Goal: Task Accomplishment & Management: Manage account settings

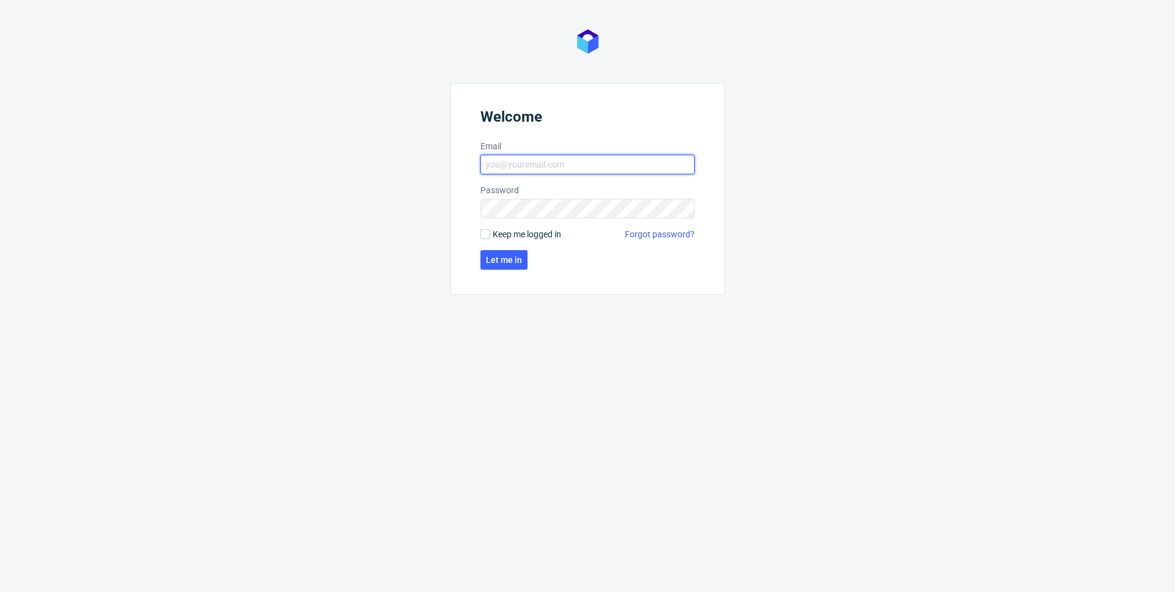
click at [545, 171] on input "Email" at bounding box center [587, 165] width 214 height 20
type input "maciej.sobola@packhelp.com"
click at [483, 235] on input "Keep me logged in" at bounding box center [485, 234] width 10 height 10
checkbox input "true"
click at [505, 266] on button "Let me in" at bounding box center [503, 260] width 47 height 20
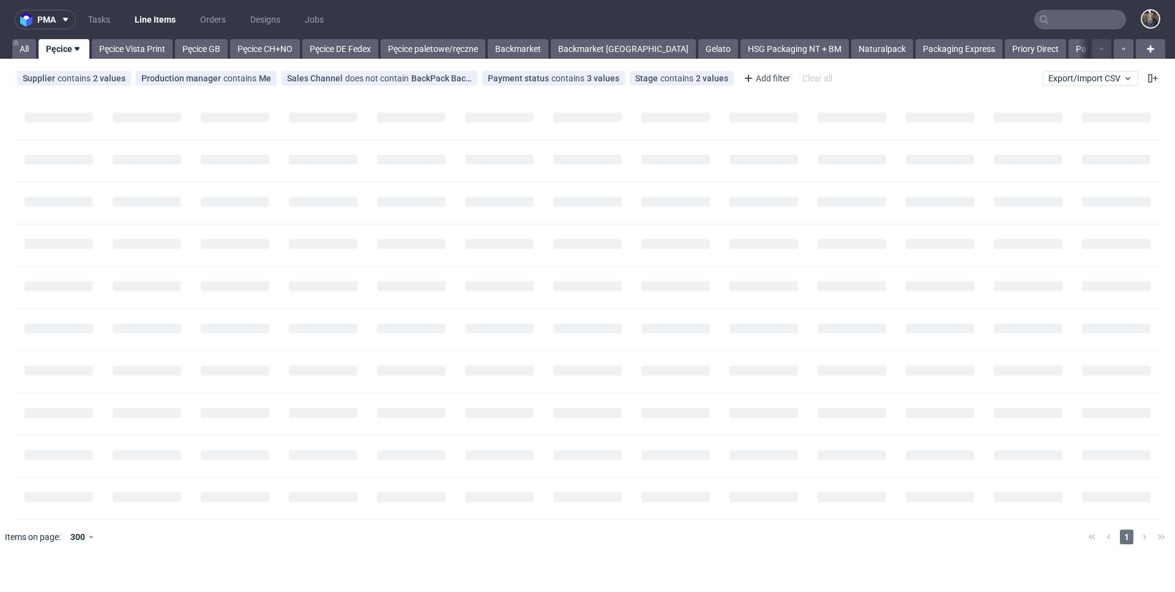
click at [437, 17] on nav "pma Tasks Line Items Orders Designs Jobs" at bounding box center [587, 19] width 1175 height 39
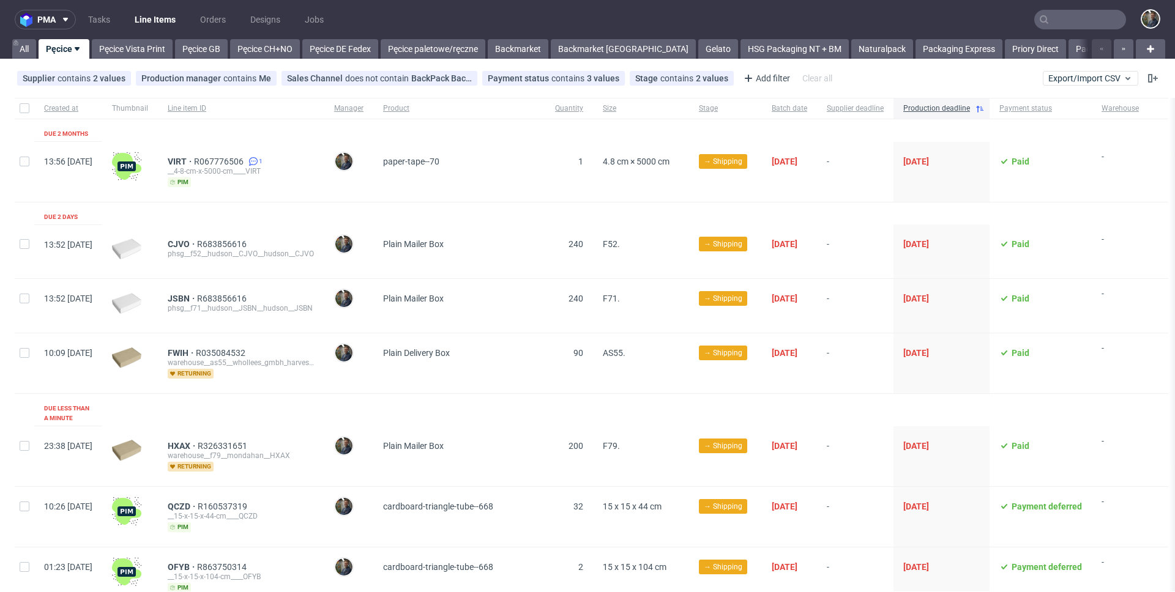
click at [17, 107] on div at bounding box center [25, 108] width 20 height 21
checkbox input "true"
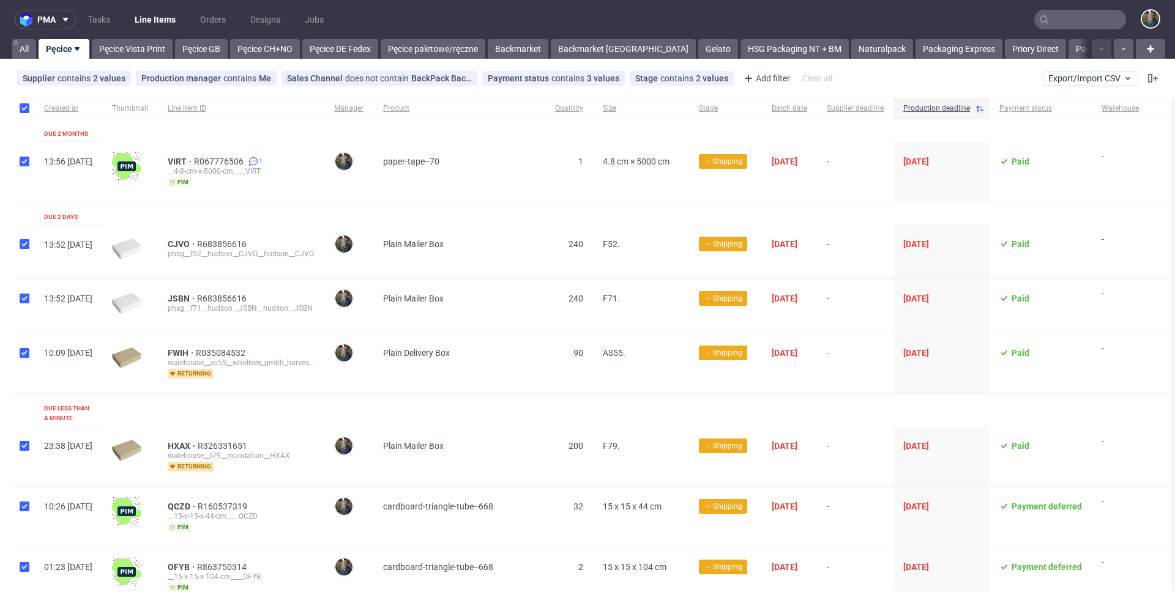
checkbox input "true"
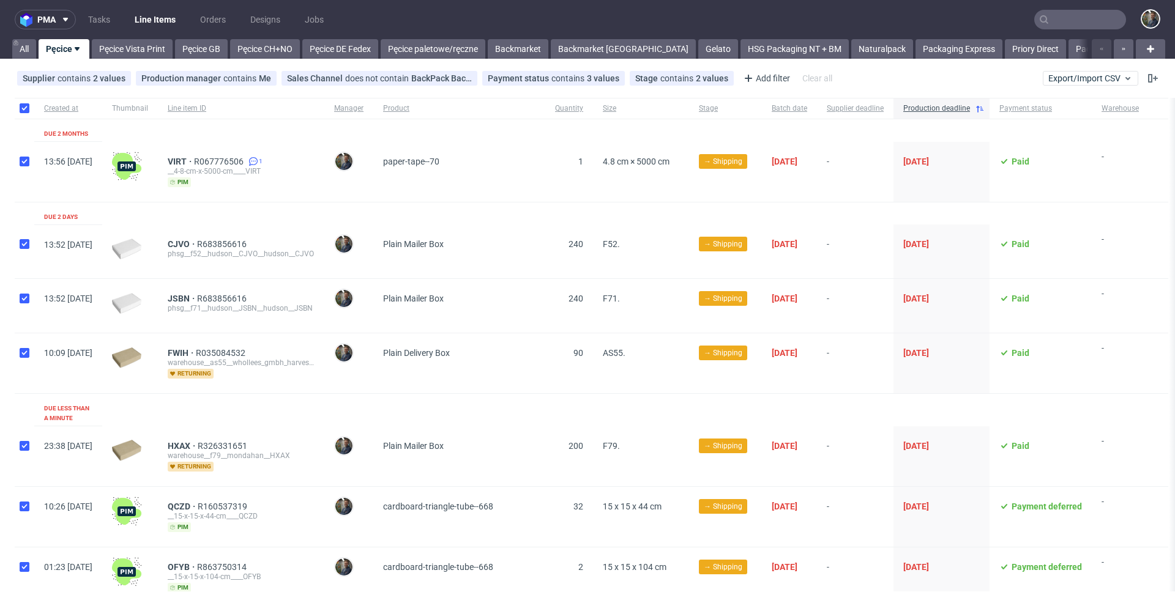
checkbox input "true"
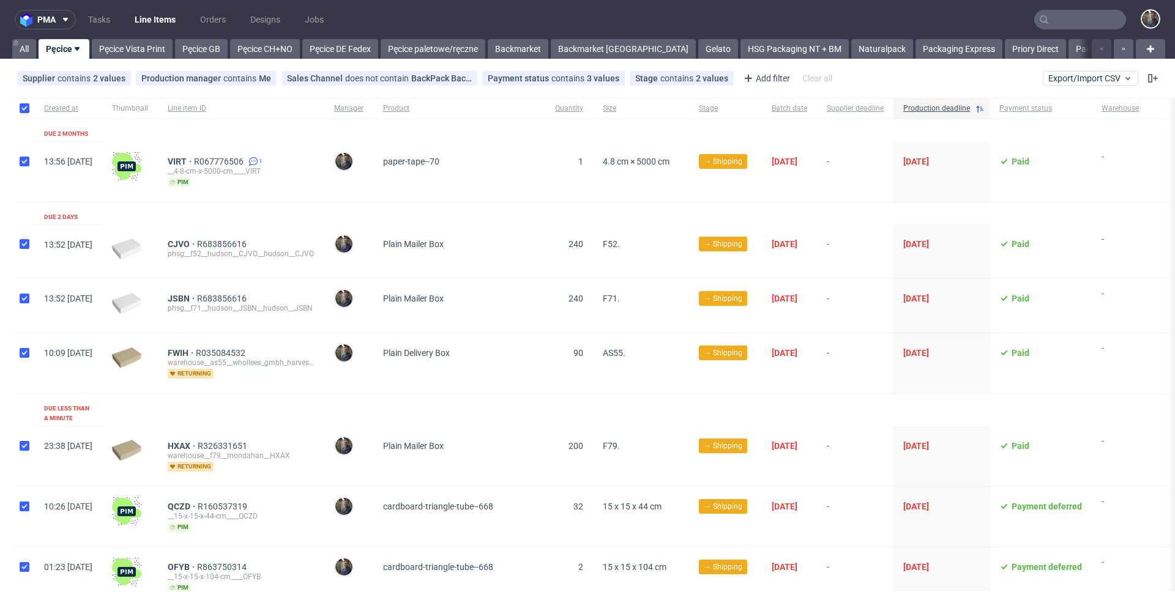
checkbox input "true"
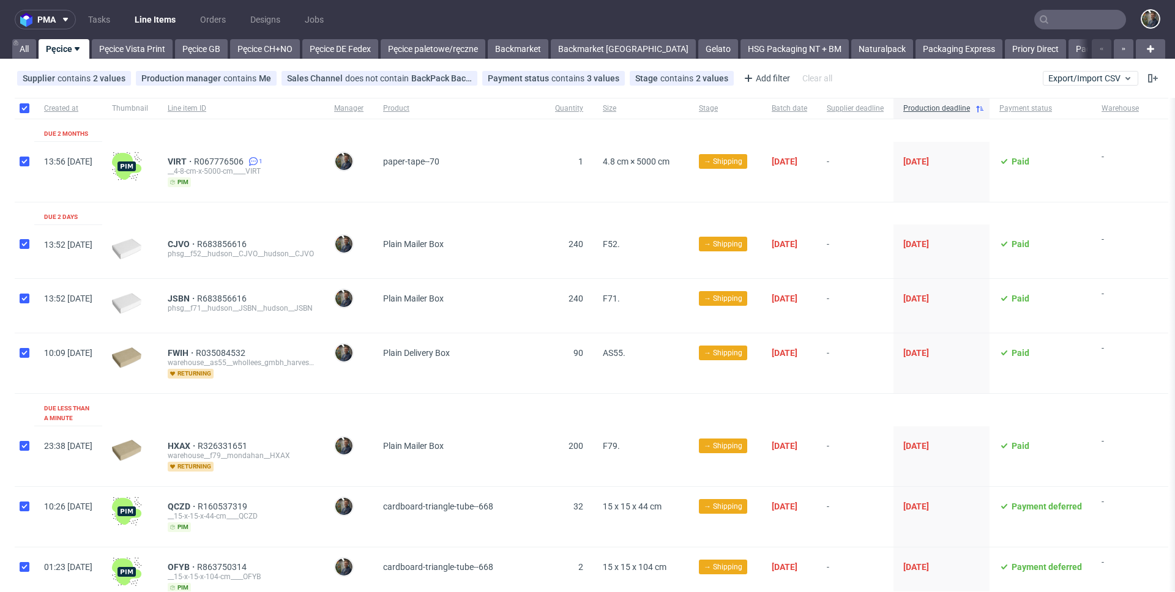
checkbox input "true"
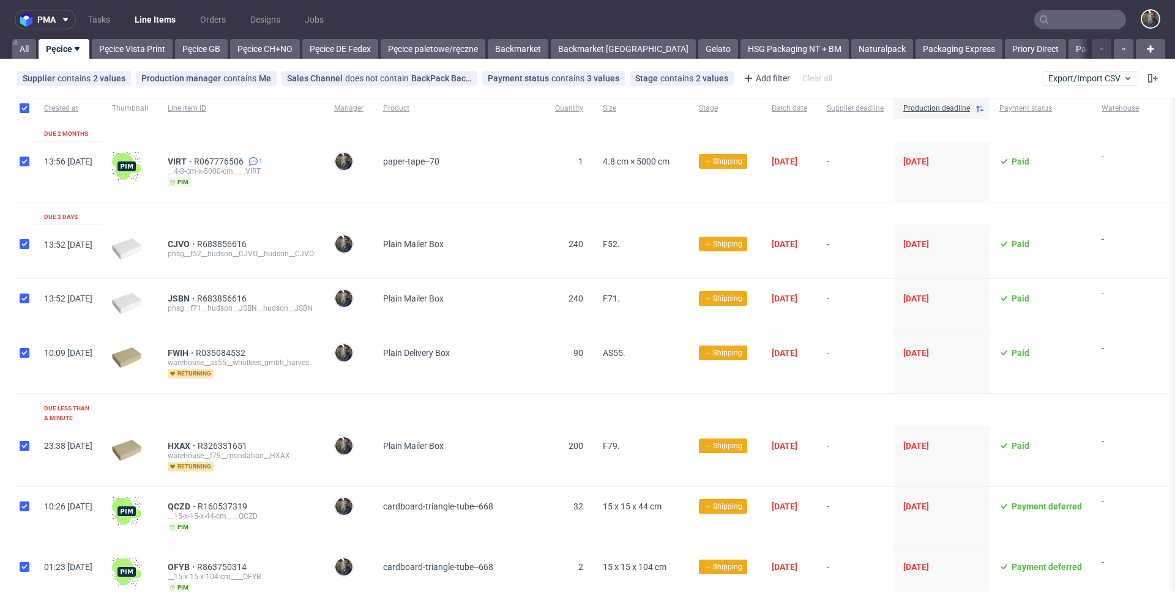
checkbox input "true"
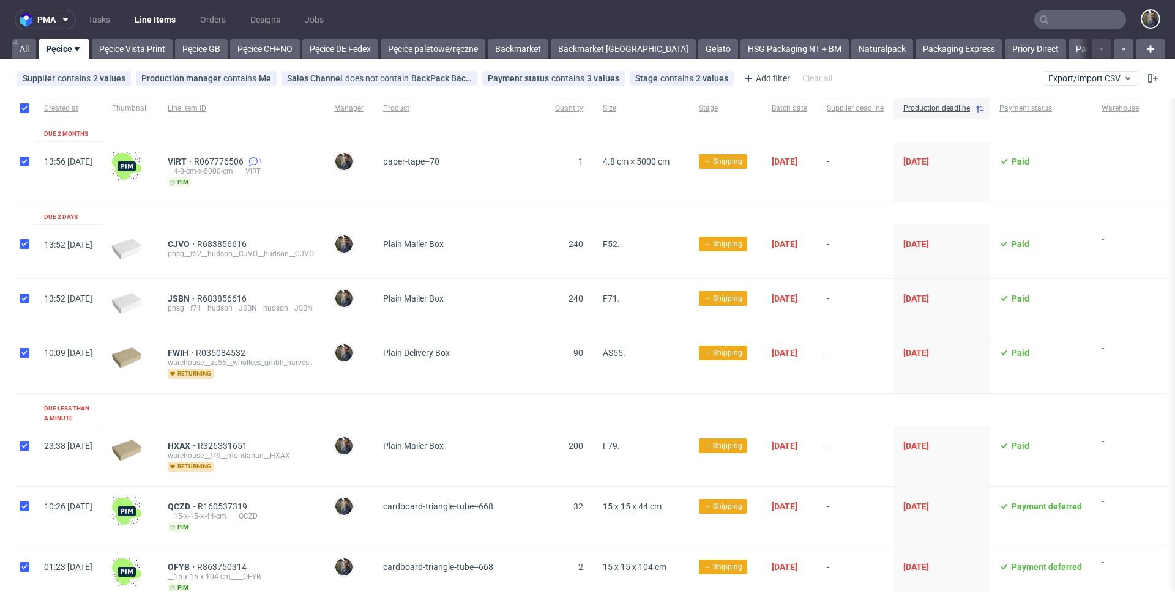
checkbox input "true"
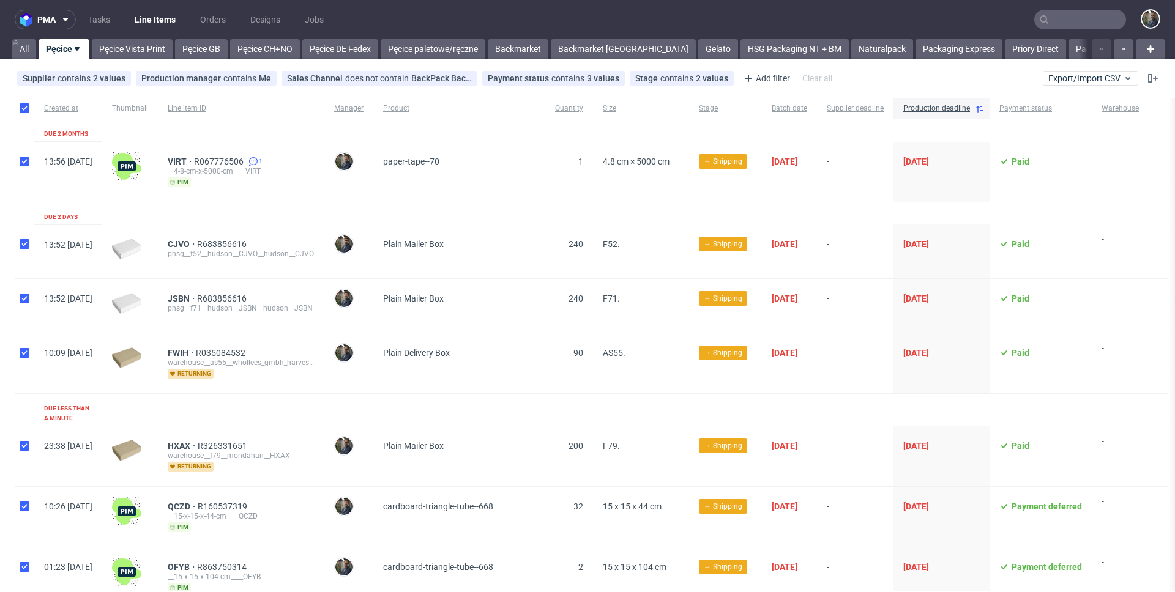
checkbox input "true"
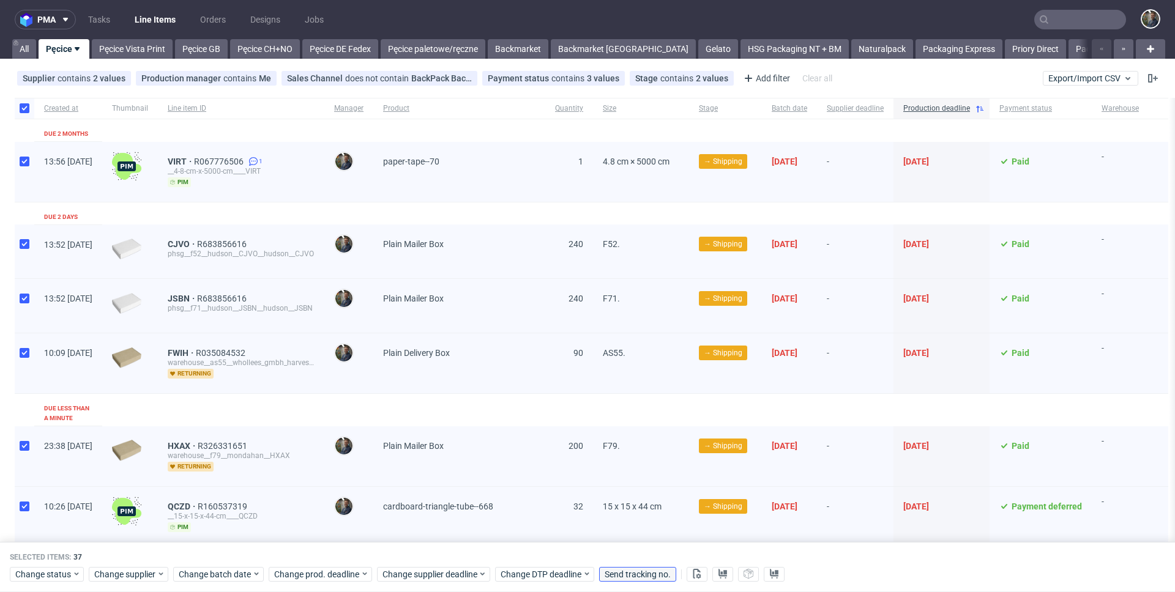
click at [660, 578] on span "Send tracking no." at bounding box center [638, 574] width 66 height 9
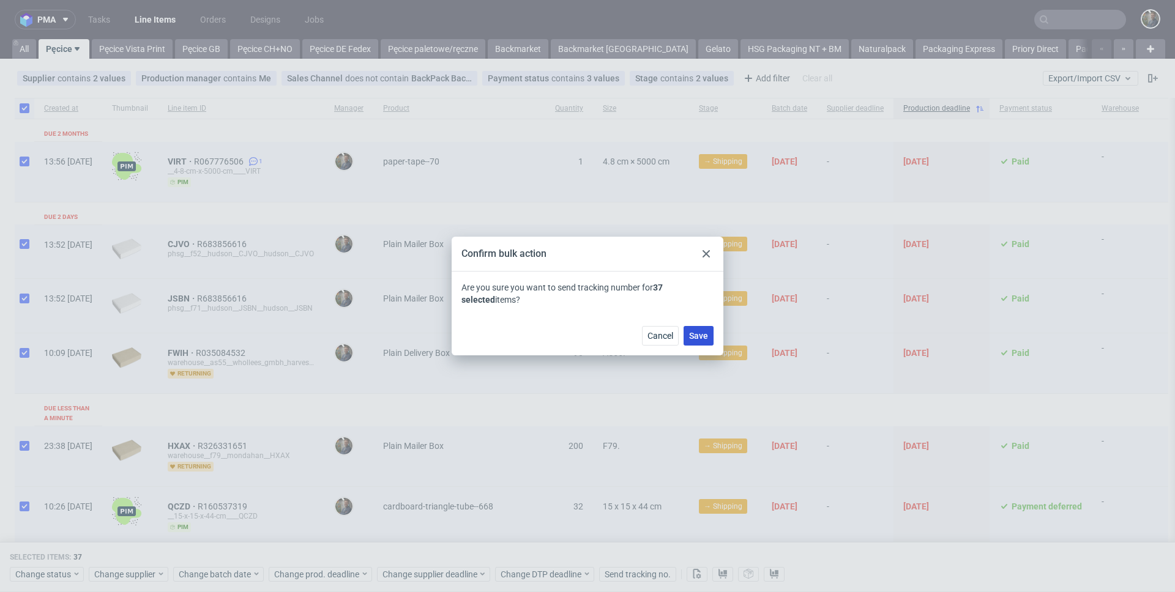
click at [699, 340] on span "Save" at bounding box center [698, 336] width 19 height 9
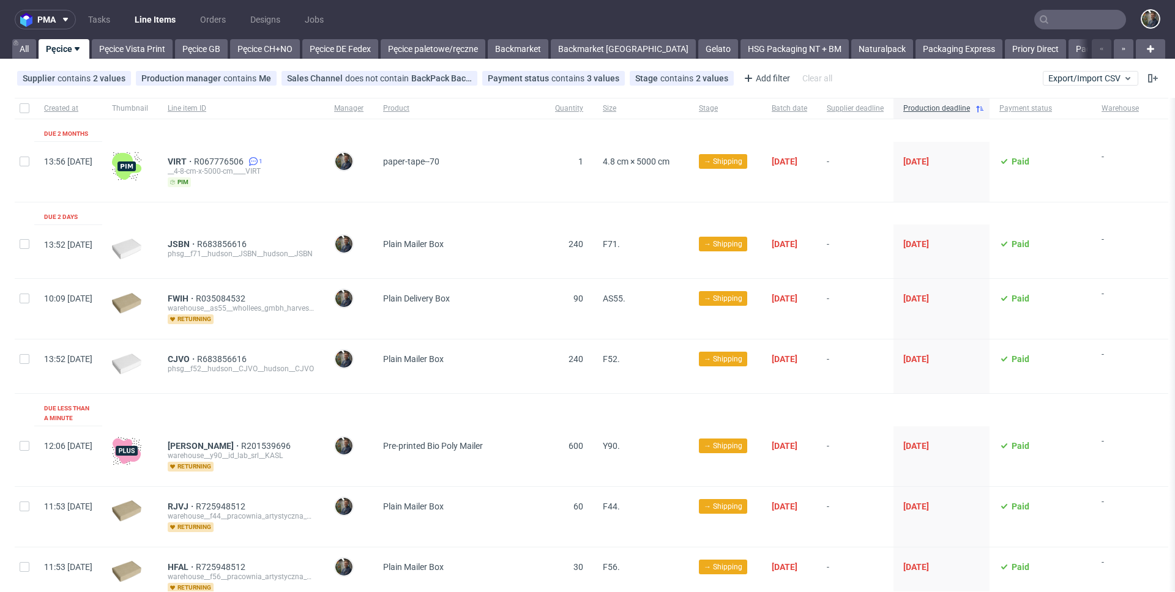
click at [461, 14] on nav "pma Tasks Line Items Orders Designs Jobs" at bounding box center [587, 19] width 1175 height 39
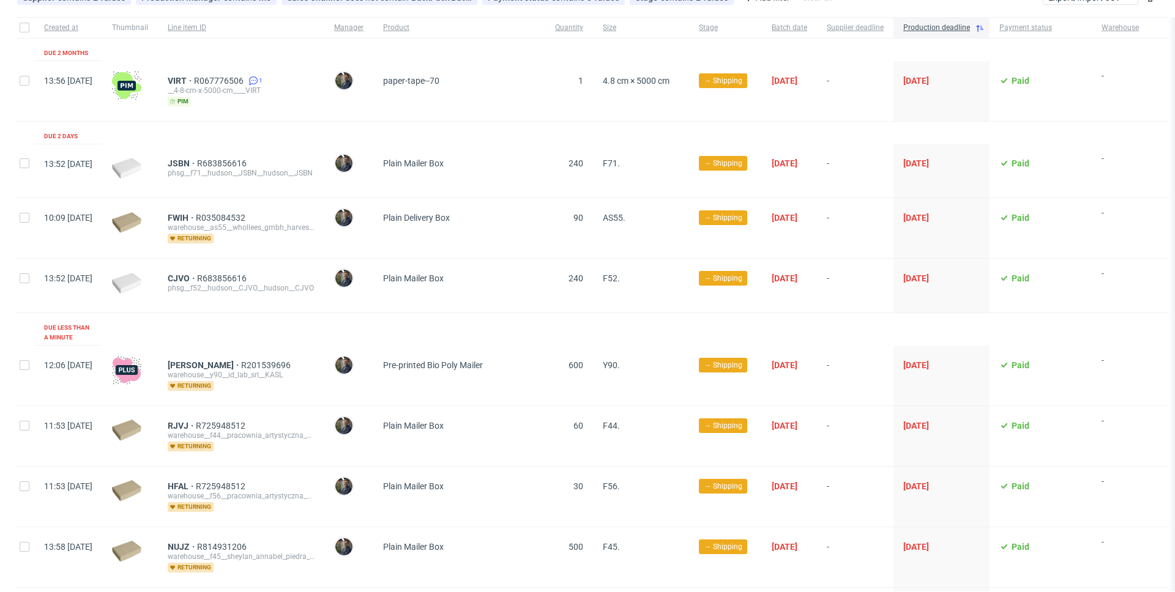
scroll to position [86, 0]
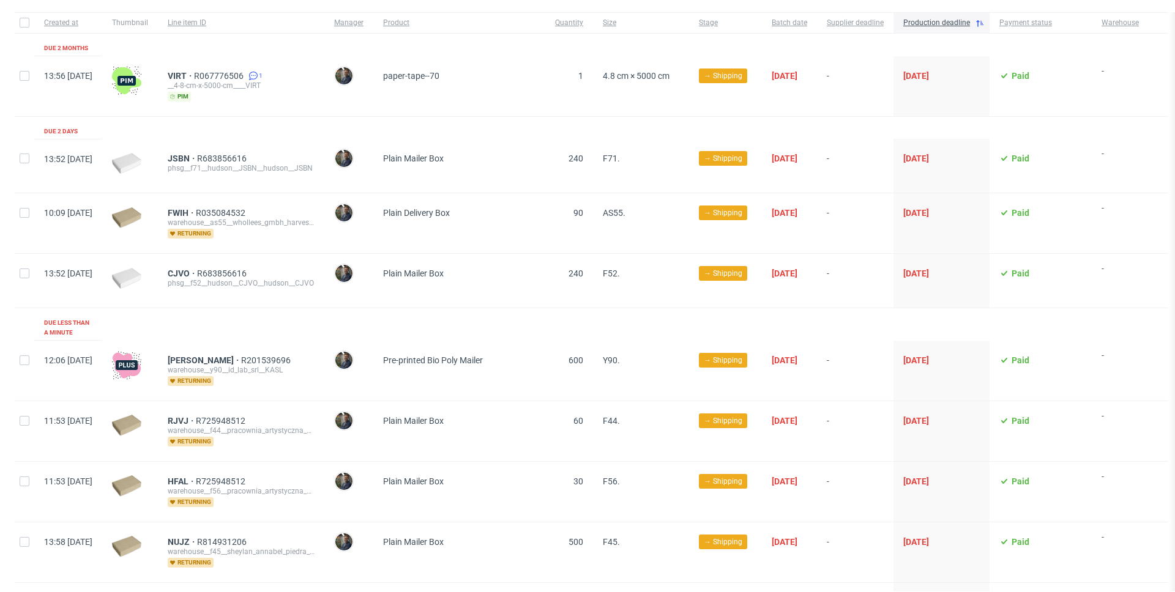
click at [24, 16] on div at bounding box center [25, 22] width 20 height 21
checkbox input "true"
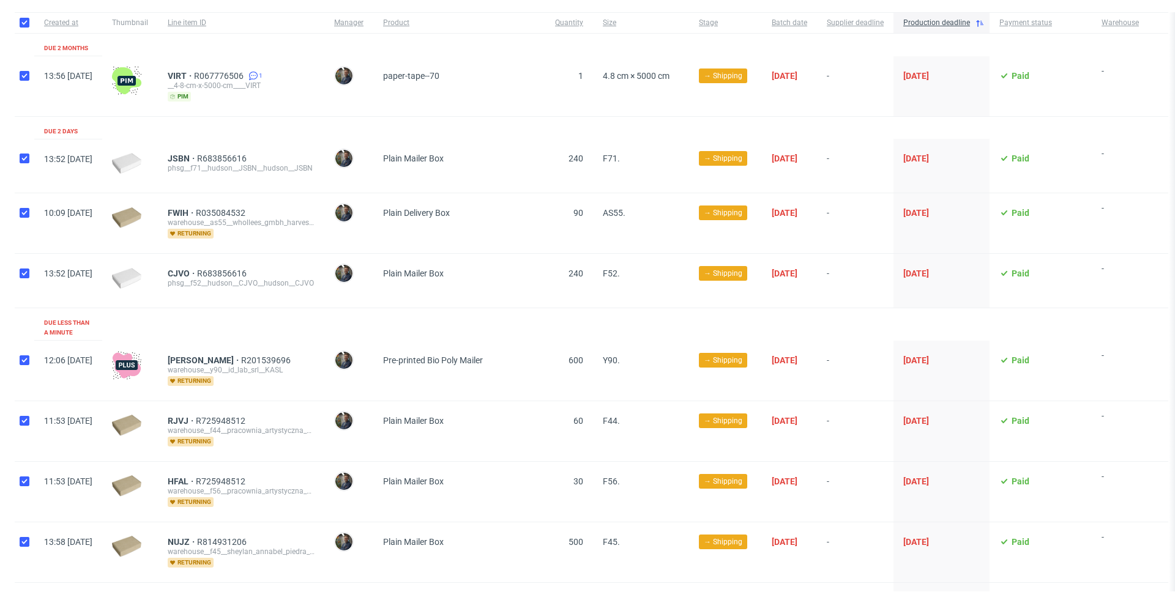
checkbox input "true"
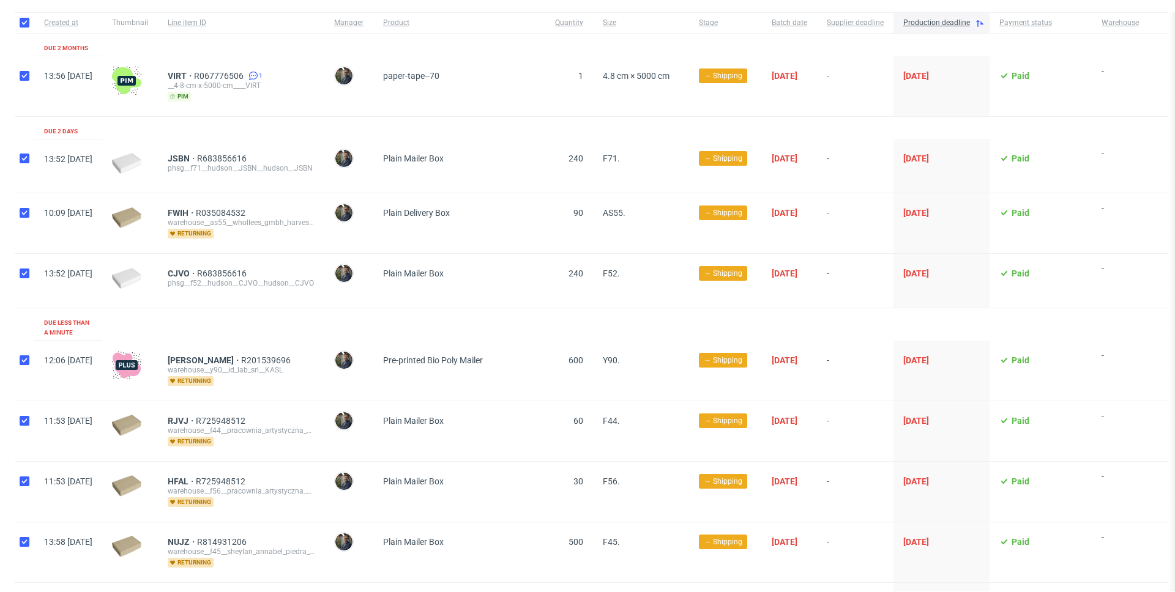
checkbox input "true"
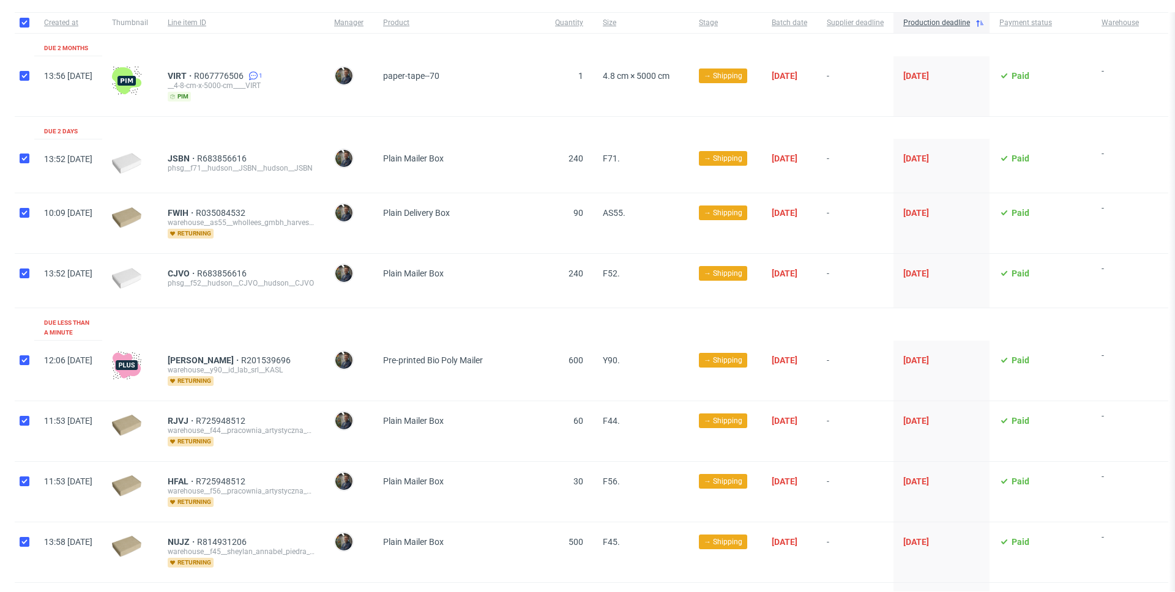
checkbox input "true"
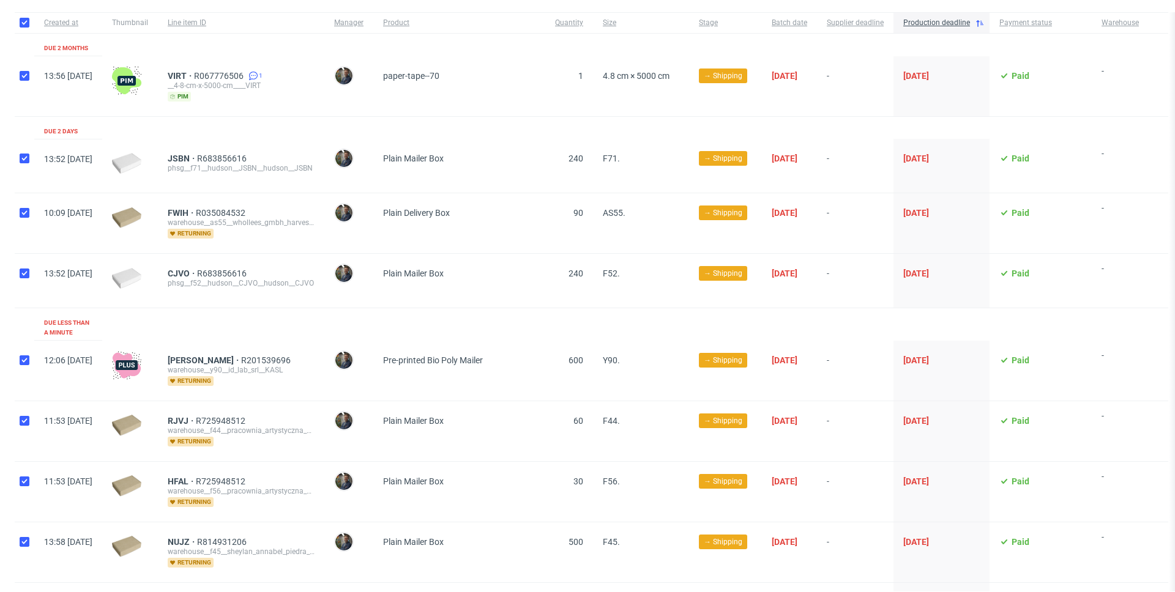
checkbox input "true"
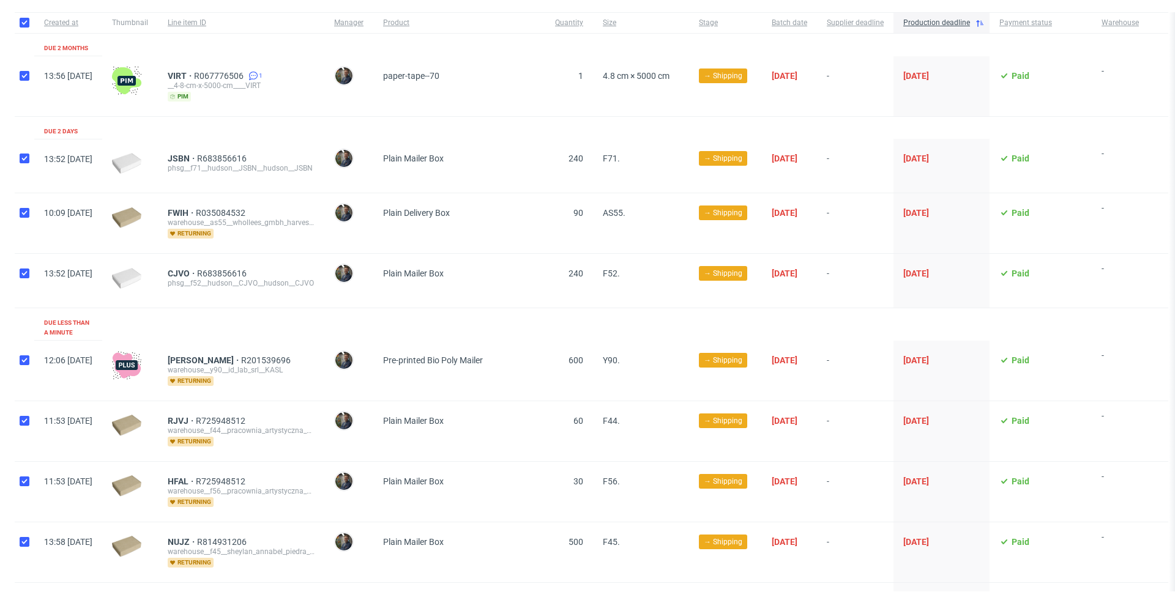
checkbox input "true"
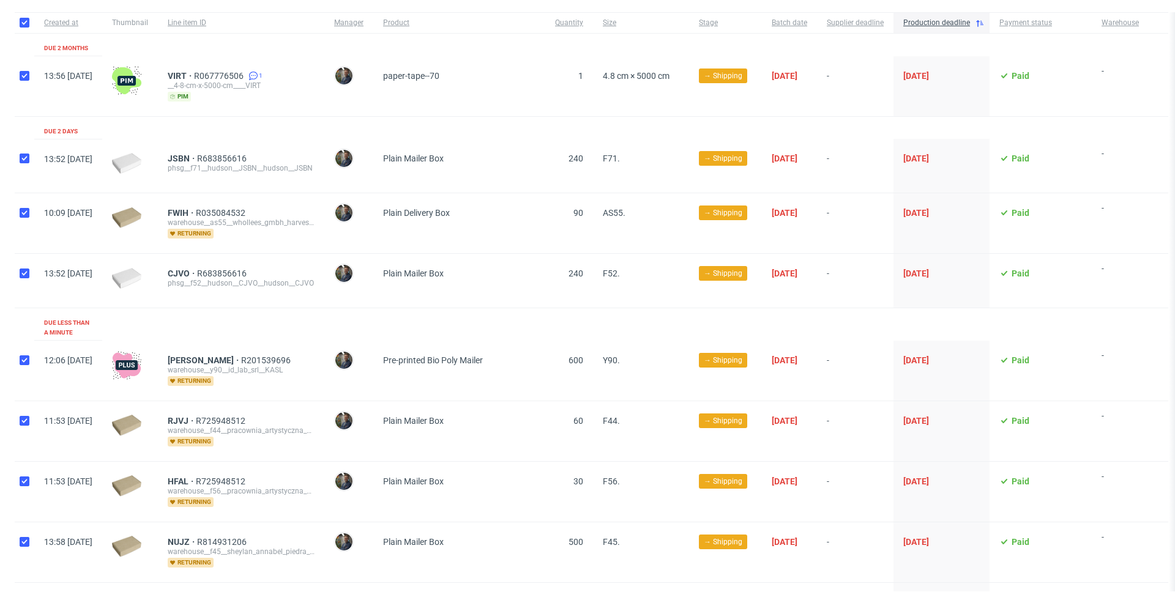
checkbox input "true"
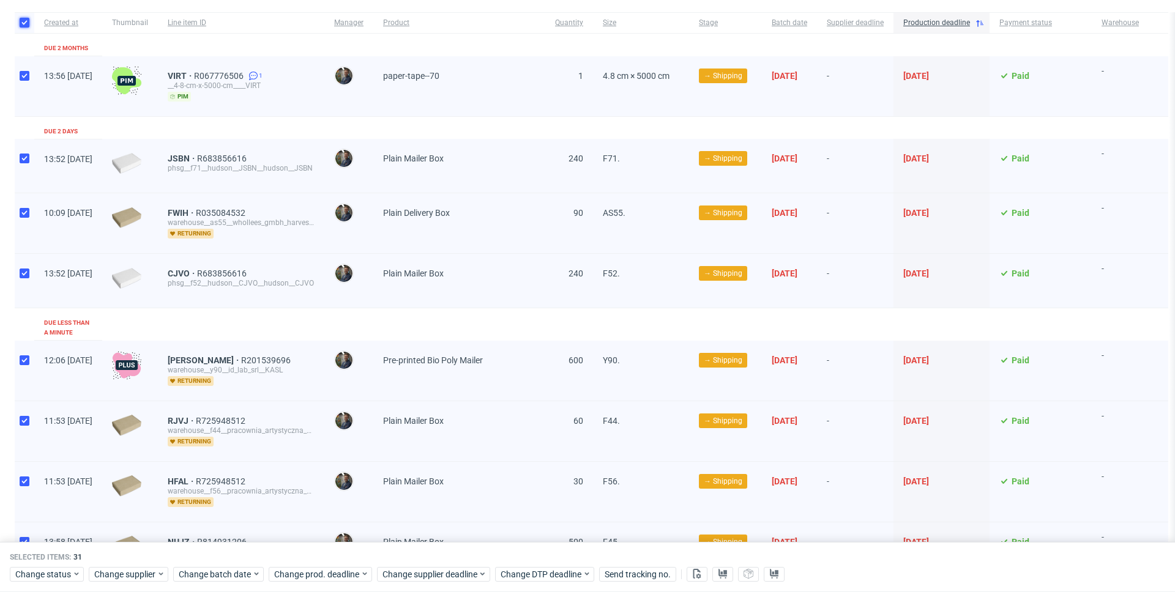
click at [24, 19] on input "checkbox" at bounding box center [25, 23] width 10 height 10
checkbox input "false"
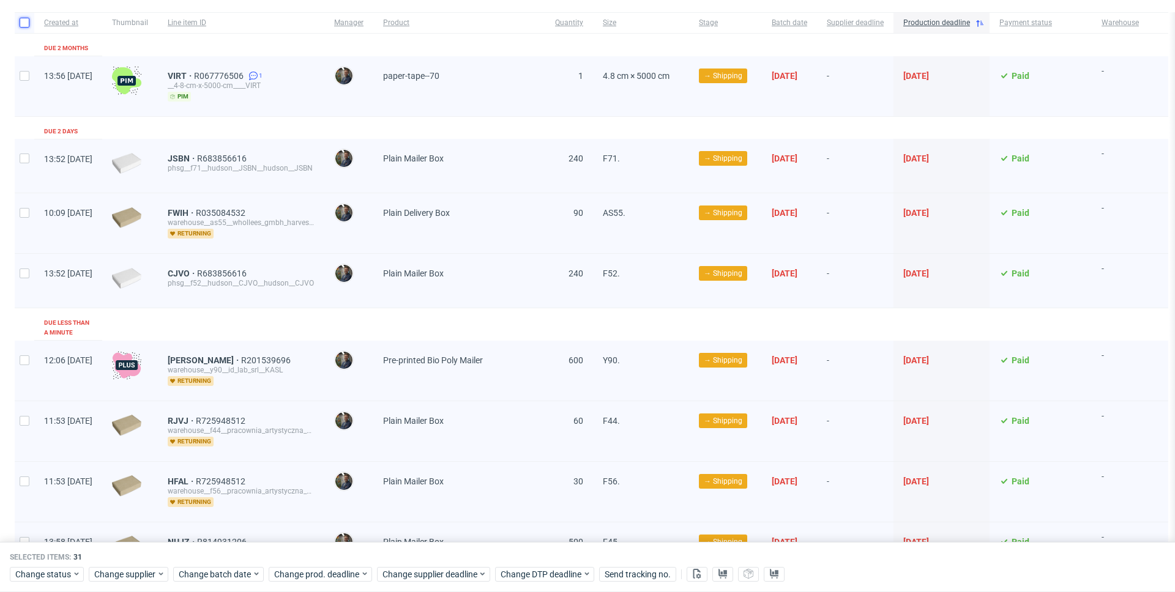
checkbox input "false"
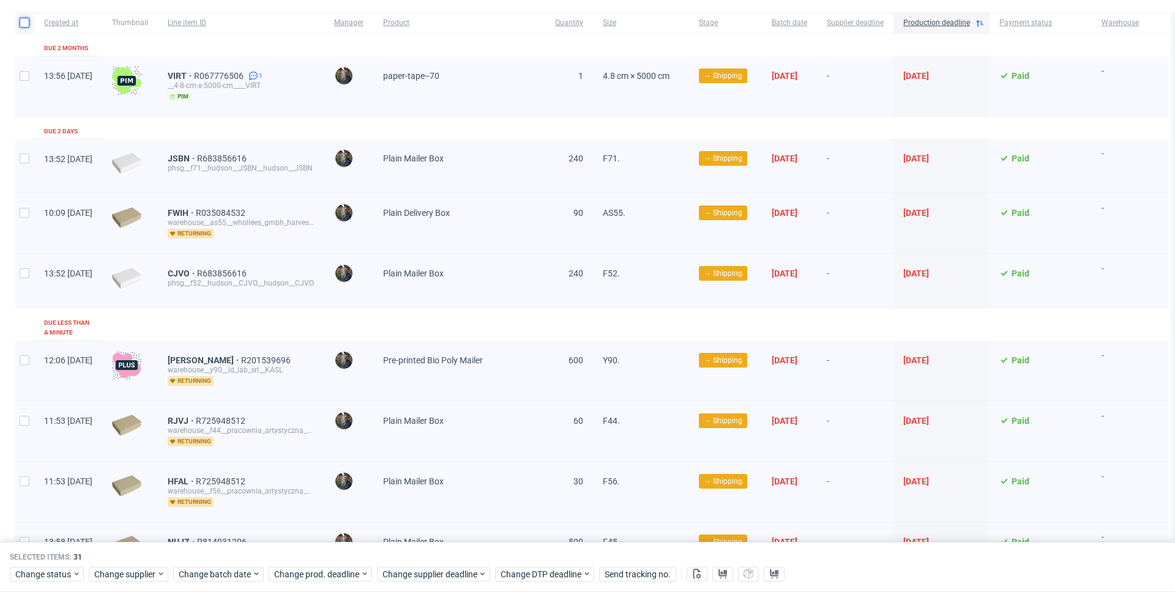
checkbox input "false"
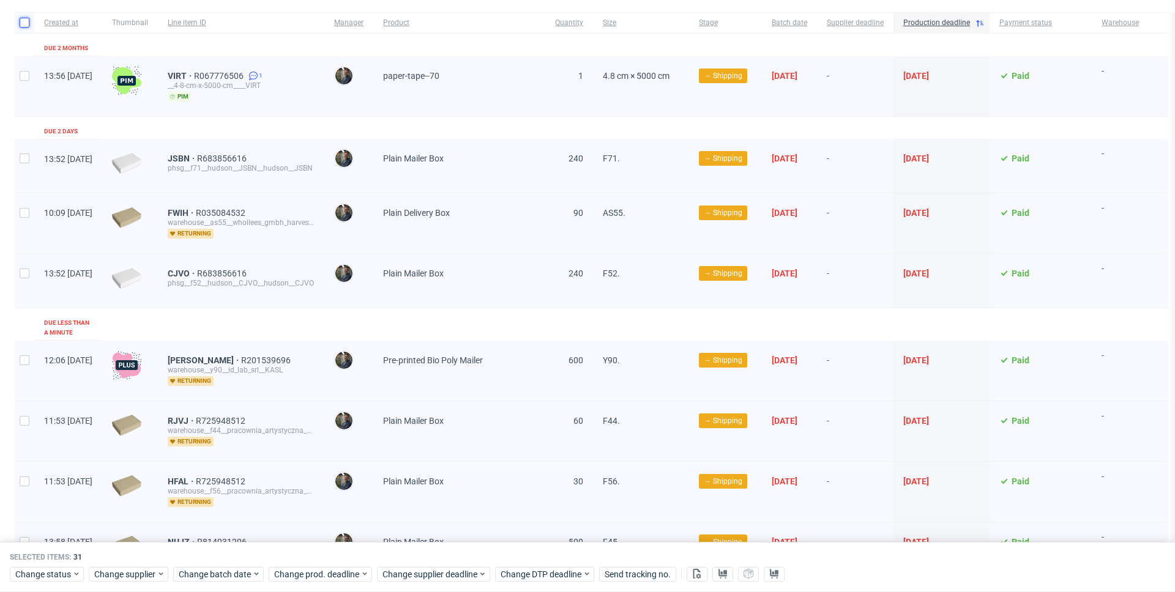
checkbox input "false"
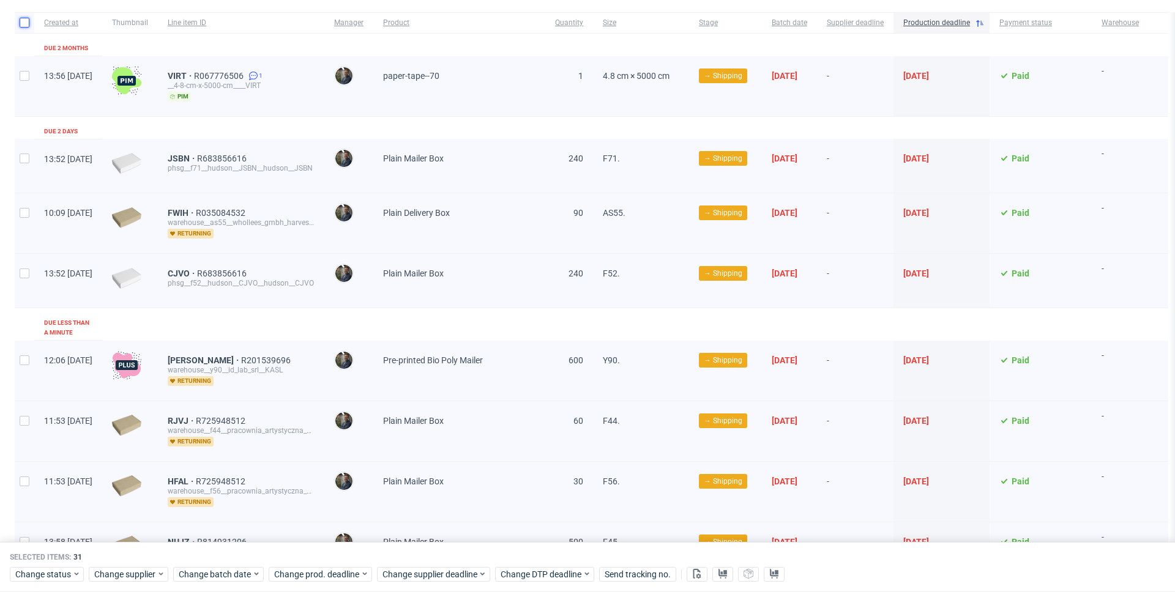
checkbox input "false"
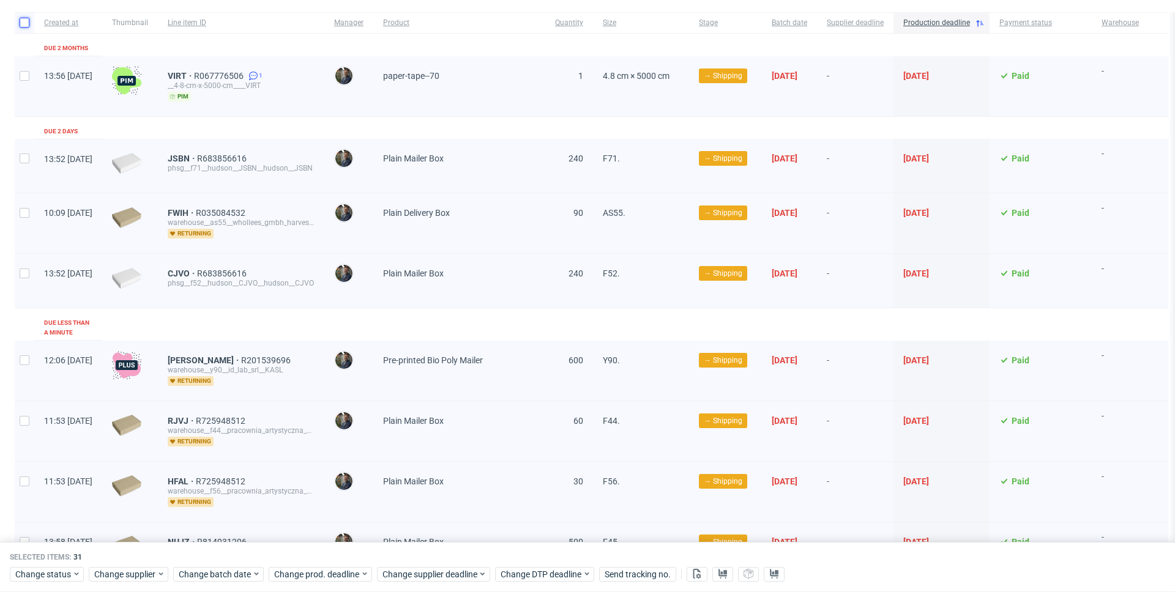
checkbox input "false"
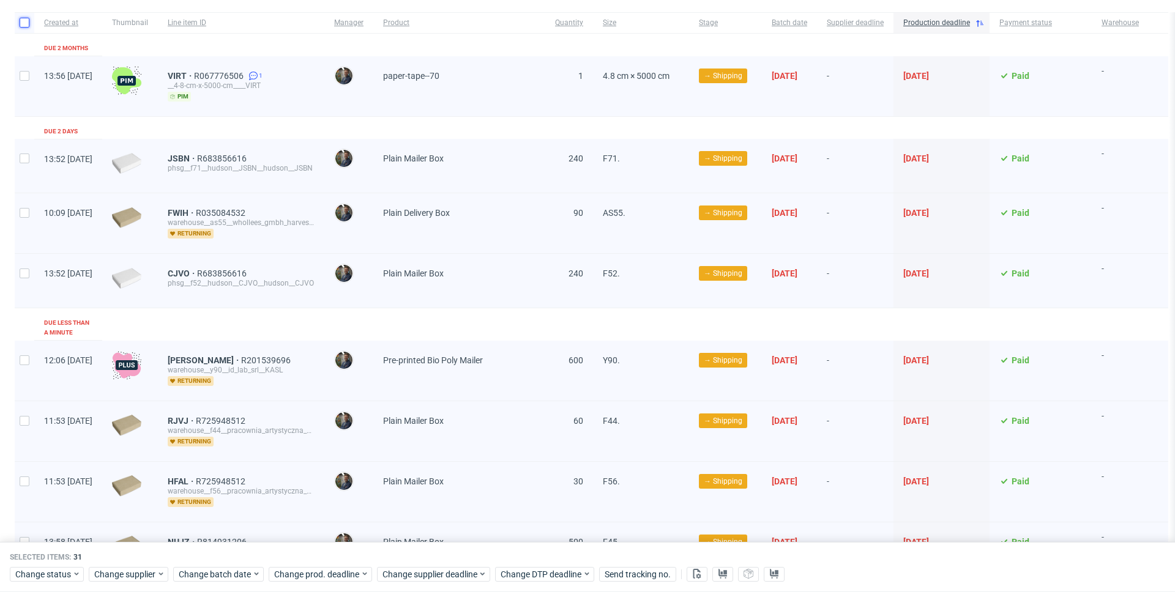
checkbox input "false"
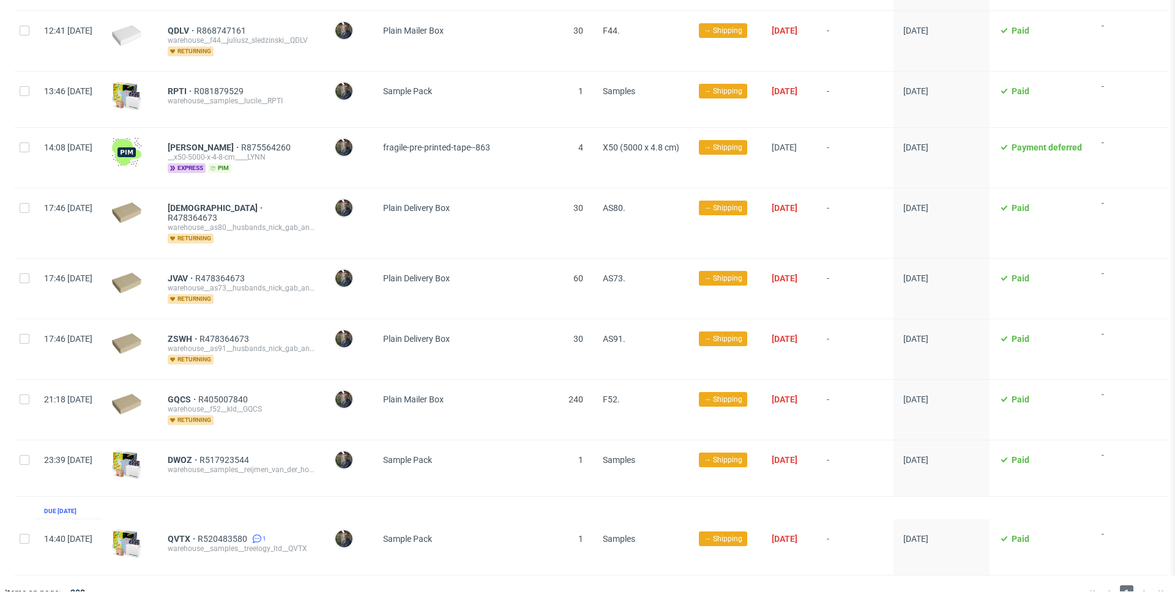
scroll to position [1502, 0]
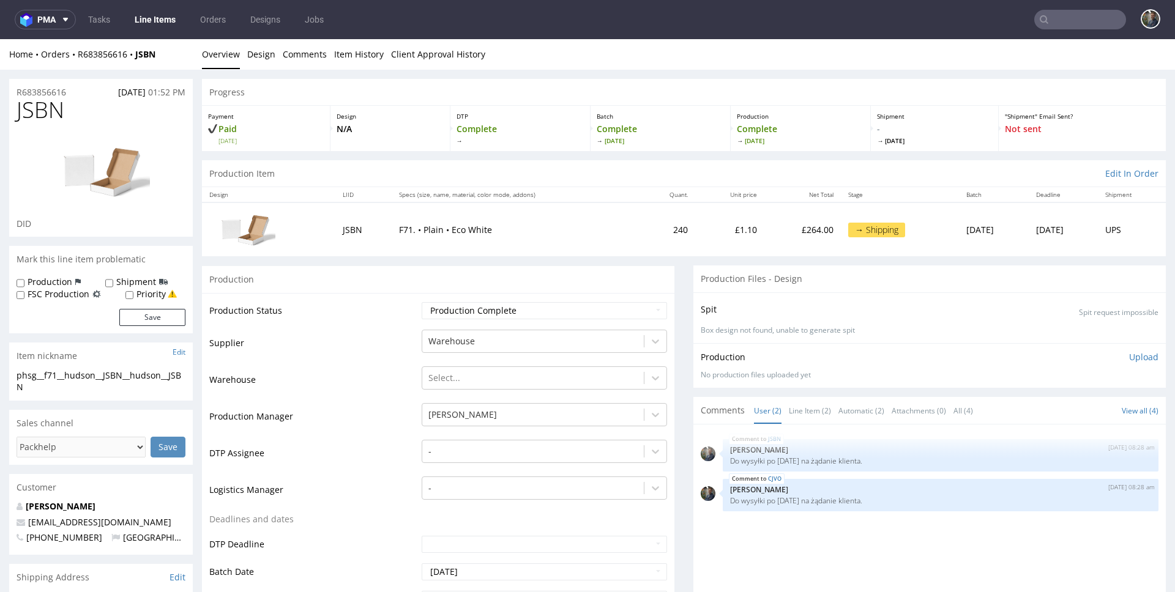
click at [34, 113] on span "JSBN" at bounding box center [41, 110] width 48 height 24
copy span "JSBN"
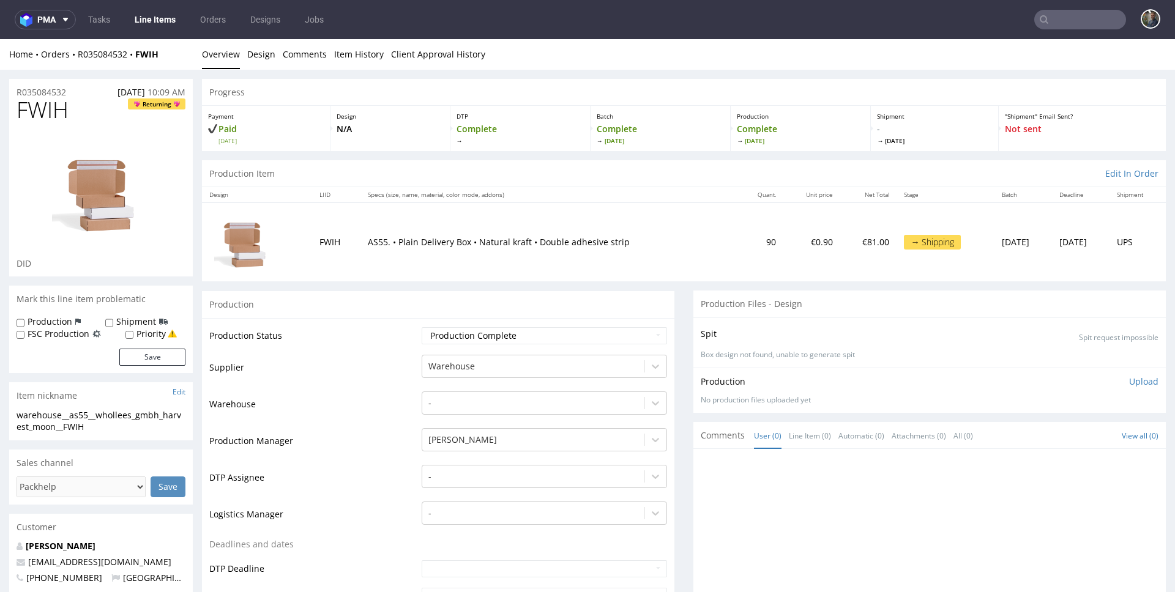
click at [57, 103] on span "FWIH" at bounding box center [43, 110] width 52 height 24
copy span "FWIH"
drag, startPoint x: 173, startPoint y: 54, endPoint x: 80, endPoint y: 51, distance: 93.7
click at [80, 51] on div "Home Orders R035084532 FWIH" at bounding box center [101, 54] width 184 height 12
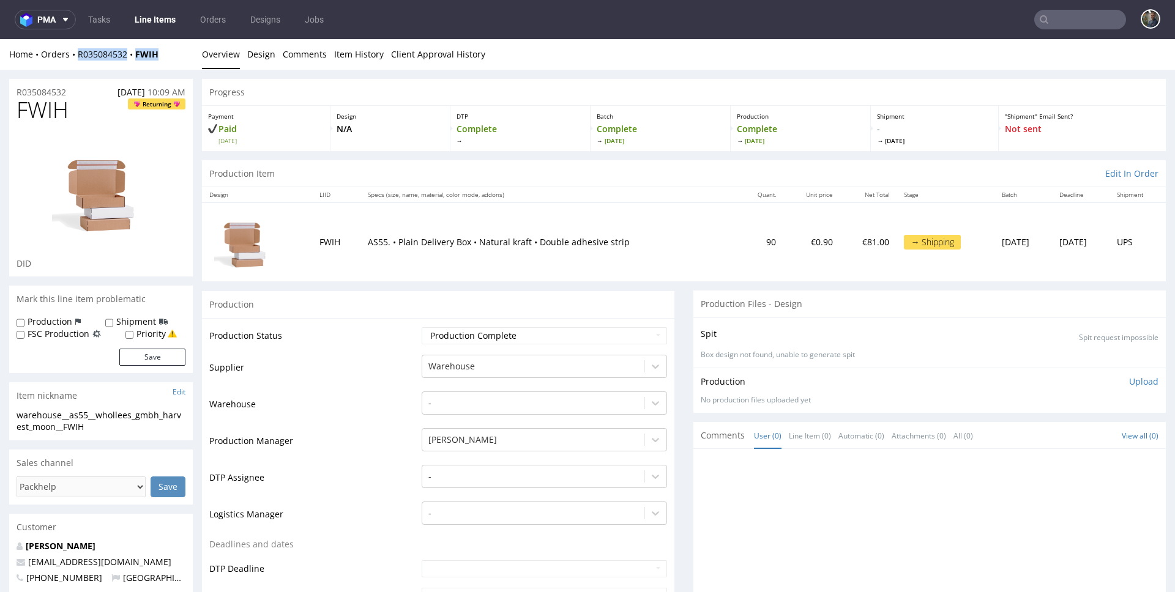
copy div "R035084532 FWIH"
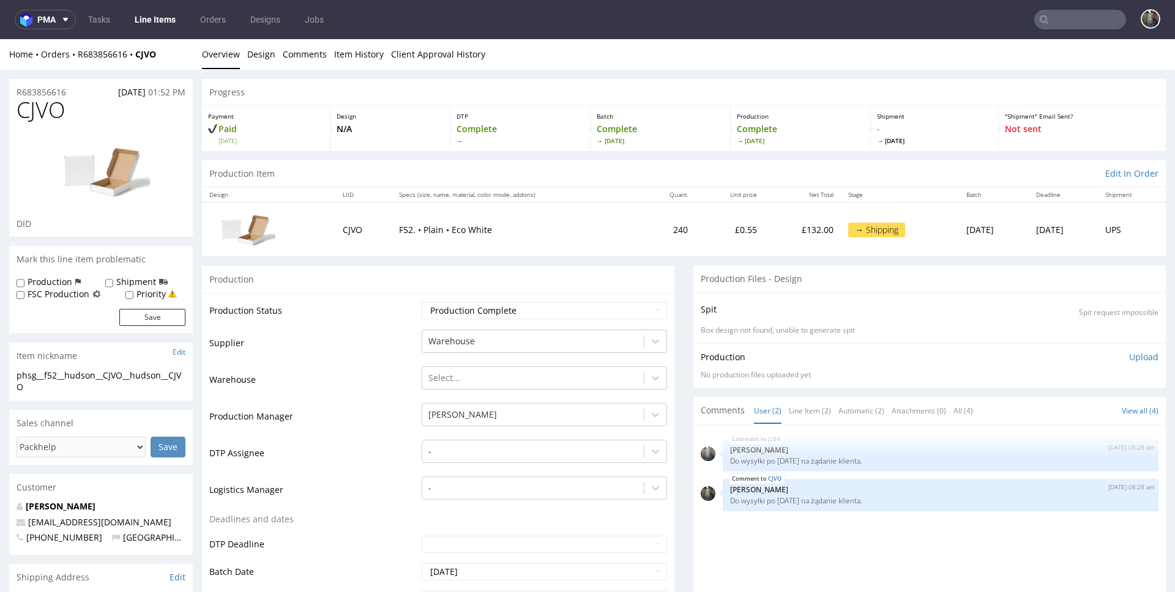
click at [36, 119] on span "CJVO" at bounding box center [41, 110] width 49 height 24
copy span "CJVO"
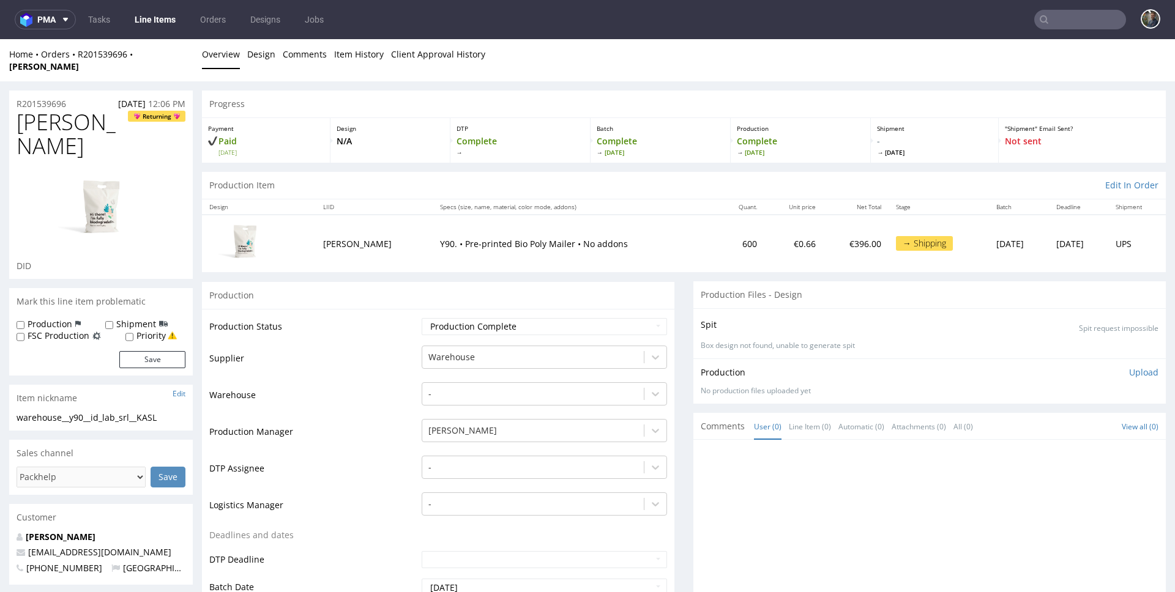
click at [24, 119] on span "[PERSON_NAME]" at bounding box center [72, 134] width 111 height 48
copy span "[PERSON_NAME]"
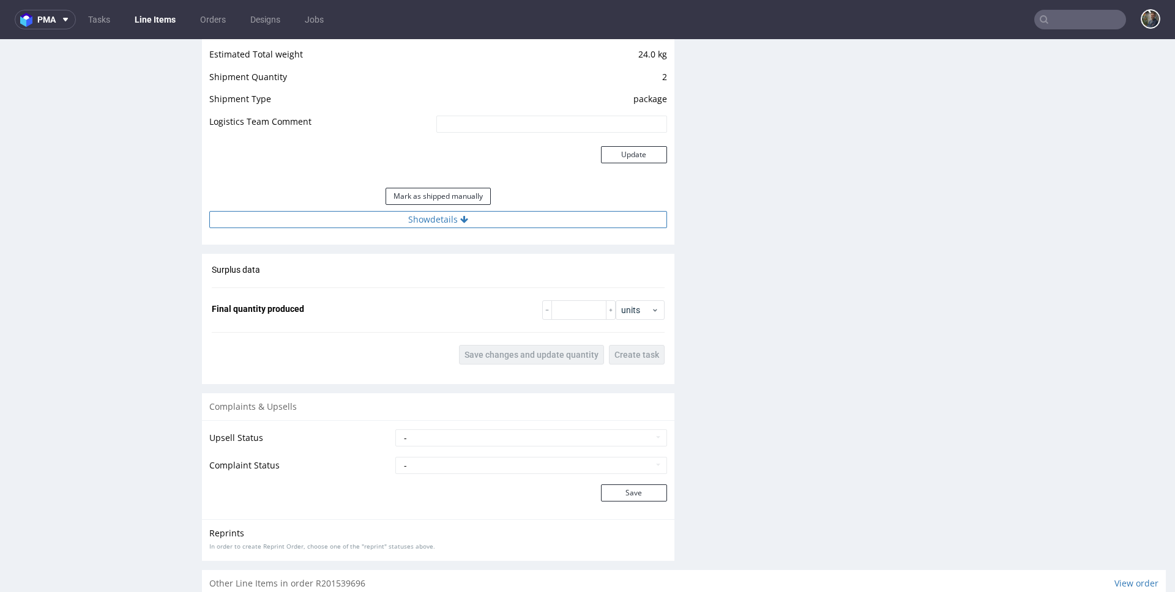
click at [446, 211] on button "Show details" at bounding box center [438, 219] width 458 height 17
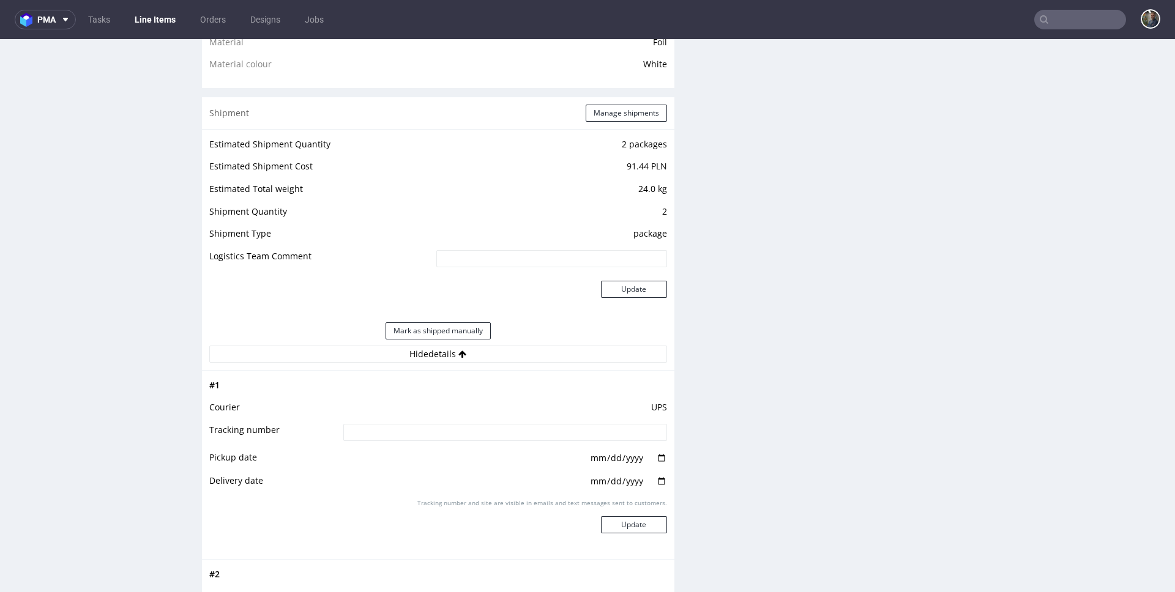
scroll to position [956, 0]
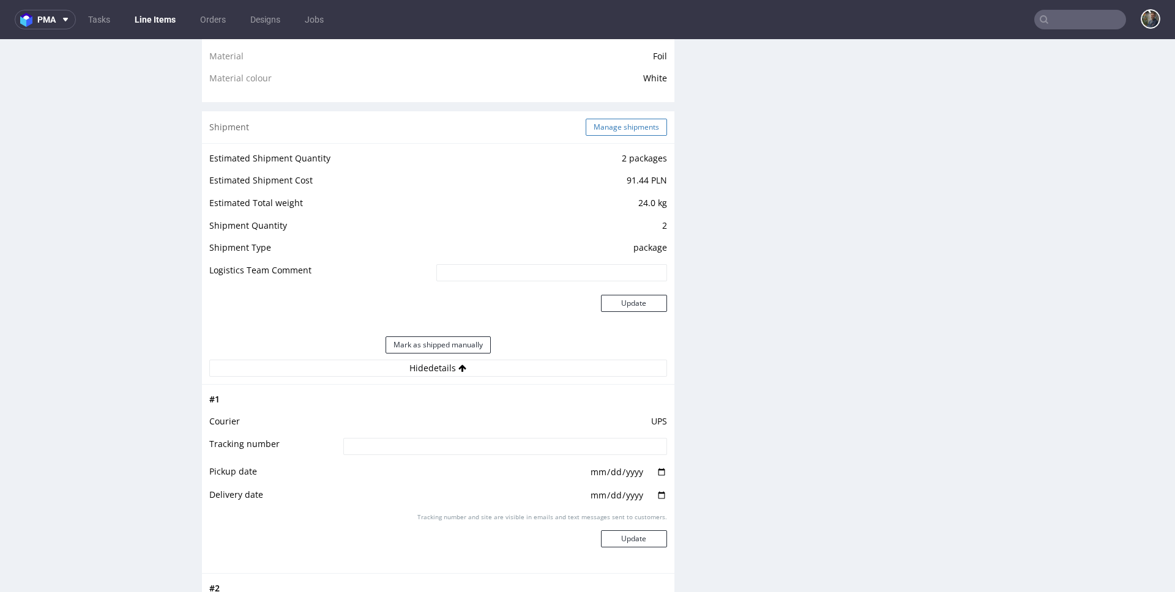
click at [615, 119] on button "Manage shipments" at bounding box center [626, 127] width 81 height 17
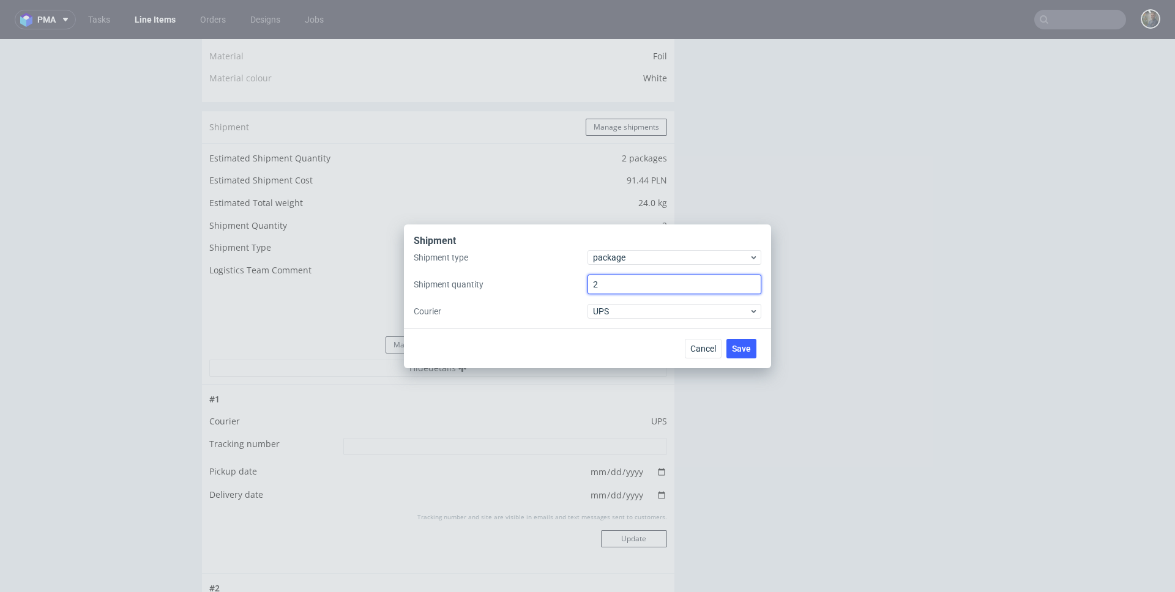
drag, startPoint x: 612, startPoint y: 289, endPoint x: 551, endPoint y: 286, distance: 61.3
click at [551, 286] on div "Shipment type package Shipment quantity 2 Courier UPS" at bounding box center [588, 284] width 348 height 69
type input "1"
click at [753, 354] on button "Save" at bounding box center [741, 349] width 30 height 20
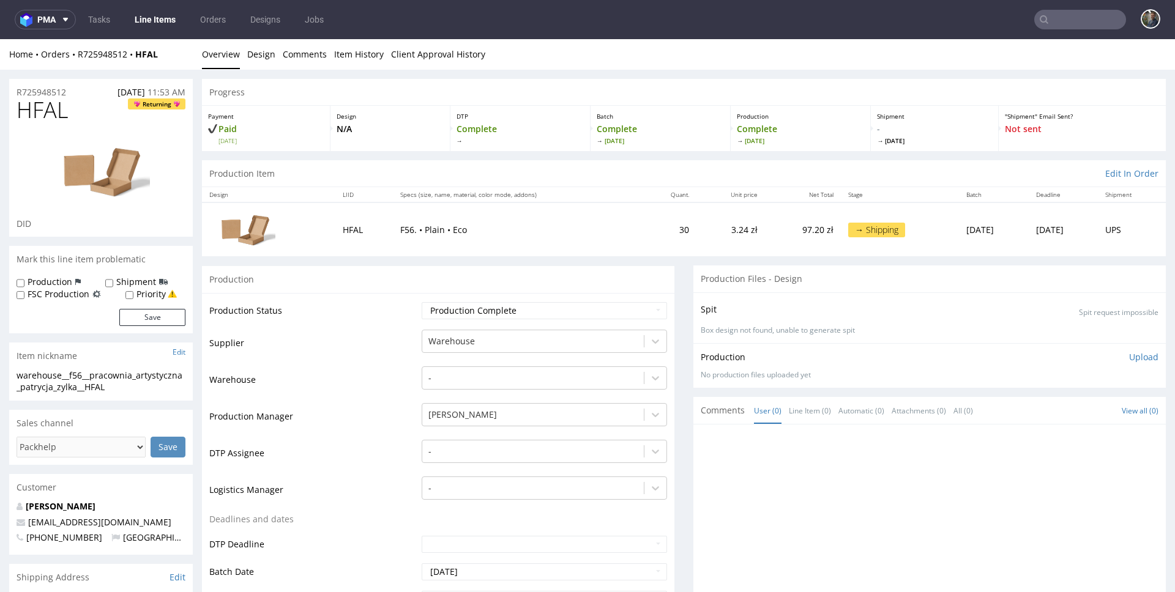
click at [35, 112] on span "HFAL" at bounding box center [42, 110] width 51 height 24
copy span "HFAL"
click at [45, 102] on span "HFAL" at bounding box center [42, 110] width 51 height 24
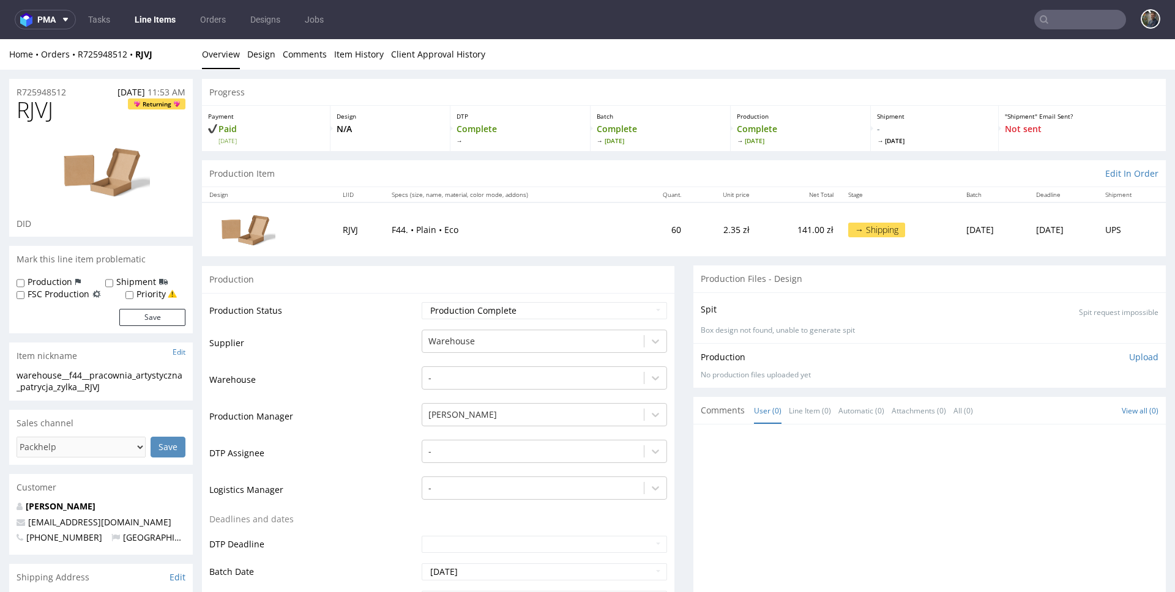
click at [37, 98] on span "RJVJ" at bounding box center [35, 110] width 37 height 24
copy span "RJVJ"
click at [42, 113] on span "NUJZ" at bounding box center [42, 110] width 50 height 24
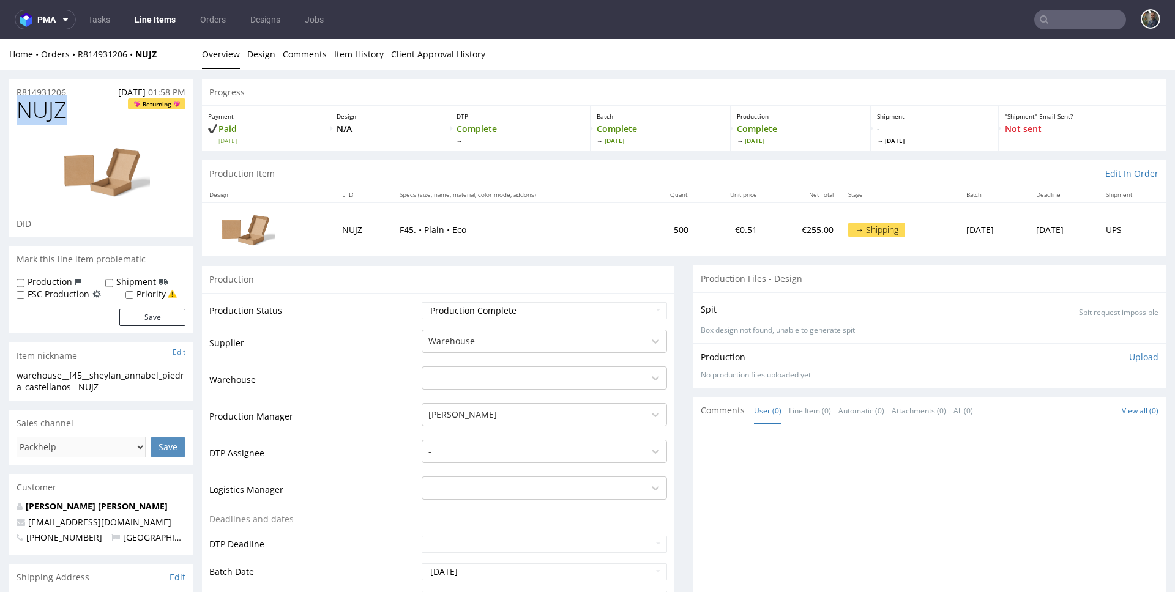
copy span "NUJZ"
click at [33, 106] on span "ZLXV" at bounding box center [41, 110] width 48 height 24
copy span "ZLXV"
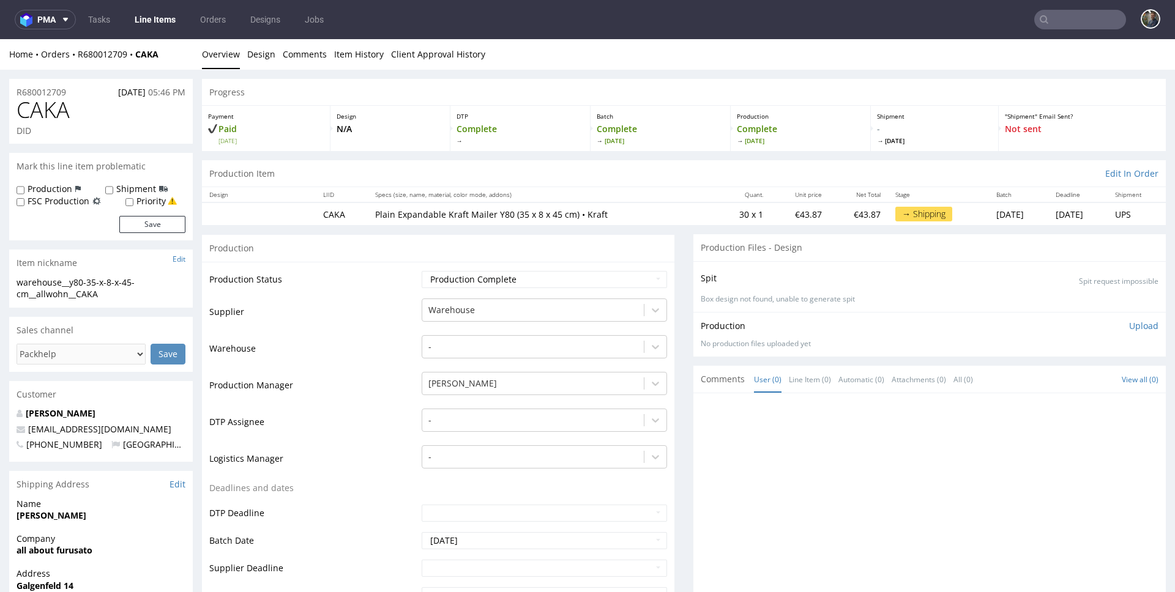
click at [46, 111] on span "CAKA" at bounding box center [43, 110] width 53 height 24
copy span "CAKA"
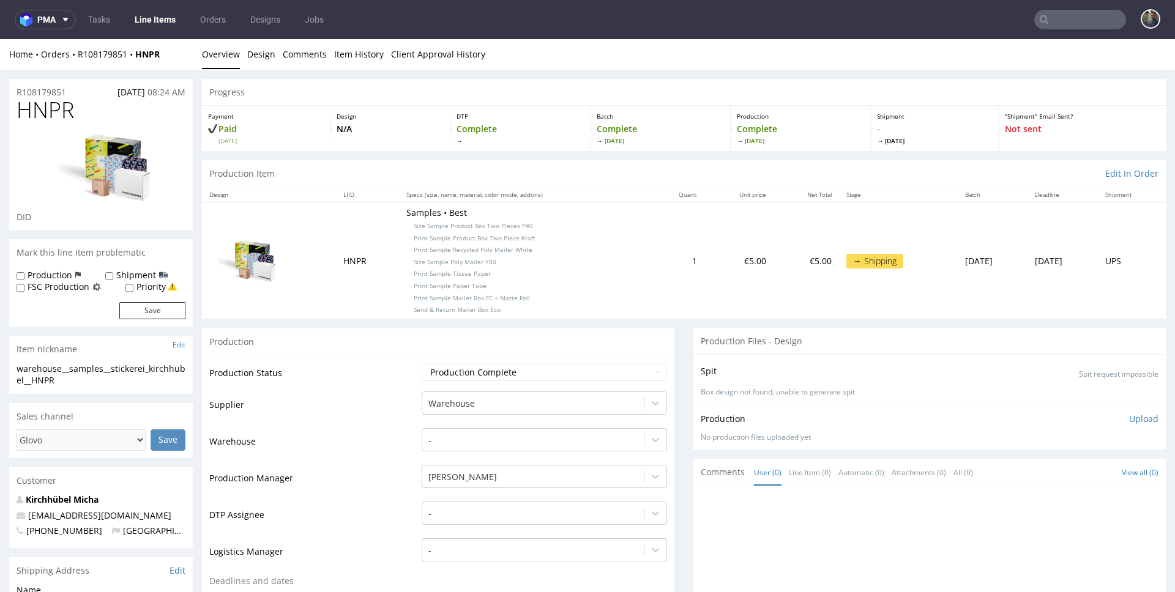
click at [48, 107] on span "HNPR" at bounding box center [46, 110] width 58 height 24
copy span "HNPR"
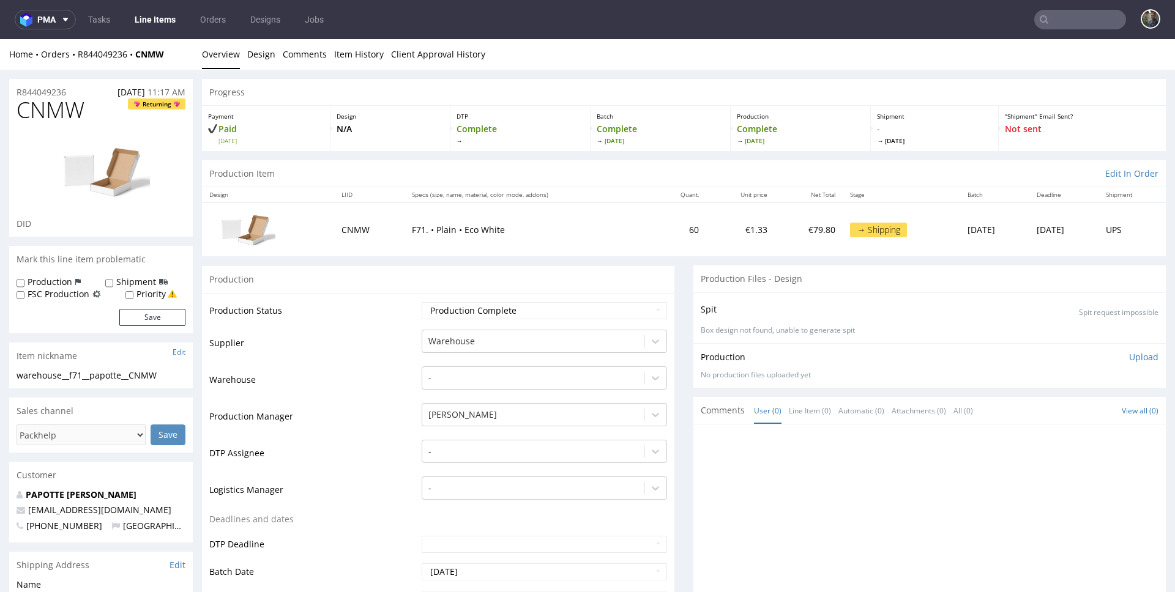
click at [38, 112] on span "CNMW" at bounding box center [51, 110] width 68 height 24
copy span "CNMW"
click at [28, 114] on span "ZTYJ" at bounding box center [38, 110] width 42 height 24
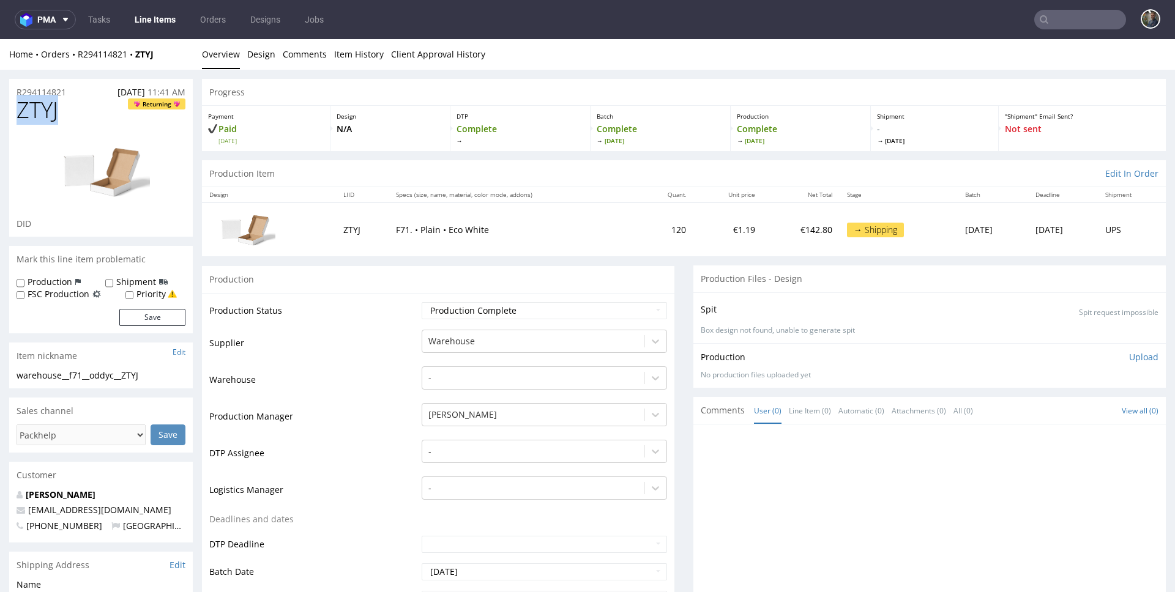
copy span "ZTYJ"
click at [33, 114] on span "KKHN" at bounding box center [46, 110] width 58 height 24
click at [34, 111] on span "KKHN" at bounding box center [46, 110] width 58 height 24
copy span "KKHN"
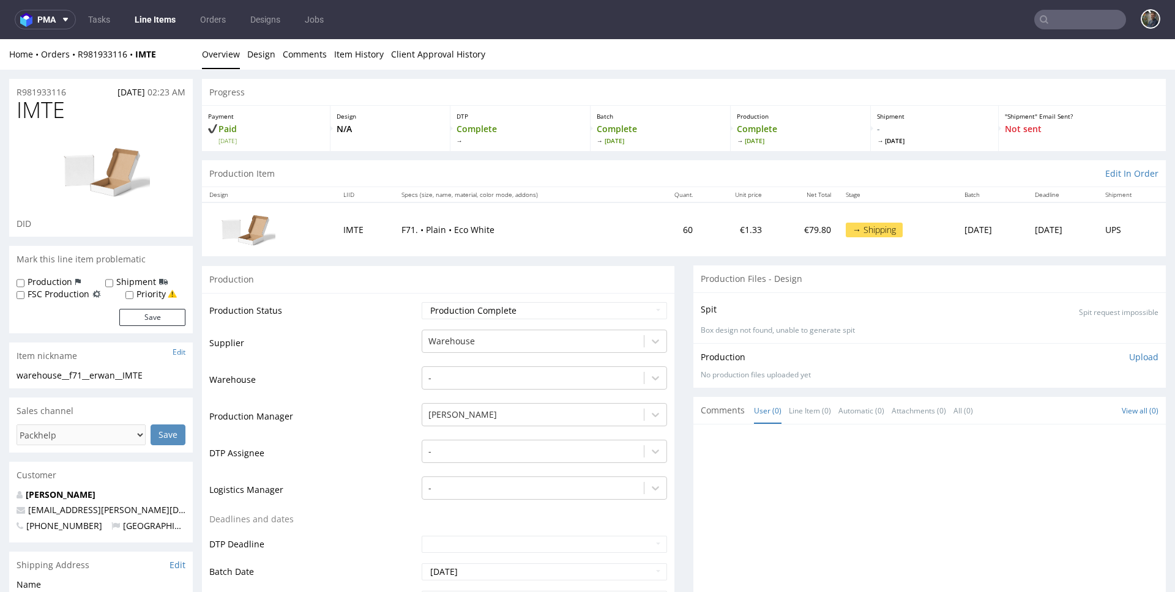
click at [48, 108] on span "IMTE" at bounding box center [41, 110] width 48 height 24
copy span "IMTE"
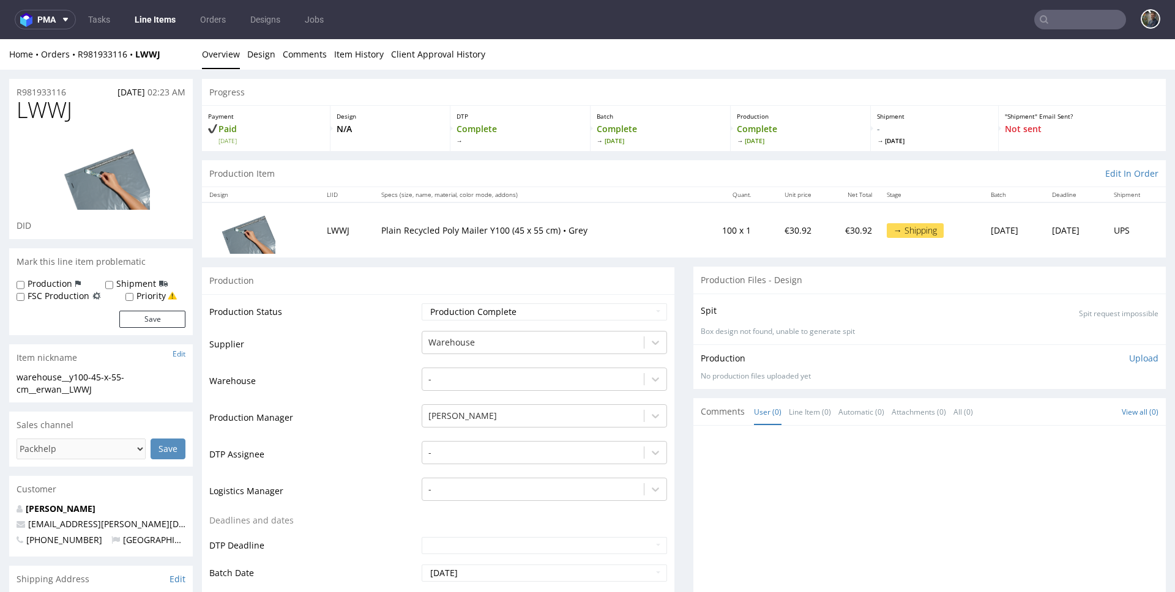
click at [56, 111] on span "LWWJ" at bounding box center [45, 110] width 56 height 24
copy span "LWWJ"
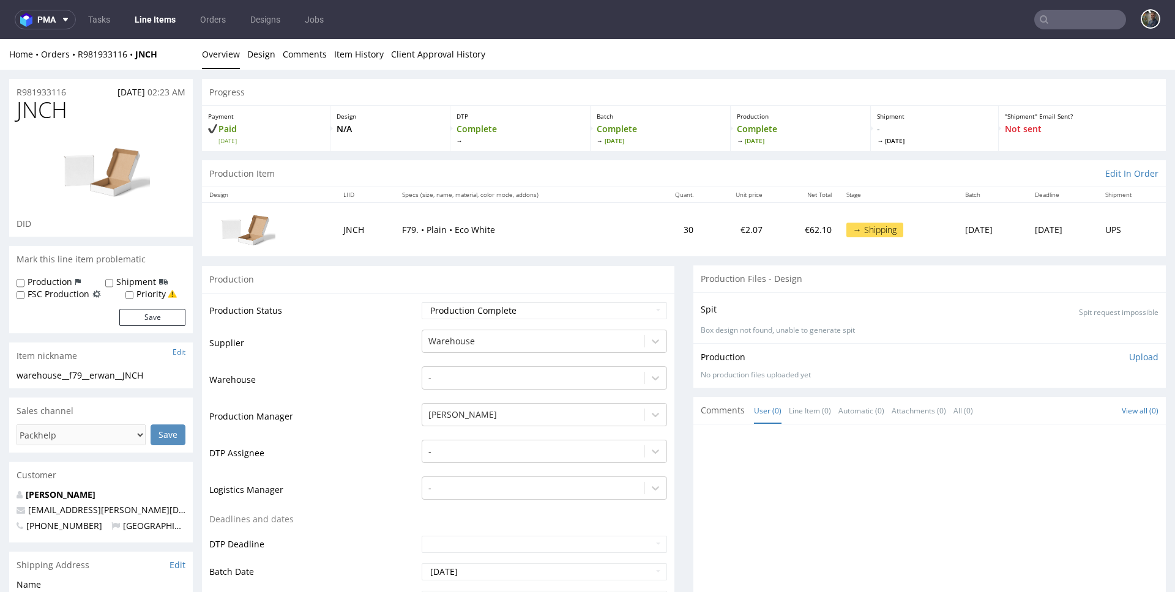
click at [56, 105] on span "JNCH" at bounding box center [42, 110] width 51 height 24
copy span "JNCH"
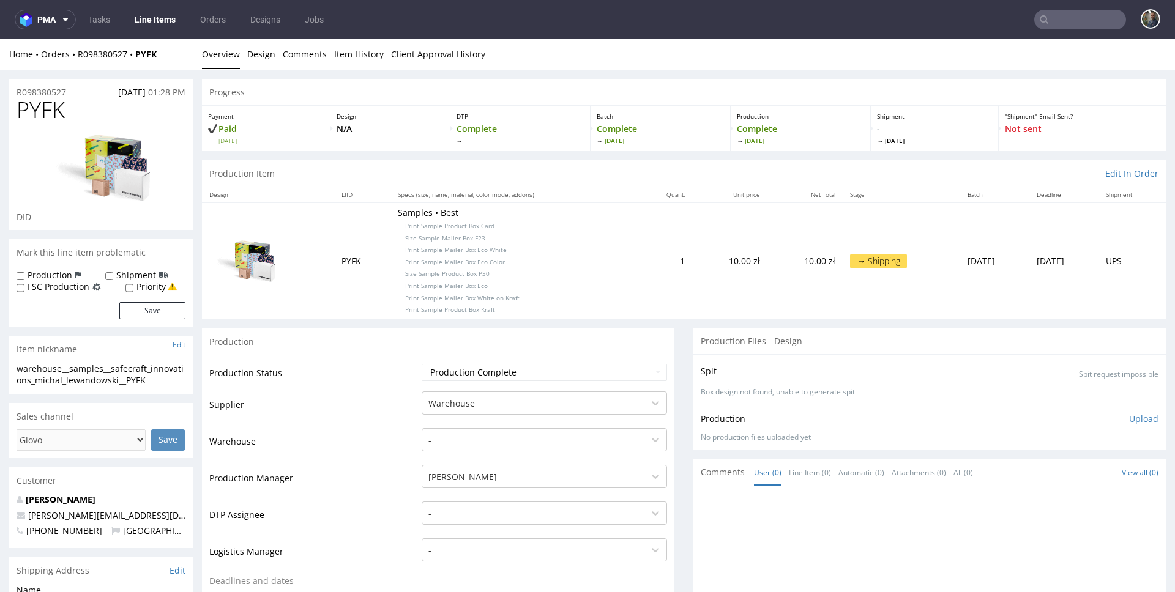
click at [28, 108] on span "PYFK" at bounding box center [41, 110] width 48 height 24
copy span "PYFK"
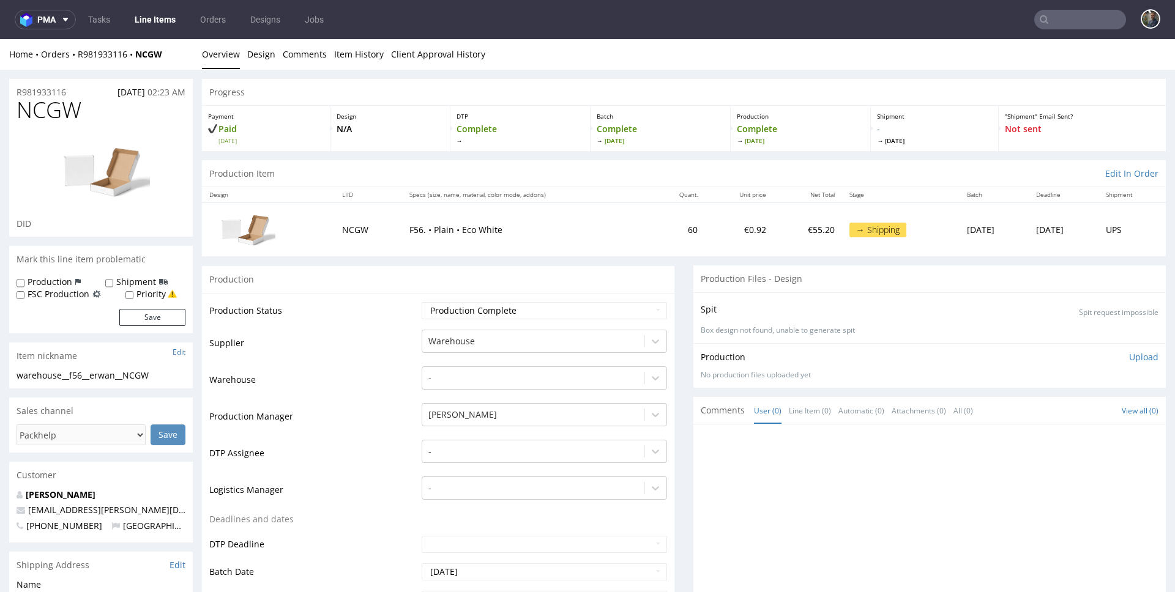
click at [47, 113] on span "NCGW" at bounding box center [49, 110] width 65 height 24
copy span "NCGW"
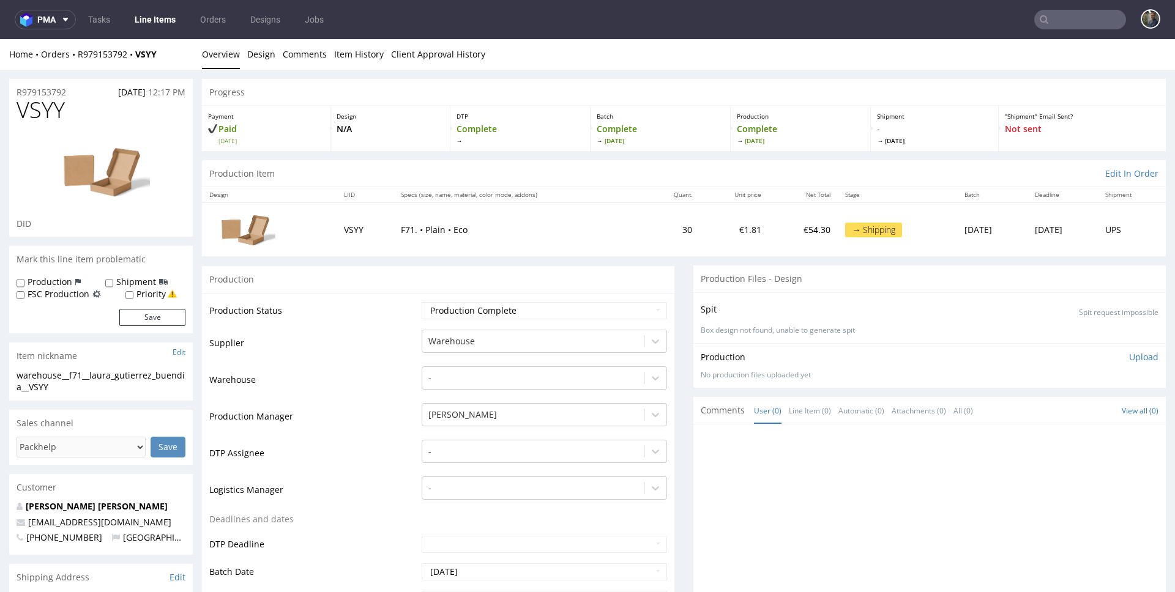
click at [30, 111] on span "VSYY" at bounding box center [41, 110] width 48 height 24
copy span "VSYY"
click at [40, 104] on span "CBVQ" at bounding box center [46, 110] width 58 height 24
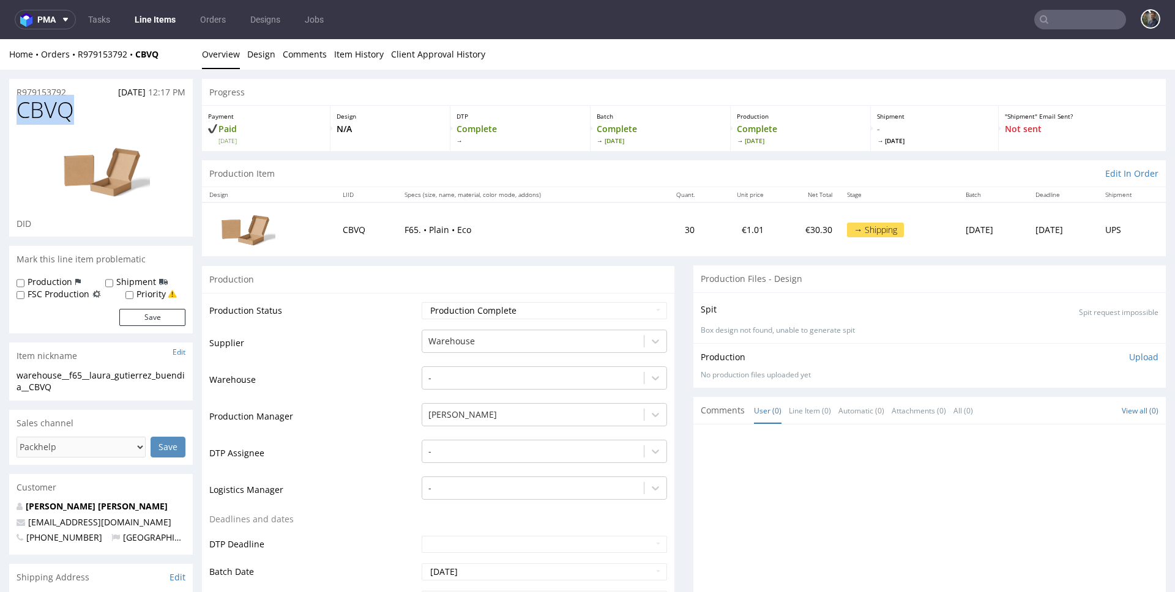
copy span "CBVQ"
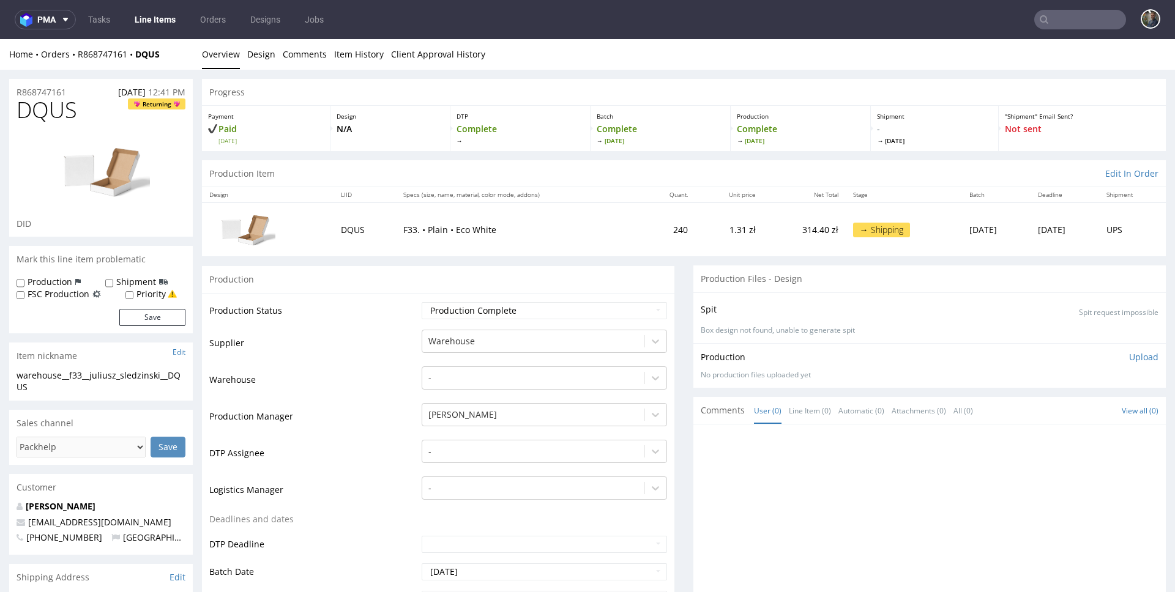
click at [52, 111] on span "DQUS" at bounding box center [47, 110] width 61 height 24
copy span "DQUS"
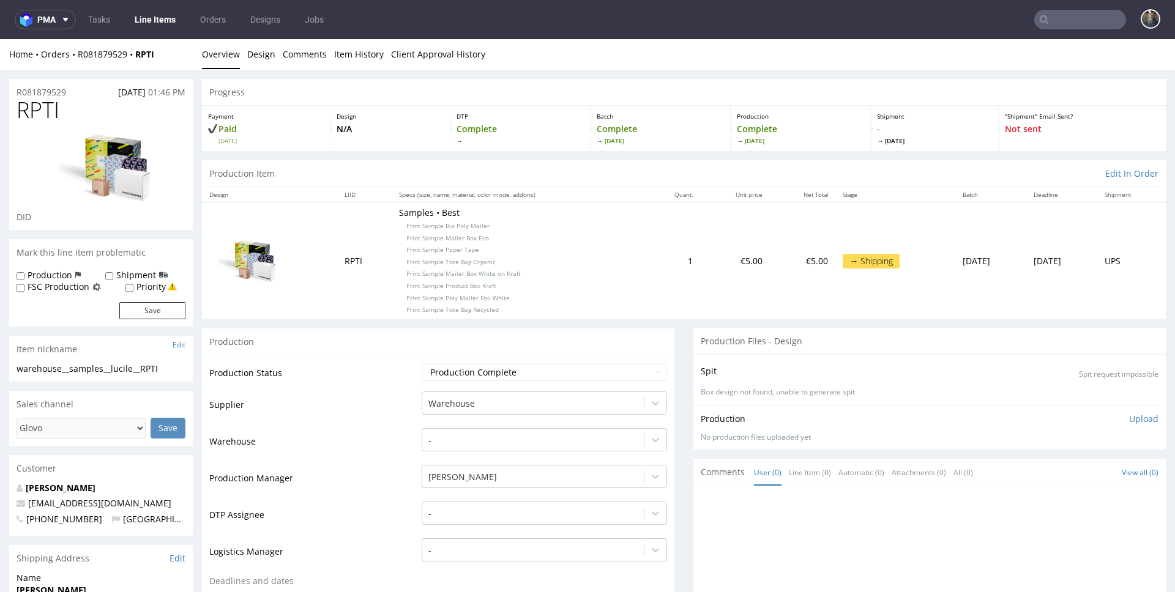
click at [39, 100] on span "RPTI" at bounding box center [38, 110] width 43 height 24
copy span "RPTI"
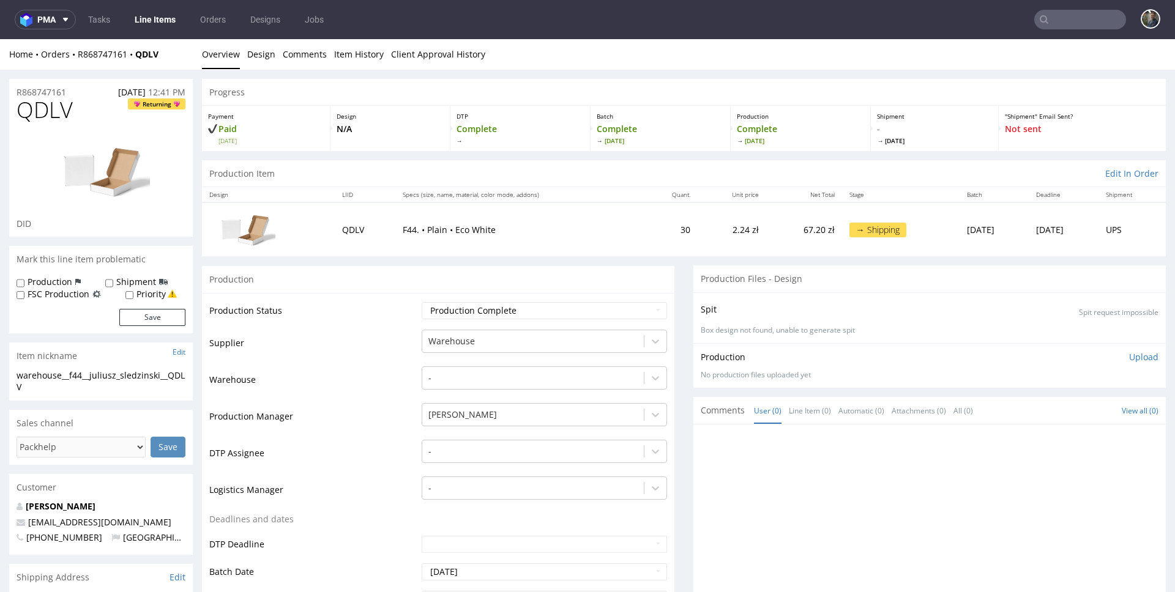
click at [46, 103] on span "QDLV" at bounding box center [45, 110] width 56 height 24
copy span "QDLV"
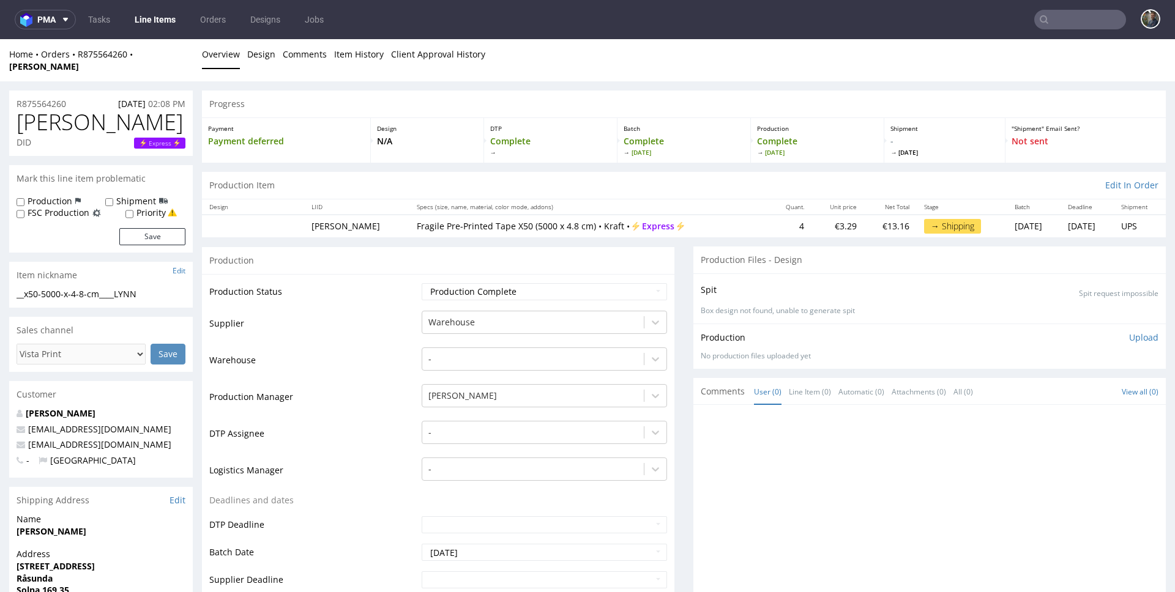
click at [32, 110] on span "LYNN" at bounding box center [100, 122] width 166 height 24
copy span "LYNN"
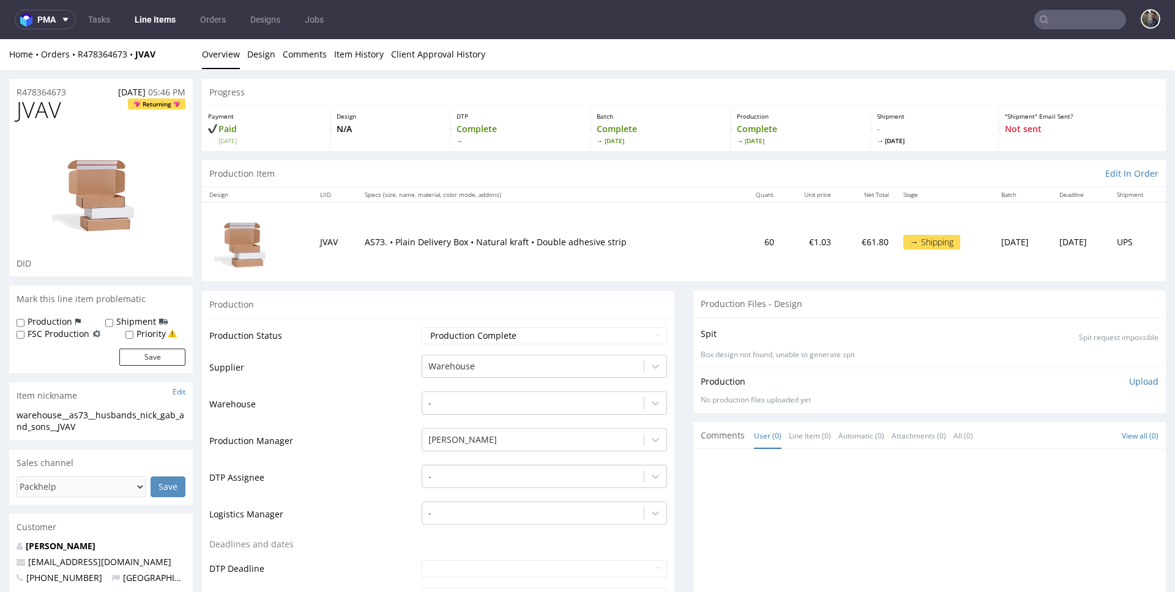
click at [35, 117] on span "JVAV" at bounding box center [39, 110] width 45 height 24
click at [40, 114] on span "JVAV" at bounding box center [39, 110] width 45 height 24
copy span "JVAV"
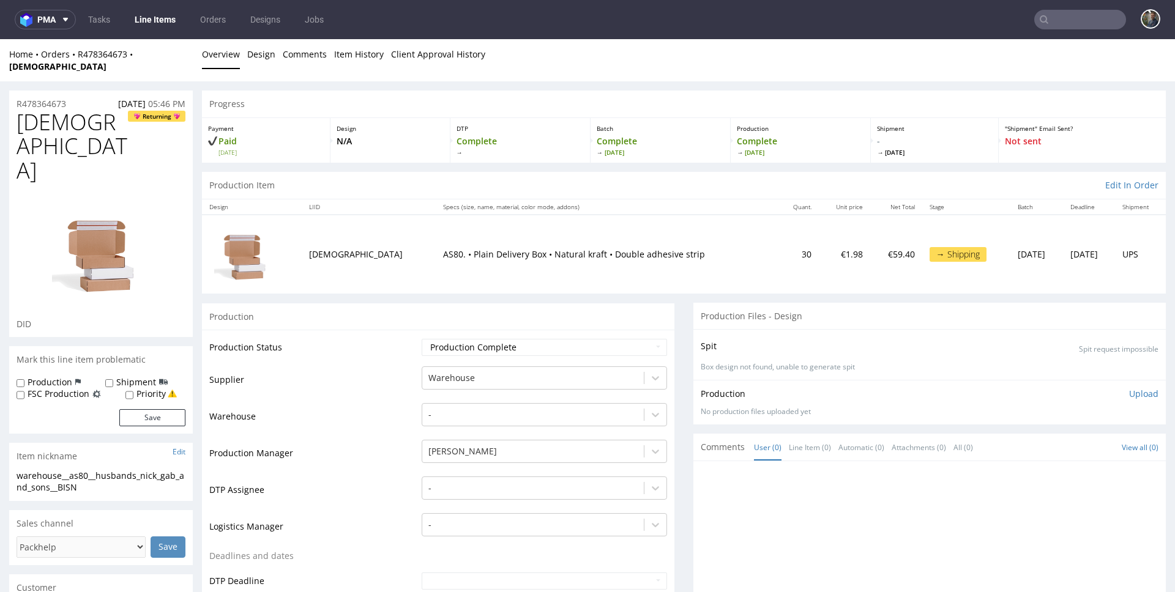
click at [41, 110] on span "BISN" at bounding box center [72, 146] width 111 height 73
copy span "[DEMOGRAPHIC_DATA]"
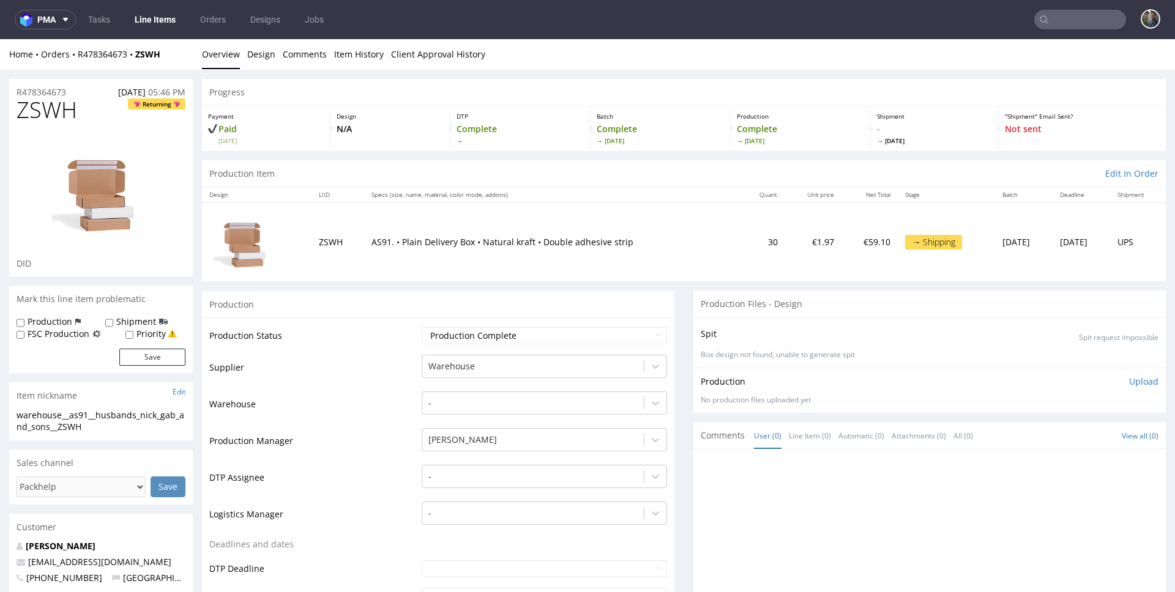
click at [48, 107] on span "ZSWH" at bounding box center [47, 110] width 61 height 24
copy span "ZSWH"
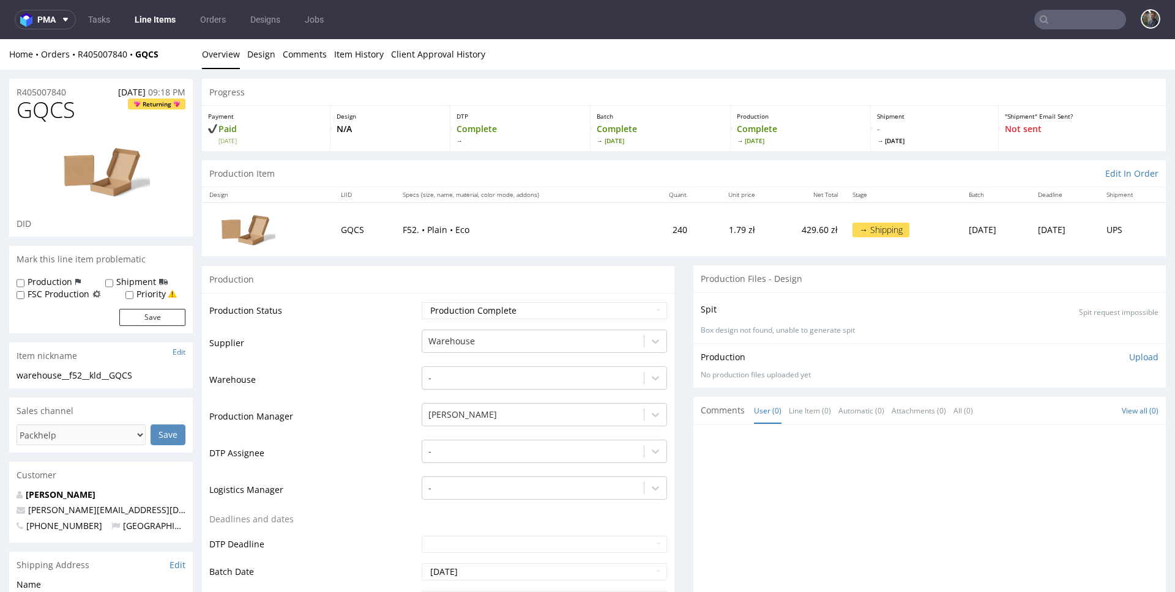
click at [28, 112] on span "GQCS" at bounding box center [46, 110] width 59 height 24
copy span "GQCS"
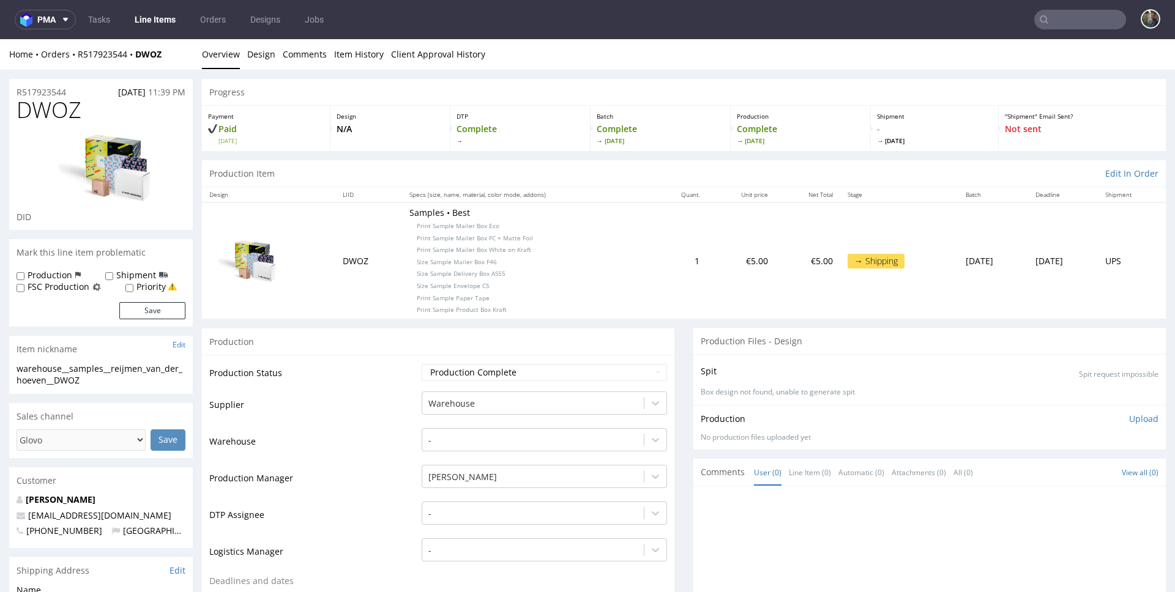
click at [48, 103] on span "DWOZ" at bounding box center [49, 110] width 65 height 24
copy span "DWOZ"
click at [67, 105] on span "QVTX" at bounding box center [43, 110] width 53 height 24
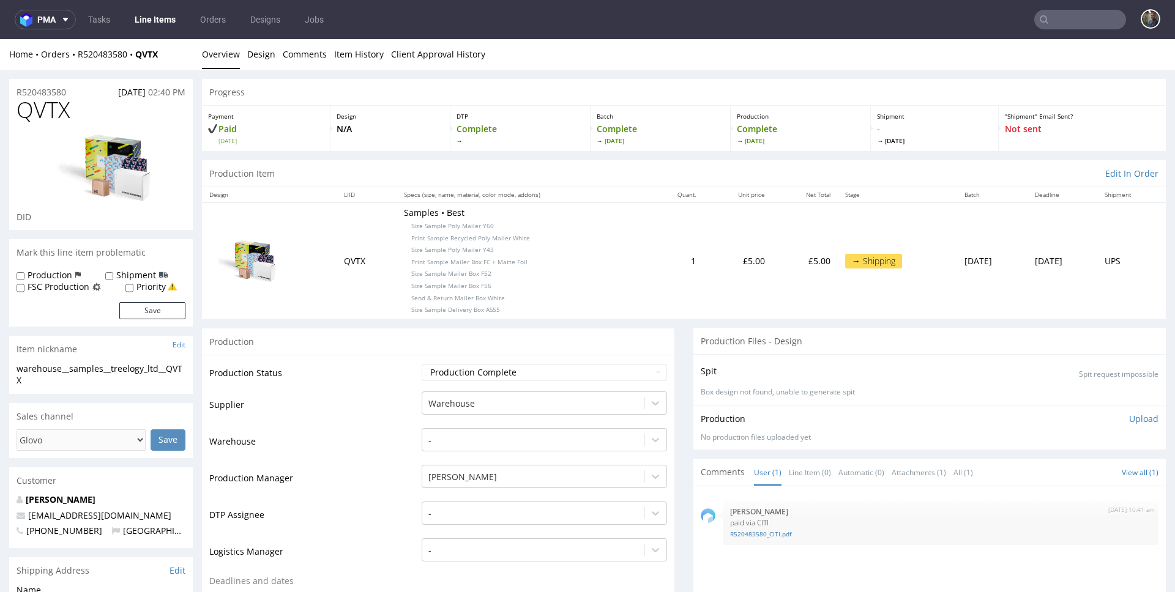
click at [50, 110] on span "QVTX" at bounding box center [43, 110] width 53 height 24
copy span "QVTX"
click at [157, 20] on link "Line Items" at bounding box center [155, 20] width 56 height 20
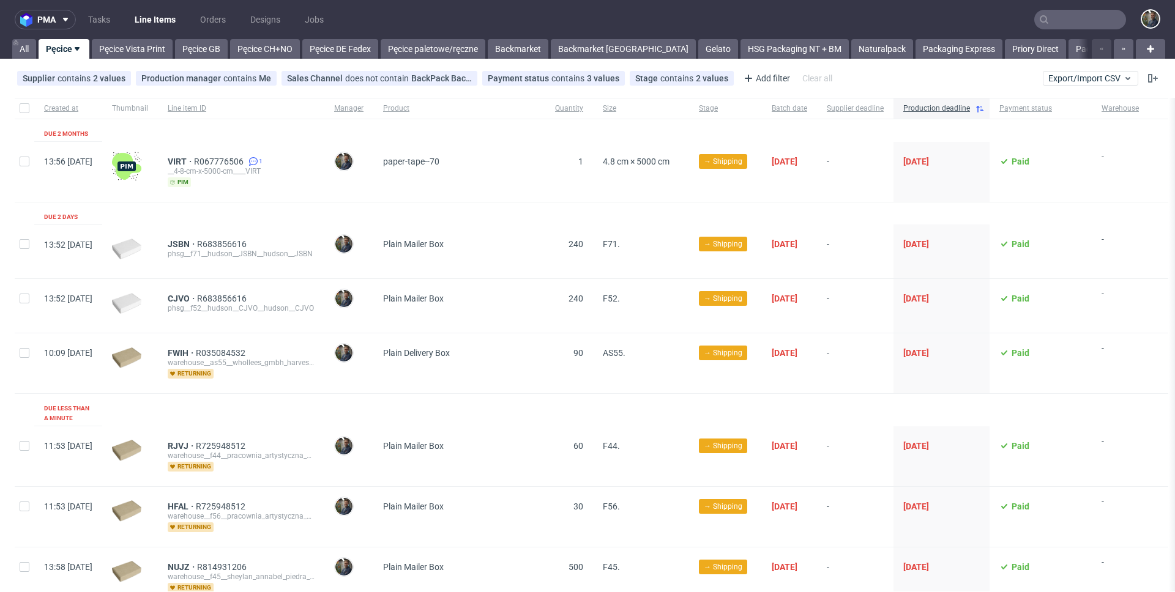
click at [18, 111] on div at bounding box center [25, 108] width 20 height 21
checkbox input "true"
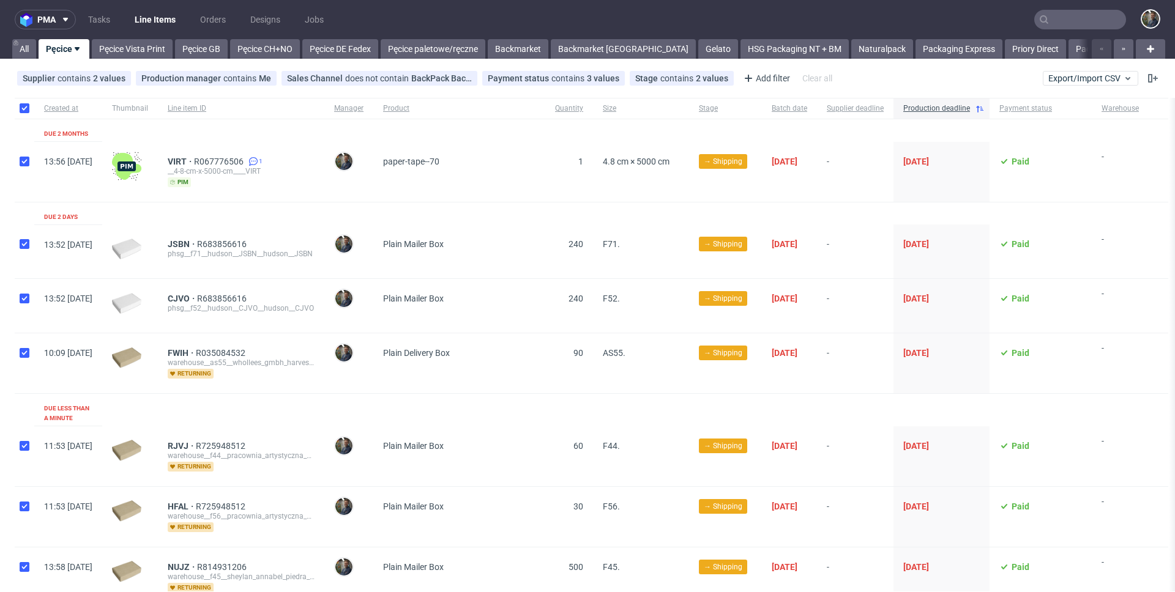
checkbox input "true"
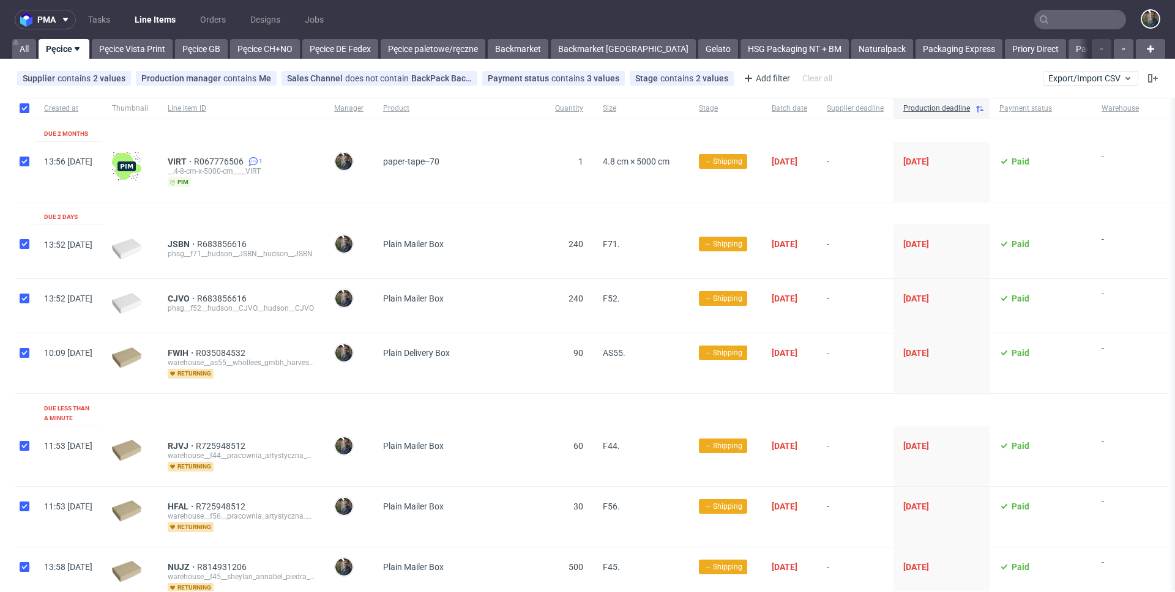
checkbox input "true"
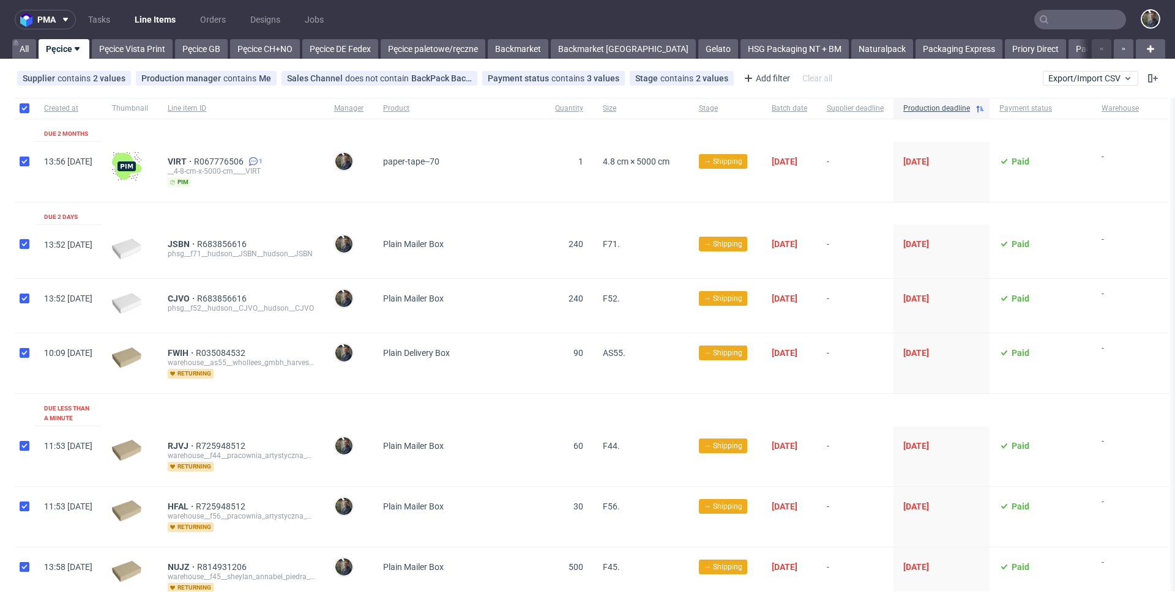
checkbox input "true"
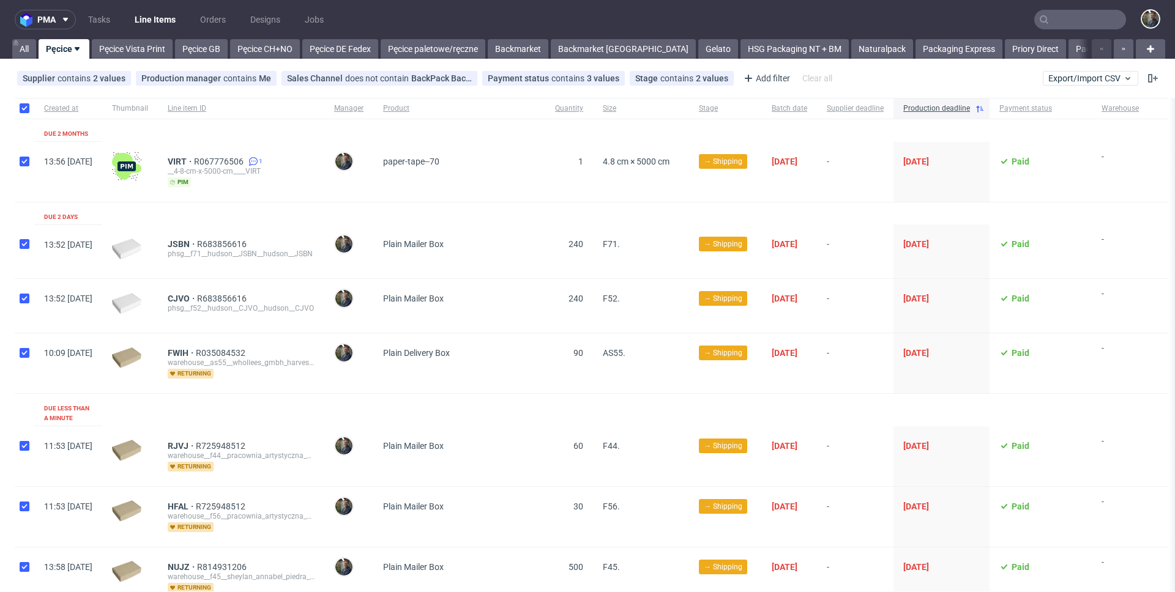
checkbox input "true"
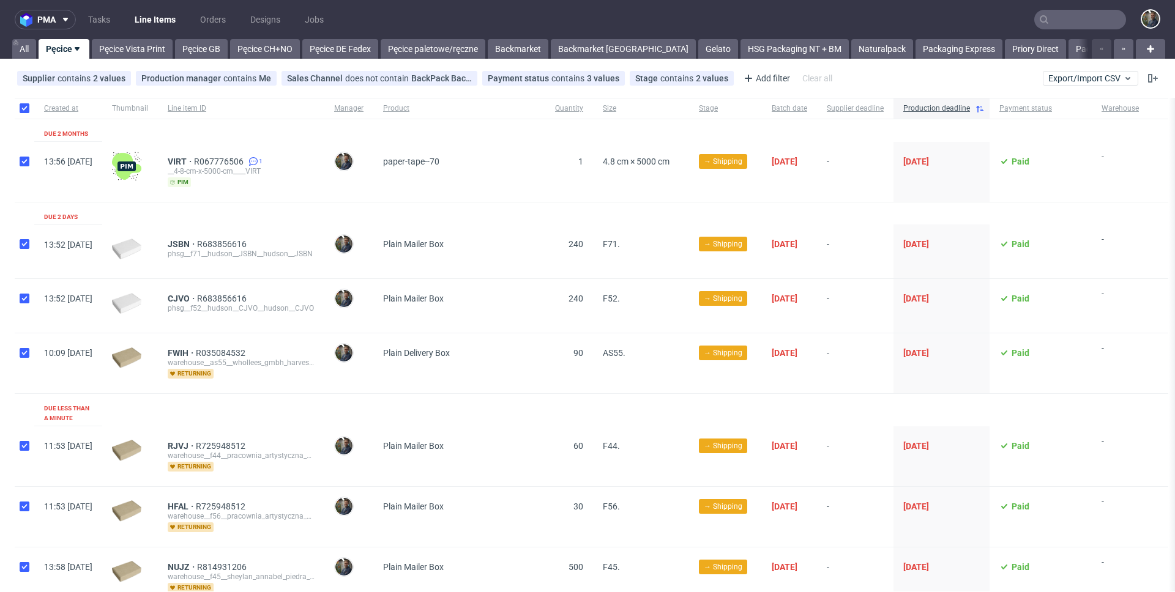
checkbox input "true"
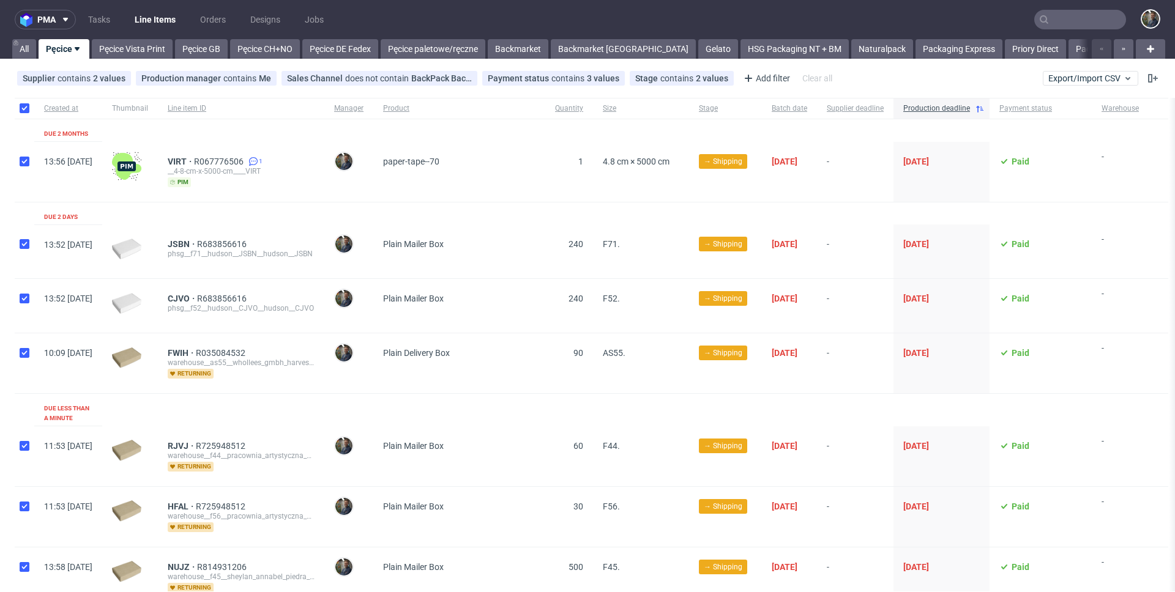
checkbox input "true"
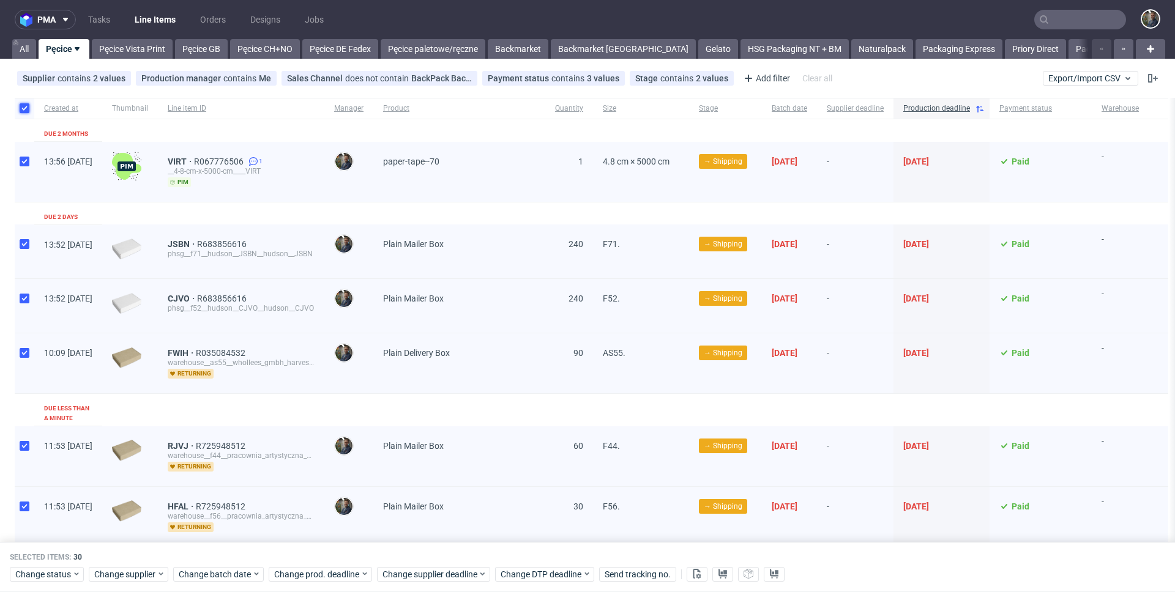
click at [20, 111] on input "checkbox" at bounding box center [25, 108] width 10 height 10
checkbox input "false"
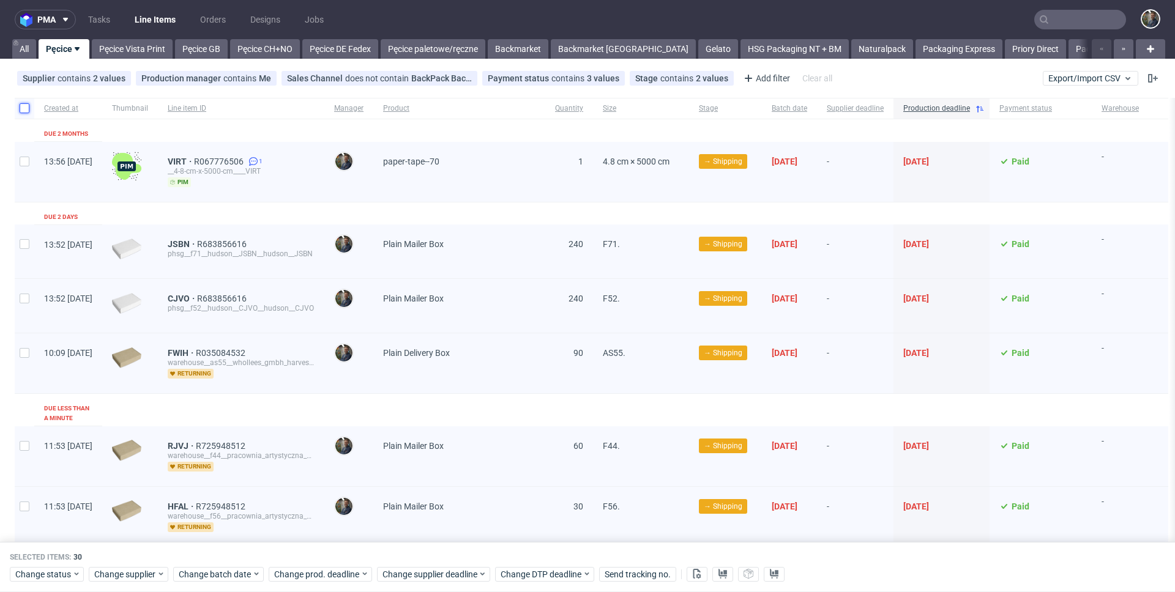
checkbox input "false"
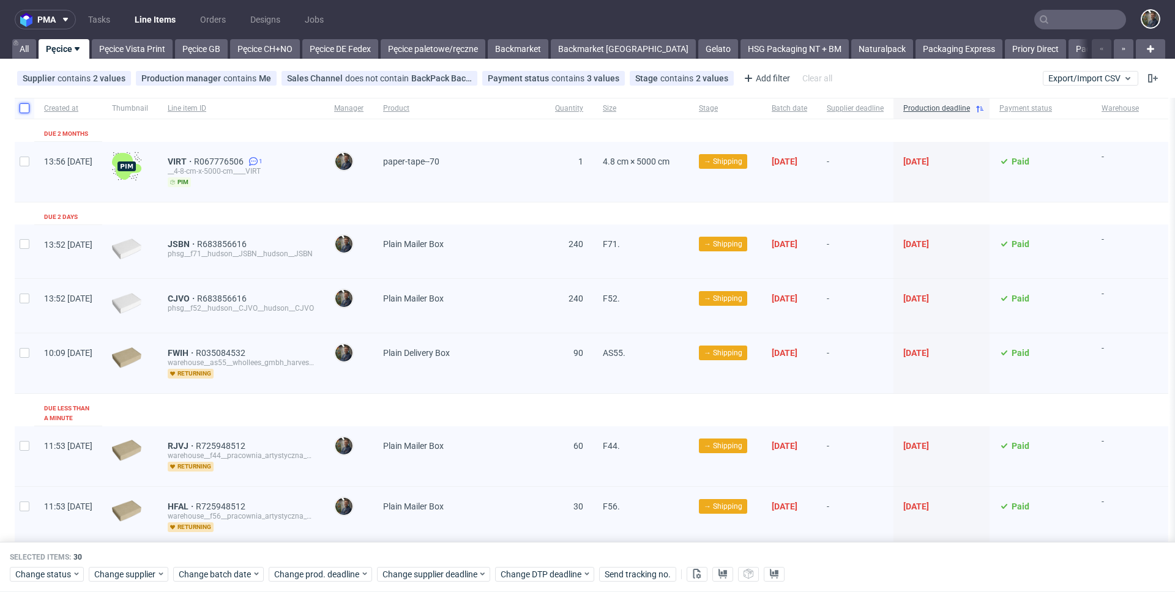
checkbox input "false"
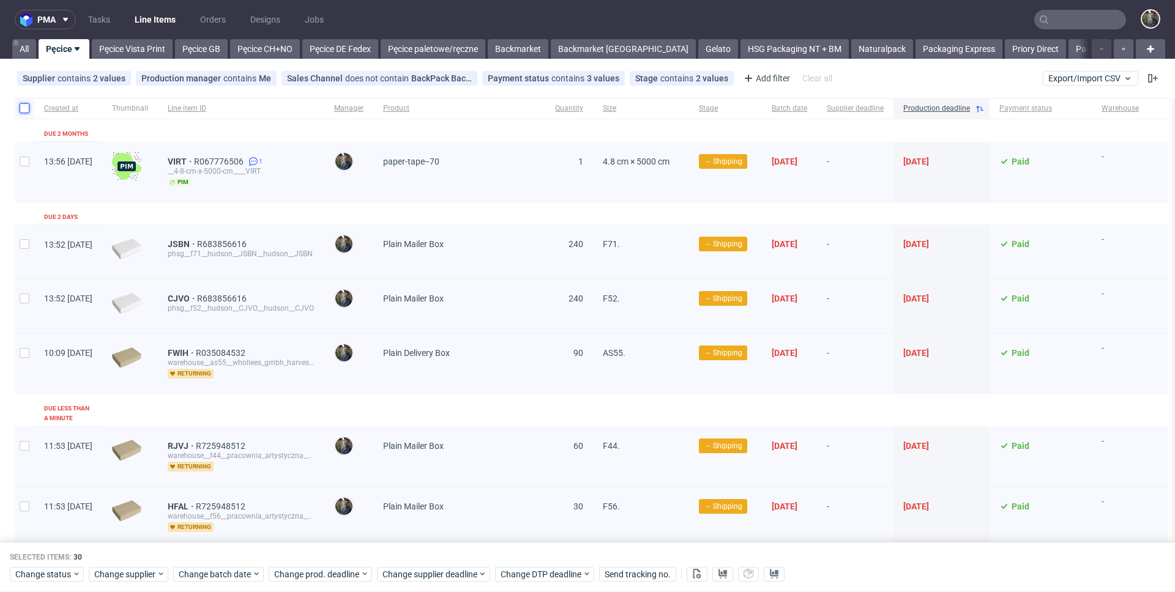
checkbox input "false"
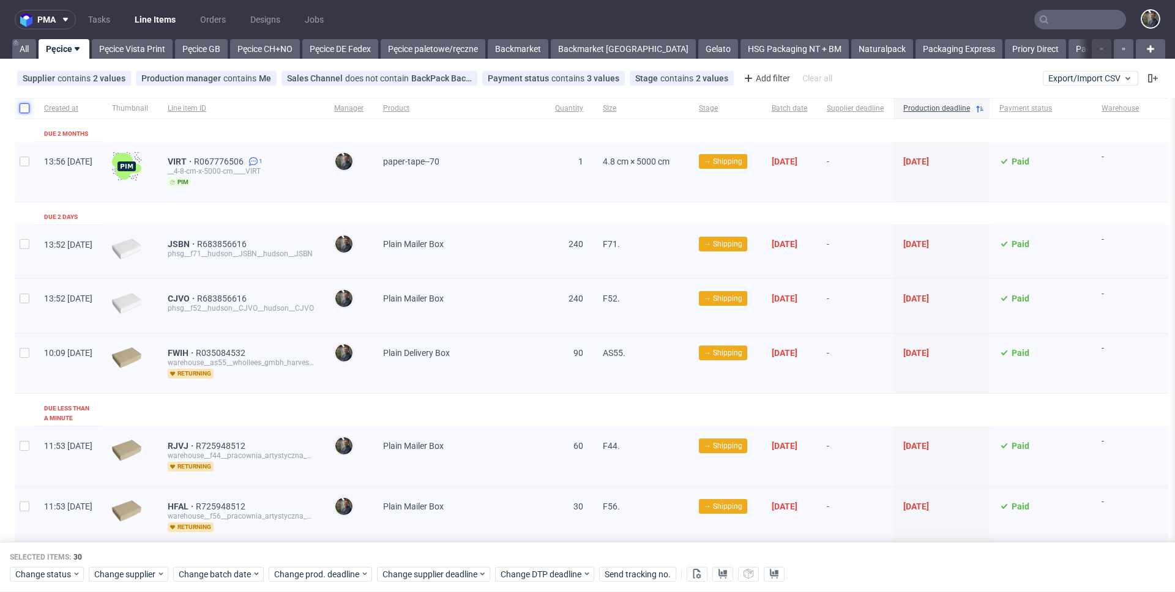
checkbox input "false"
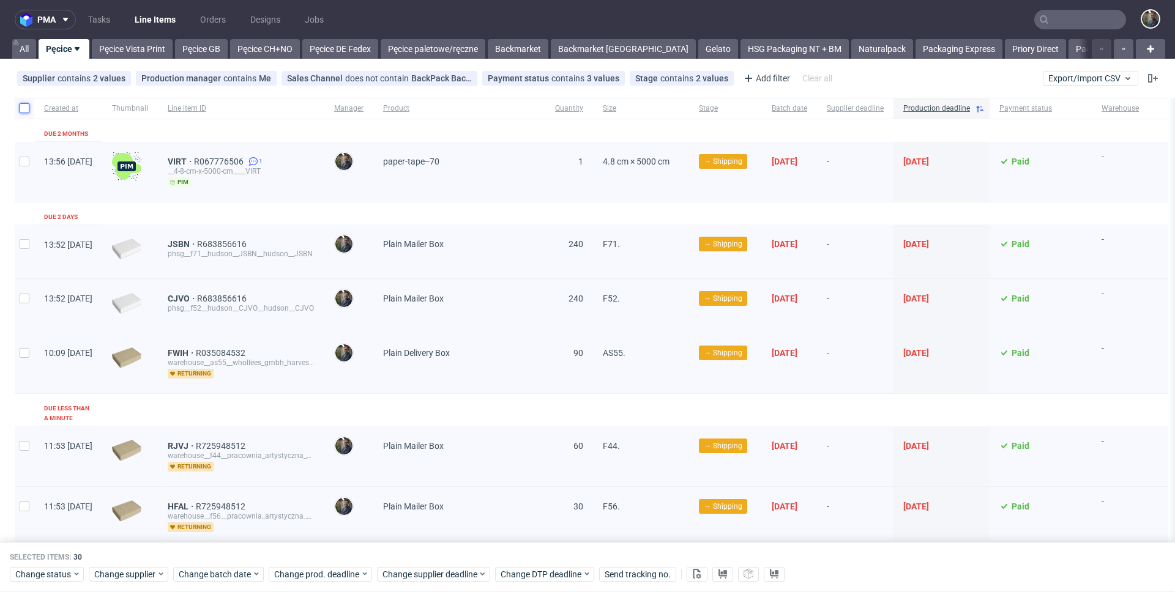
checkbox input "false"
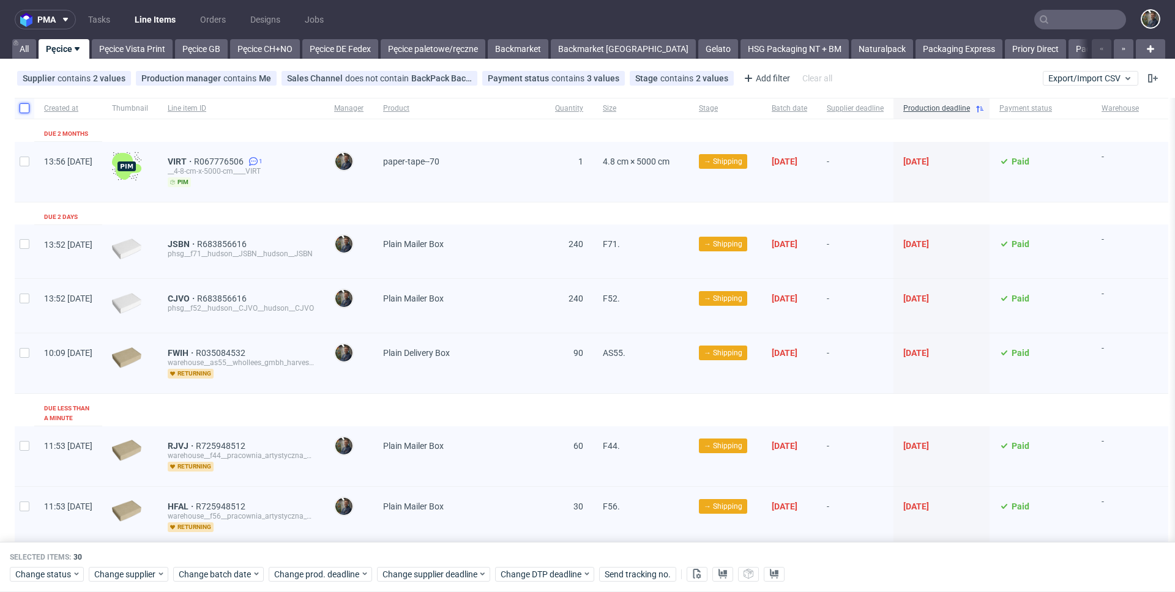
checkbox input "false"
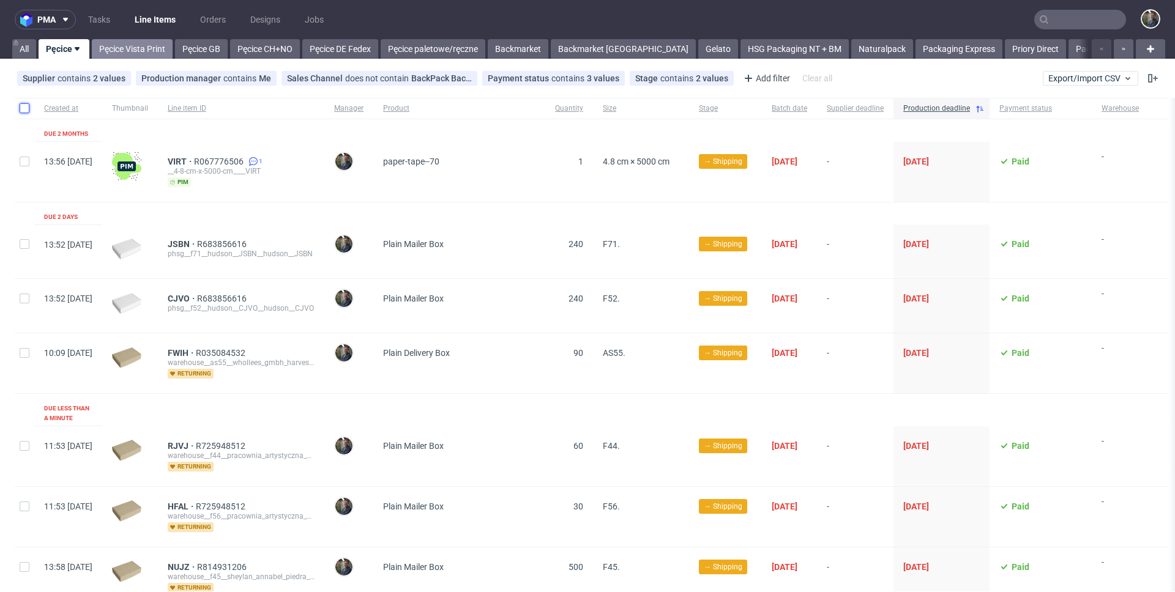
click at [121, 52] on link "Pęcice Vista Print" at bounding box center [132, 49] width 81 height 20
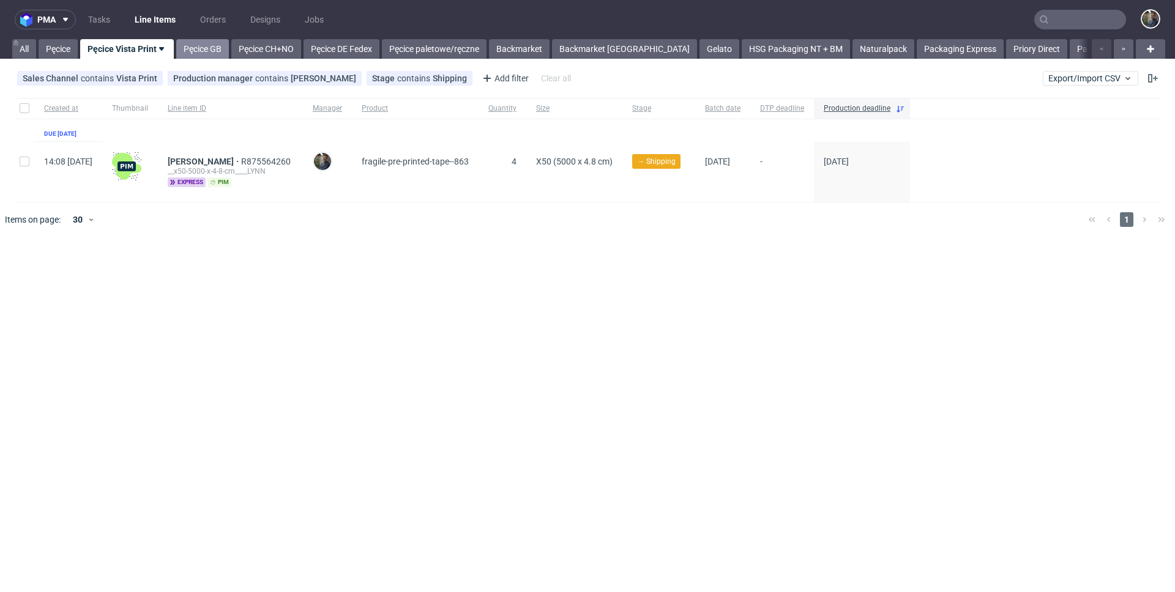
click at [208, 47] on link "Pęcice GB" at bounding box center [202, 49] width 53 height 20
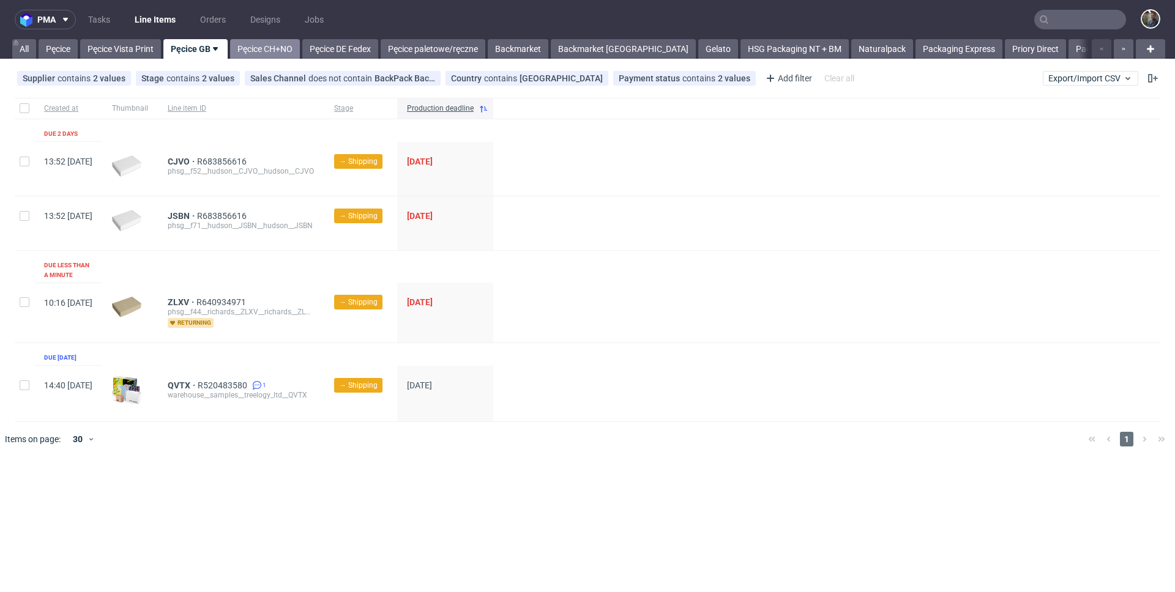
click at [264, 50] on link "Pęcice CH+NO" at bounding box center [265, 49] width 70 height 20
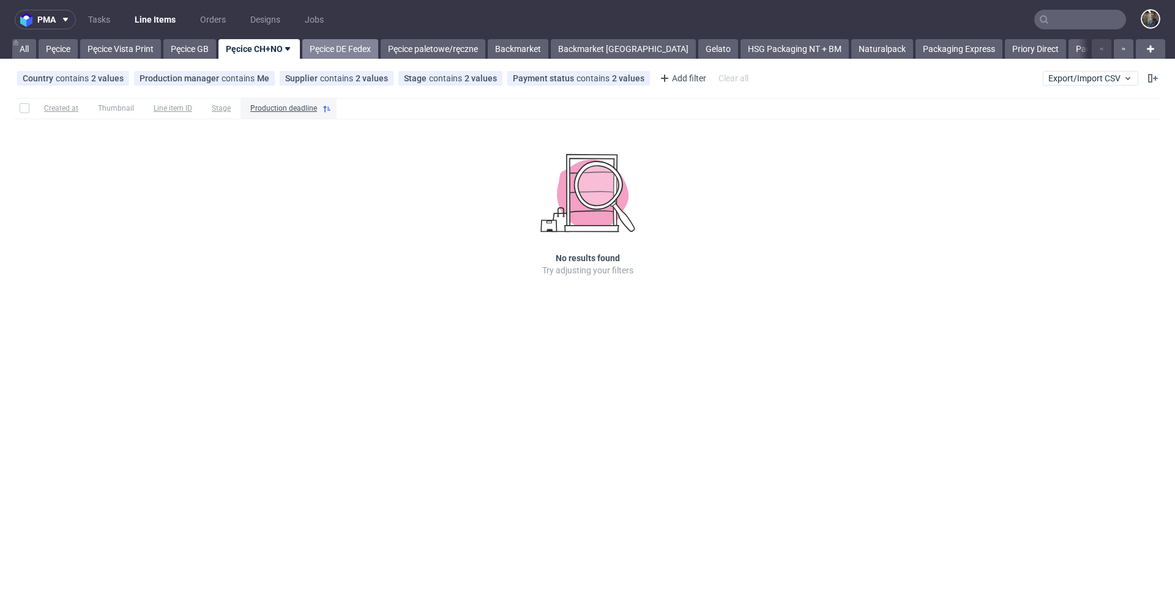
click at [345, 52] on link "Pęcice DE Fedex" at bounding box center [340, 49] width 76 height 20
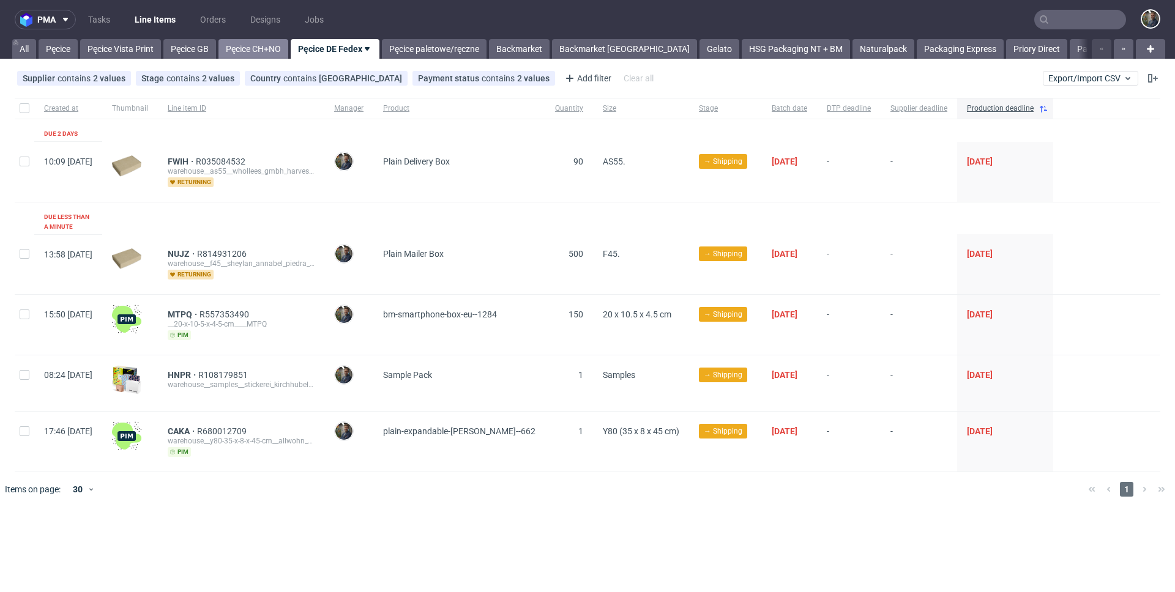
click at [252, 55] on link "Pęcice CH+NO" at bounding box center [253, 49] width 70 height 20
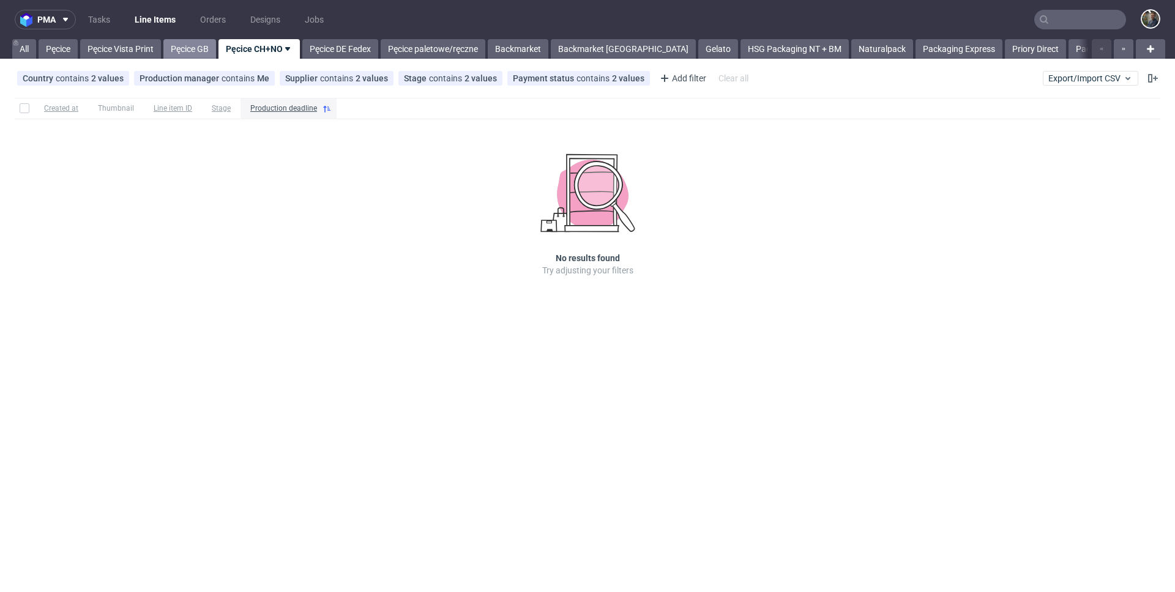
click at [205, 47] on link "Pęcice GB" at bounding box center [189, 49] width 53 height 20
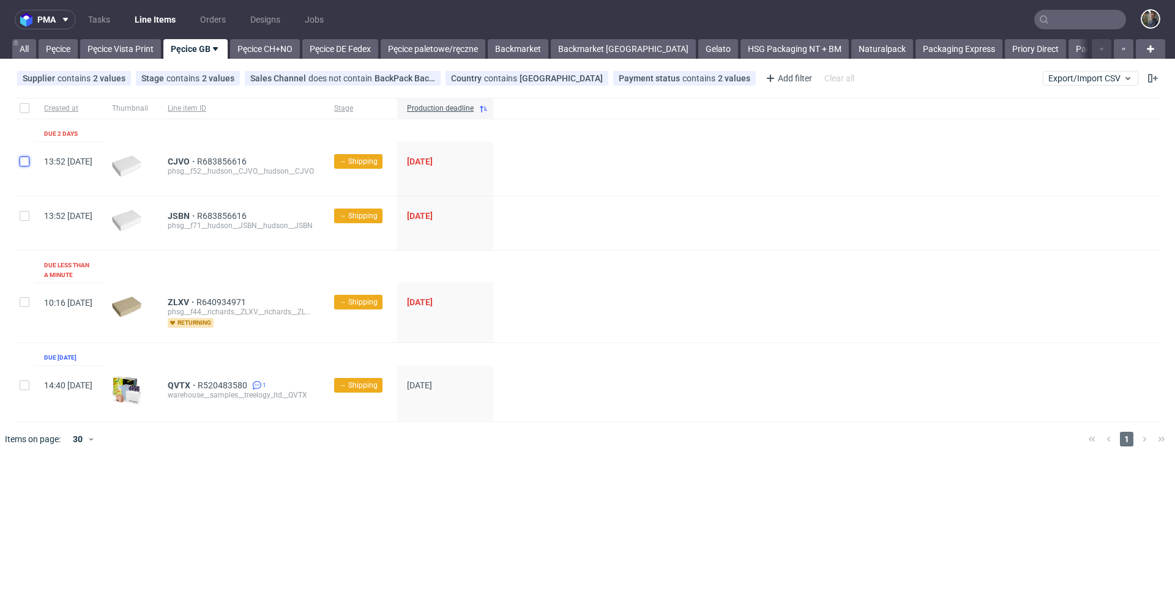
click at [21, 162] on input "checkbox" at bounding box center [25, 162] width 10 height 10
checkbox input "true"
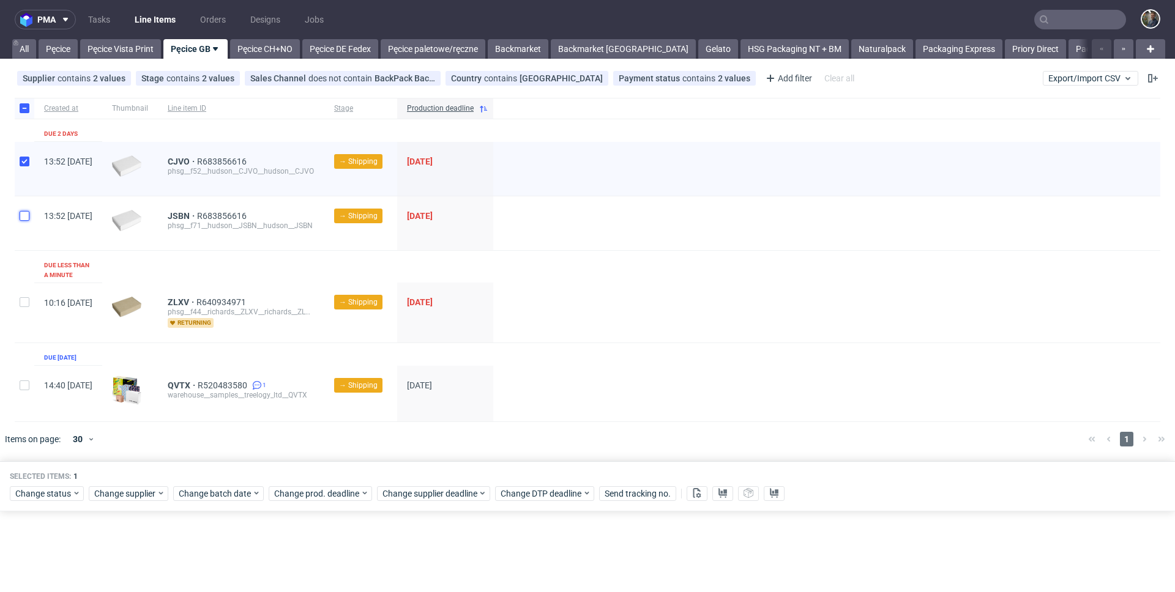
click at [25, 217] on input "checkbox" at bounding box center [25, 216] width 10 height 10
checkbox input "true"
click at [223, 488] on span "Change batch date" at bounding box center [215, 494] width 73 height 12
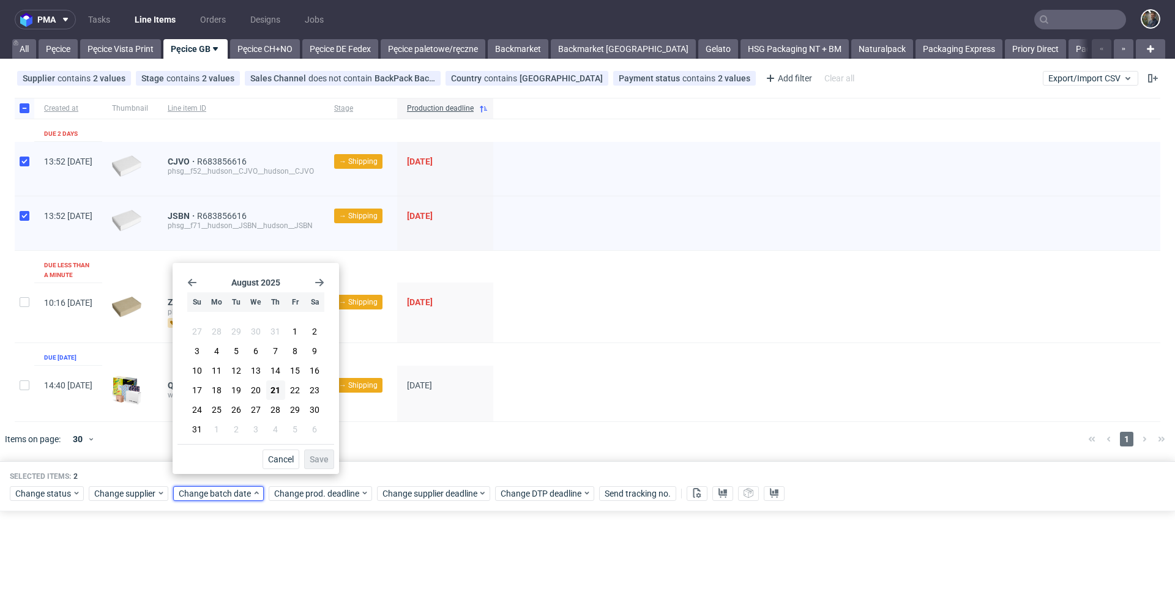
click at [318, 285] on icon "Go forward 1 month" at bounding box center [320, 283] width 10 height 10
click at [216, 376] on span "15" at bounding box center [217, 374] width 10 height 12
click at [317, 456] on span "Save" at bounding box center [319, 459] width 19 height 9
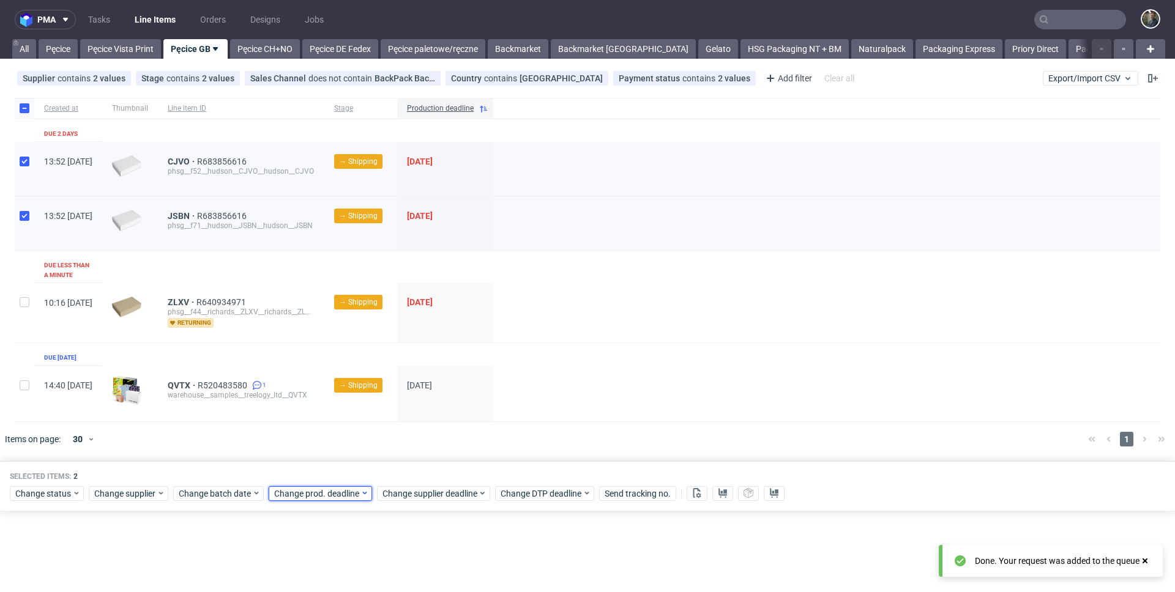
click at [333, 488] on span "Change prod. deadline" at bounding box center [317, 494] width 86 height 12
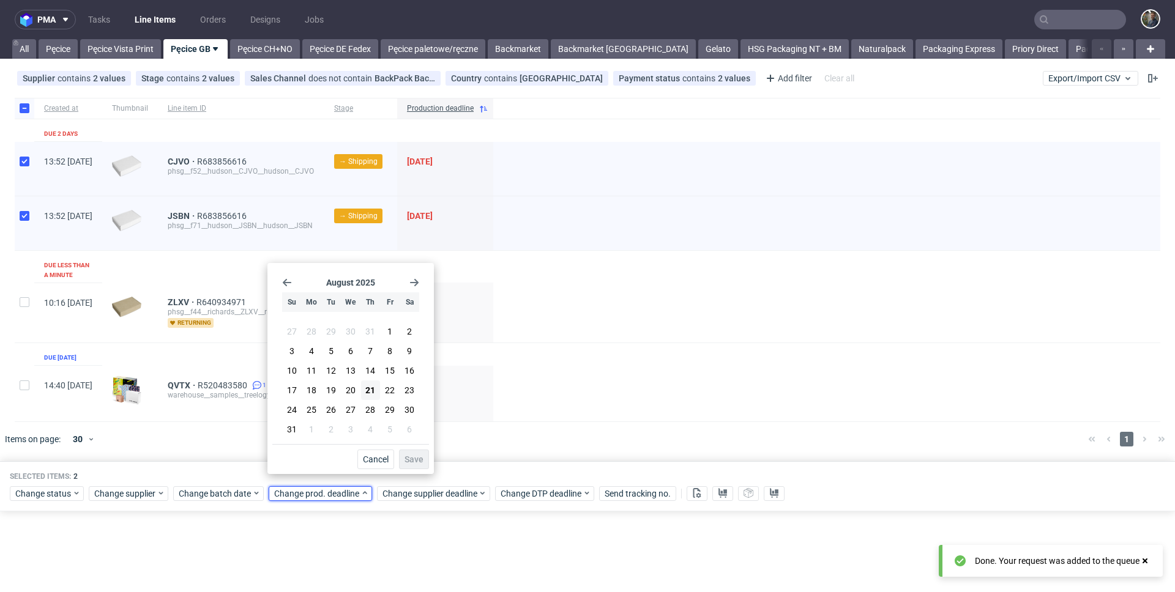
click at [415, 286] on icon "Go forward 1 month" at bounding box center [414, 283] width 10 height 10
click at [351, 377] on span "17" at bounding box center [351, 374] width 10 height 12
click at [406, 450] on button "Save" at bounding box center [414, 460] width 30 height 20
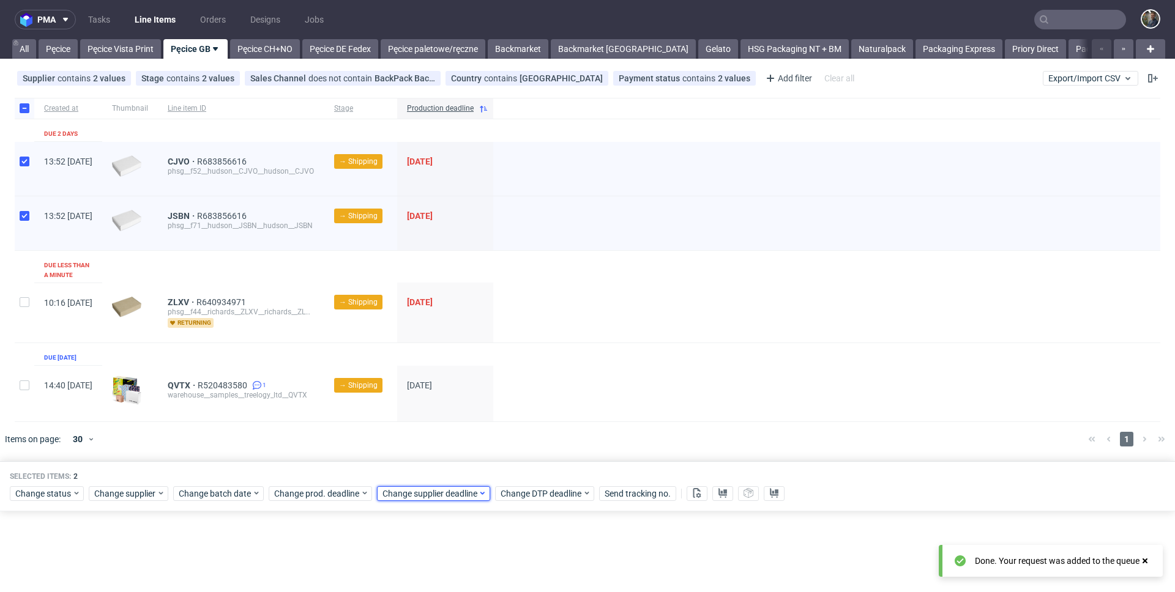
click at [422, 488] on span "Change supplier deadline" at bounding box center [429, 494] width 95 height 12
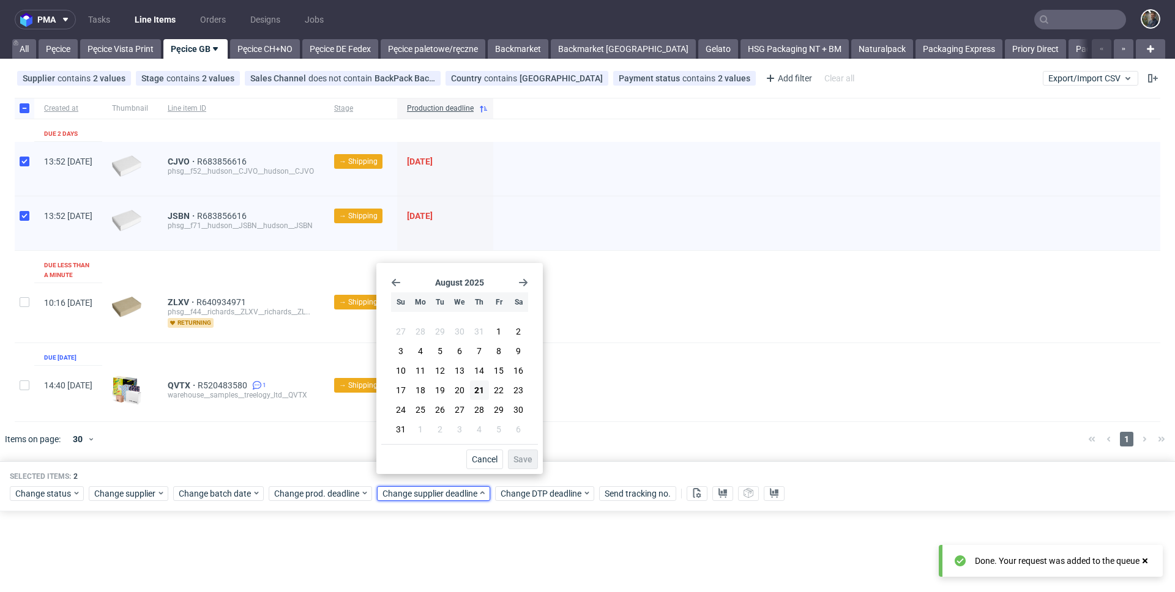
click at [526, 282] on use "Go forward 1 month" at bounding box center [523, 282] width 9 height 7
click at [455, 379] on span "17" at bounding box center [460, 374] width 10 height 12
click at [519, 458] on span "Save" at bounding box center [522, 459] width 19 height 9
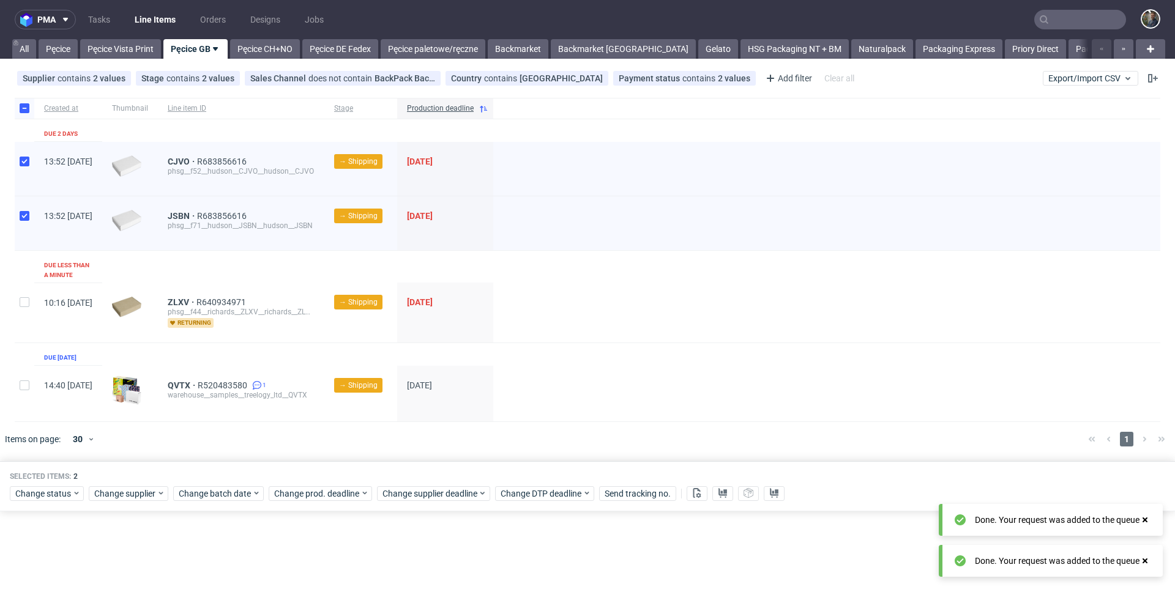
click at [466, 433] on div at bounding box center [605, 439] width 946 height 34
click at [415, 426] on div at bounding box center [605, 439] width 946 height 34
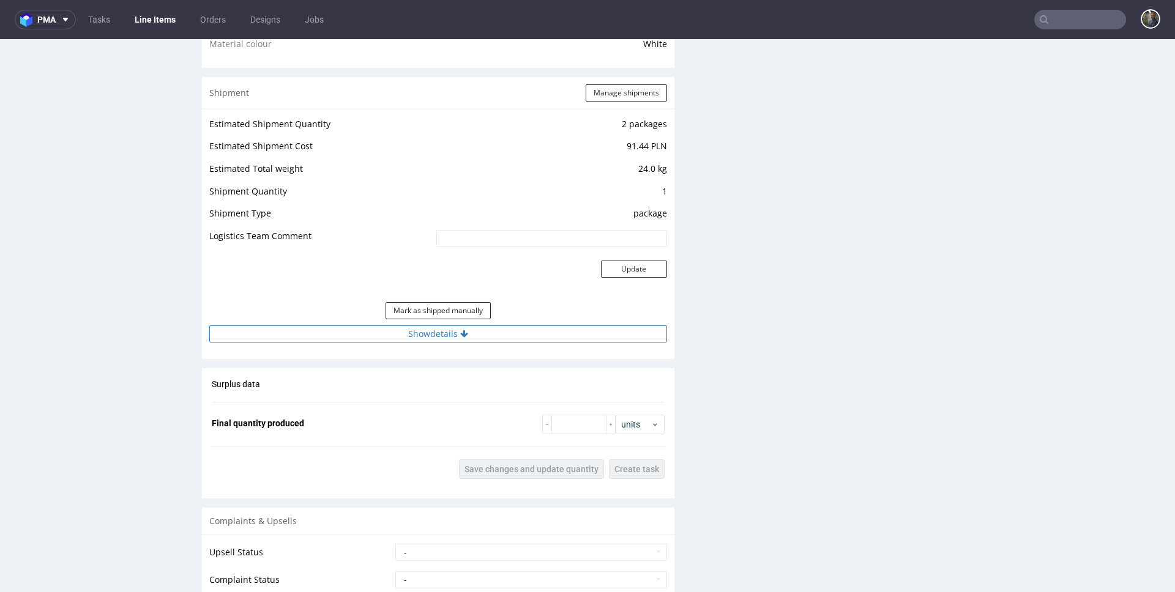
click at [433, 326] on button "Show details" at bounding box center [438, 334] width 458 height 17
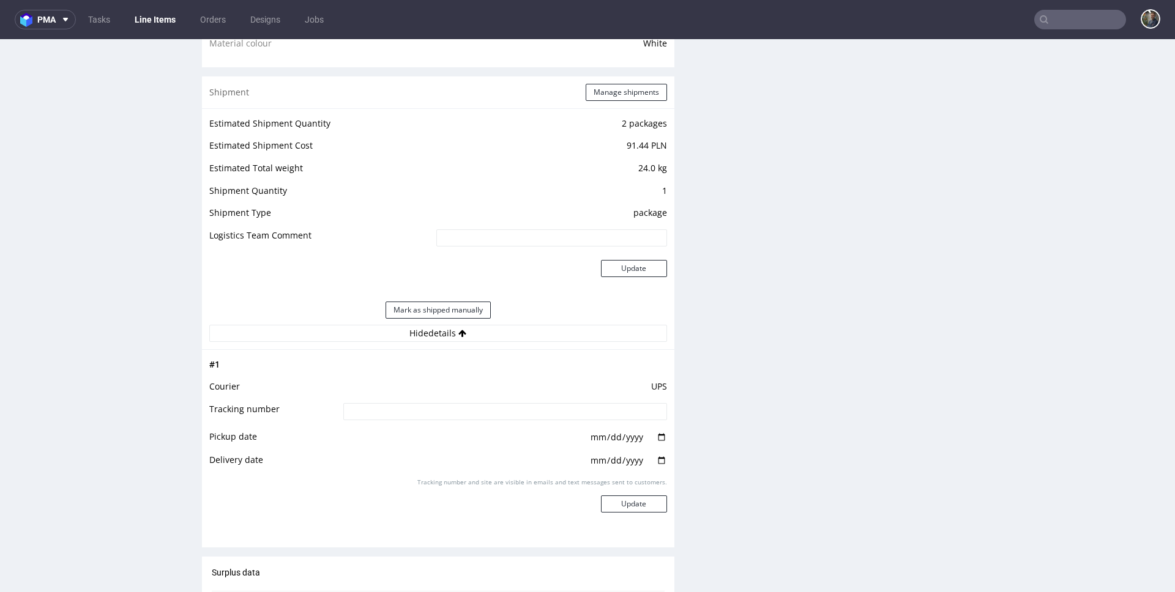
scroll to position [1240, 0]
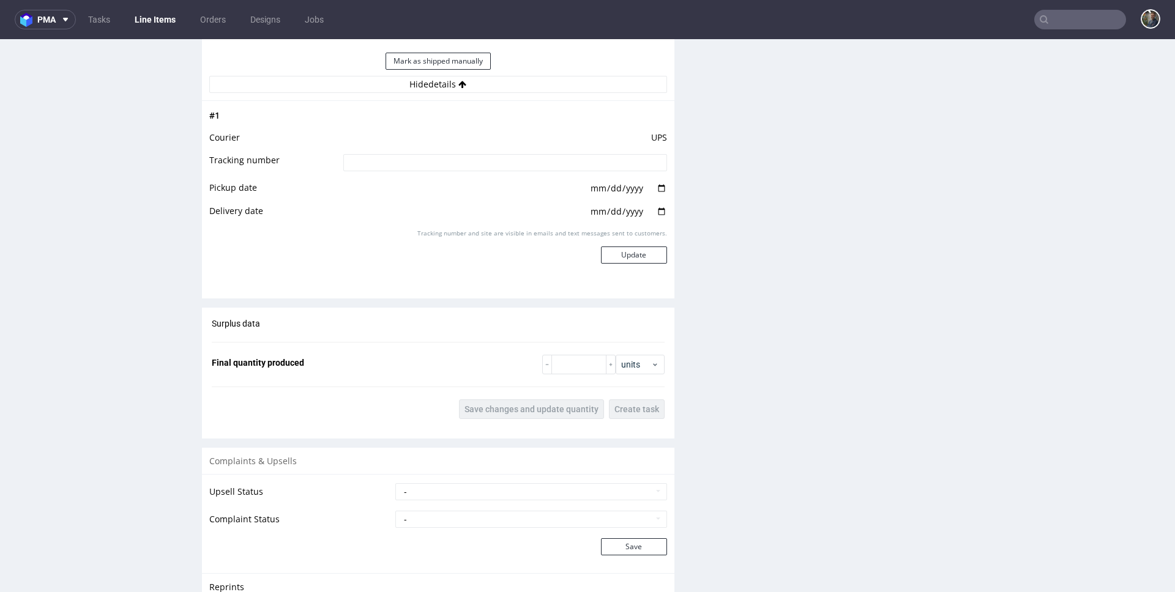
click at [409, 154] on input at bounding box center [505, 162] width 324 height 17
paste input "1Z5A15806896070881"
type input "1Z5A15806896070881"
click at [616, 255] on div "Tracking number and site are visible in emails and text messages sent to custom…" at bounding box center [505, 251] width 324 height 44
click at [614, 247] on button "Update" at bounding box center [634, 255] width 66 height 17
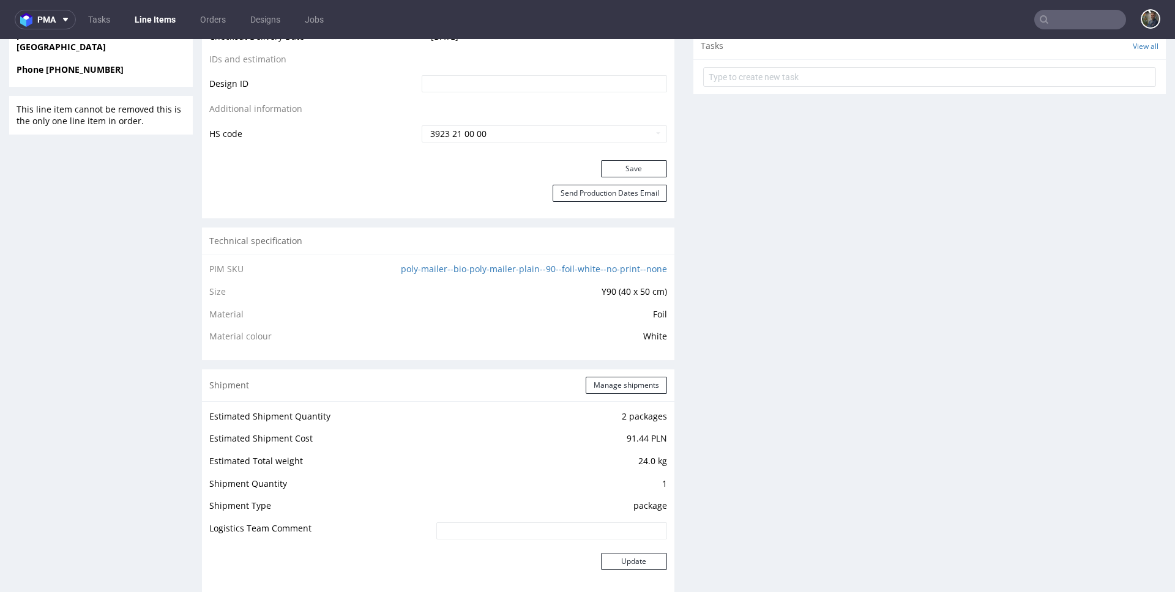
scroll to position [1190, 0]
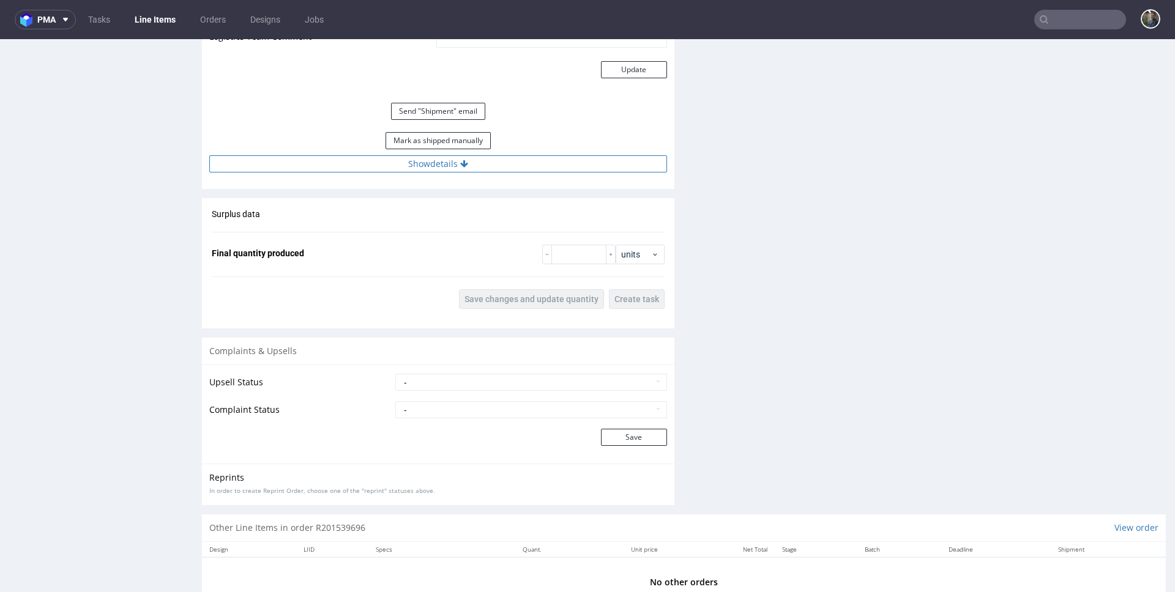
click at [436, 155] on button "Show details" at bounding box center [438, 163] width 458 height 17
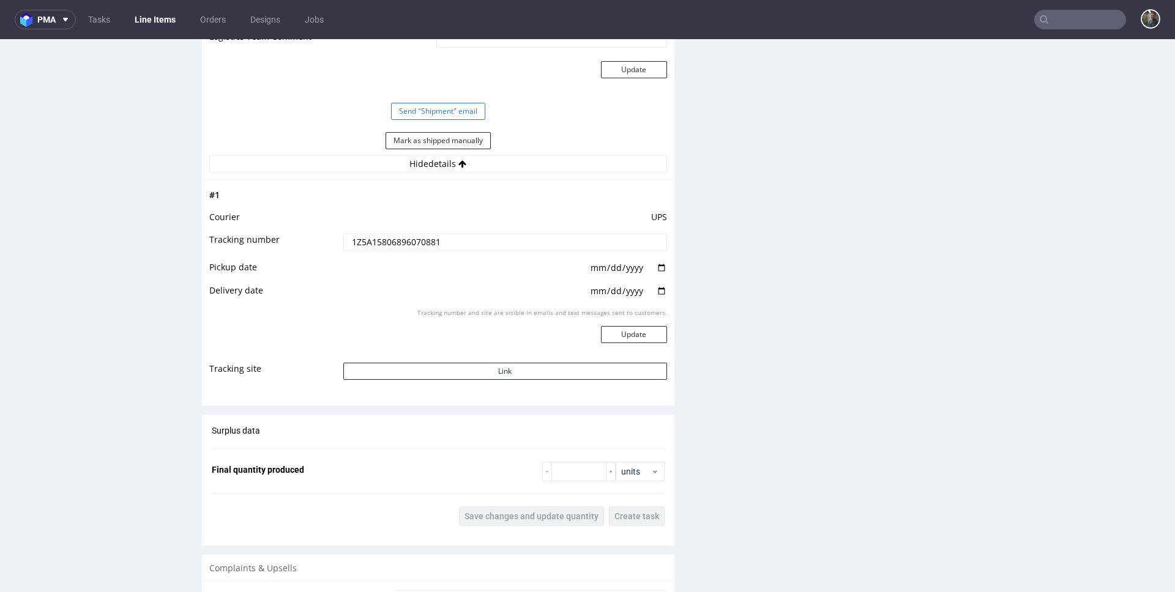
click at [434, 103] on button "Send "Shipment" email" at bounding box center [438, 111] width 94 height 17
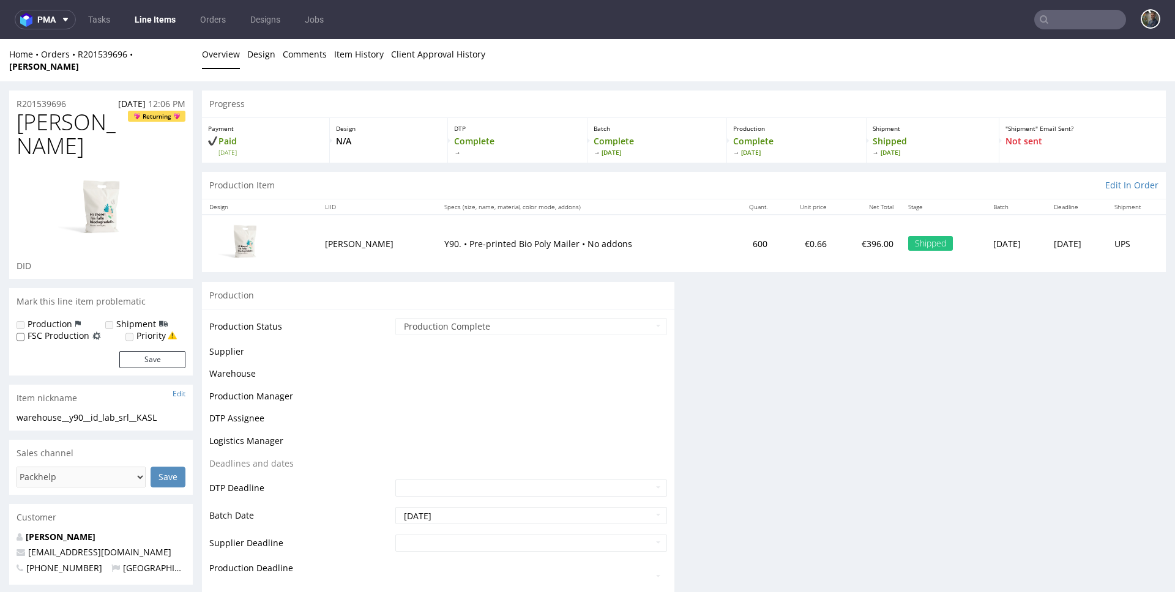
scroll to position [1138, 0]
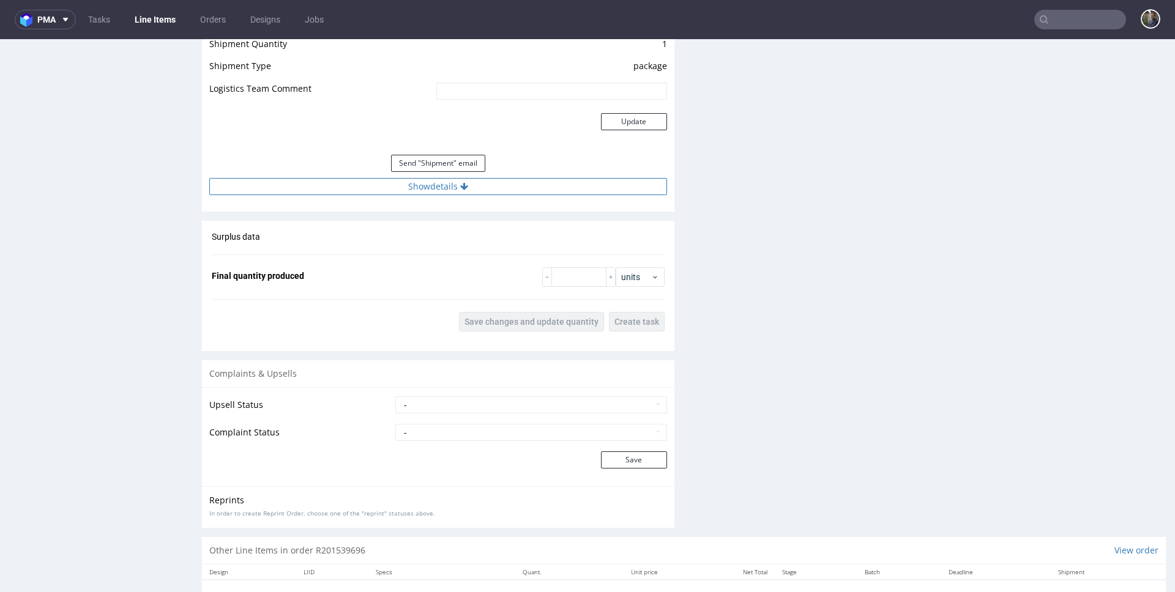
click at [371, 178] on button "Show details" at bounding box center [438, 186] width 458 height 17
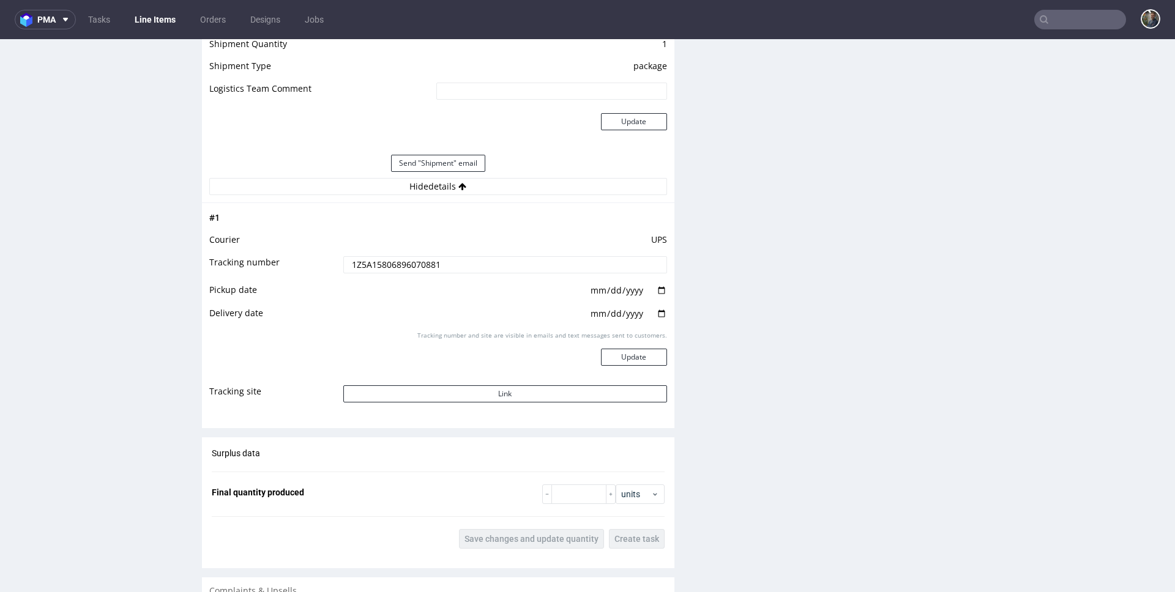
click at [316, 109] on td at bounding box center [321, 129] width 224 height 40
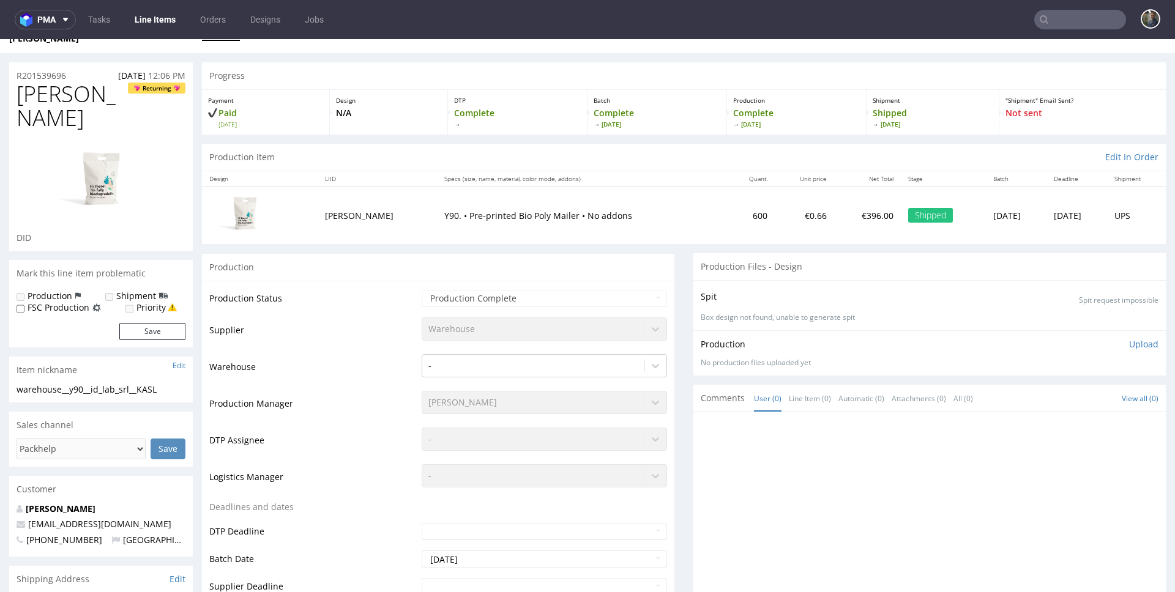
scroll to position [0, 0]
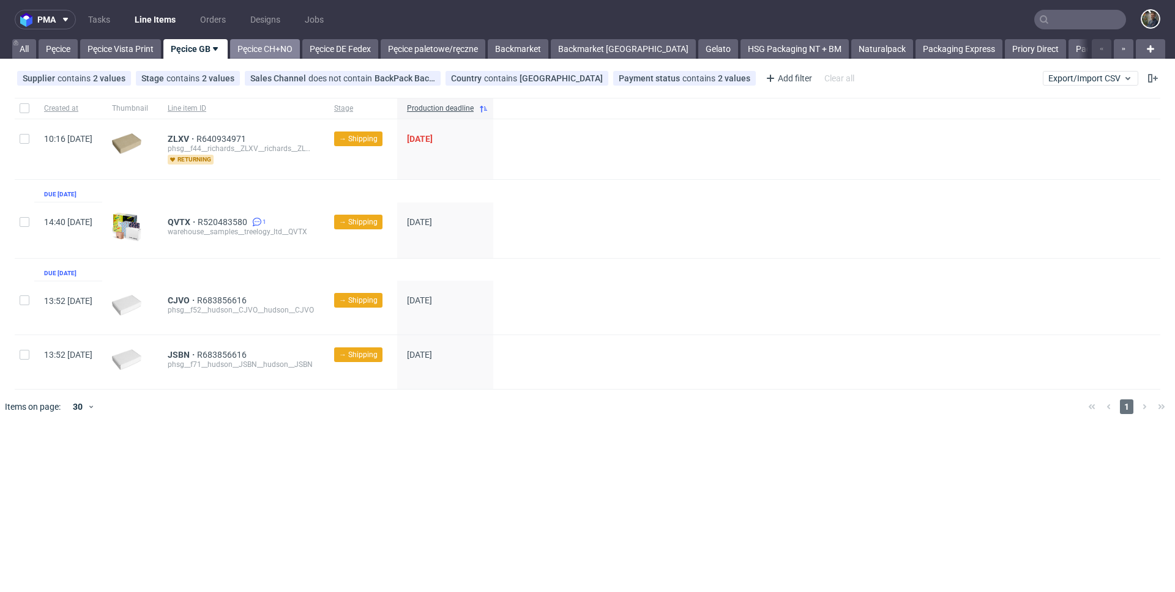
click at [278, 51] on link "Pęcice CH+NO" at bounding box center [265, 49] width 70 height 20
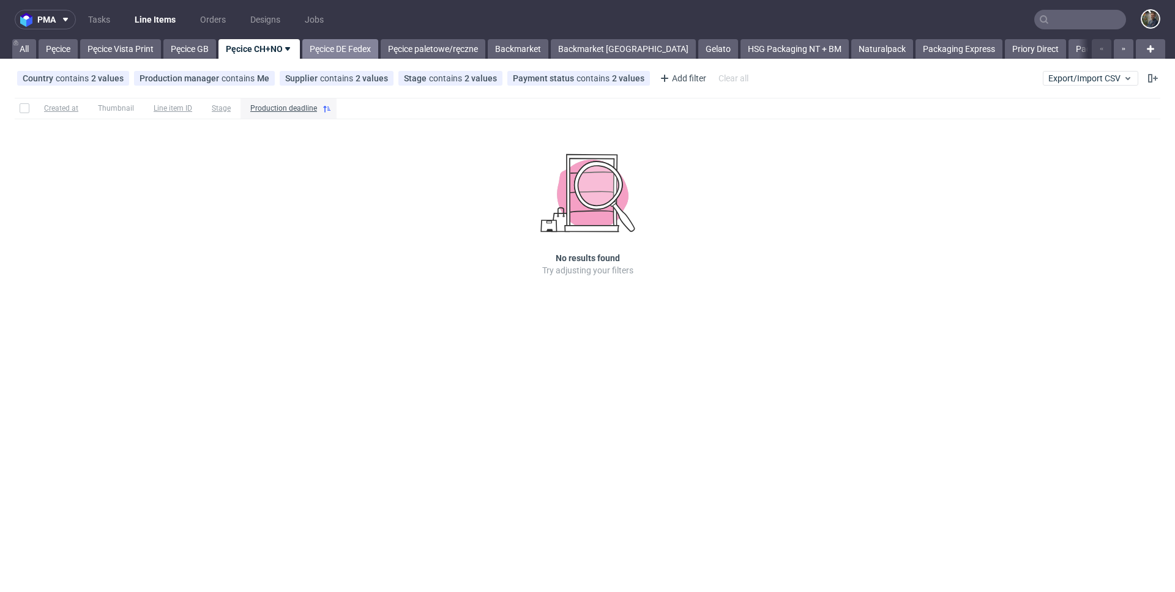
click at [336, 40] on link "Pęcice DE Fedex" at bounding box center [340, 49] width 76 height 20
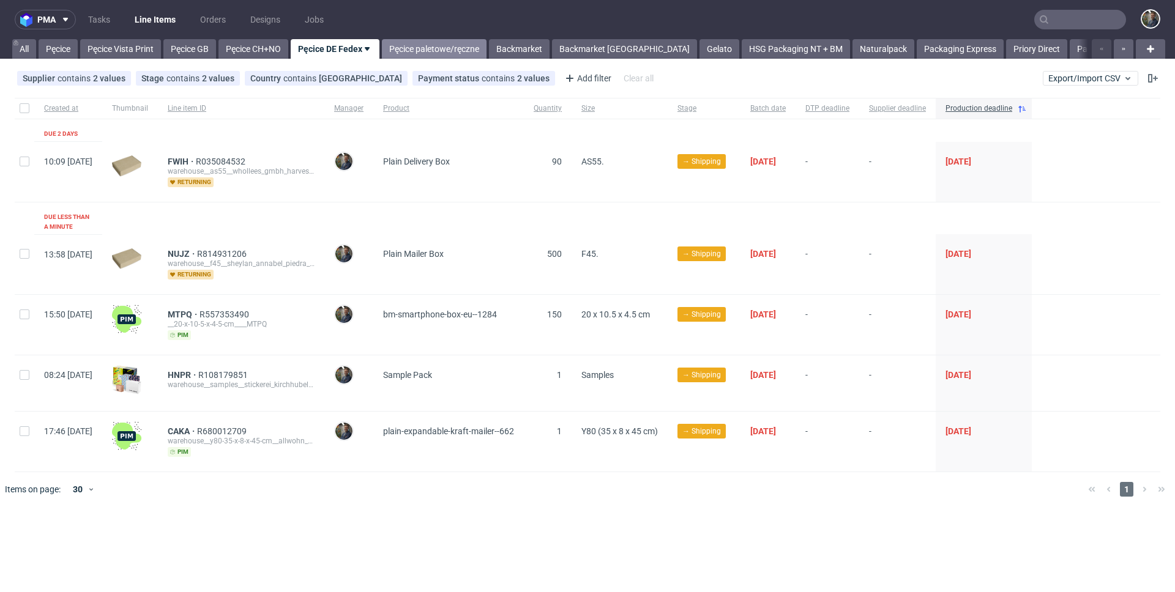
click at [435, 48] on link "Pęcice paletowe/ręczne" at bounding box center [434, 49] width 105 height 20
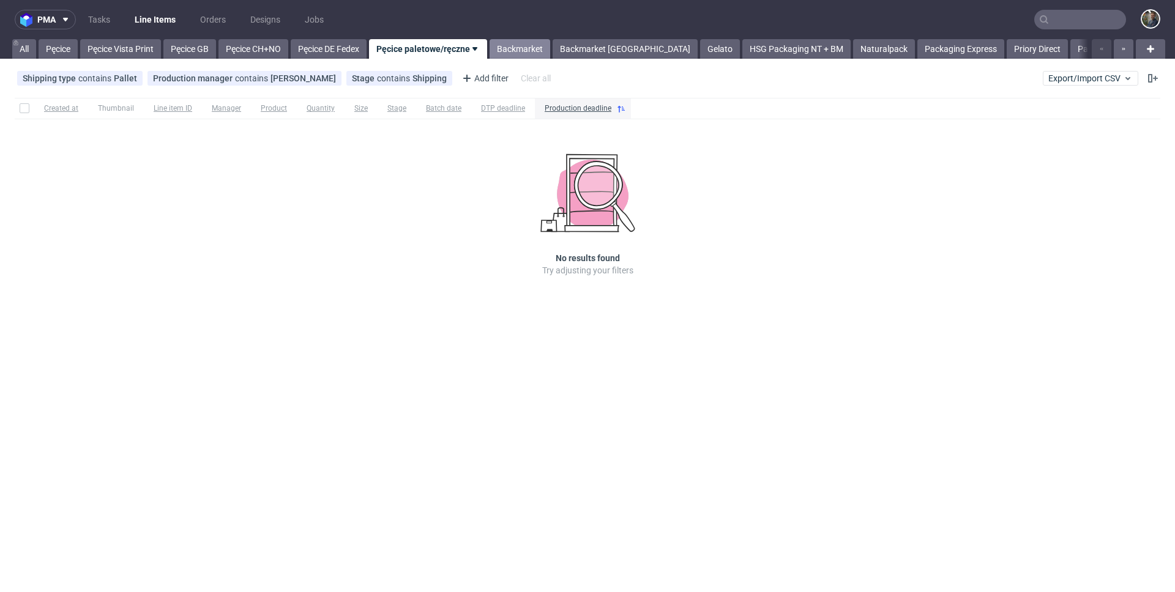
drag, startPoint x: 524, startPoint y: 37, endPoint x: 521, endPoint y: 54, distance: 17.5
click at [524, 42] on div "pma Tasks Line Items Orders Designs Jobs All Pęcice Pęcice Vista Print Pęcice G…" at bounding box center [587, 296] width 1175 height 592
click at [520, 54] on link "Backmarket" at bounding box center [520, 49] width 61 height 20
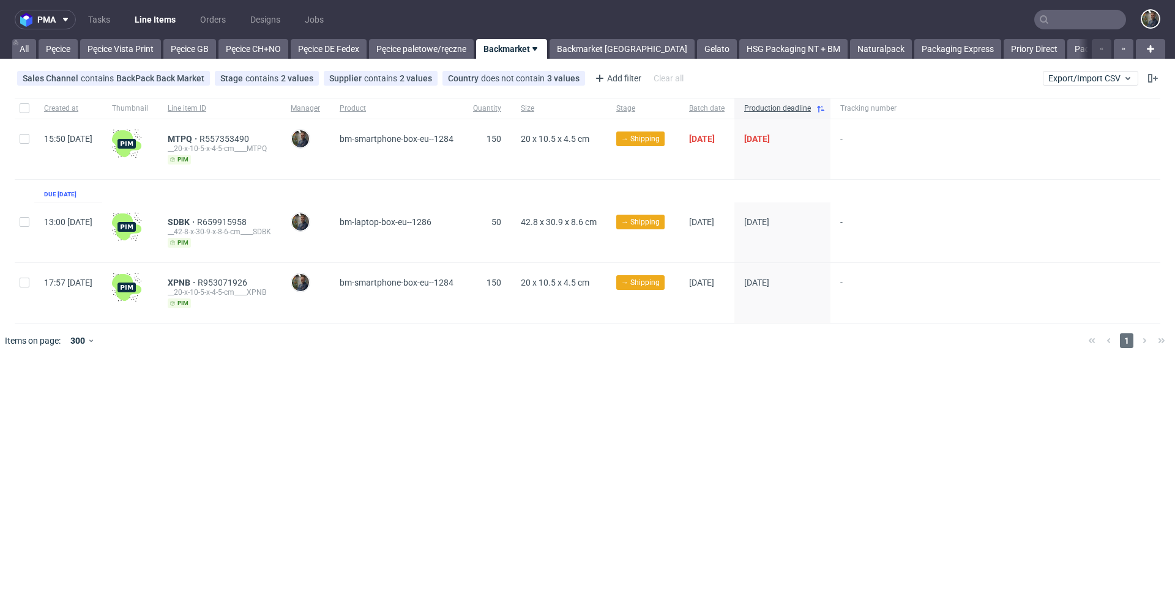
click at [567, 171] on div "20 x 10.5 x 4.5 cm" at bounding box center [558, 149] width 95 height 60
click at [611, 46] on link "Backmarket [GEOGRAPHIC_DATA]" at bounding box center [621, 49] width 145 height 20
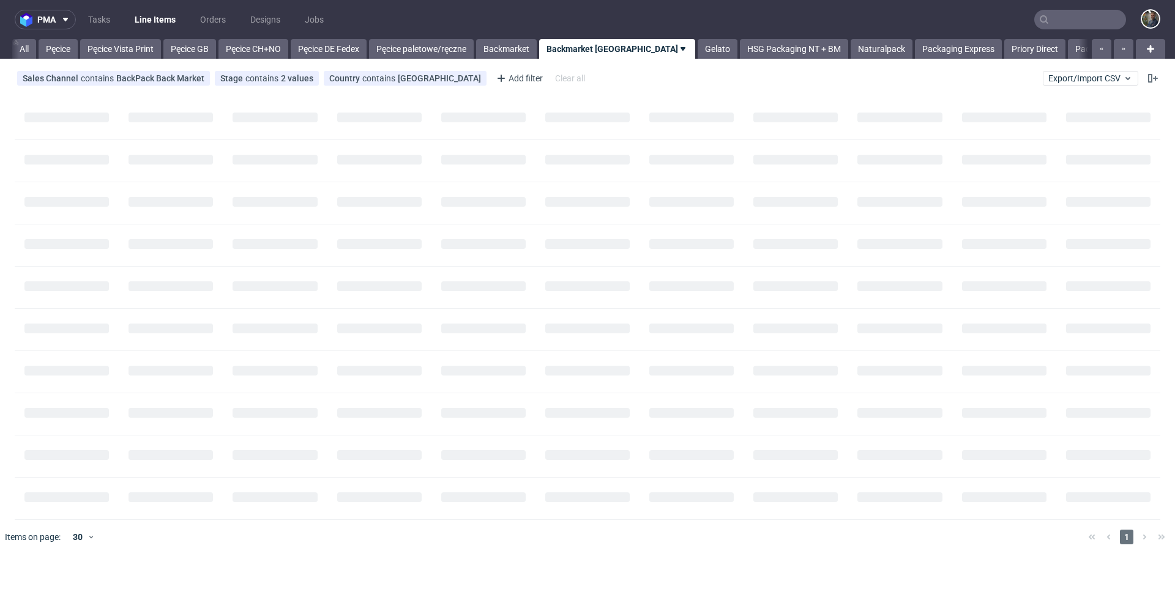
scroll to position [0, 40]
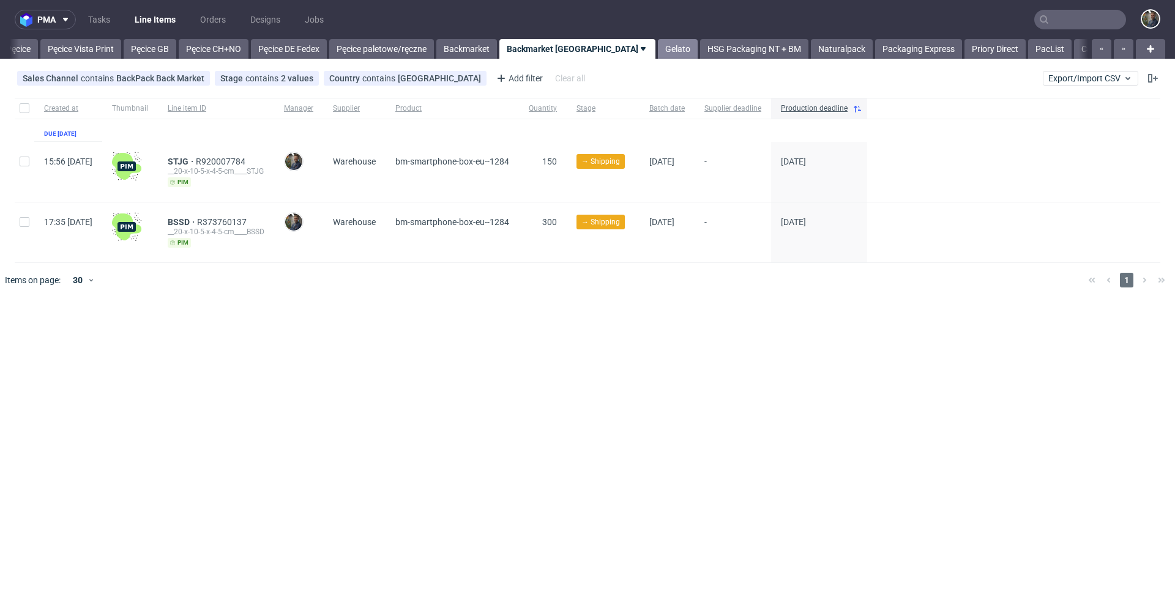
click at [658, 55] on link "Gelato" at bounding box center [678, 49] width 40 height 20
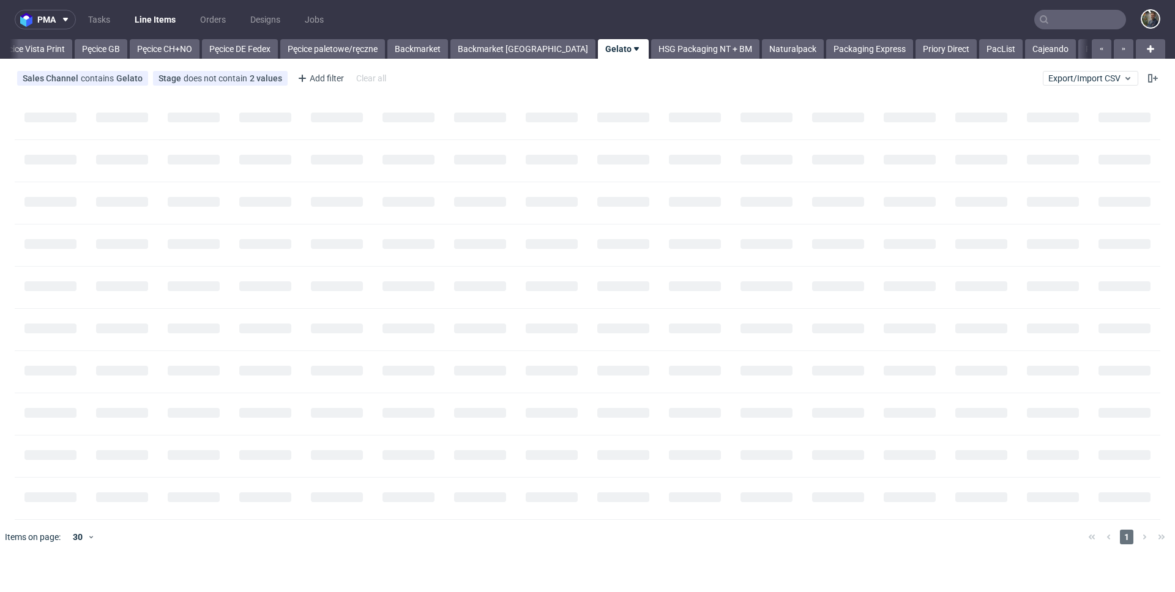
scroll to position [0, 99]
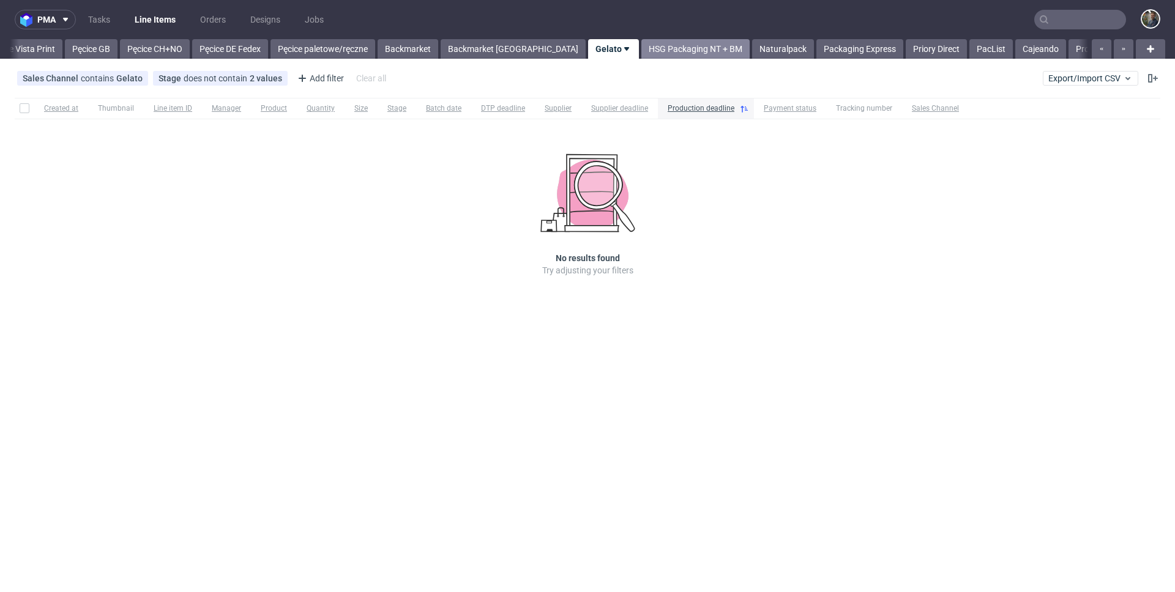
click at [641, 45] on link "HSG Packaging NT + BM" at bounding box center [695, 49] width 108 height 20
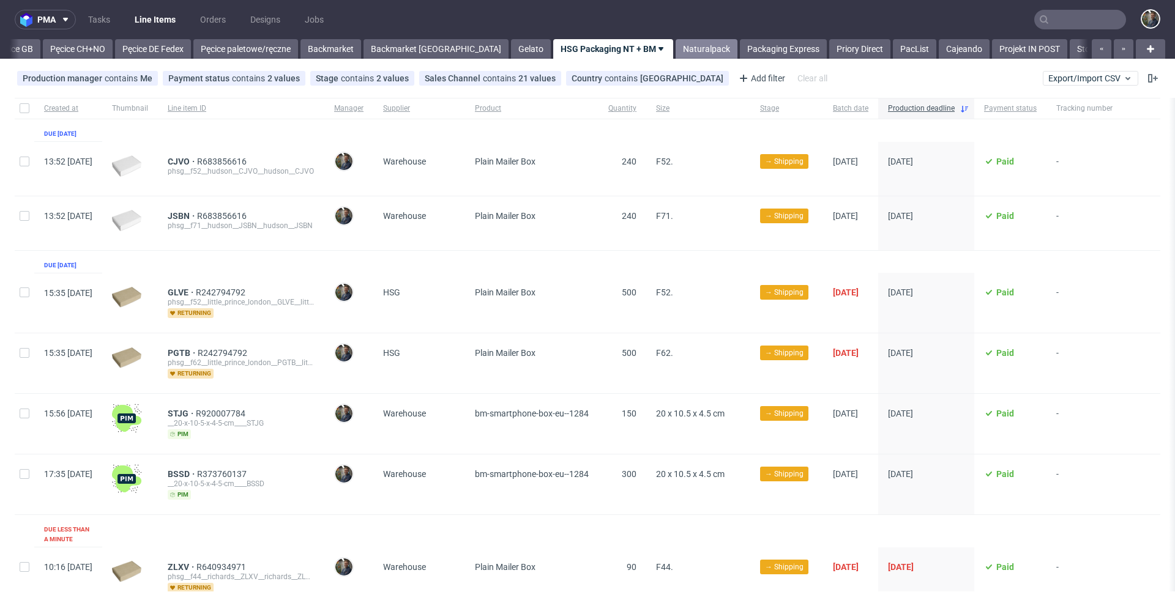
click at [676, 50] on link "Naturalpack" at bounding box center [707, 49] width 62 height 20
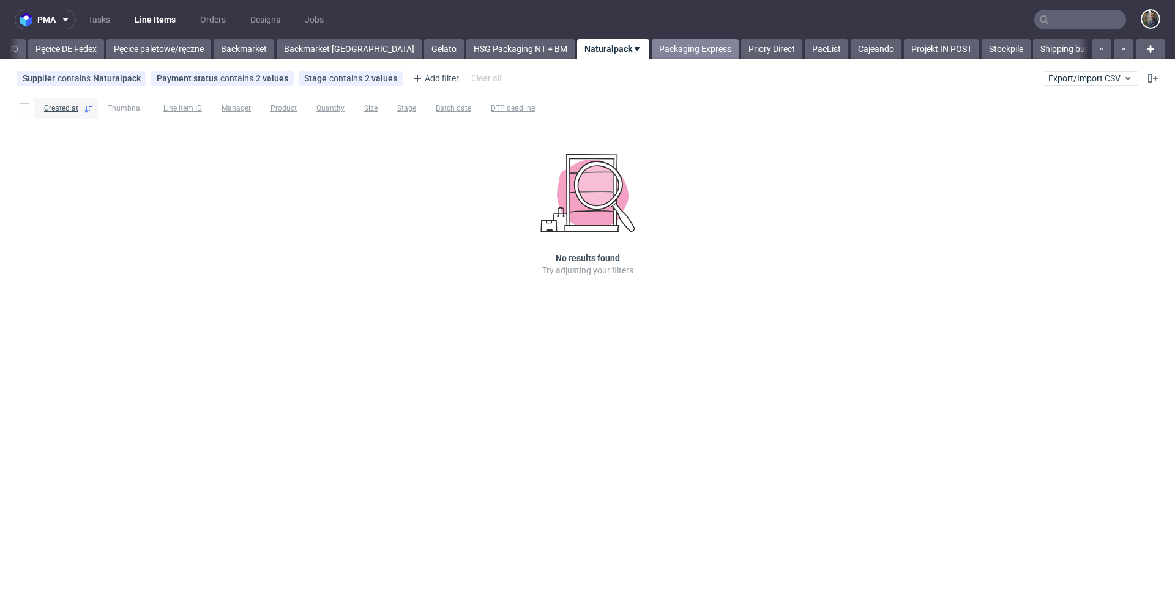
click at [652, 50] on link "Packaging Express" at bounding box center [695, 49] width 87 height 20
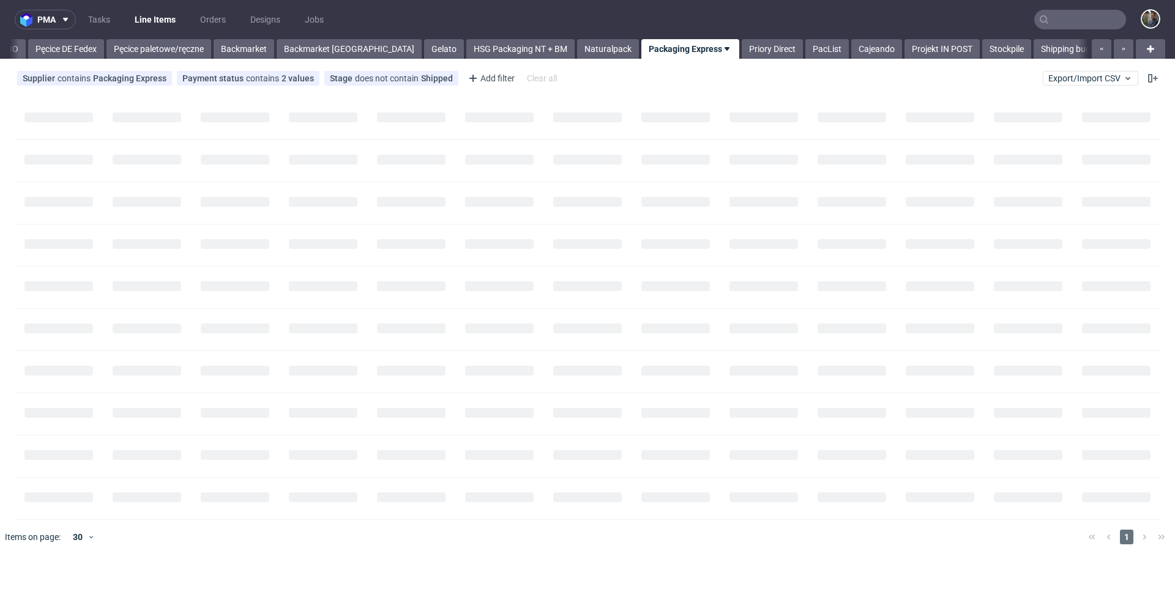
scroll to position [0, 339]
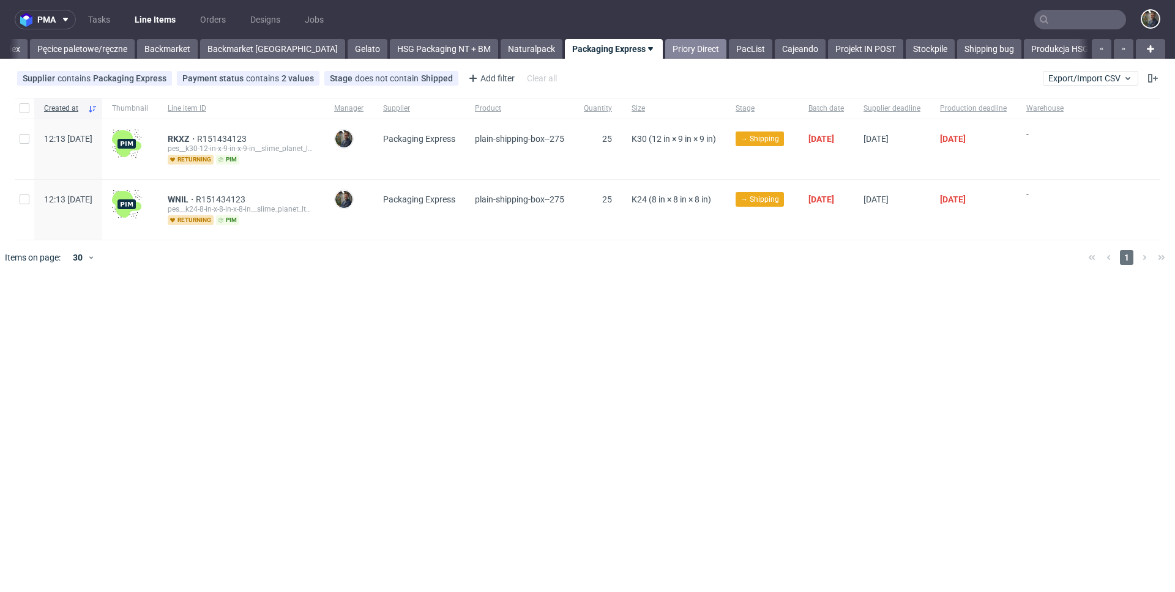
click at [665, 49] on link "Priory Direct" at bounding box center [695, 49] width 61 height 20
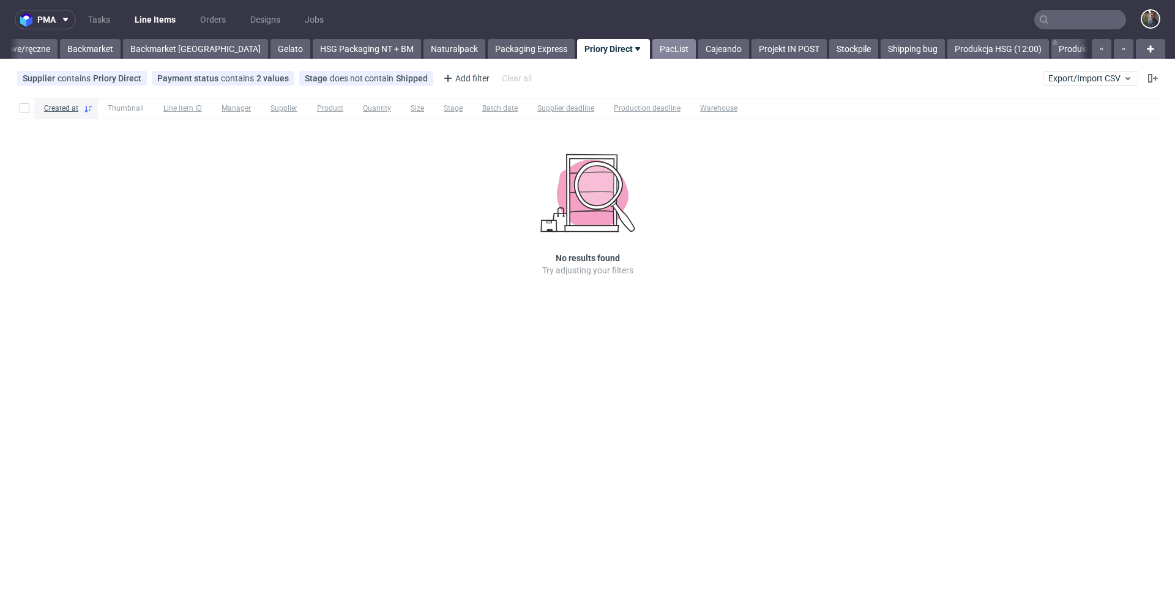
click at [652, 56] on link "PacList" at bounding box center [673, 49] width 43 height 20
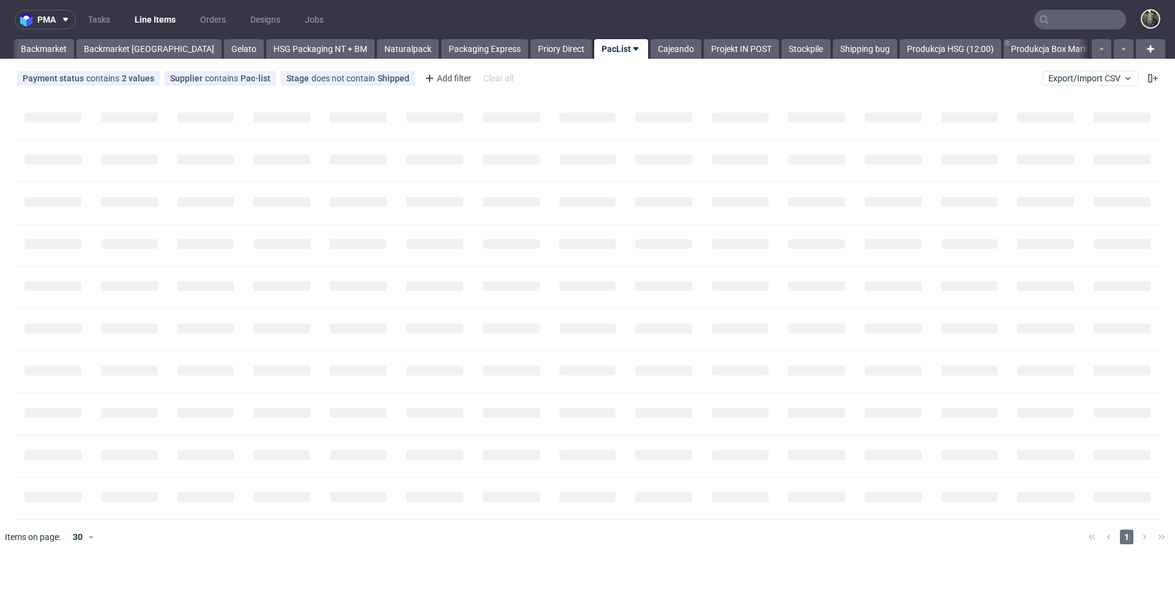
scroll to position [0, 470]
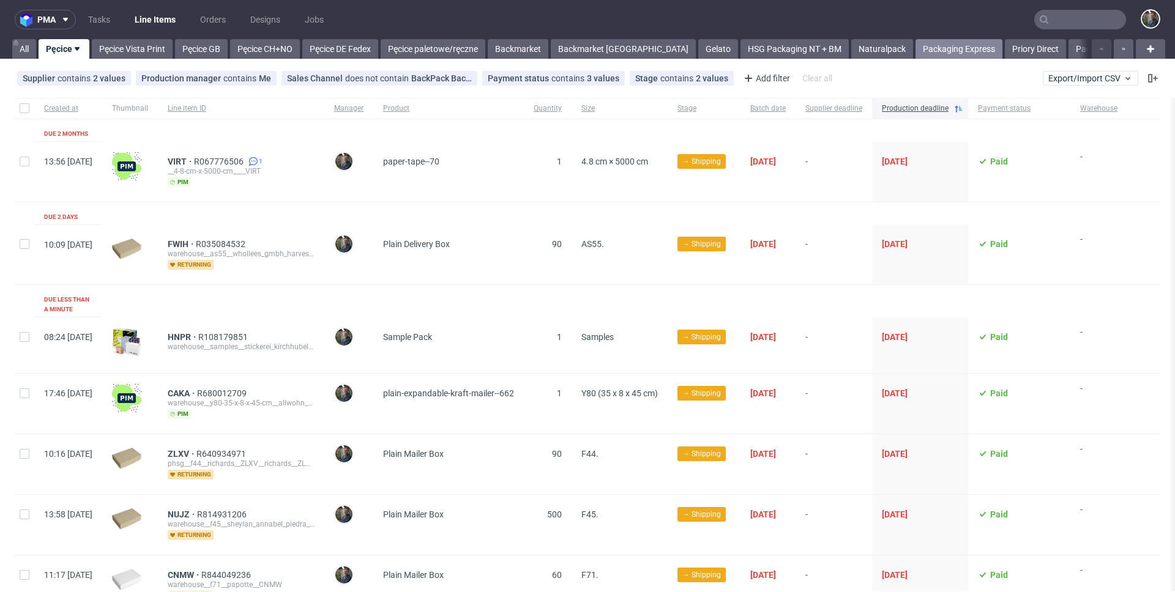
click at [915, 53] on link "Packaging Express" at bounding box center [958, 49] width 87 height 20
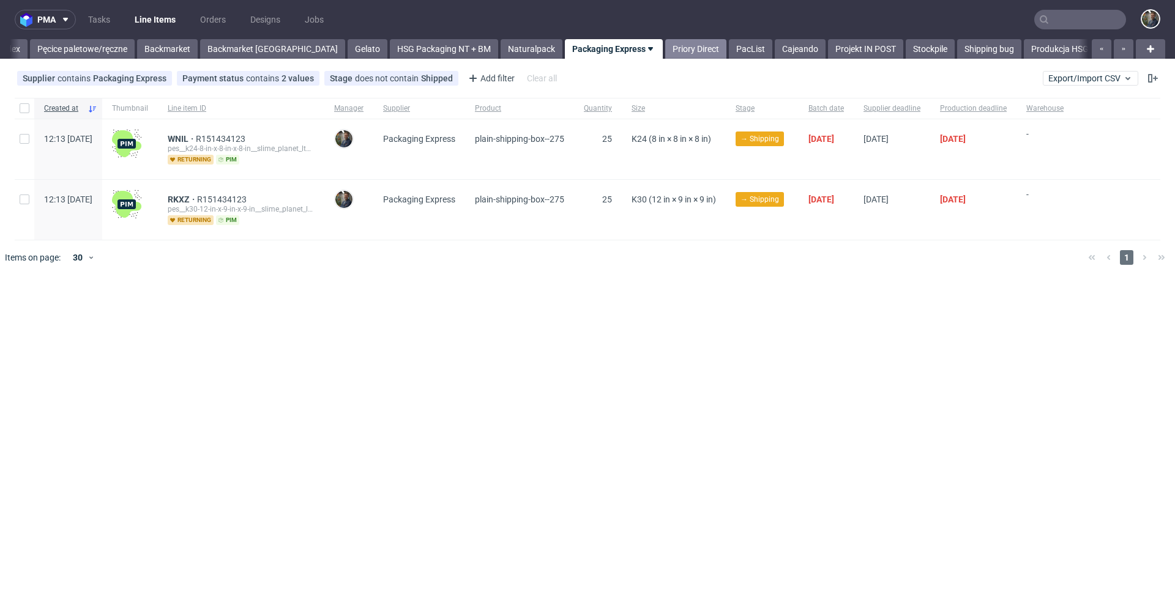
click at [665, 47] on link "Priory Direct" at bounding box center [695, 49] width 61 height 20
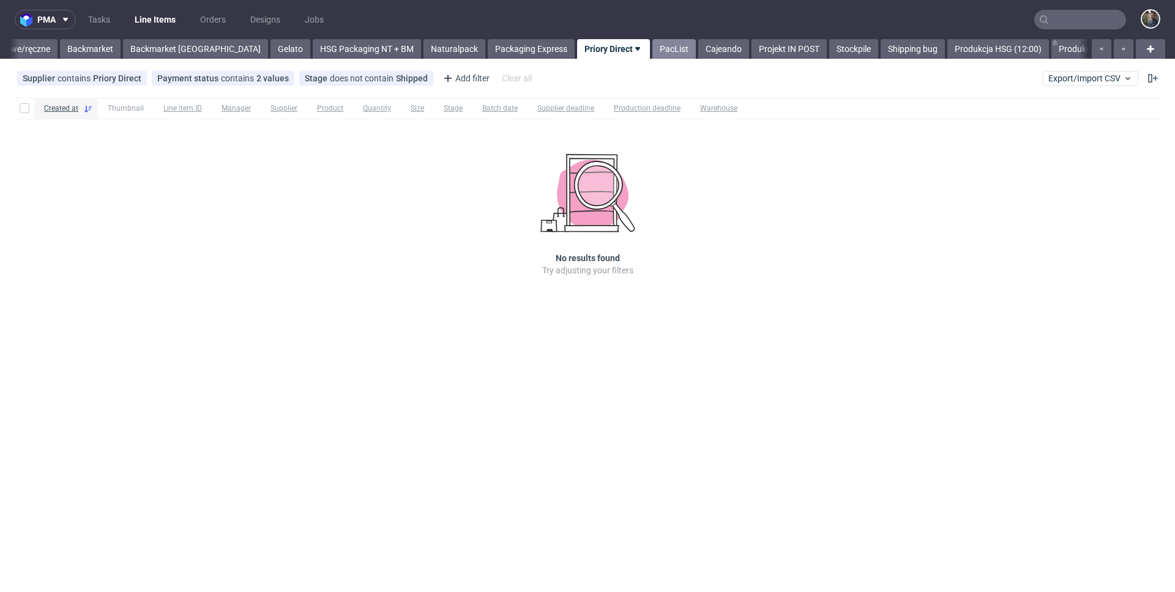
click at [652, 50] on link "PacList" at bounding box center [673, 49] width 43 height 20
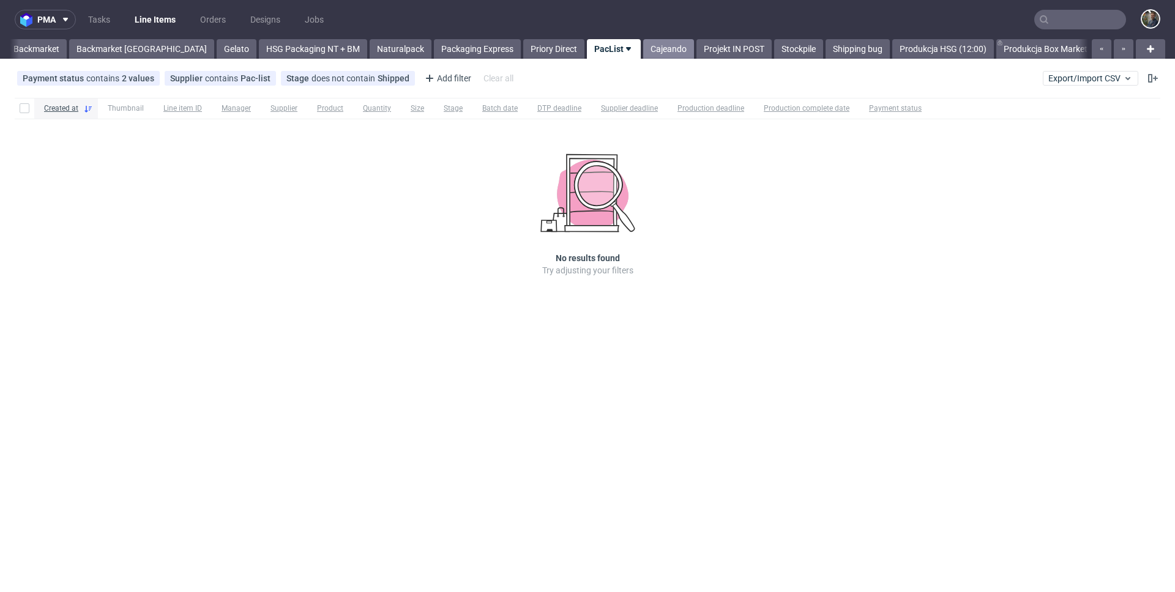
click at [643, 52] on link "Cajeando" at bounding box center [668, 49] width 51 height 20
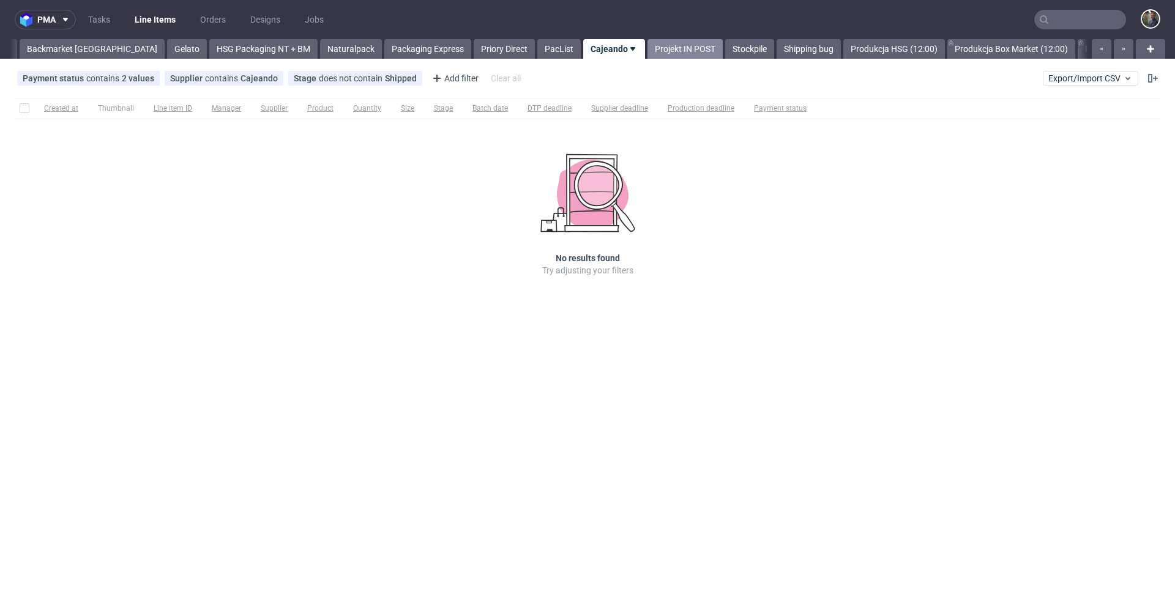
click at [647, 51] on link "Projekt IN POST" at bounding box center [684, 49] width 75 height 20
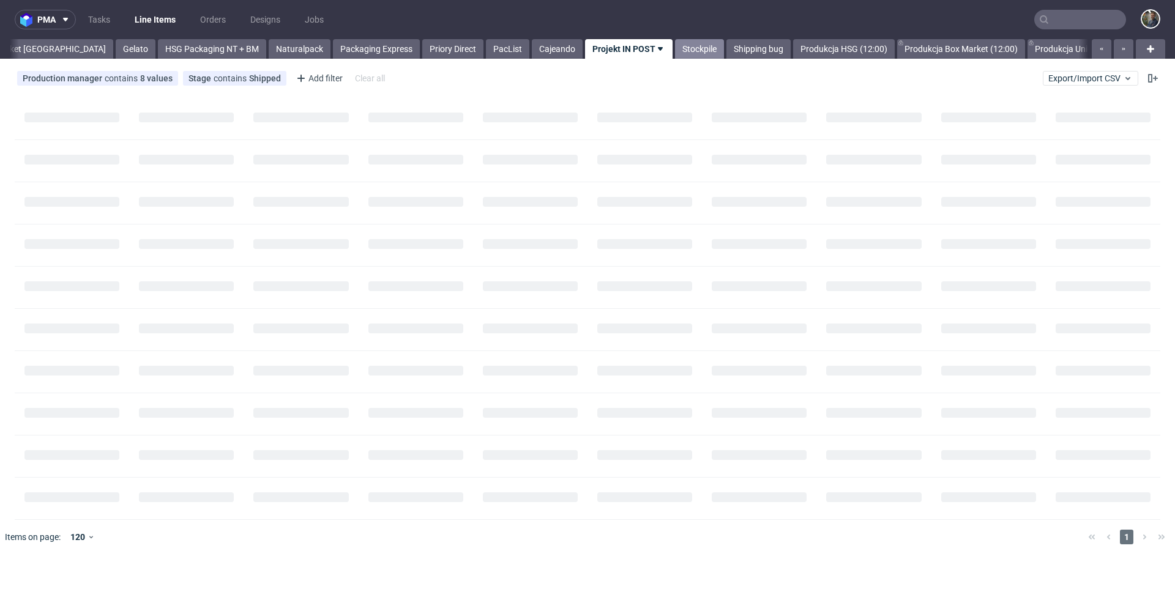
scroll to position [0, 586]
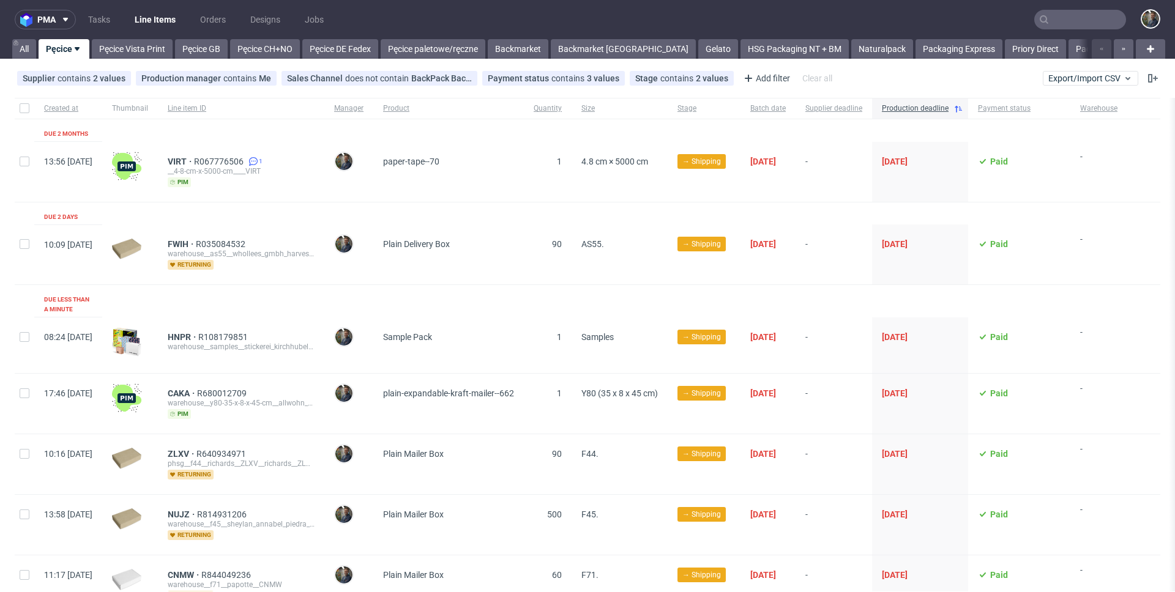
click at [1062, 7] on nav "pma Tasks Line Items Orders Designs Jobs" at bounding box center [587, 19] width 1175 height 39
click at [1070, 13] on input "text" at bounding box center [1080, 20] width 92 height 20
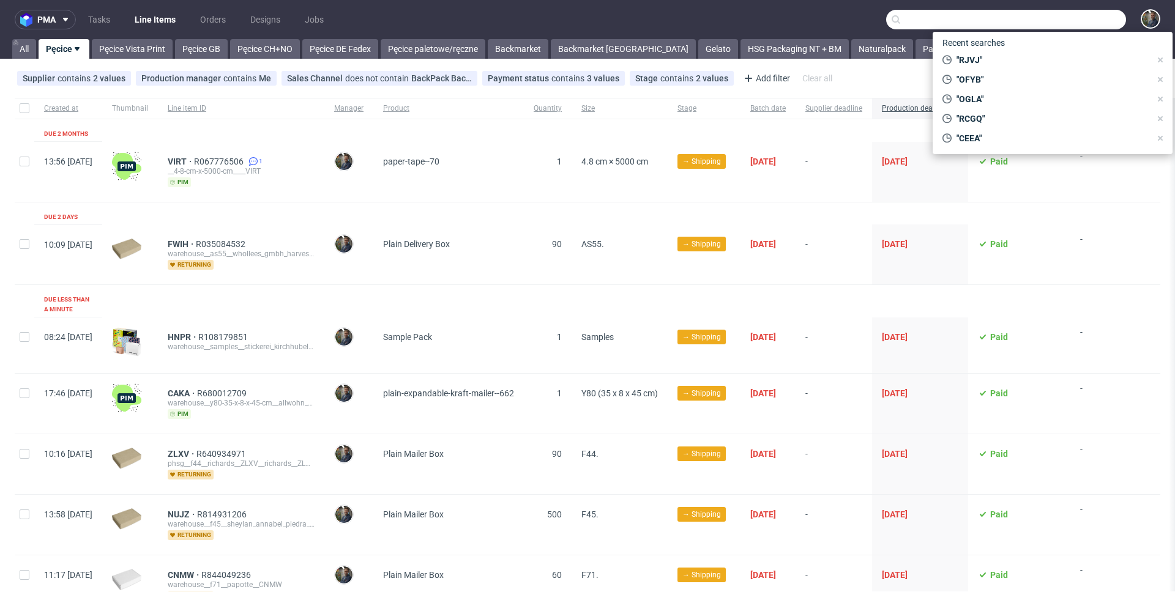
paste input "IBRT"
type input "IBRT"
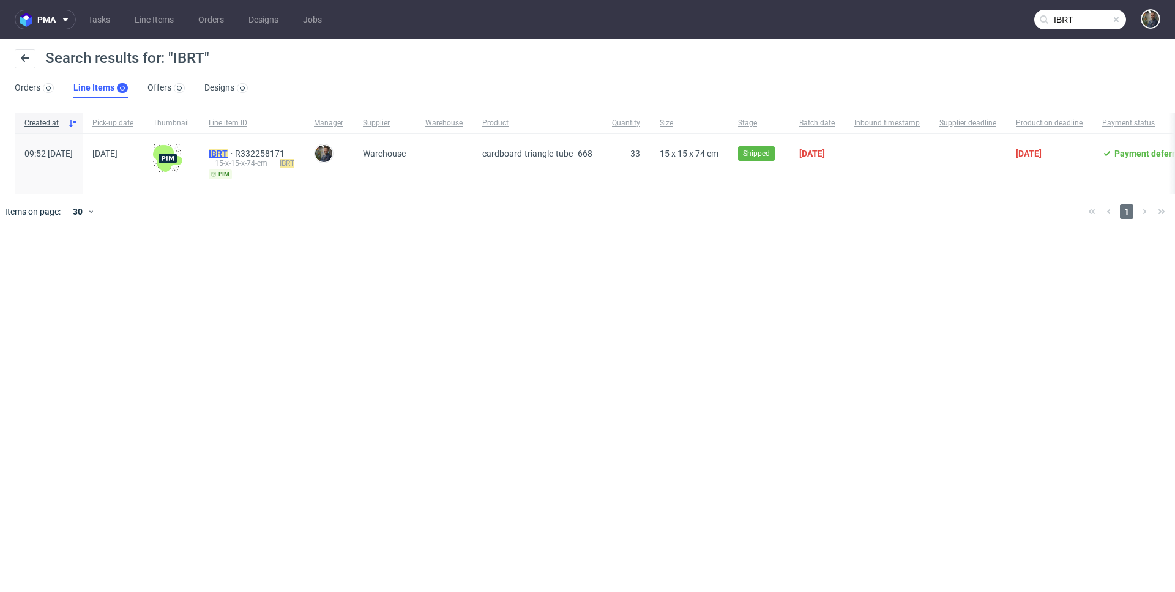
click at [228, 149] on mark "IBRT" at bounding box center [218, 154] width 19 height 10
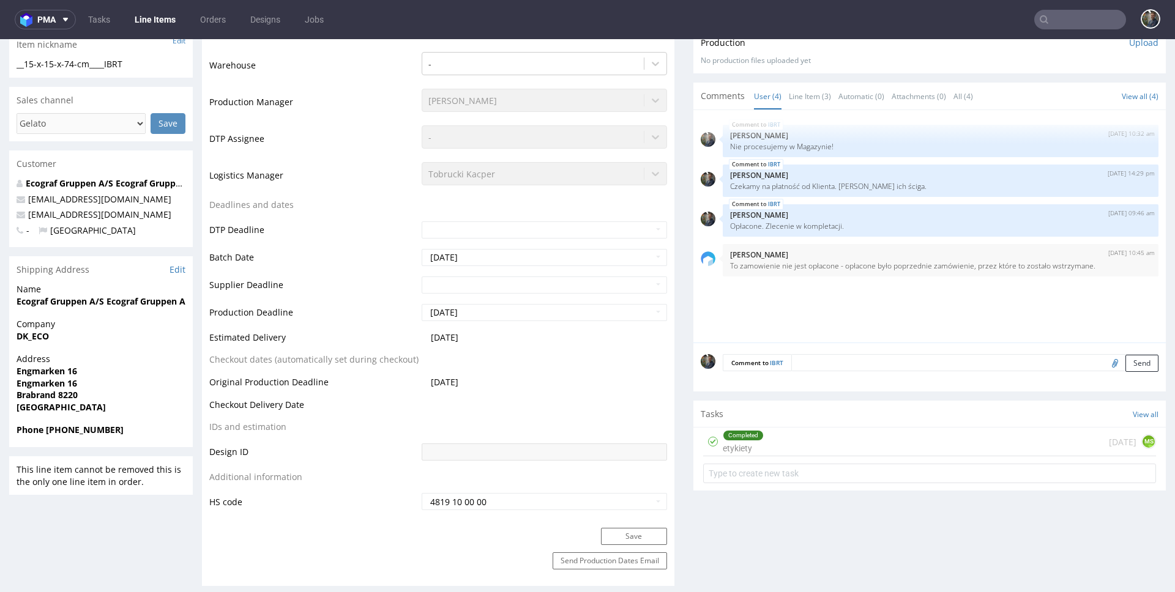
scroll to position [321, 0]
click at [289, 287] on td "Supplier Deadline" at bounding box center [313, 288] width 209 height 28
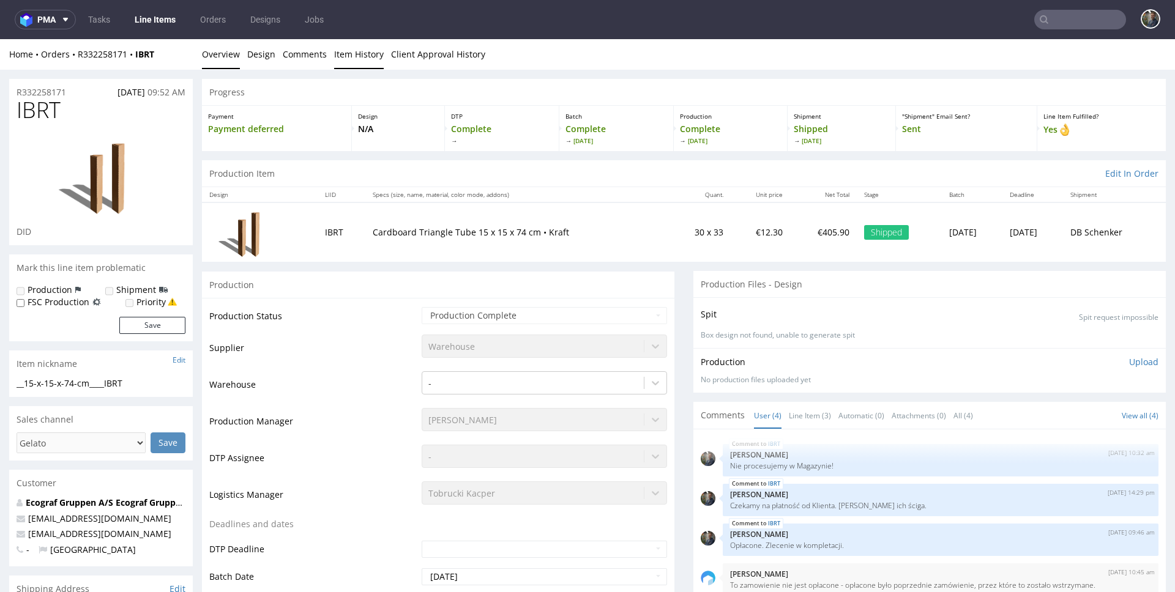
click at [355, 56] on link "Item History" at bounding box center [359, 54] width 50 height 30
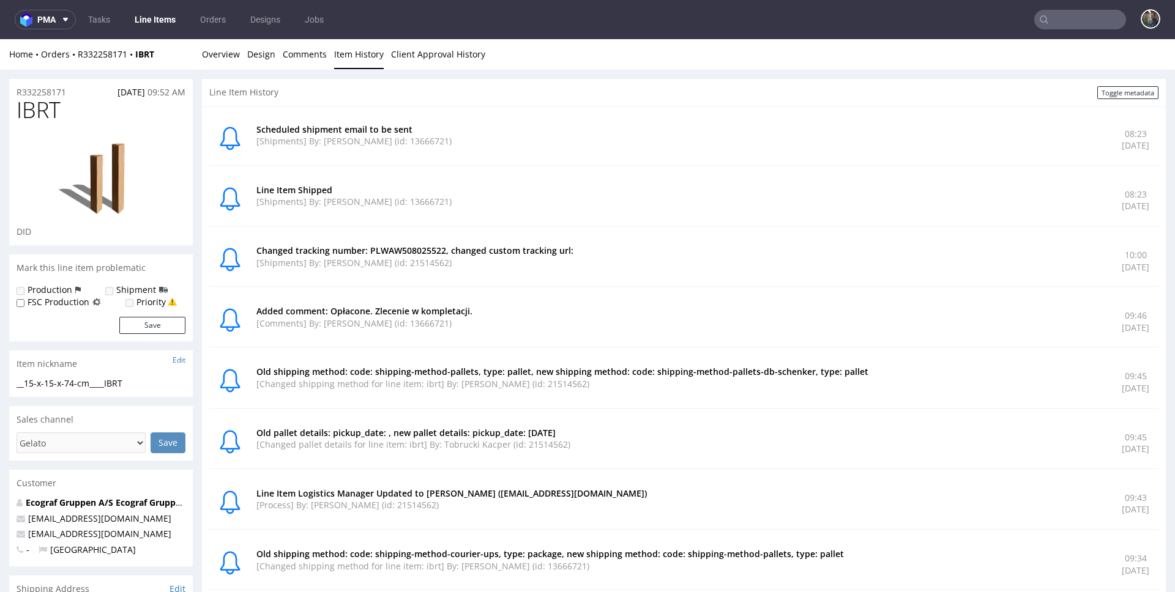
click at [1054, 24] on input "text" at bounding box center [1080, 20] width 92 height 20
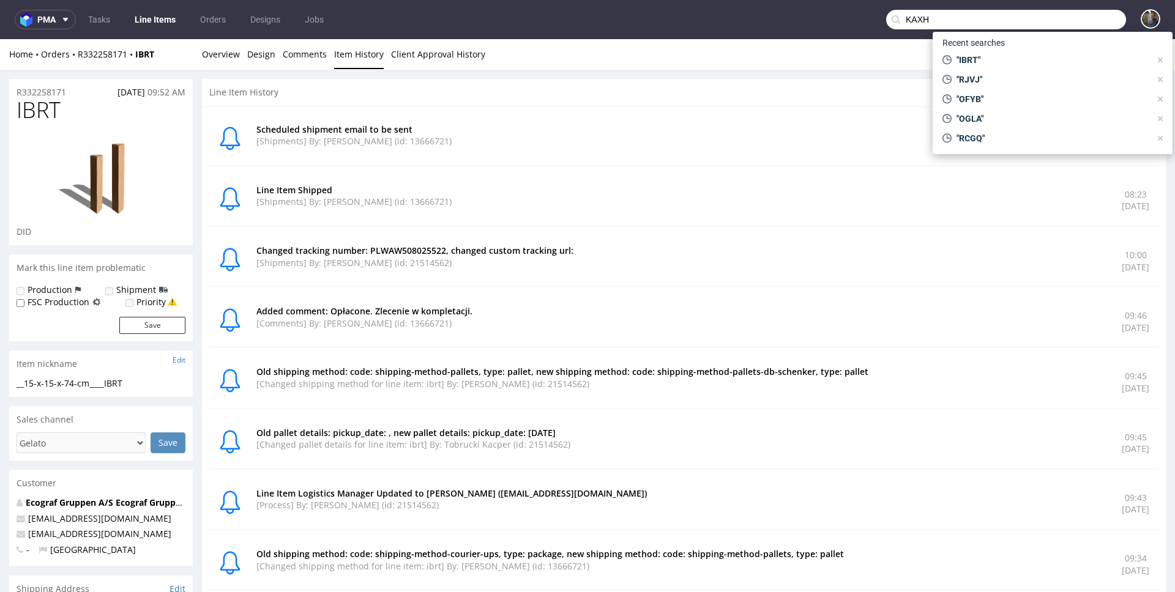
type input "KAXH"
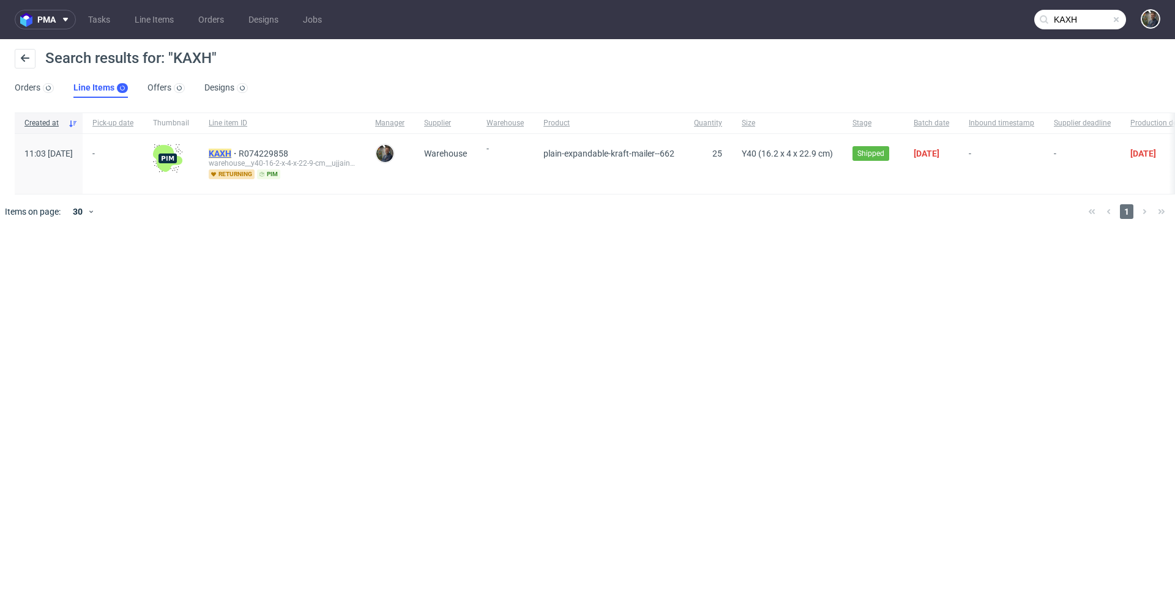
click at [231, 155] on mark "KAXH" at bounding box center [220, 154] width 23 height 10
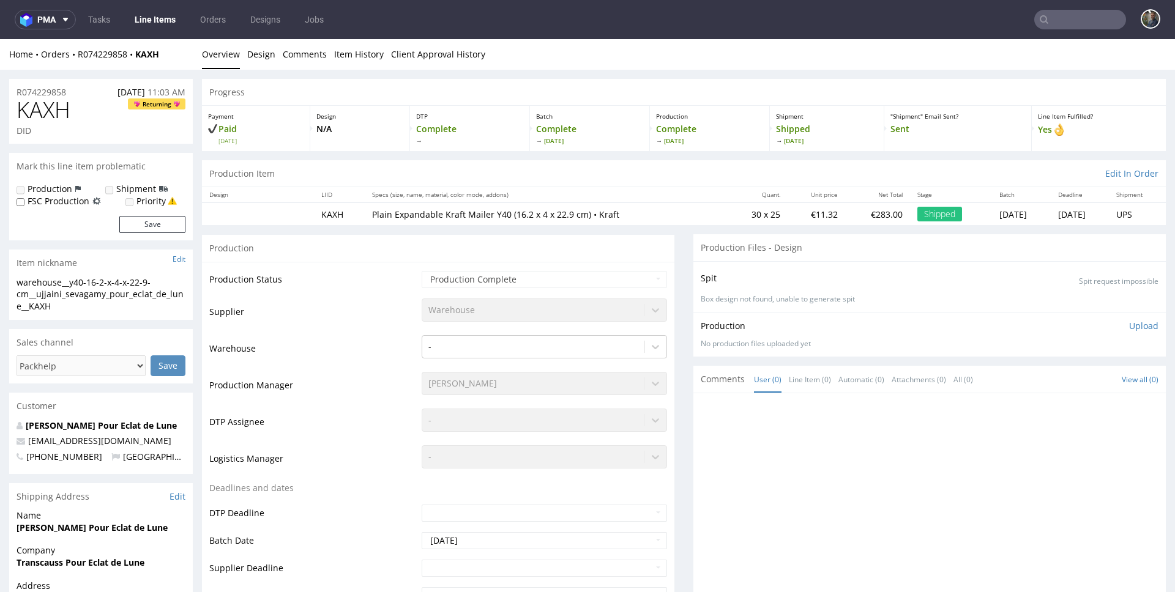
click at [162, 62] on div "Home Orders R074229858 KAXH Overview Design Comments Item History Client Approv…" at bounding box center [587, 54] width 1175 height 31
drag, startPoint x: 176, startPoint y: 58, endPoint x: 77, endPoint y: 56, distance: 98.5
click at [77, 56] on div "Home Orders R074229858 KAXH" at bounding box center [101, 54] width 184 height 12
copy div "R074229858 KAXH"
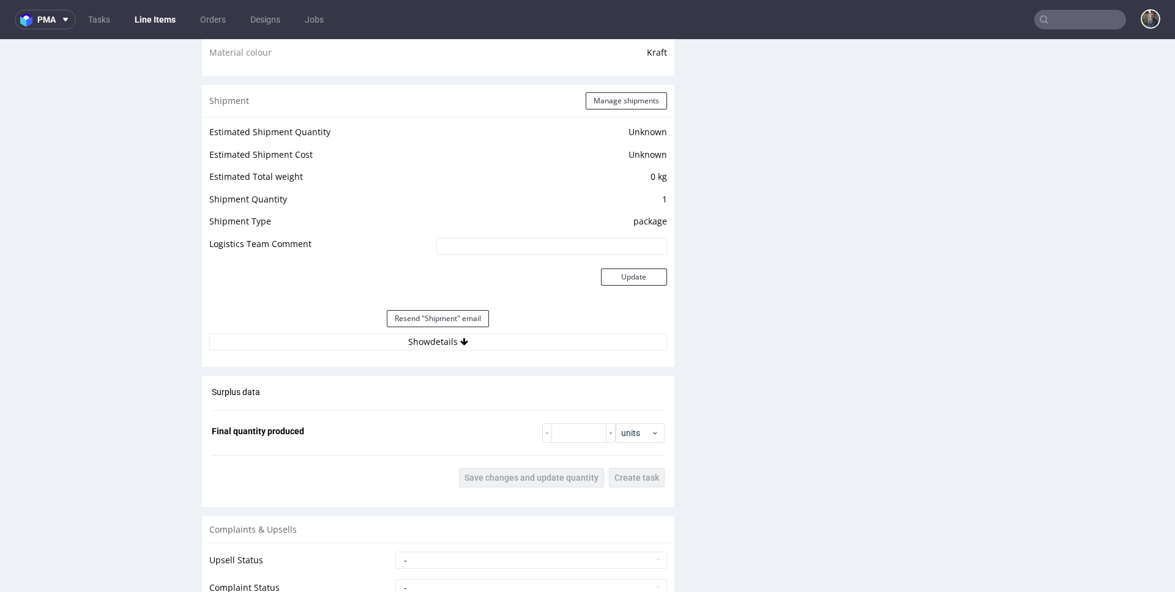
scroll to position [999, 0]
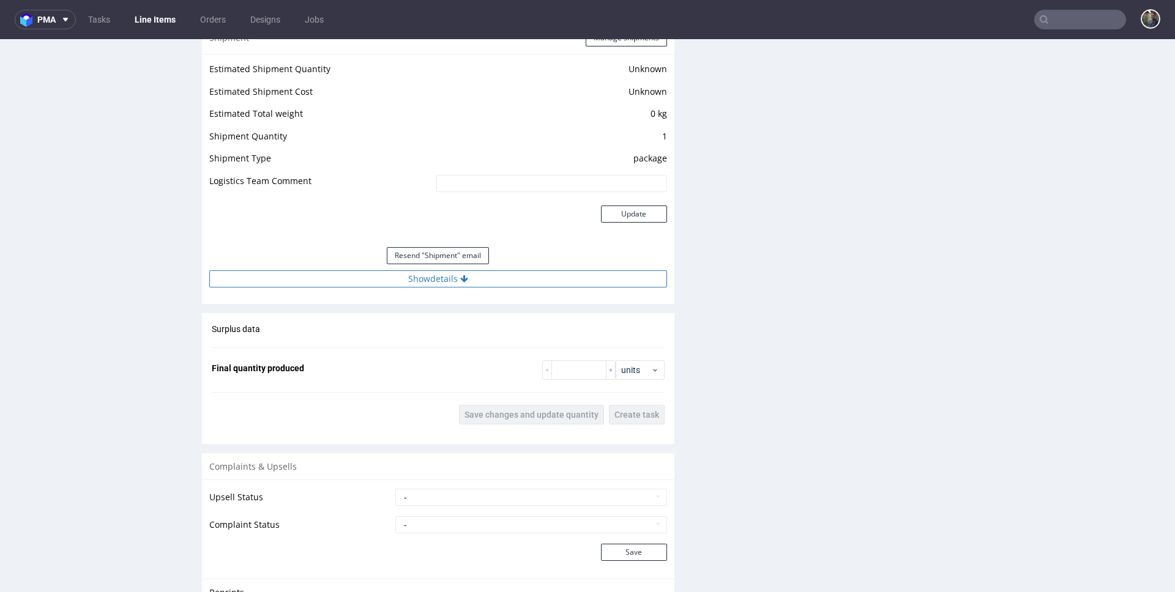
click at [422, 285] on button "Show details" at bounding box center [438, 278] width 458 height 17
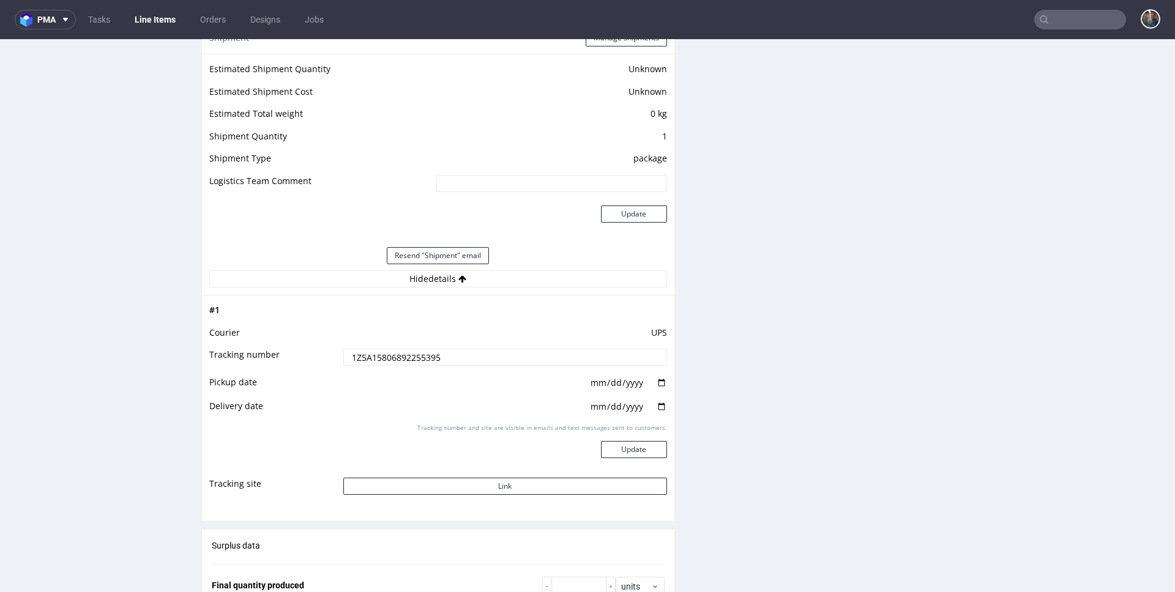
click at [405, 357] on input "1Z5A15806892255395" at bounding box center [505, 357] width 324 height 17
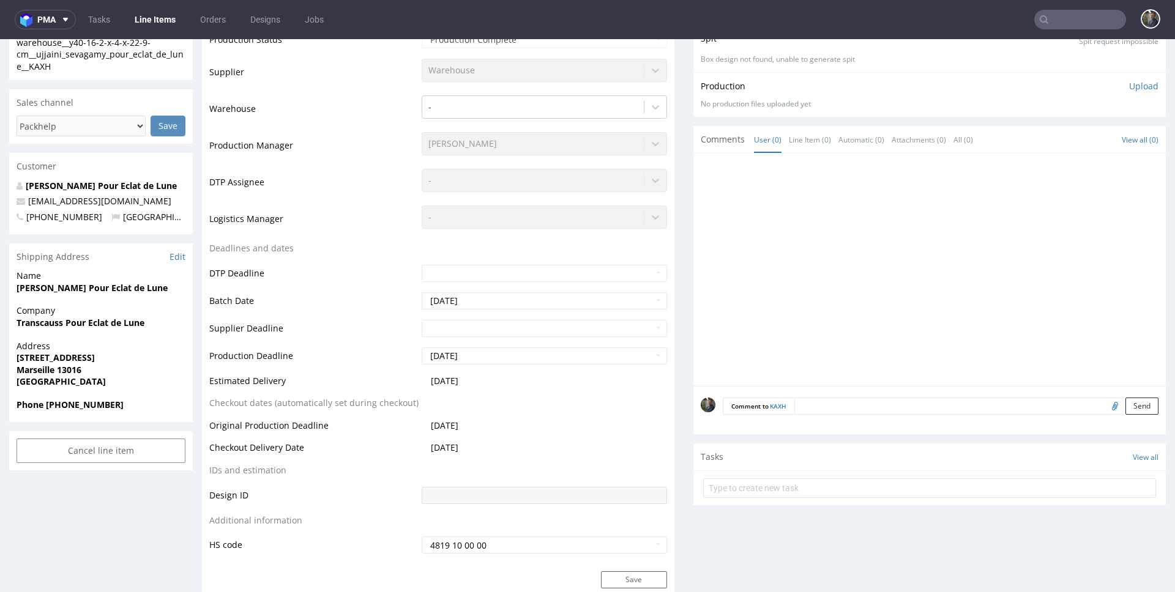
scroll to position [0, 0]
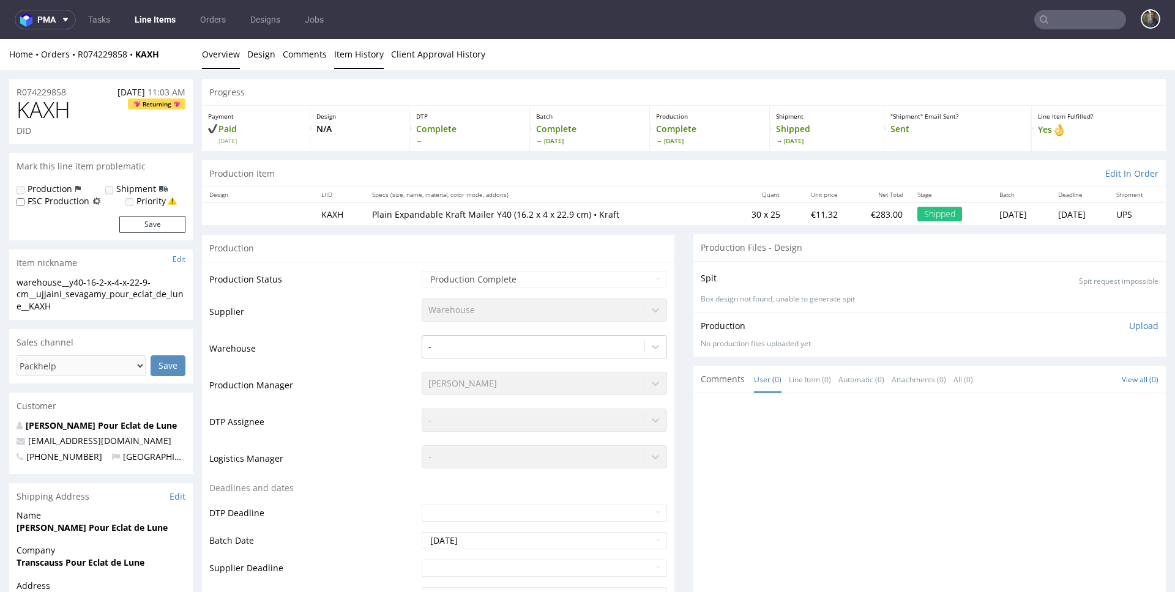
click at [361, 57] on link "Item History" at bounding box center [359, 54] width 50 height 30
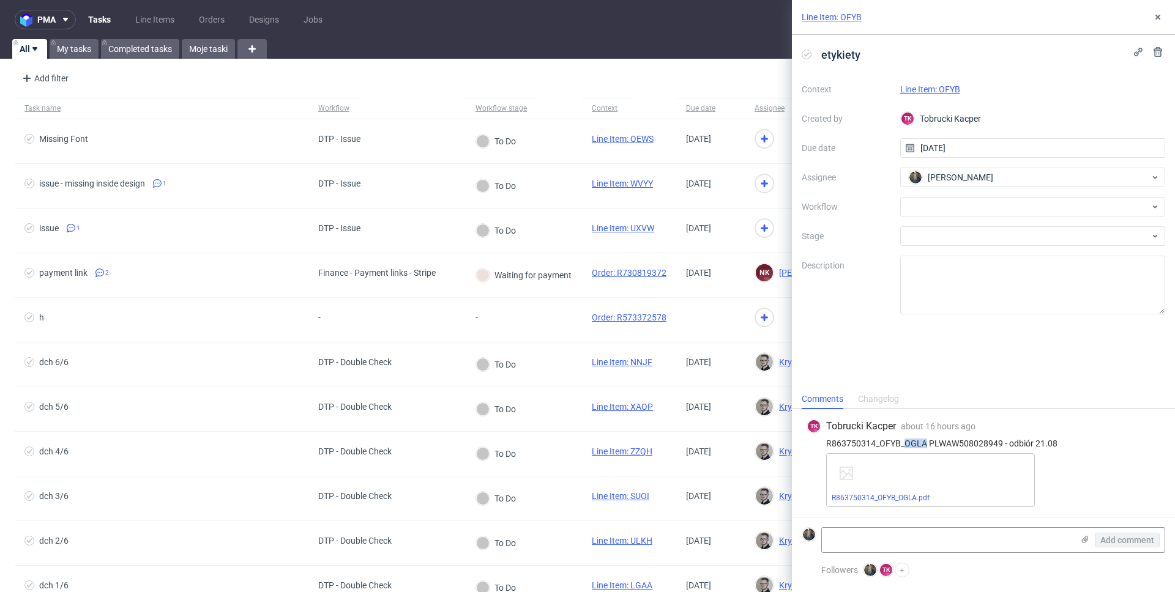
drag, startPoint x: 905, startPoint y: 443, endPoint x: 925, endPoint y: 443, distance: 19.6
click at [925, 443] on div "R863750314_OFYB_OGLA PLWAW508028949 - odbiór 21.08" at bounding box center [983, 444] width 354 height 10
copy div "OGLA"
drag, startPoint x: 879, startPoint y: 444, endPoint x: 898, endPoint y: 445, distance: 19.0
click at [898, 445] on div "R863750314_OFYB_OGLA PLWAW508028949 - odbiór 21.08" at bounding box center [983, 444] width 354 height 10
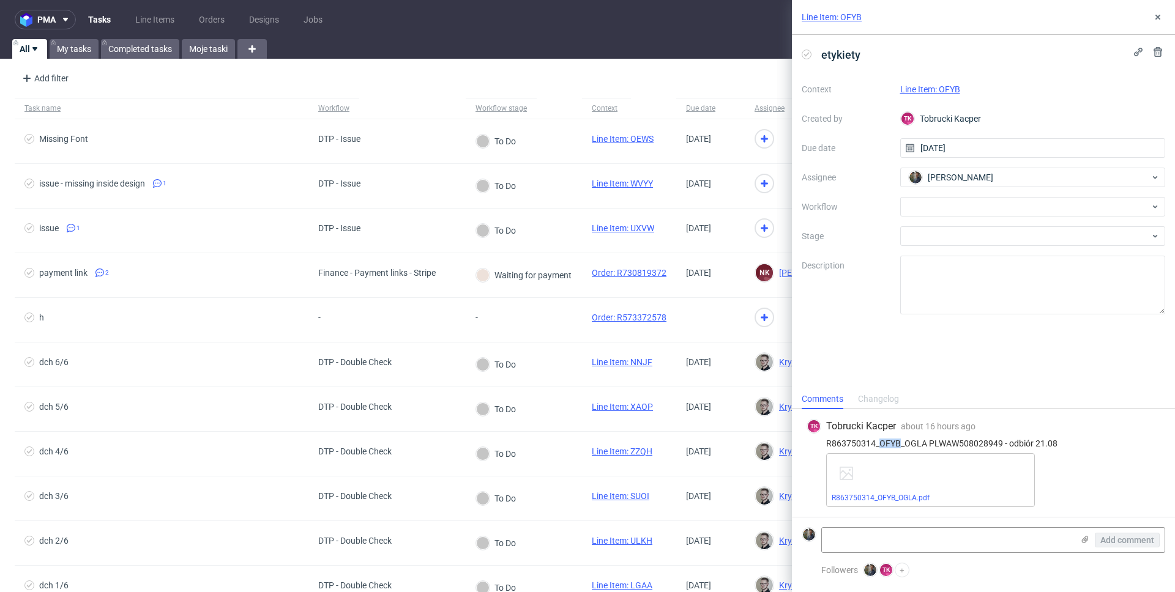
copy div "OFYB"
click at [836, 10] on div "Line Item: OFYB" at bounding box center [983, 17] width 383 height 35
click at [836, 17] on link "Line Item: OFYB" at bounding box center [832, 17] width 60 height 12
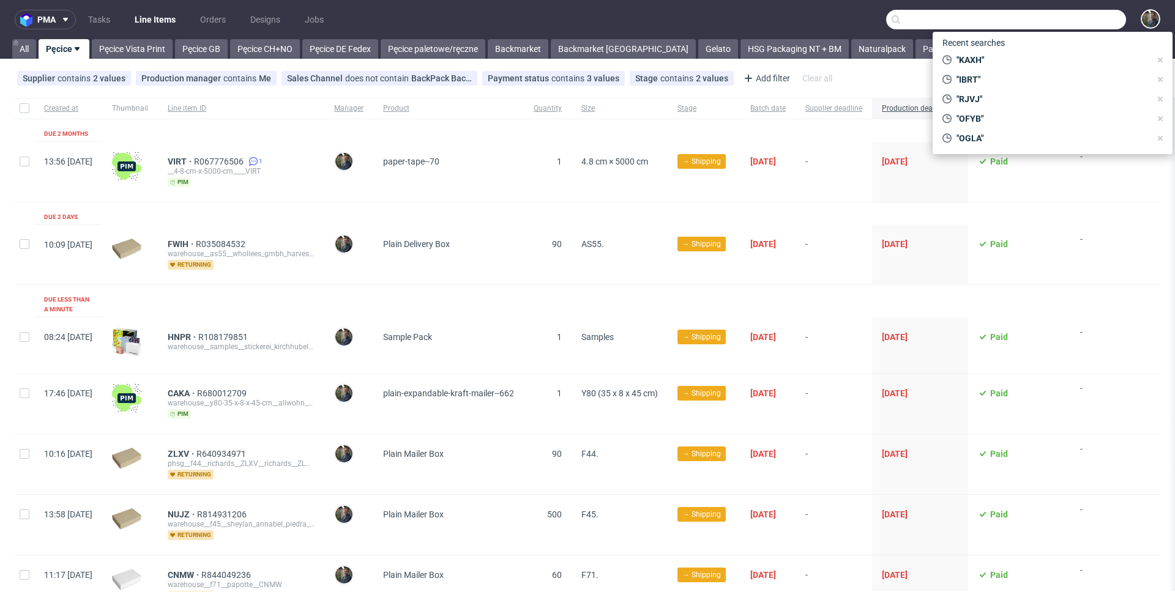
click at [1063, 16] on input "text" at bounding box center [1006, 20] width 240 height 20
paste input "OGLA"
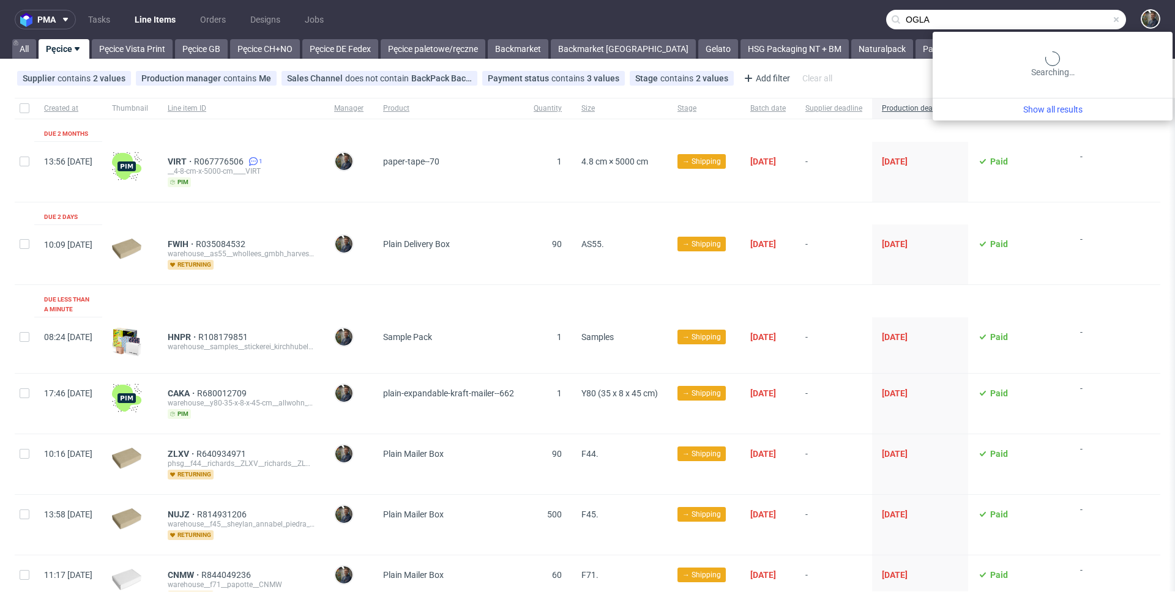
type input "OGLA"
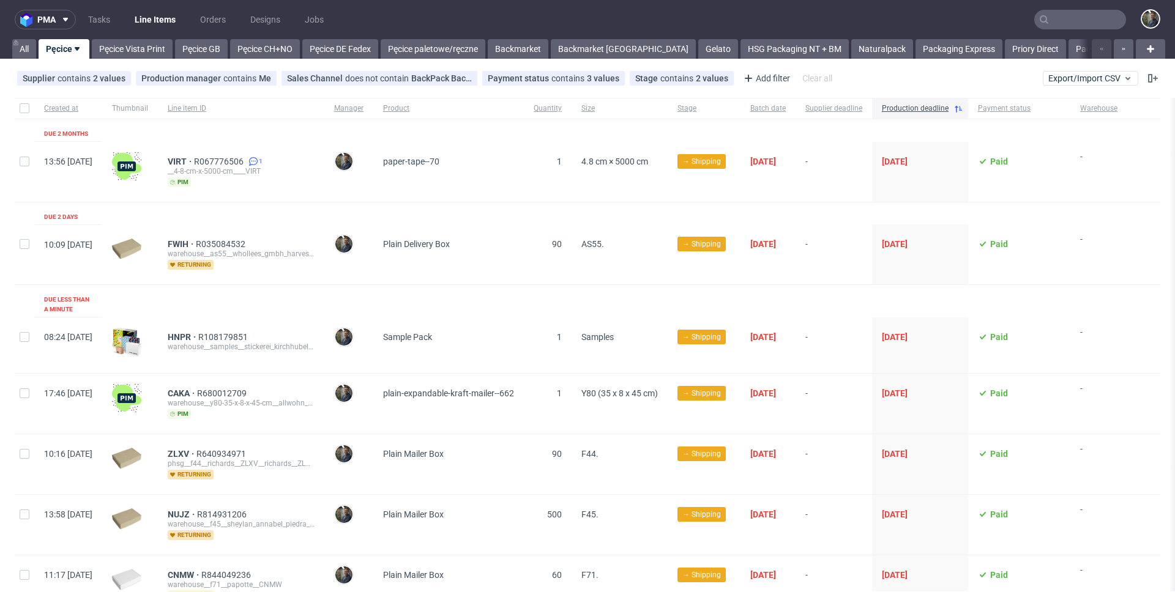
click at [1079, 20] on input "text" at bounding box center [1080, 20] width 92 height 20
paste input "OFYB"
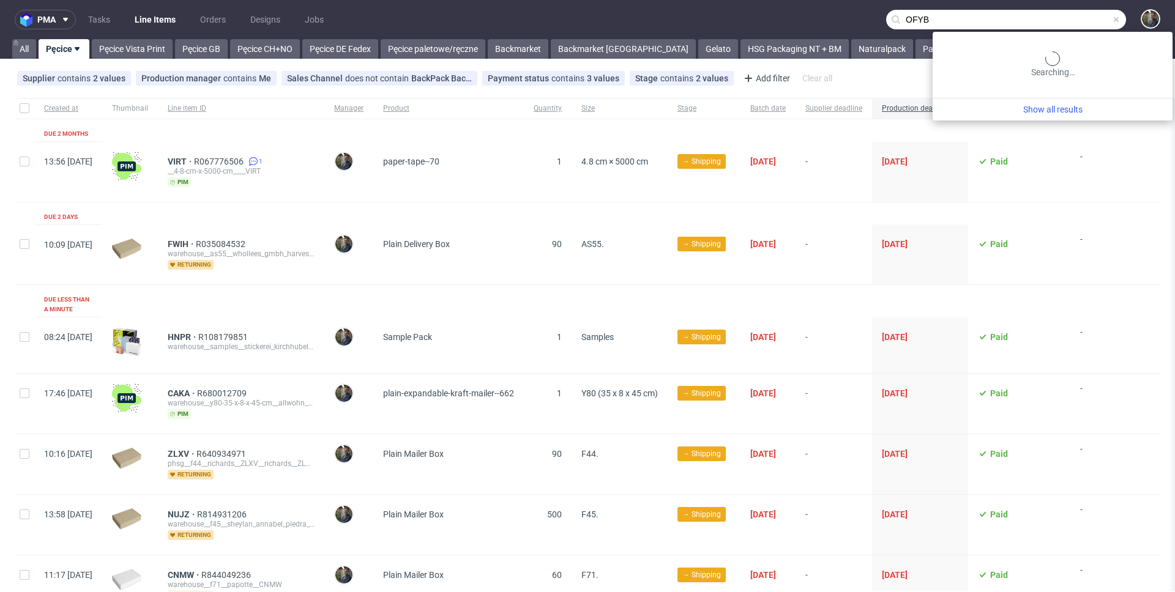
type input "OFYB"
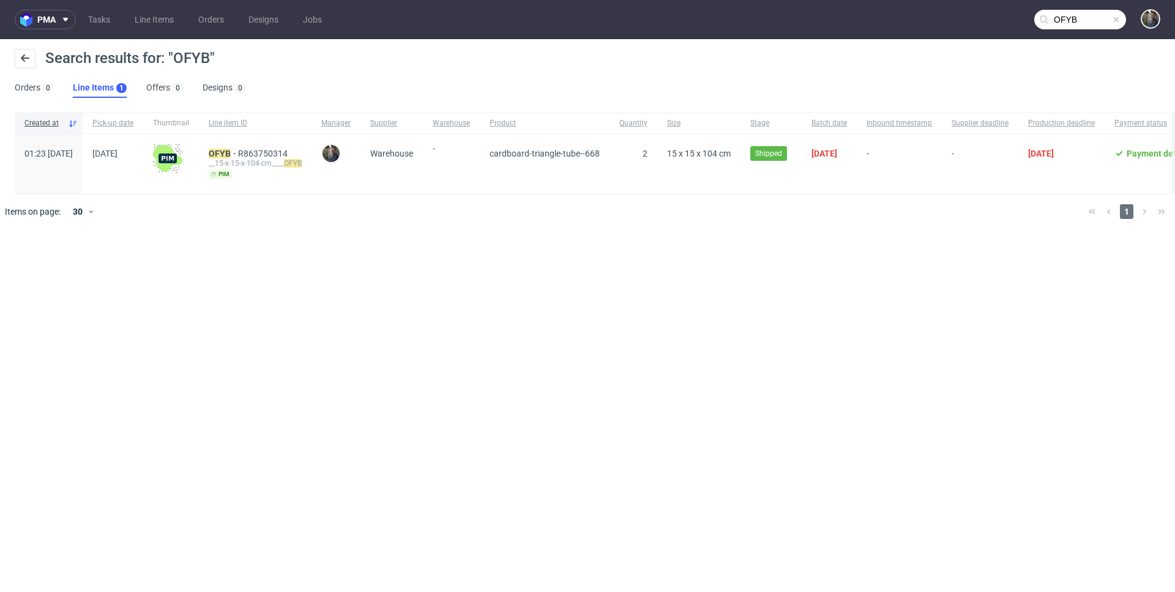
click at [263, 160] on div "__15-x-15-x-104-cm____ OFYB" at bounding box center [255, 163] width 93 height 10
click at [231, 156] on mark "OFYB" at bounding box center [220, 154] width 22 height 10
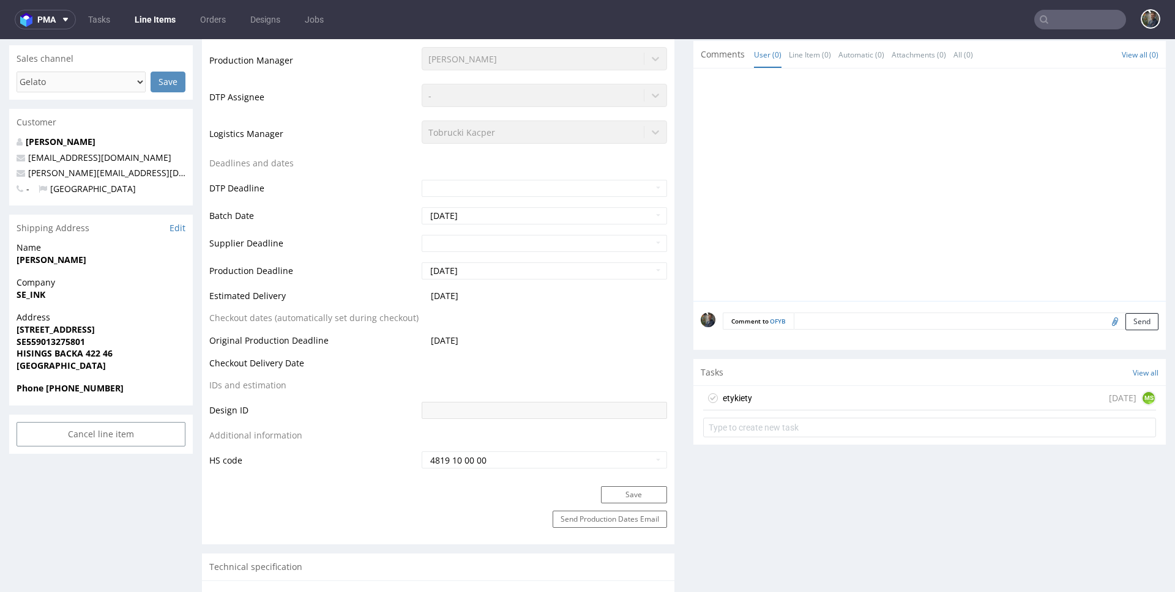
scroll to position [439, 0]
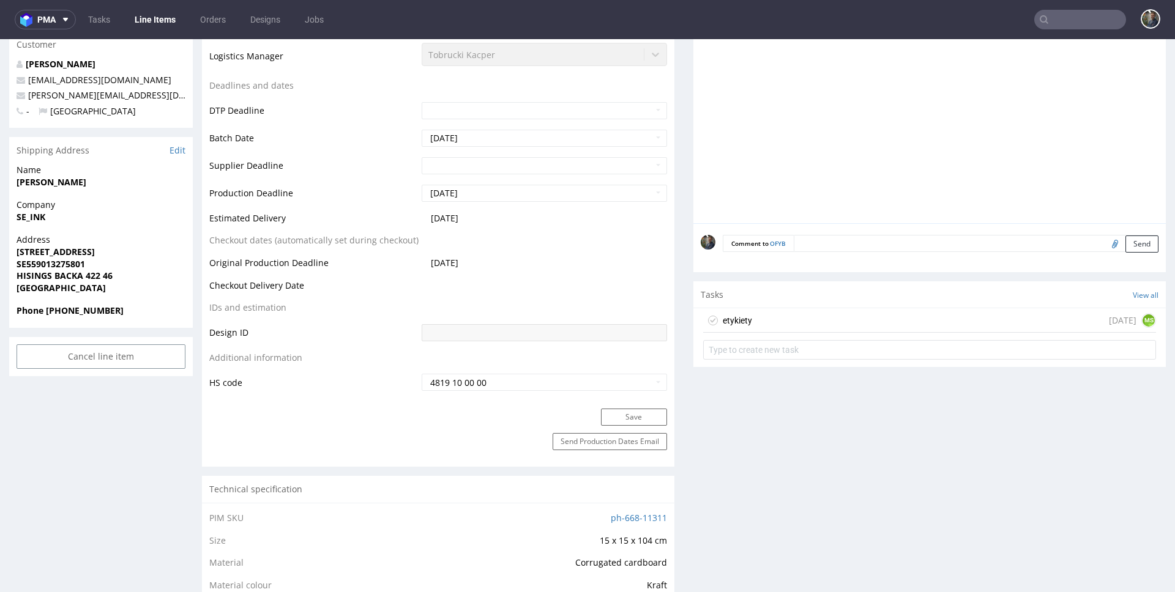
click at [742, 328] on div "etykiety" at bounding box center [727, 321] width 49 height 20
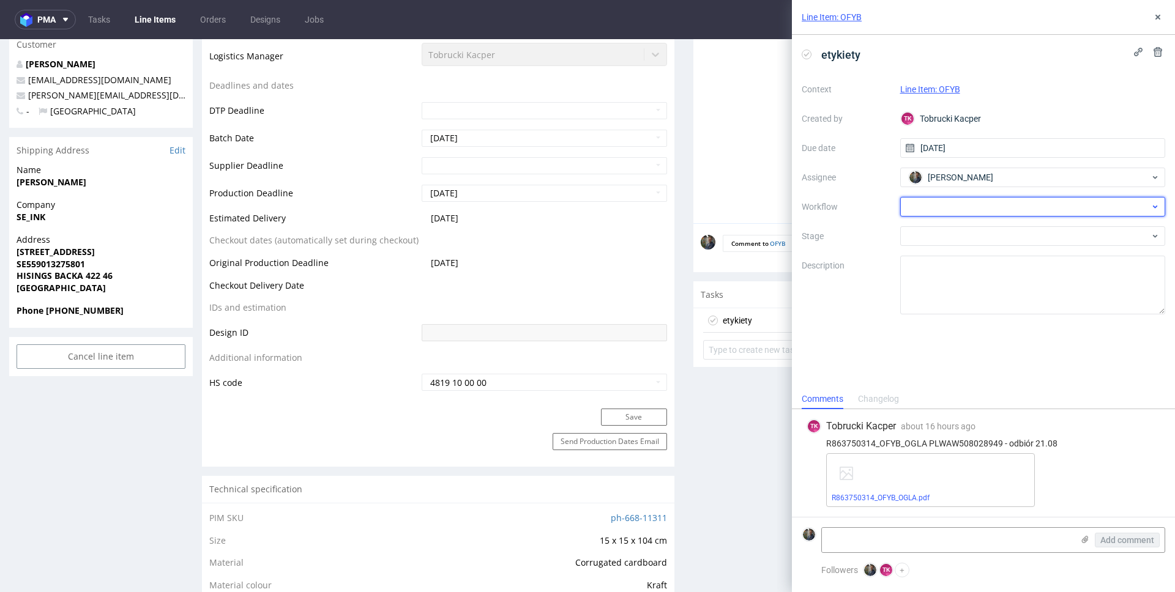
click at [943, 206] on div at bounding box center [1033, 207] width 266 height 20
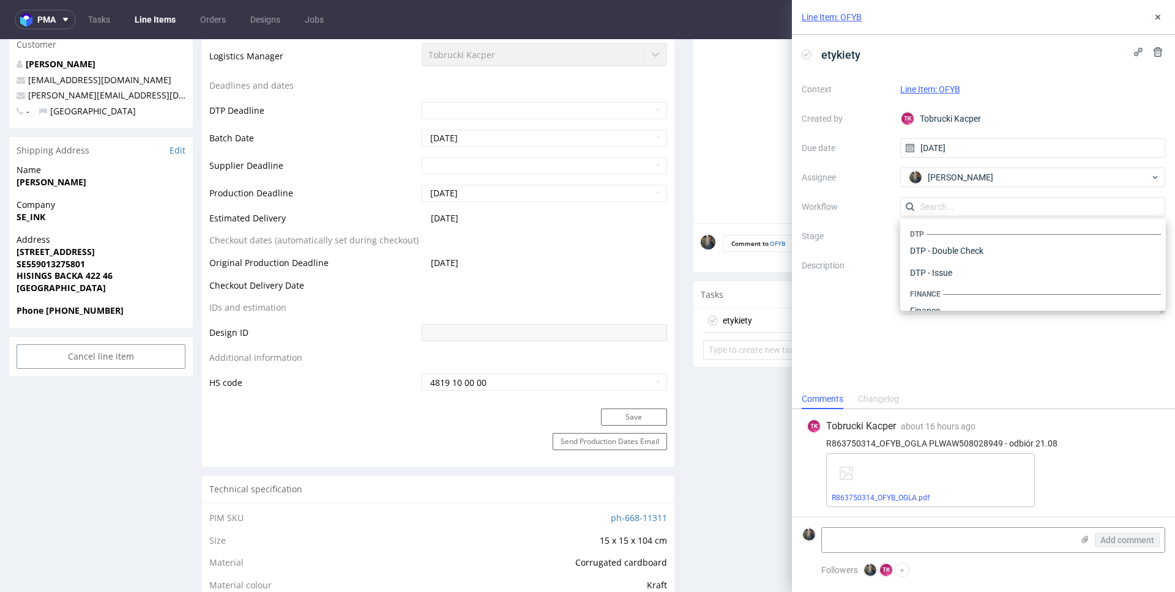
scroll to position [753, 0]
click at [972, 297] on div "Warehouse - Shipping" at bounding box center [1033, 295] width 256 height 22
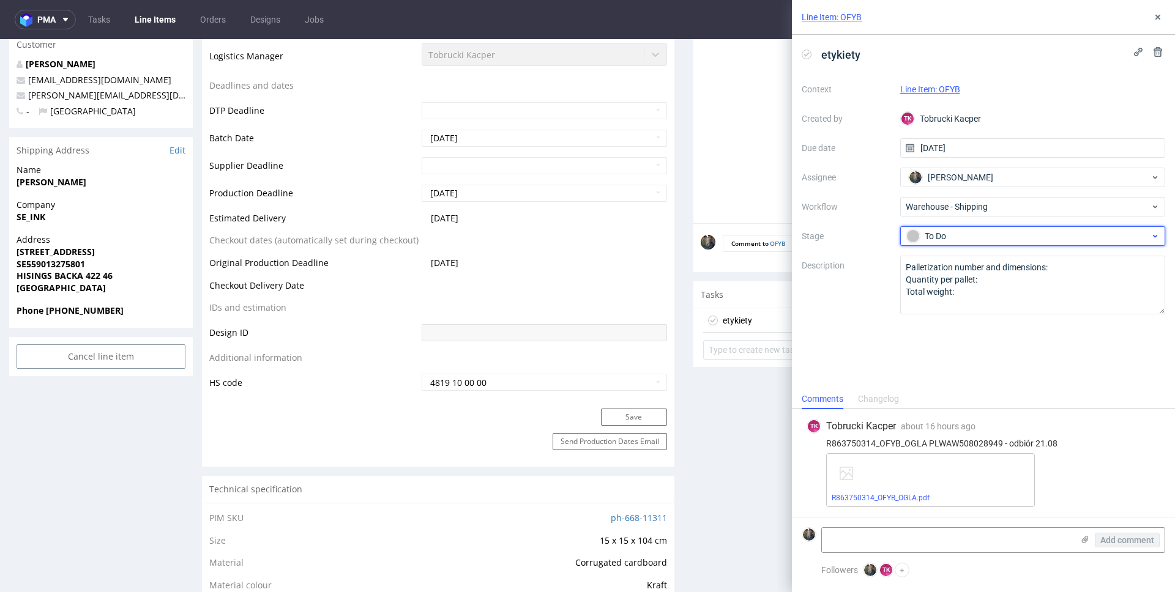
click at [954, 239] on div "To Do" at bounding box center [1028, 235] width 244 height 13
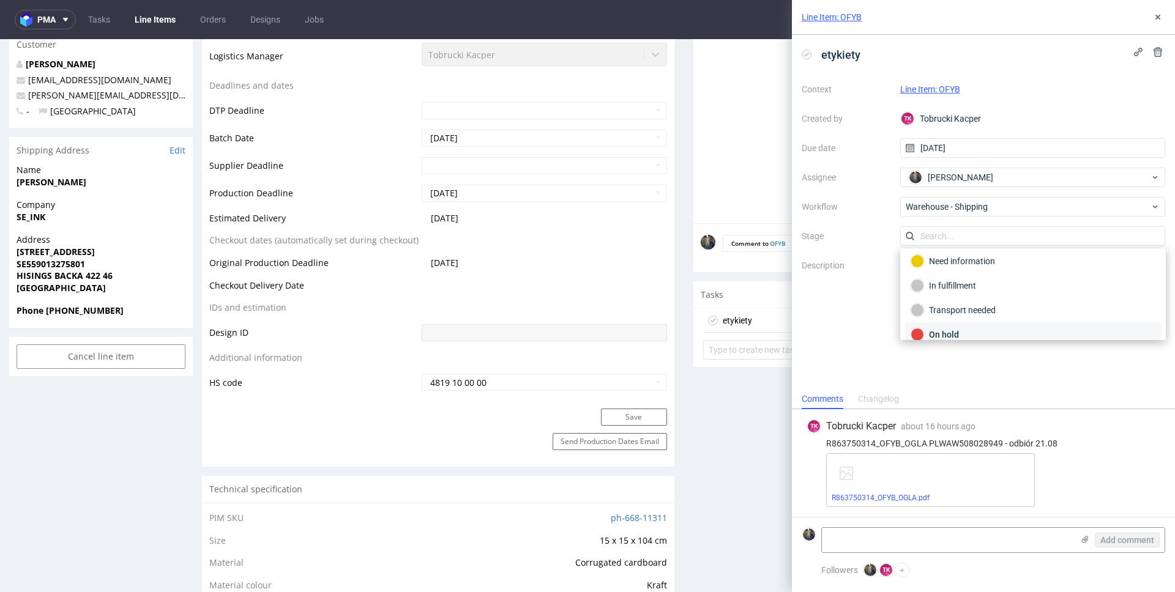
scroll to position [65, 0]
click at [953, 323] on div "Completed" at bounding box center [1032, 322] width 245 height 13
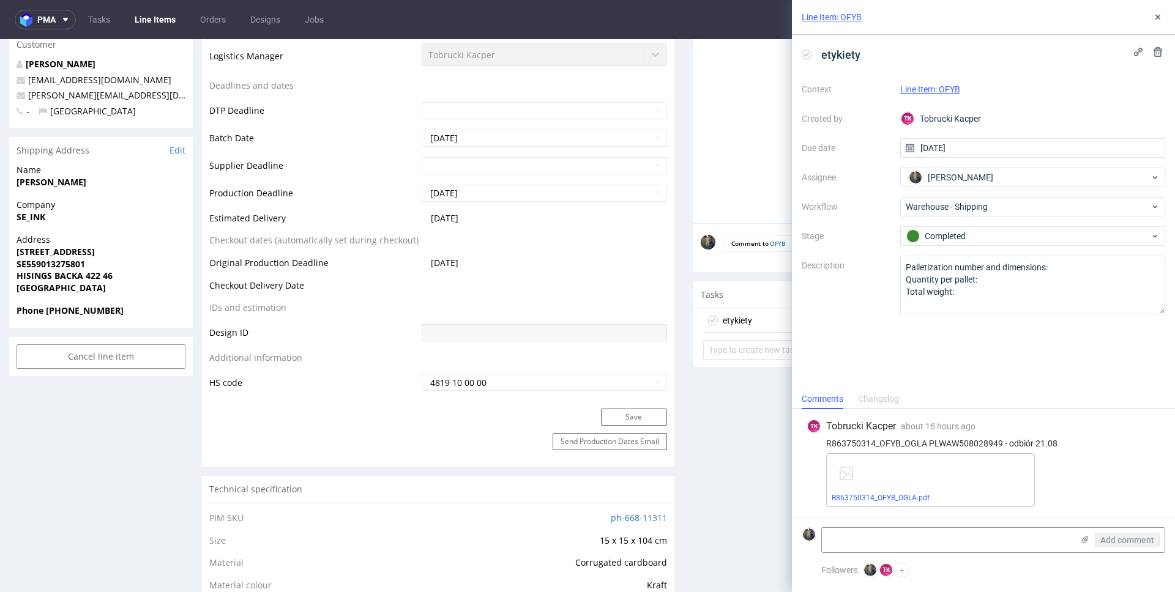
click at [893, 441] on div "R863750314_OFYB_OGLA PLWAW508028949 - odbiór 21.08" at bounding box center [983, 444] width 354 height 10
copy div "R863750314_OFYB_OGLA"
click at [904, 499] on link "R863750314_OFYB_OGLA.pdf" at bounding box center [881, 498] width 98 height 9
click at [874, 457] on div "R863750314_OFYB_OGLA.pdf" at bounding box center [930, 480] width 209 height 54
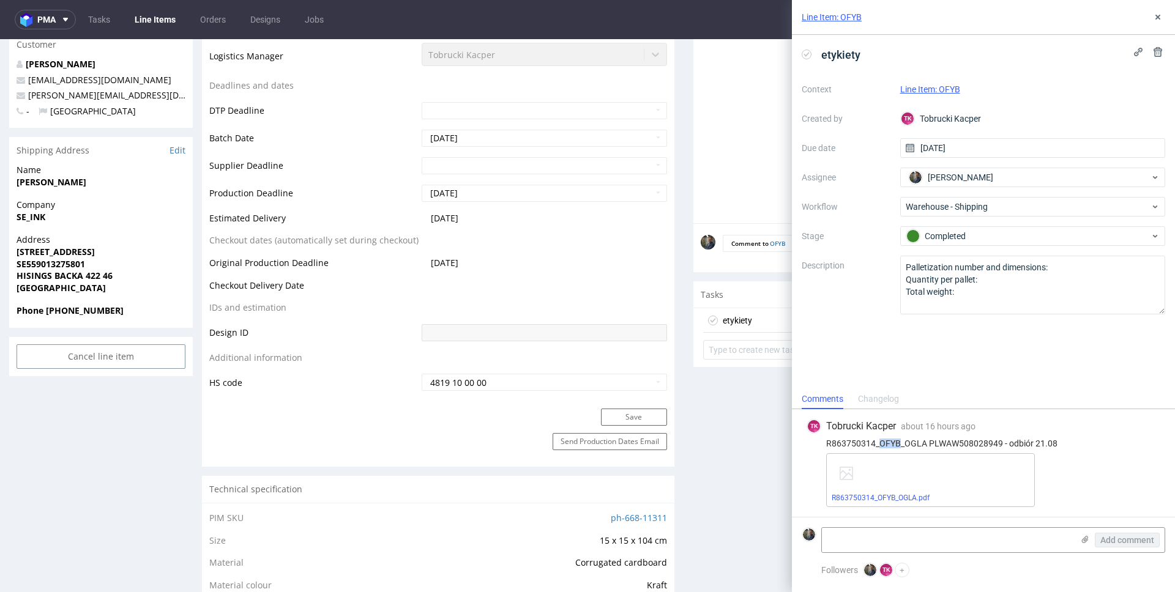
drag, startPoint x: 898, startPoint y: 444, endPoint x: 881, endPoint y: 444, distance: 17.1
click at [881, 444] on div "R863750314_OFYB_OGLA PLWAW508028949 - odbiór 21.08" at bounding box center [983, 444] width 354 height 10
copy div "OFYB"
drag, startPoint x: 904, startPoint y: 443, endPoint x: 925, endPoint y: 445, distance: 21.5
click at [925, 445] on div "R863750314_OFYB_OGLA PLWAW508028949 - odbiór 21.08" at bounding box center [983, 444] width 354 height 10
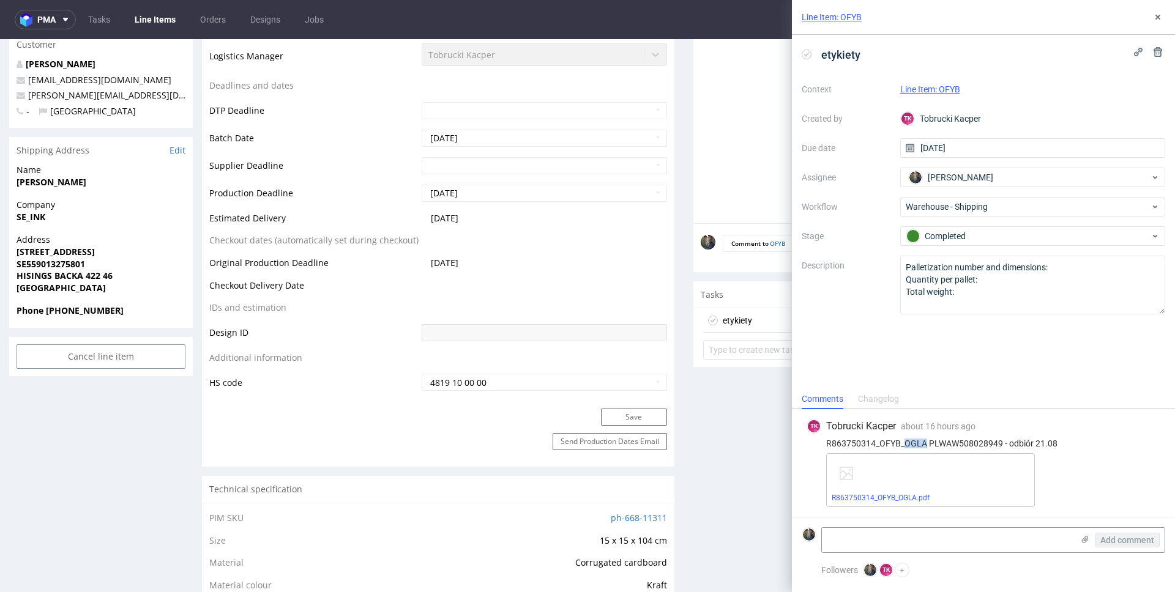
copy div "OGLA"
click at [817, 15] on link "Line Item: OFYB" at bounding box center [832, 17] width 60 height 12
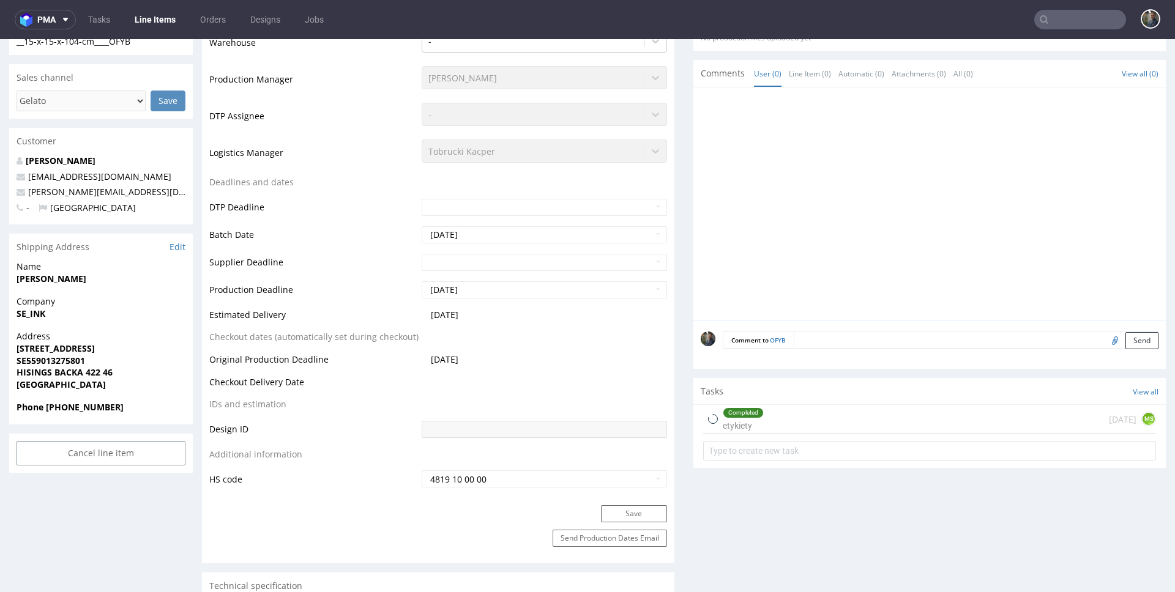
scroll to position [588, 0]
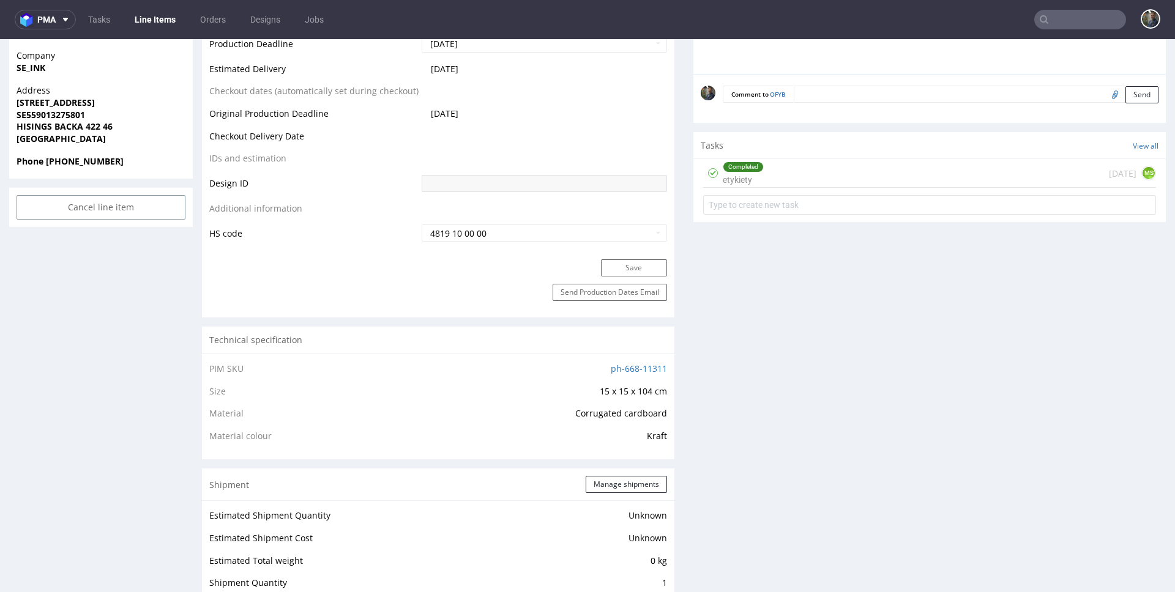
click at [766, 171] on div "Completed etykiety [DATE] MS" at bounding box center [929, 173] width 453 height 29
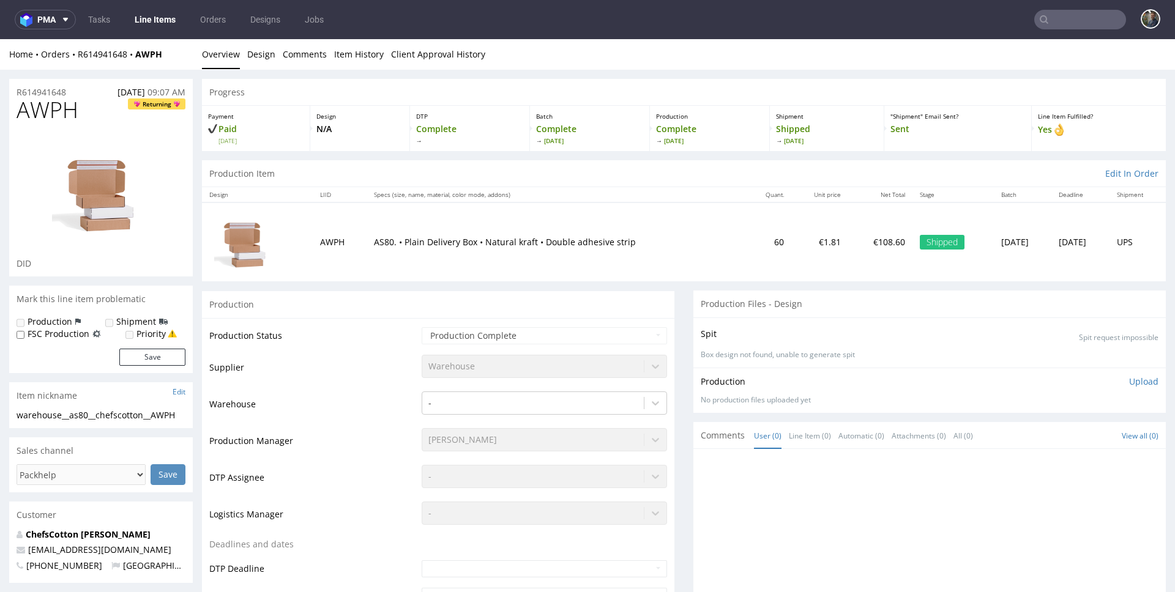
click at [50, 109] on span "AWPH" at bounding box center [48, 110] width 62 height 24
copy span "AWPH"
click at [173, 59] on div "Home Orders R614941648 AWPH" at bounding box center [101, 54] width 184 height 12
drag, startPoint x: 174, startPoint y: 58, endPoint x: 78, endPoint y: 58, distance: 96.1
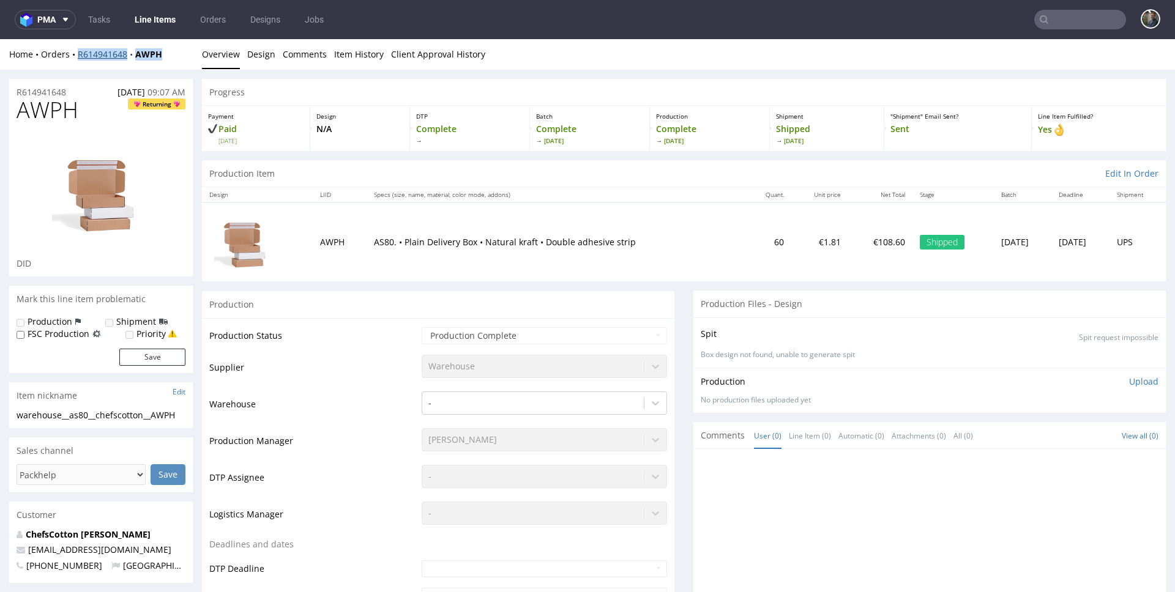
click at [78, 58] on div "Home Orders R614941648 AWPH" at bounding box center [101, 54] width 184 height 12
copy div "R614941648 AWPH"
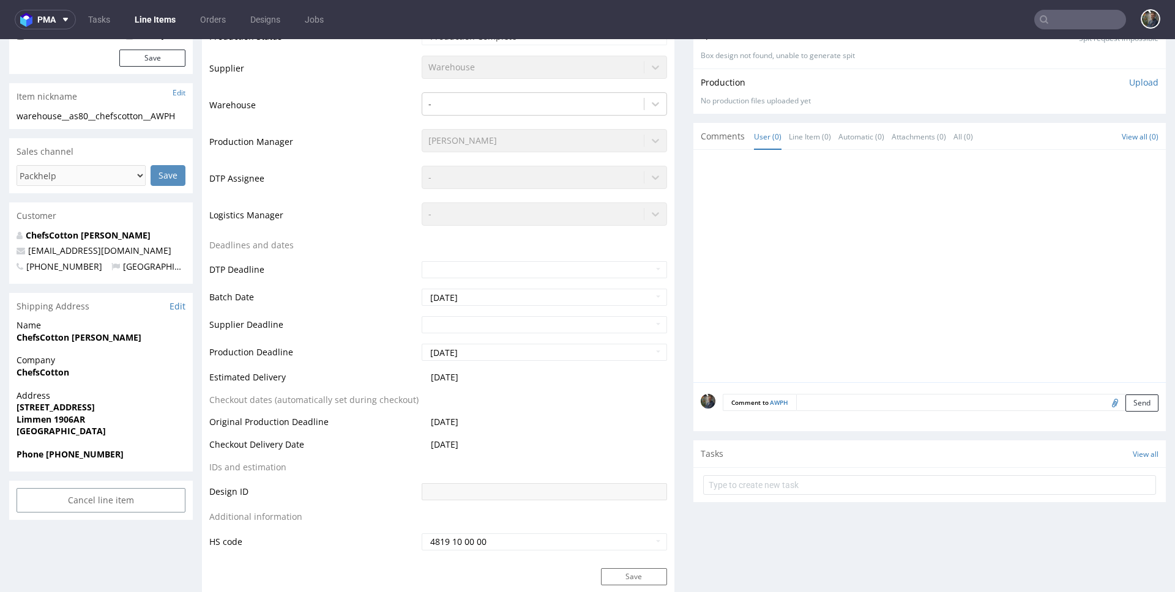
scroll to position [292, 0]
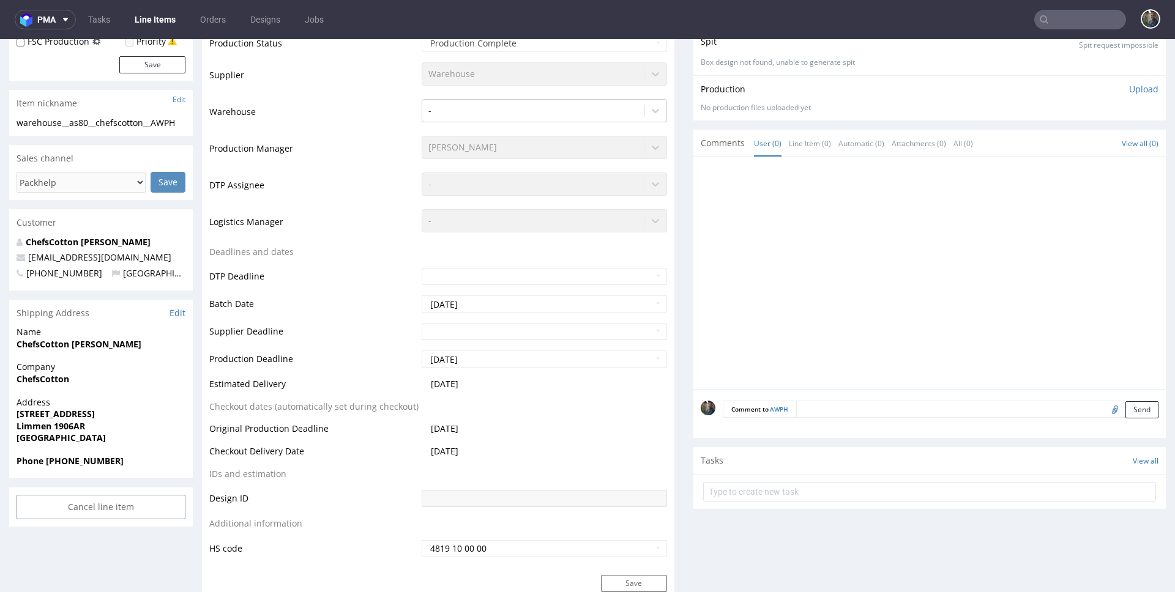
click at [84, 341] on strong "ChefsCotton [PERSON_NAME]" at bounding box center [79, 344] width 125 height 12
copy strong "ChefsCotton [PERSON_NAME]"
click at [44, 378] on strong "ChefsCotton" at bounding box center [43, 379] width 53 height 12
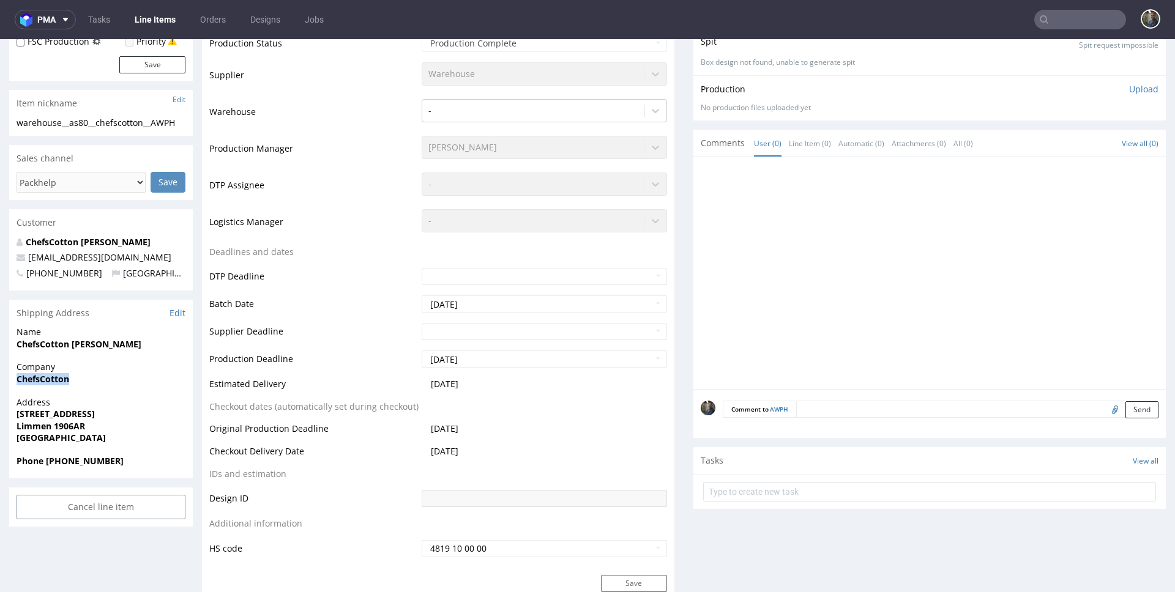
click at [44, 378] on strong "ChefsCotton" at bounding box center [43, 379] width 53 height 12
copy strong "ChefsCotton"
click at [45, 415] on strong "[STREET_ADDRESS]" at bounding box center [56, 414] width 78 height 12
click at [45, 415] on strong "Middenweg 14" at bounding box center [56, 414] width 78 height 12
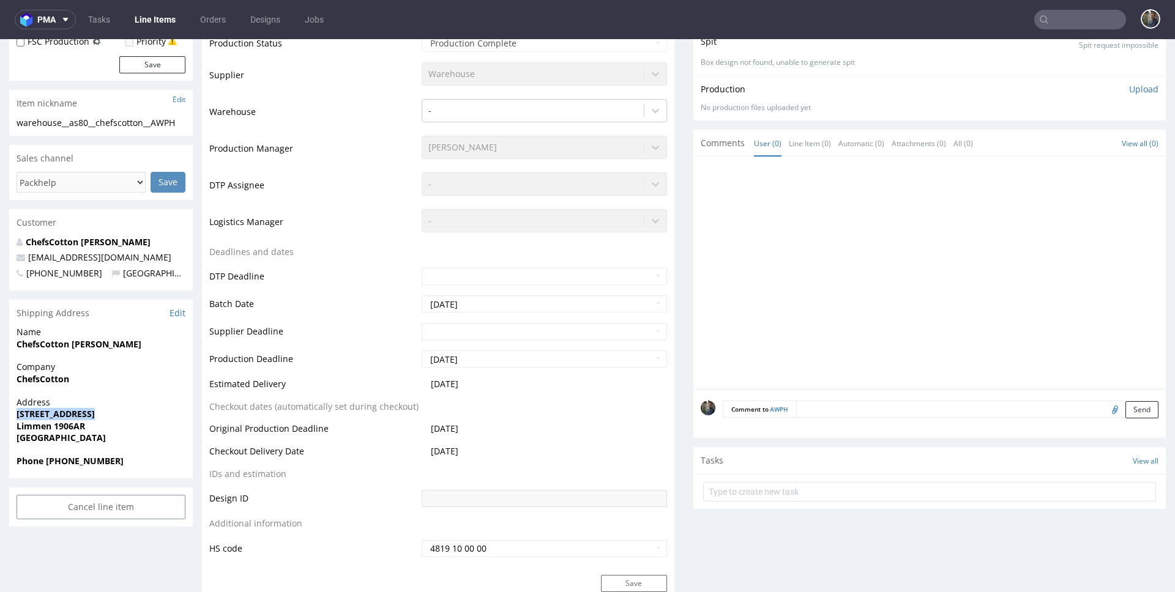
click at [45, 415] on strong "Middenweg 14" at bounding box center [56, 414] width 78 height 12
copy strong "Middenweg 14"
click at [38, 428] on strong "Limmen 1906AR" at bounding box center [51, 426] width 69 height 12
copy strong "Limmen"
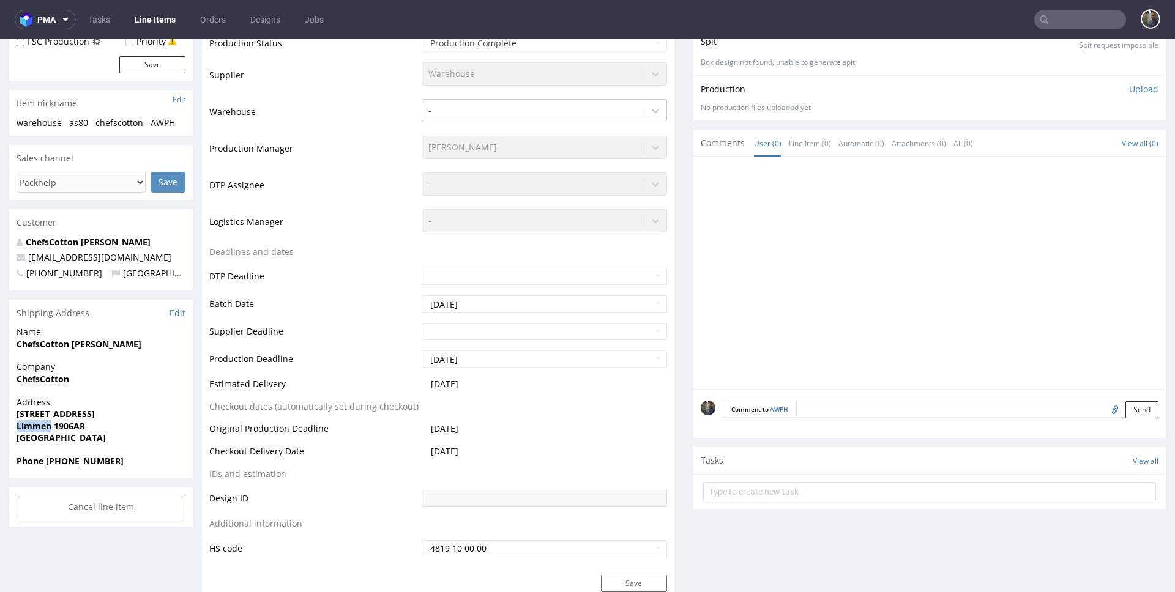
click at [67, 422] on strong "Limmen 1906AR" at bounding box center [51, 426] width 69 height 12
copy strong "1906AR"
click at [80, 458] on strong "Phone +31646717210" at bounding box center [70, 461] width 107 height 12
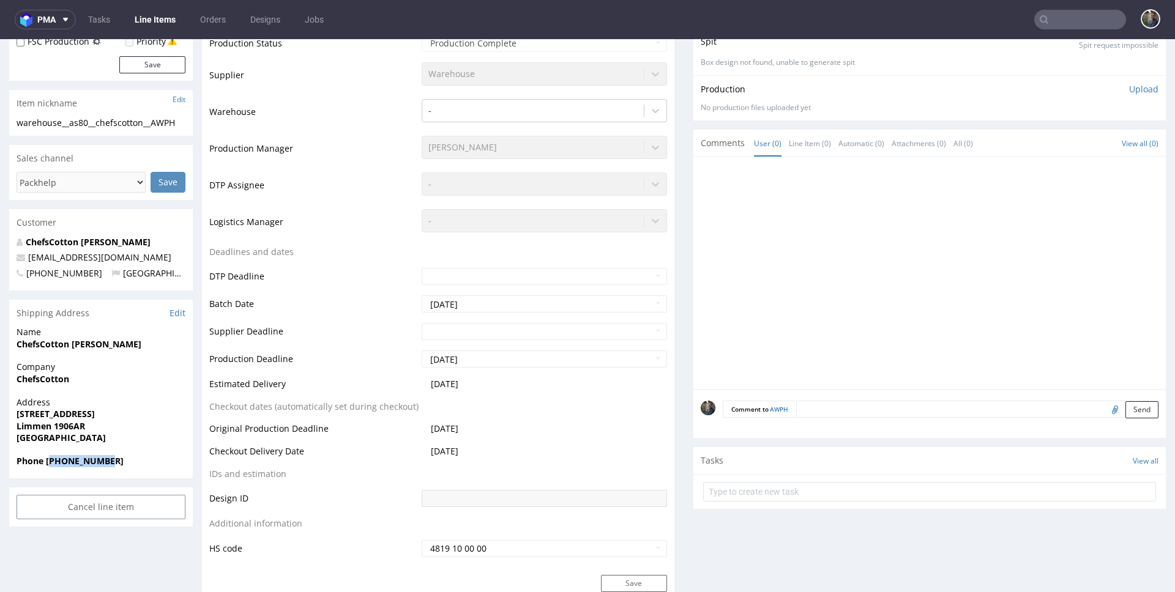
copy strong "31646717210"
copy link "info@chefscotton.com"
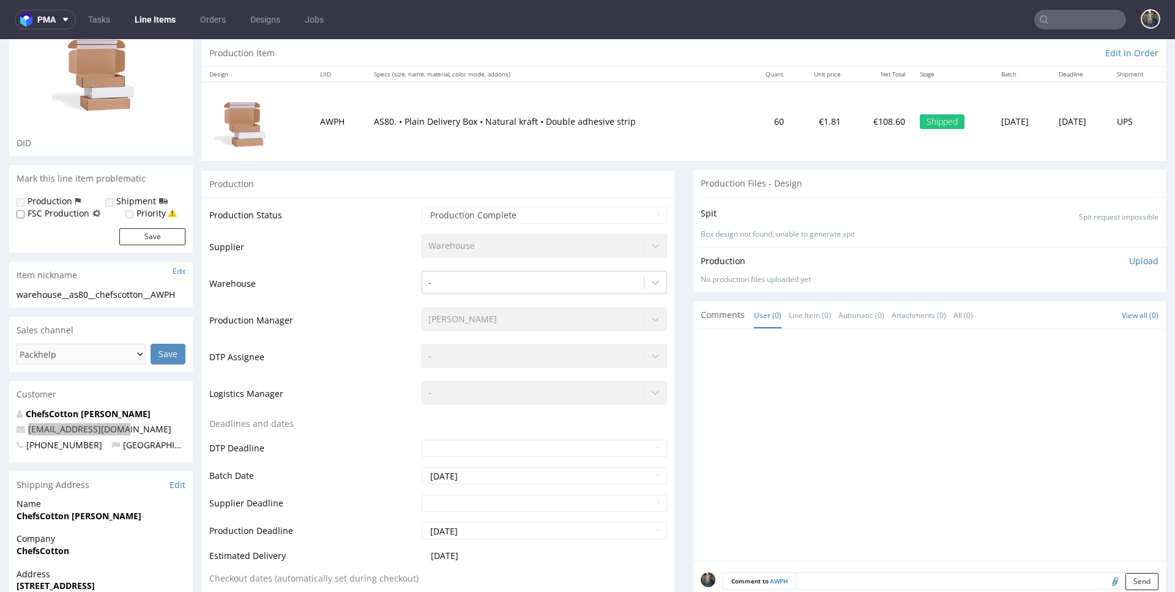
scroll to position [0, 0]
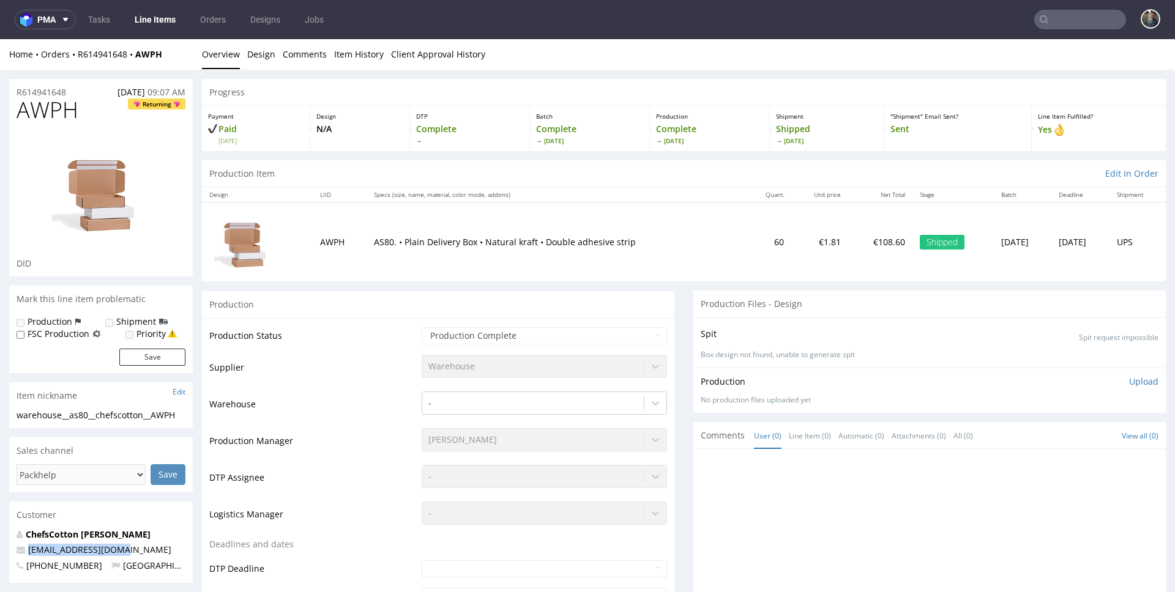
click at [52, 118] on span "AWPH" at bounding box center [48, 110] width 62 height 24
copy span "AWPH"
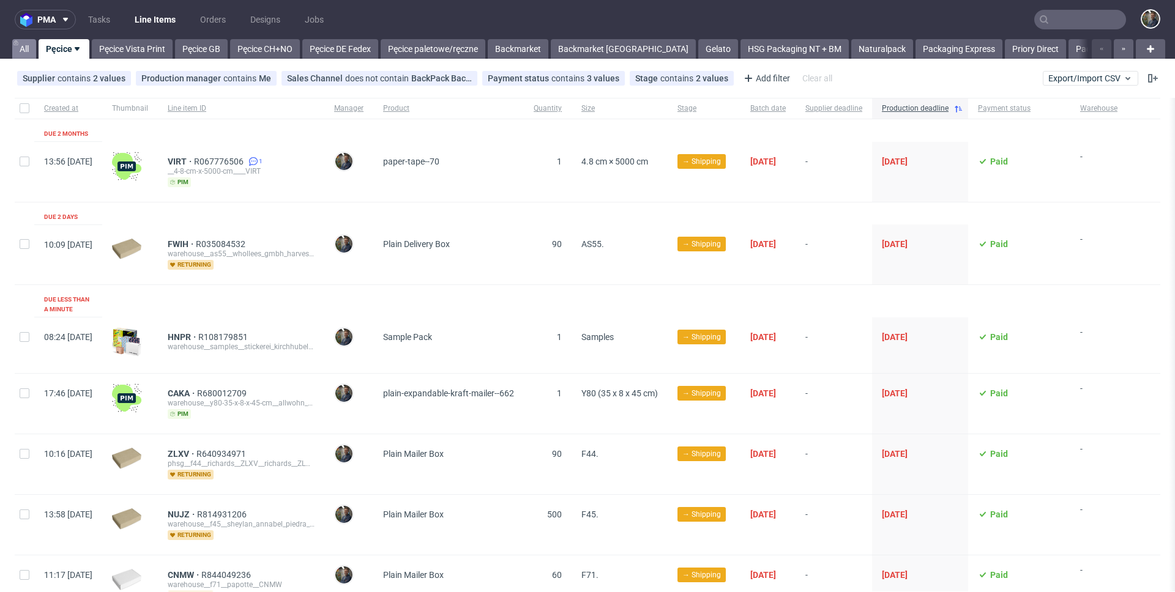
click at [19, 45] on link "All" at bounding box center [24, 49] width 24 height 20
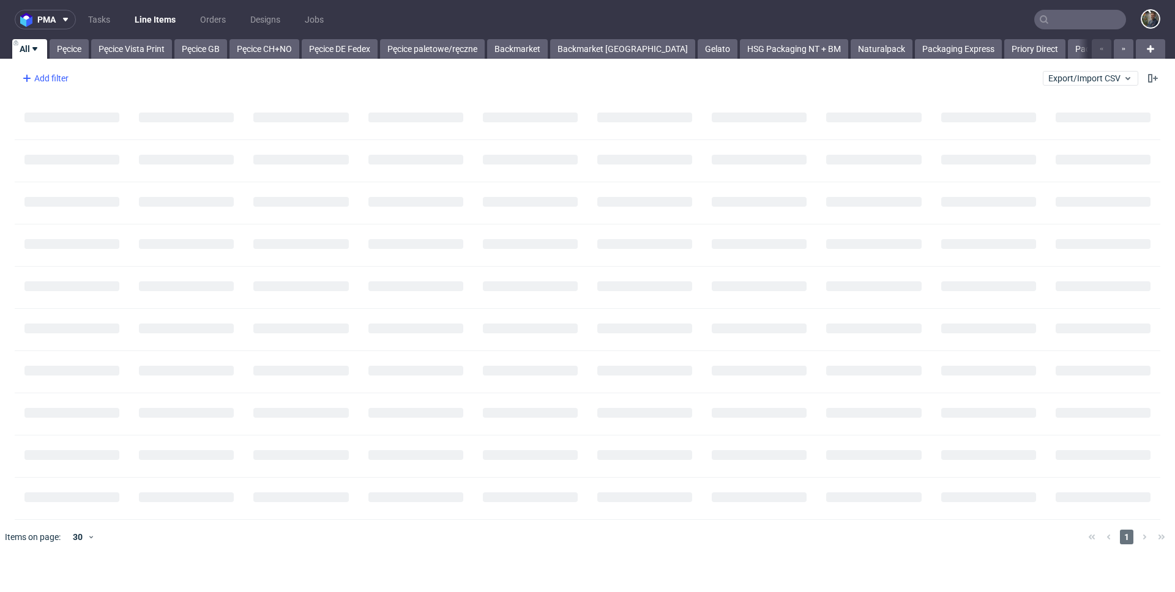
click at [45, 80] on div "Add filter" at bounding box center [44, 79] width 54 height 20
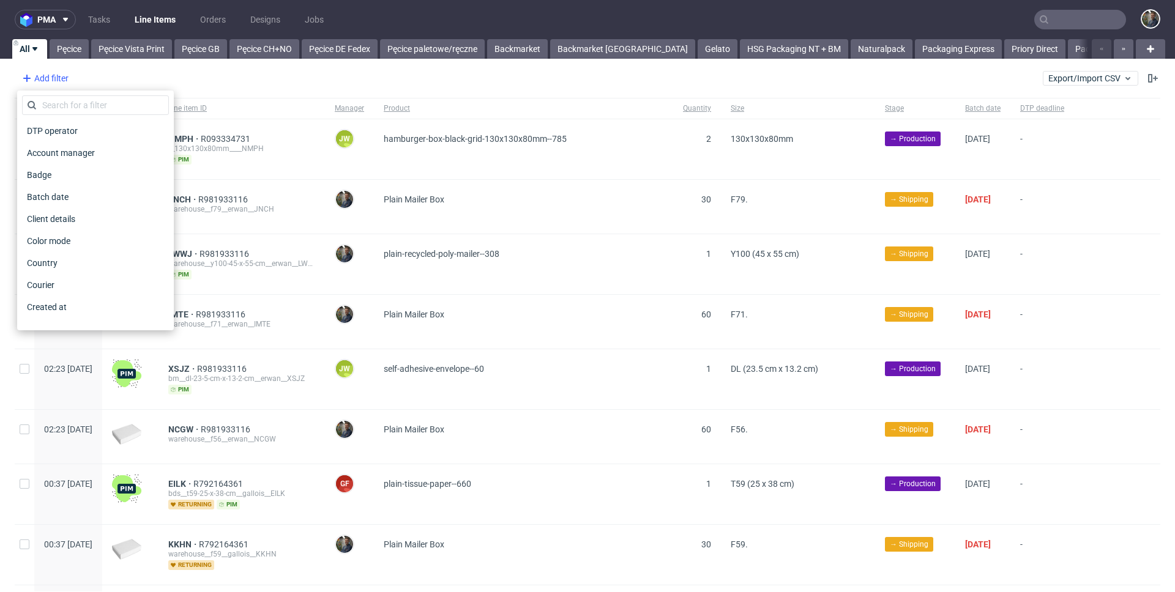
click at [58, 106] on input "text" at bounding box center [95, 105] width 147 height 20
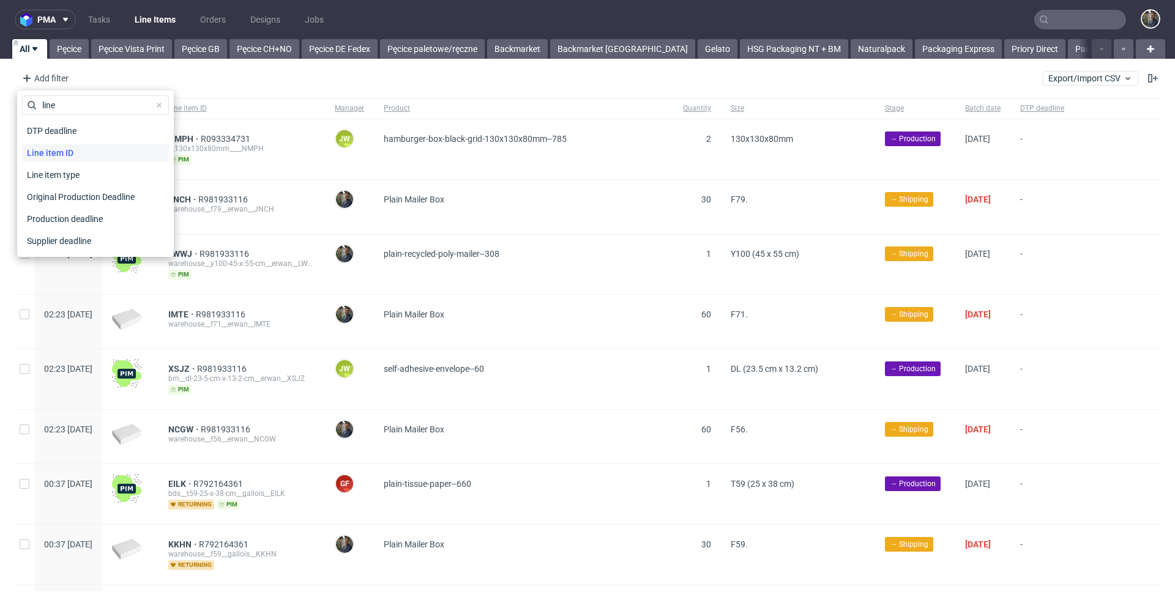
type input "line"
click at [49, 151] on span "Line item ID" at bounding box center [50, 152] width 56 height 17
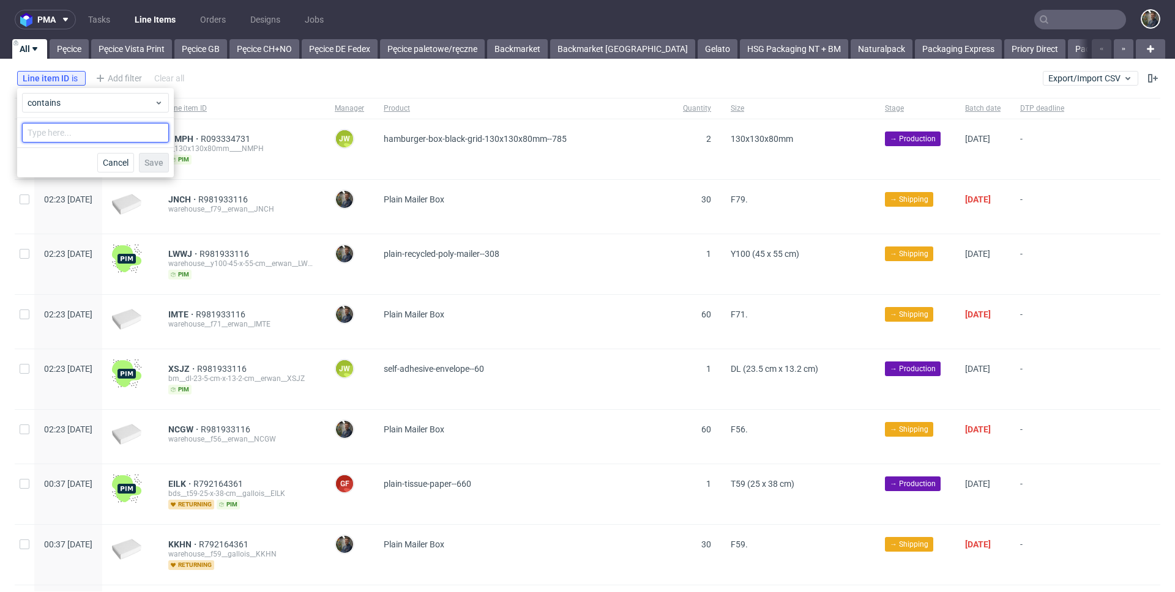
click at [62, 132] on input "text" at bounding box center [95, 133] width 147 height 20
paste input "AWPH"
type input "AWPH"
click at [140, 159] on button "Save" at bounding box center [154, 163] width 30 height 20
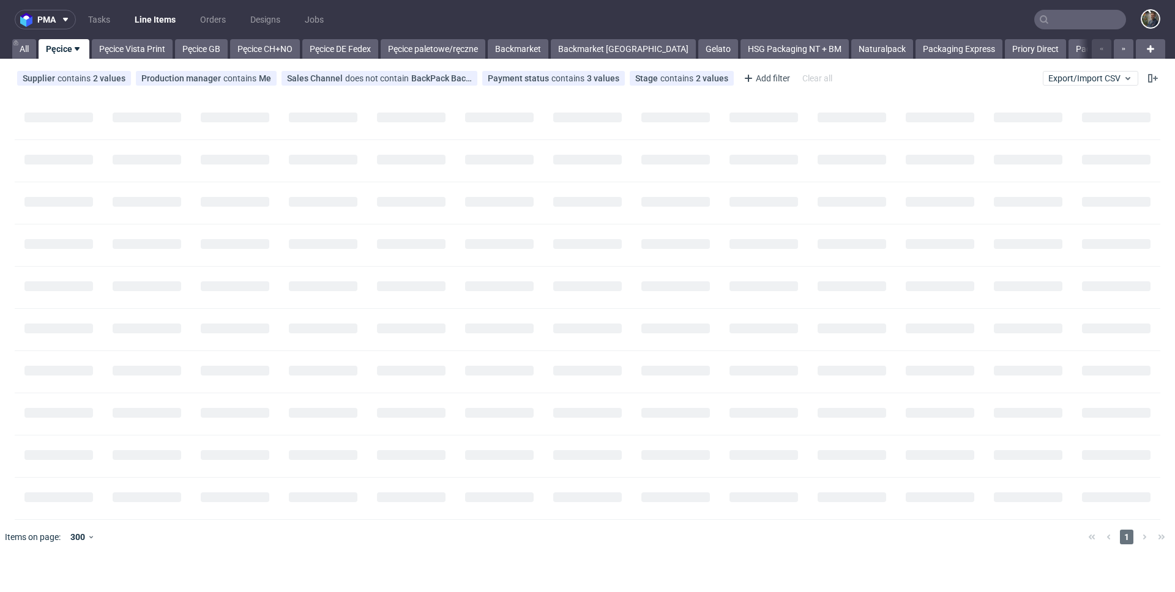
click at [1070, 13] on input "text" at bounding box center [1080, 20] width 92 height 20
paste input "1Z5A15806890903401"
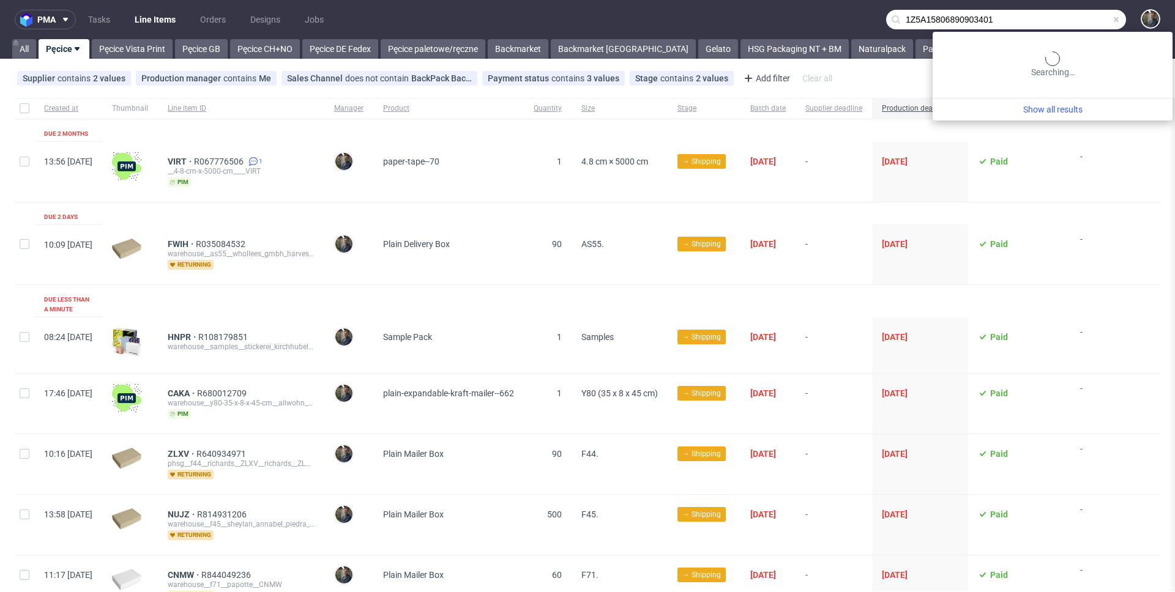
type input "1Z5A15806890903401"
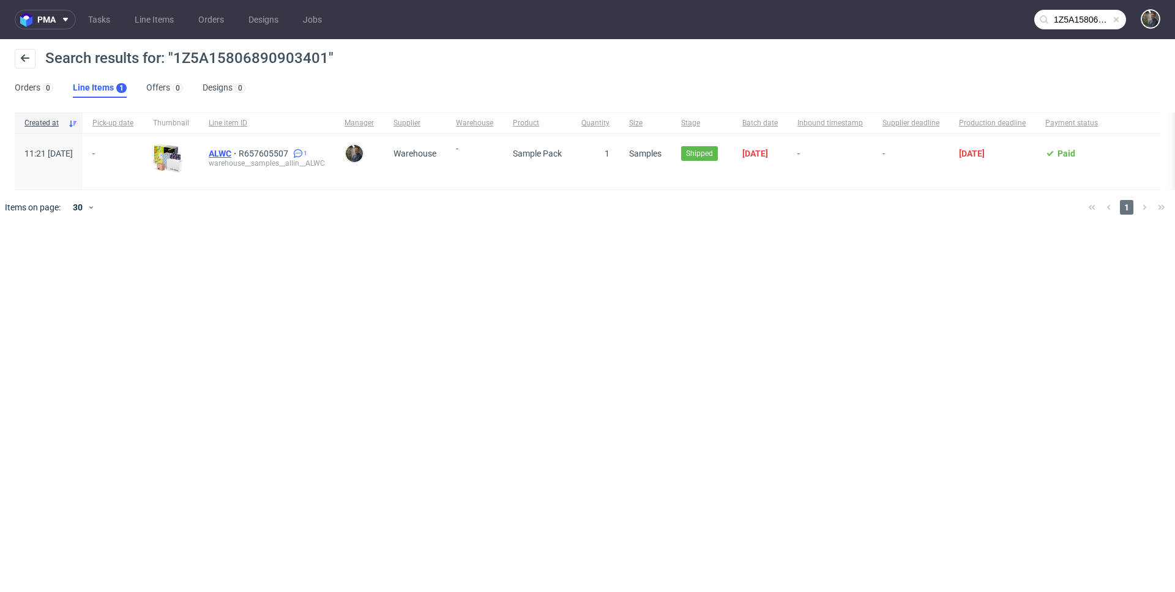
click at [239, 157] on span "ALWC" at bounding box center [224, 154] width 30 height 10
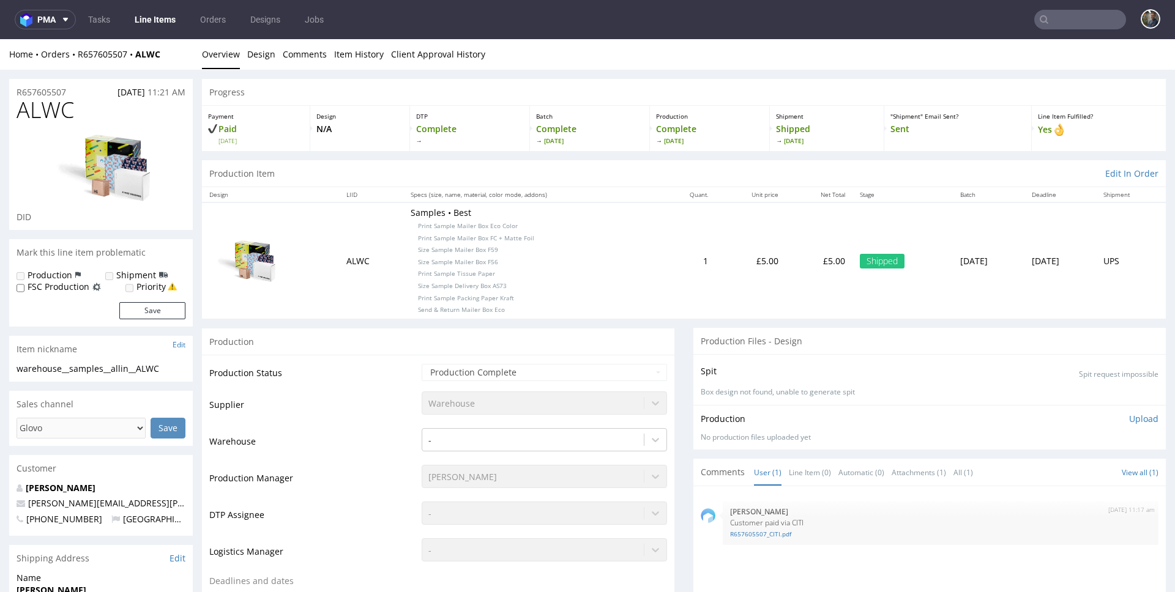
click at [32, 99] on span "ALWC" at bounding box center [46, 110] width 58 height 24
copy span "ALWC"
click at [1059, 28] on input "text" at bounding box center [1080, 20] width 92 height 20
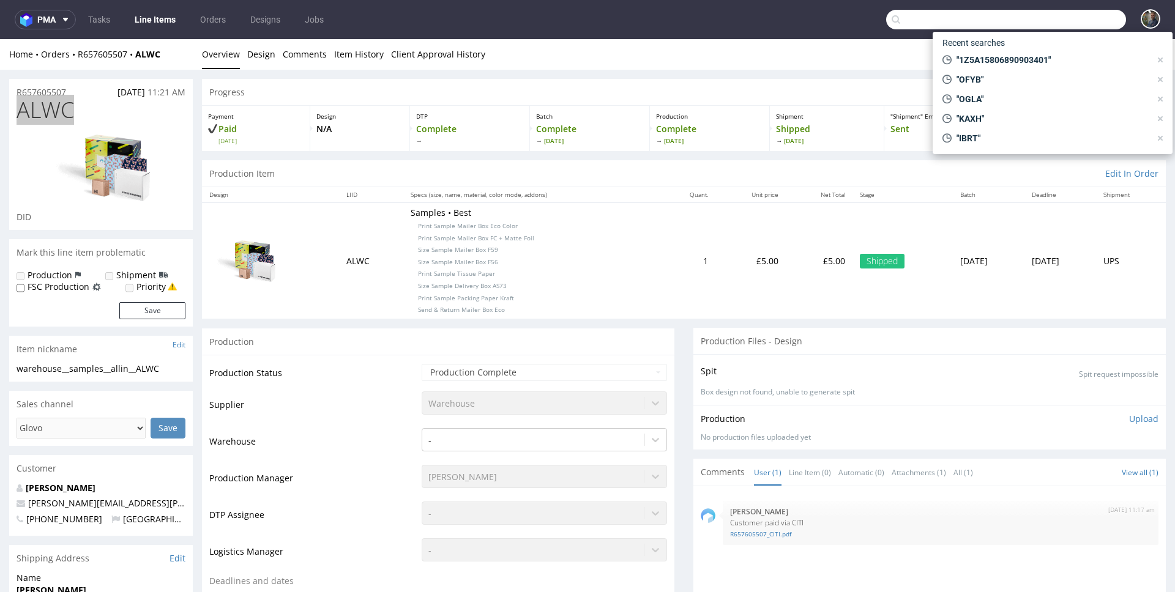
paste input "1Z5A15806892487064"
type input "1Z5A15806892487064"
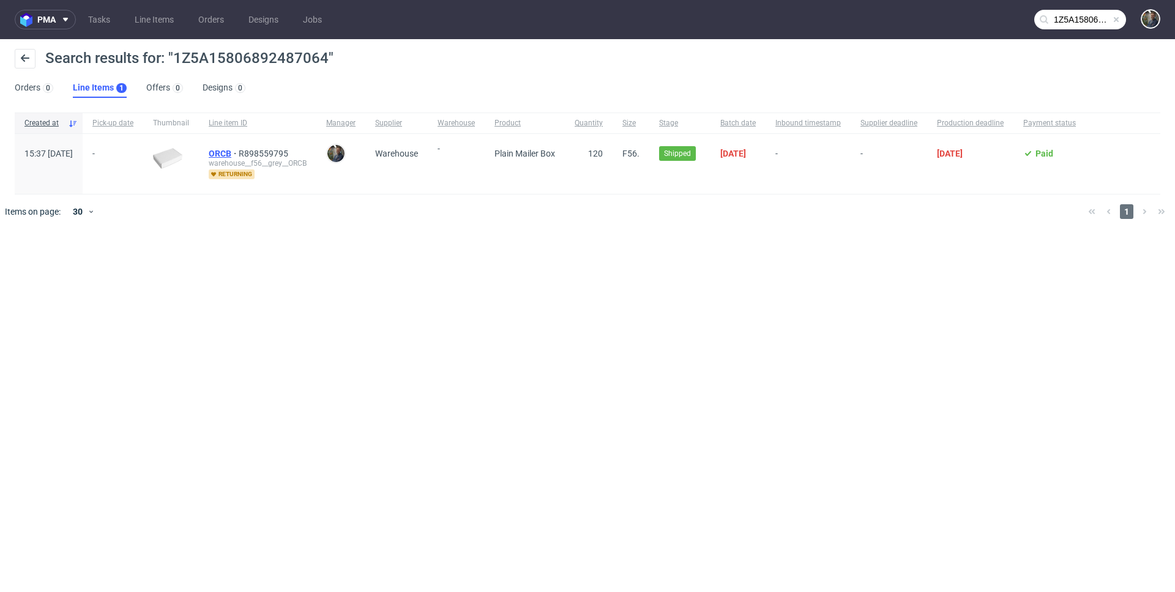
click at [239, 155] on span "ORCB" at bounding box center [224, 154] width 30 height 10
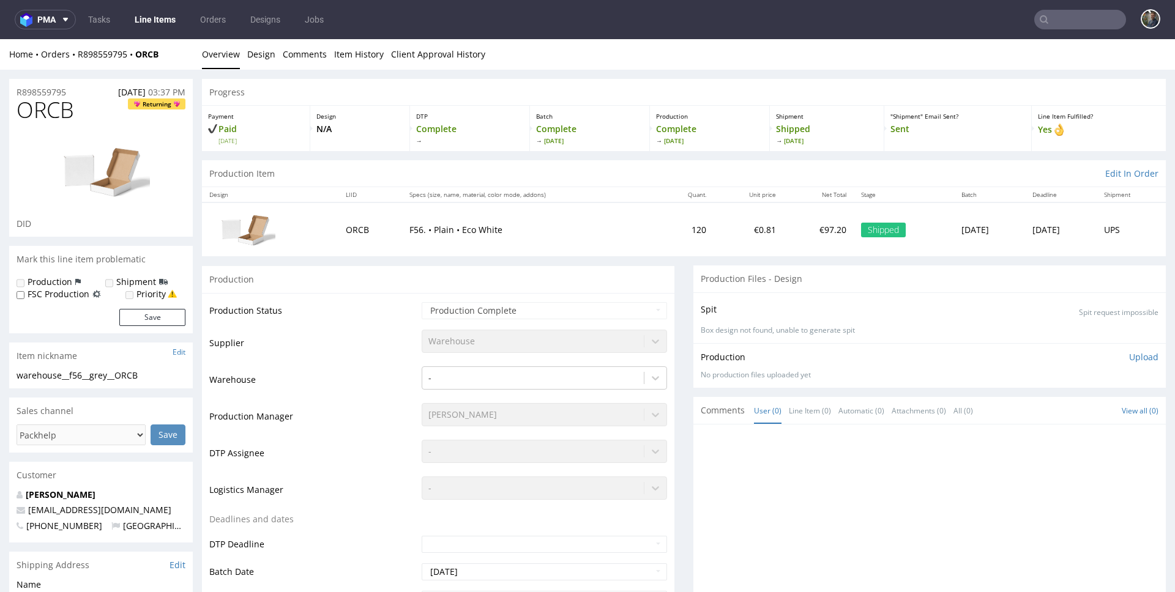
click at [41, 109] on span "ORCB" at bounding box center [46, 110] width 58 height 24
copy span "ORCB"
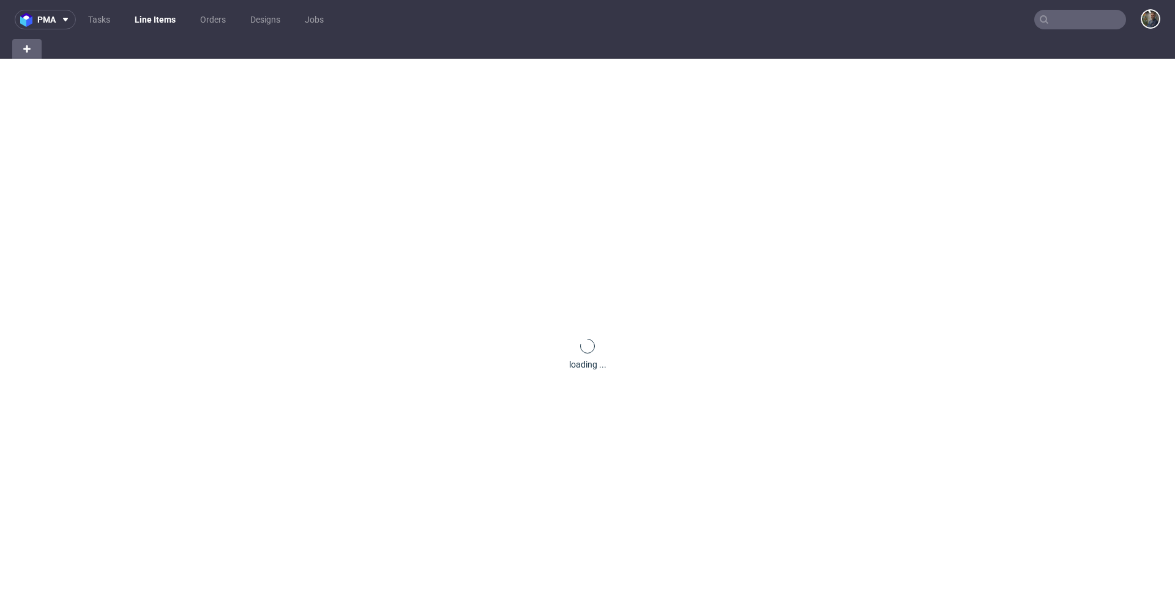
click at [1046, 15] on icon at bounding box center [1044, 20] width 10 height 10
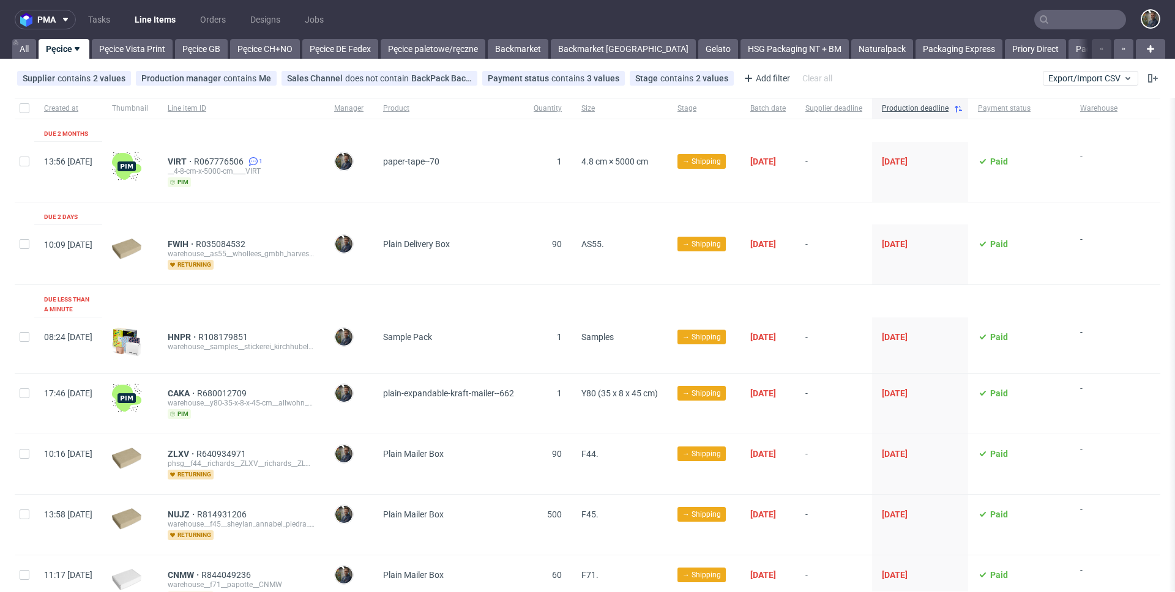
click at [1052, 17] on input "text" at bounding box center [1080, 20] width 92 height 20
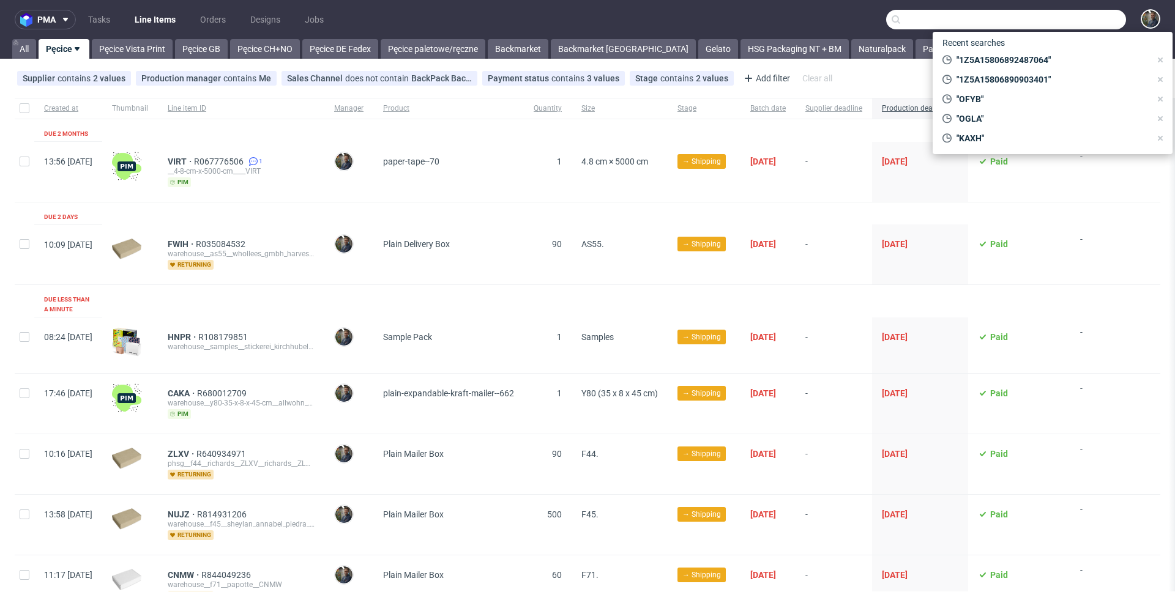
paste input "QHXG"
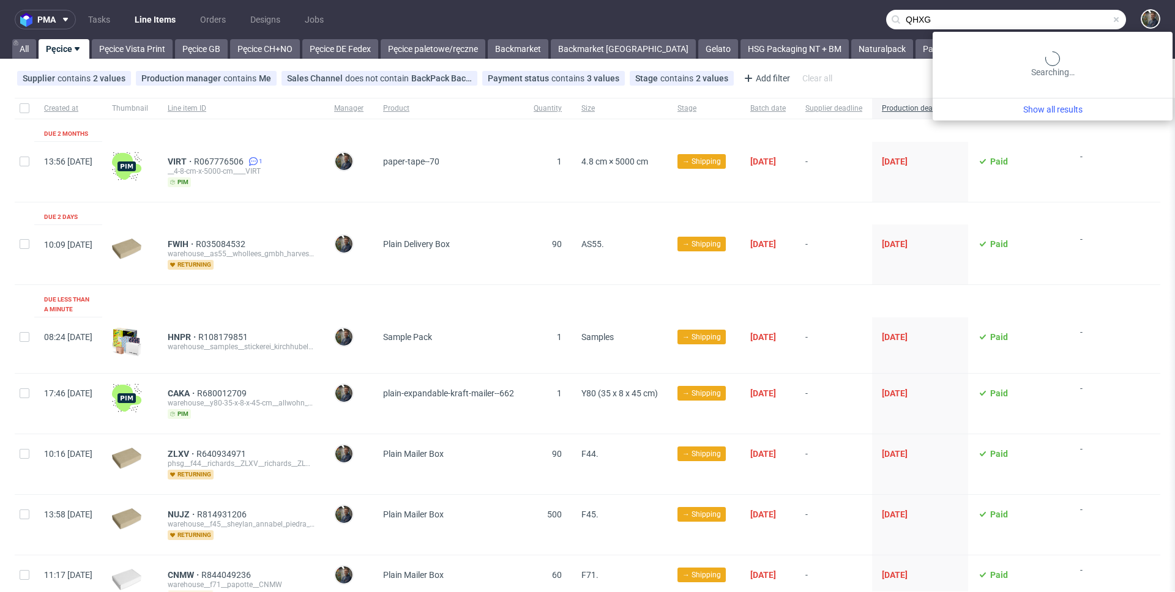
type input "QHXG"
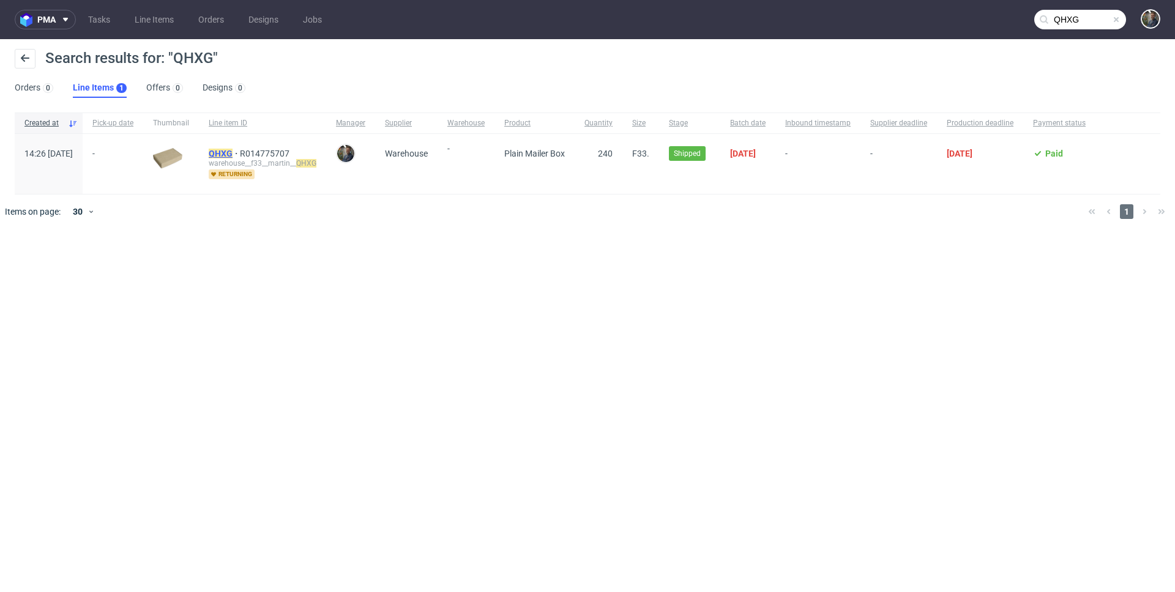
click at [233, 151] on mark "QHXG" at bounding box center [221, 154] width 24 height 10
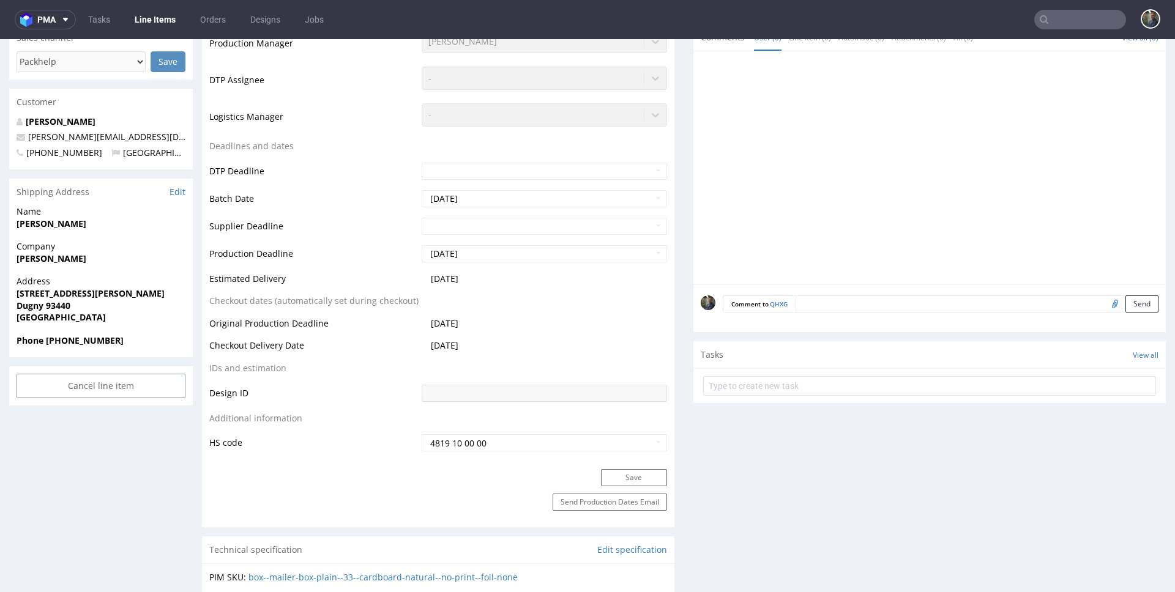
scroll to position [374, 0]
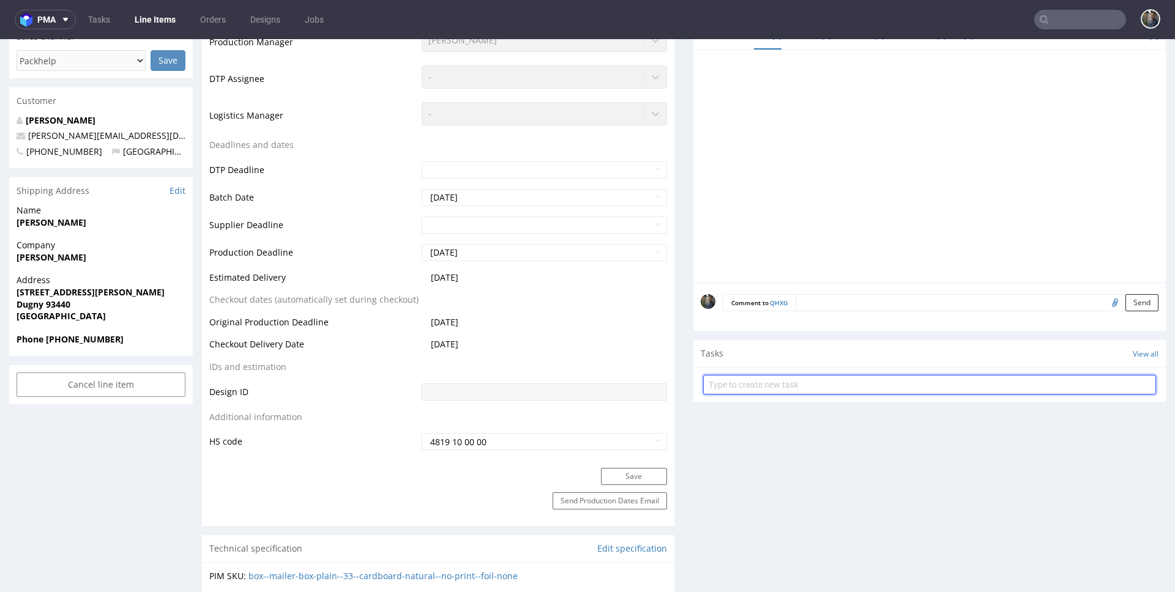
click at [751, 382] on input "text" at bounding box center [929, 385] width 453 height 20
type input "zwrot"
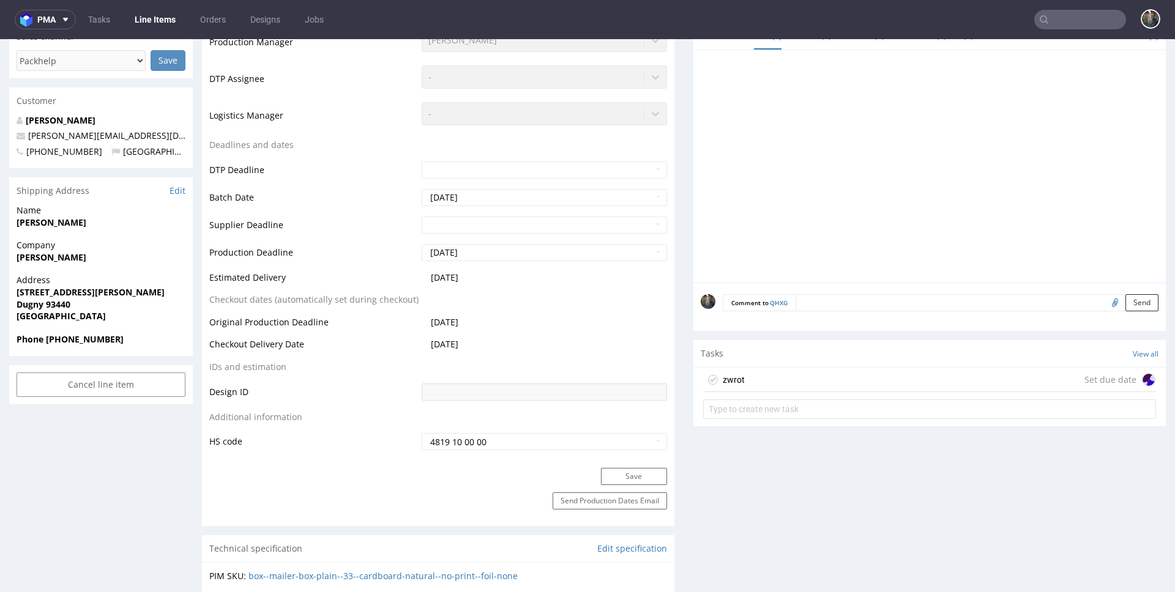
click at [796, 380] on div "zwrot Set due date" at bounding box center [929, 380] width 453 height 24
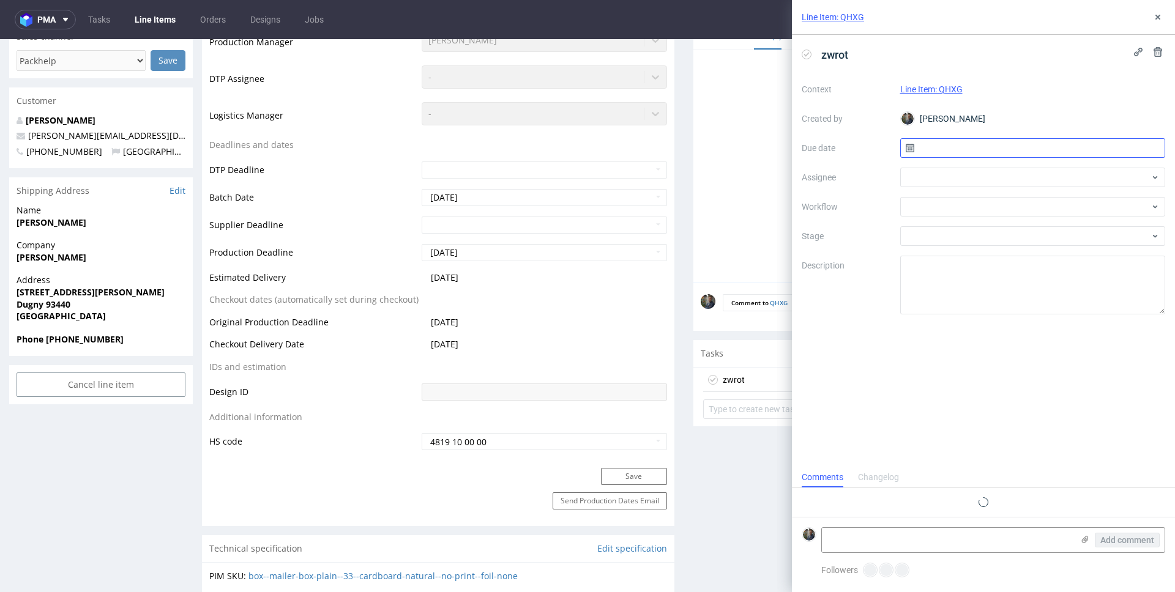
scroll to position [10, 0]
click at [961, 144] on input "text" at bounding box center [1033, 148] width 266 height 20
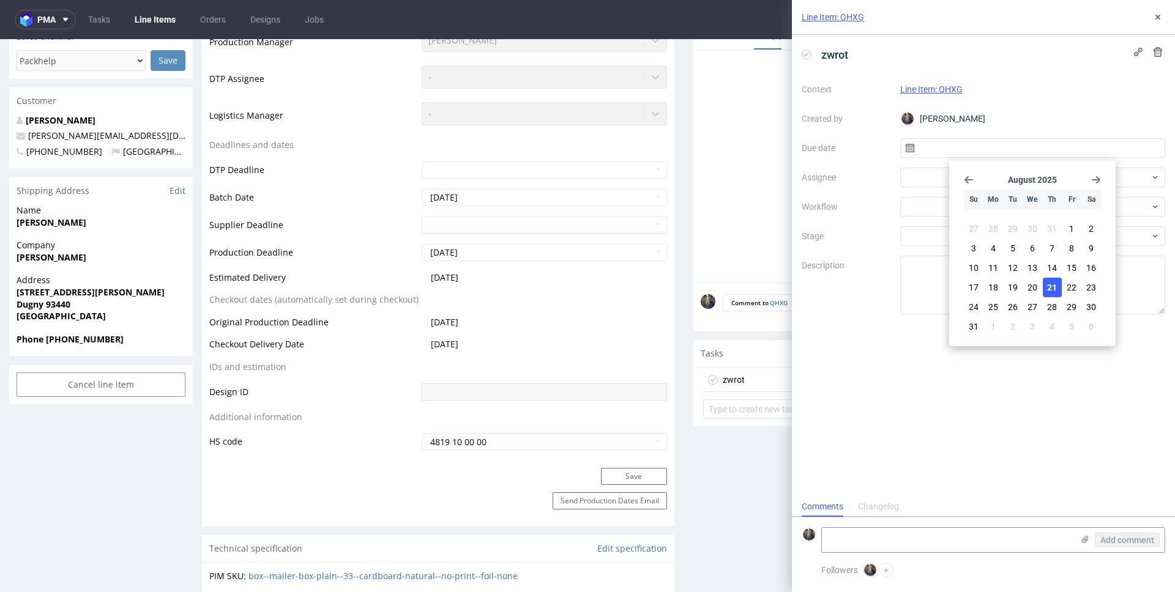
click at [1050, 287] on span "21" at bounding box center [1052, 287] width 10 height 12
type input "[DATE]"
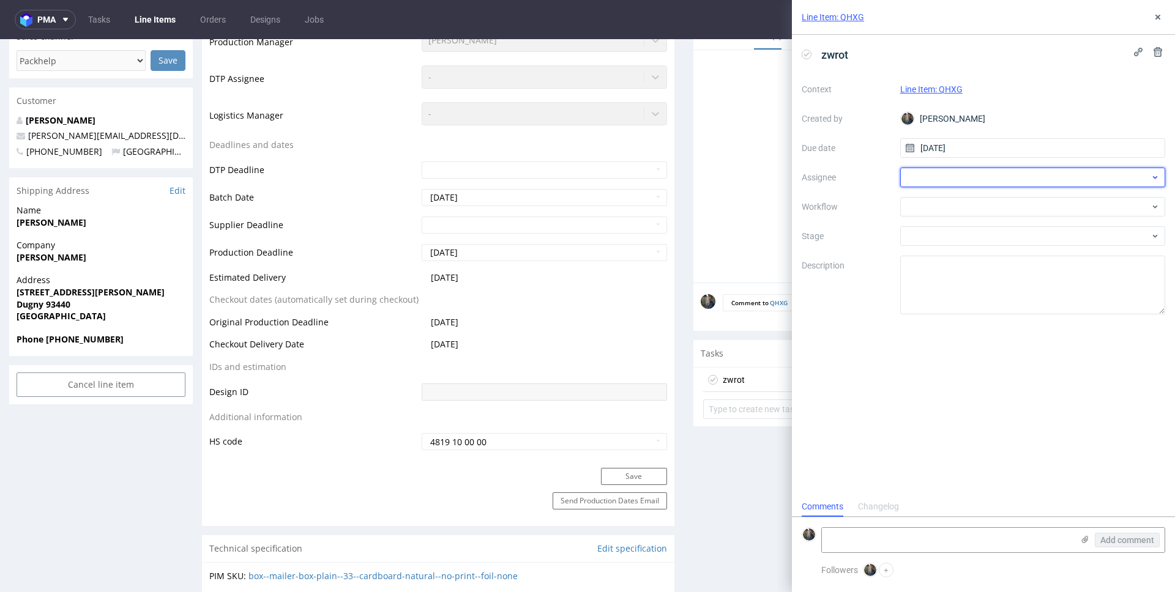
click at [952, 183] on div at bounding box center [1033, 178] width 266 height 20
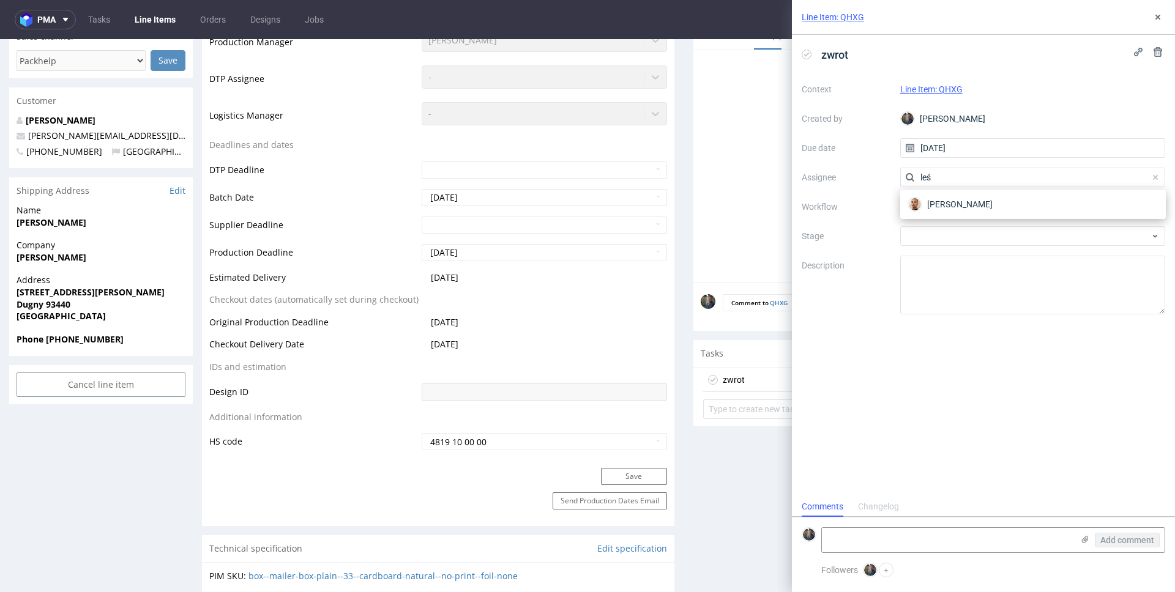
type input "leś"
click at [957, 215] on div "[PERSON_NAME]" at bounding box center [1033, 204] width 266 height 29
click at [951, 209] on span "[PERSON_NAME]" at bounding box center [959, 204] width 65 height 12
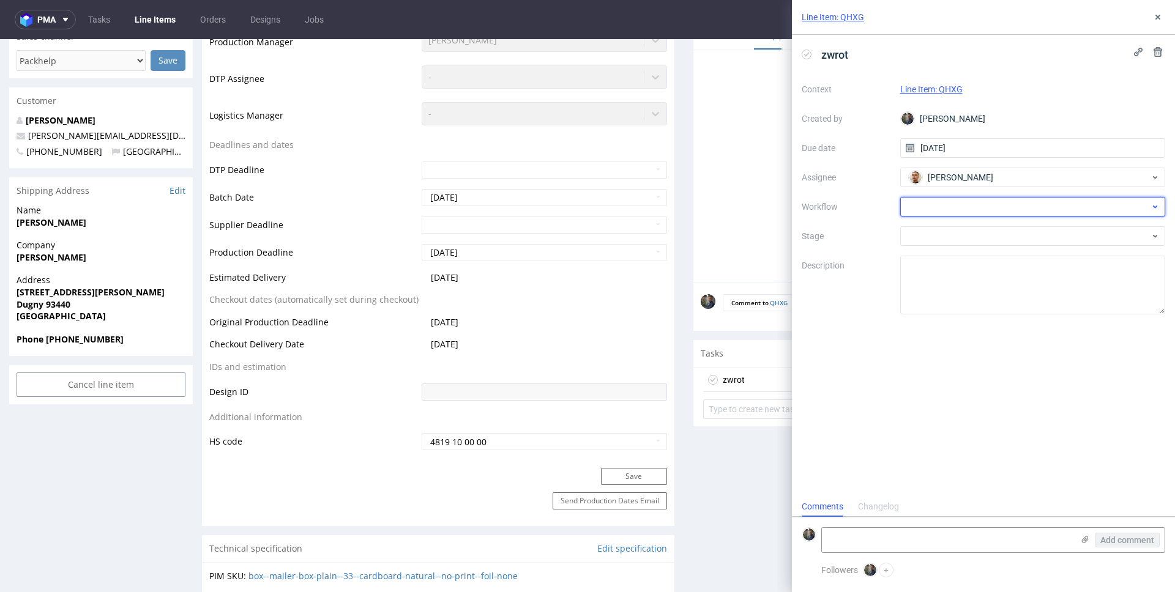
click at [948, 209] on div at bounding box center [1033, 207] width 266 height 20
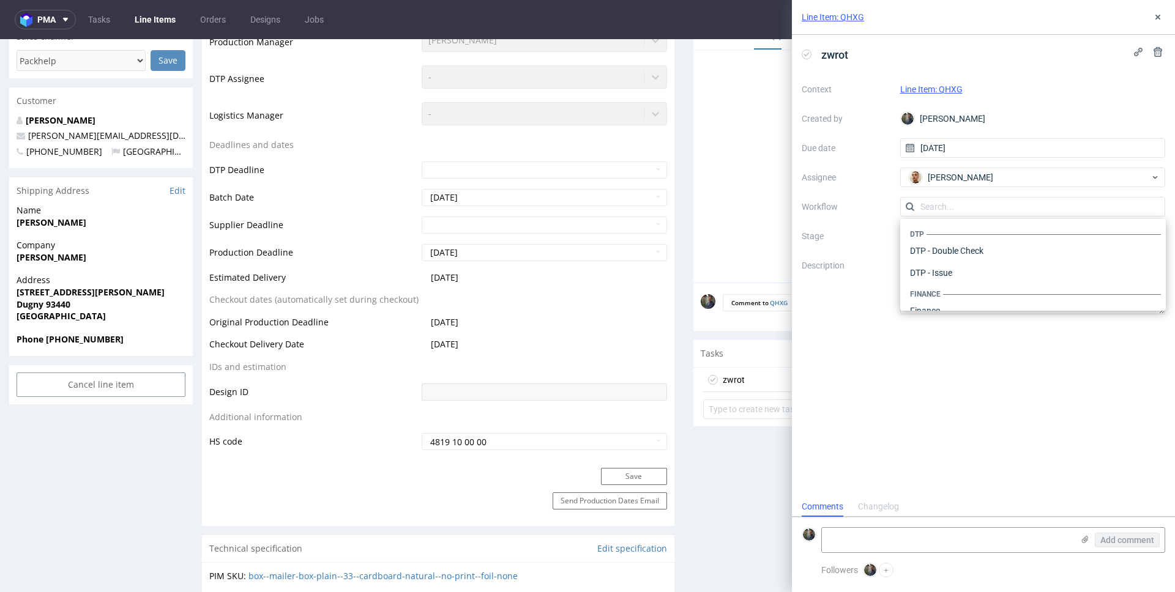
scroll to position [753, 0]
click at [964, 303] on div "Warehouse - Shipping" at bounding box center [1033, 295] width 256 height 22
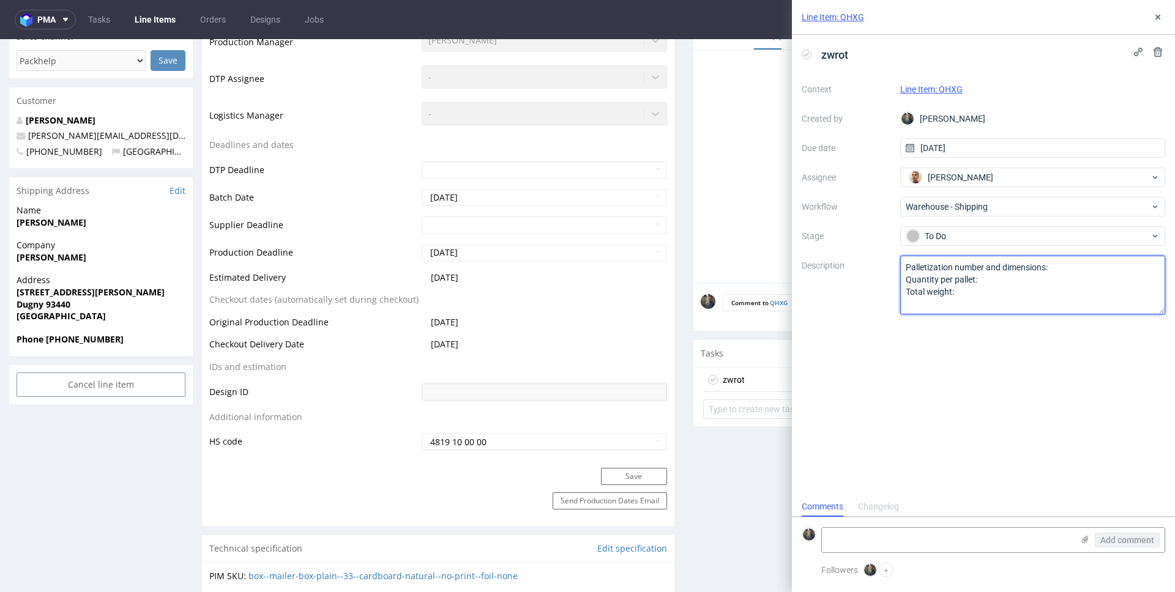
drag, startPoint x: 975, startPoint y: 297, endPoint x: 866, endPoint y: 263, distance: 113.4
click at [868, 264] on div "Context Line Item: QHXG Created by Maciej Sobola Due date 21/08/2025 Assignee B…" at bounding box center [983, 197] width 363 height 235
paste textarea "Wróciło do pęcic. Prośba o dyspo."
type textarea "Wróciło do pęcic. Prośba o dyspo."
click at [923, 350] on div "zwrot Context Line Item: QHXG Created by Maciej Sobola Due date 21/08/2025 Assi…" at bounding box center [983, 266] width 383 height 462
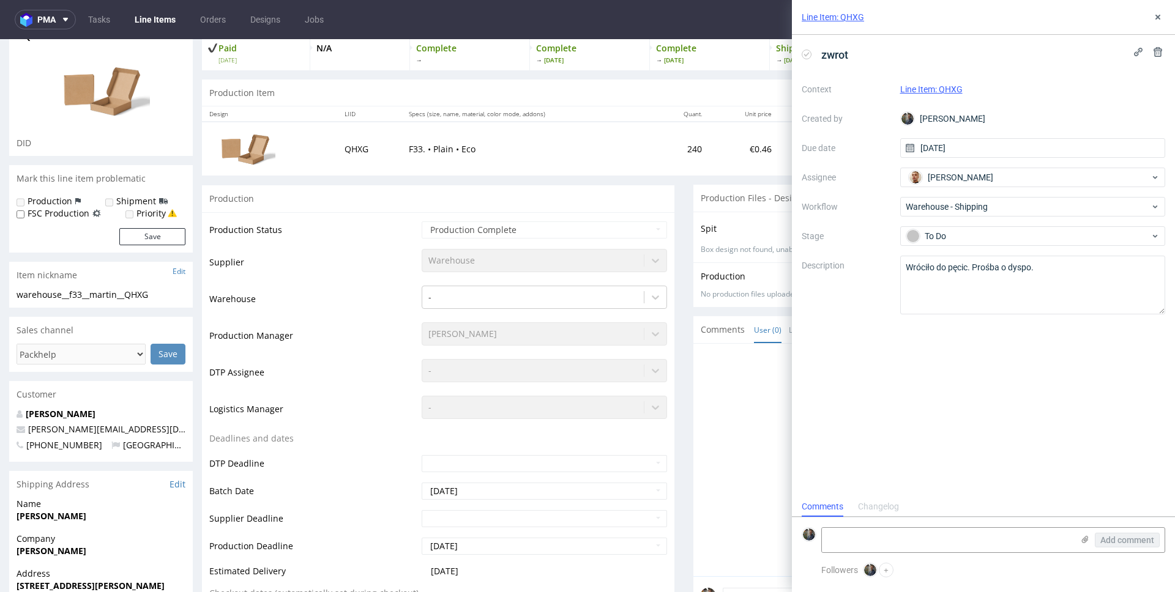
scroll to position [0, 0]
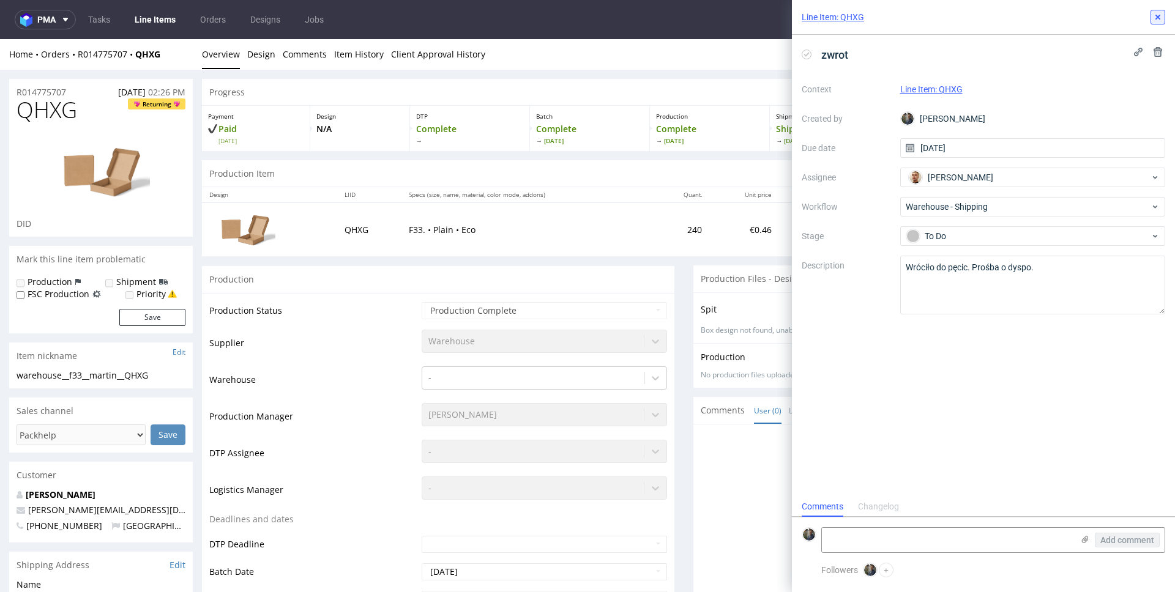
click at [1155, 13] on icon at bounding box center [1158, 17] width 10 height 10
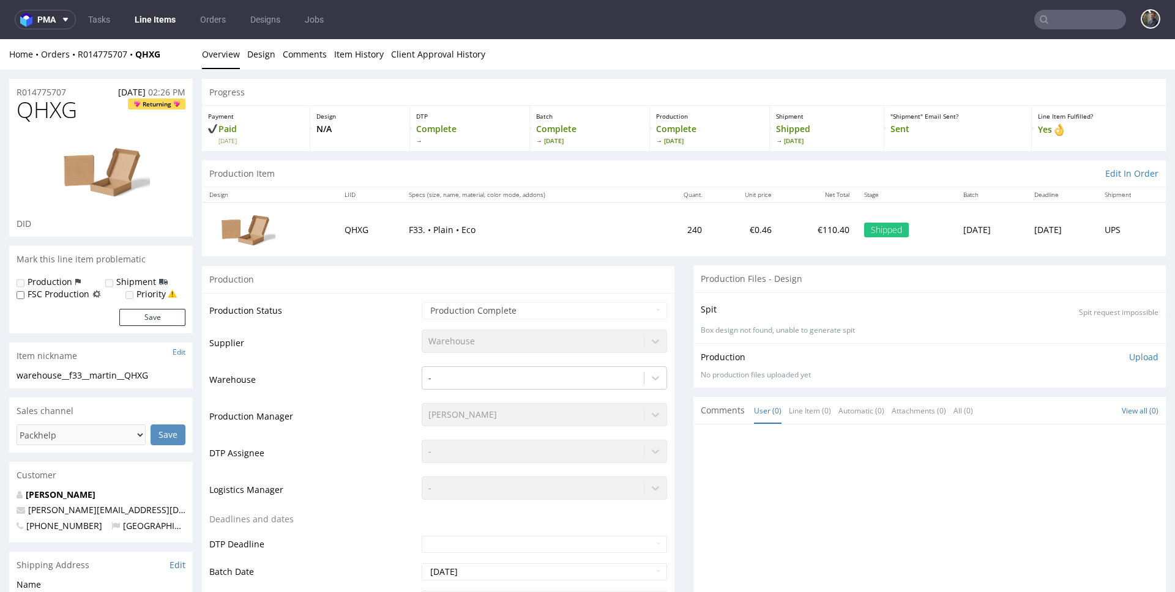
click at [1024, 24] on nav "pma Tasks Line Items Orders Designs Jobs" at bounding box center [587, 19] width 1175 height 39
click at [1048, 18] on input "text" at bounding box center [1080, 20] width 92 height 20
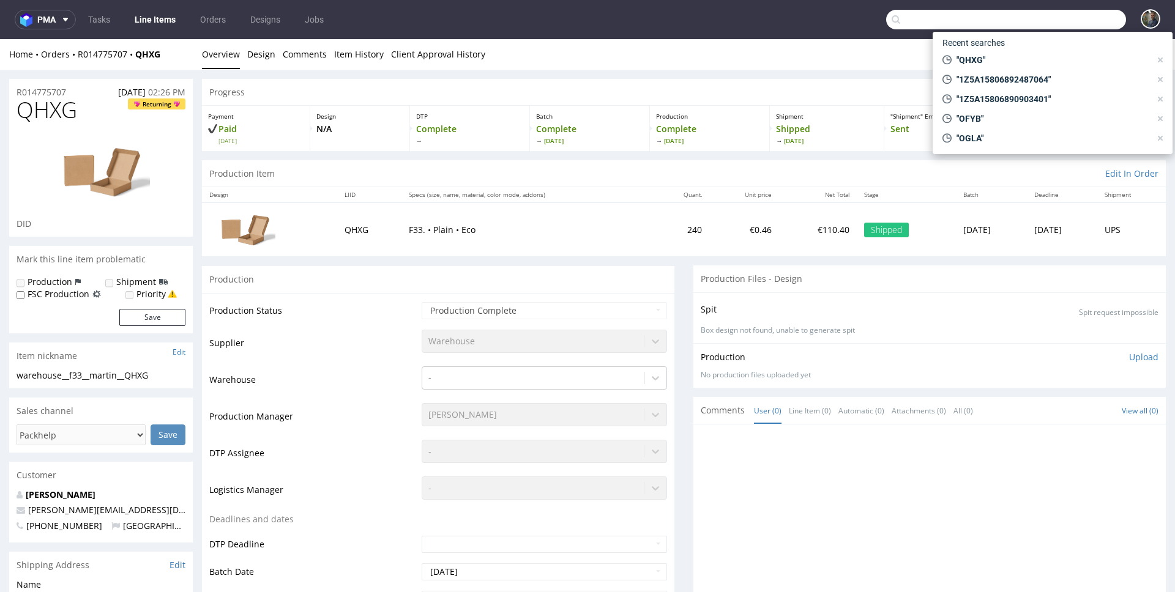
paste input "USUB"
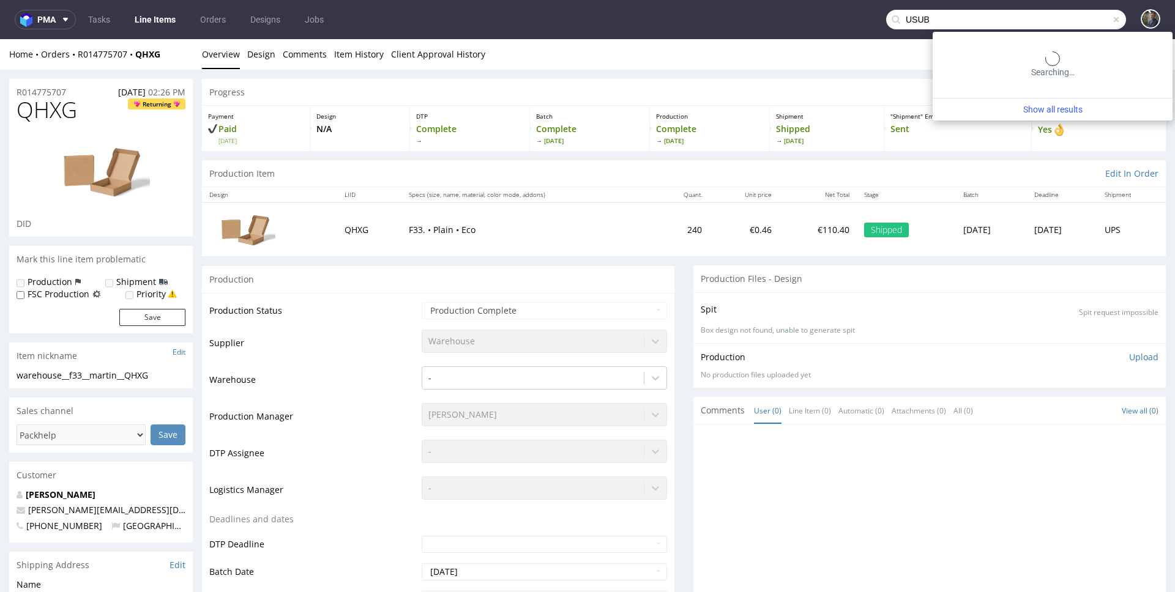
type input "USUB"
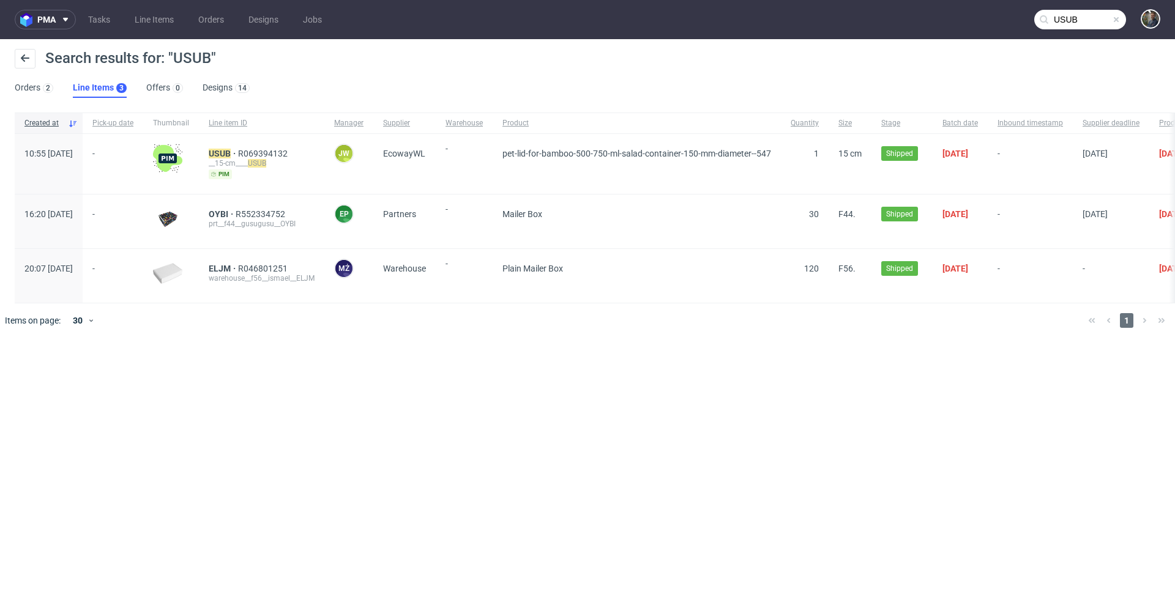
click at [244, 161] on div "__15-cm____ USUB" at bounding box center [262, 163] width 106 height 10
click at [231, 157] on mark "USUB" at bounding box center [220, 154] width 22 height 10
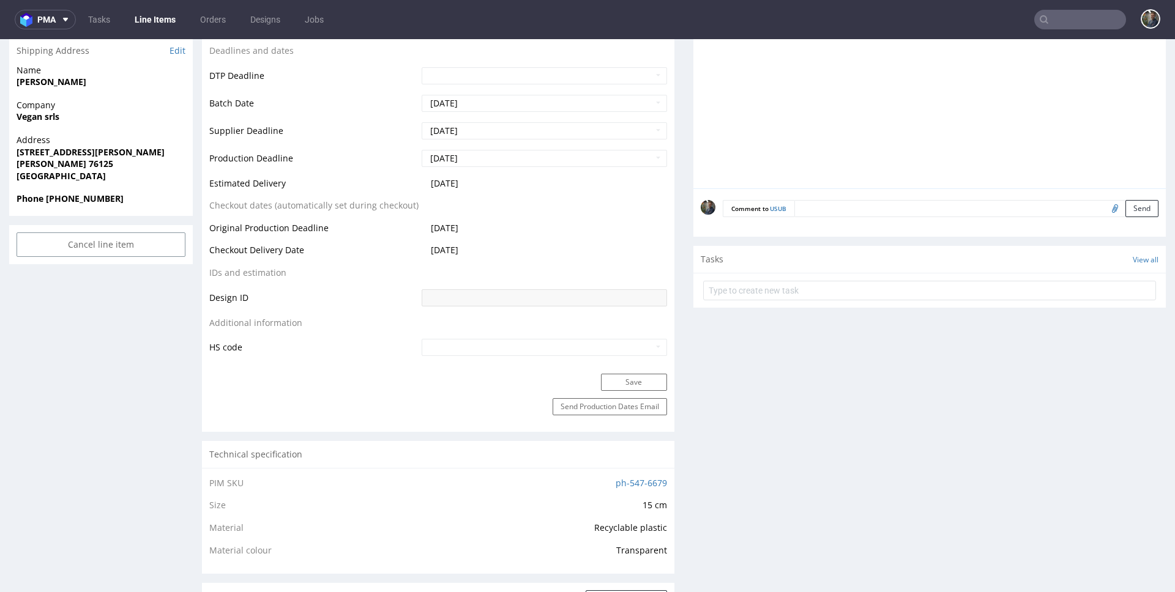
scroll to position [445, 0]
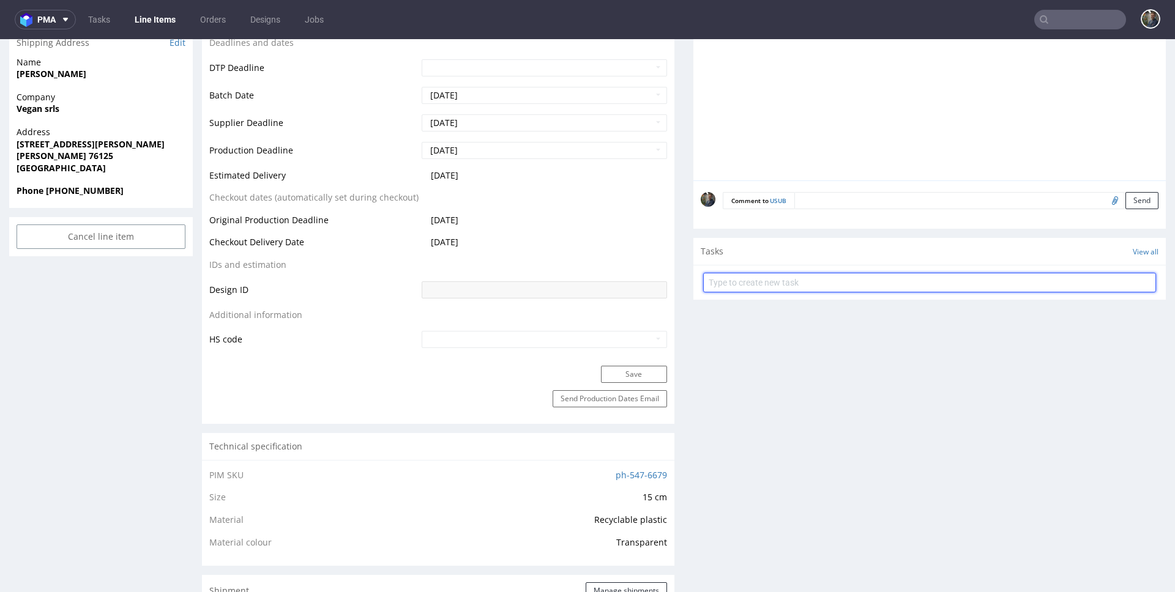
click at [761, 286] on input "text" at bounding box center [929, 283] width 453 height 20
type input "zwrot"
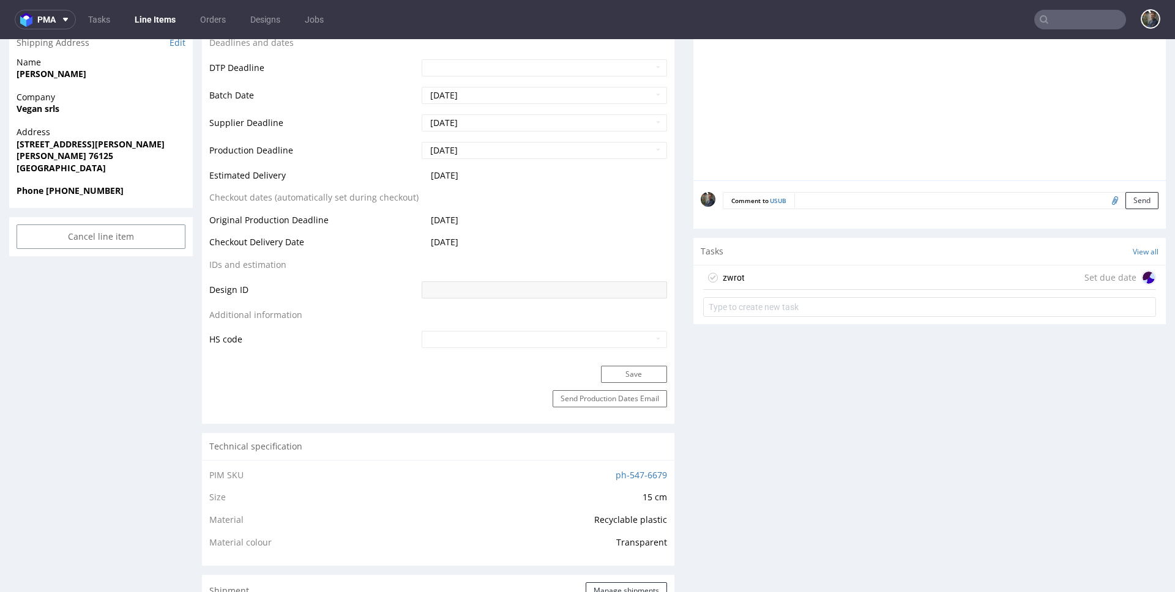
click at [767, 278] on div "zwrot Set due date" at bounding box center [929, 278] width 453 height 24
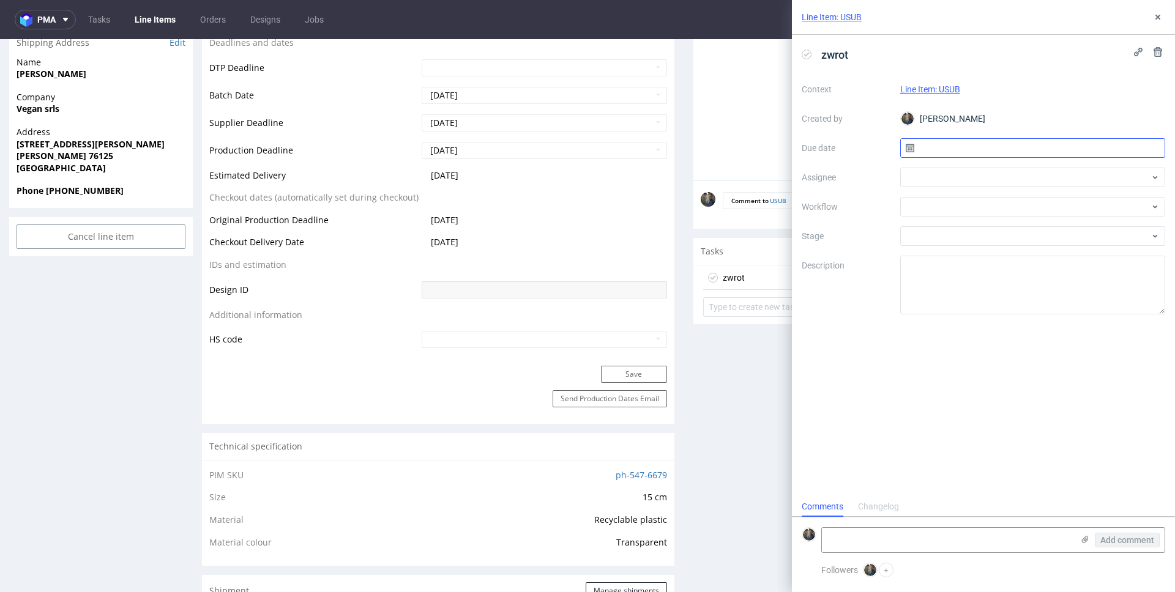
scroll to position [10, 0]
click at [934, 146] on input "text" at bounding box center [1033, 148] width 266 height 20
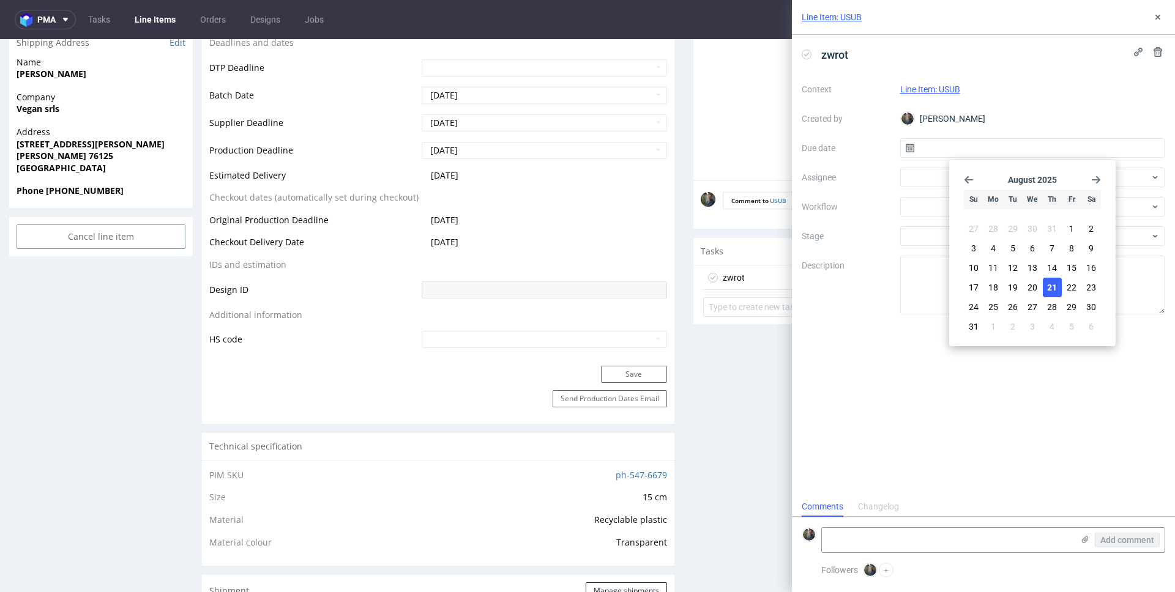
click at [1051, 291] on span "21" at bounding box center [1052, 287] width 10 height 12
type input "[DATE]"
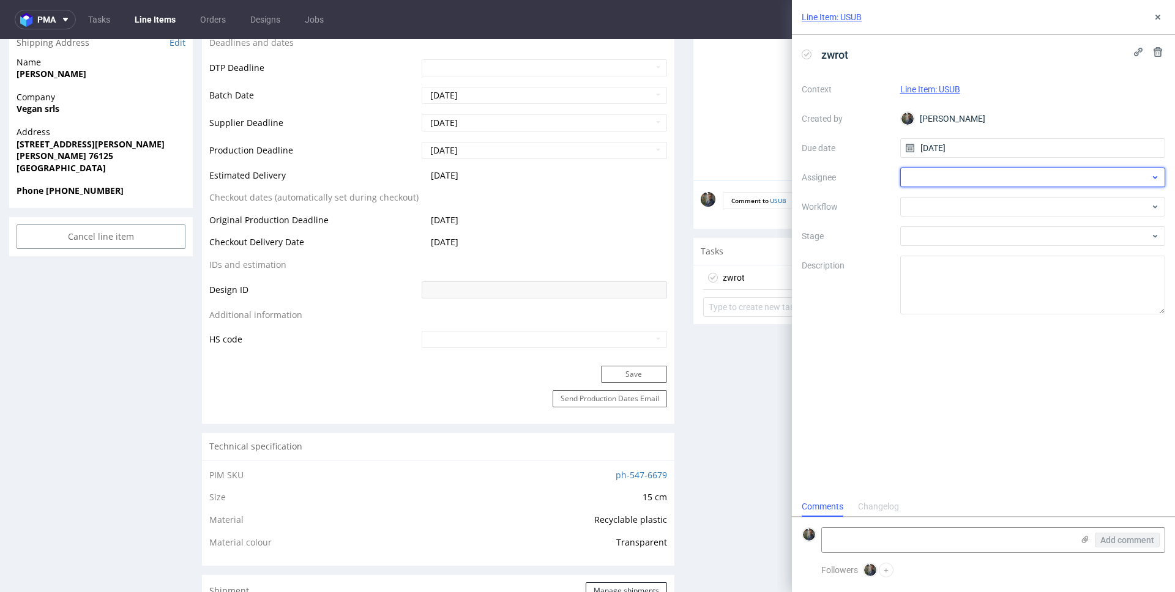
click at [961, 181] on div at bounding box center [1033, 178] width 266 height 20
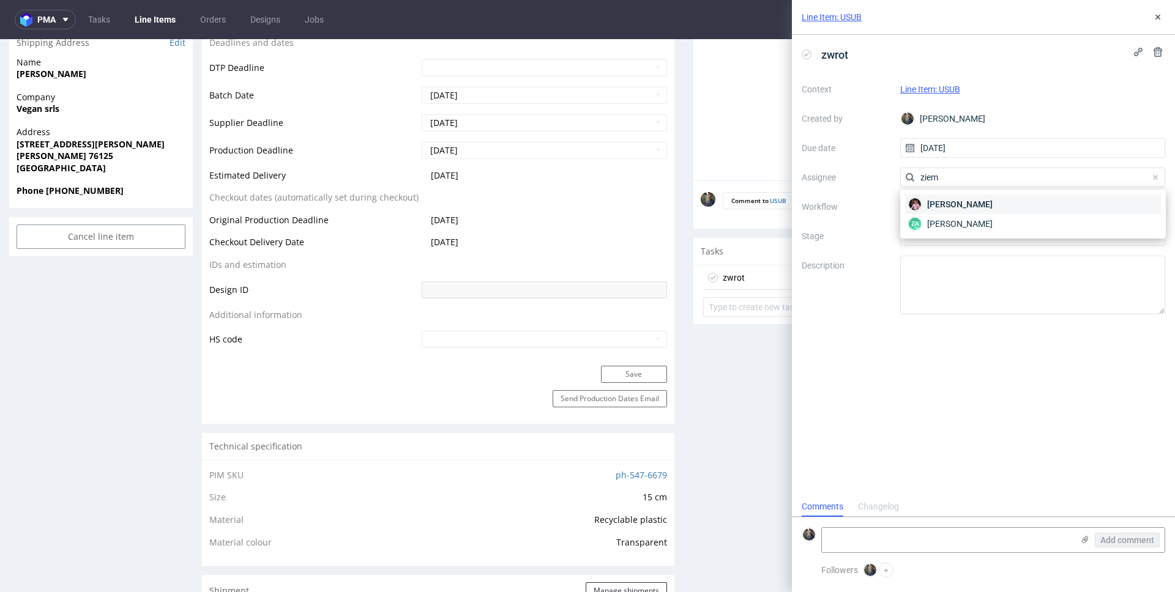
type input "ziem"
click at [947, 209] on span "Aleks Ziemkowski" at bounding box center [959, 204] width 65 height 12
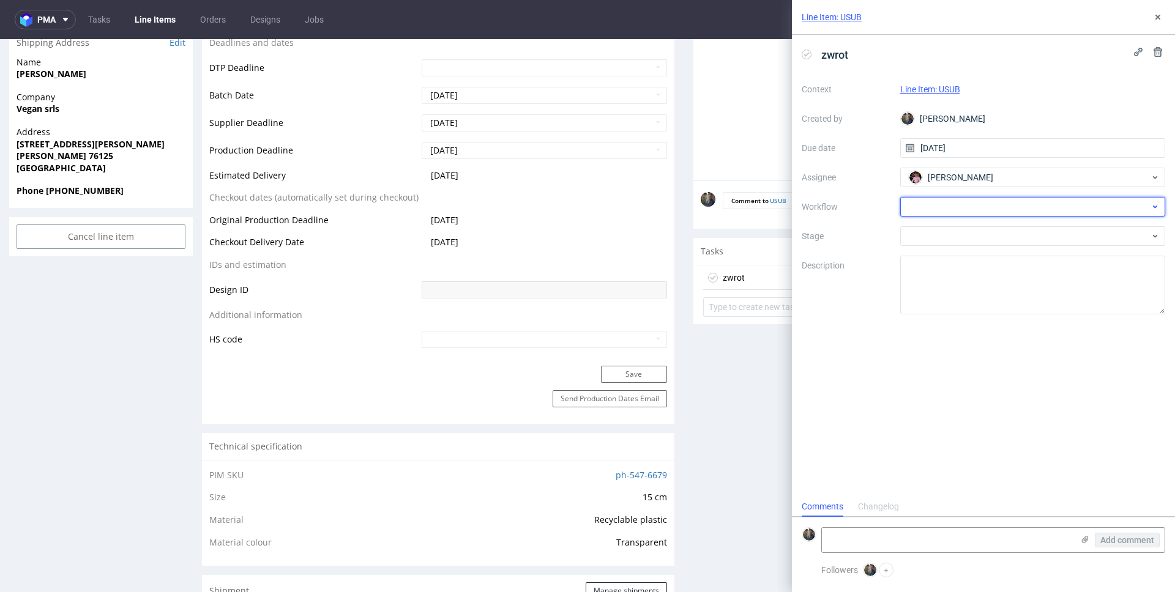
click at [945, 209] on div at bounding box center [1033, 207] width 266 height 20
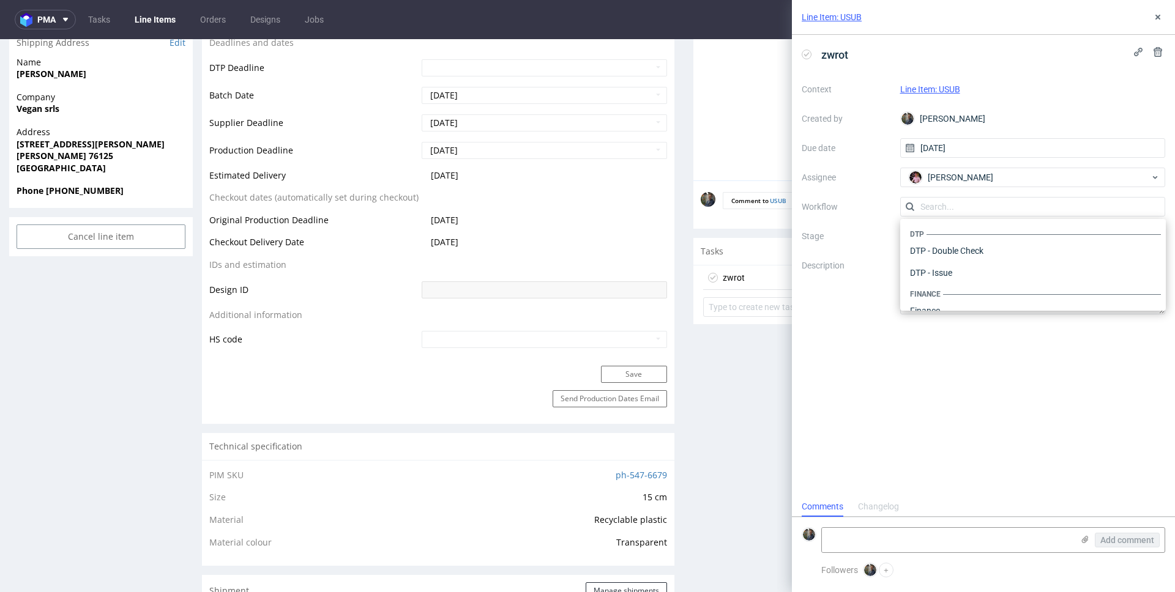
scroll to position [753, 0]
click at [959, 297] on div "Warehouse - Shipping" at bounding box center [1033, 295] width 256 height 22
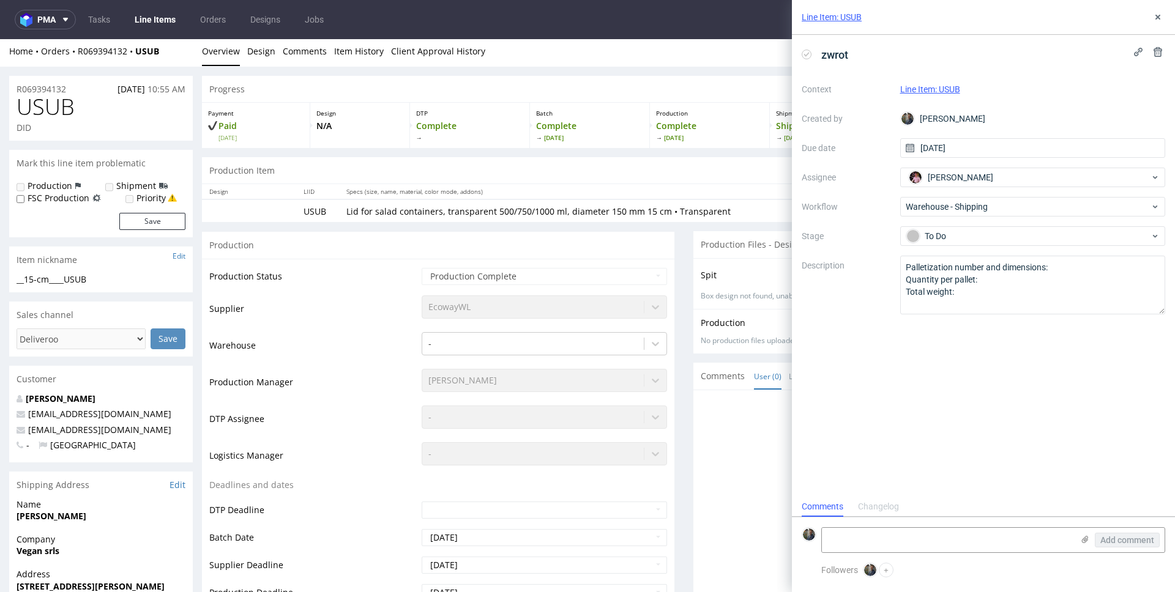
scroll to position [0, 0]
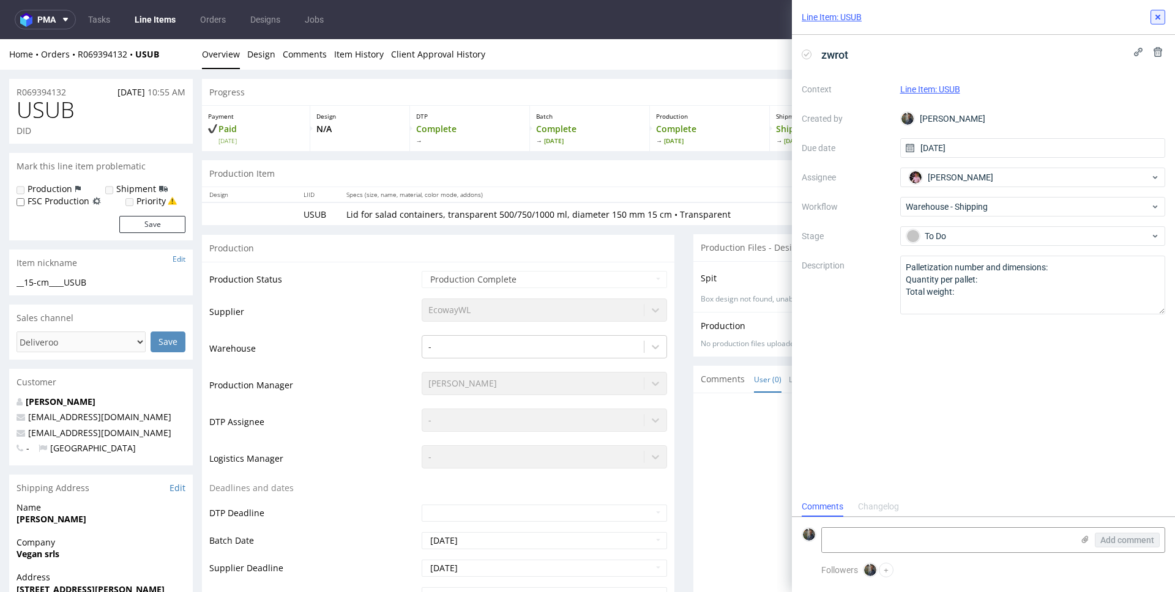
click at [1158, 17] on use at bounding box center [1157, 17] width 5 height 5
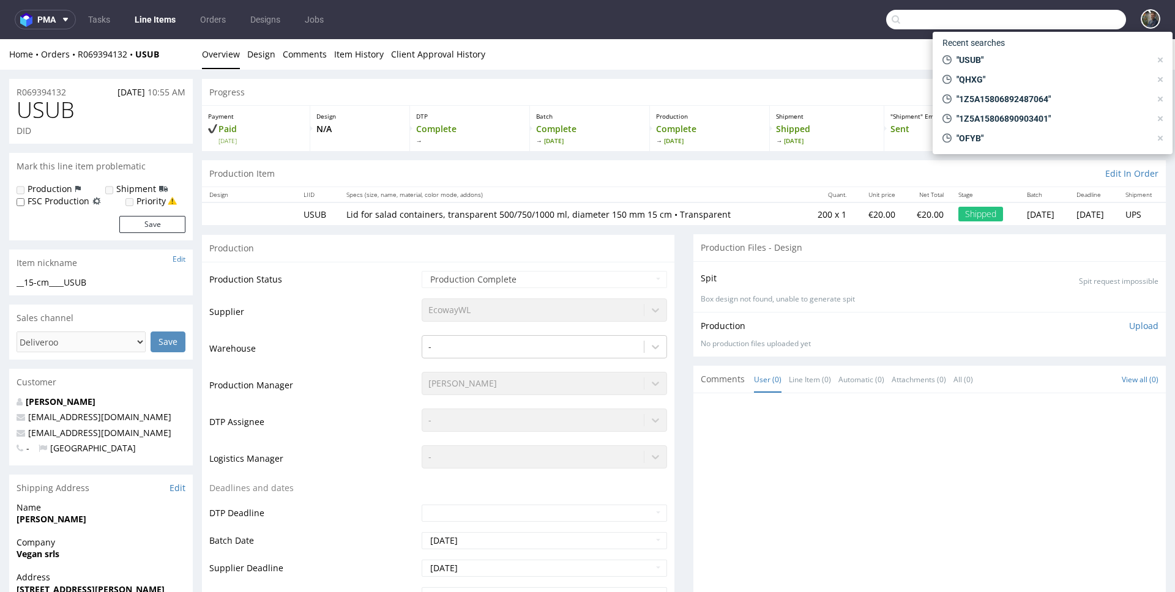
click at [1061, 22] on input "text" at bounding box center [1006, 20] width 240 height 20
paste input "OTPT"
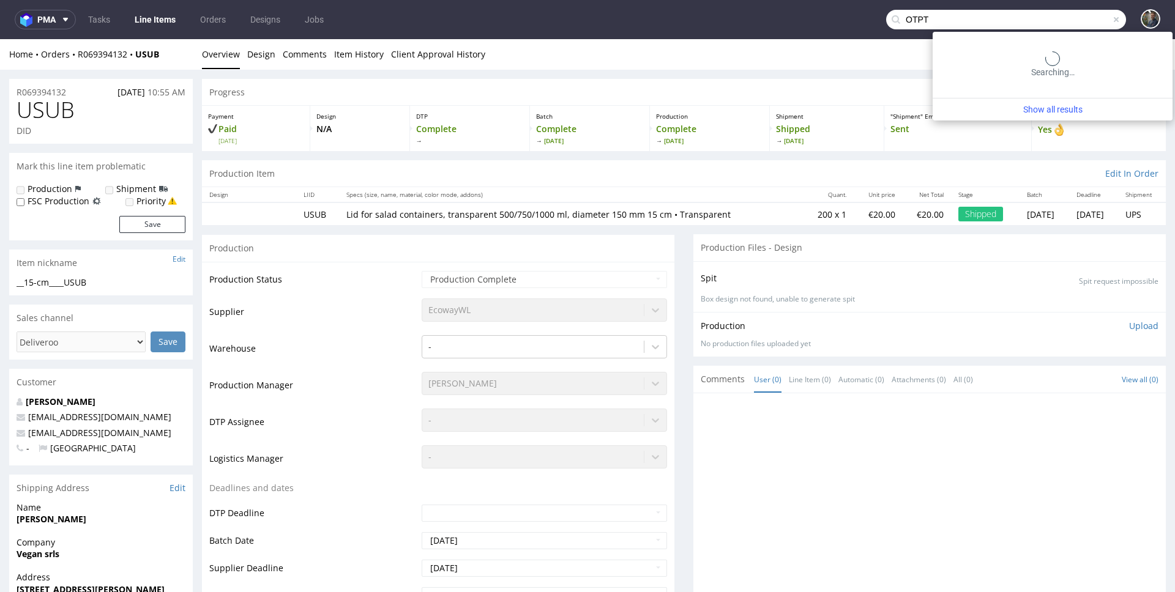
type input "OTPT"
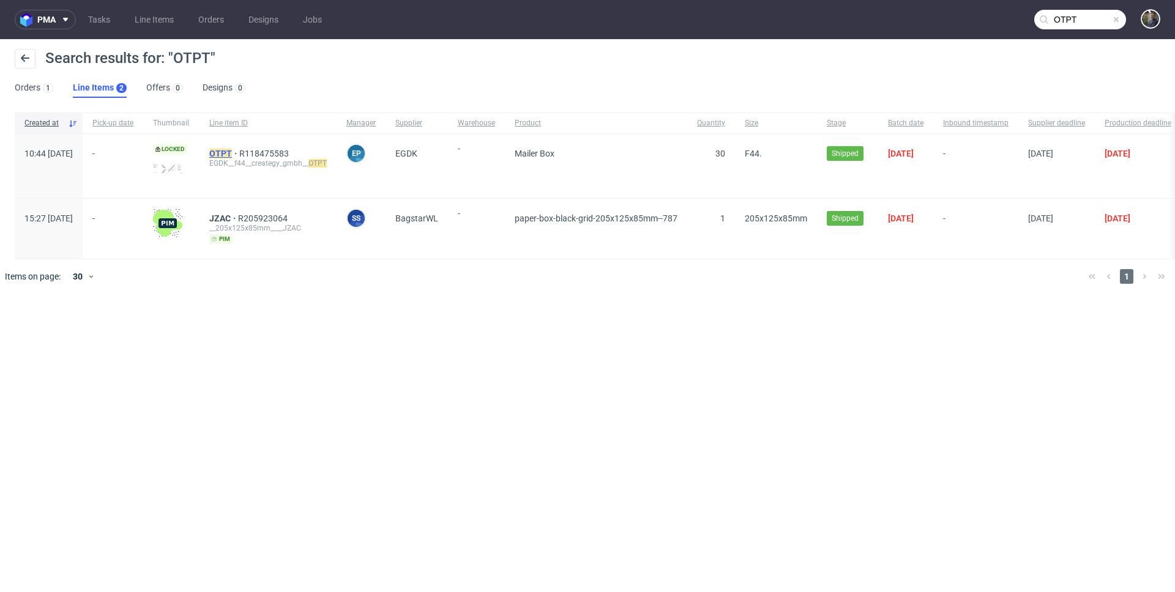
click at [232, 155] on mark "OTPT" at bounding box center [220, 154] width 23 height 10
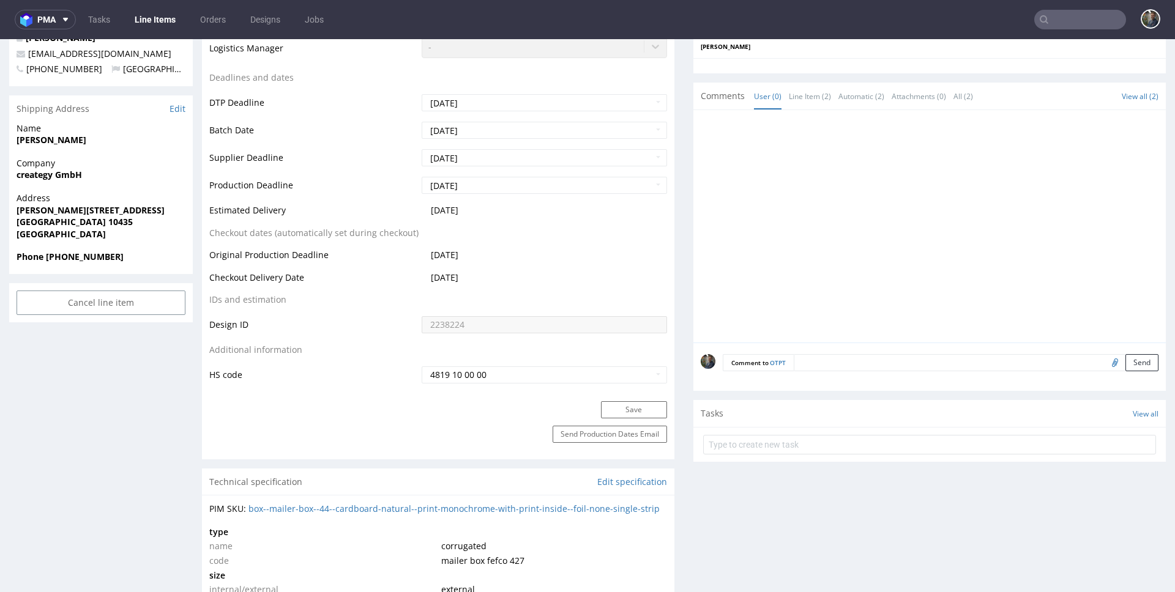
scroll to position [475, 0]
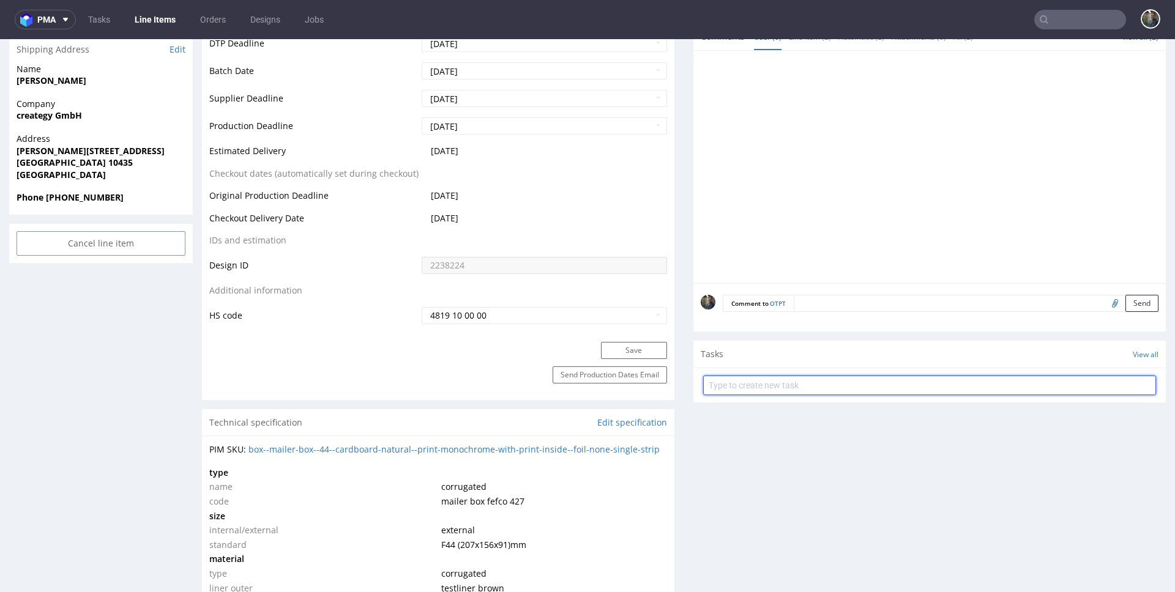
click at [761, 390] on input "text" at bounding box center [929, 386] width 453 height 20
type input "zwrot"
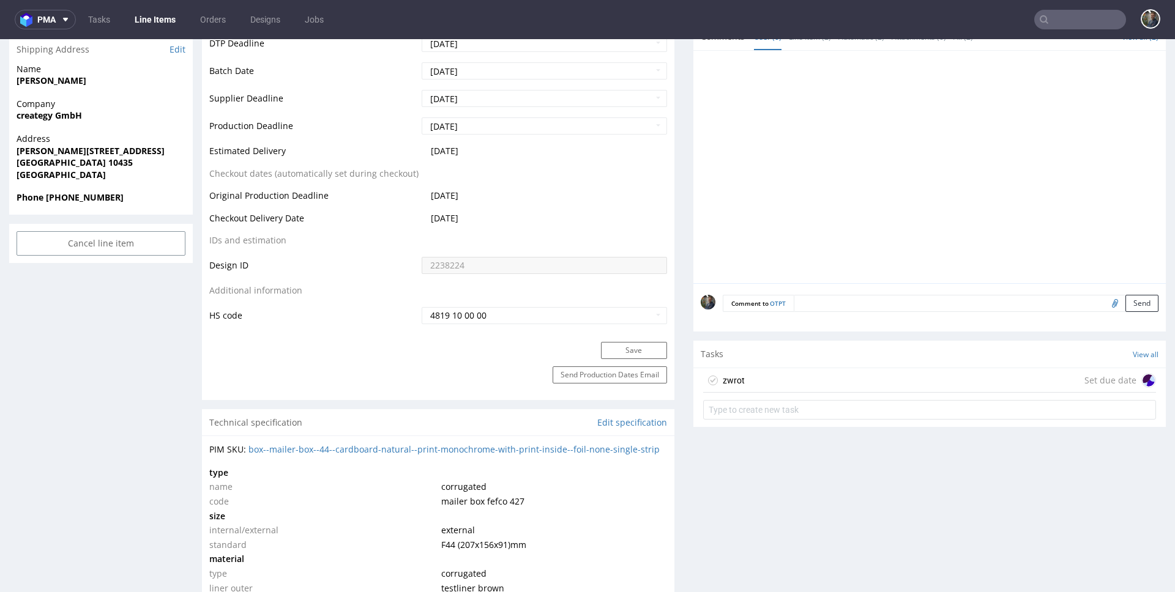
click at [758, 383] on div "zwrot Set due date" at bounding box center [929, 380] width 453 height 24
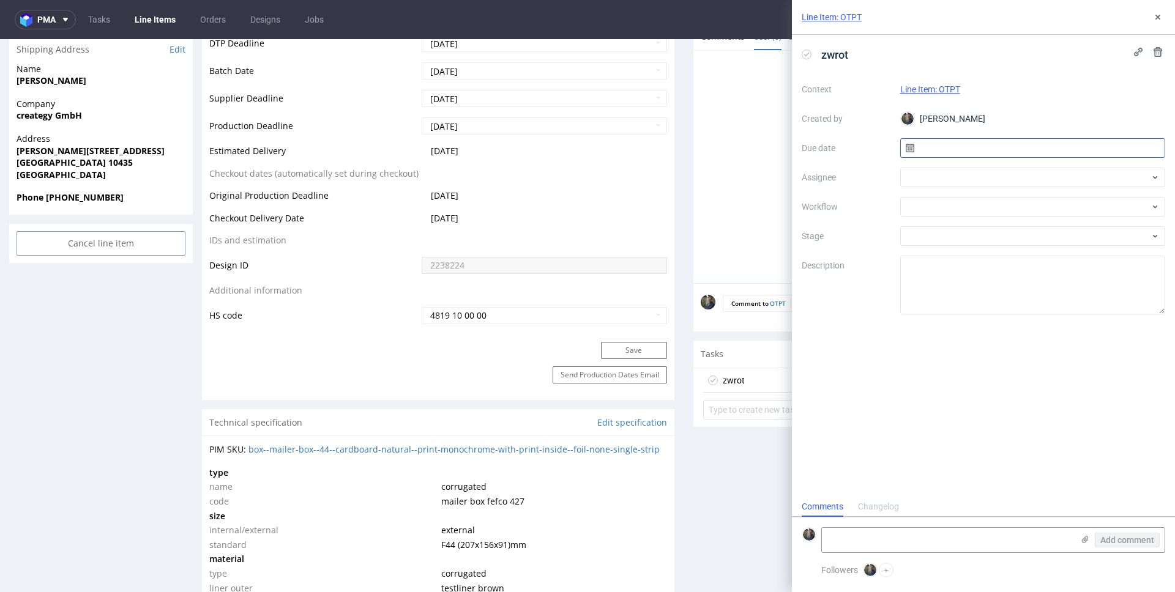
scroll to position [10, 0]
click at [946, 140] on input "text" at bounding box center [1033, 148] width 266 height 20
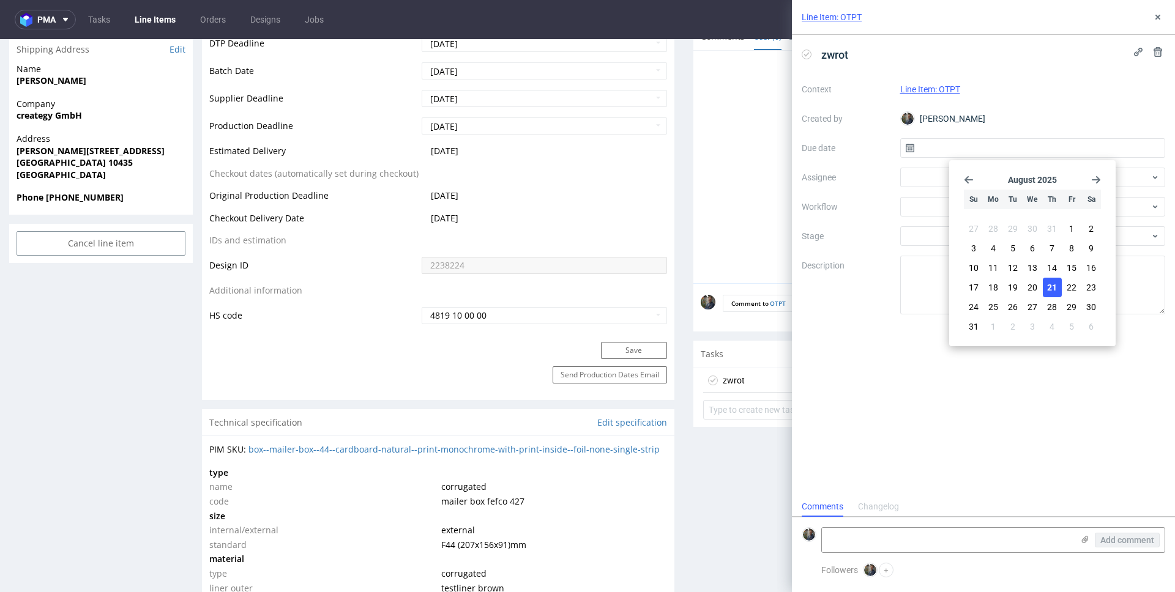
click at [1045, 288] on button "21" at bounding box center [1052, 288] width 19 height 20
type input "21/08/2025"
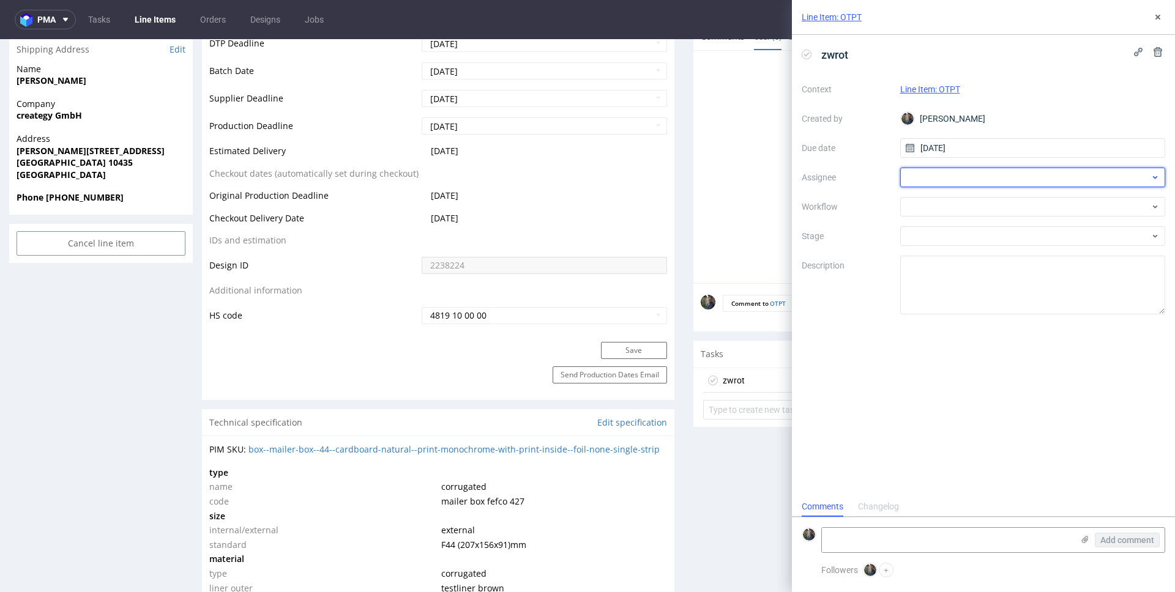
click at [948, 180] on div at bounding box center [1033, 178] width 266 height 20
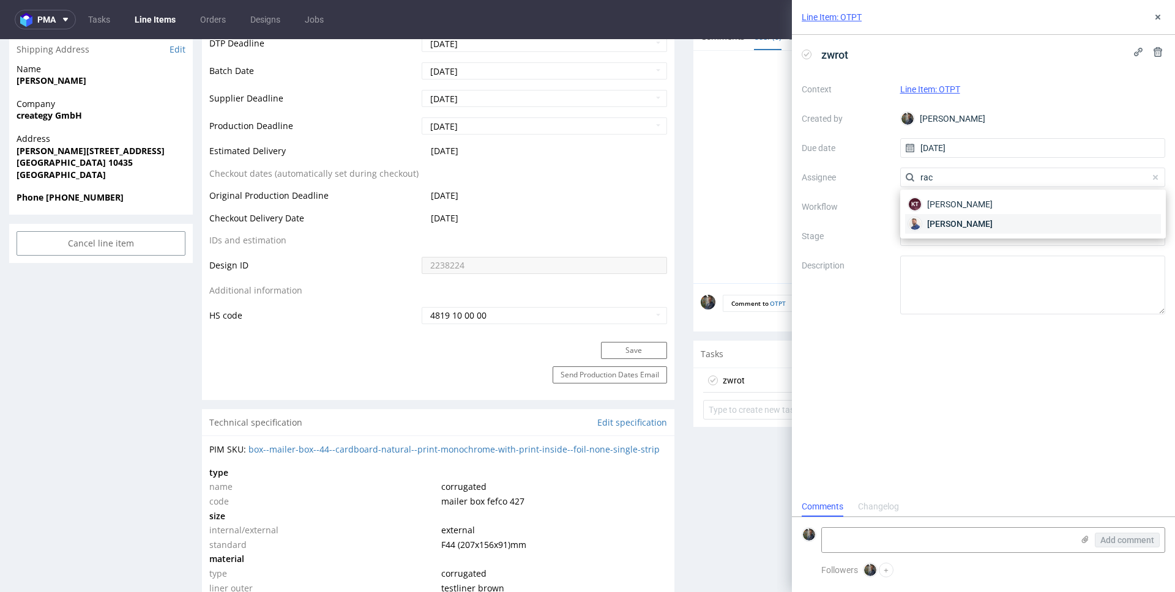
type input "rac"
click at [960, 223] on span "Michał Rachański" at bounding box center [959, 224] width 65 height 12
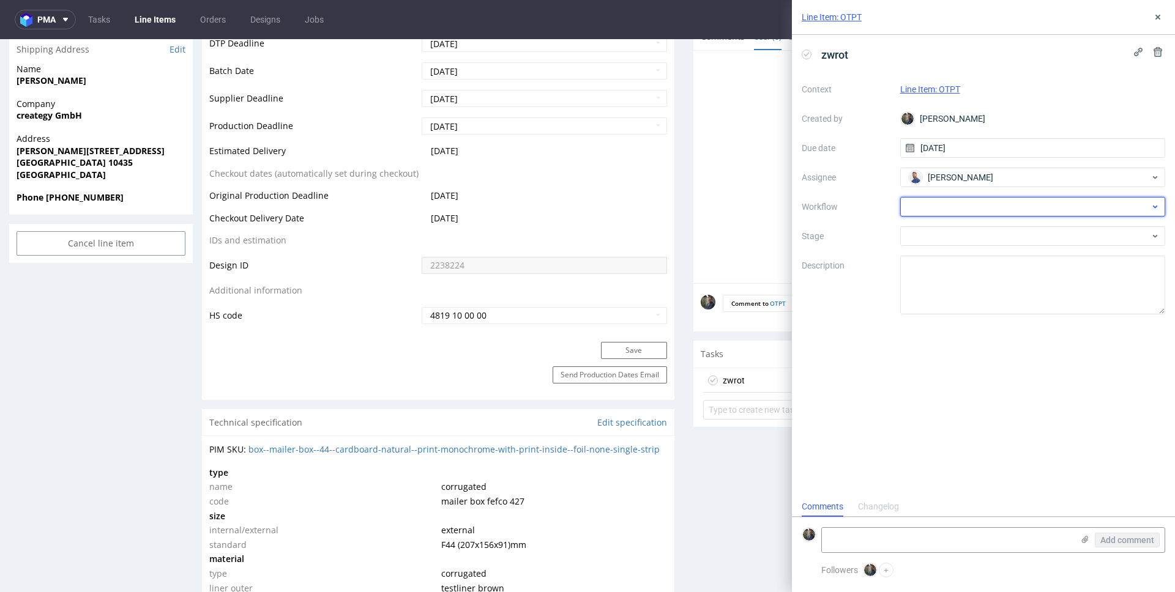
click at [944, 208] on div at bounding box center [1033, 207] width 266 height 20
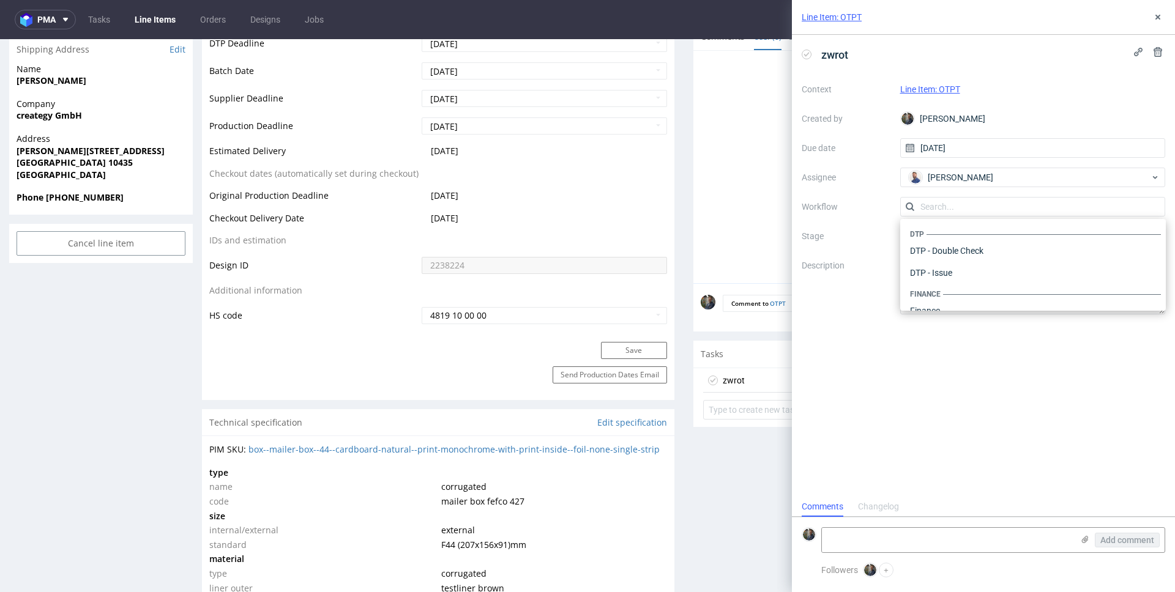
scroll to position [753, 0]
click at [955, 289] on div "Warehouse - Shipping" at bounding box center [1033, 295] width 256 height 22
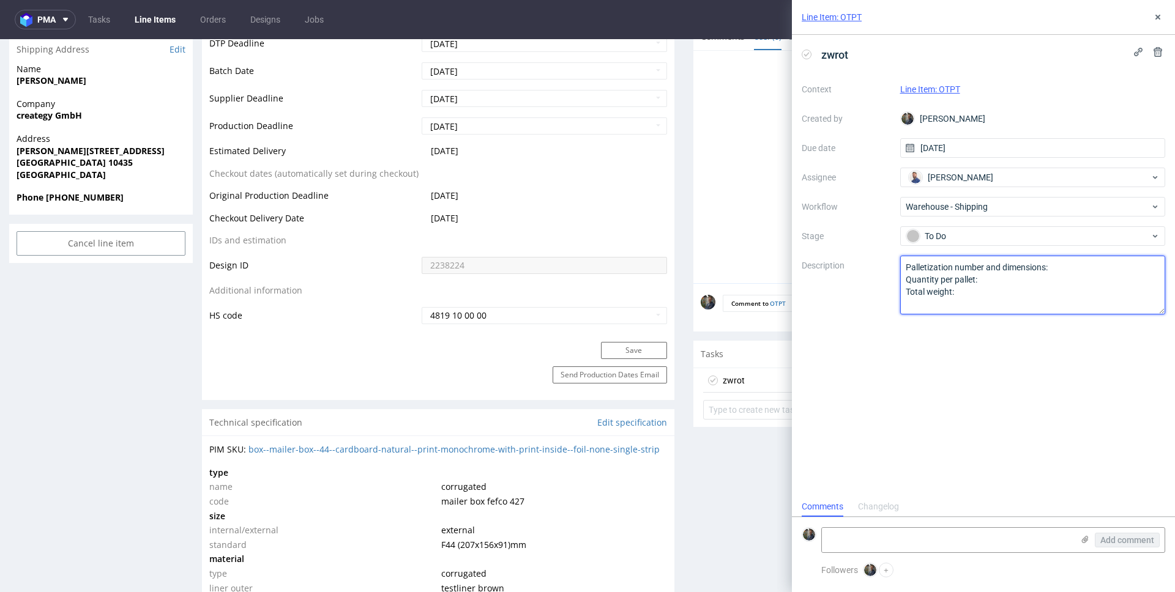
drag, startPoint x: 969, startPoint y: 302, endPoint x: 882, endPoint y: 260, distance: 95.8
click at [882, 260] on div "Context Line Item: OTPT Created by Maciej Sobola Due date 21/08/2025 Assignee M…" at bounding box center [983, 197] width 363 height 235
paste textarea "Wróciło do pęcic. Prośba o dyspo."
type textarea "Wróciło do pęcic. Prośba o dyspo."
click at [901, 321] on div "zwrot Context Line Item: OTPT Created by Maciej Sobola Due date 21/08/2025 Assi…" at bounding box center [983, 266] width 383 height 462
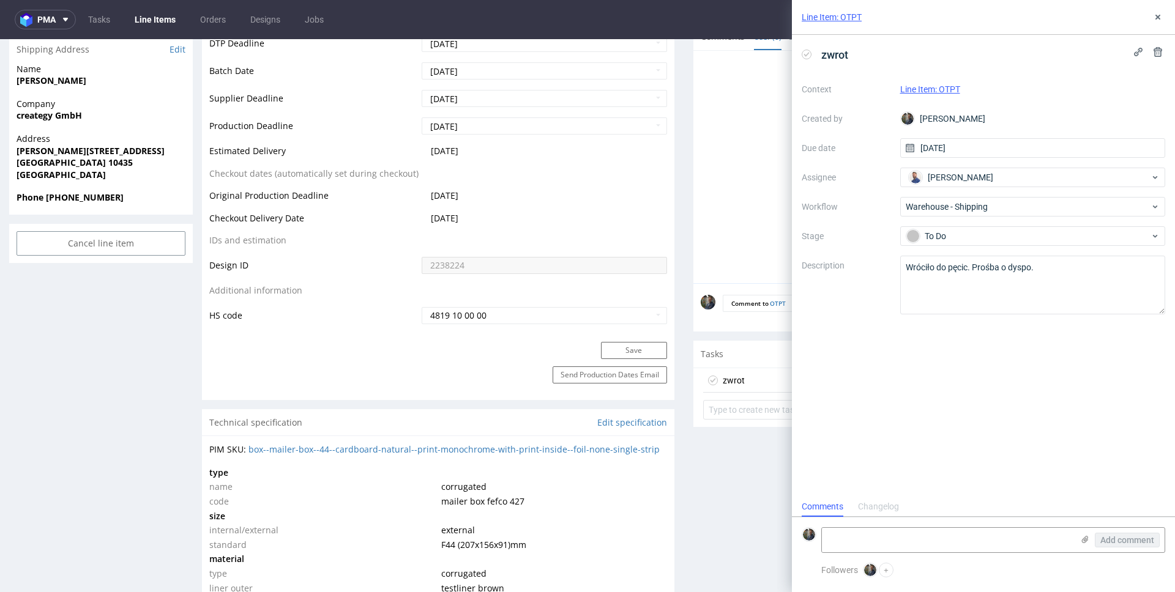
click at [1155, 24] on div "Line Item: OTPT" at bounding box center [983, 17] width 383 height 35
click at [1155, 22] on button at bounding box center [1157, 17] width 15 height 15
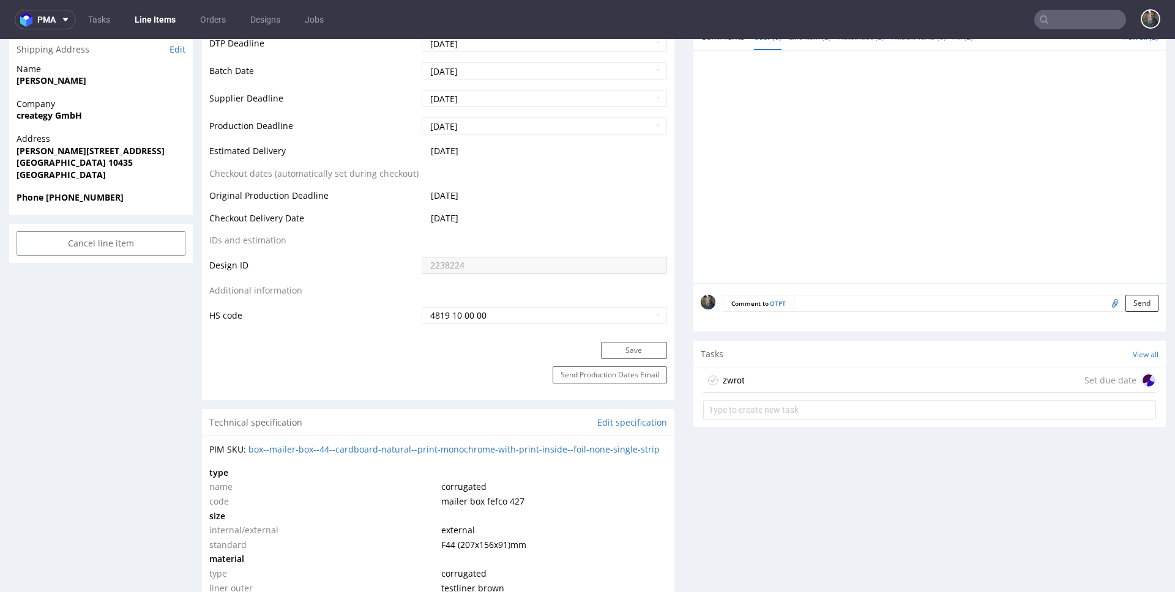
click at [1079, 23] on input "text" at bounding box center [1080, 20] width 92 height 20
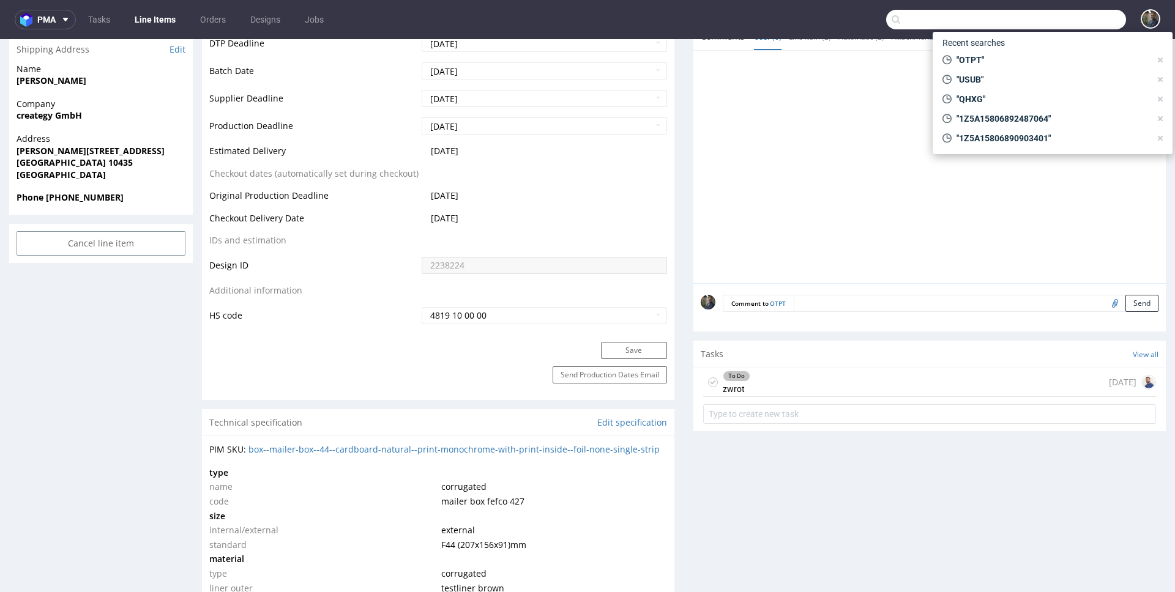
paste input "NHBQ"
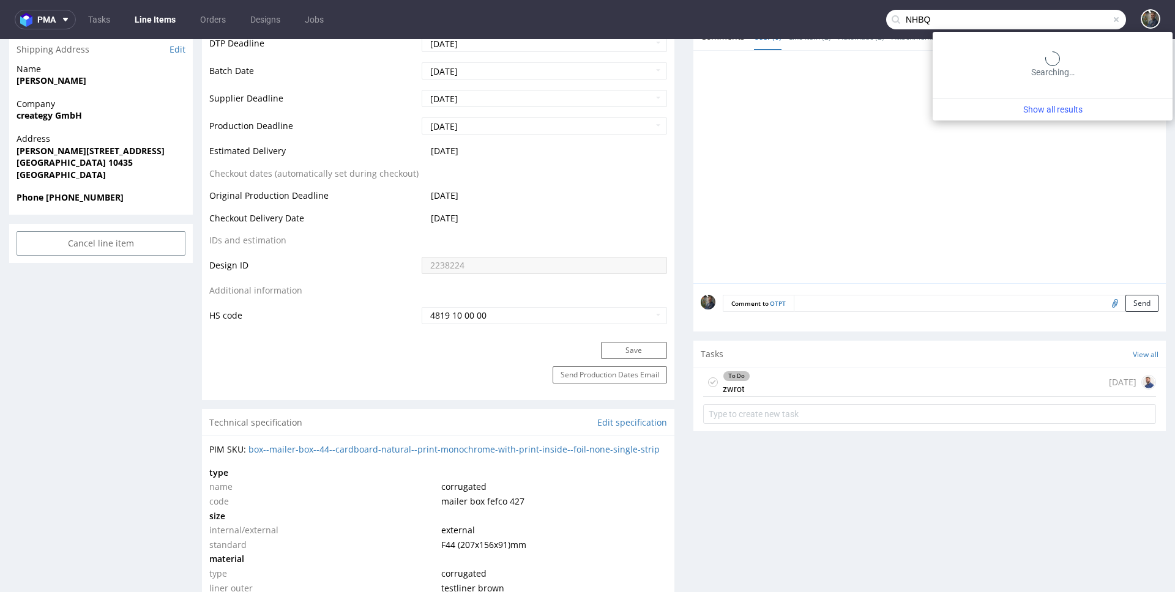
type input "NHBQ"
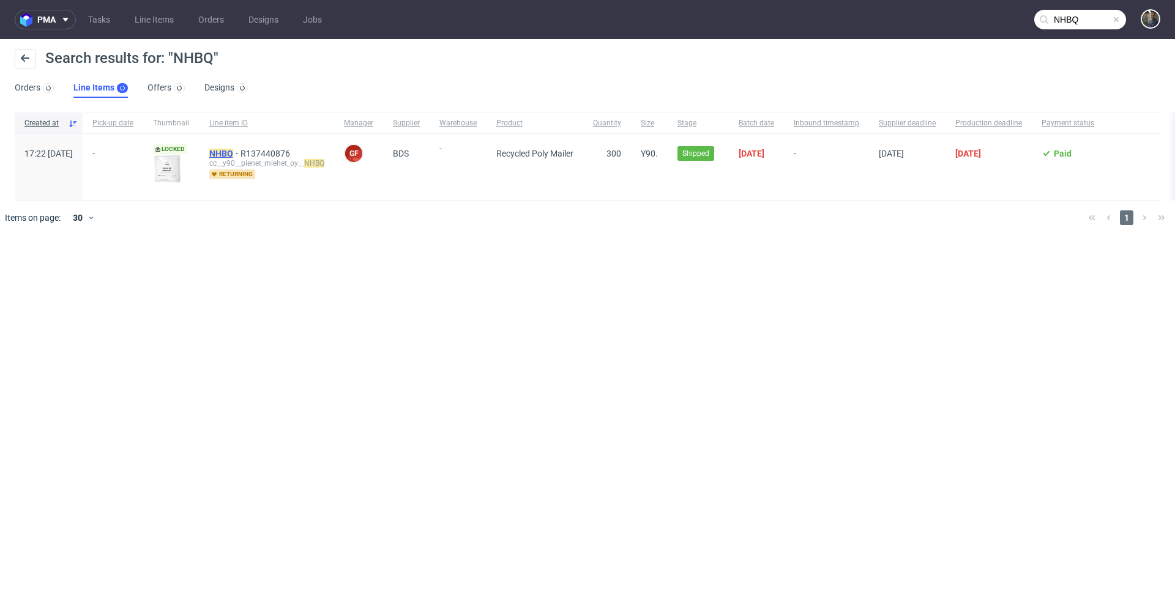
click at [233, 154] on mark "NHBQ" at bounding box center [221, 154] width 24 height 10
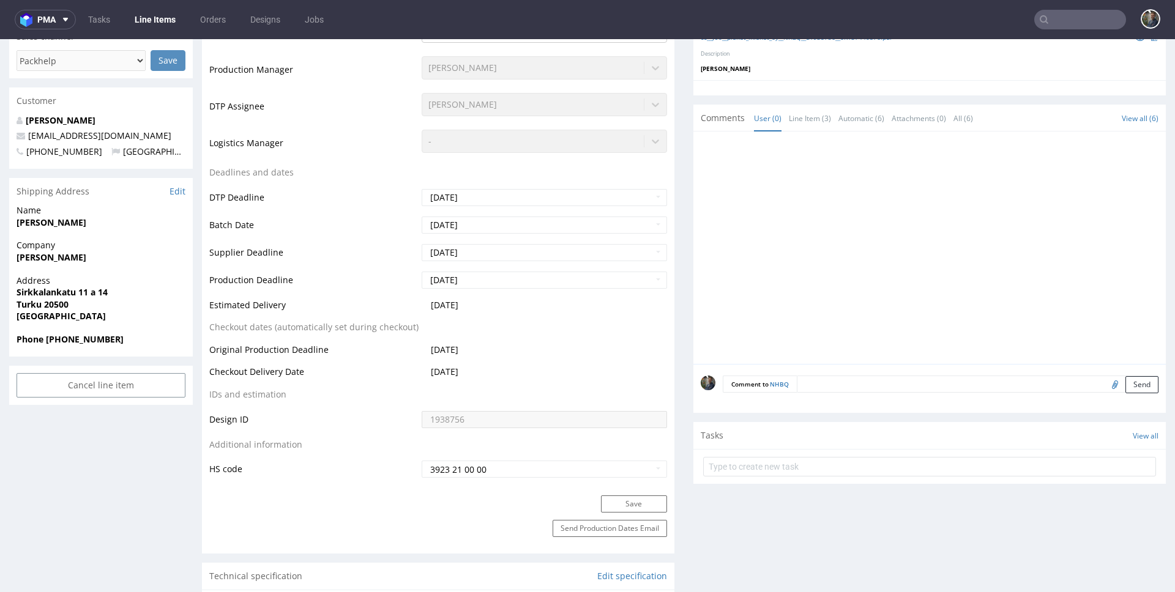
scroll to position [477, 0]
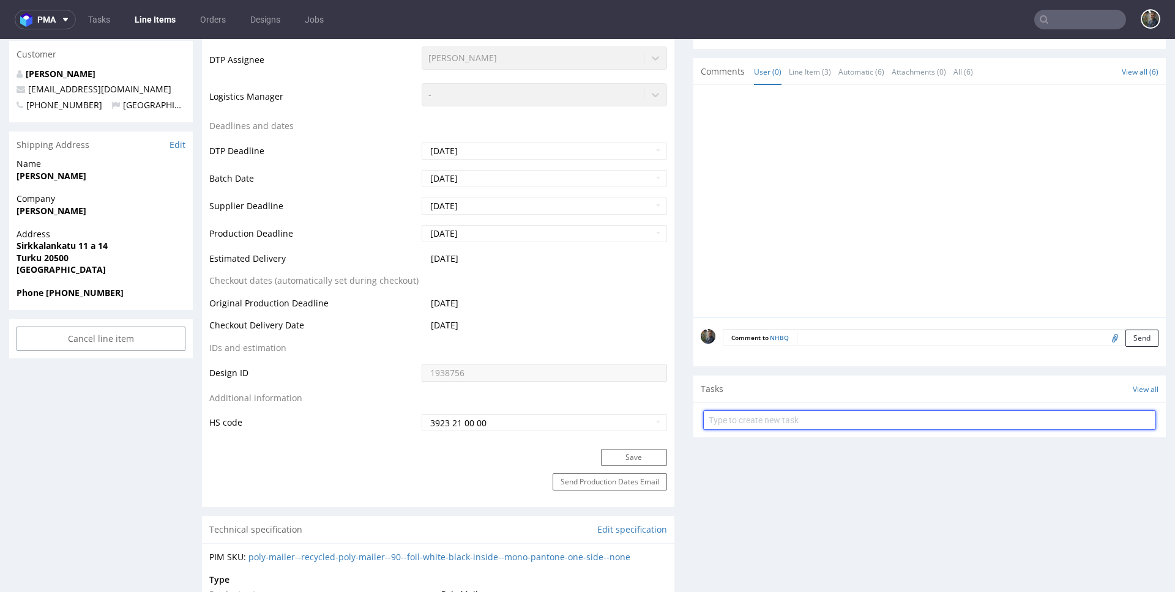
click at [766, 423] on input "text" at bounding box center [929, 421] width 453 height 20
type input "zwrot"
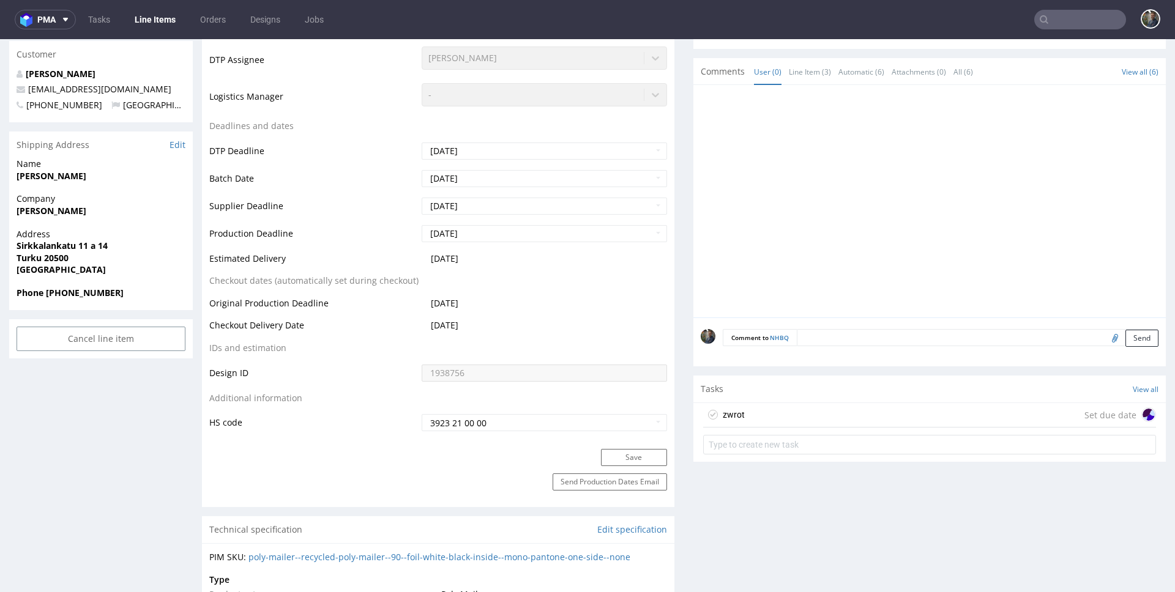
click at [765, 416] on div "zwrot Set due date" at bounding box center [929, 415] width 453 height 24
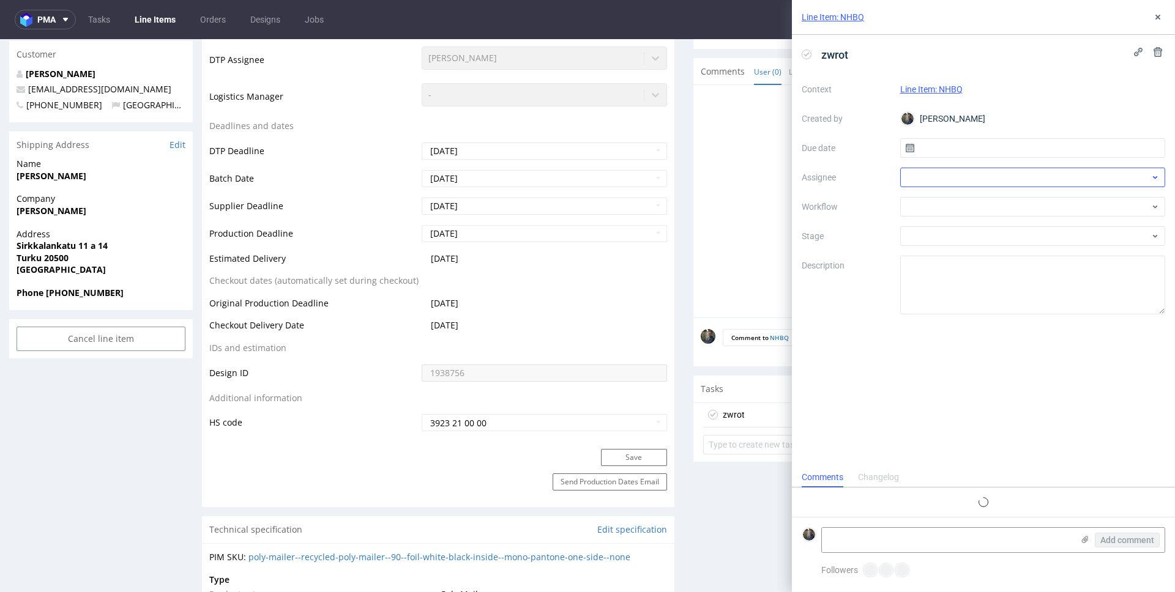
scroll to position [10, 0]
click at [949, 141] on input "text" at bounding box center [1033, 148] width 266 height 20
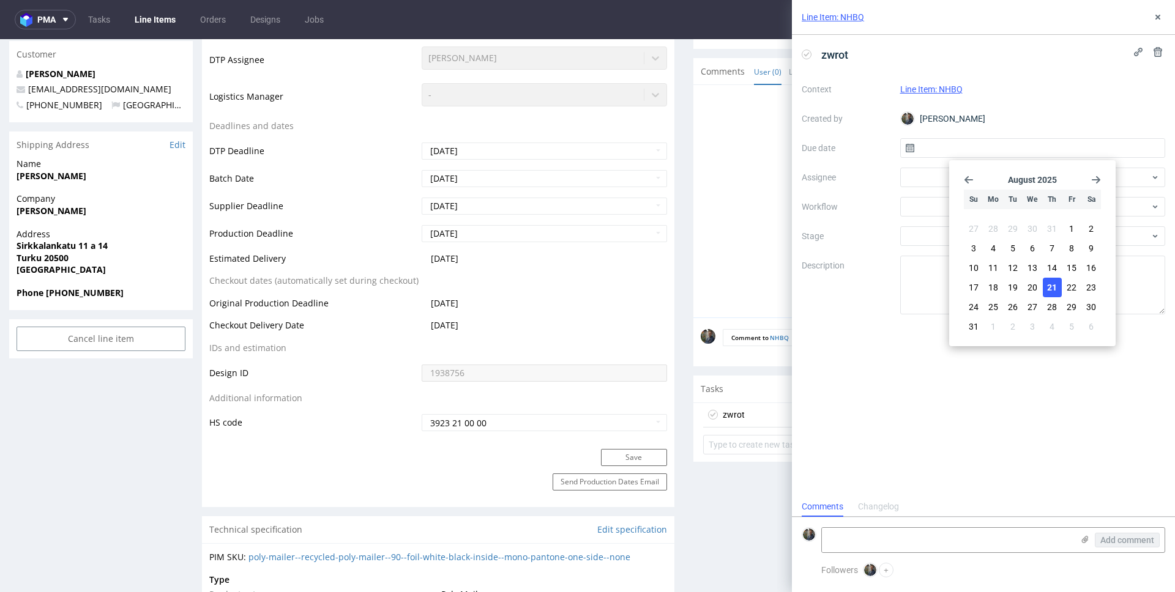
click at [1051, 295] on button "21" at bounding box center [1052, 288] width 19 height 20
type input "[DATE]"
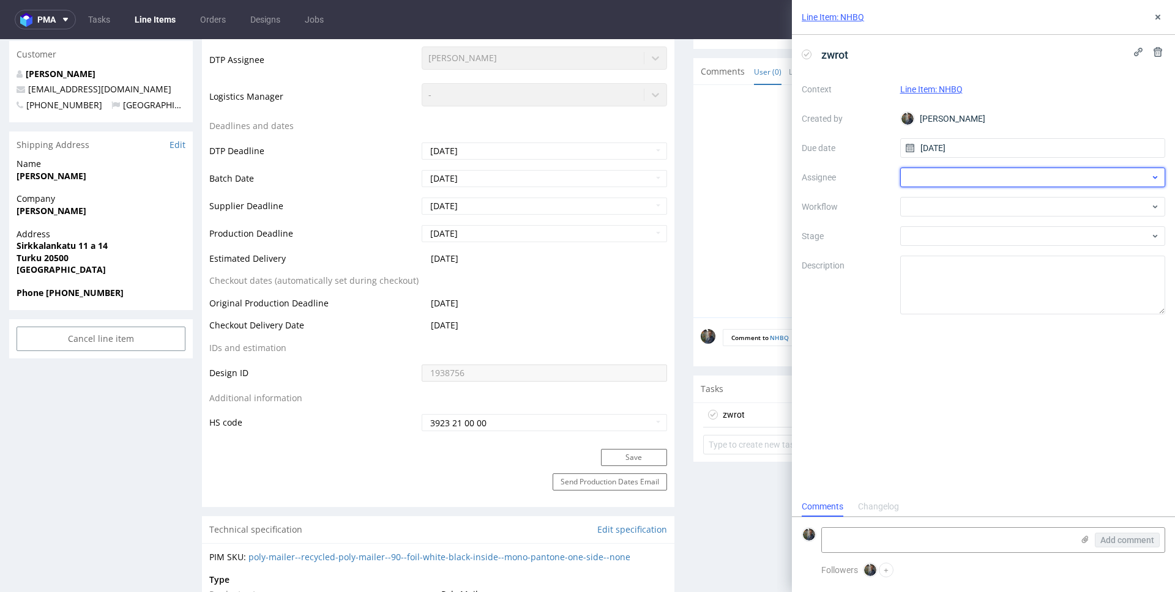
click at [944, 177] on div at bounding box center [1033, 178] width 266 height 20
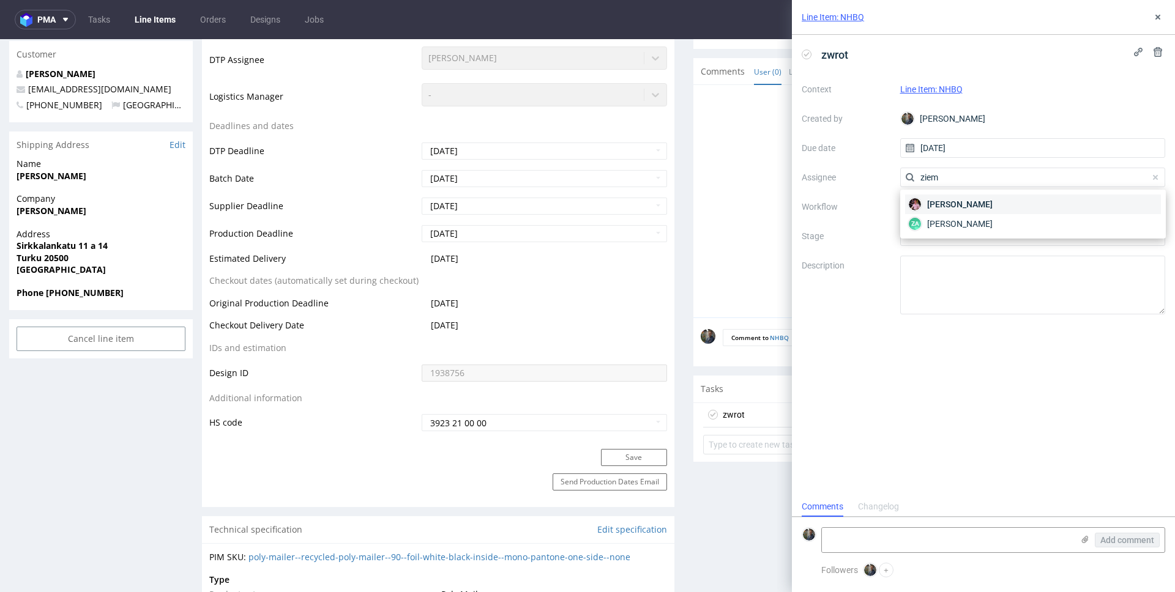
type input "ziem"
click at [944, 195] on div "Aleks Ziemkowski" at bounding box center [1033, 205] width 256 height 20
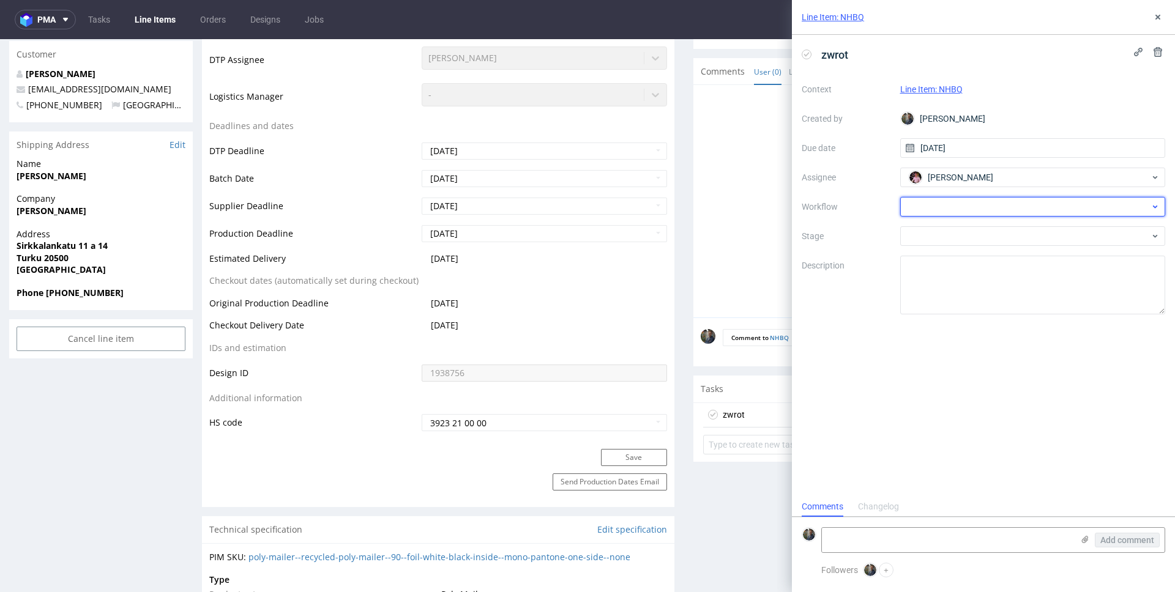
click at [945, 206] on div at bounding box center [1033, 207] width 266 height 20
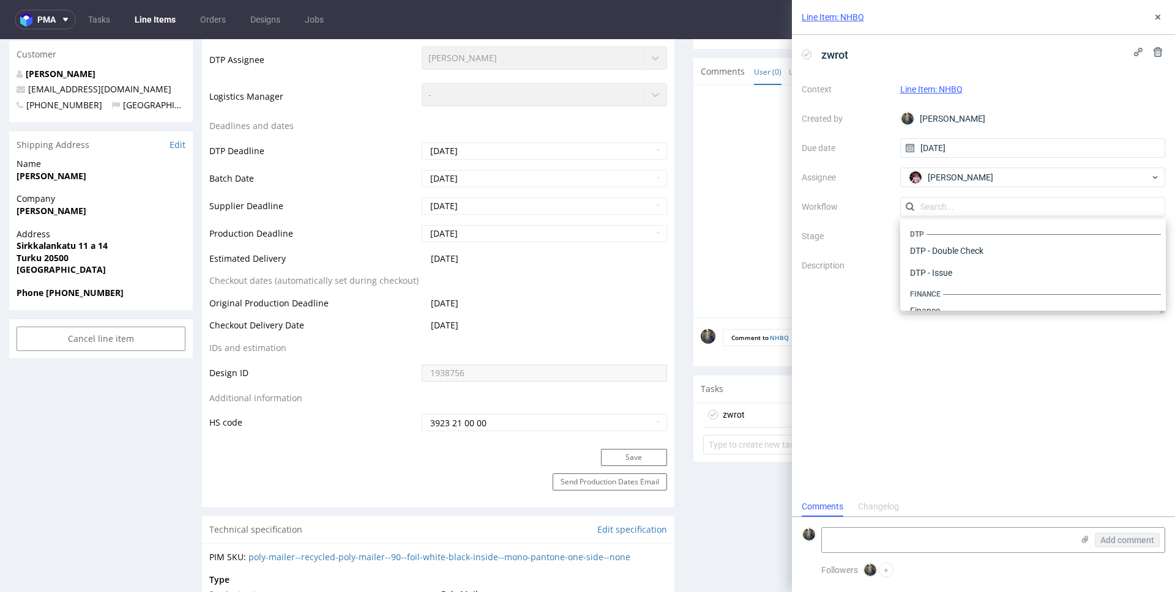
scroll to position [753, 0]
click at [960, 303] on div "Warehouse - Shipping" at bounding box center [1033, 295] width 256 height 22
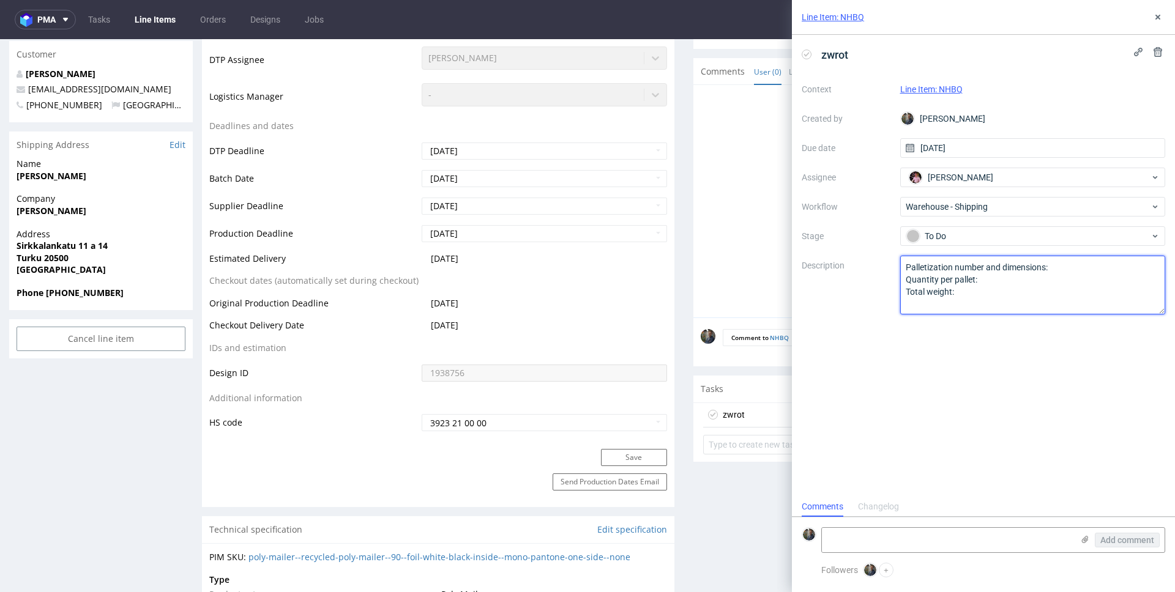
drag, startPoint x: 966, startPoint y: 302, endPoint x: 884, endPoint y: 250, distance: 97.9
click at [884, 250] on div "Context Line Item: NHBQ Created by Maciej Sobola Due date 21/08/2025 Assignee A…" at bounding box center [983, 197] width 363 height 235
paste textarea "Wróciło do pęcic. Prośba o dyspo."
type textarea "Wróciło do pęcic. Prośba o dyspo."
click at [892, 361] on div "zwrot Context Line Item: NHBQ Created by Maciej Sobola Due date 21/08/2025 Assi…" at bounding box center [983, 266] width 383 height 462
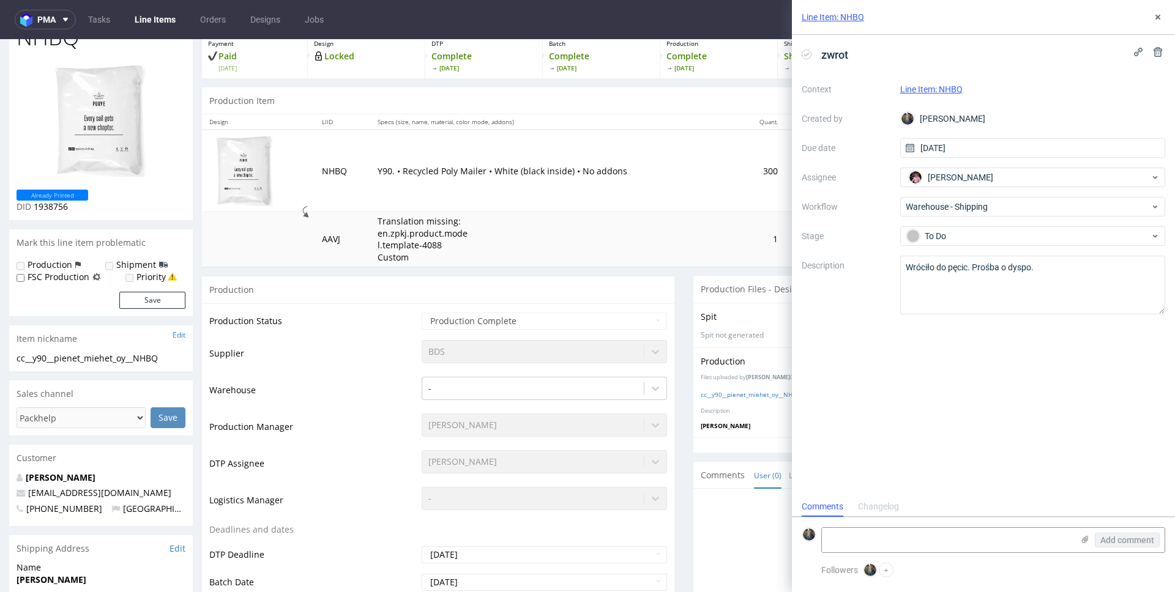
scroll to position [0, 0]
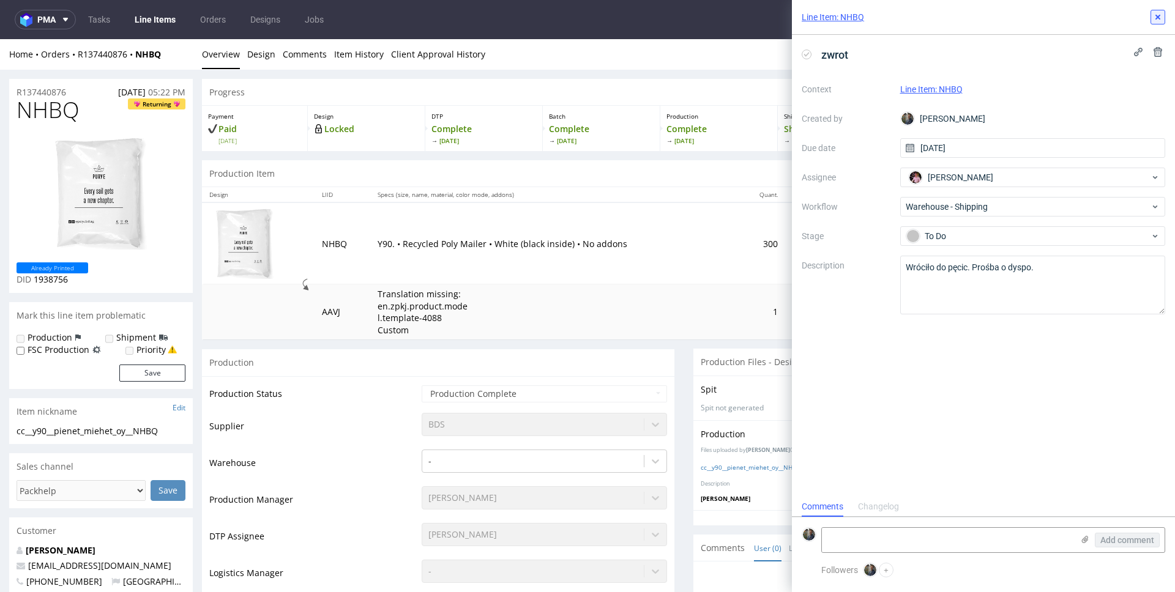
click at [1153, 18] on icon at bounding box center [1158, 17] width 10 height 10
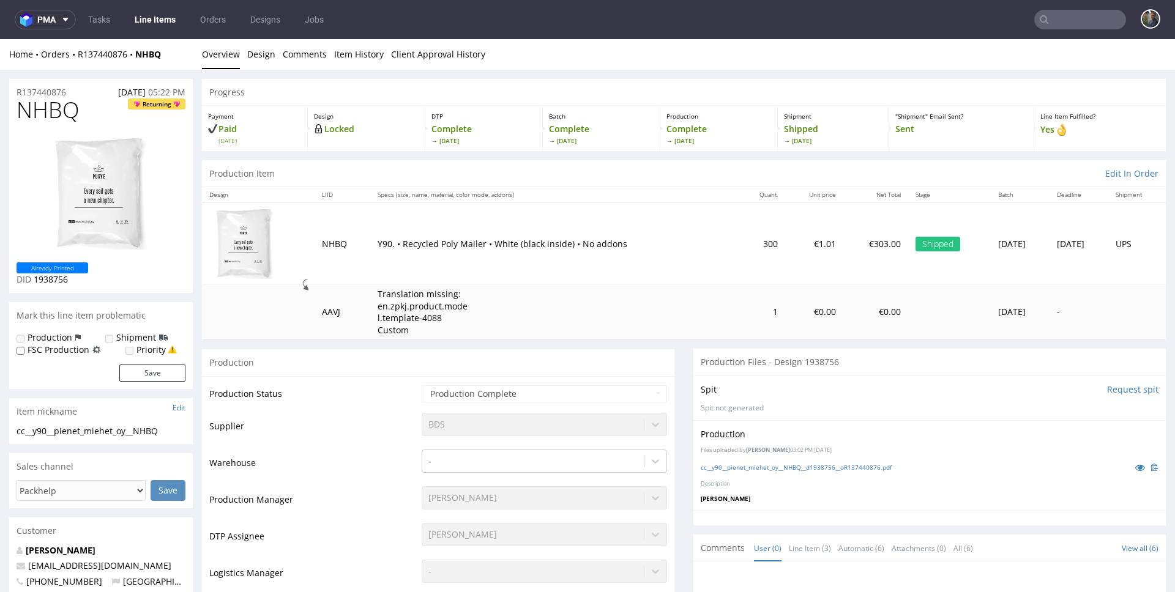
click at [1067, 23] on input "text" at bounding box center [1080, 20] width 92 height 20
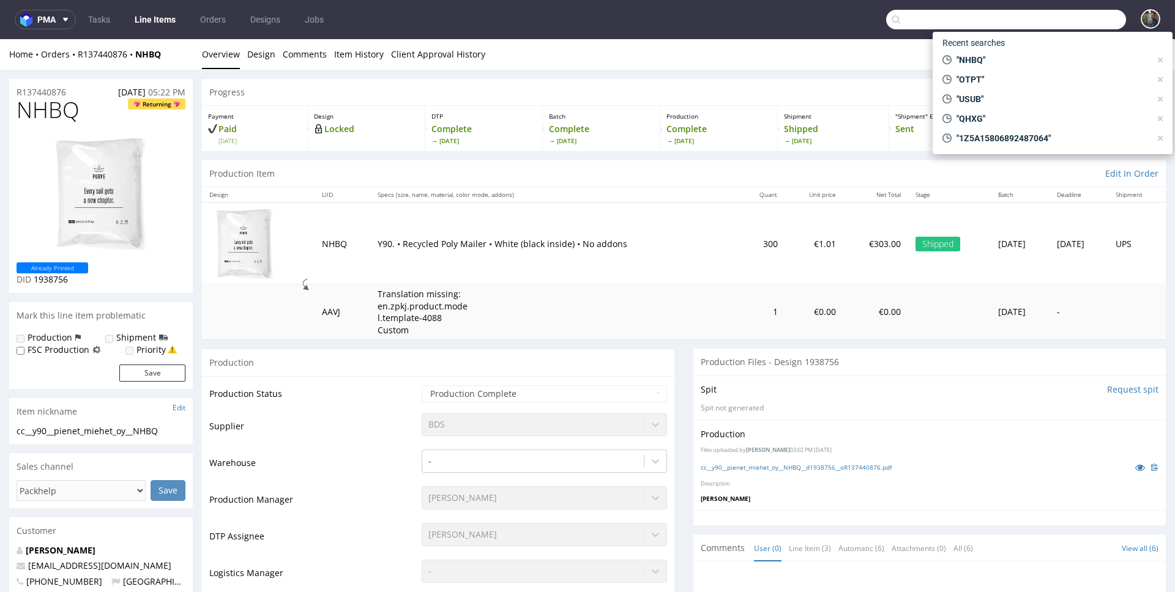
paste input "RMPF"
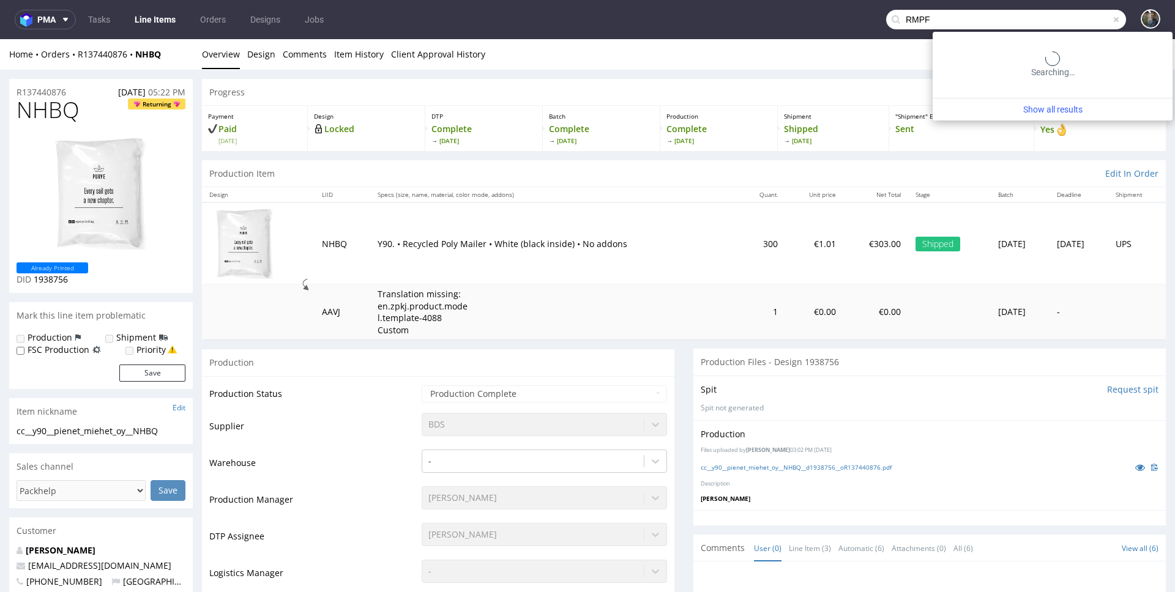
type input "RMPF"
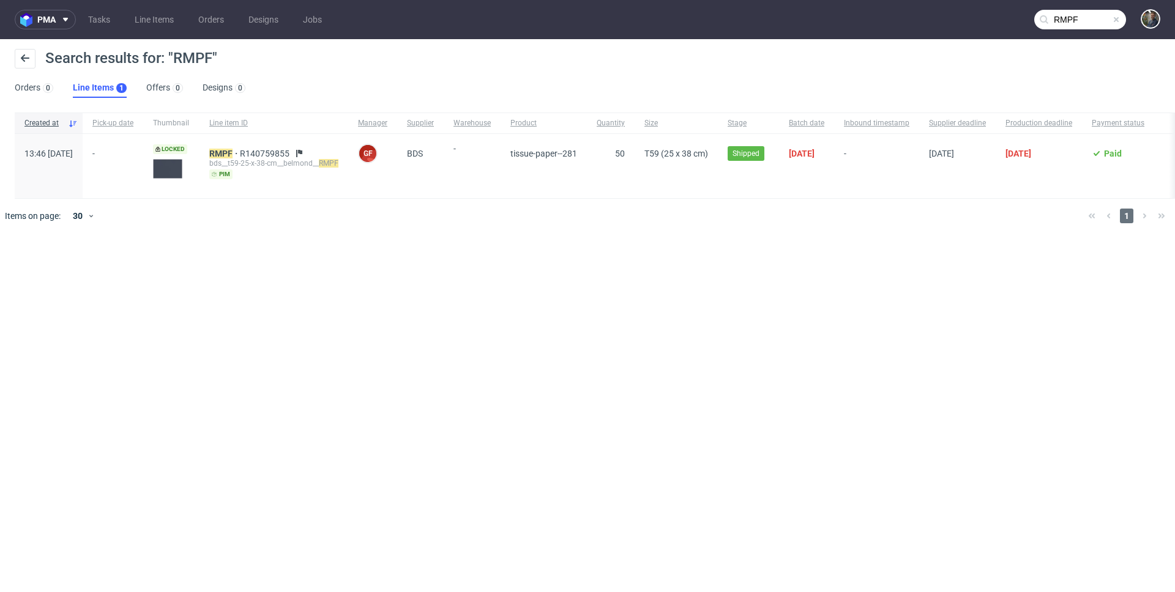
click at [262, 158] on div "bds__t59-25-x-38-cm__belmond__ RMPF" at bounding box center [273, 163] width 129 height 10
click at [233, 151] on mark "RMPF" at bounding box center [220, 154] width 23 height 10
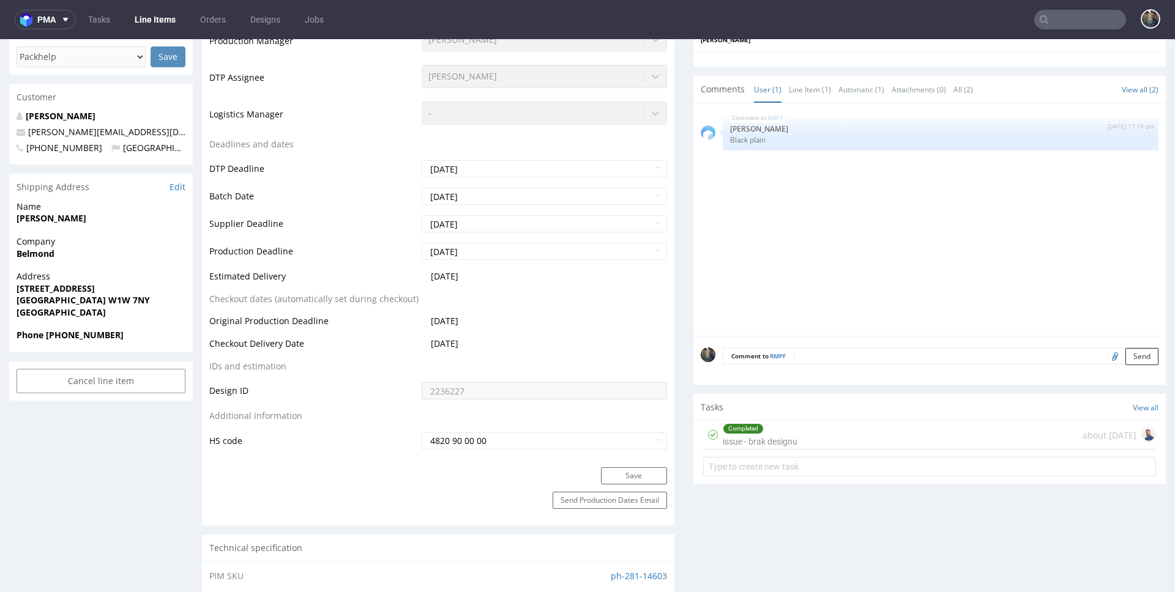
scroll to position [371, 0]
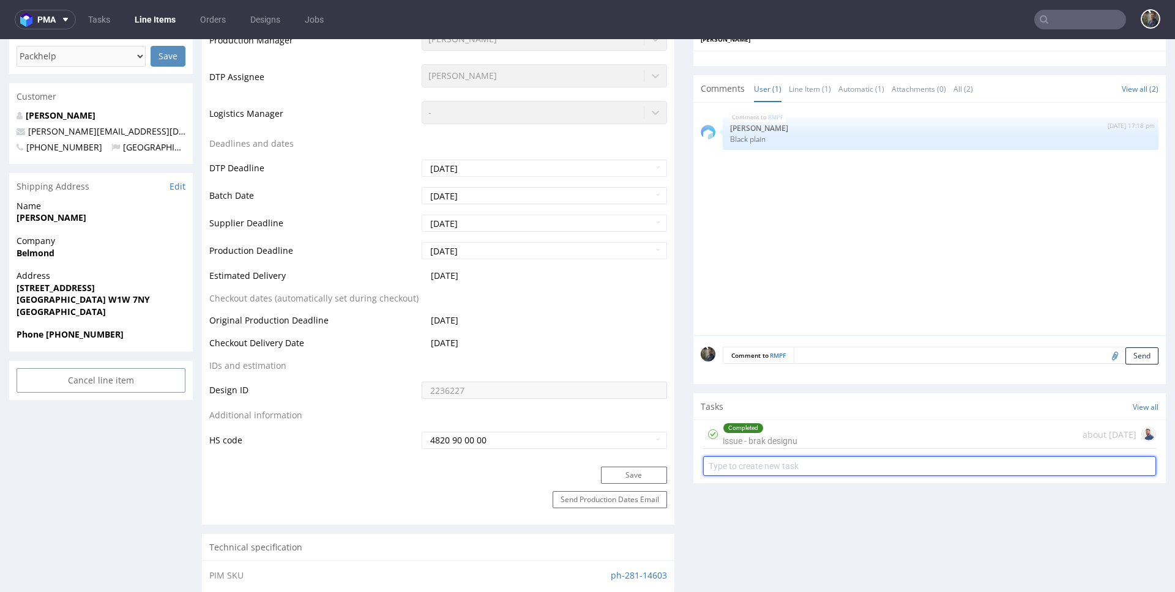
click at [746, 472] on input "text" at bounding box center [929, 466] width 453 height 20
type input "zwrot"
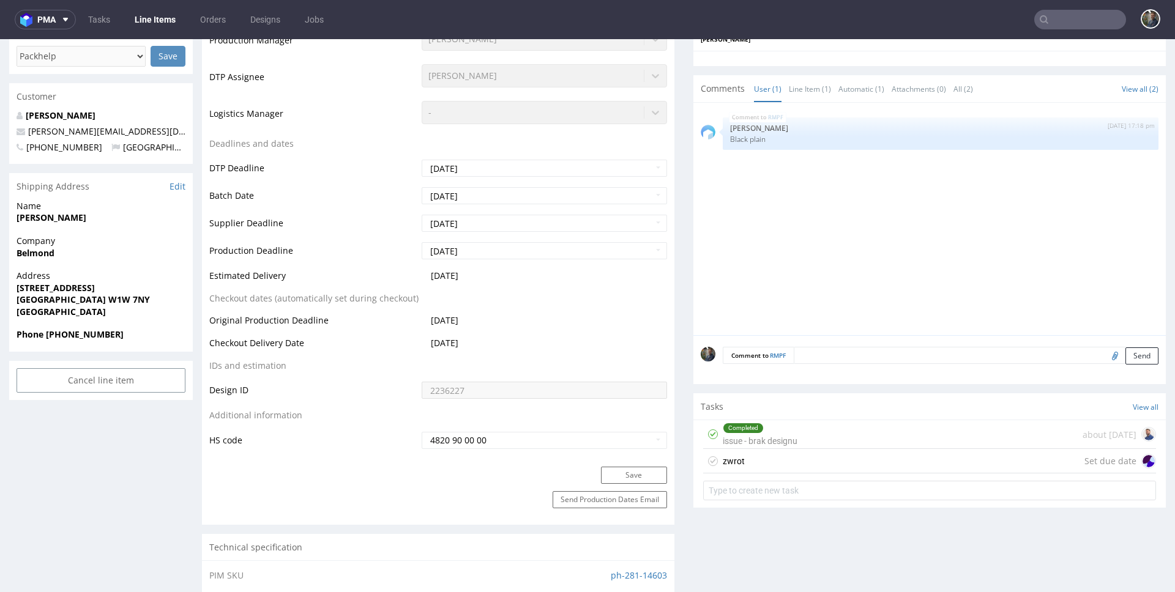
click at [778, 466] on div "zwrot Set due date" at bounding box center [929, 461] width 453 height 24
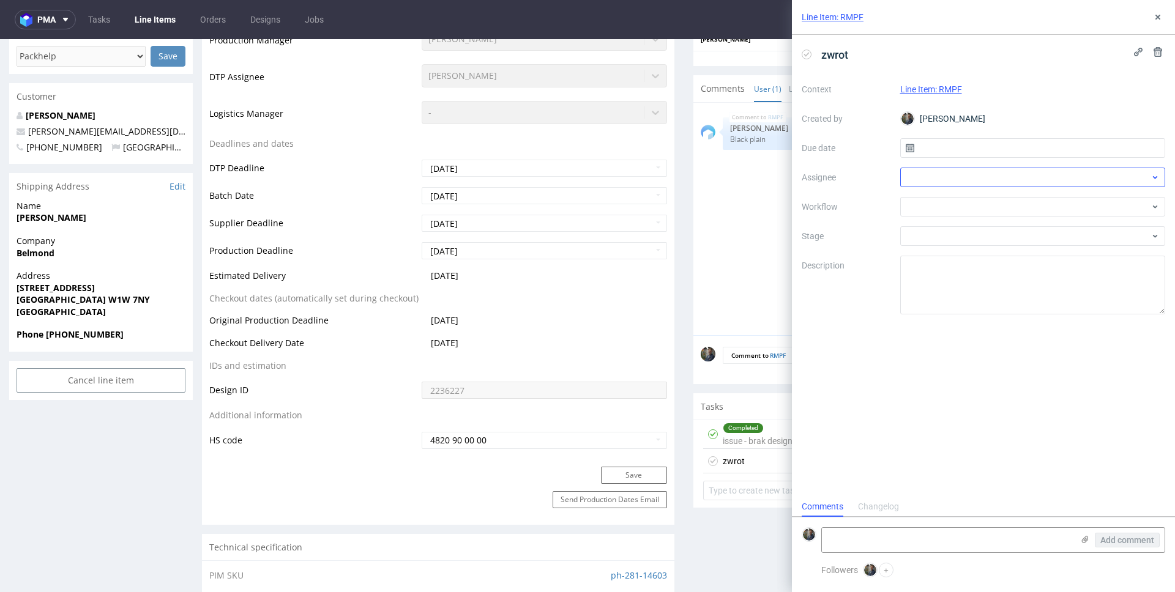
scroll to position [10, 0]
click at [958, 147] on input "text" at bounding box center [1033, 148] width 266 height 20
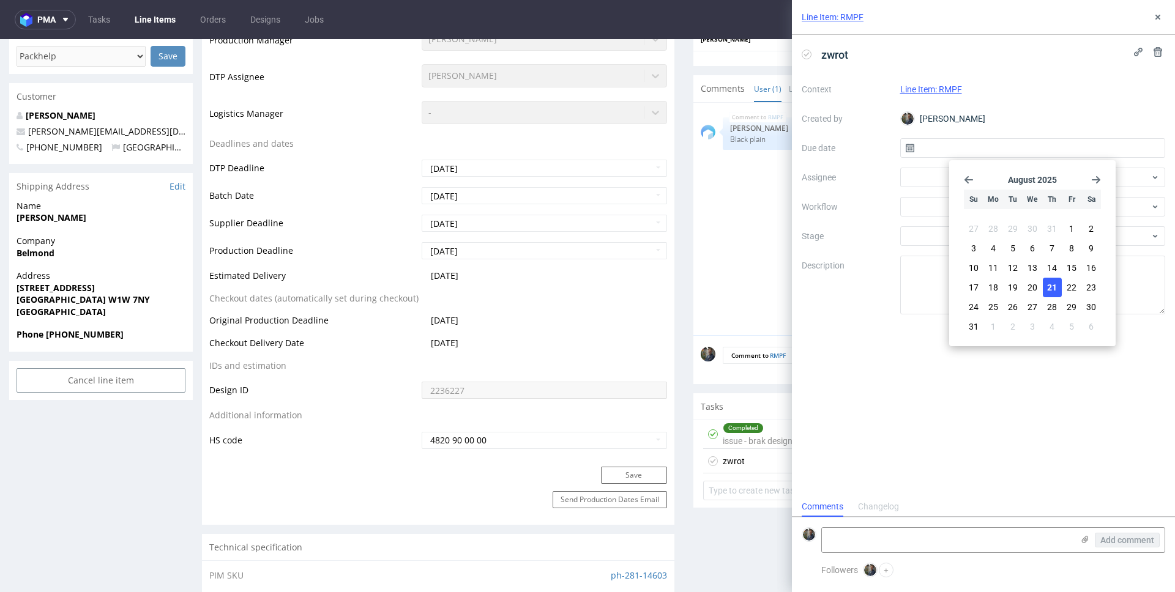
click at [1048, 288] on span "21" at bounding box center [1052, 287] width 10 height 12
type input "[DATE]"
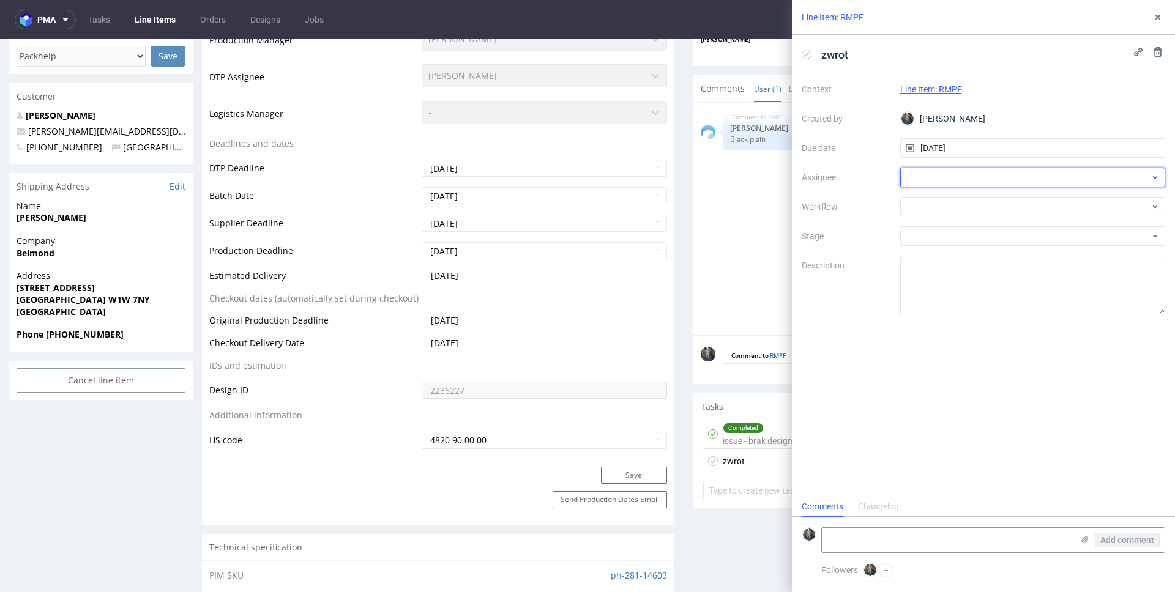
click at [953, 185] on div at bounding box center [1033, 178] width 266 height 20
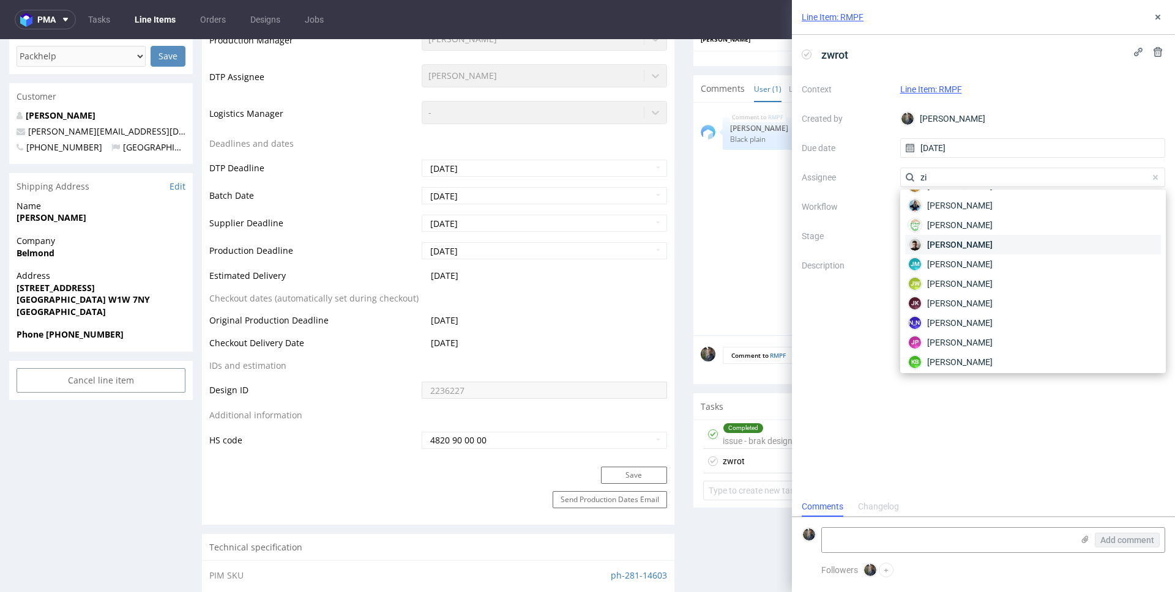
scroll to position [0, 0]
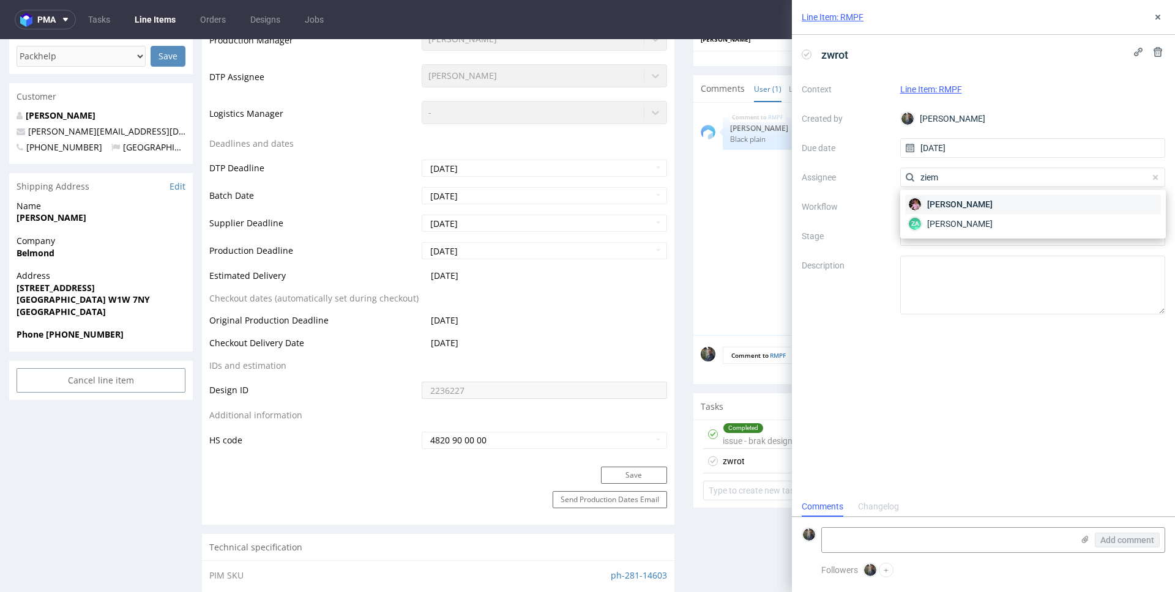
type input "ziem"
click at [972, 204] on span "Aleks Ziemkowski" at bounding box center [959, 204] width 65 height 12
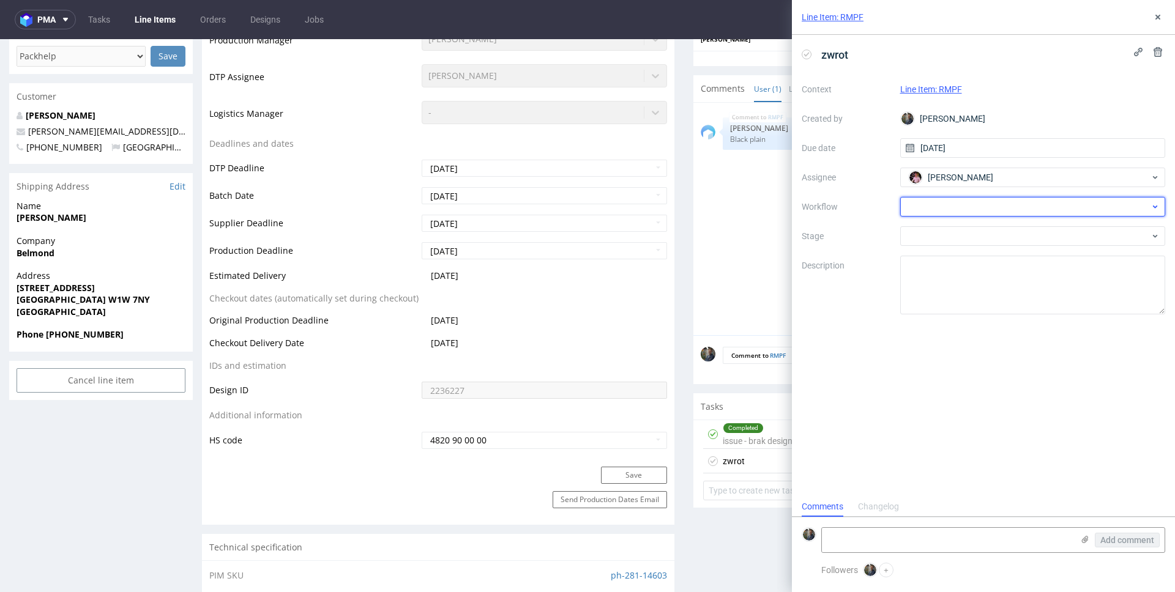
click at [958, 209] on div at bounding box center [1033, 207] width 266 height 20
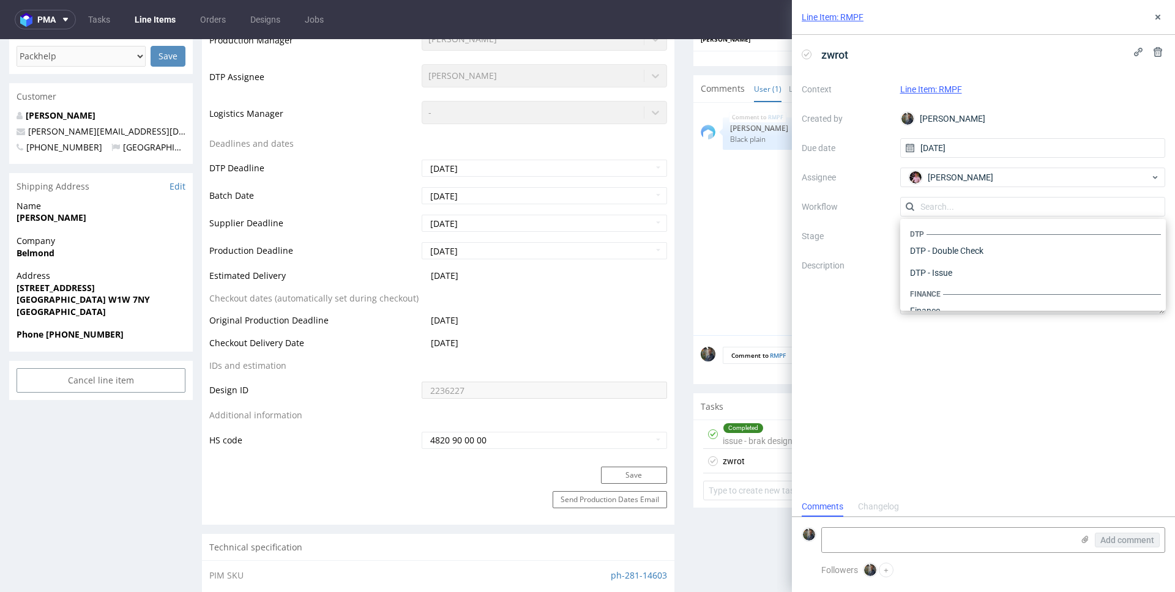
scroll to position [753, 0]
click at [969, 299] on div "Warehouse - Shipping" at bounding box center [1033, 295] width 256 height 22
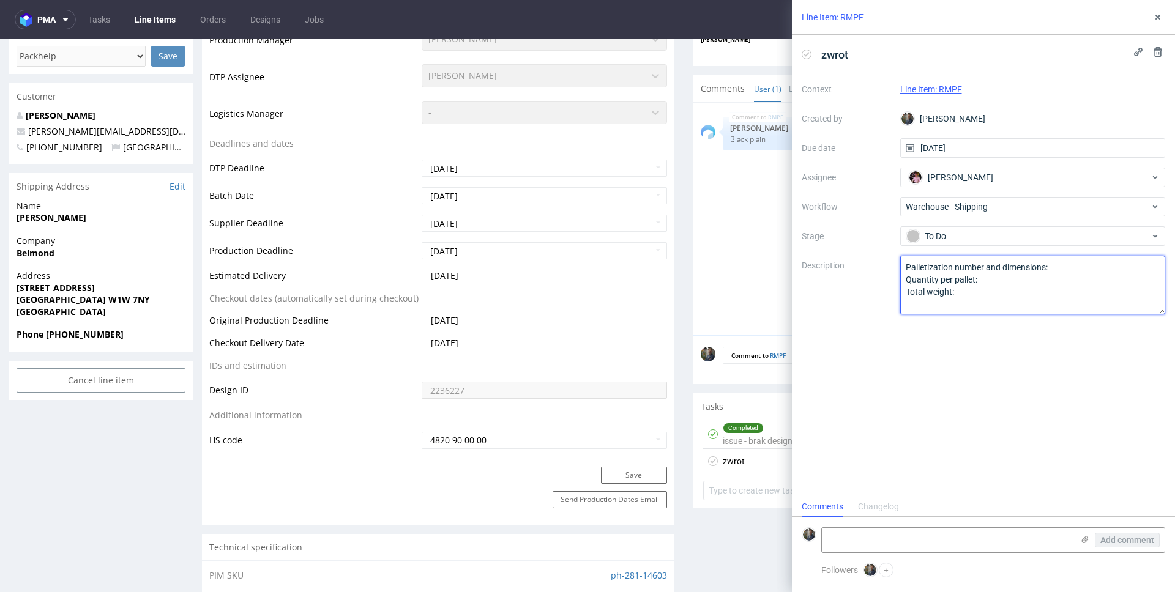
drag, startPoint x: 978, startPoint y: 300, endPoint x: 868, endPoint y: 252, distance: 120.8
click at [869, 253] on div "Context Line Item: RMPF Created by Maciej Sobola Due date 21/08/2025 Assignee A…" at bounding box center [983, 197] width 363 height 235
paste textarea "Wróciło do pęcic. Prośba o dyspo."
type textarea "Wróciło do pęcic. Prośba o dyspo."
click at [907, 379] on div "zwrot Context Line Item: RMPF Created by Maciej Sobola Due date 21/08/2025 Assi…" at bounding box center [983, 266] width 383 height 462
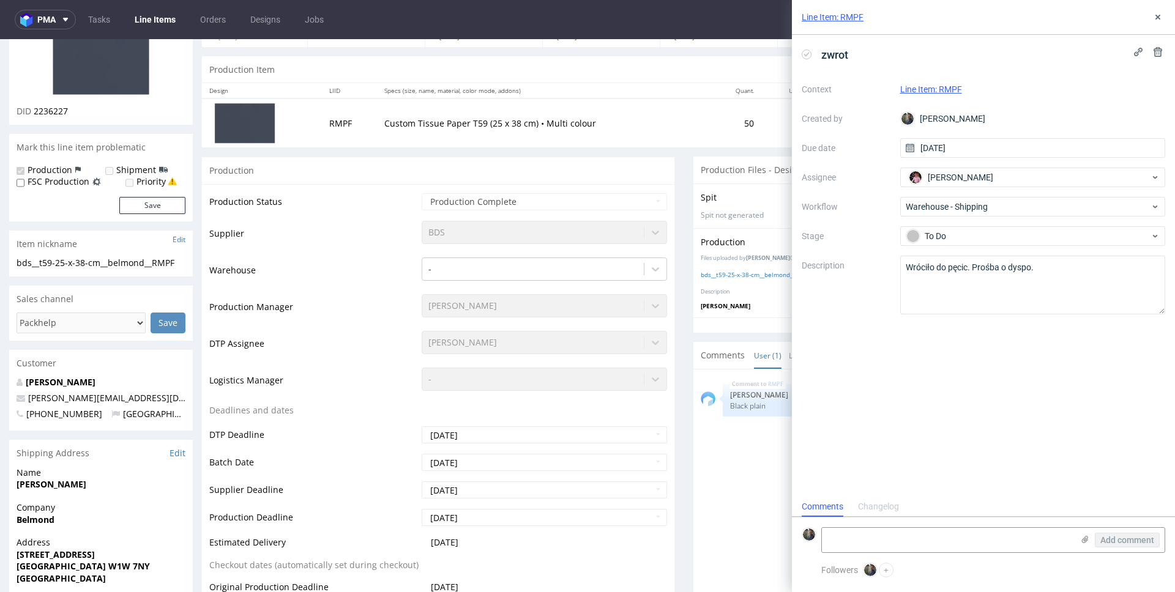
scroll to position [0, 0]
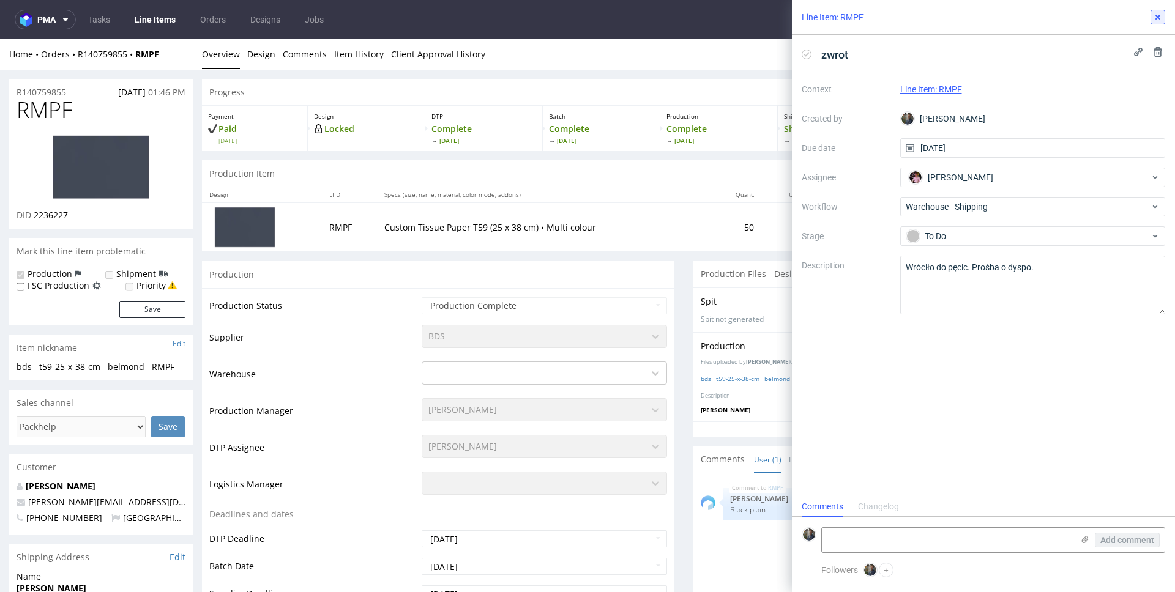
click at [1156, 10] on button at bounding box center [1157, 17] width 15 height 15
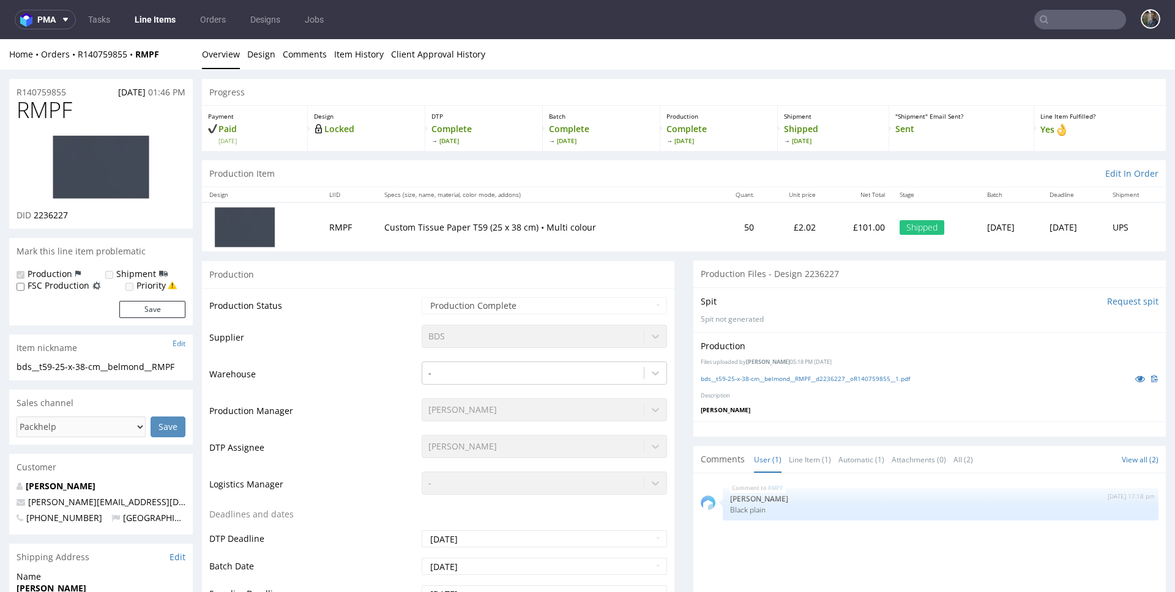
click at [1081, 26] on input "text" at bounding box center [1080, 20] width 92 height 20
paste input "NTOU"
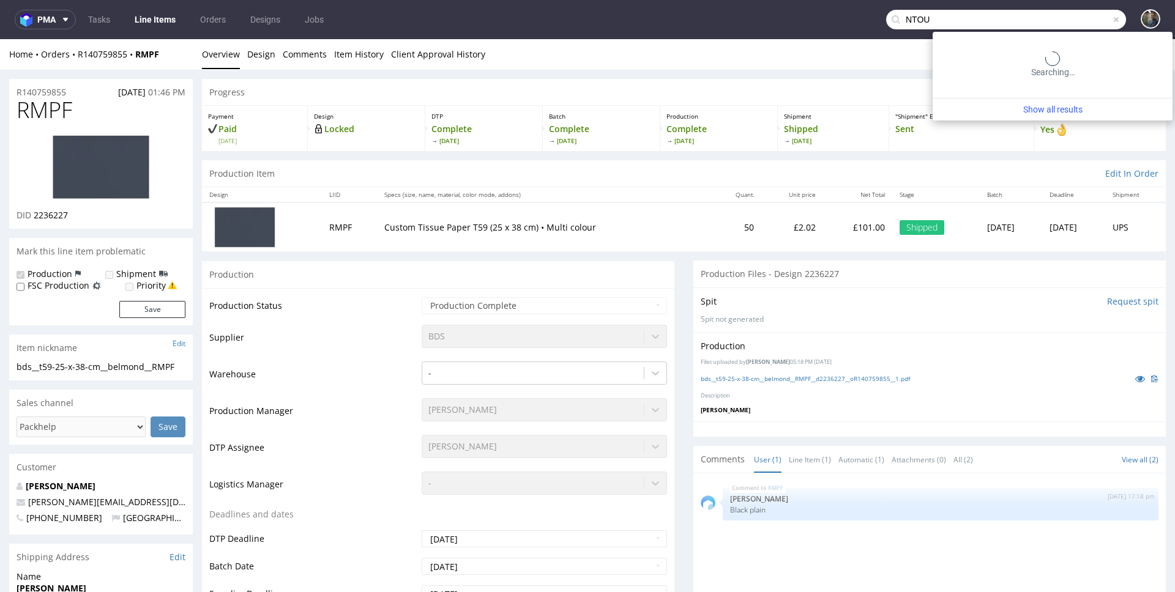
type input "NTOU"
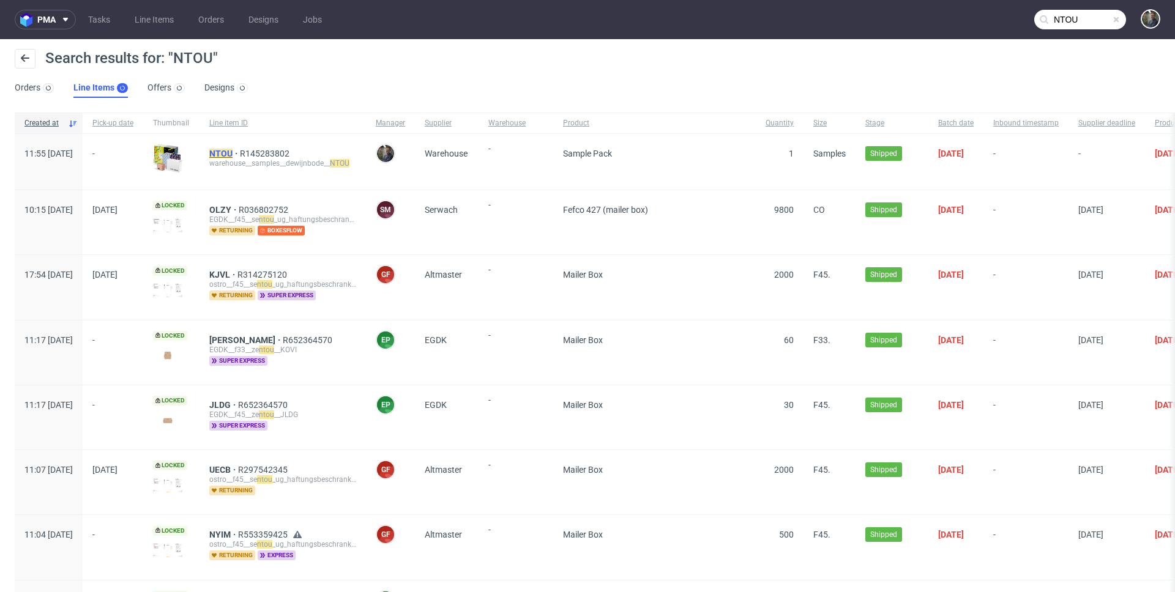
click at [233, 155] on mark "NTOU" at bounding box center [220, 154] width 23 height 10
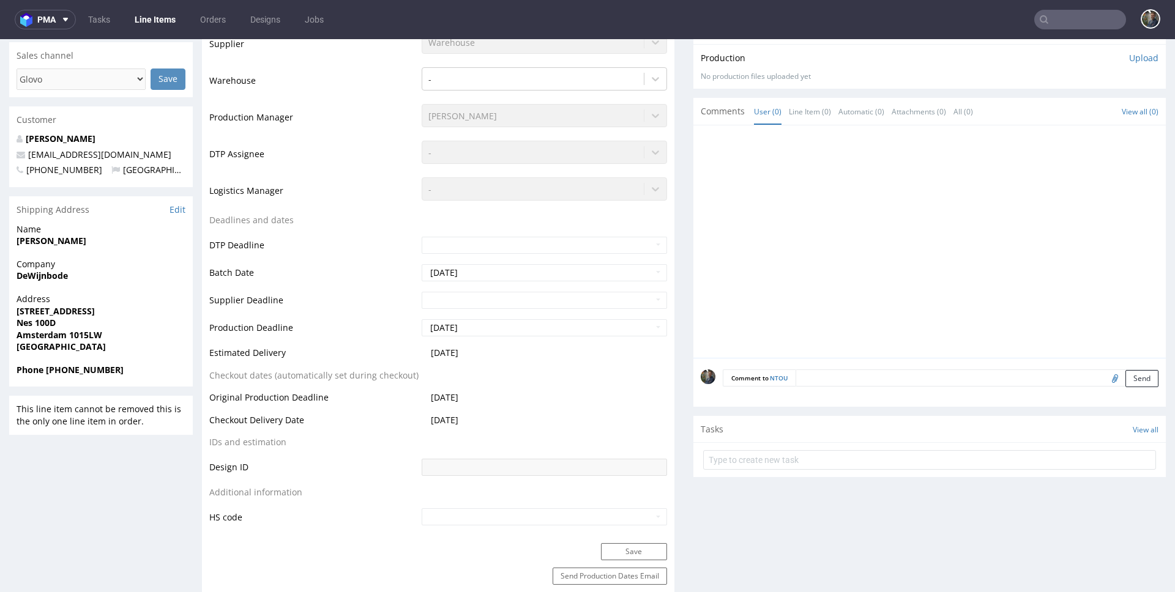
scroll to position [367, 0]
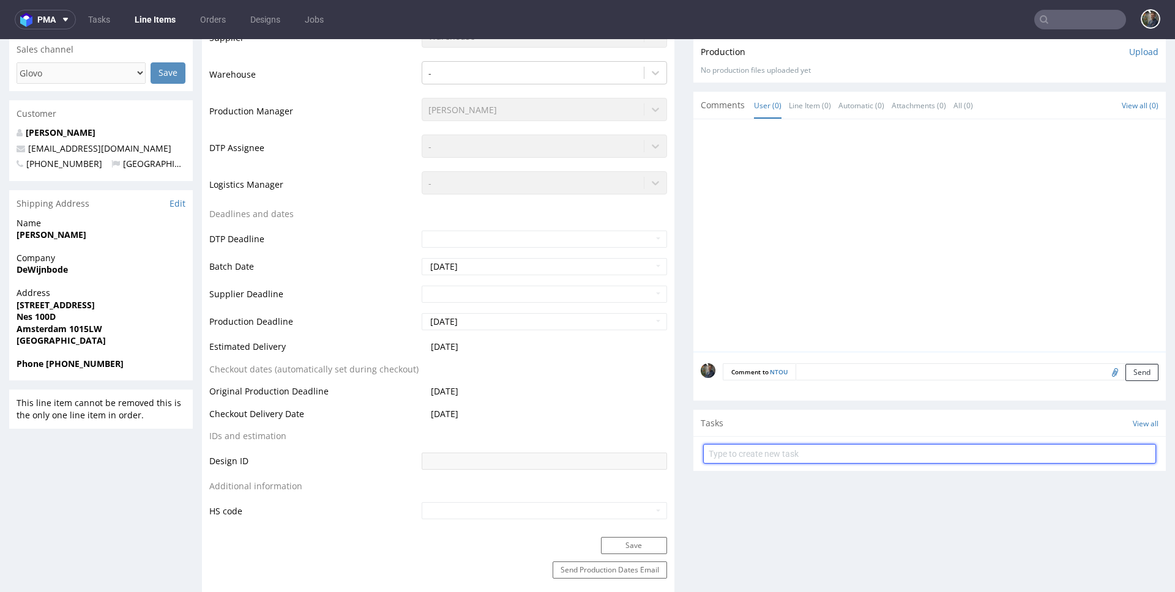
click at [753, 461] on input "text" at bounding box center [929, 454] width 453 height 20
type input "zwrot"
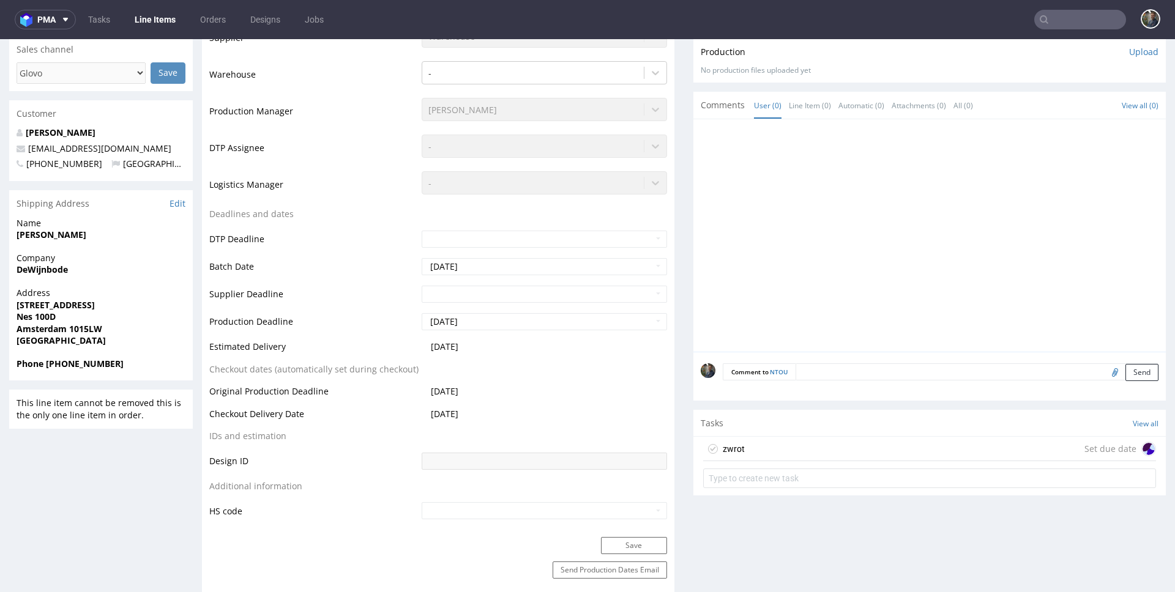
click at [761, 450] on div "zwrot Set due date" at bounding box center [929, 449] width 453 height 24
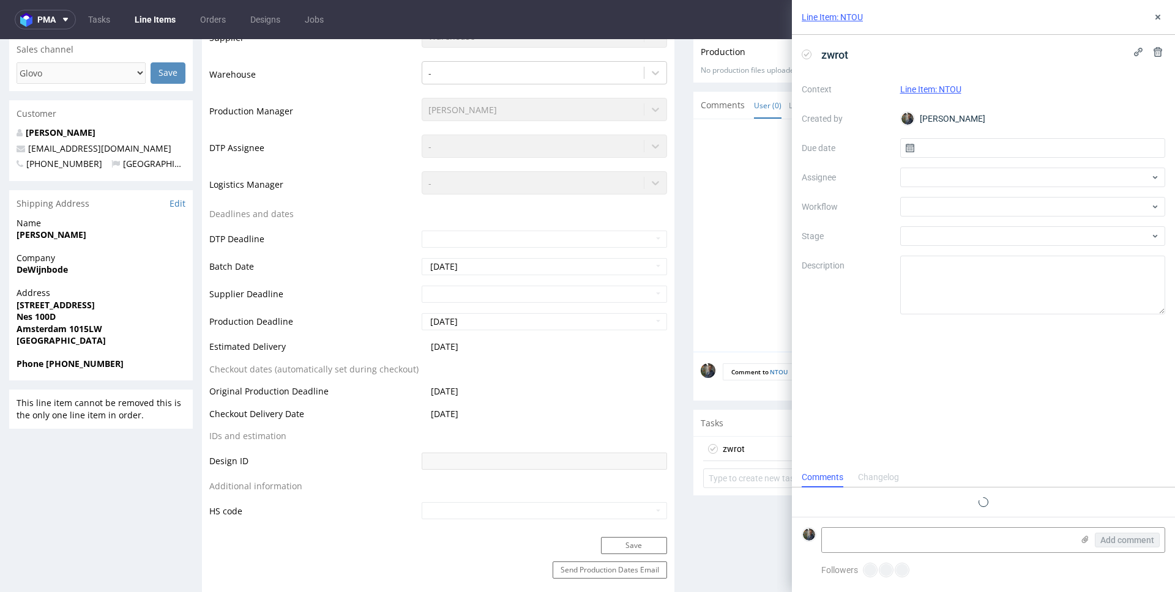
scroll to position [10, 0]
click at [931, 144] on input "text" at bounding box center [1033, 148] width 266 height 20
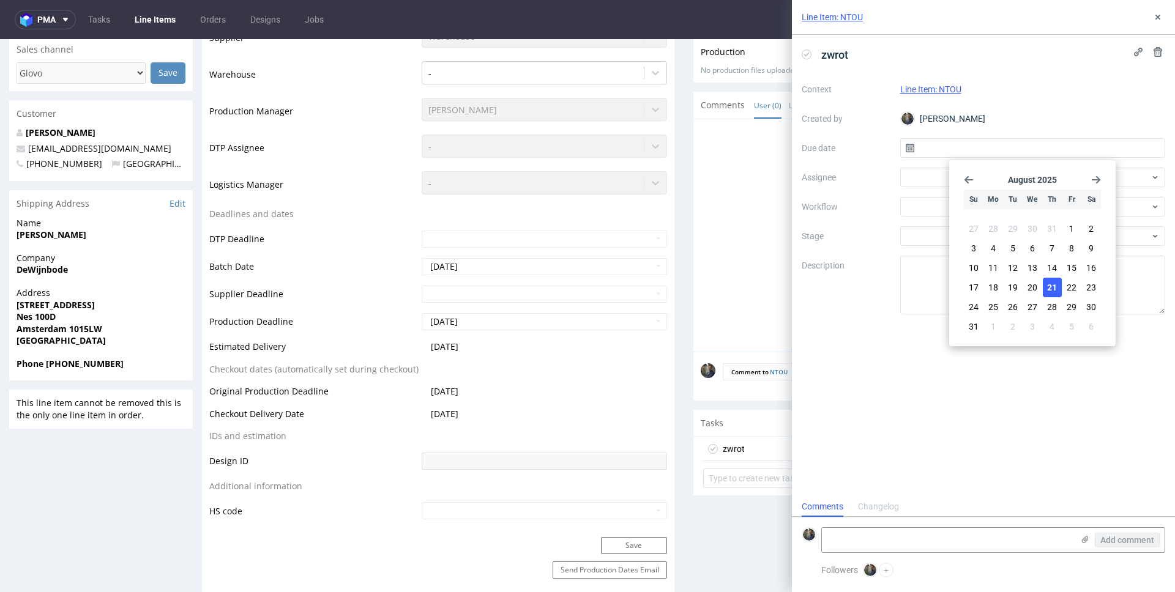
click at [1045, 282] on button "21" at bounding box center [1052, 288] width 19 height 20
type input "21/08/2025"
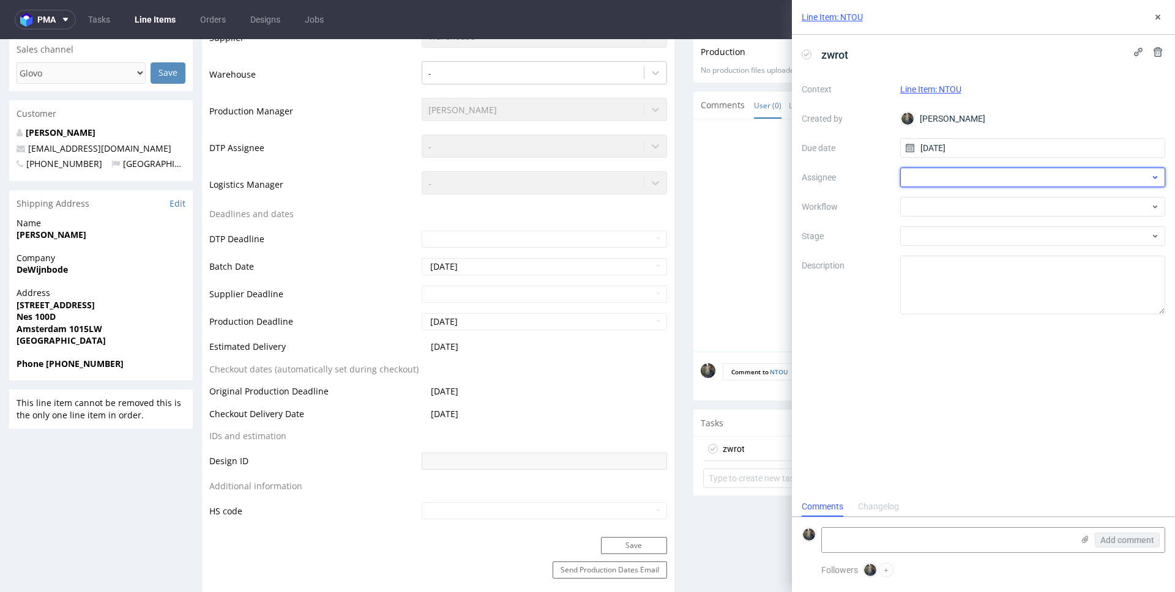
click at [944, 184] on div at bounding box center [1033, 178] width 266 height 20
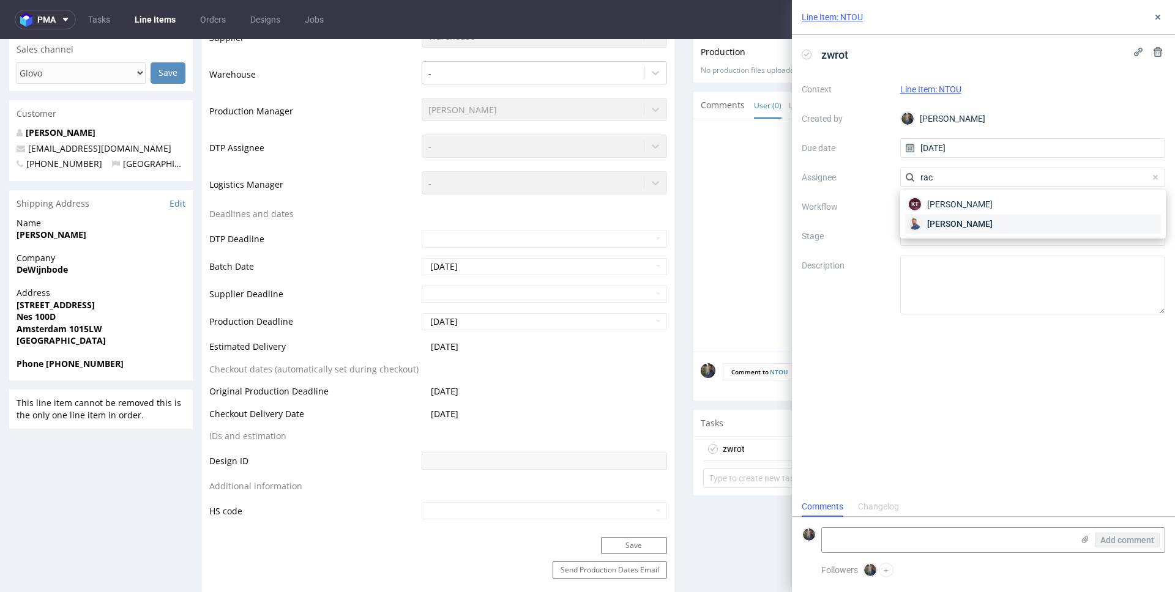
type input "rac"
click at [970, 229] on span "Michał Rachański" at bounding box center [959, 224] width 65 height 12
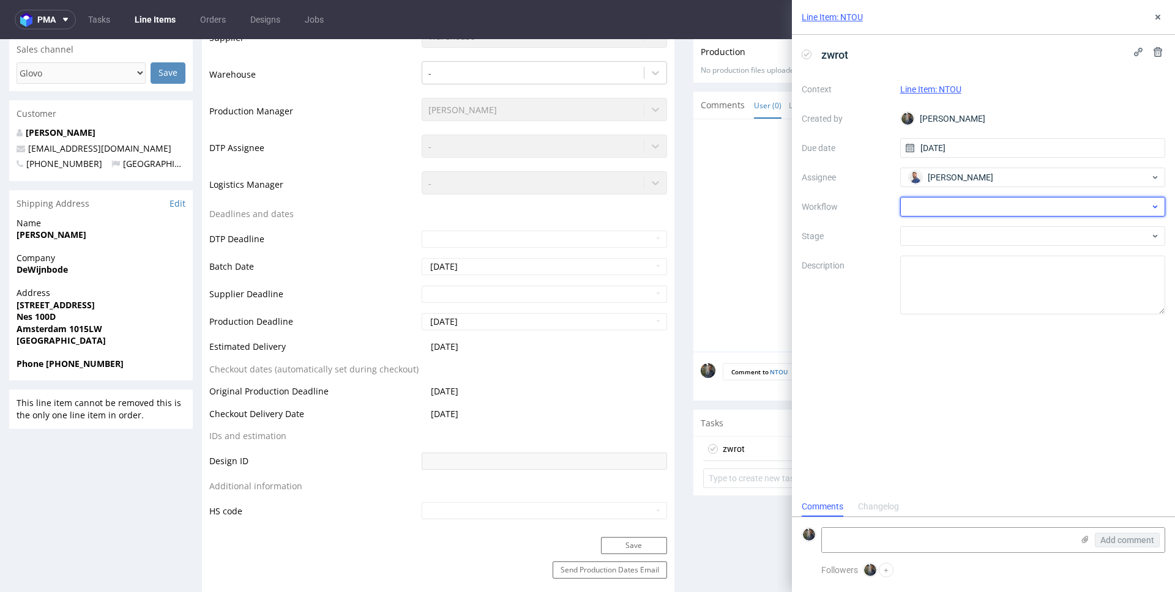
click at [963, 199] on div at bounding box center [1033, 207] width 266 height 20
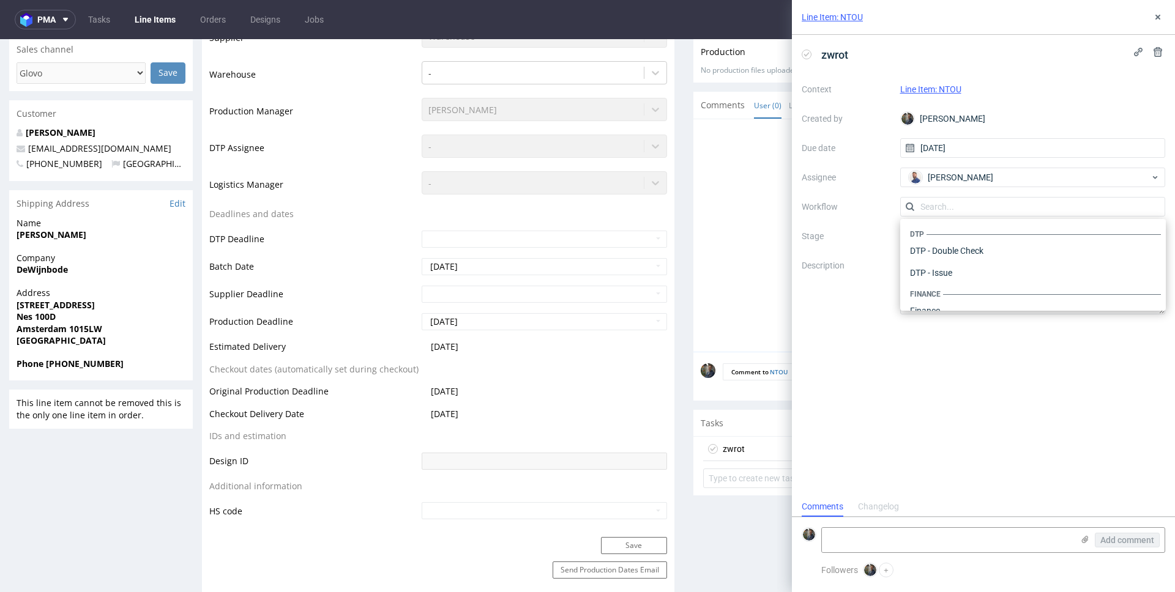
scroll to position [753, 0]
click at [973, 297] on div "Warehouse - Shipping" at bounding box center [1033, 295] width 256 height 22
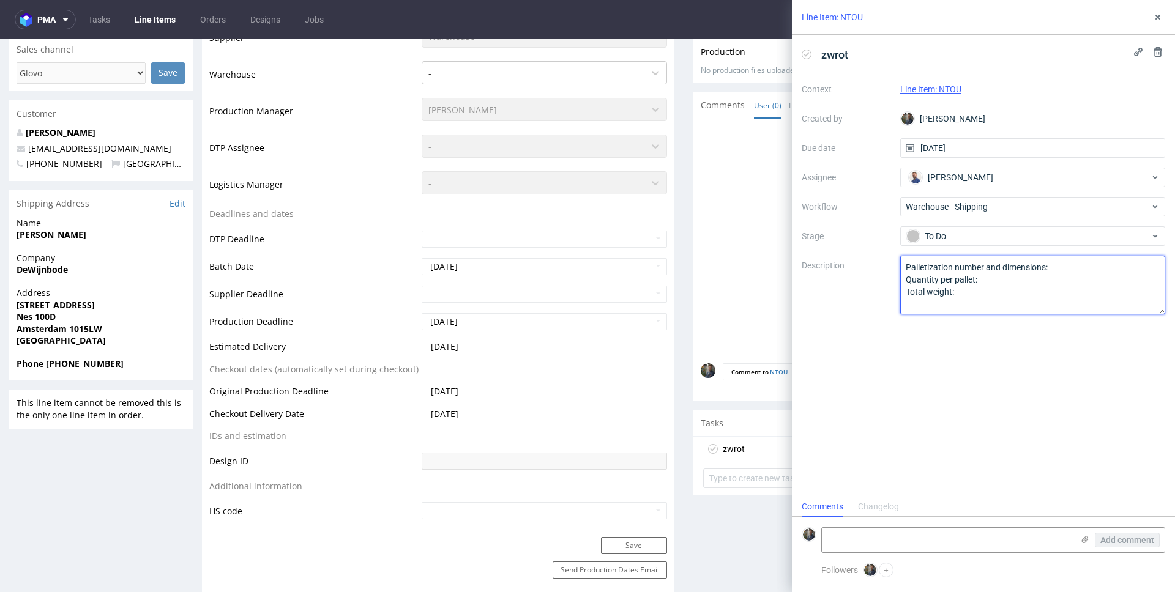
drag, startPoint x: 974, startPoint y: 302, endPoint x: 873, endPoint y: 244, distance: 116.8
click at [873, 244] on div "Context Line Item: NTOU Created by Maciej Sobola Due date 21/08/2025 Assignee M…" at bounding box center [983, 197] width 363 height 235
paste textarea "Wróciło do pęcic. Prośba o dyspo."
type textarea "Wróciło do pęcic. Prośba o dyspo."
click at [892, 336] on div "zwrot Context Line Item: NTOU Created by Maciej Sobola Due date 21/08/2025 Assi…" at bounding box center [983, 266] width 383 height 462
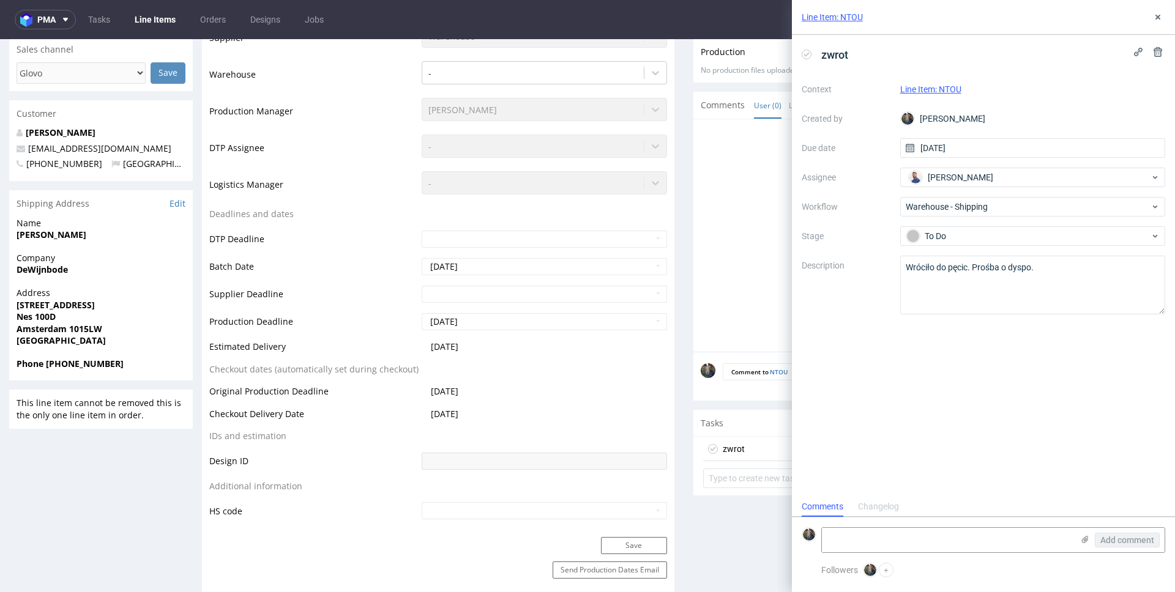
click at [722, 274] on div at bounding box center [933, 239] width 465 height 225
click at [1154, 19] on icon at bounding box center [1158, 17] width 10 height 10
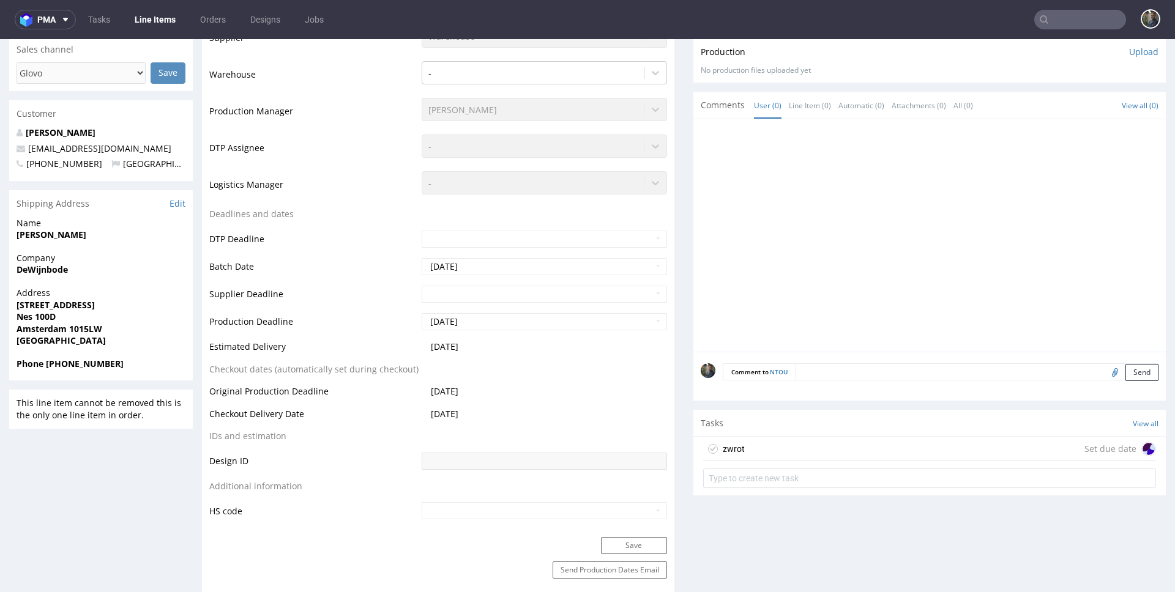
scroll to position [65, 0]
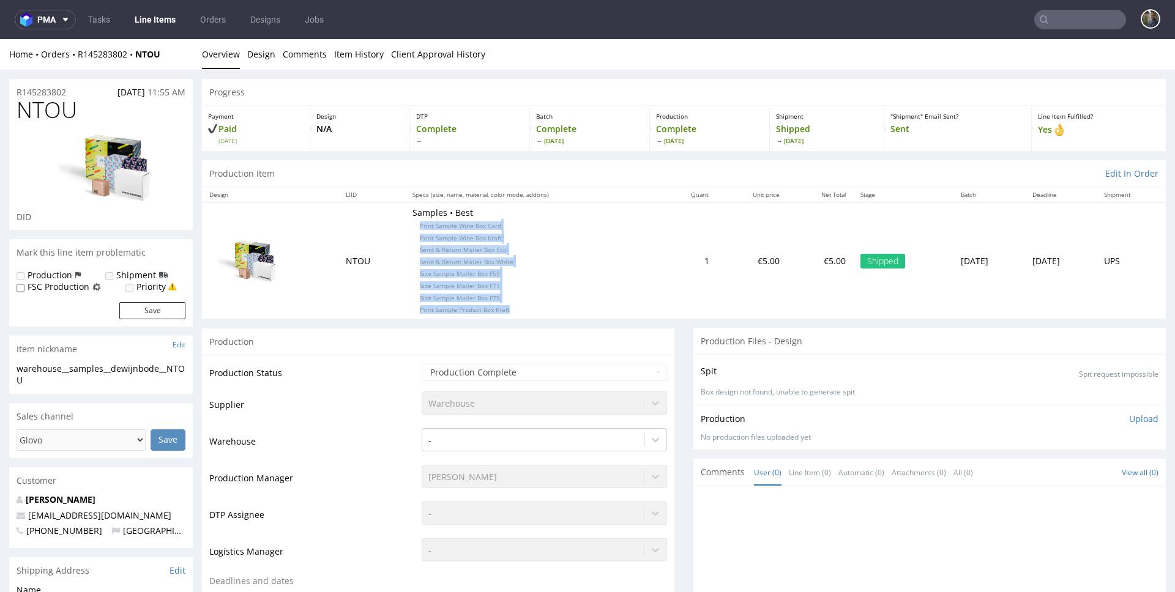
drag, startPoint x: 498, startPoint y: 311, endPoint x: 400, endPoint y: 226, distance: 129.3
click at [412, 226] on p "Samples • Best Print Sample Wine Box Card Print Sample Wine Box Kraft Send & Re…" at bounding box center [532, 261] width 241 height 108
copy p "Print Sample Wine Box Card Print Sample Wine Box Kraft Send & Return Mailer Box…"
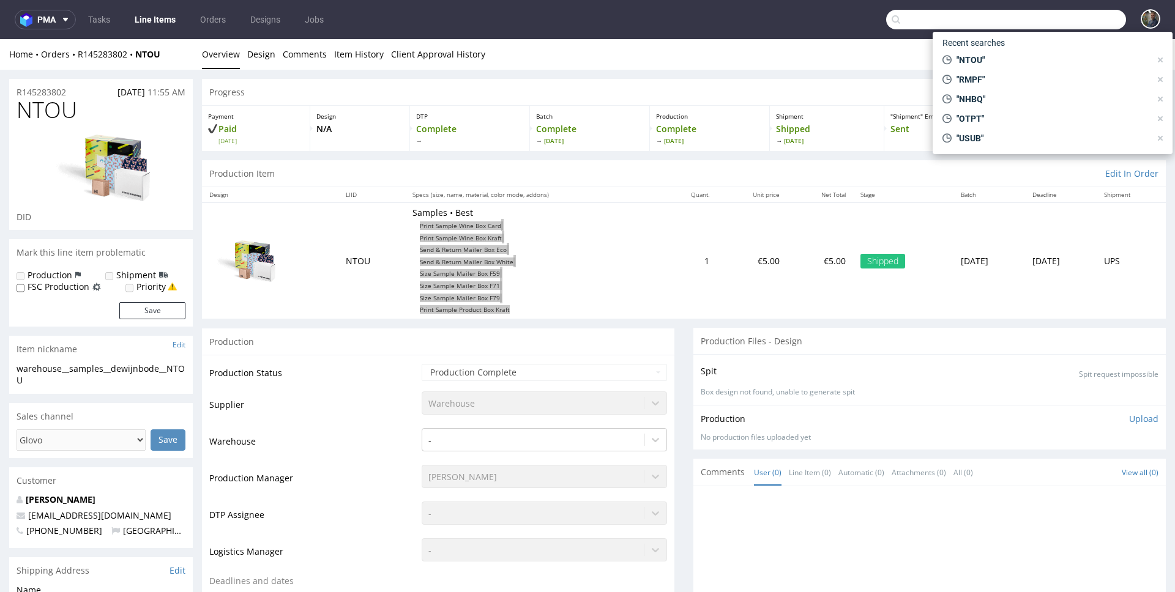
click at [1040, 27] on input "text" at bounding box center [1006, 20] width 240 height 20
paste input "ZKLH"
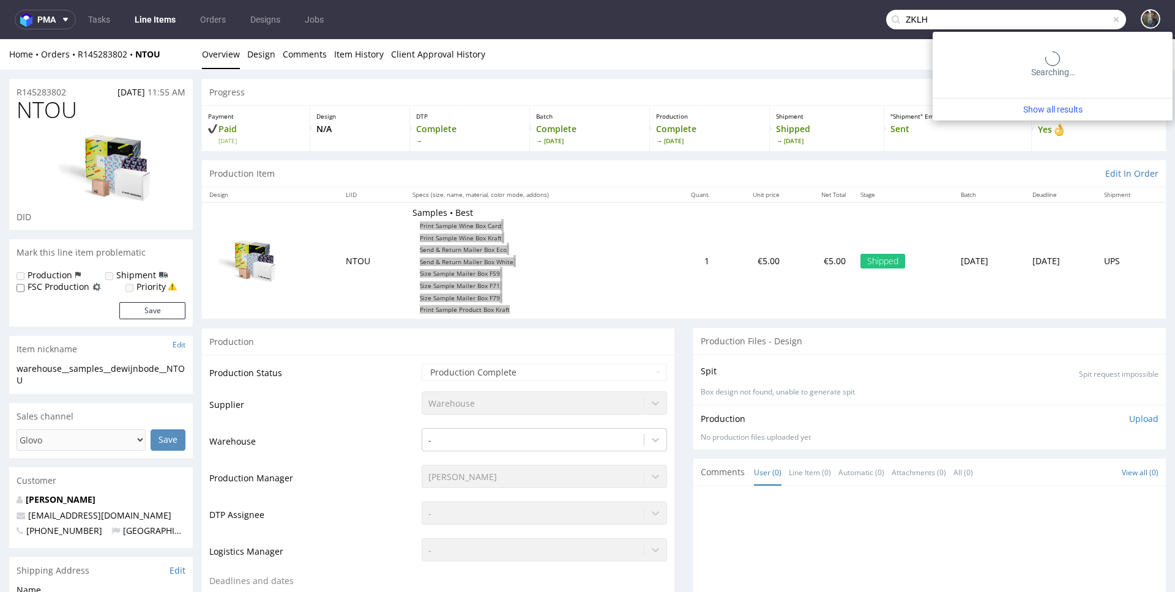
type input "ZKLH"
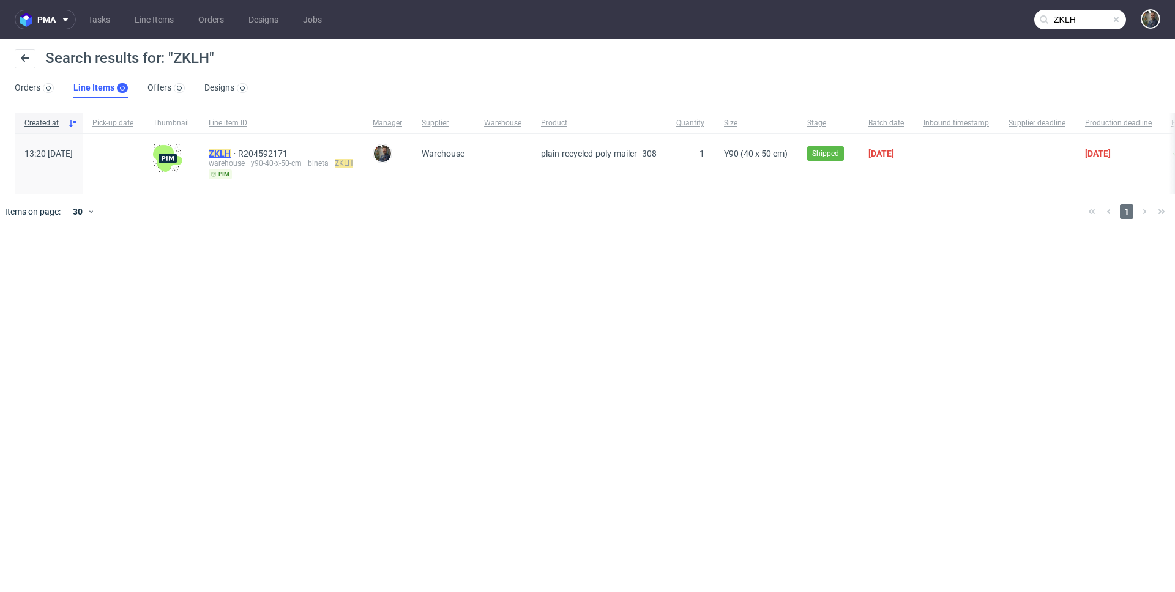
click at [231, 152] on mark "ZKLH" at bounding box center [220, 154] width 22 height 10
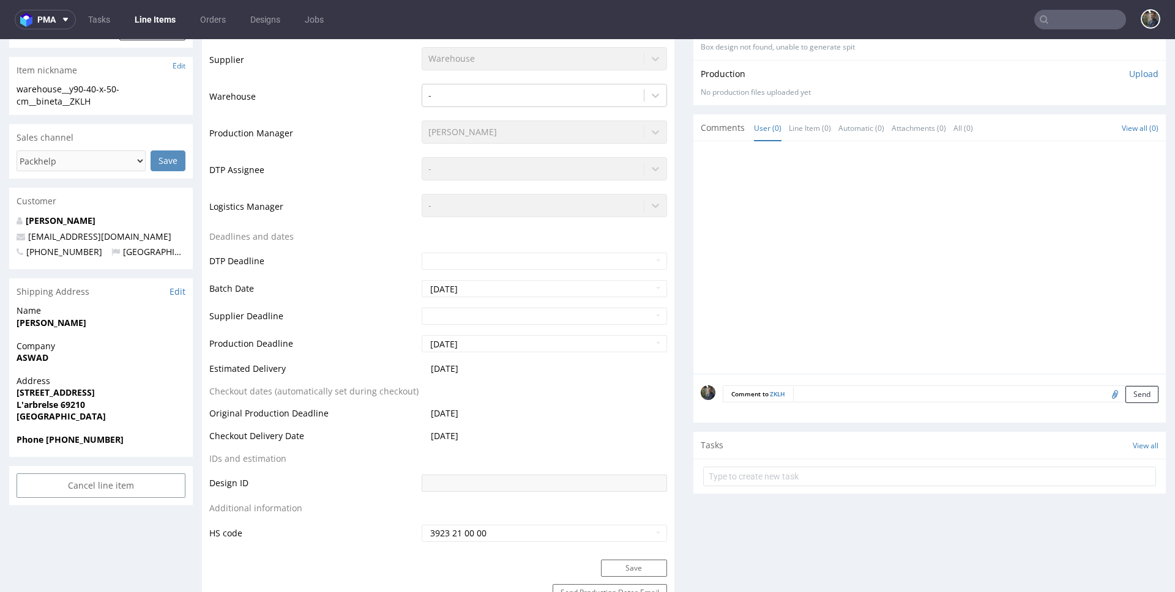
scroll to position [285, 0]
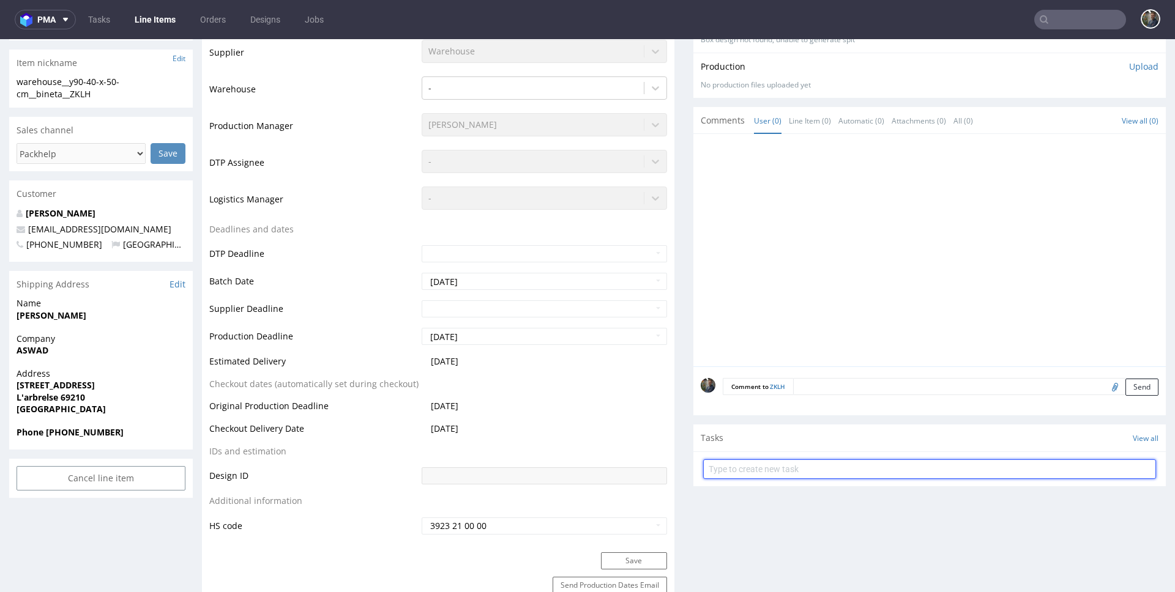
click at [755, 464] on input "text" at bounding box center [929, 470] width 453 height 20
type input "zwrot"
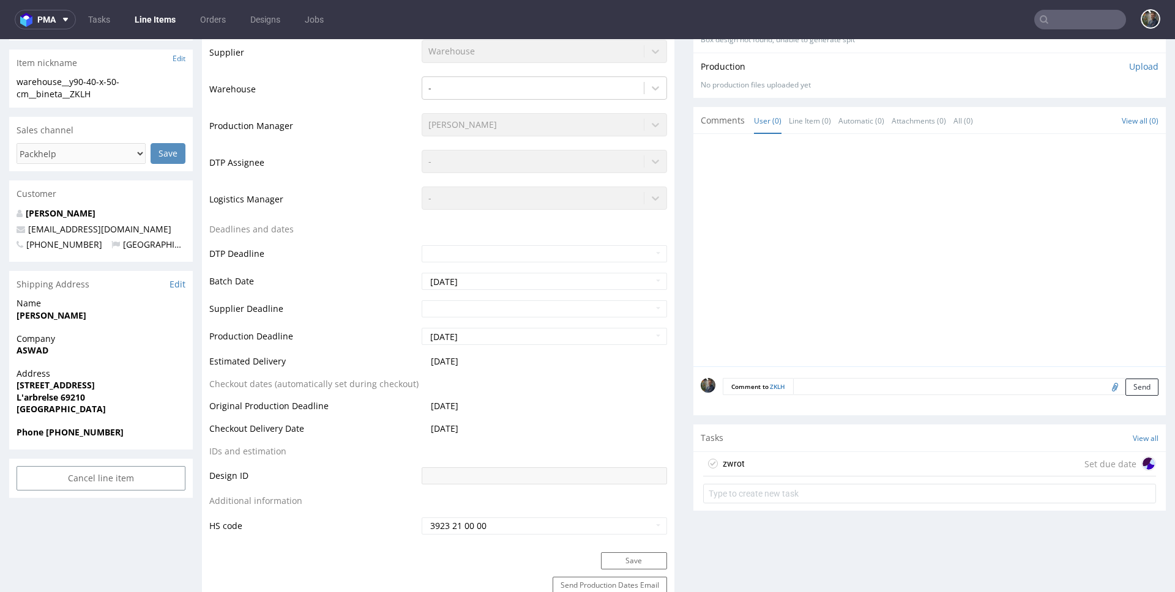
click at [760, 462] on div "zwrot Set due date" at bounding box center [929, 464] width 453 height 24
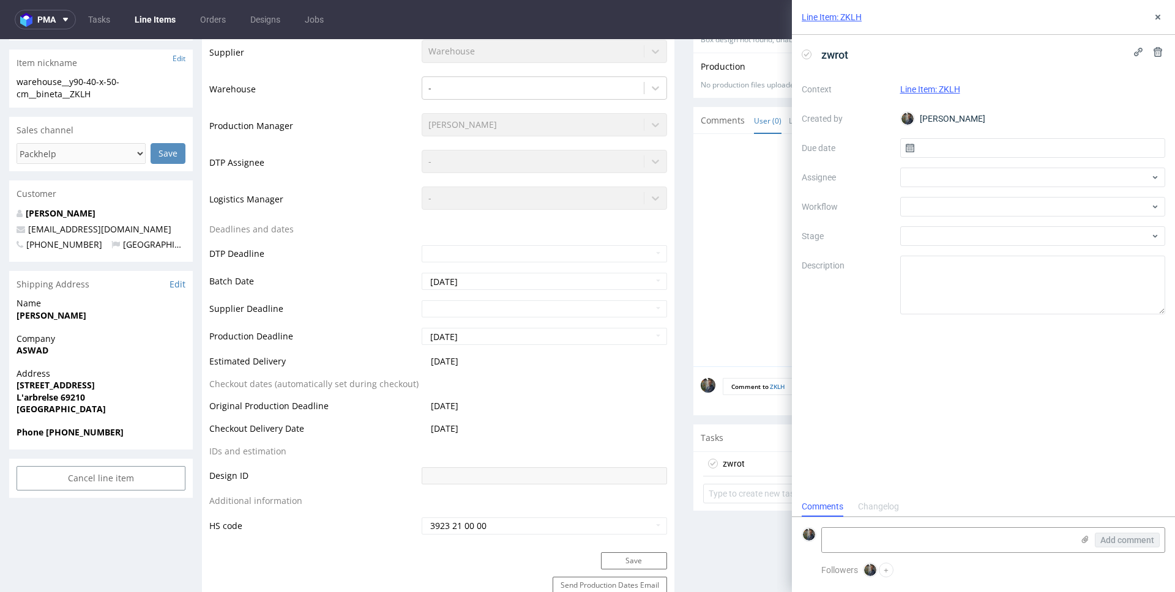
scroll to position [10, 0]
click at [964, 154] on input "text" at bounding box center [1033, 148] width 266 height 20
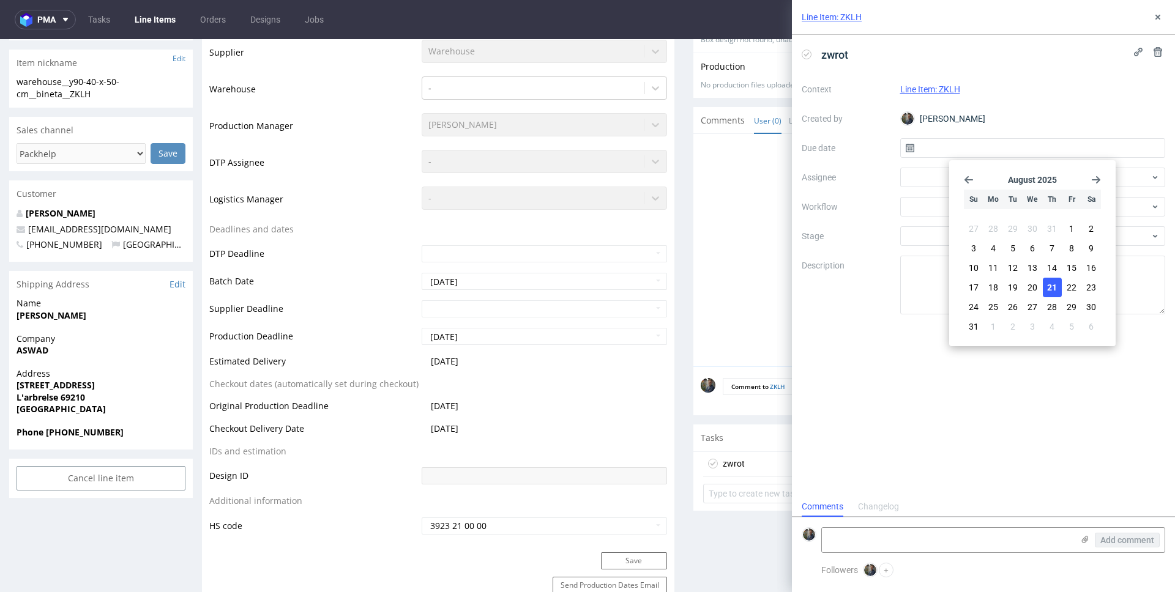
click at [1049, 289] on span "21" at bounding box center [1052, 287] width 10 height 12
type input "21/08/2025"
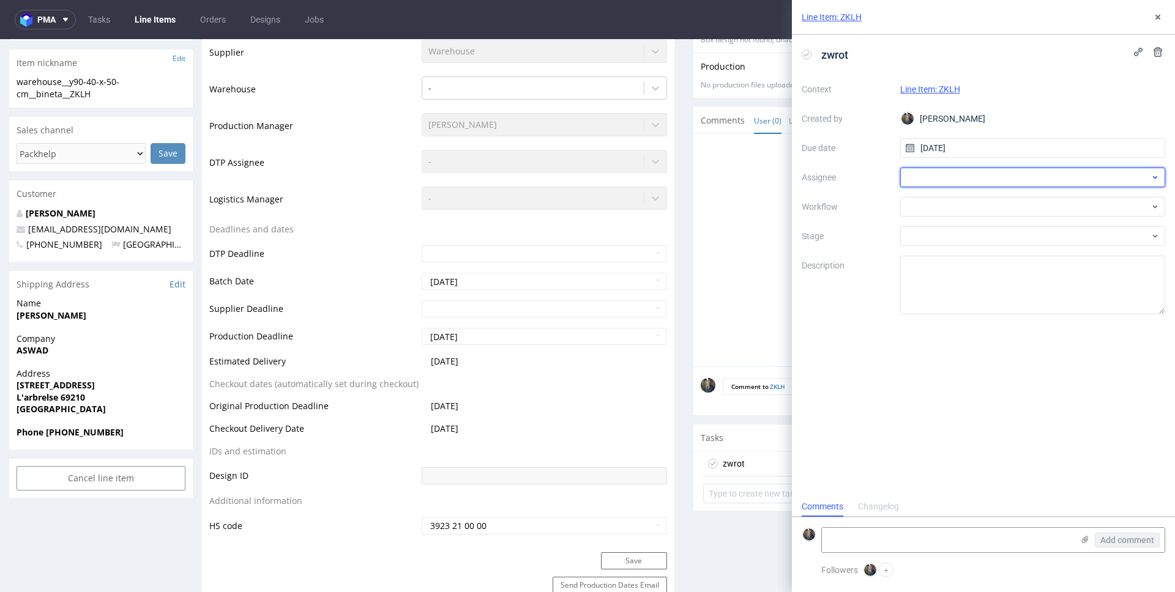
click at [946, 182] on div at bounding box center [1033, 178] width 266 height 20
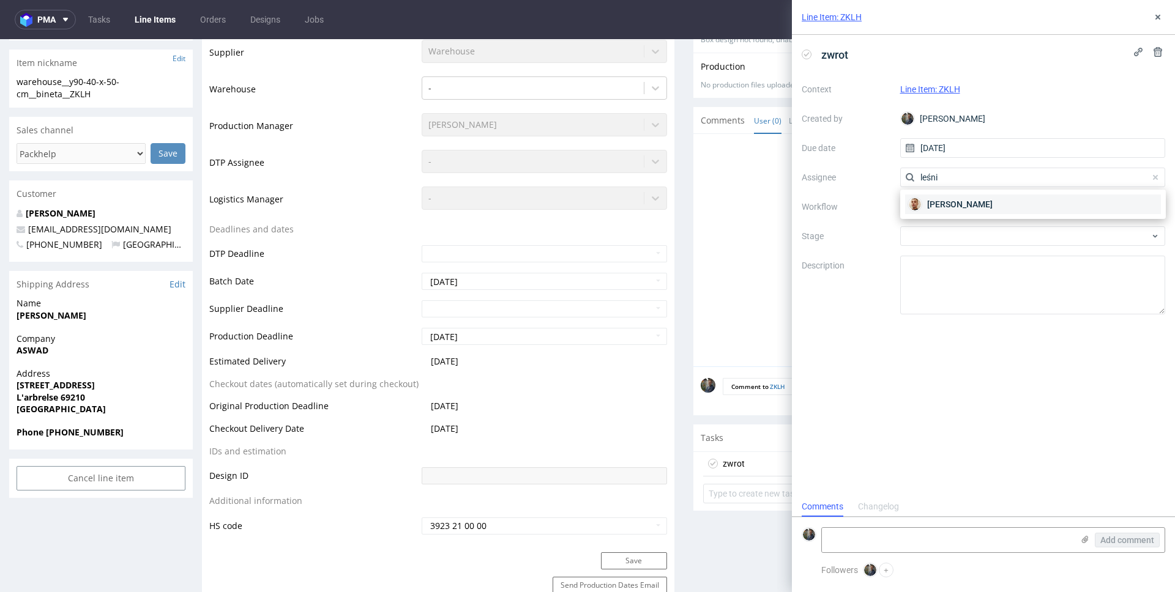
type input "leśni"
click at [1000, 196] on div "Bartłomiej Leśniczuk" at bounding box center [1033, 205] width 256 height 20
click at [968, 204] on div at bounding box center [1033, 207] width 266 height 20
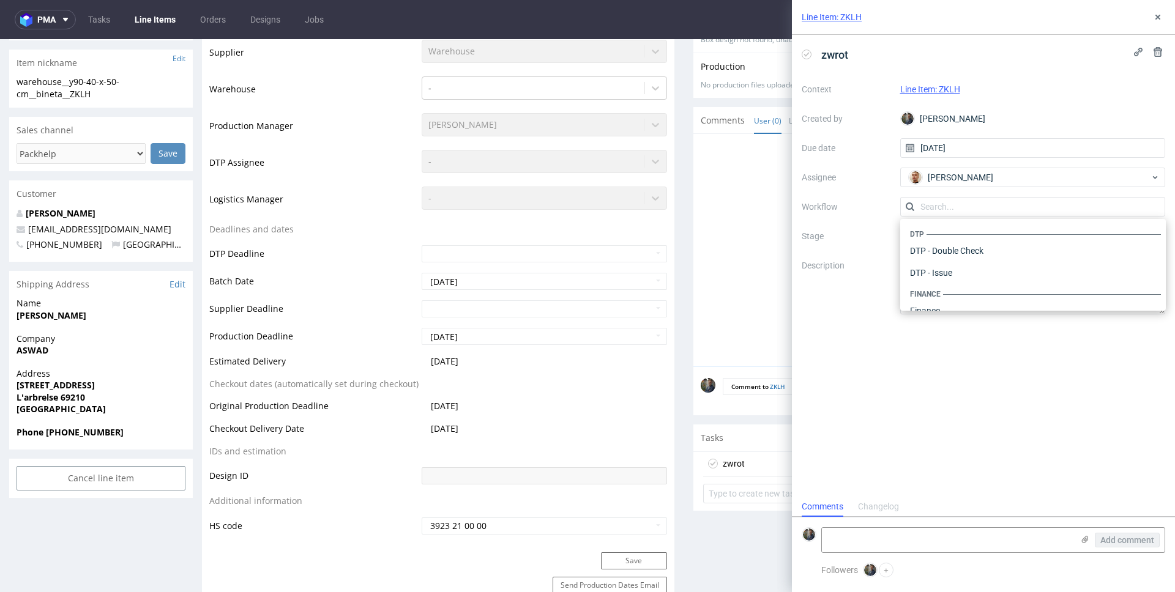
scroll to position [753, 0]
click at [962, 291] on div "Warehouse - Shipping" at bounding box center [1033, 295] width 256 height 22
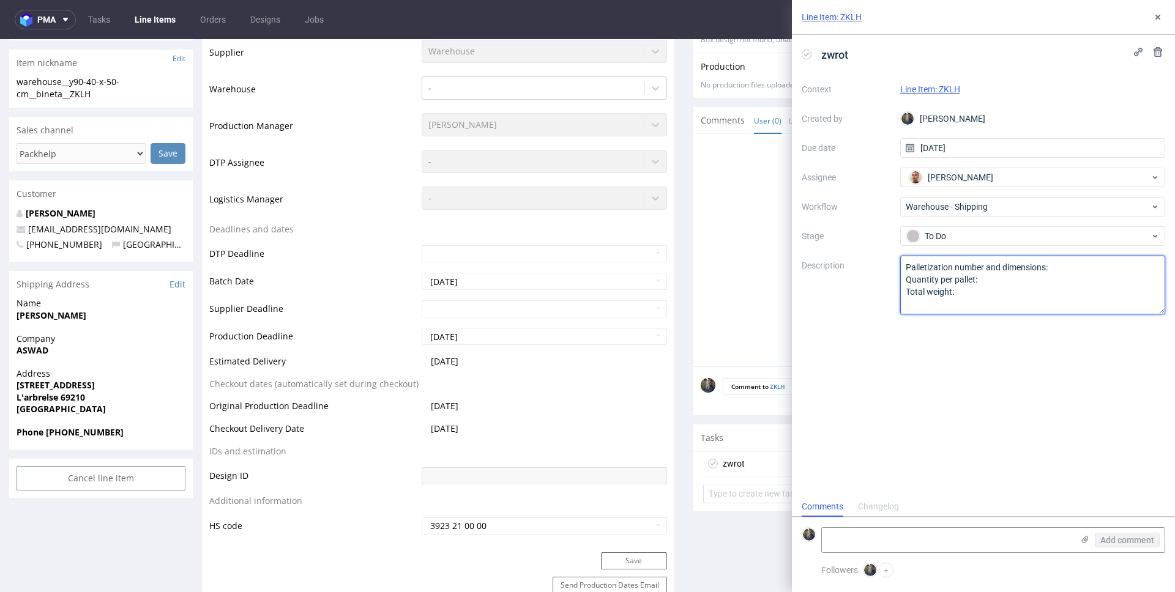
drag, startPoint x: 970, startPoint y: 311, endPoint x: 864, endPoint y: 250, distance: 122.5
click at [864, 250] on div "Context Line Item: ZKLH Created by Maciej Sobola Due date 21/08/2025 Assignee B…" at bounding box center [983, 197] width 363 height 235
paste textarea "Wróciło do pęcic. Prośba o dyspo."
type textarea "Wróciło do pęcic. Prośba o dyspo."
click at [873, 346] on div "zwrot Context Line Item: ZKLH Created by Maciej Sobola Due date 21/08/2025 Assi…" at bounding box center [983, 266] width 383 height 462
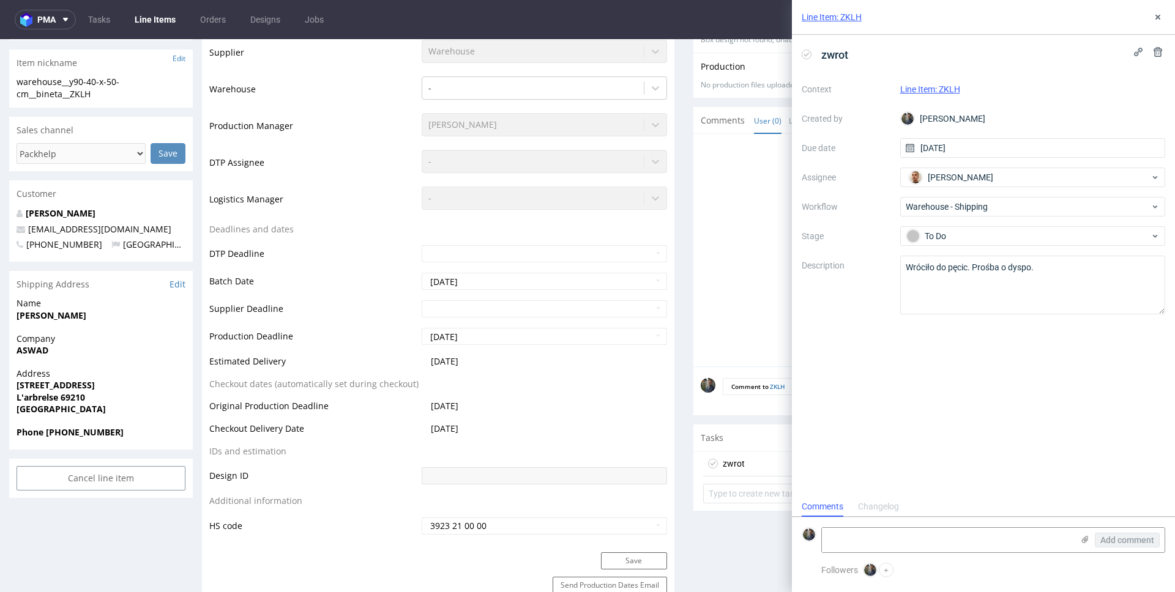
click at [723, 327] on div at bounding box center [933, 253] width 465 height 225
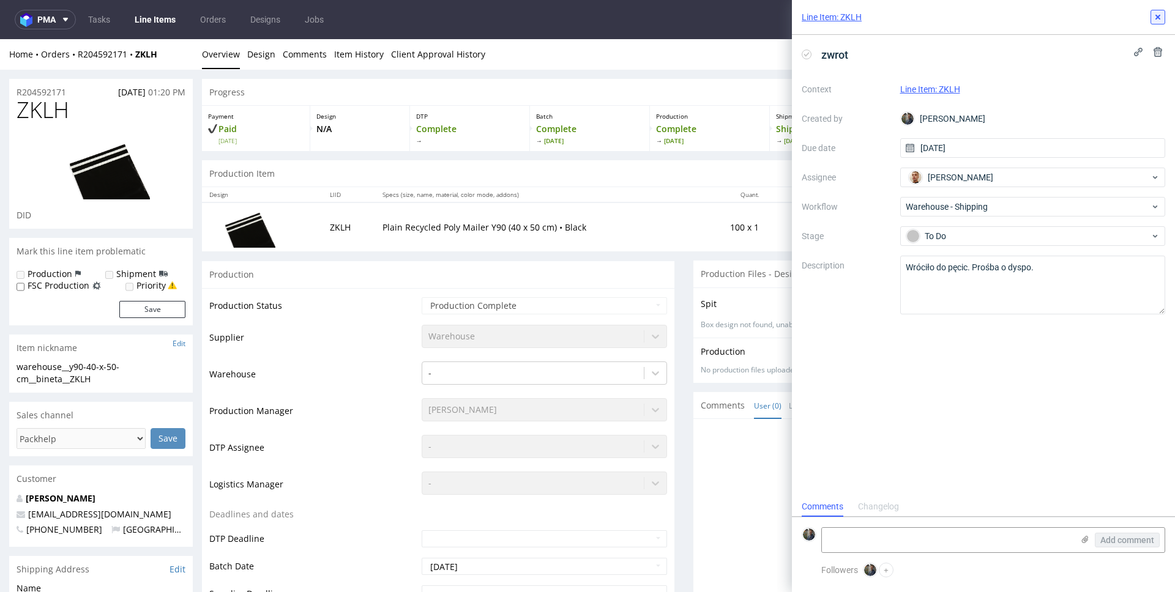
click at [1155, 21] on icon at bounding box center [1158, 17] width 10 height 10
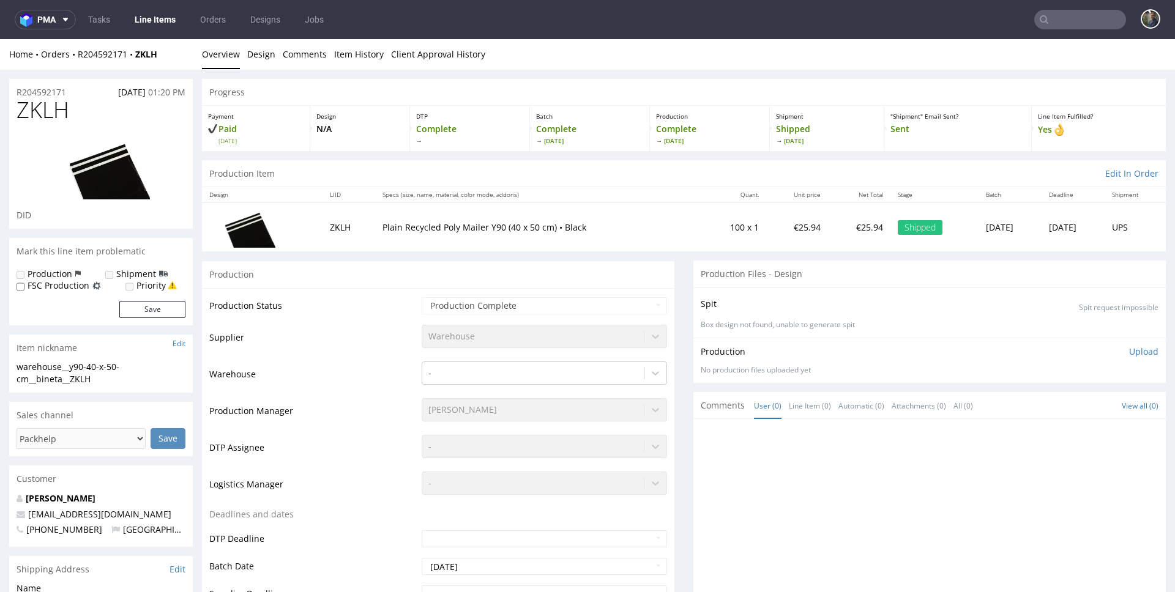
click at [1063, 18] on input "text" at bounding box center [1080, 20] width 92 height 20
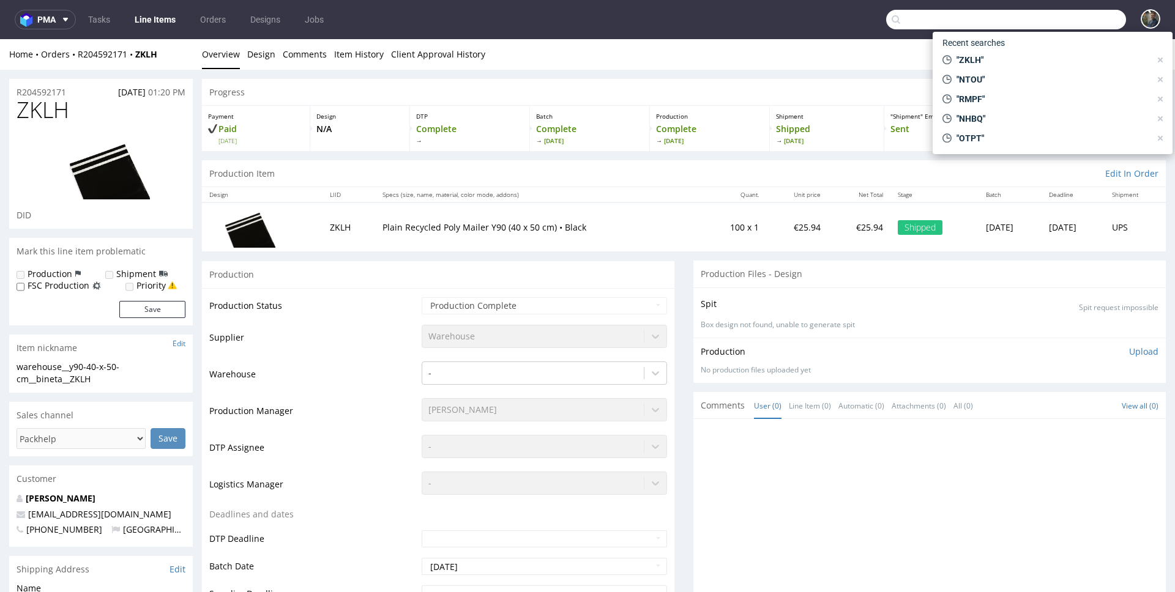
paste input "CZXH"
type input "CZXH"
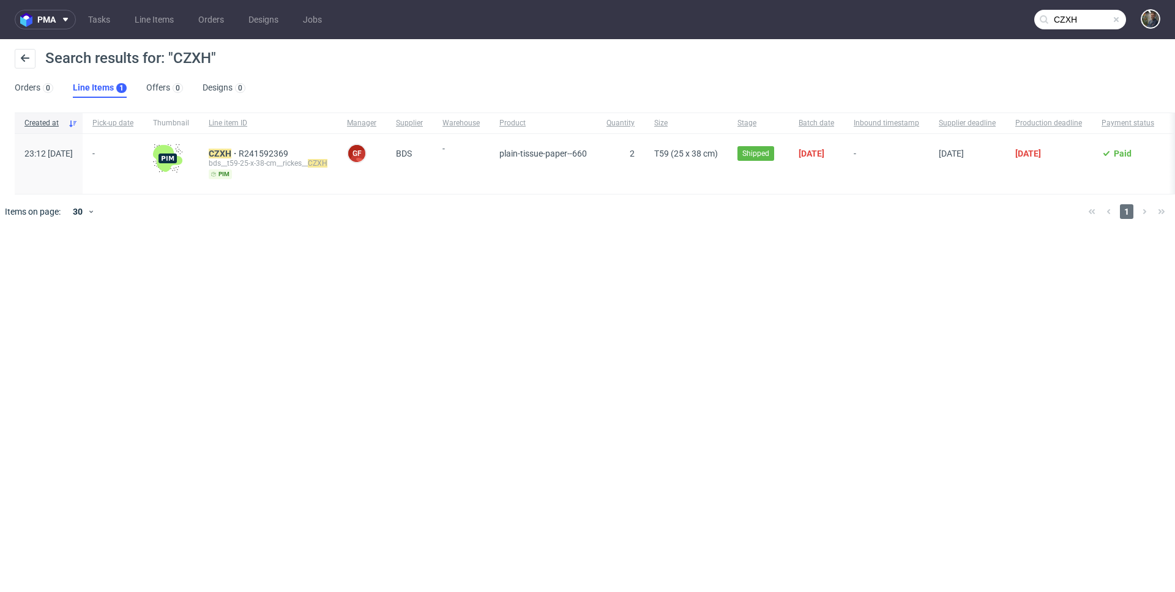
click at [239, 157] on div "CZXH R241592369 bds__t59-25-x-38-cm__rickes__ CZXH pim" at bounding box center [268, 164] width 138 height 60
click at [240, 155] on div "CZXH R241592369 bds__t59-25-x-38-cm__rickes__ CZXH pim" at bounding box center [268, 164] width 138 height 60
click at [231, 155] on mark "CZXH" at bounding box center [220, 154] width 23 height 10
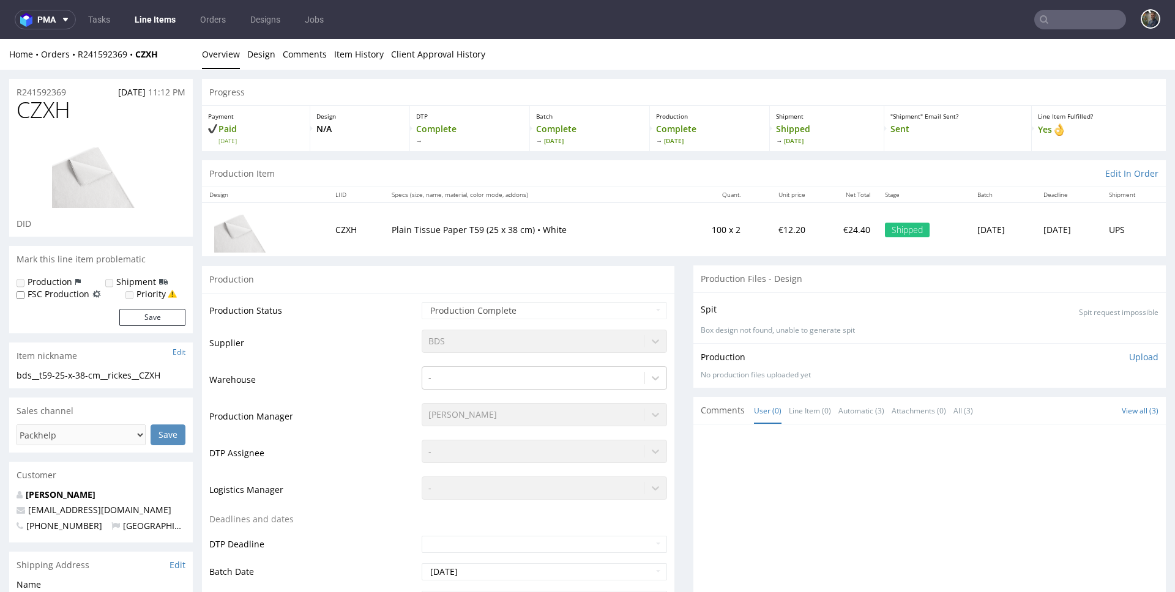
scroll to position [420, 0]
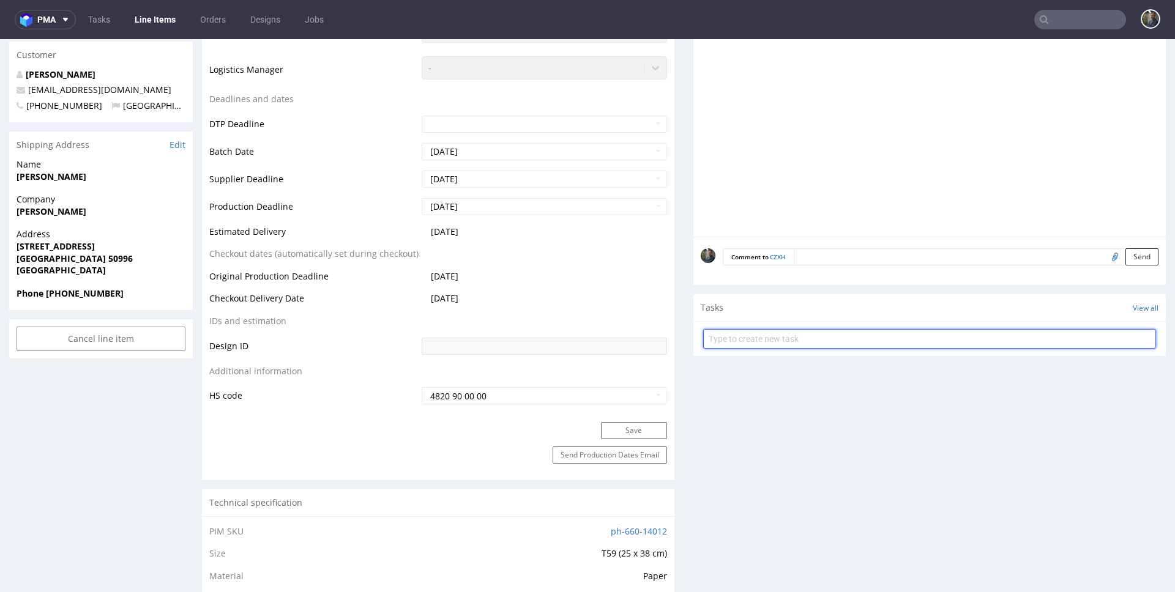
click at [762, 340] on input "text" at bounding box center [929, 339] width 453 height 20
type input "zwrot"
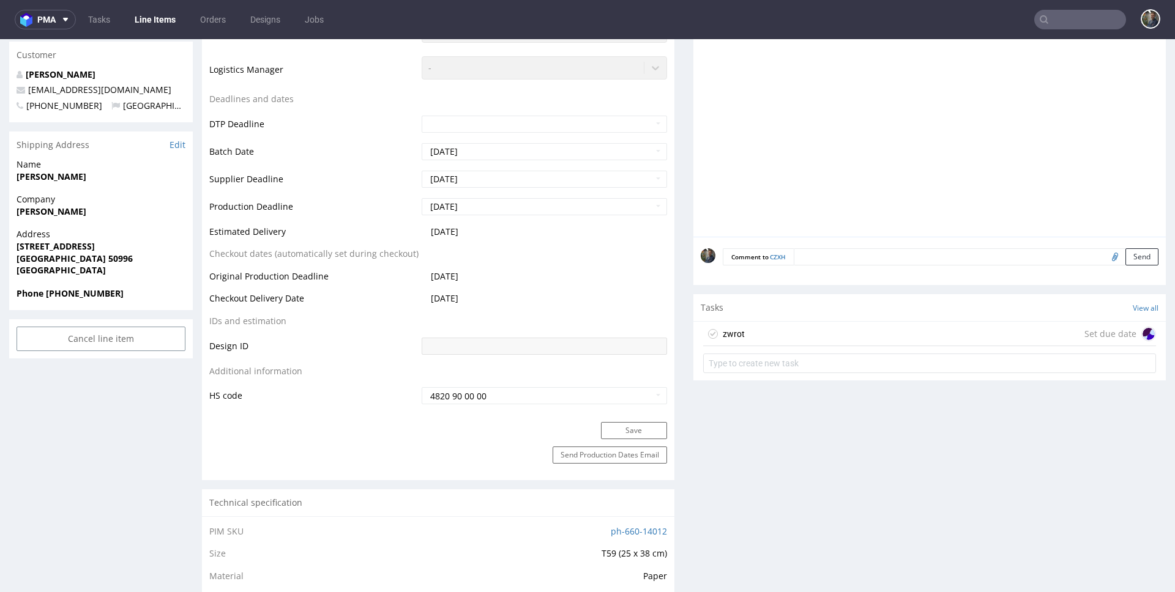
click at [756, 343] on div "zwrot Set due date" at bounding box center [929, 334] width 453 height 24
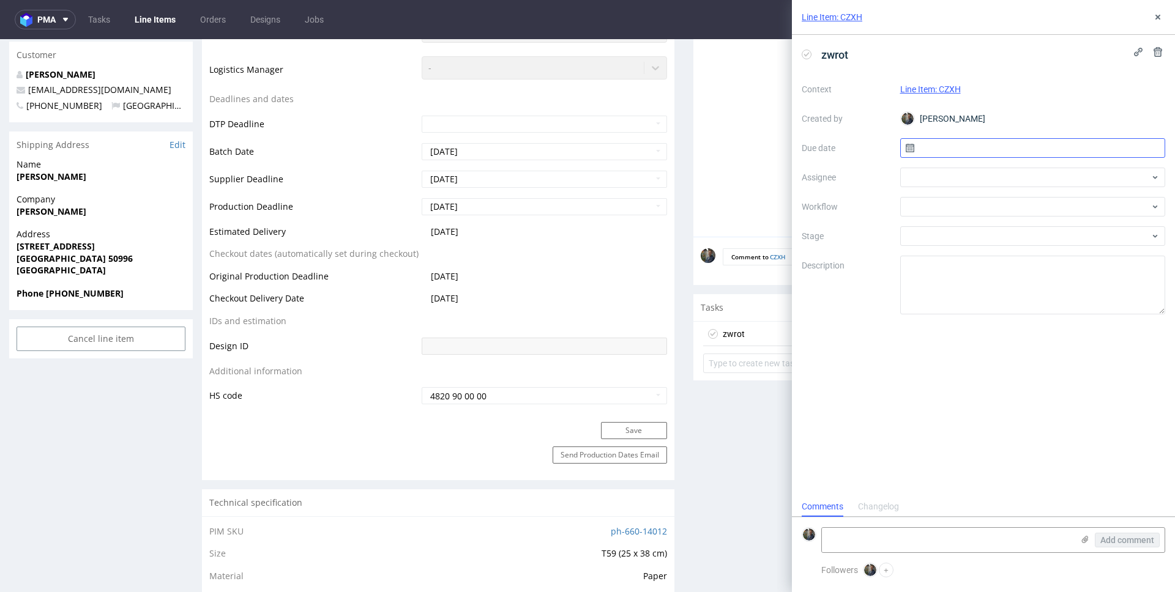
scroll to position [10, 0]
click at [950, 153] on input "text" at bounding box center [1033, 148] width 266 height 20
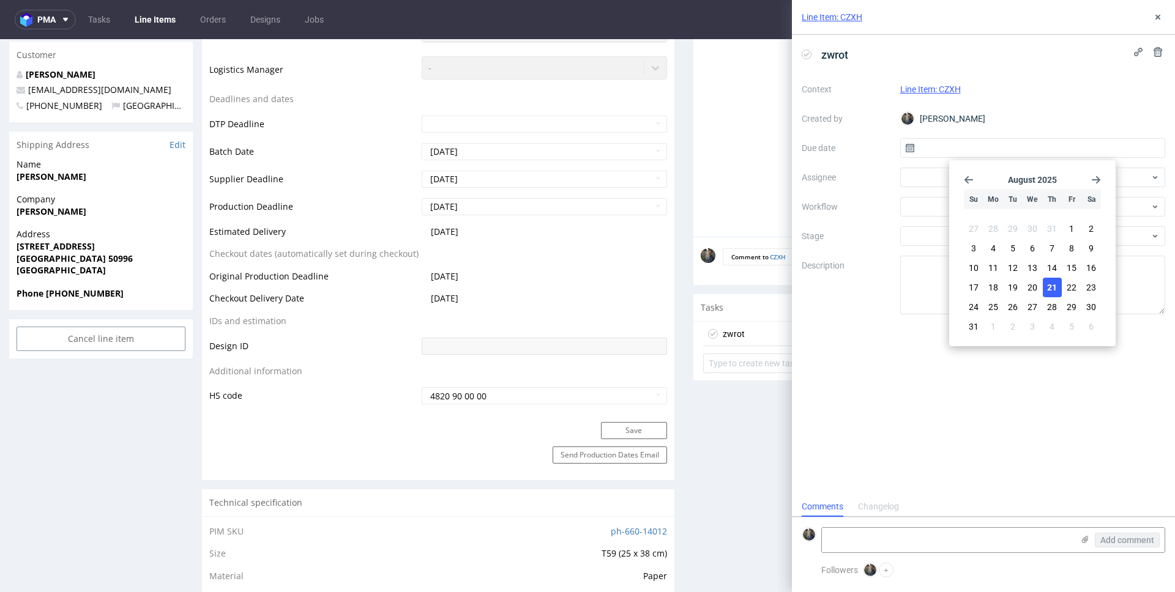
click at [1049, 284] on span "21" at bounding box center [1052, 287] width 10 height 12
type input "21/08/2025"
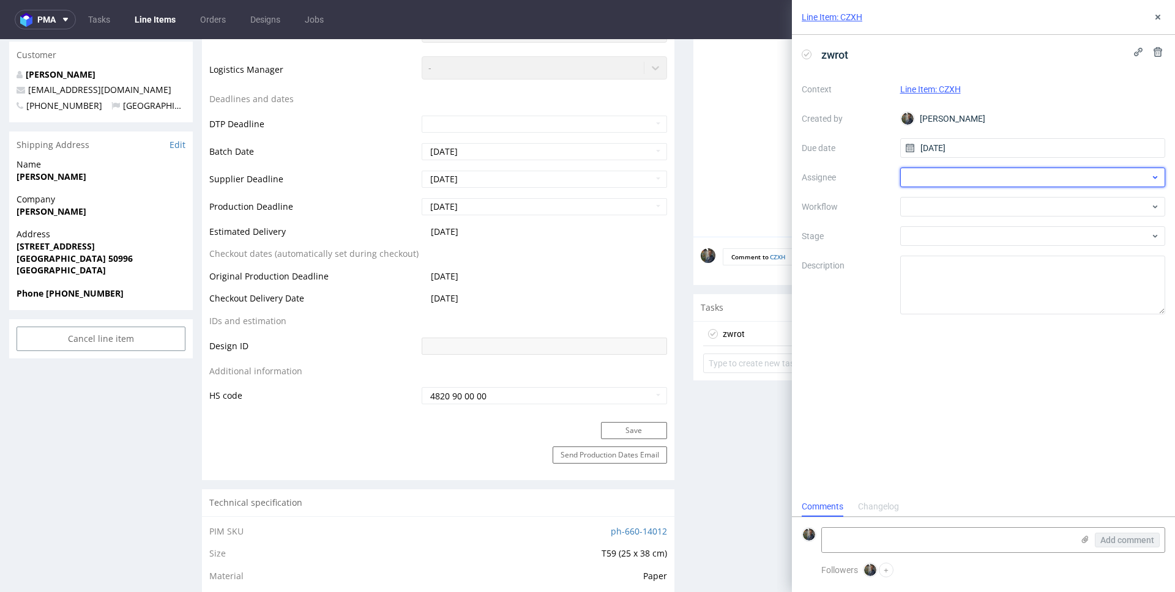
click at [966, 177] on div at bounding box center [1033, 178] width 266 height 20
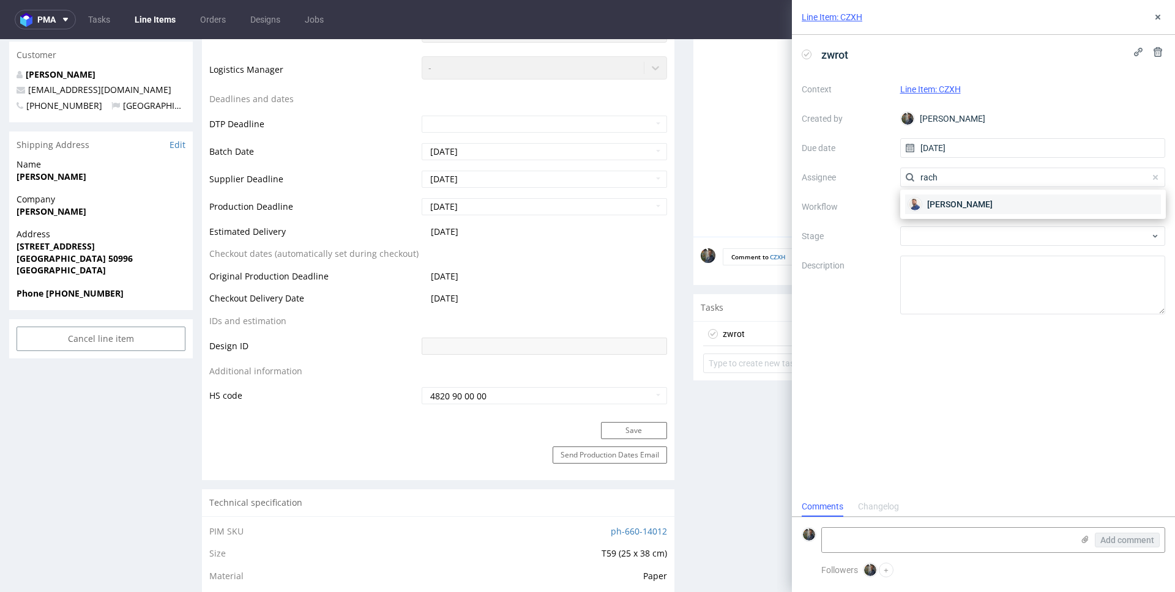
type input "rach"
click at [959, 199] on span "Michał Rachański" at bounding box center [959, 204] width 65 height 12
click at [949, 206] on div at bounding box center [1033, 207] width 266 height 20
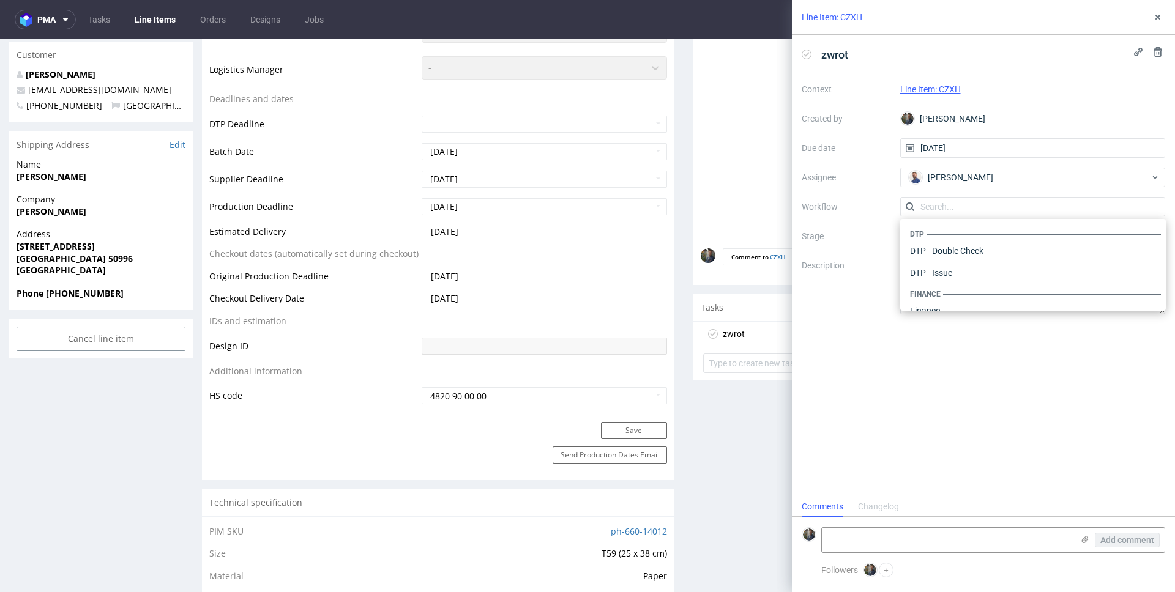
scroll to position [753, 0]
click at [949, 288] on div "Warehouse - Shipping" at bounding box center [1033, 295] width 256 height 22
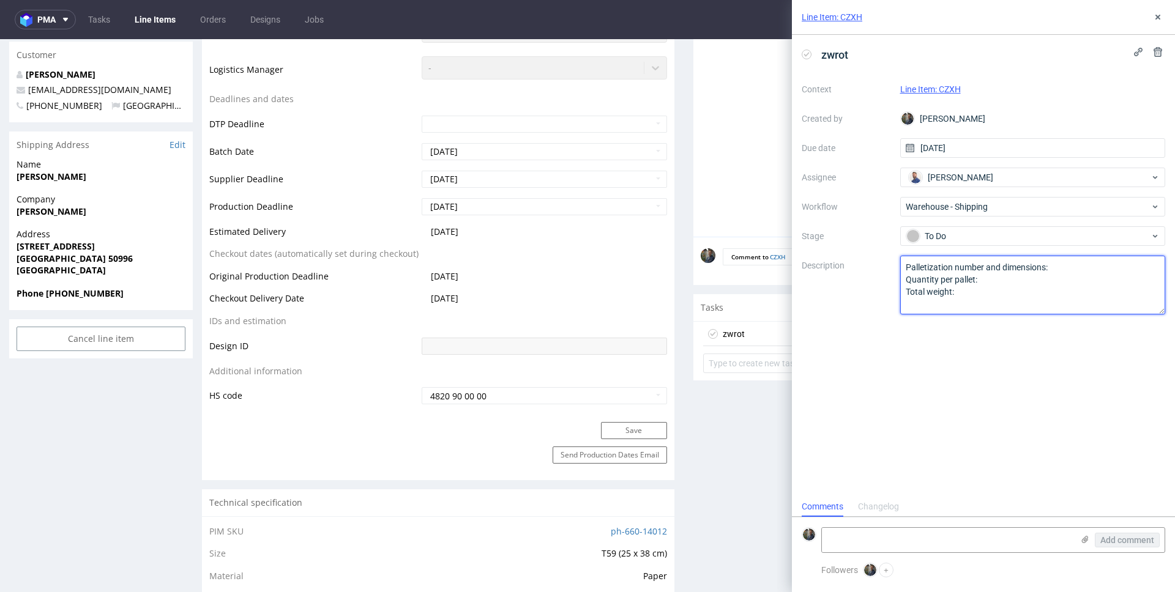
drag, startPoint x: 921, startPoint y: 275, endPoint x: 877, endPoint y: 259, distance: 46.5
click at [877, 259] on div "Context Line Item: CZXH Created by Maciej Sobola Due date 21/08/2025 Assignee M…" at bounding box center [983, 197] width 363 height 235
paste textarea "Wróciło do pęcic. Prośba o dyspo."
type textarea "Wróciło do pęcic. Prośba o dyspo."
click at [904, 348] on div "zwrot Context Line Item: CZXH Created by Maciej Sobola Due date 21/08/2025 Assi…" at bounding box center [983, 266] width 383 height 462
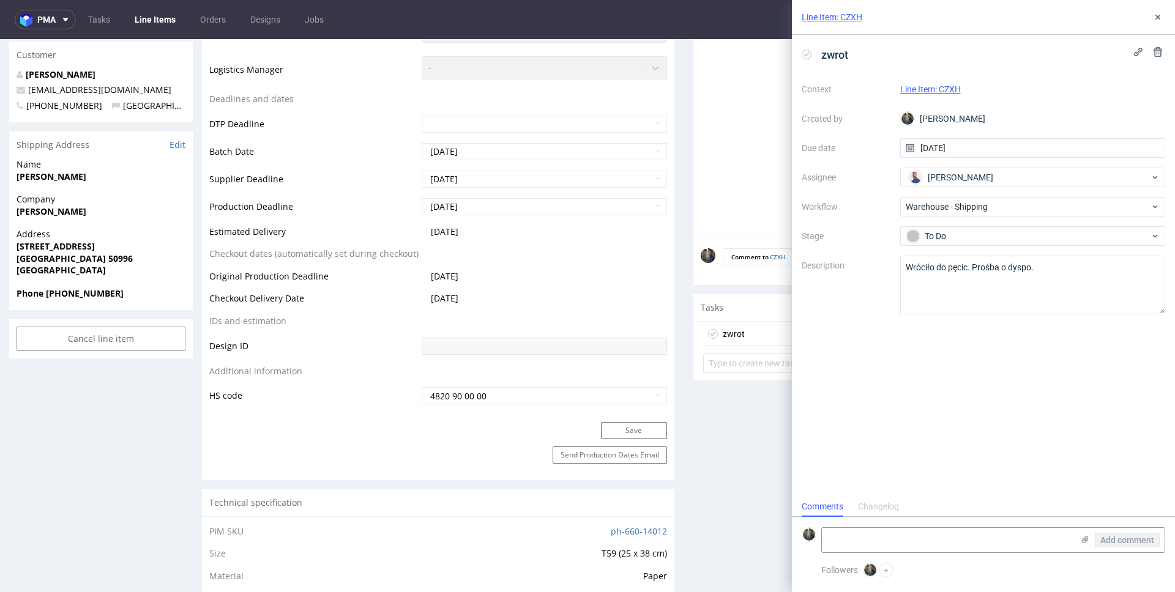
scroll to position [0, 0]
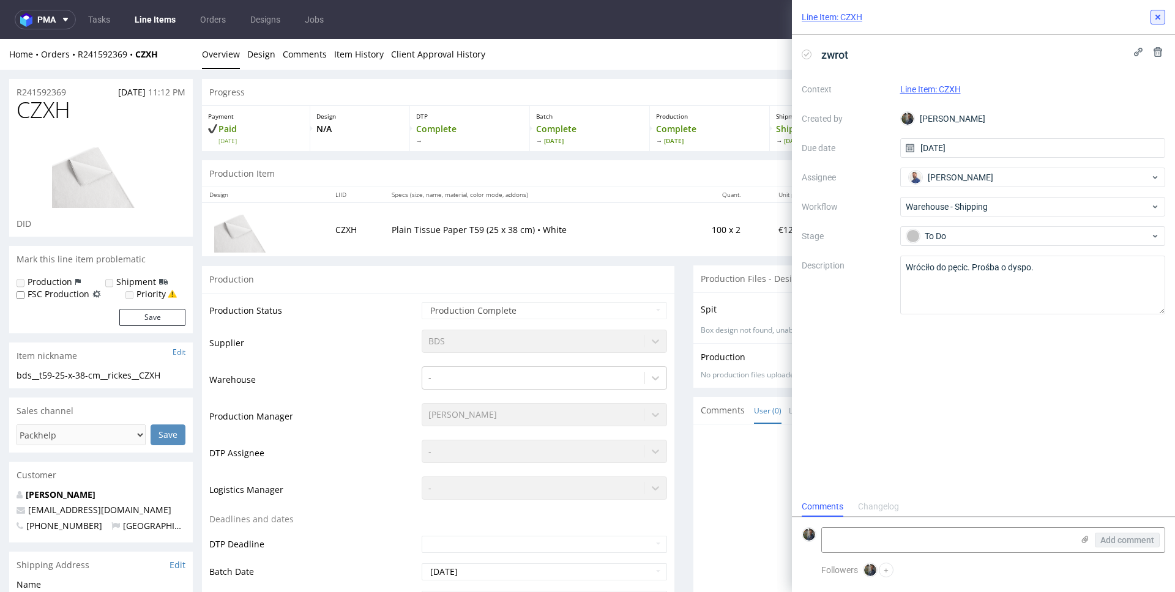
click at [1154, 12] on icon at bounding box center [1158, 17] width 10 height 10
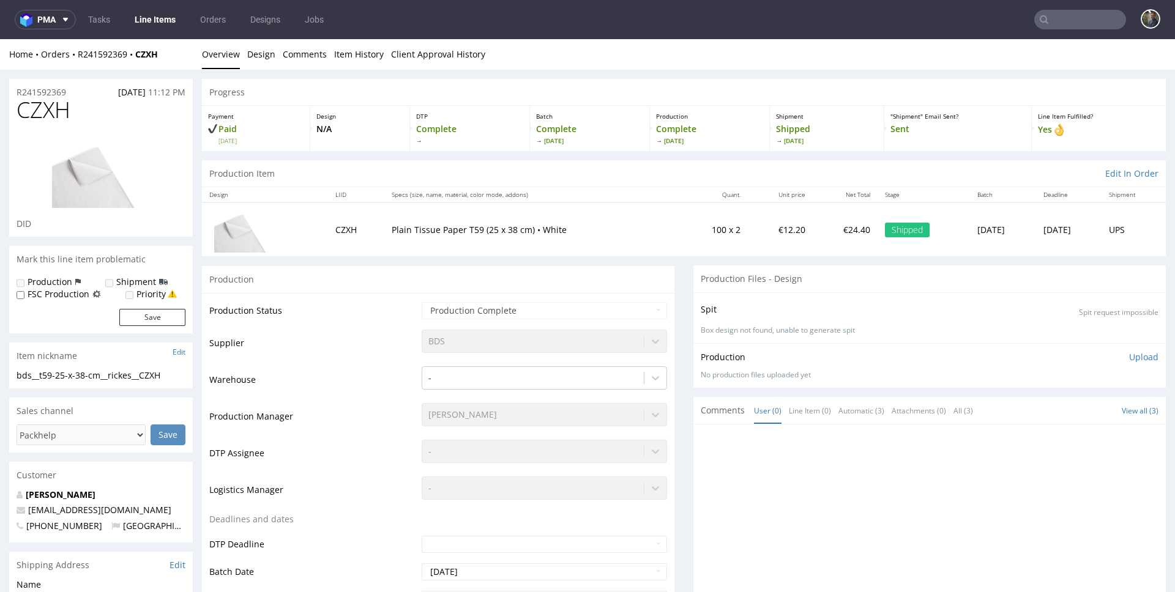
click at [1100, 21] on input "text" at bounding box center [1080, 20] width 92 height 20
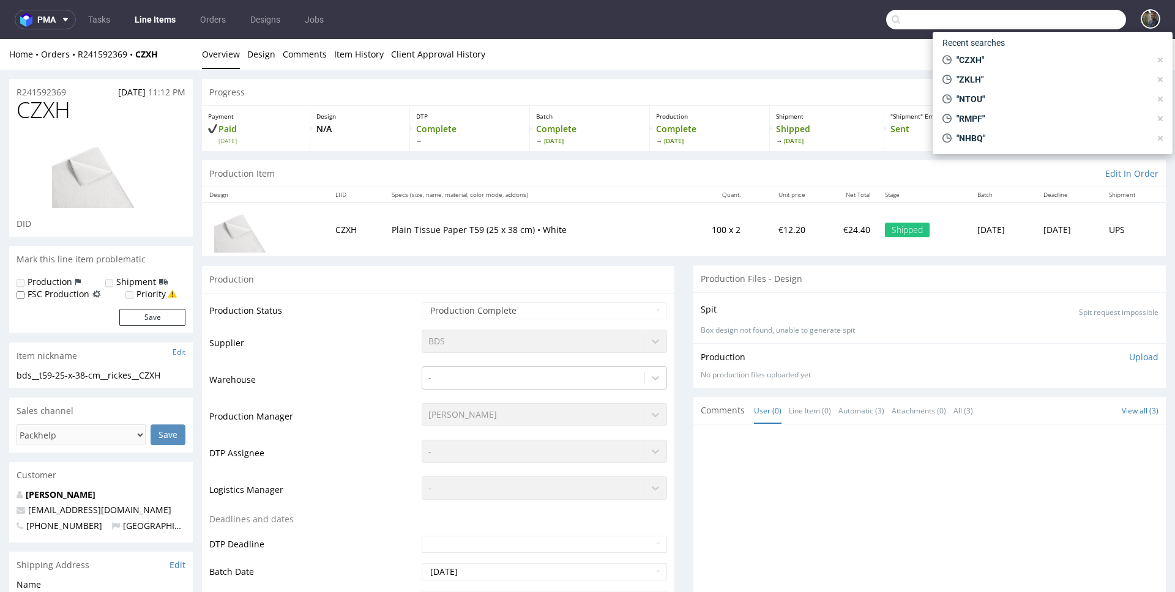
paste input "SBFC"
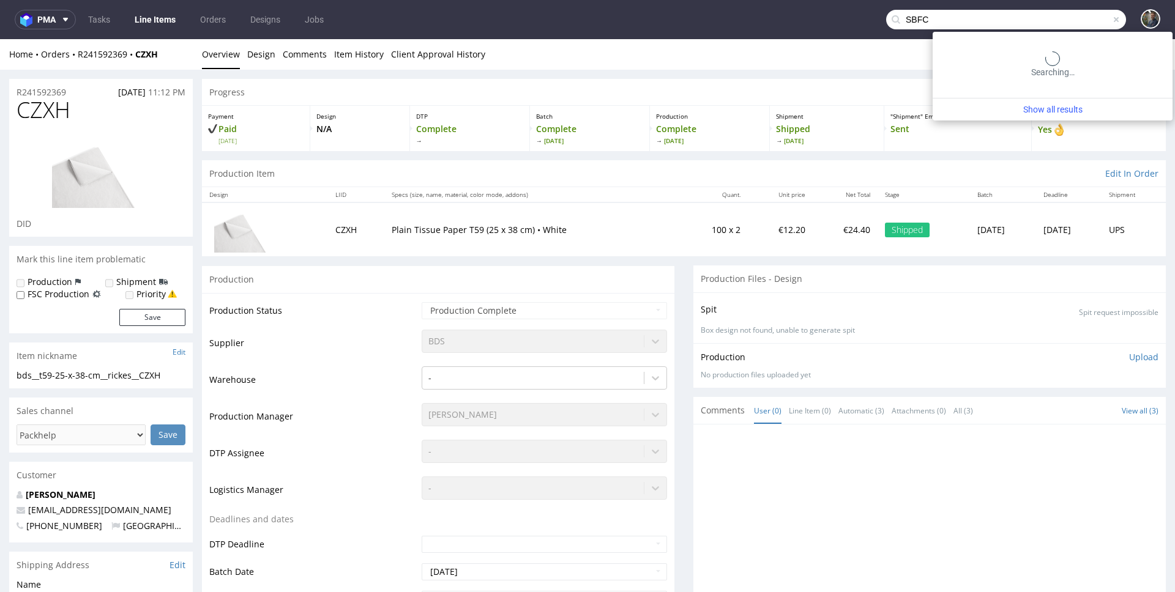
type input "SBFC"
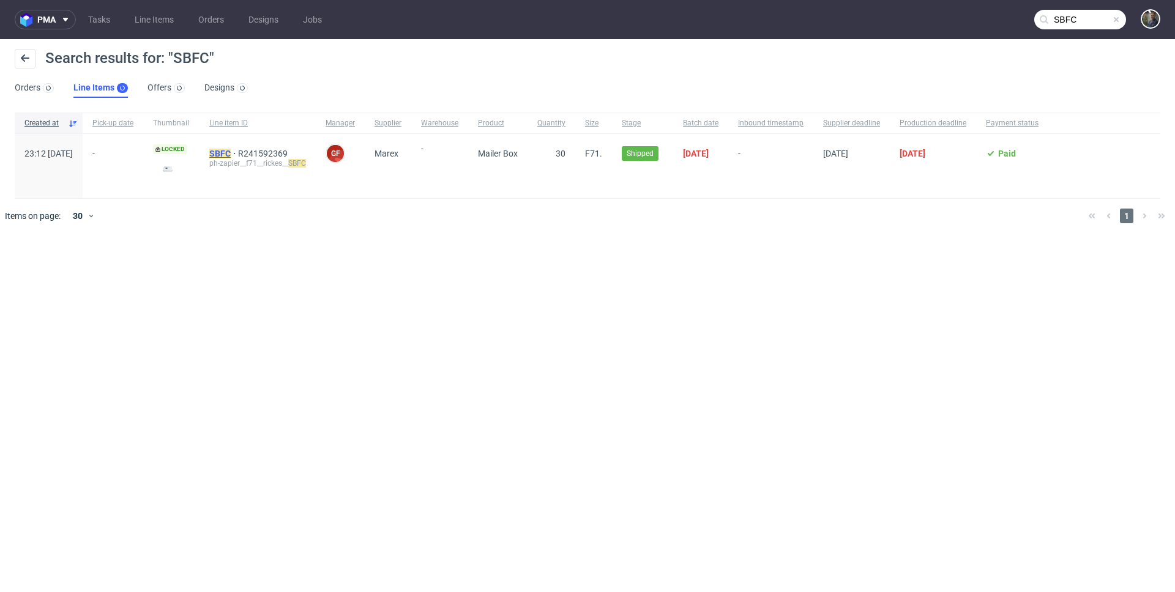
click at [238, 151] on span "SBFC" at bounding box center [223, 154] width 29 height 10
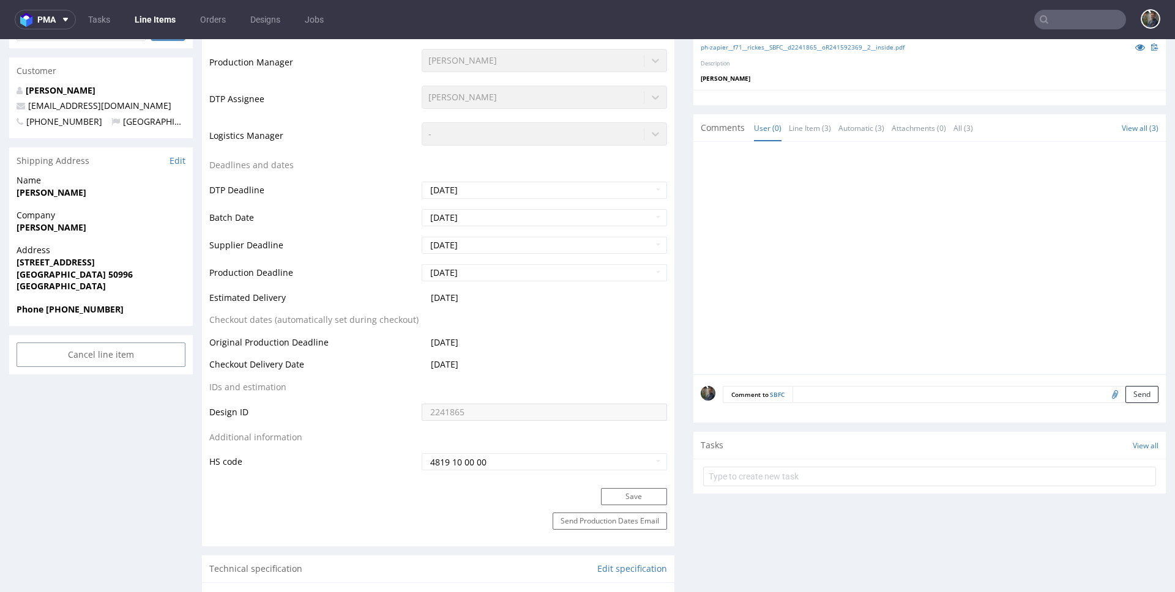
scroll to position [440, 0]
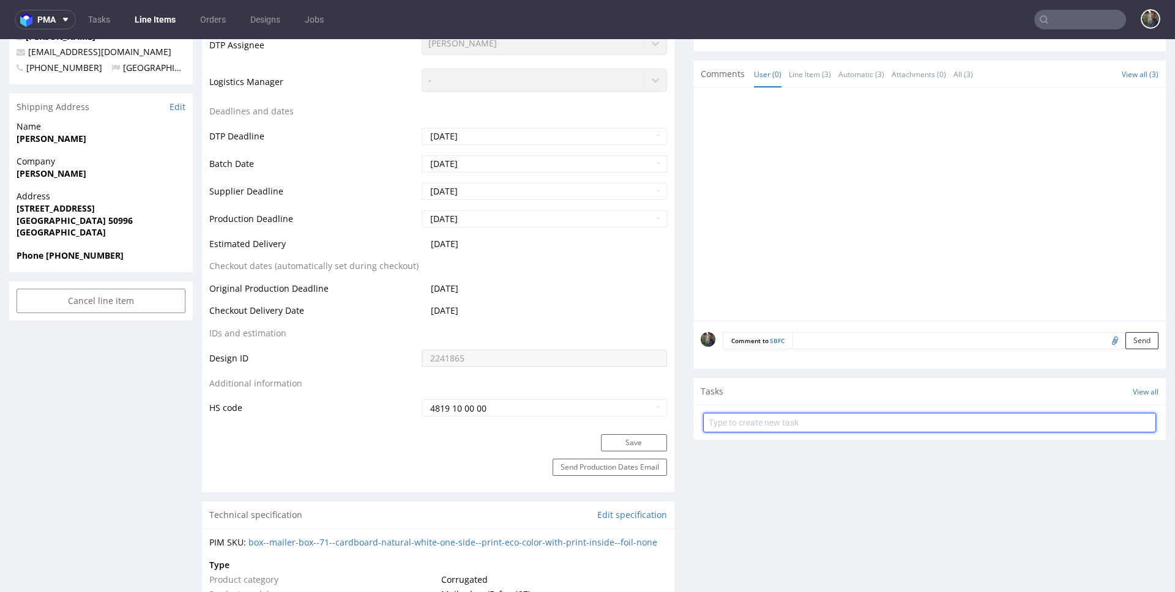
click at [751, 429] on input "text" at bounding box center [929, 423] width 453 height 20
type input "zwrot"
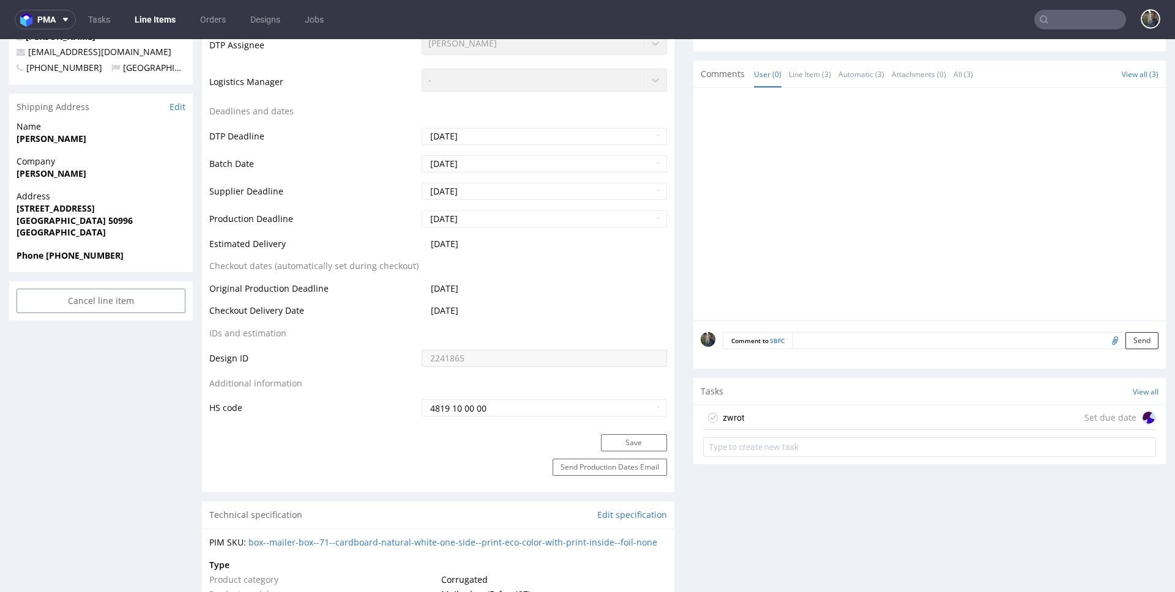
click at [759, 415] on div "zwrot Set due date" at bounding box center [929, 418] width 453 height 24
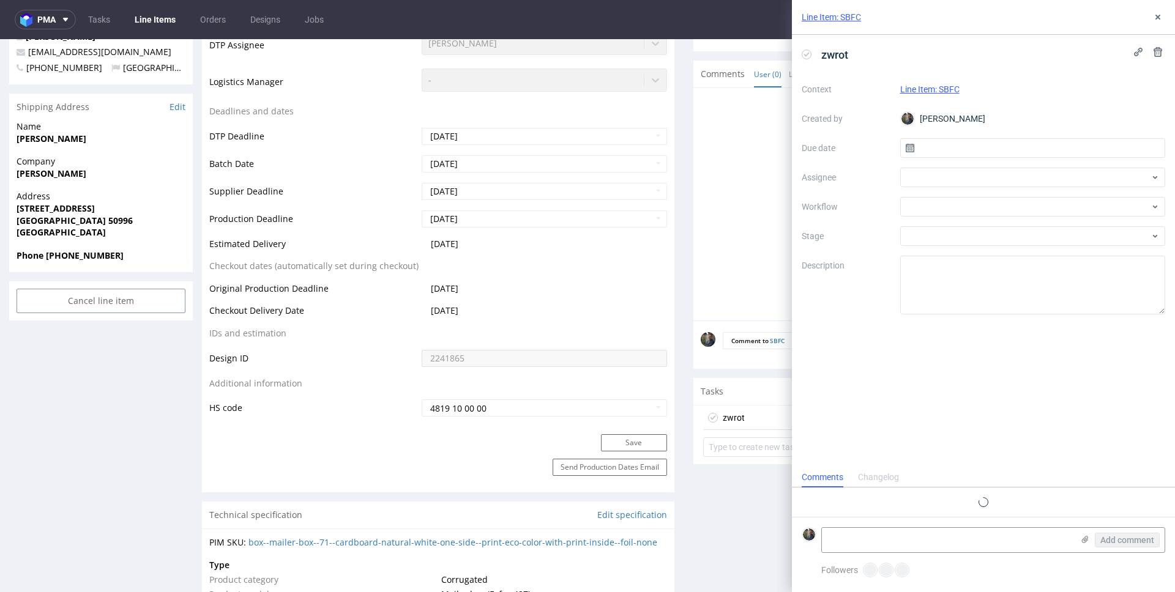
scroll to position [10, 0]
click at [988, 143] on input "text" at bounding box center [1033, 148] width 266 height 20
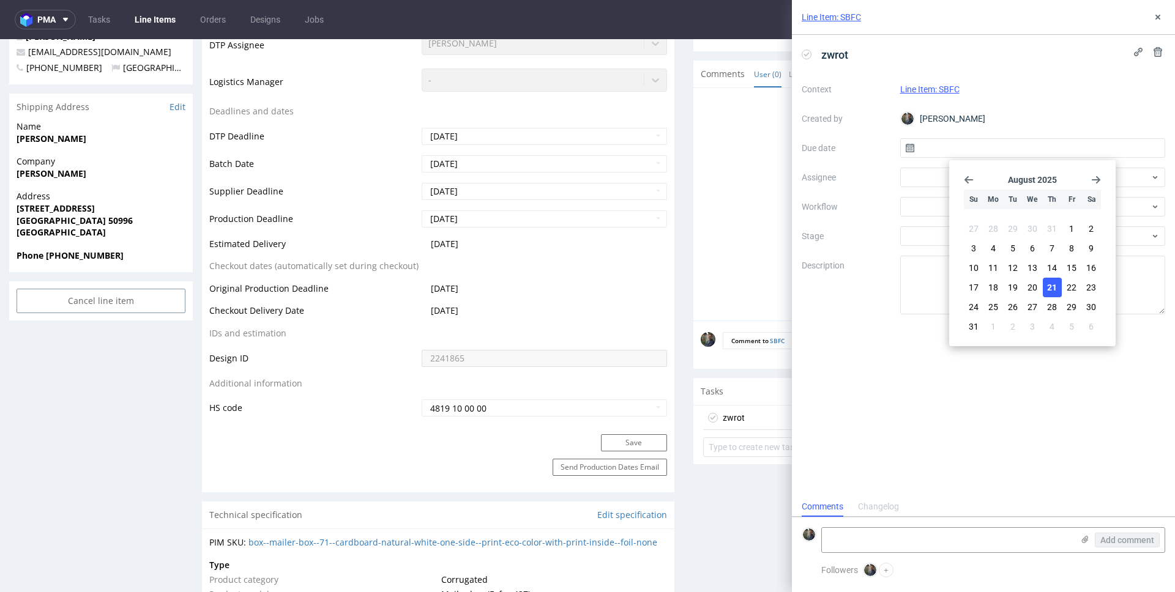
click at [1053, 292] on span "21" at bounding box center [1052, 287] width 10 height 12
type input "21/08/2025"
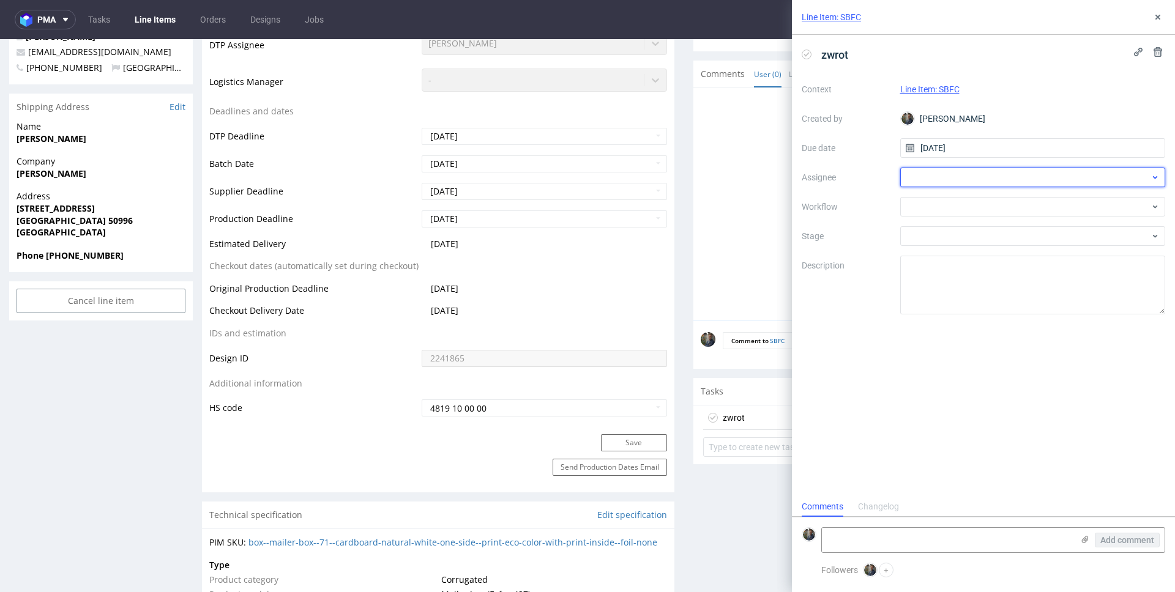
click at [959, 181] on div at bounding box center [1033, 178] width 266 height 20
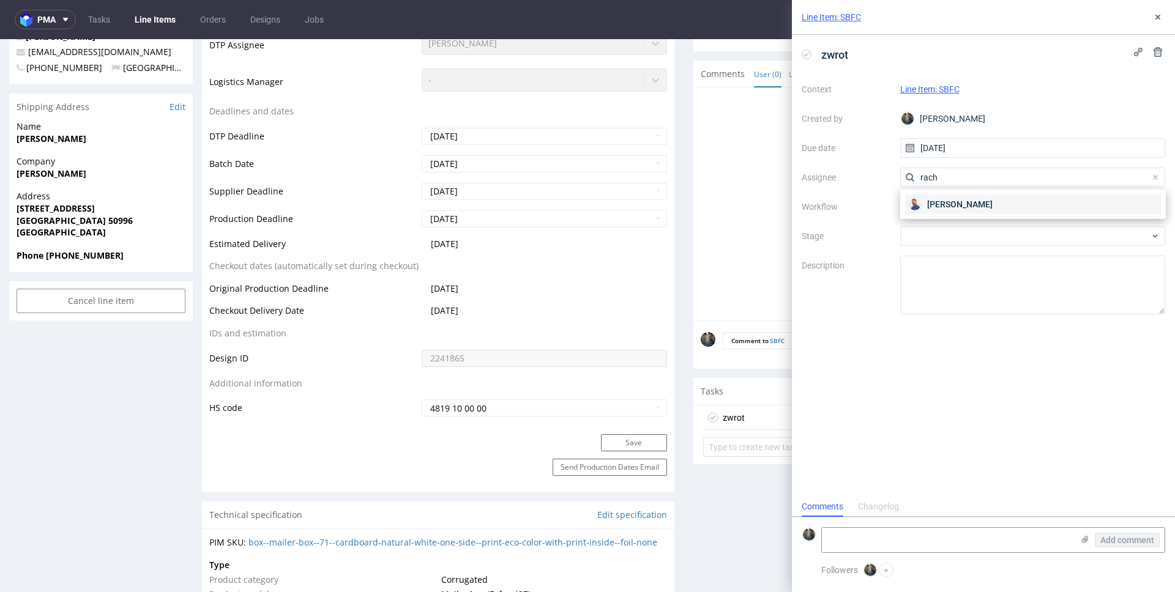
type input "rach"
click at [952, 200] on span "Michał Rachański" at bounding box center [959, 204] width 65 height 12
click at [951, 206] on div at bounding box center [1033, 207] width 266 height 20
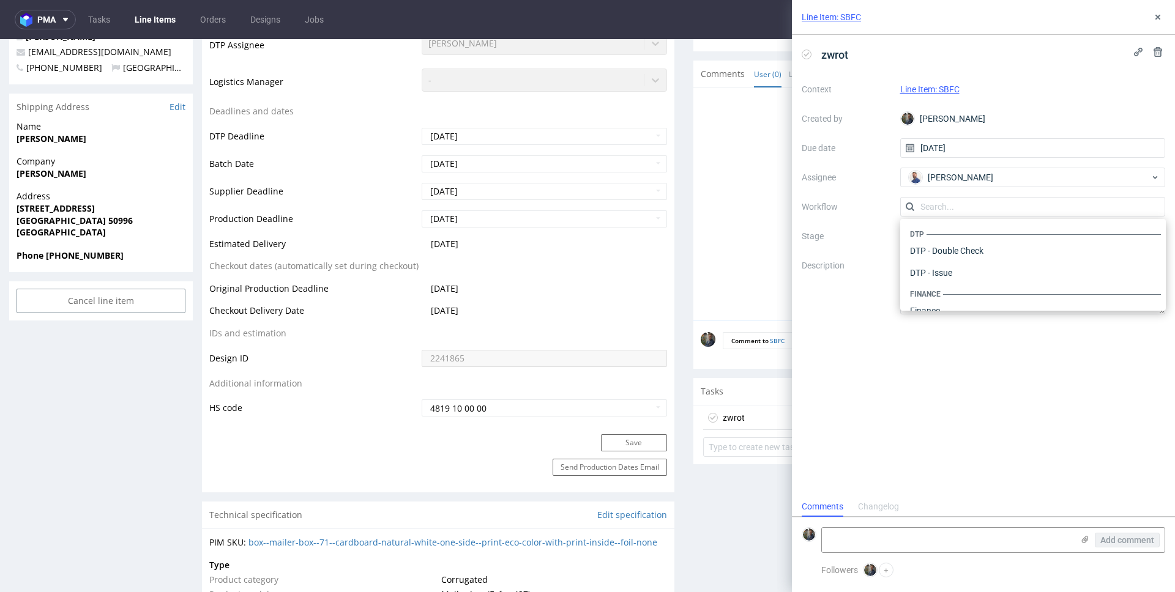
scroll to position [753, 0]
click at [964, 292] on div "Warehouse - Shipping" at bounding box center [1033, 295] width 256 height 22
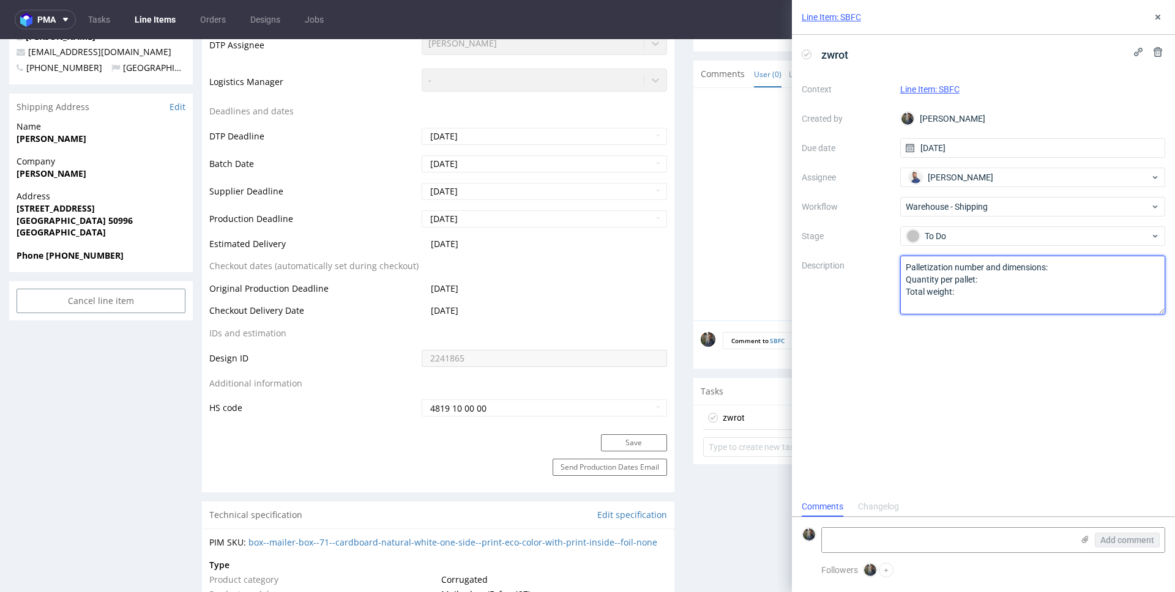
drag, startPoint x: 970, startPoint y: 304, endPoint x: 847, endPoint y: 256, distance: 131.6
click at [852, 240] on div "Context Line Item: SBFC Created by Maciej Sobola Due date 21/08/2025 Assignee M…" at bounding box center [983, 197] width 363 height 235
paste textarea "Wróciło do pęcic. Prośba o dyspo."
type textarea "Wróciło do pęcic. Prośba o dyspo."
click at [877, 359] on div "zwrot Context Line Item: SBFC Created by Maciej Sobola Due date 21/08/2025 Assi…" at bounding box center [983, 266] width 383 height 462
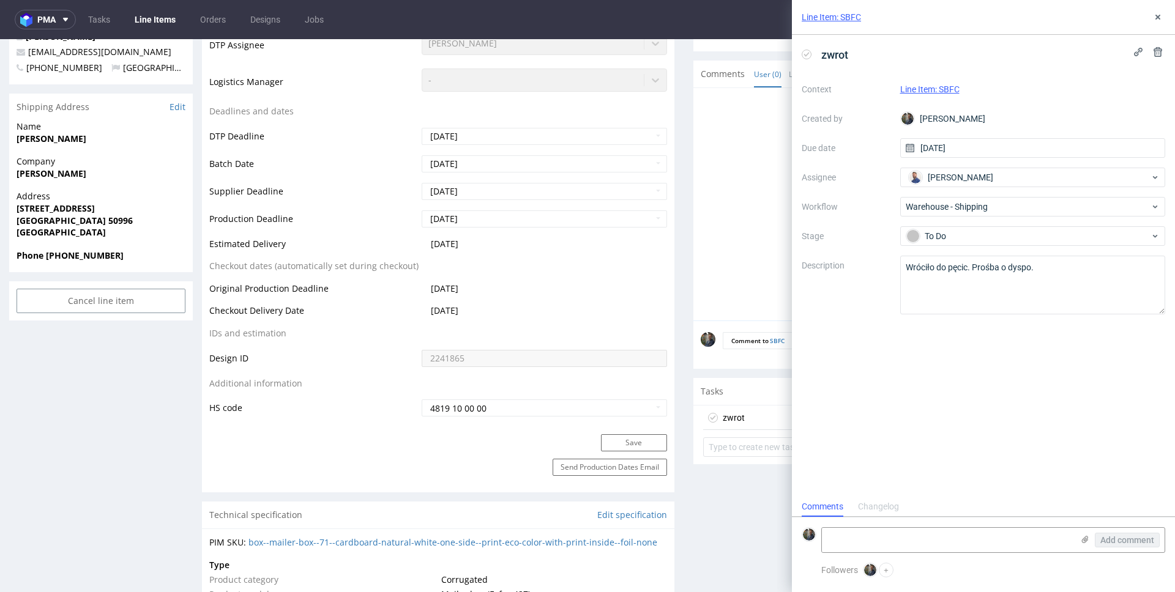
scroll to position [0, 0]
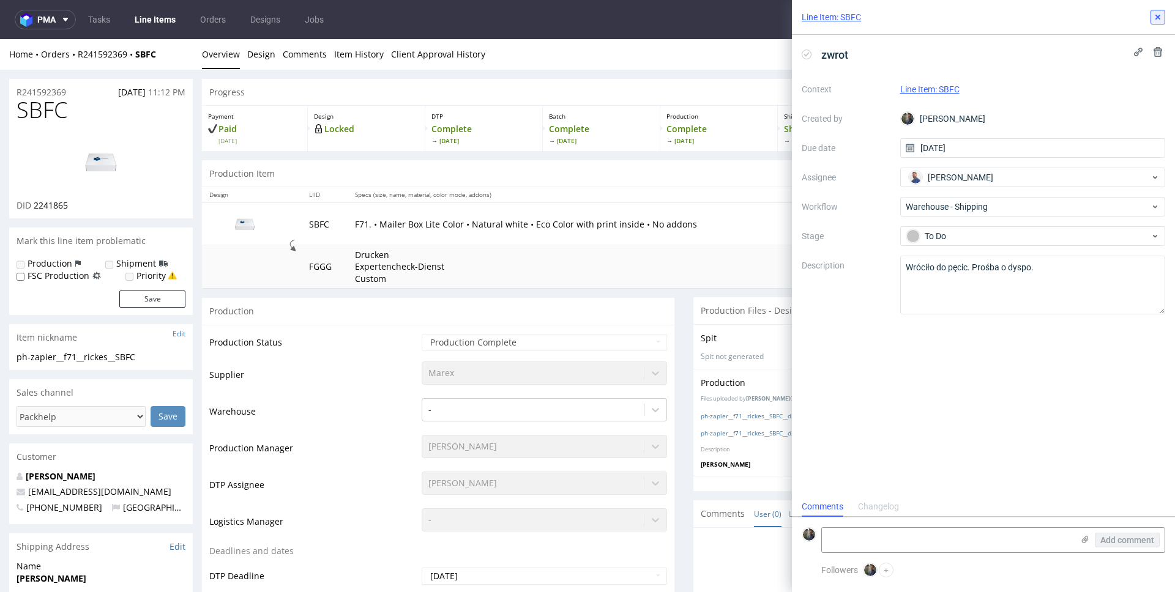
click at [1156, 16] on use at bounding box center [1157, 17] width 5 height 5
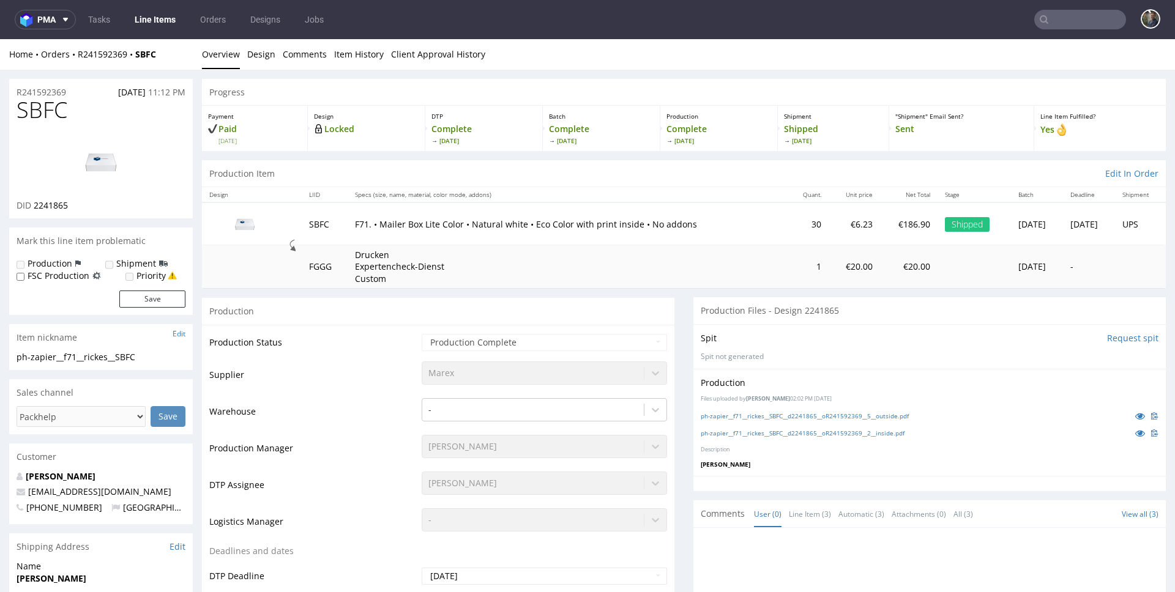
click at [1044, 20] on input "text" at bounding box center [1080, 20] width 92 height 20
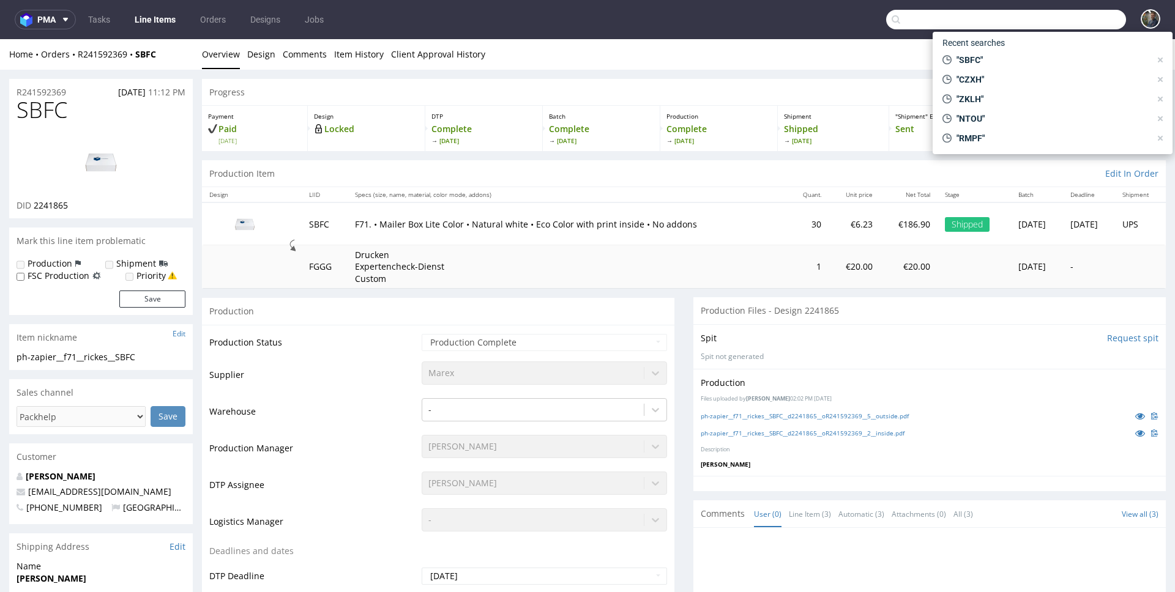
paste input "ZFDW"
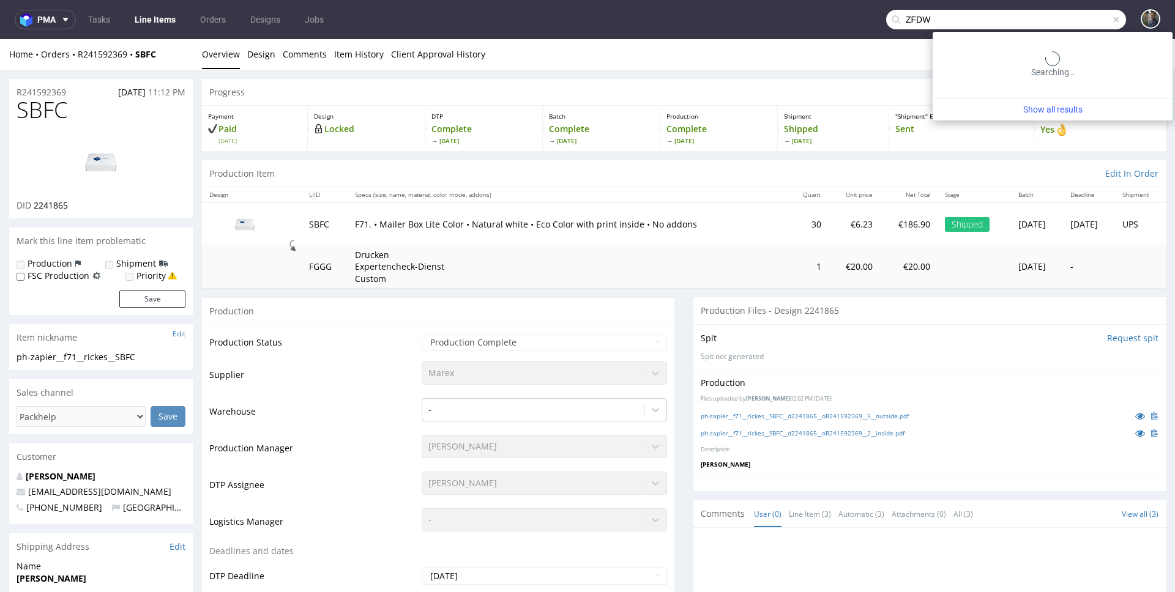
type input "ZFDW"
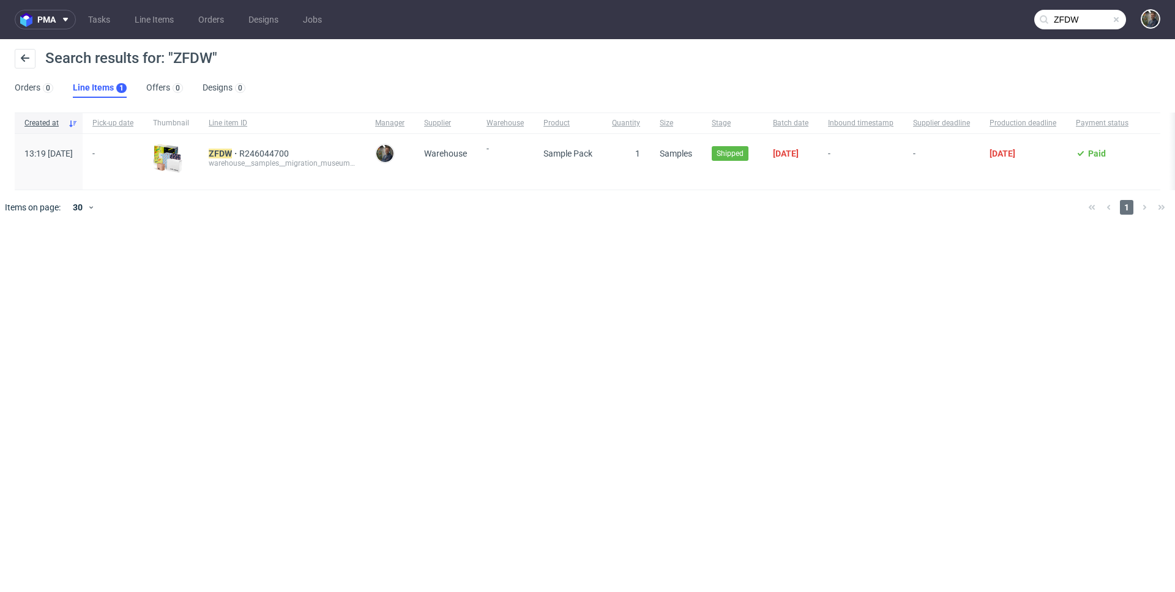
click at [251, 147] on div "ZFDW R246044700 warehouse__samples__migration_museum_project__ ZFDW" at bounding box center [282, 162] width 166 height 56
click at [232, 149] on mark "ZFDW" at bounding box center [220, 154] width 23 height 10
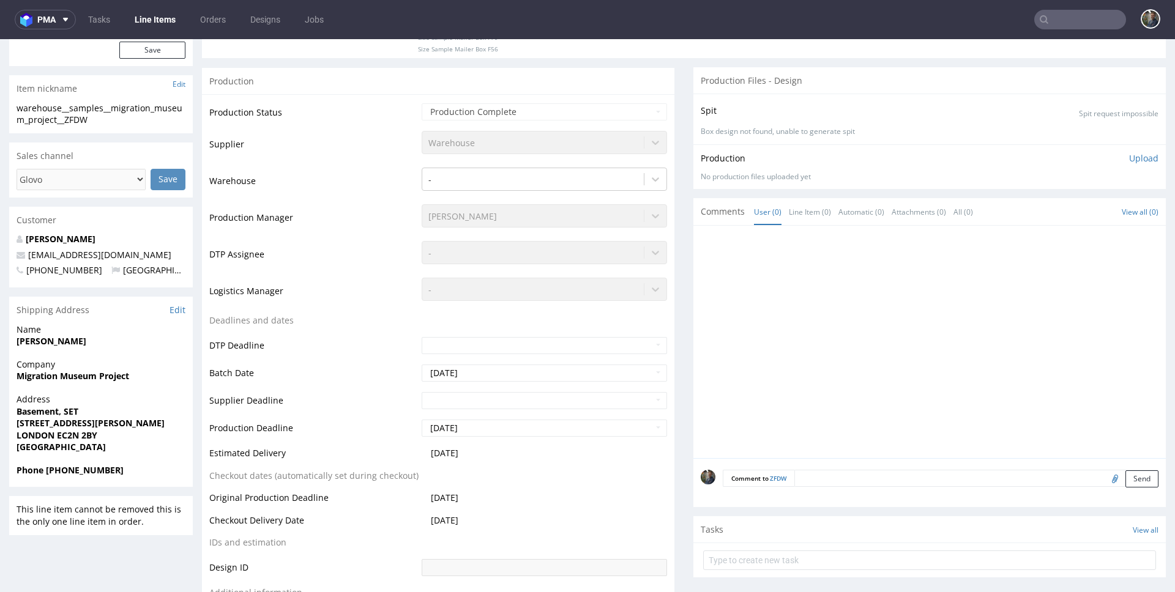
scroll to position [398, 0]
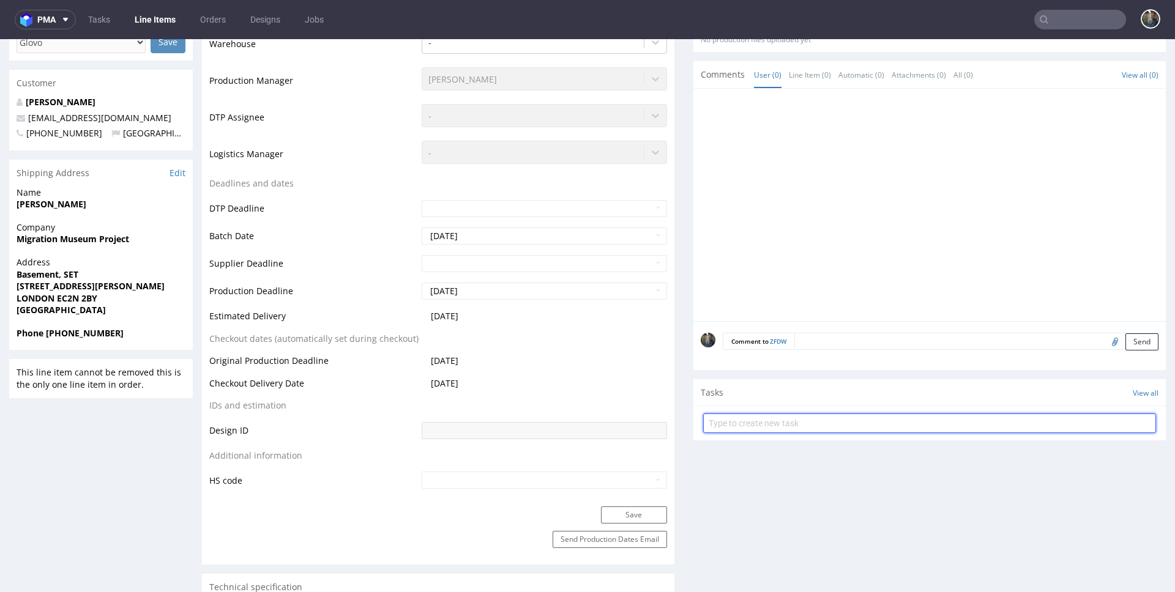
click at [777, 430] on input "text" at bounding box center [929, 424] width 453 height 20
type input "zwrot"
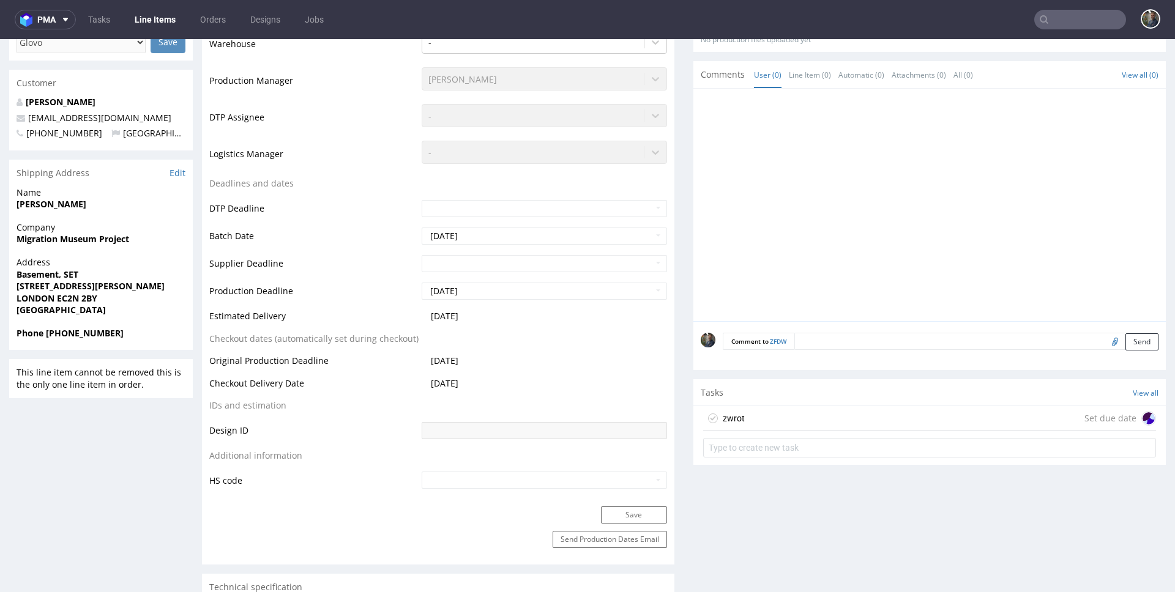
click at [814, 420] on div "zwrot Set due date" at bounding box center [929, 418] width 453 height 24
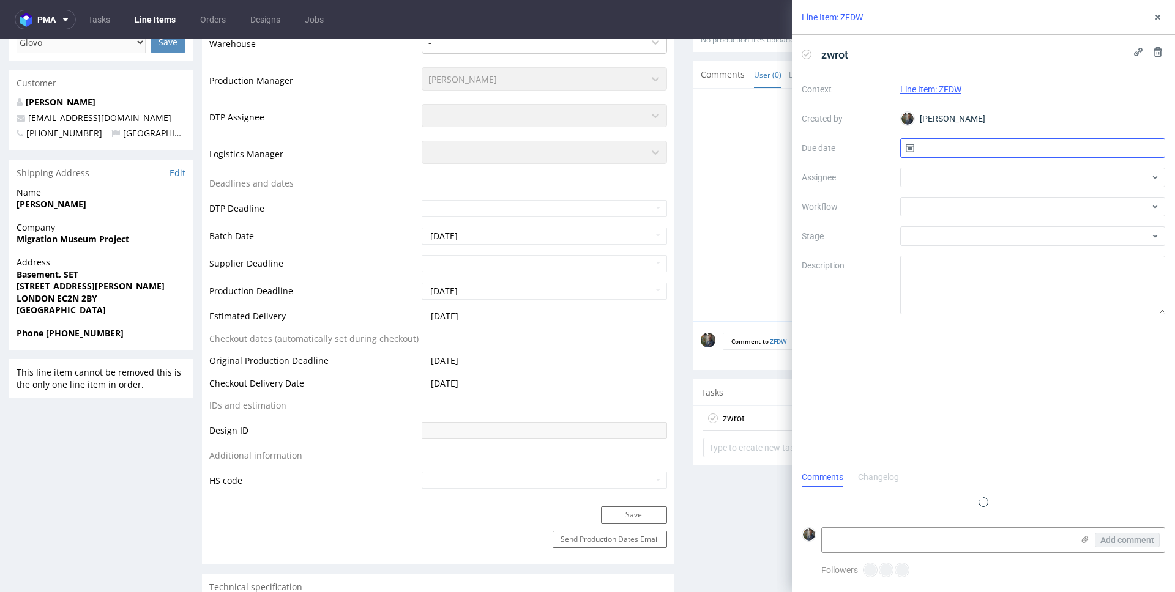
scroll to position [10, 0]
click at [972, 163] on div "Context Line Item: ZFDW Created by Maciej Sobola Due date Assignee Workflow Sta…" at bounding box center [983, 197] width 363 height 235
click at [968, 146] on input "text" at bounding box center [1033, 148] width 266 height 20
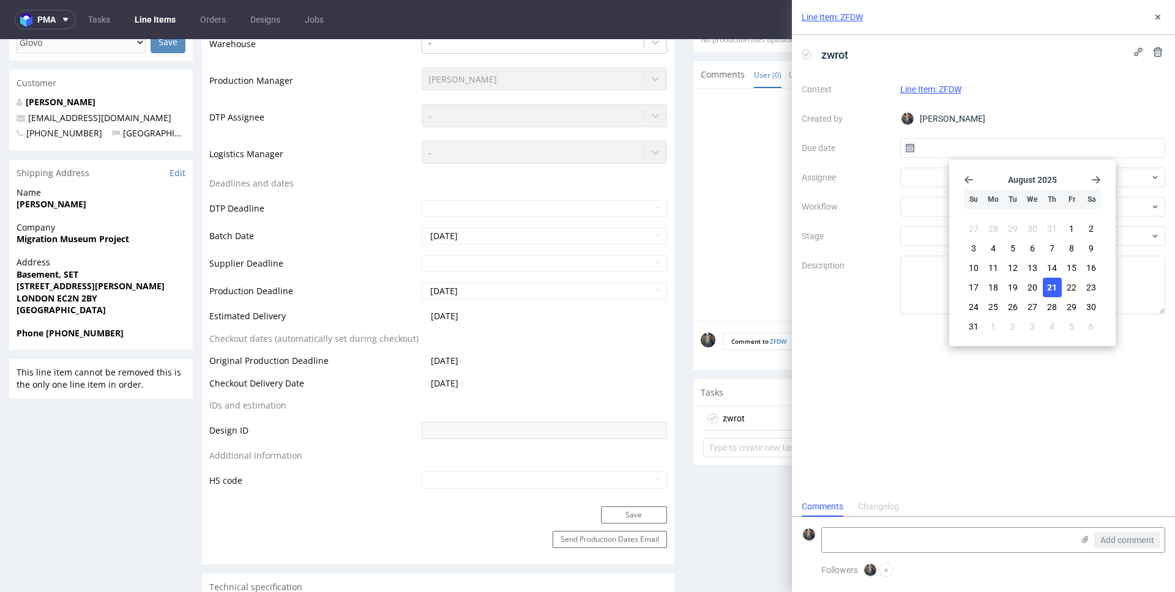
click at [1048, 288] on span "21" at bounding box center [1052, 287] width 10 height 12
type input "21/08/2025"
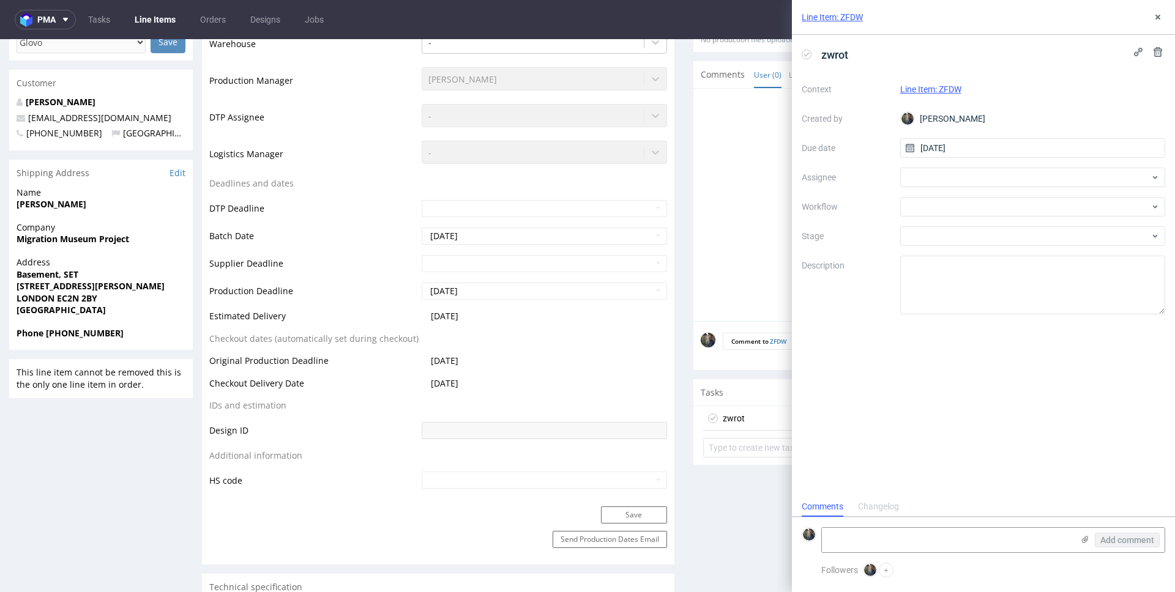
click at [934, 189] on div "Context Line Item: ZFDW Created by Maciej Sobola Due date 21/08/2025 Assignee W…" at bounding box center [983, 197] width 363 height 235
click at [934, 185] on div at bounding box center [1033, 178] width 266 height 20
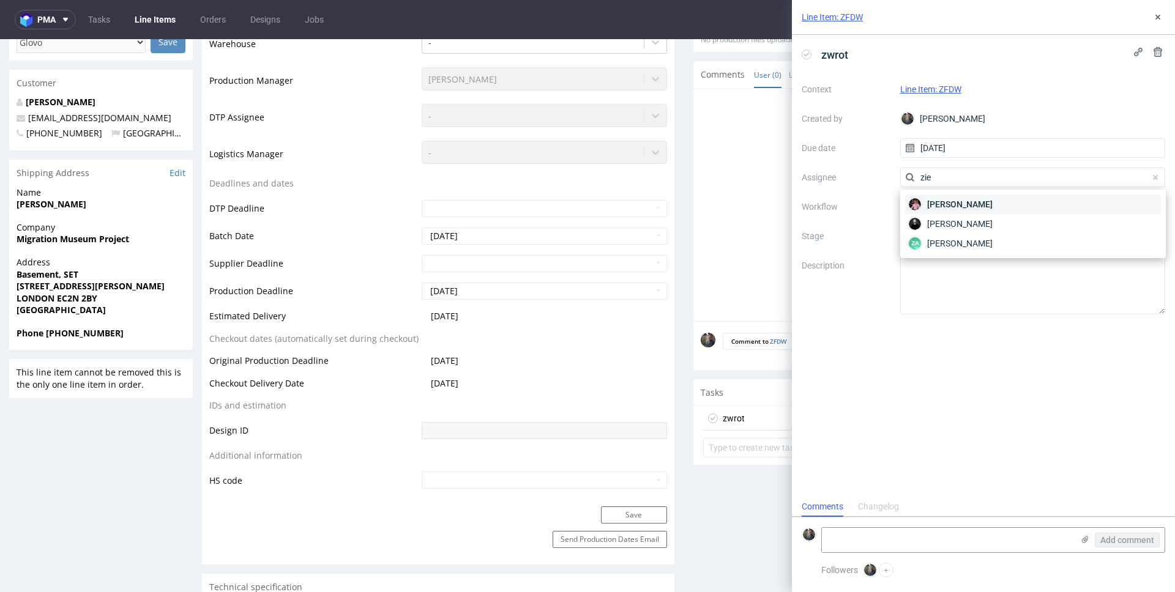
type input "zie"
click at [970, 206] on span "Aleks Ziemkowski" at bounding box center [959, 204] width 65 height 12
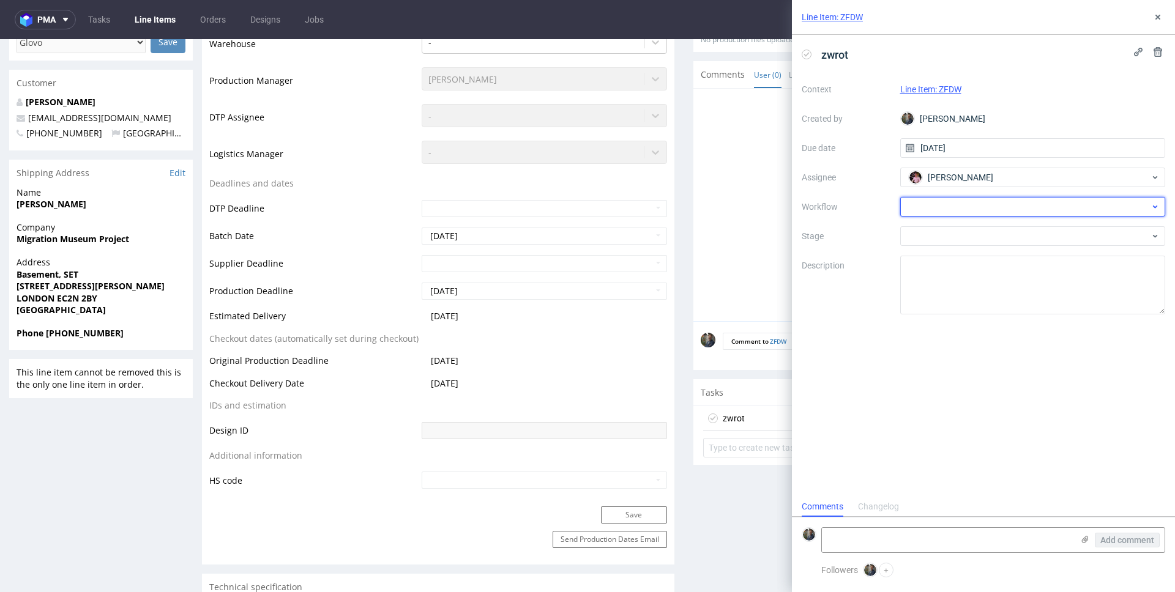
click at [967, 206] on div at bounding box center [1033, 207] width 266 height 20
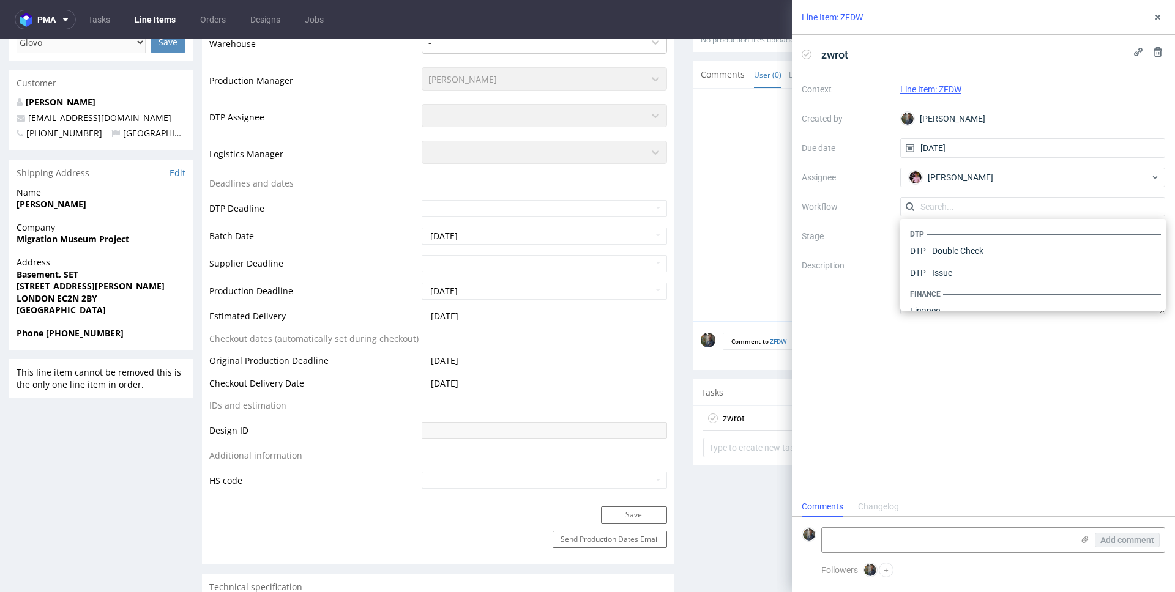
scroll to position [753, 0]
click at [967, 299] on div "Warehouse - Shipping" at bounding box center [1033, 295] width 256 height 22
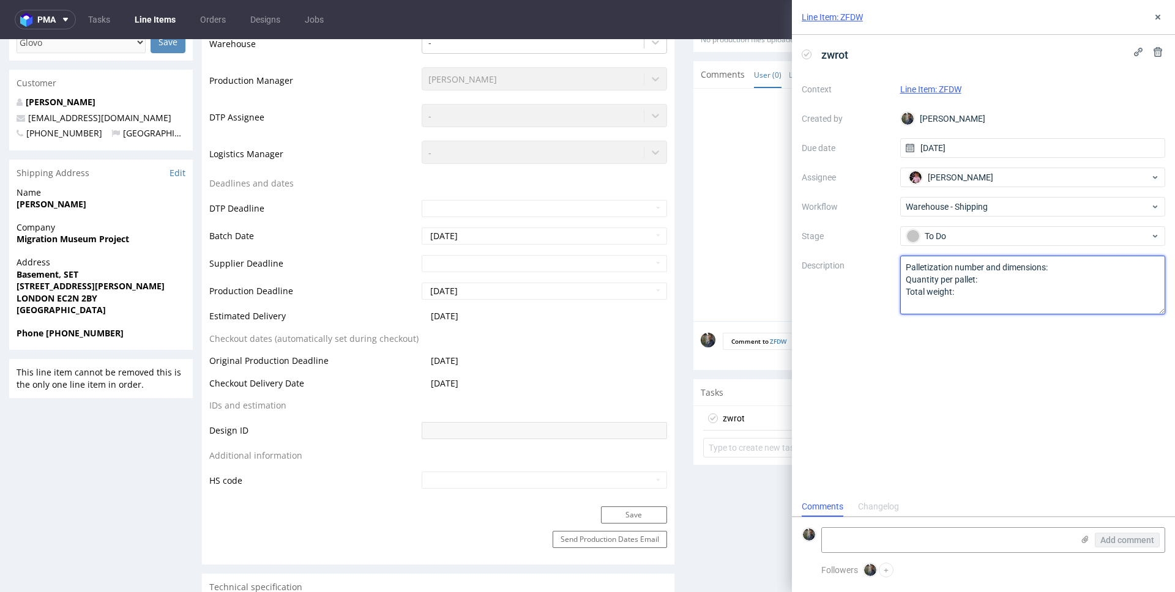
drag, startPoint x: 968, startPoint y: 300, endPoint x: 881, endPoint y: 251, distance: 99.4
click at [881, 251] on div "Context Line Item: ZFDW Created by Maciej Sobola Due date 21/08/2025 Assignee A…" at bounding box center [983, 197] width 363 height 235
paste textarea "Wróciło do pęcic. Prośba o dyspo."
type textarea "Wróciło do pęcic. Prośba o dyspo."
click at [877, 363] on div "zwrot Context Line Item: ZFDW Created by Maciej Sobola Due date 21/08/2025 Assi…" at bounding box center [983, 266] width 383 height 462
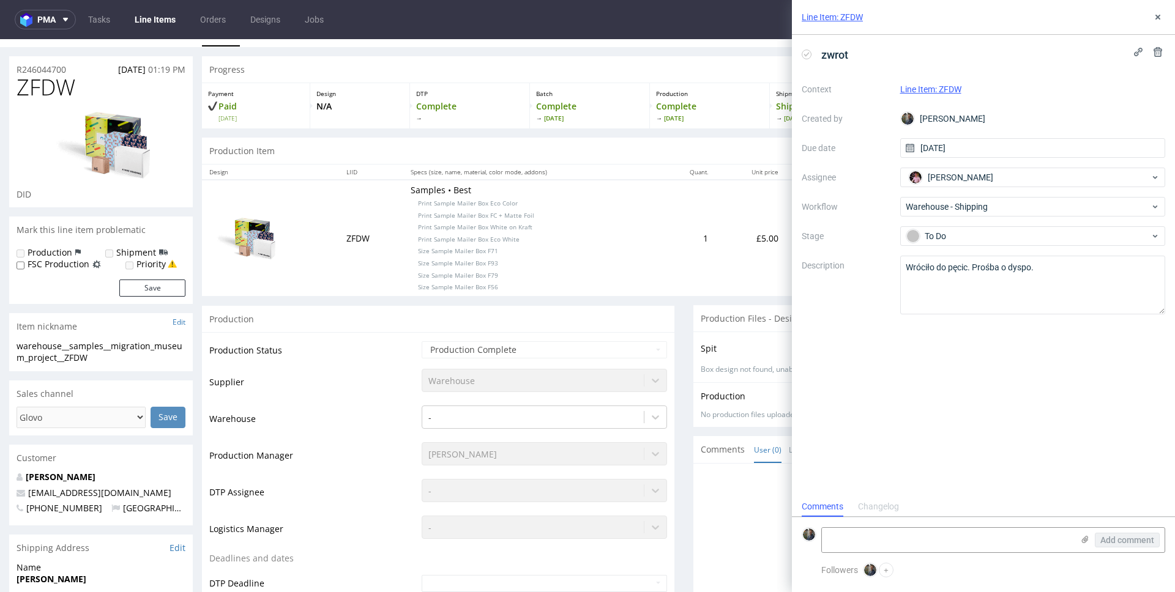
scroll to position [0, 0]
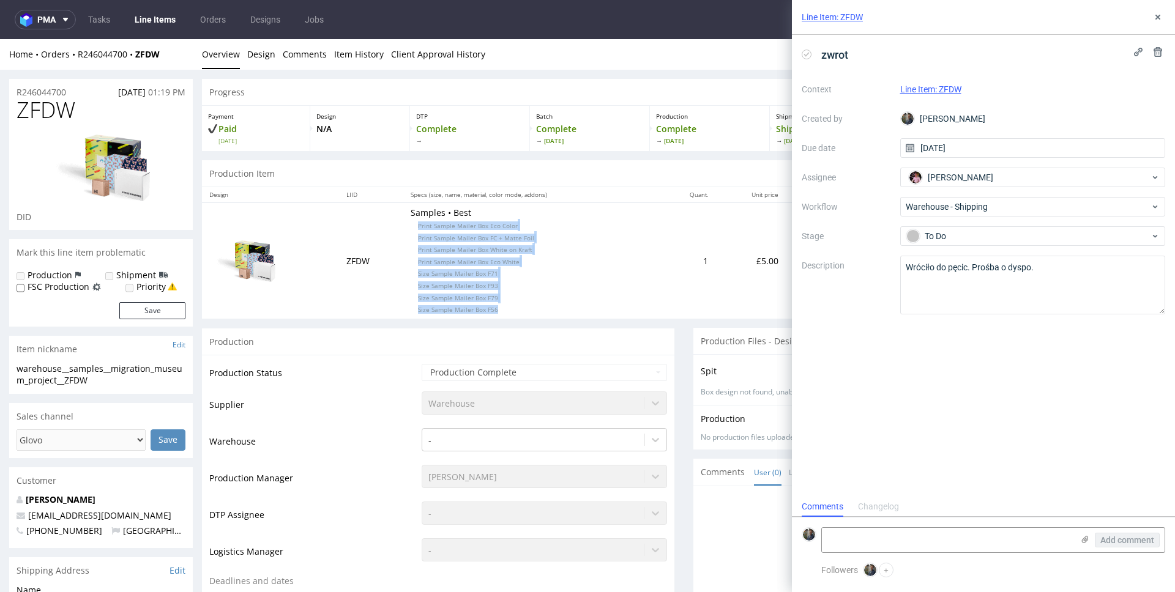
drag, startPoint x: 491, startPoint y: 311, endPoint x: 400, endPoint y: 224, distance: 126.8
click at [411, 225] on p "Samples • Best Print Sample Mailer Box Eco Color Print Sample Mailer Box FC + M…" at bounding box center [532, 261] width 242 height 108
copy p "Print Sample Mailer Box Eco Color Print Sample Mailer Box FC + Matte Foil Print…"
click at [1164, 21] on button at bounding box center [1157, 17] width 15 height 15
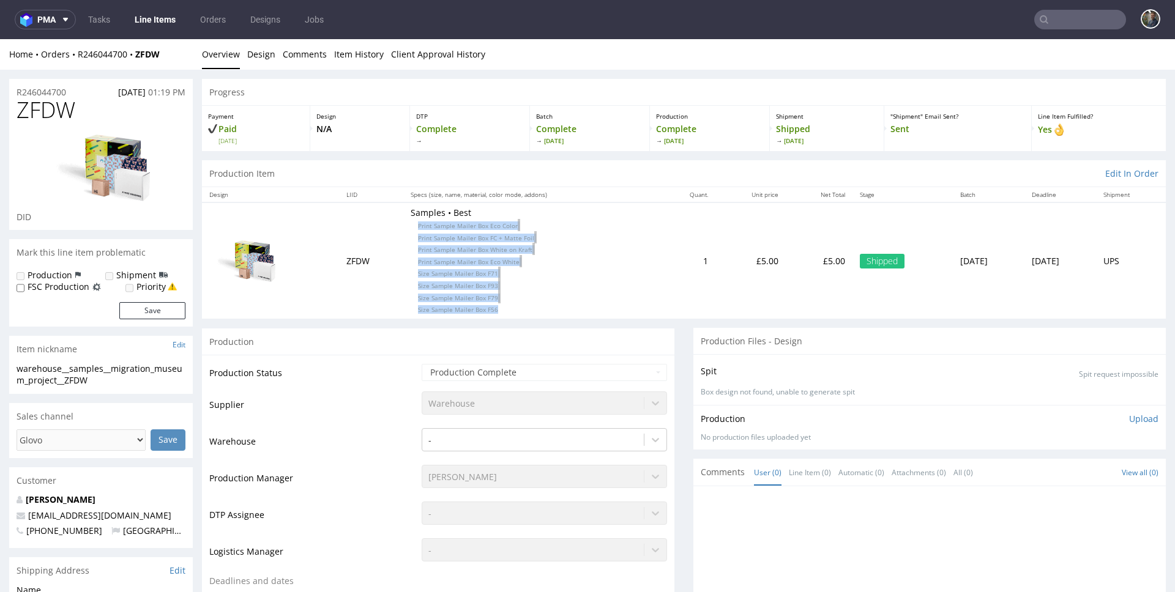
click at [1081, 17] on input "text" at bounding box center [1080, 20] width 92 height 20
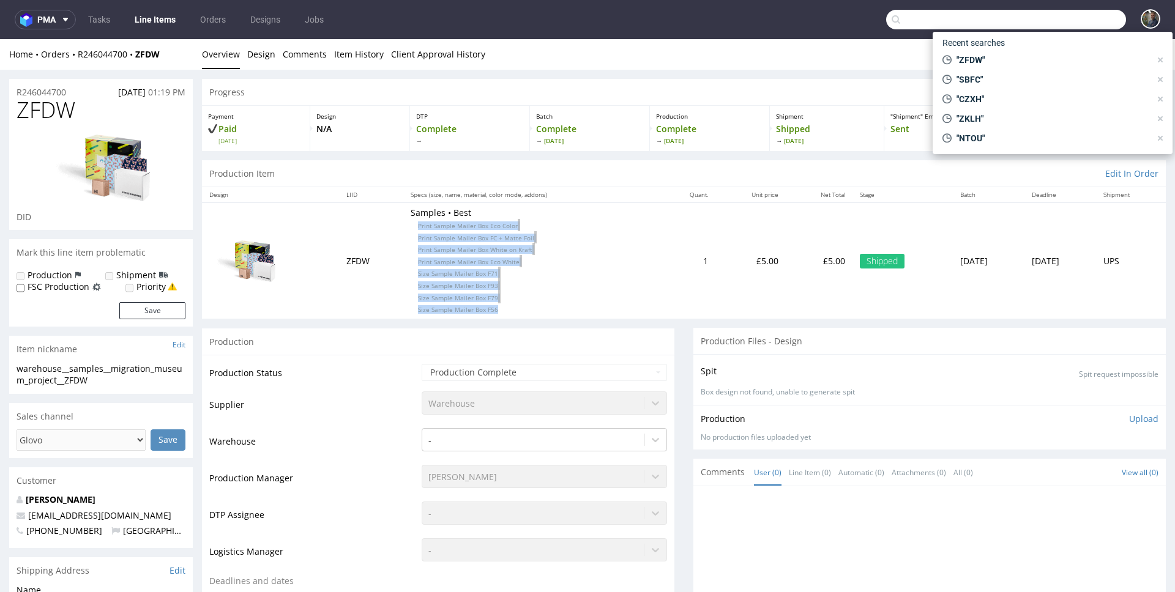
paste input "RCGQ"
type input "RCGQ"
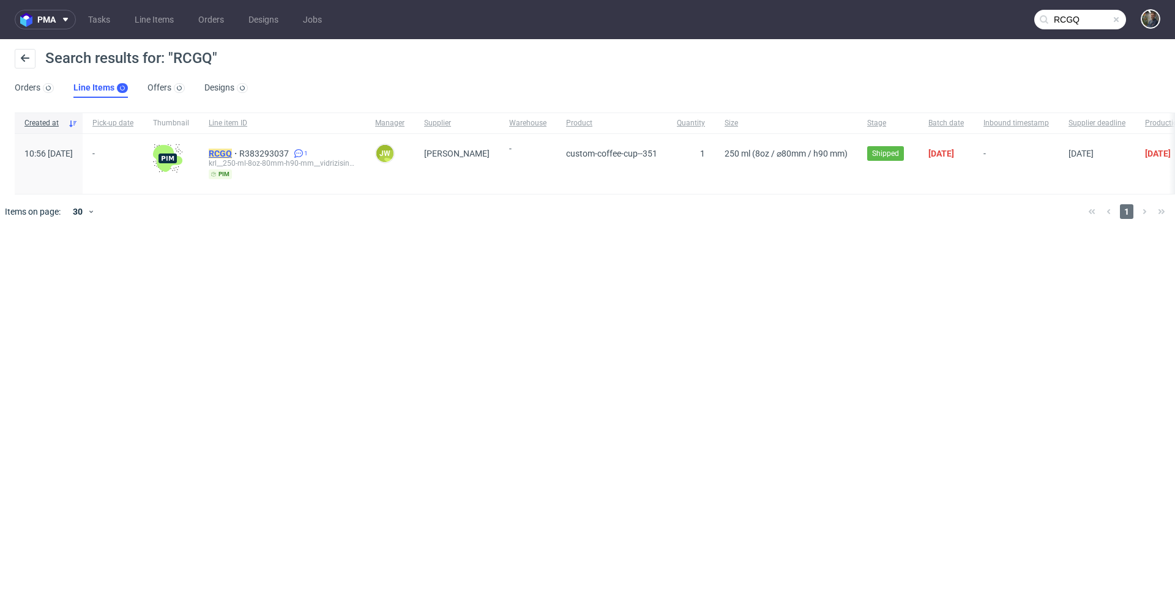
click at [232, 152] on mark "RCGQ" at bounding box center [220, 154] width 23 height 10
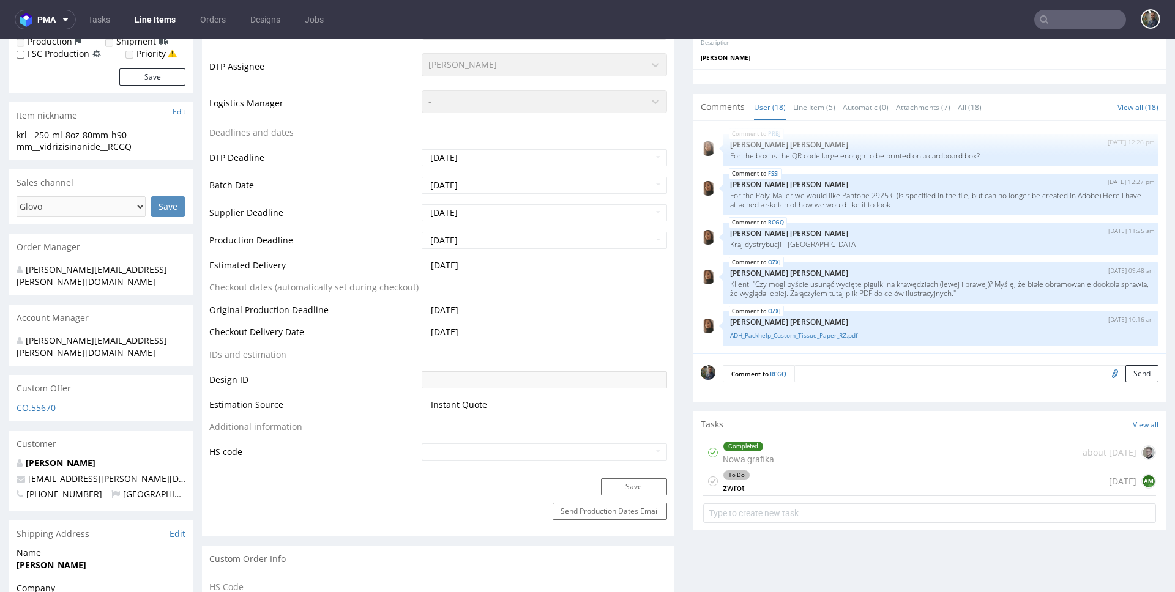
scroll to position [433, 0]
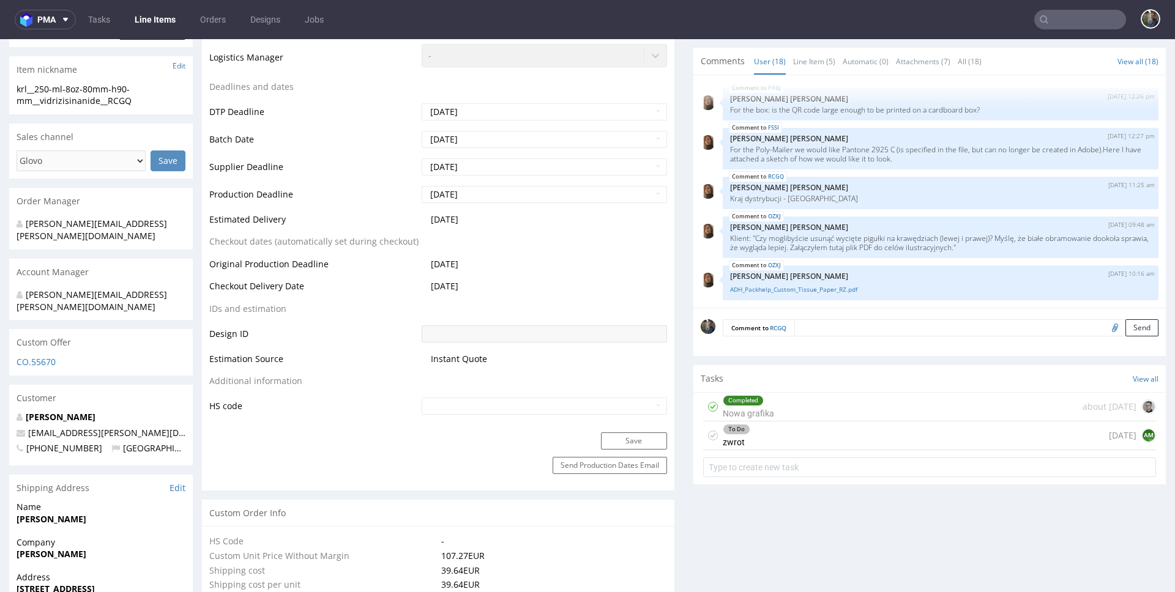
click at [762, 436] on div "To Do zwrot 1 day ago AM" at bounding box center [929, 436] width 453 height 29
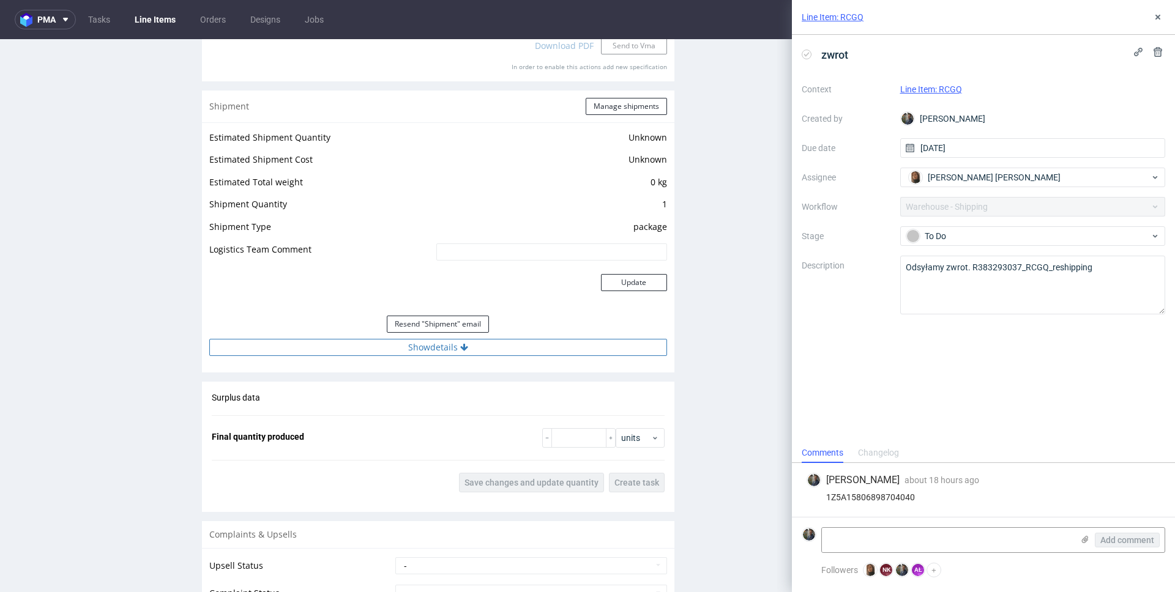
click at [423, 340] on button "Show details" at bounding box center [438, 347] width 458 height 17
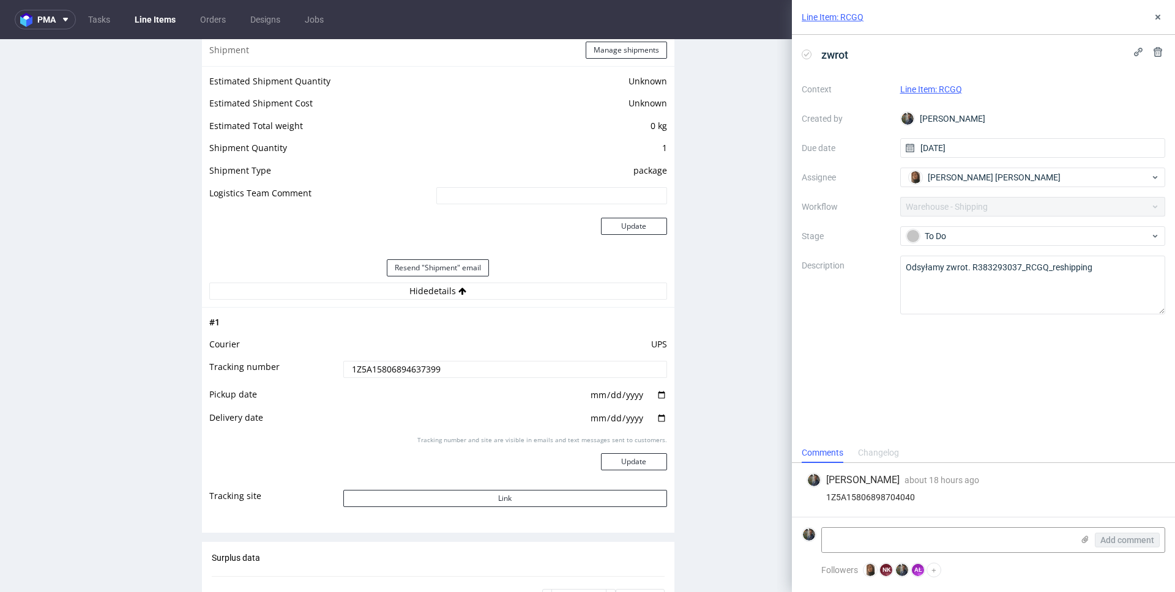
scroll to position [1409, 0]
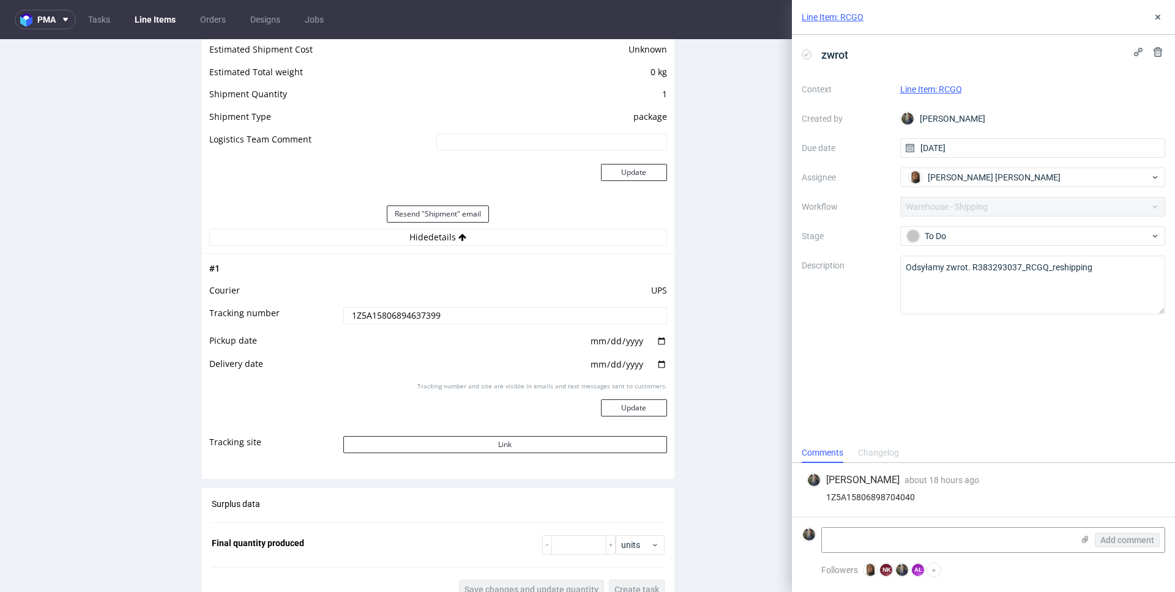
click at [403, 319] on input "1Z5A15806894637399" at bounding box center [505, 315] width 324 height 17
click at [1151, 16] on button at bounding box center [1157, 17] width 15 height 15
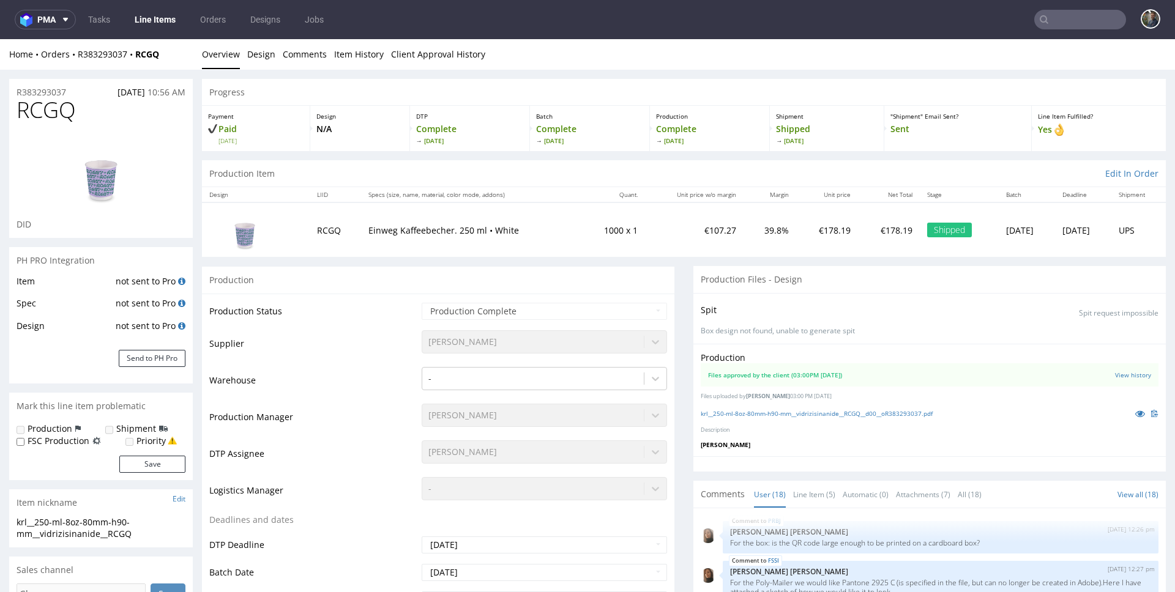
click at [1054, 23] on input "text" at bounding box center [1080, 20] width 92 height 20
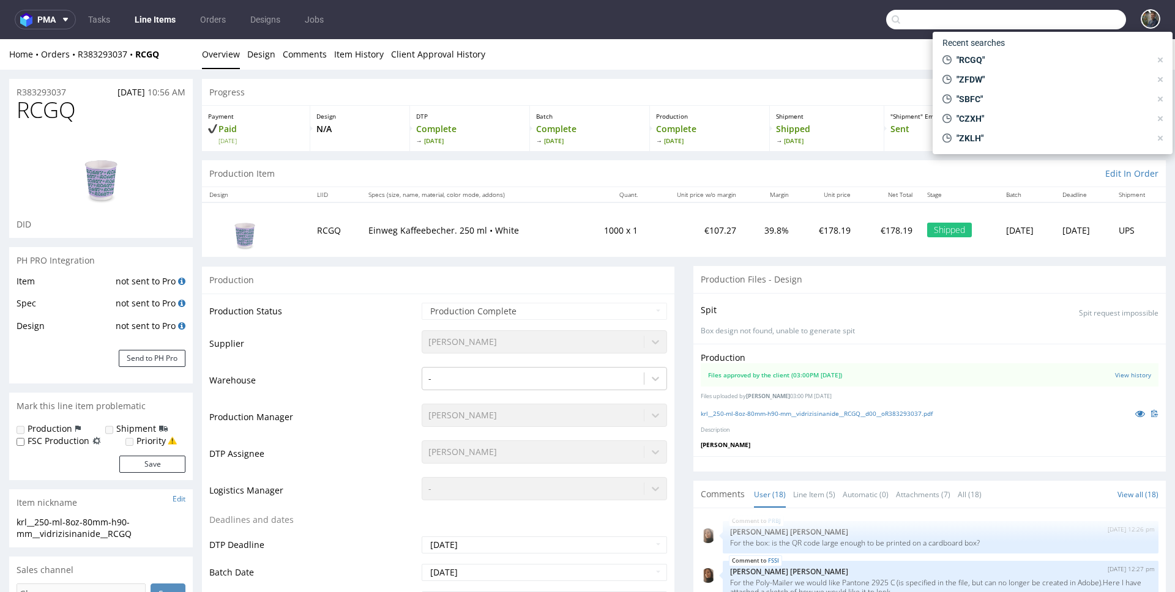
paste input "QREW"
type input "QREW"
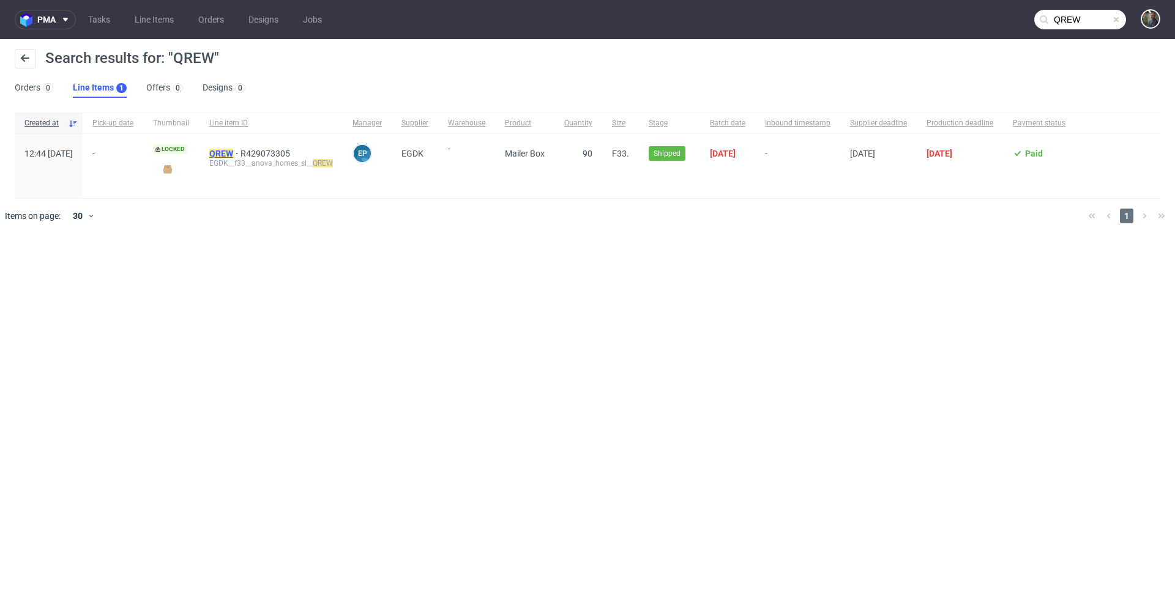
click at [233, 149] on mark "QREW" at bounding box center [221, 154] width 24 height 10
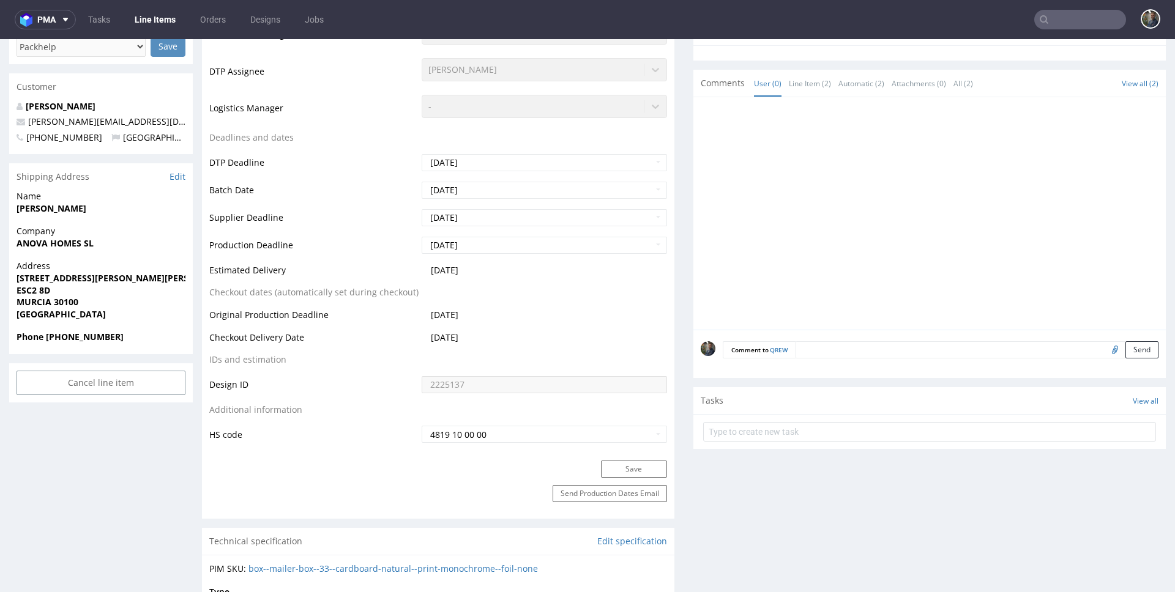
scroll to position [461, 0]
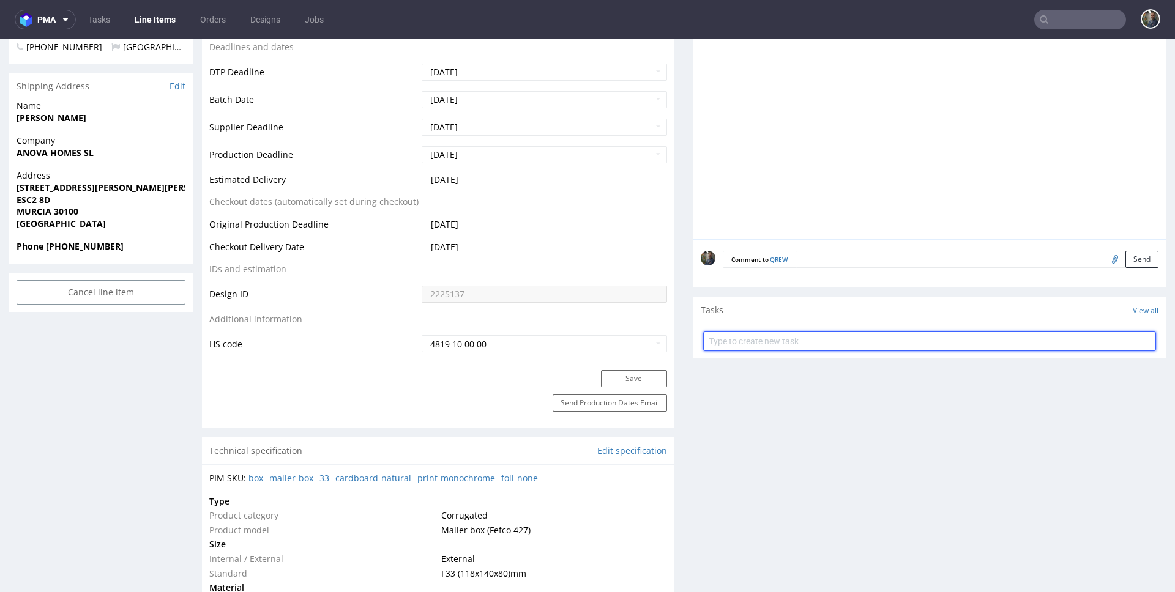
click at [758, 346] on input "text" at bounding box center [929, 342] width 453 height 20
type input "zwrot"
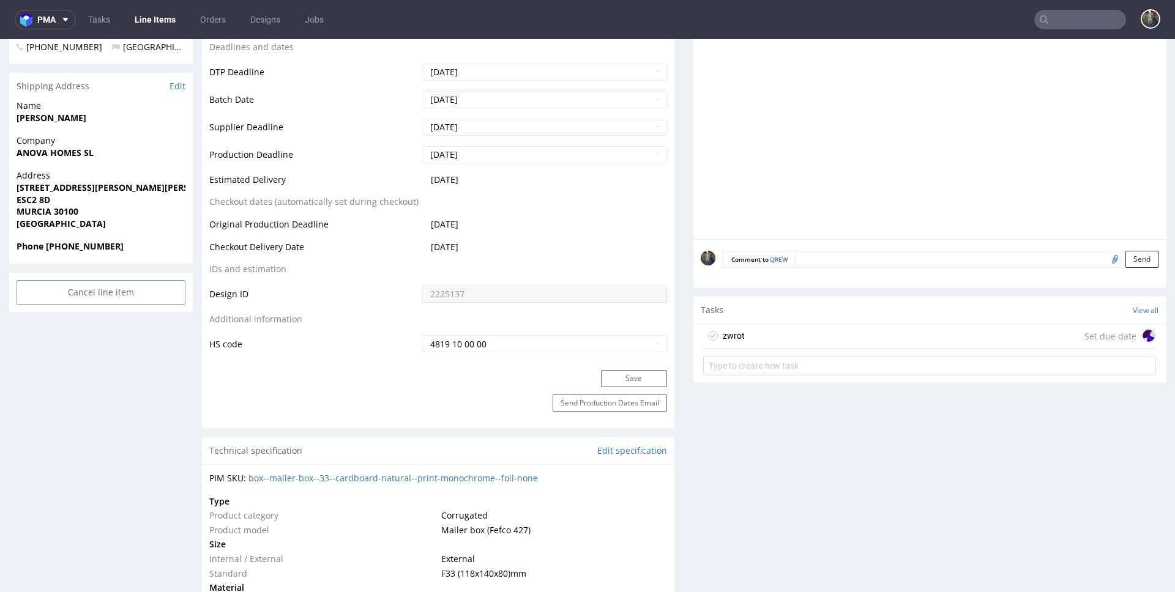
click at [788, 337] on div "zwrot Set due date" at bounding box center [929, 336] width 453 height 24
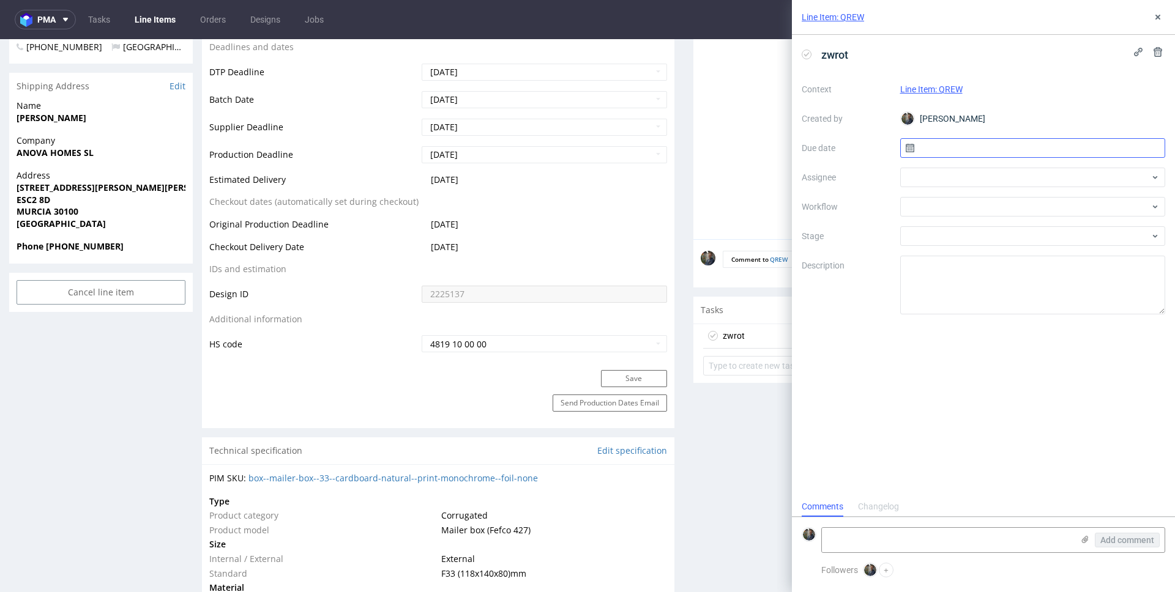
scroll to position [10, 0]
click at [935, 153] on input "text" at bounding box center [1033, 148] width 266 height 20
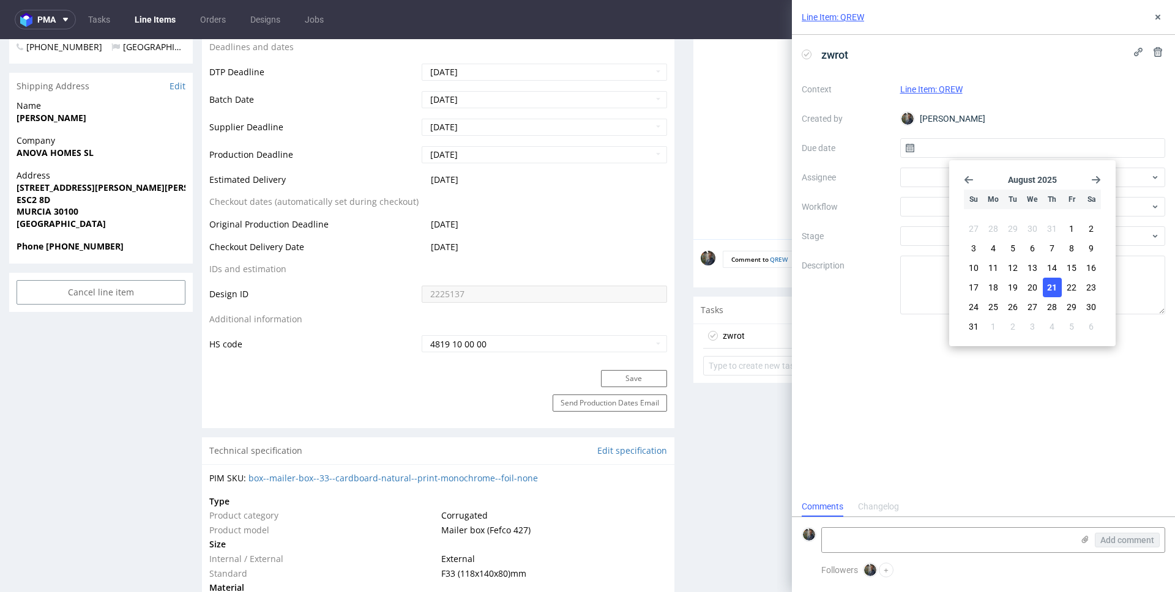
click at [1049, 289] on span "21" at bounding box center [1052, 287] width 10 height 12
type input "21/08/2025"
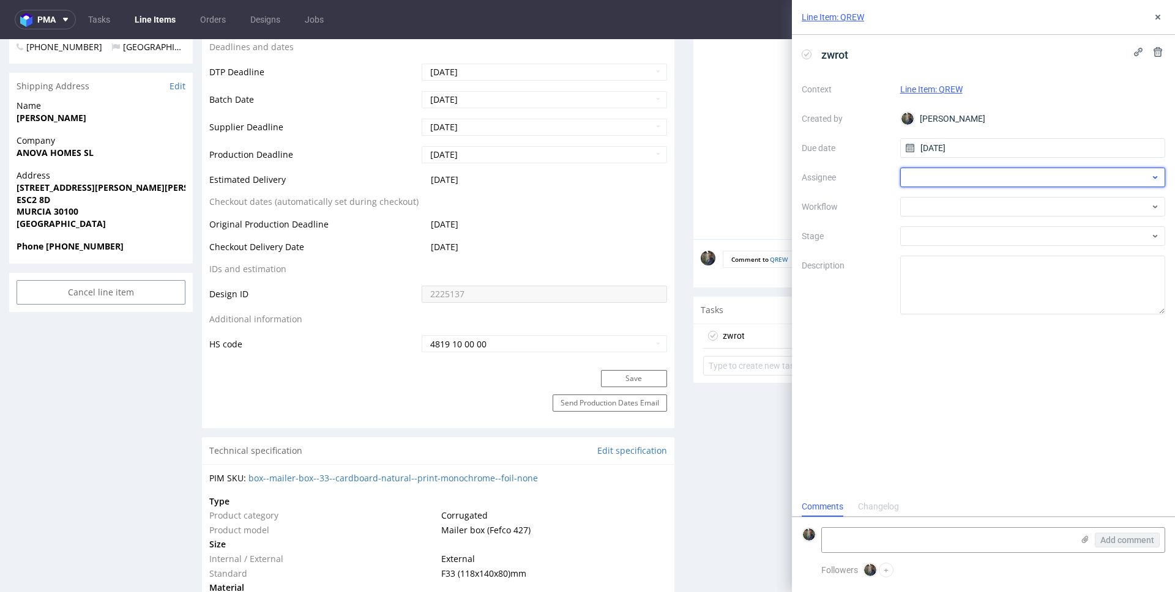
click at [960, 181] on div at bounding box center [1033, 178] width 266 height 20
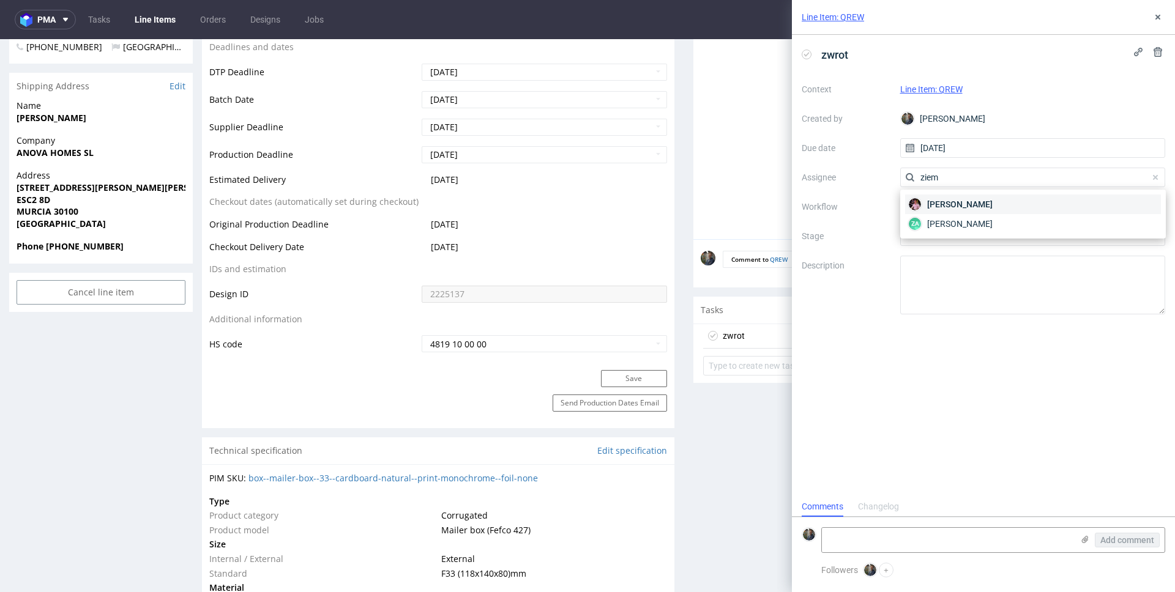
type input "ziem"
click at [962, 198] on span "Aleks Ziemkowski" at bounding box center [959, 204] width 65 height 12
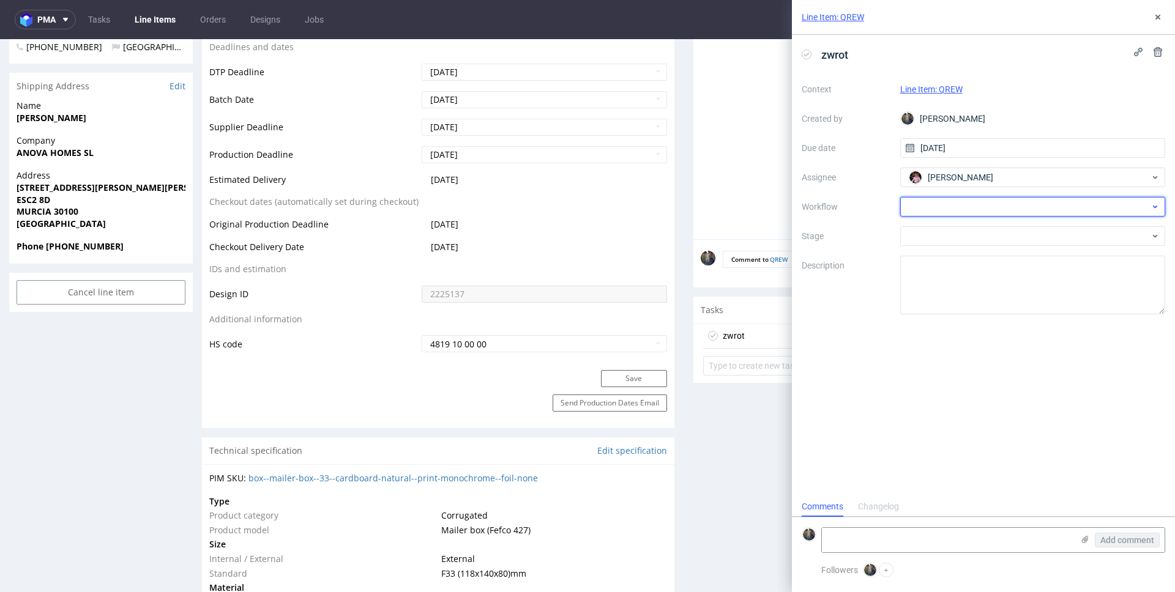
click at [947, 212] on div at bounding box center [1033, 207] width 266 height 20
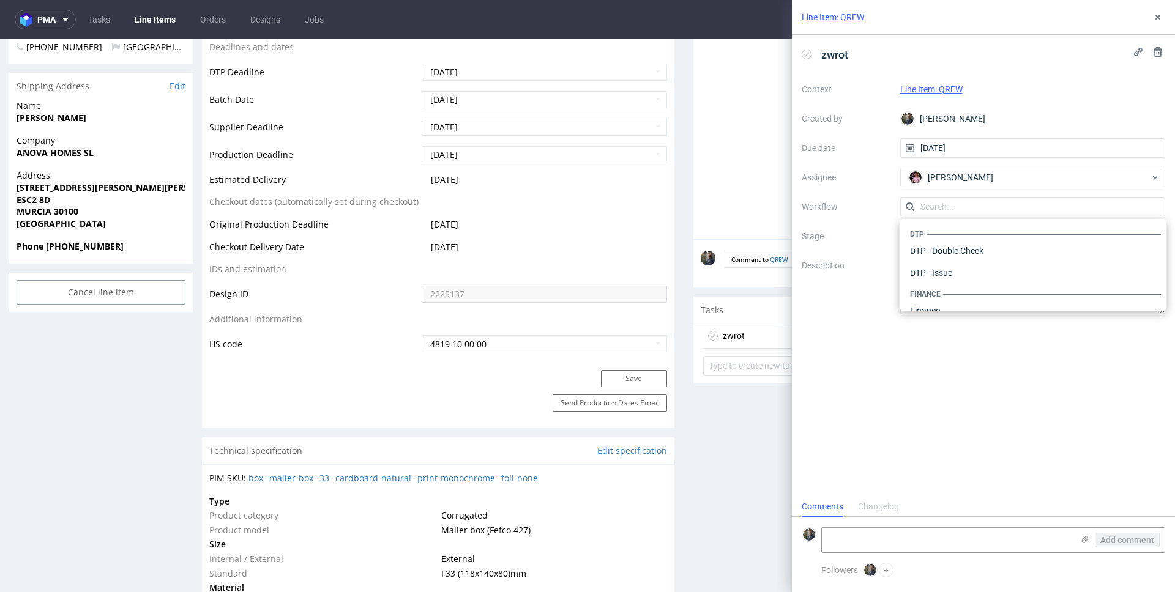
scroll to position [753, 0]
click at [962, 291] on div "Warehouse - Shipping" at bounding box center [1033, 295] width 256 height 22
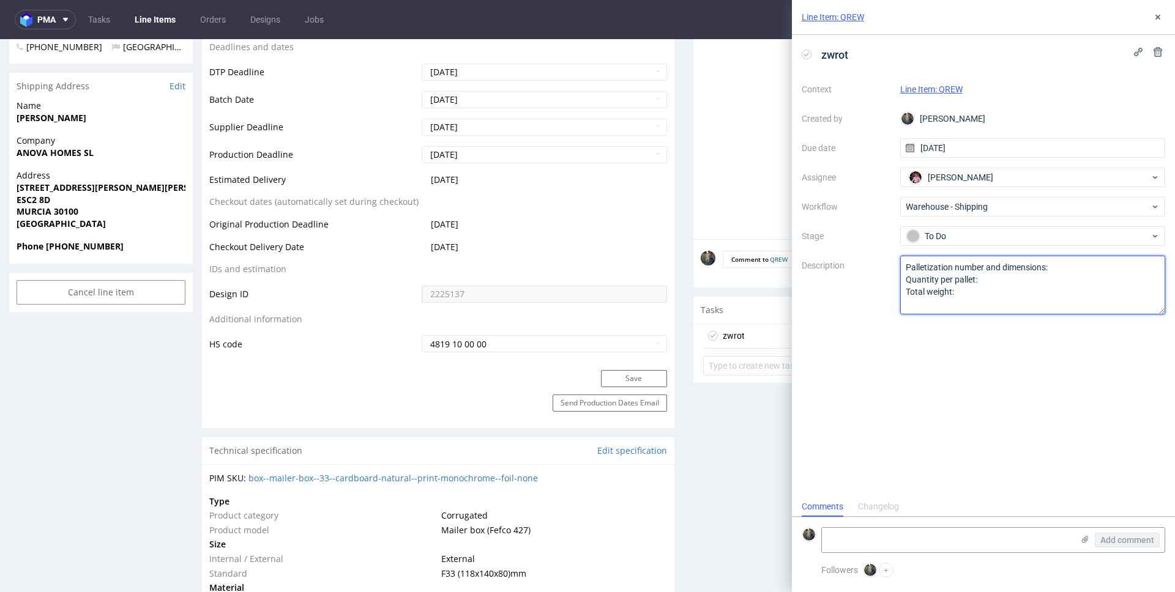
drag, startPoint x: 968, startPoint y: 295, endPoint x: 883, endPoint y: 262, distance: 91.0
click at [884, 263] on div "Context Line Item: QREW Created by Maciej Sobola Due date 21/08/2025 Assignee A…" at bounding box center [983, 197] width 363 height 235
paste textarea "Wróciło do pęcic. Prośba o dyspo."
type textarea "Wróciło do pęcic. Prośba o dyspo."
click at [977, 354] on div "zwrot Context Line Item: QREW Created by Maciej Sobola Due date 21/08/2025 Assi…" at bounding box center [983, 266] width 383 height 462
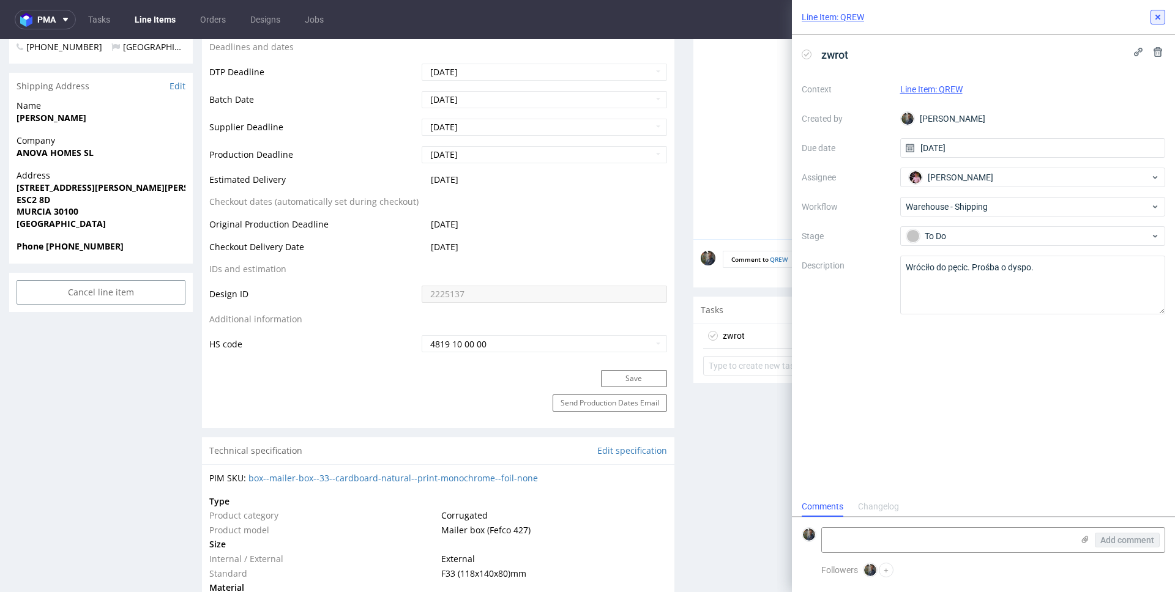
click at [1153, 17] on icon at bounding box center [1158, 17] width 10 height 10
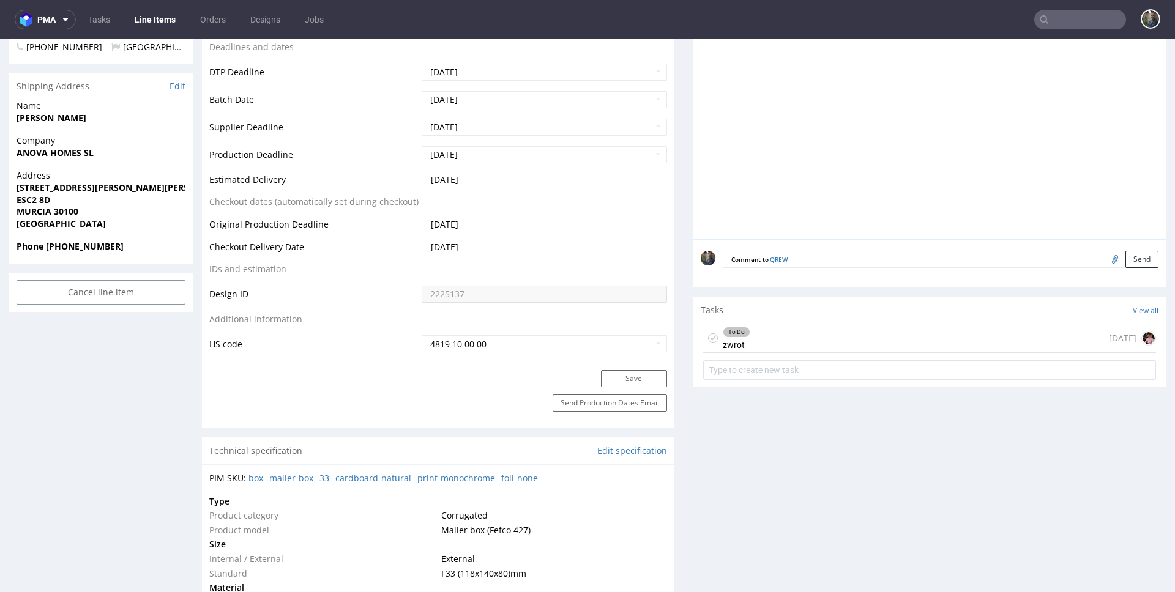
click at [1055, 22] on input "text" at bounding box center [1080, 20] width 92 height 20
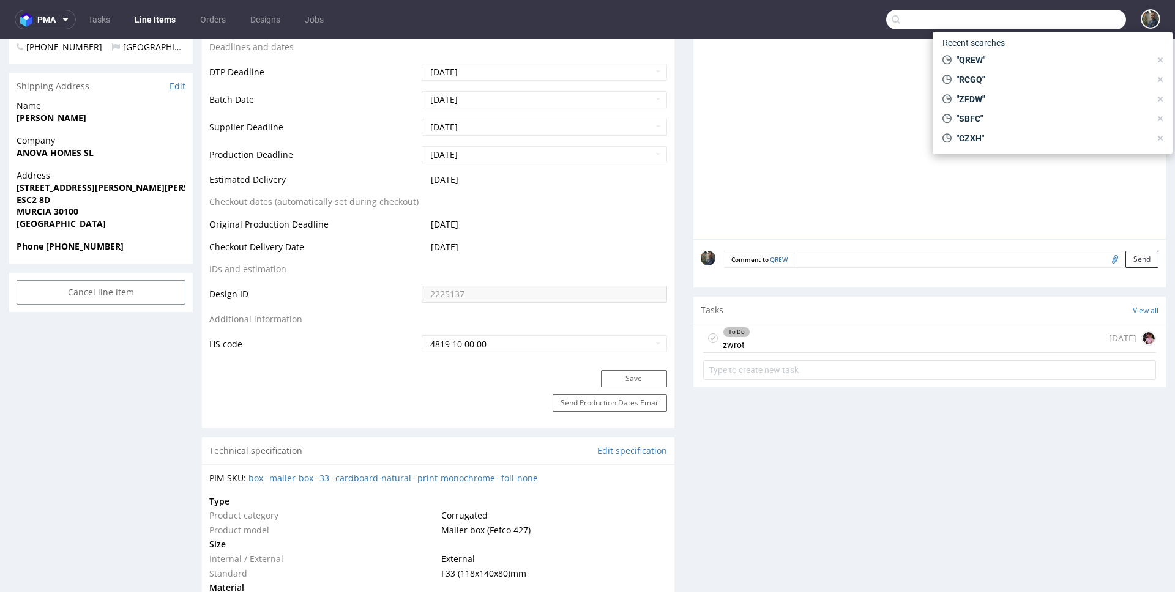
paste input "UGLQ"
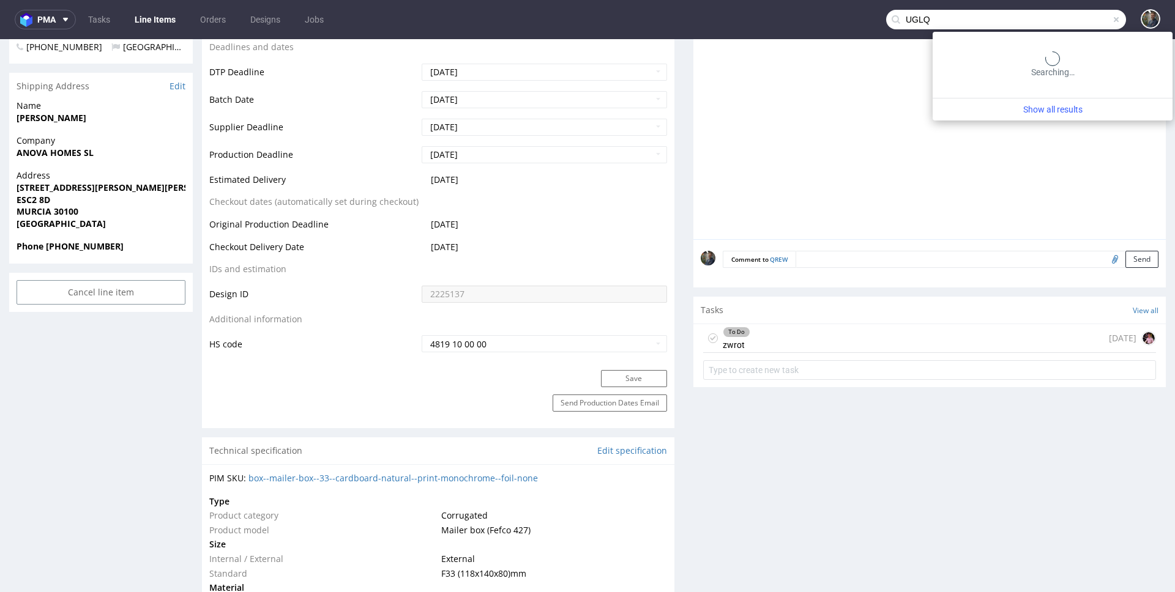
type input "UGLQ"
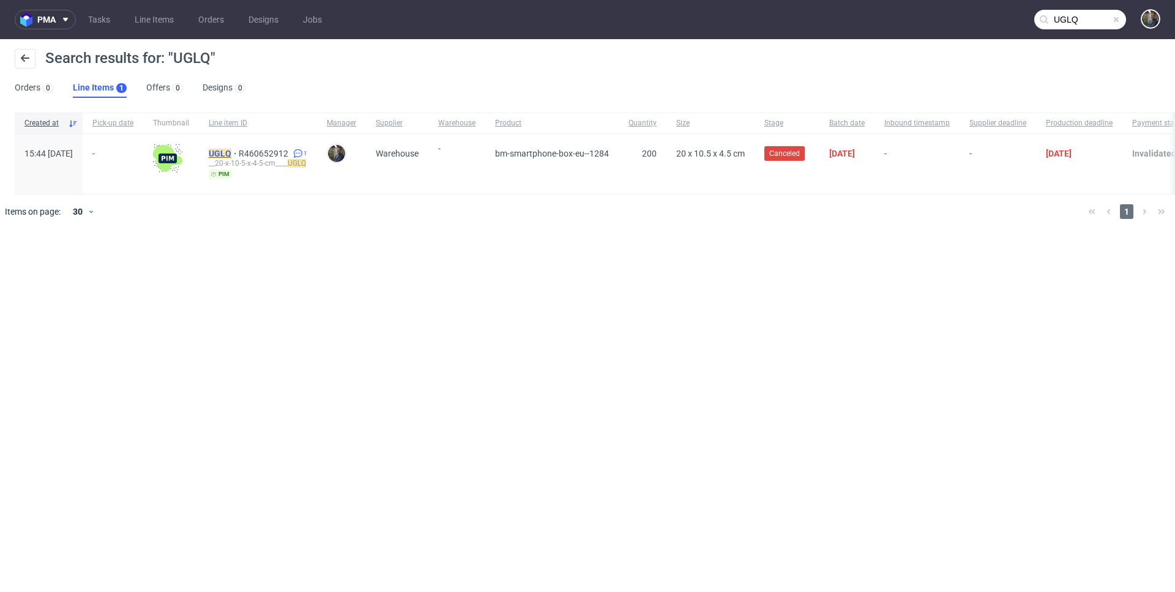
click at [231, 155] on mark "UGLQ" at bounding box center [220, 154] width 23 height 10
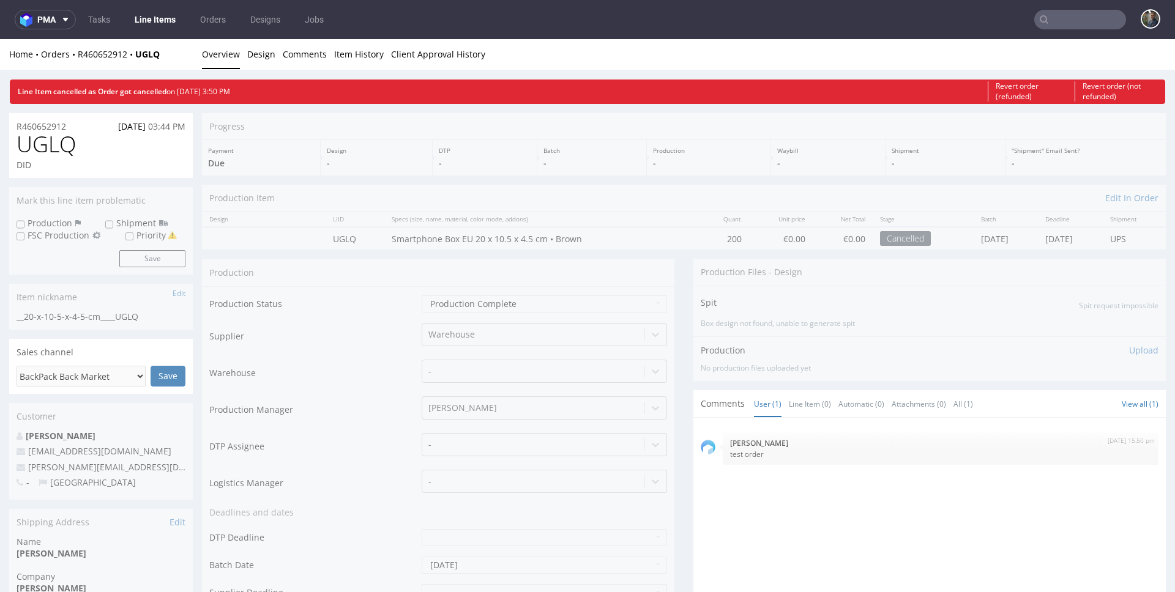
click at [1055, 24] on input "text" at bounding box center [1080, 20] width 92 height 20
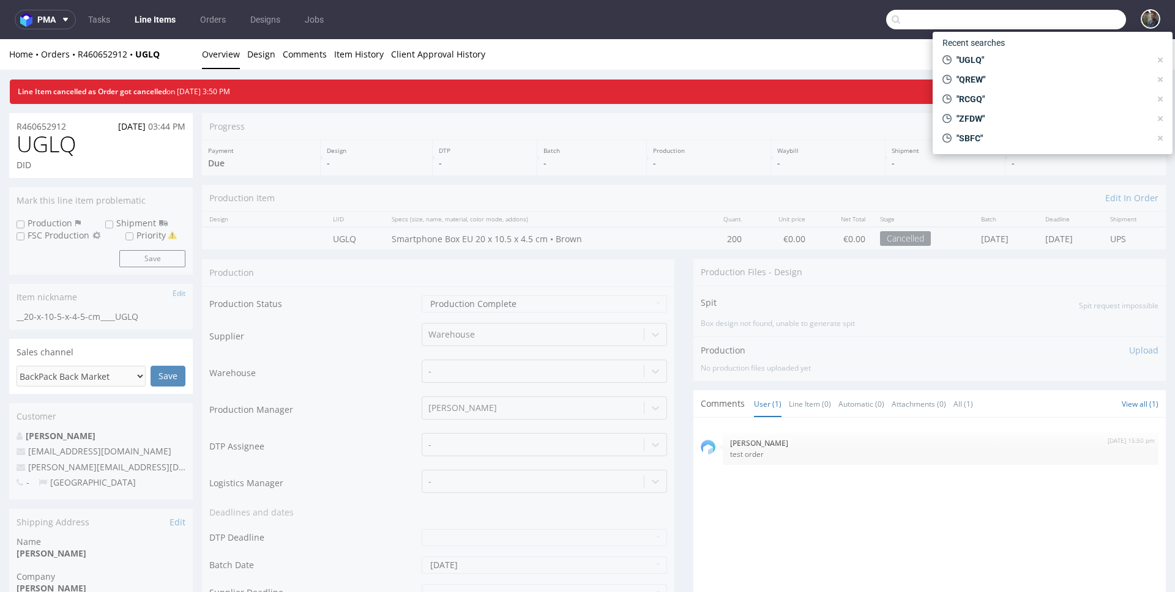
paste input "QJWW"
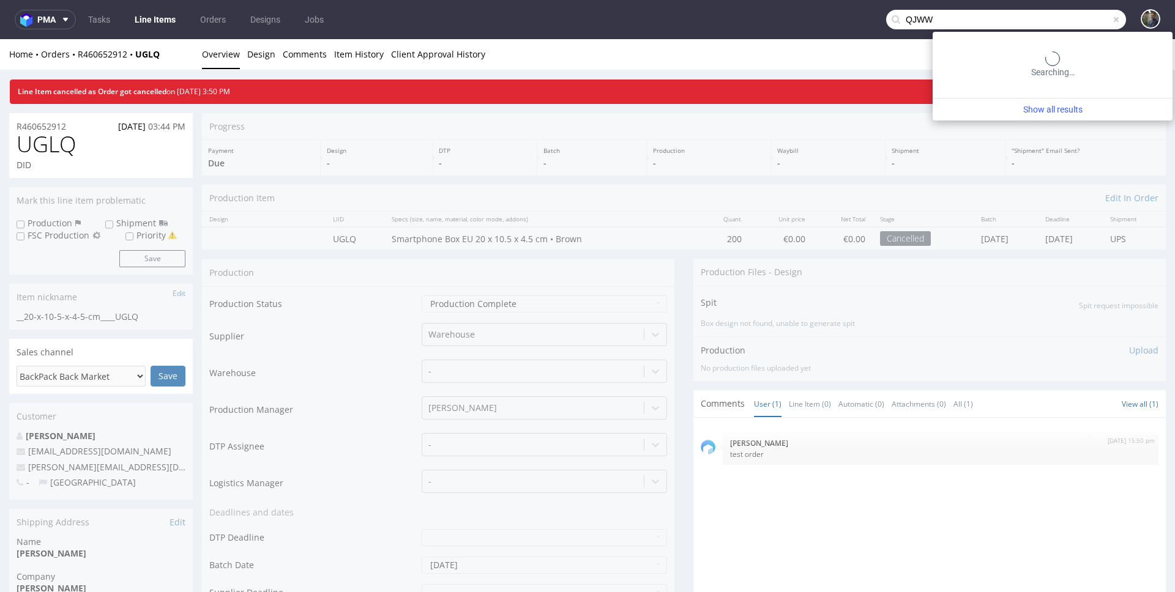
type input "QJWW"
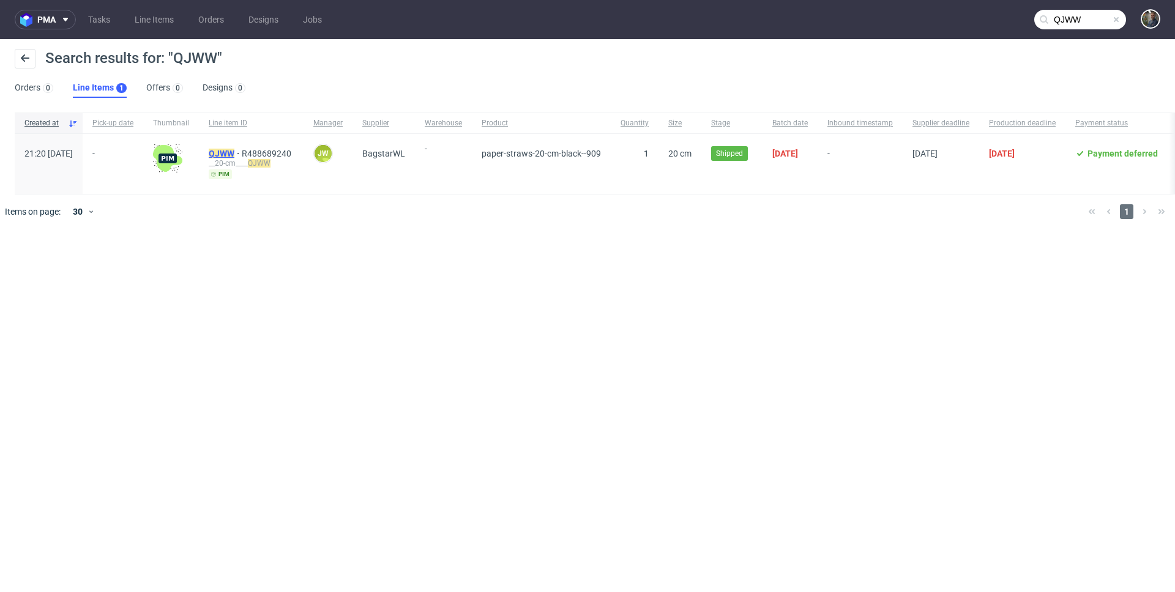
click at [234, 153] on mark "QJWW" at bounding box center [222, 154] width 26 height 10
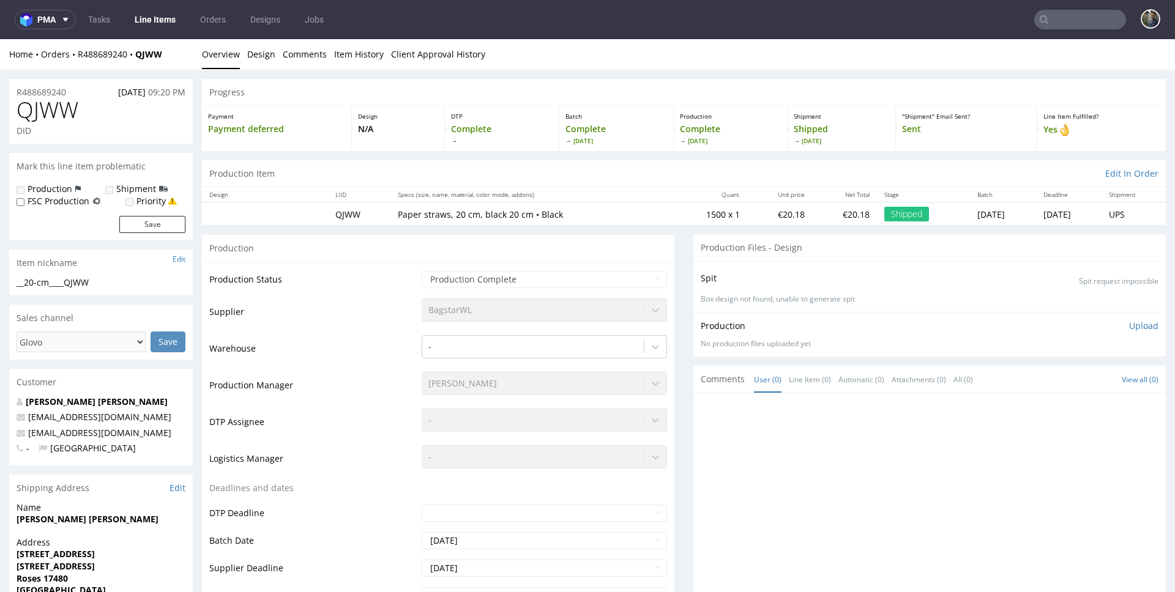
click at [1058, 24] on input "text" at bounding box center [1080, 20] width 92 height 20
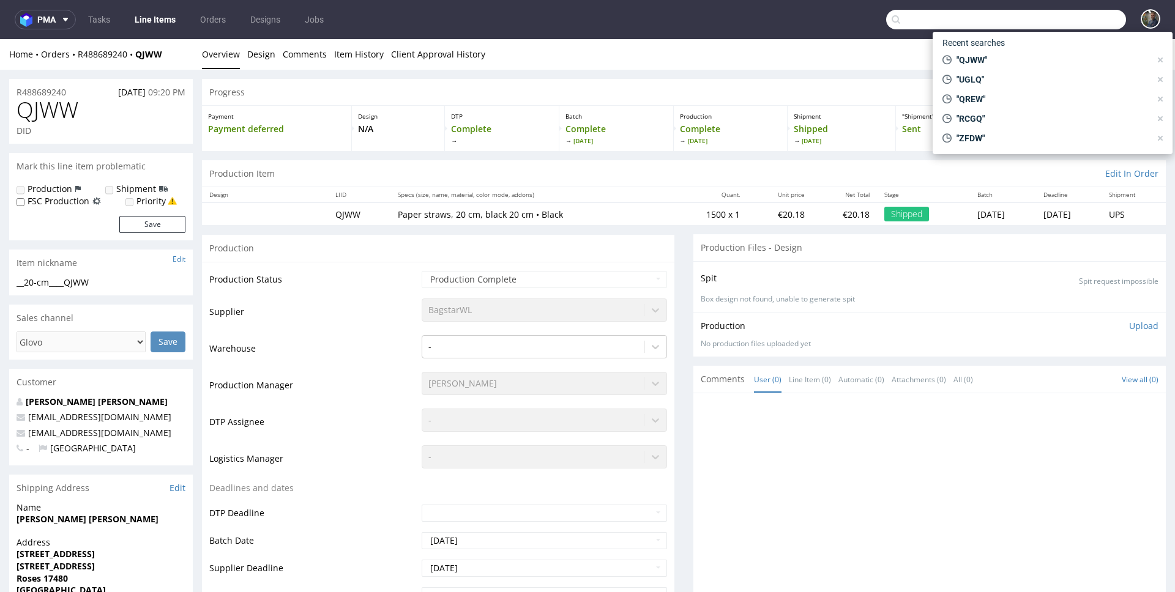
paste input "UPJN"
type input "UPJN"
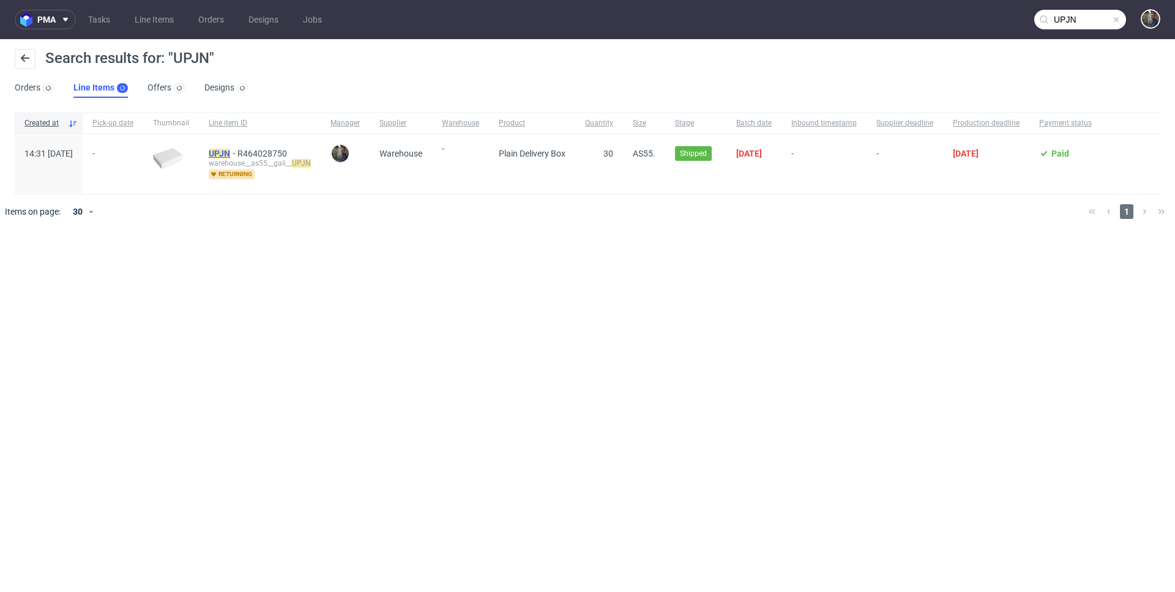
click at [230, 151] on mark "UPJN" at bounding box center [219, 154] width 21 height 10
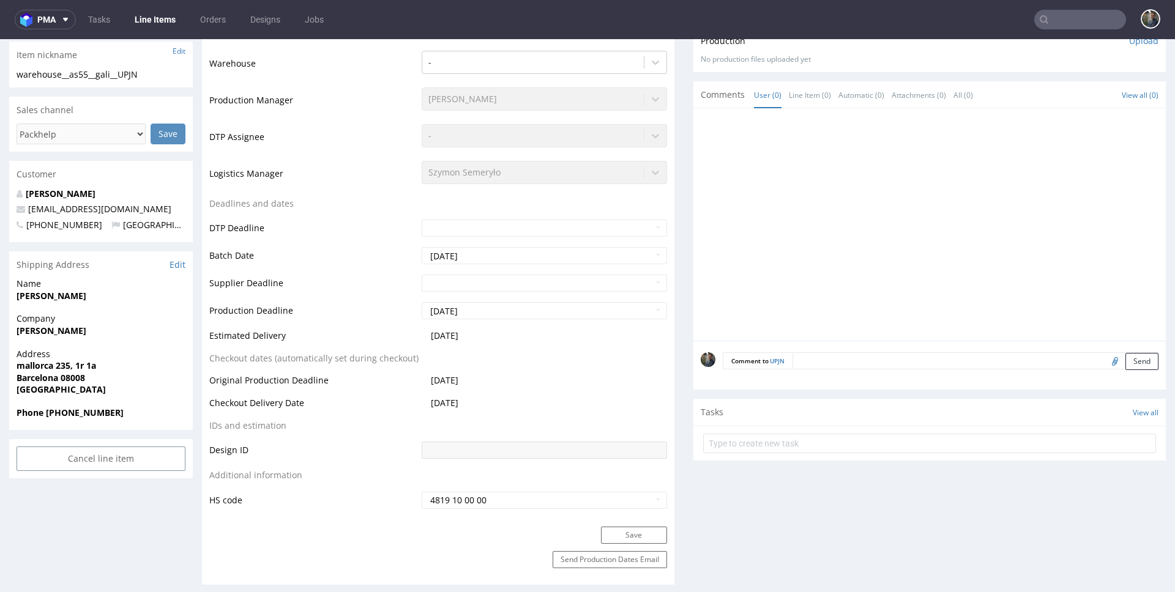
scroll to position [356, 0]
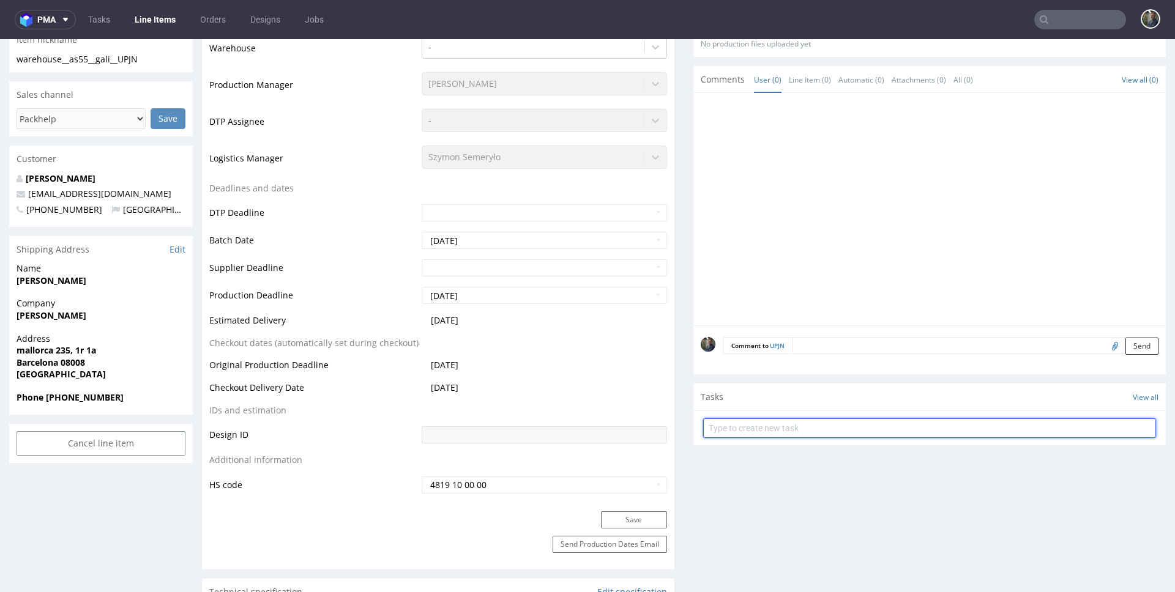
click at [767, 424] on input "text" at bounding box center [929, 429] width 453 height 20
type input "zwrot"
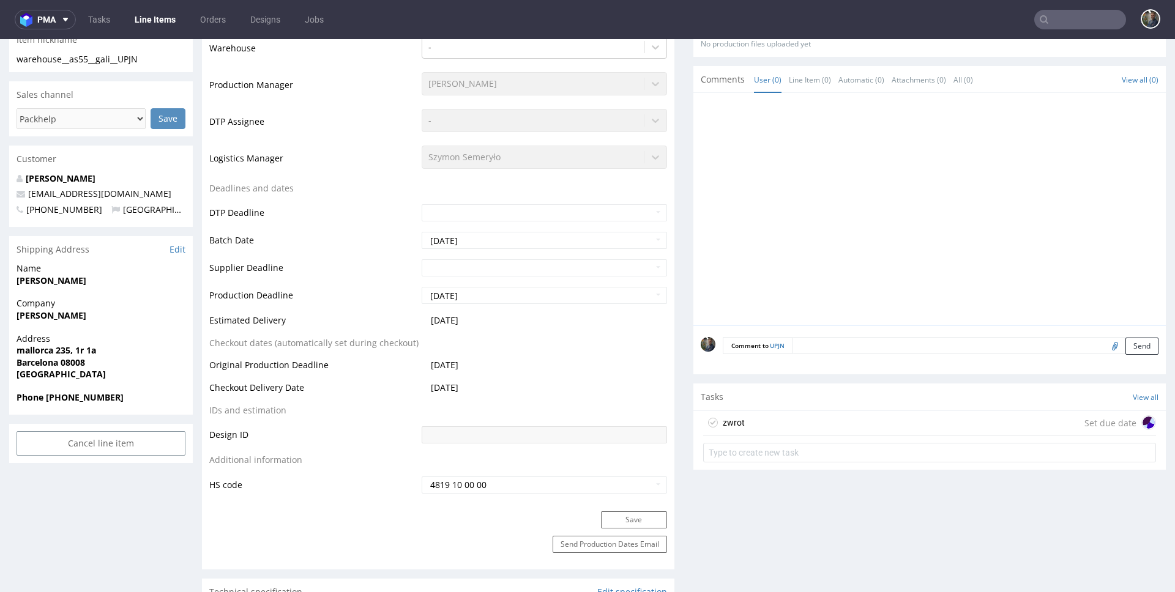
click at [773, 423] on div "zwrot Set due date" at bounding box center [929, 423] width 453 height 24
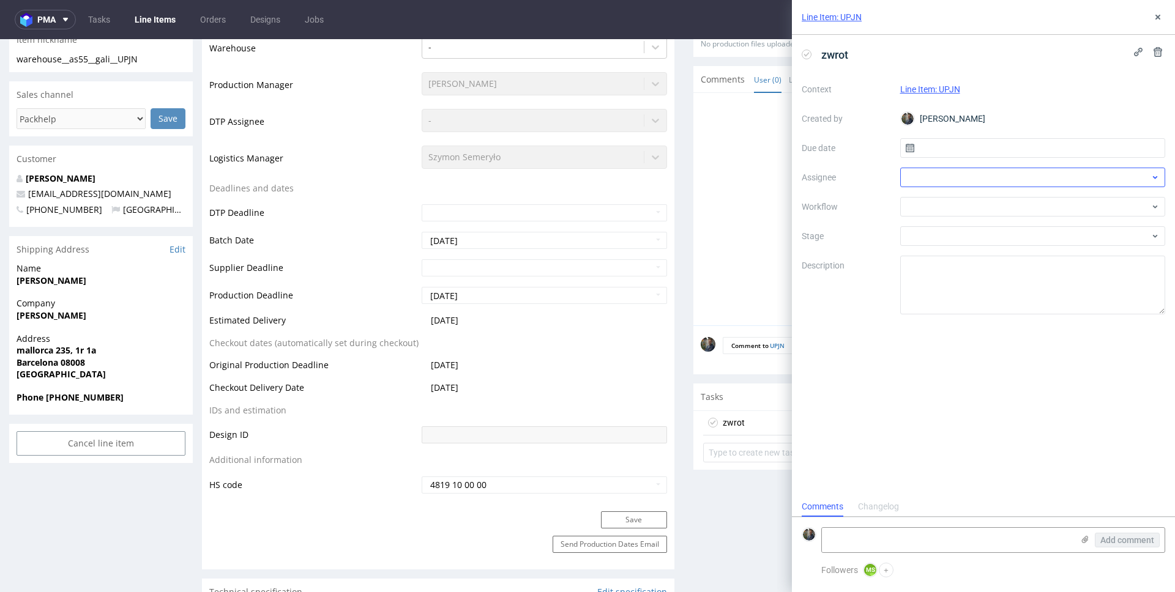
scroll to position [10, 0]
click at [972, 149] on input "text" at bounding box center [1033, 148] width 266 height 20
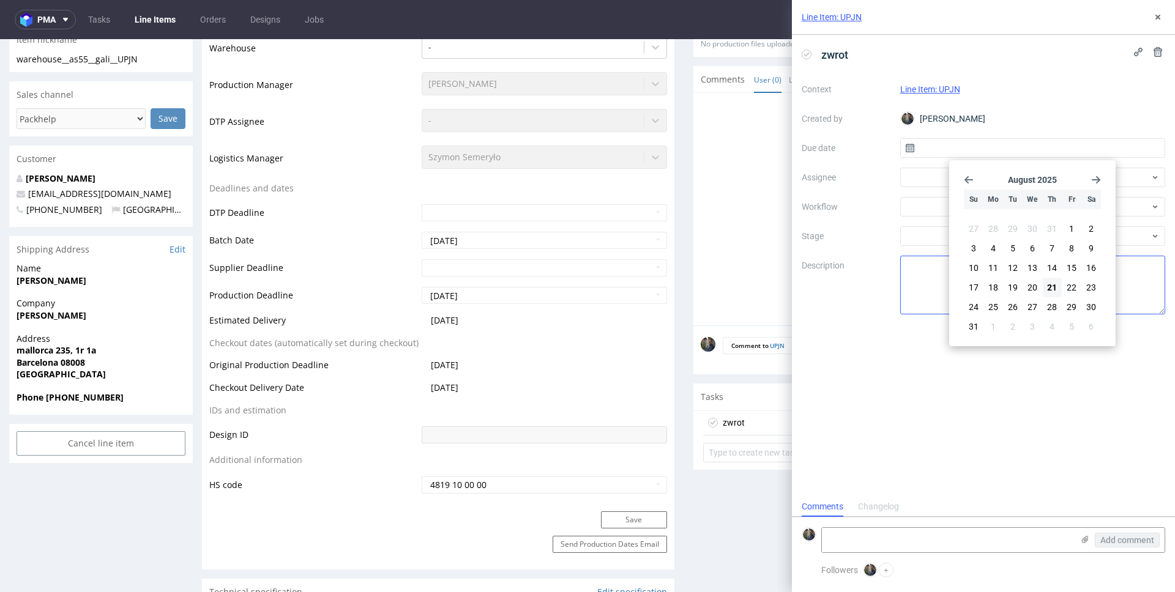
click at [1049, 285] on span "21" at bounding box center [1052, 287] width 10 height 12
type input "21/08/2025"
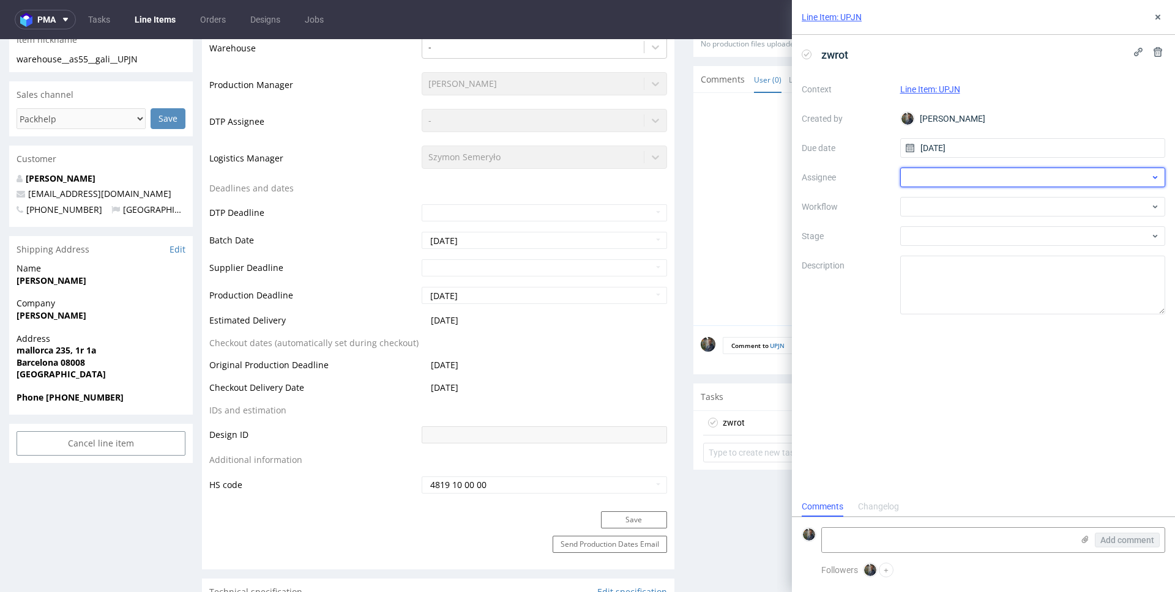
click at [957, 177] on div at bounding box center [1033, 178] width 266 height 20
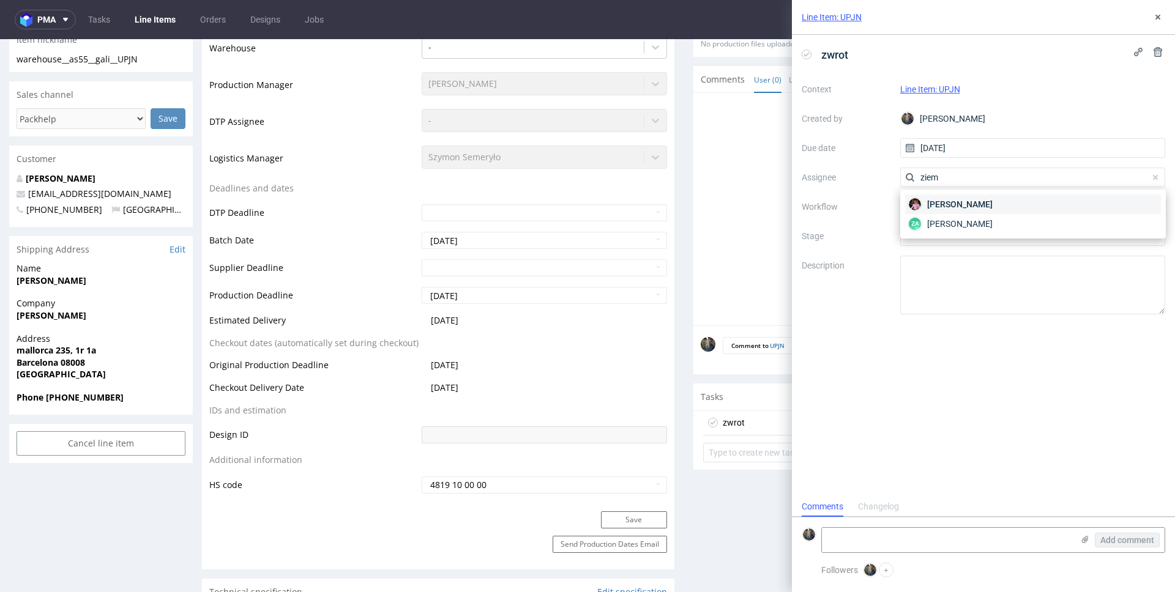
type input "ziem"
click at [947, 201] on span "Aleks Ziemkowski" at bounding box center [959, 204] width 65 height 12
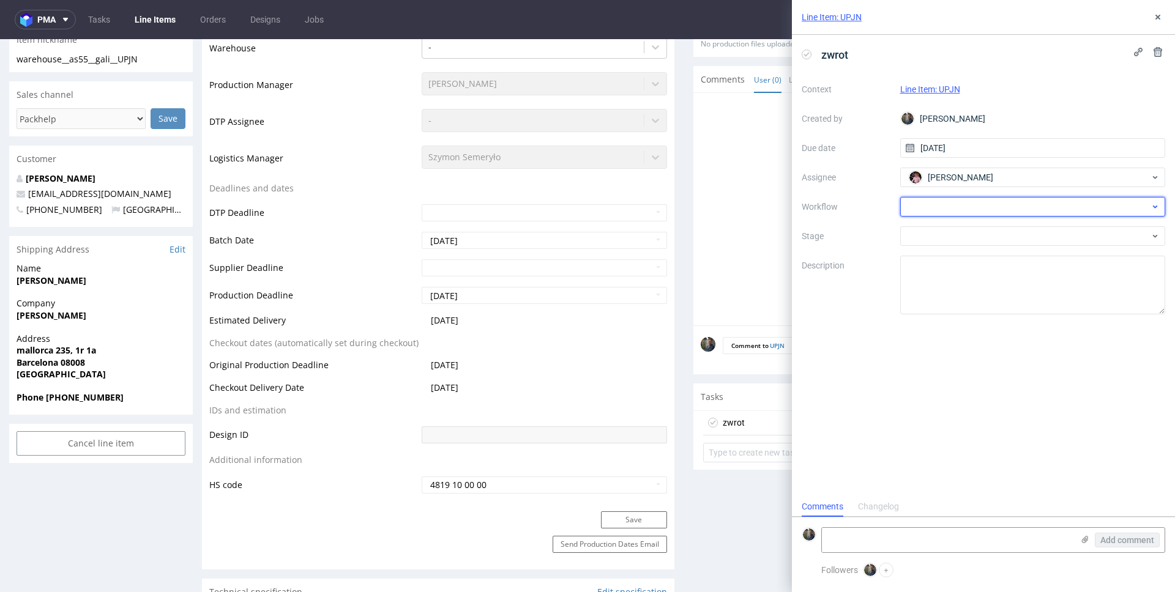
click at [938, 210] on div at bounding box center [1033, 207] width 266 height 20
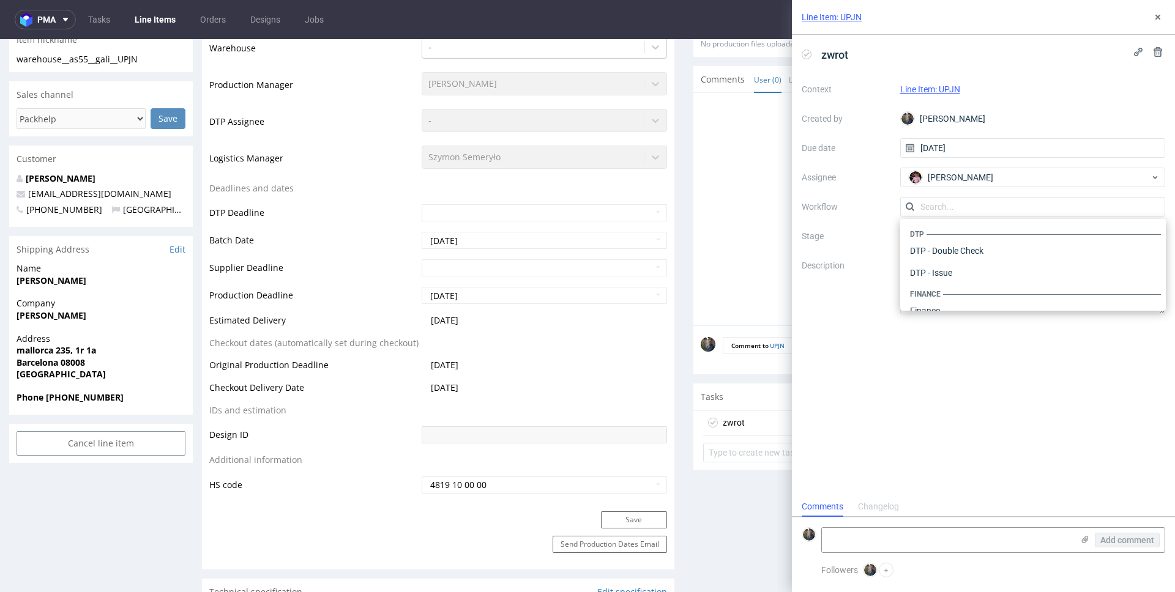
scroll to position [753, 0]
click at [953, 285] on div "Warehouse - Shipping" at bounding box center [1033, 295] width 256 height 22
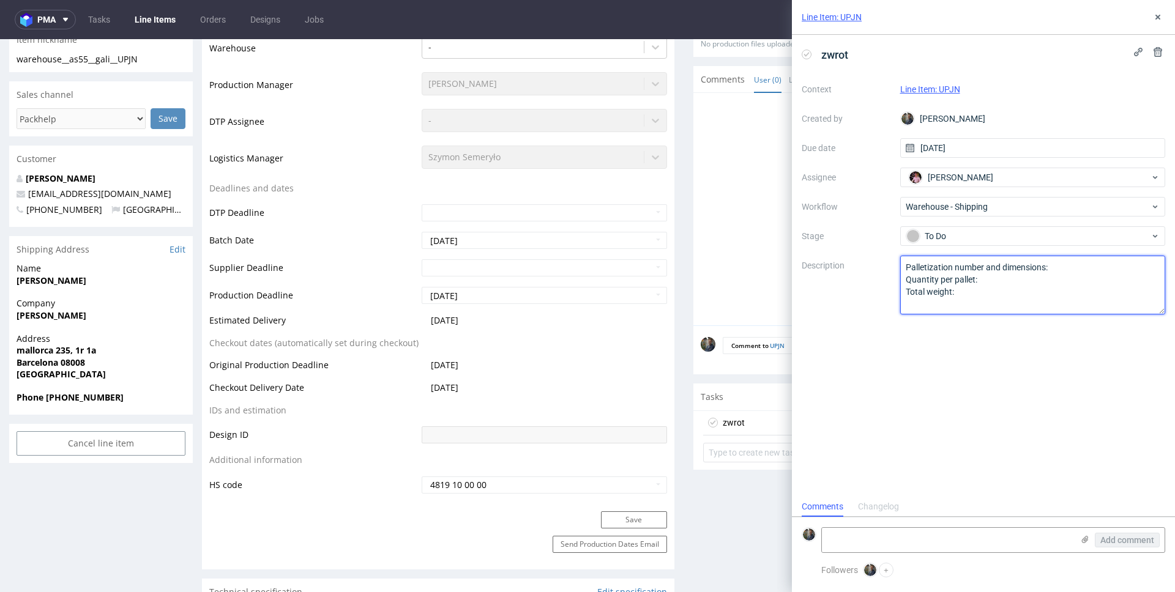
drag, startPoint x: 967, startPoint y: 293, endPoint x: 871, endPoint y: 248, distance: 105.9
click at [871, 248] on div "Context Line Item: UPJN Created by Maciej Sobola Due date 21/08/2025 Assignee A…" at bounding box center [983, 197] width 363 height 235
paste textarea "Wróciło do pęcic. Prośba o dyspo."
type textarea "Wróciło do pęcic. Prośba o dyspo."
click at [871, 332] on div "zwrot Context Line Item: UPJN Created by Maciej Sobola Due date 21/08/2025 Assi…" at bounding box center [983, 266] width 383 height 462
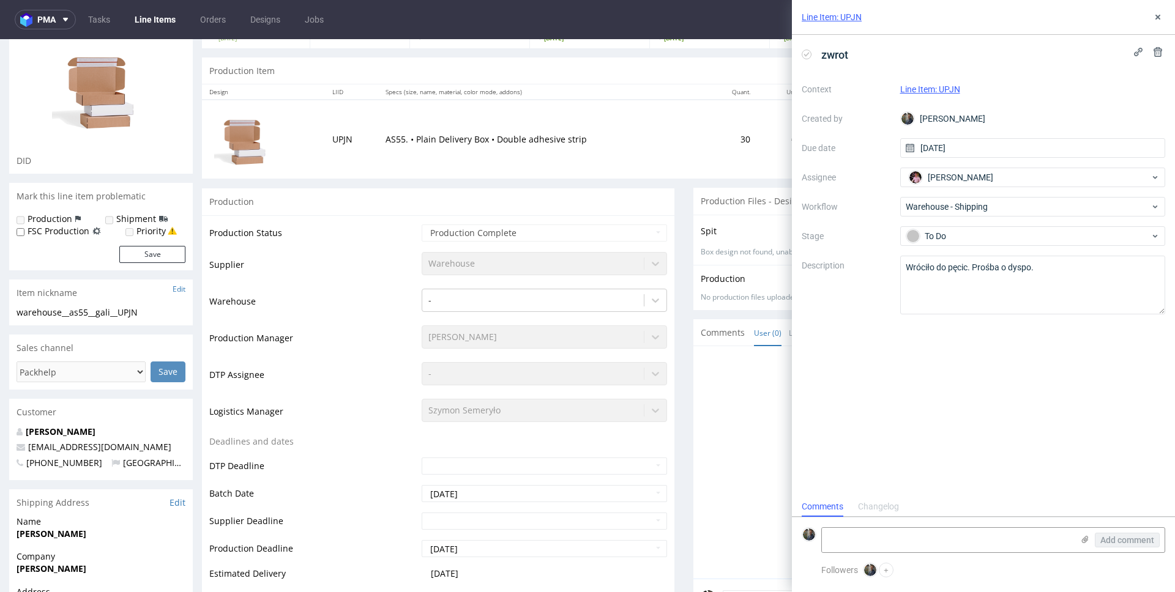
scroll to position [0, 0]
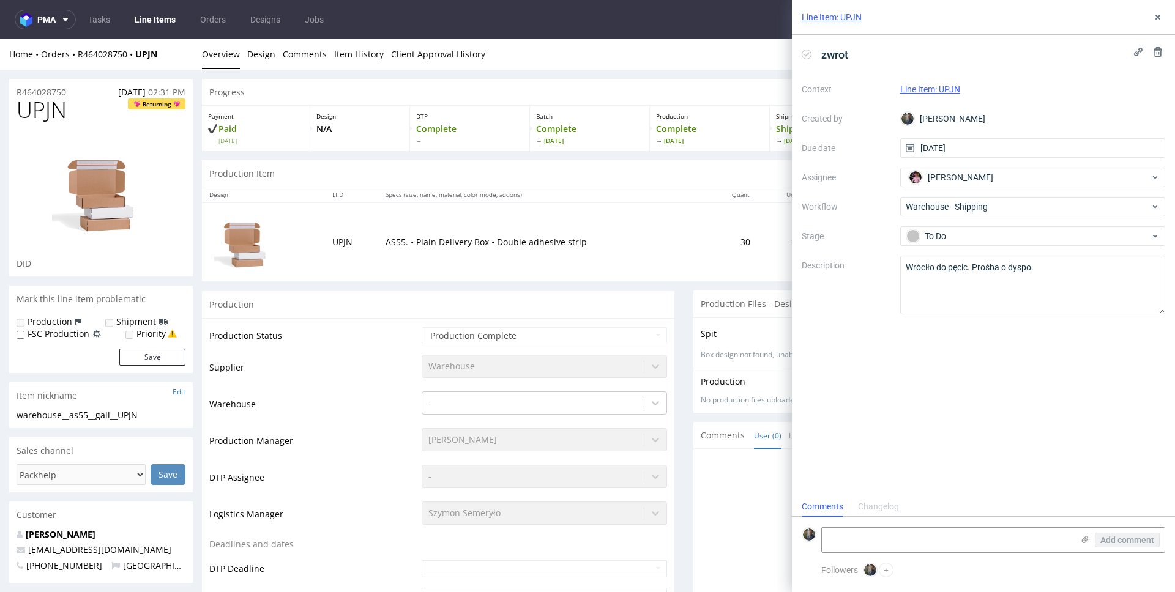
click at [468, 274] on td "AS55. • Plain Delivery Box • Double adhesive strip" at bounding box center [542, 242] width 329 height 79
click at [38, 115] on span "UPJN" at bounding box center [42, 110] width 50 height 24
copy span "UPJN"
click at [1163, 12] on button at bounding box center [1157, 17] width 15 height 15
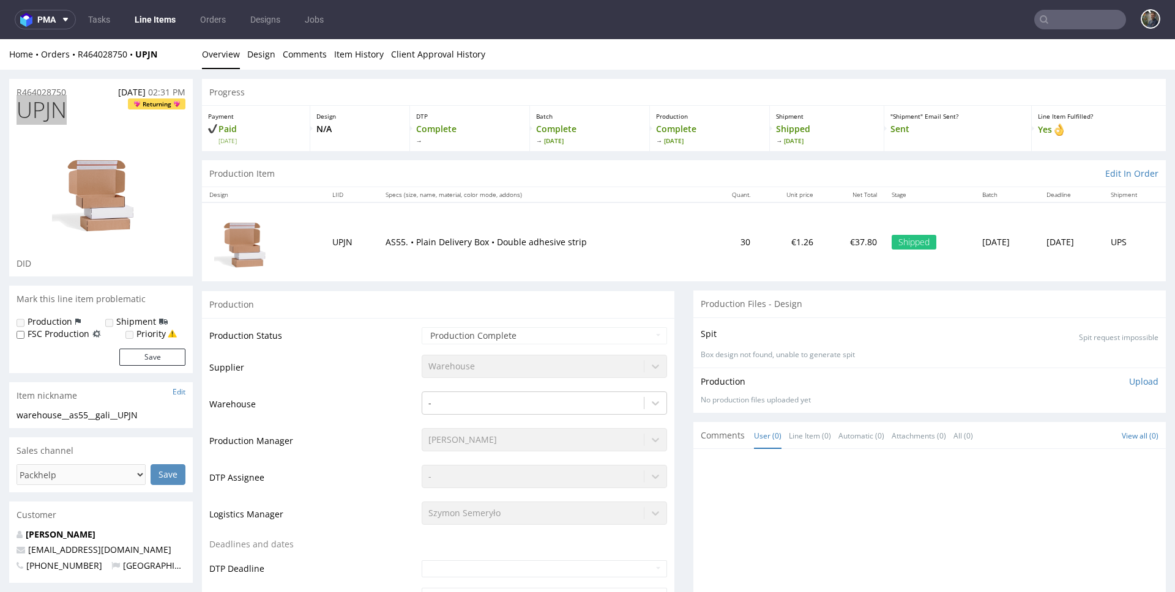
click at [1080, 23] on input "text" at bounding box center [1080, 20] width 92 height 20
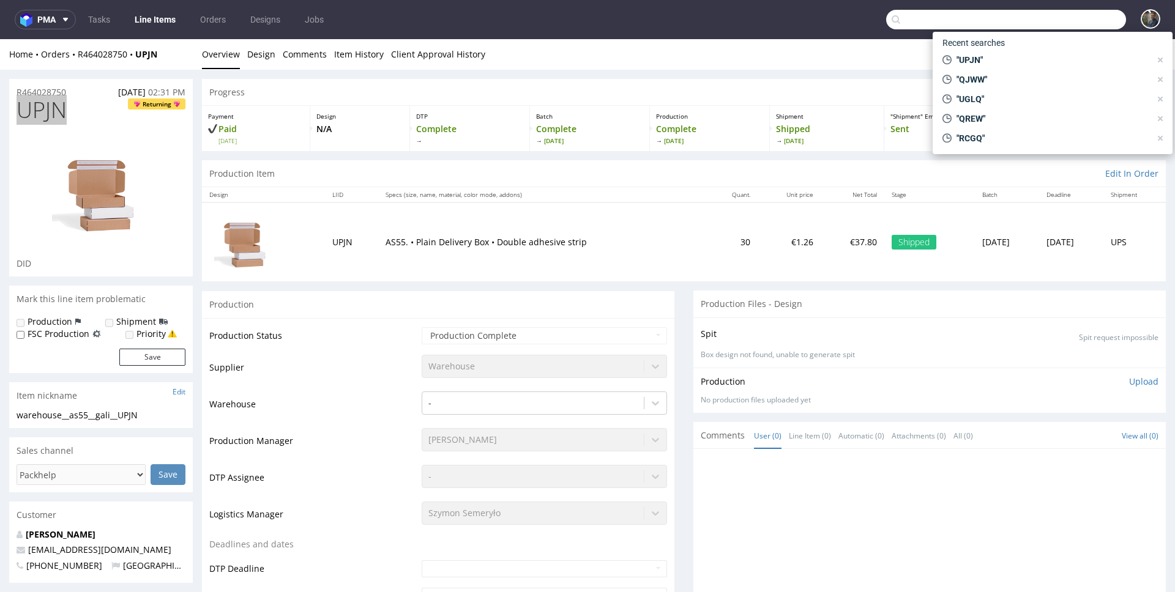
paste input "QJWW"
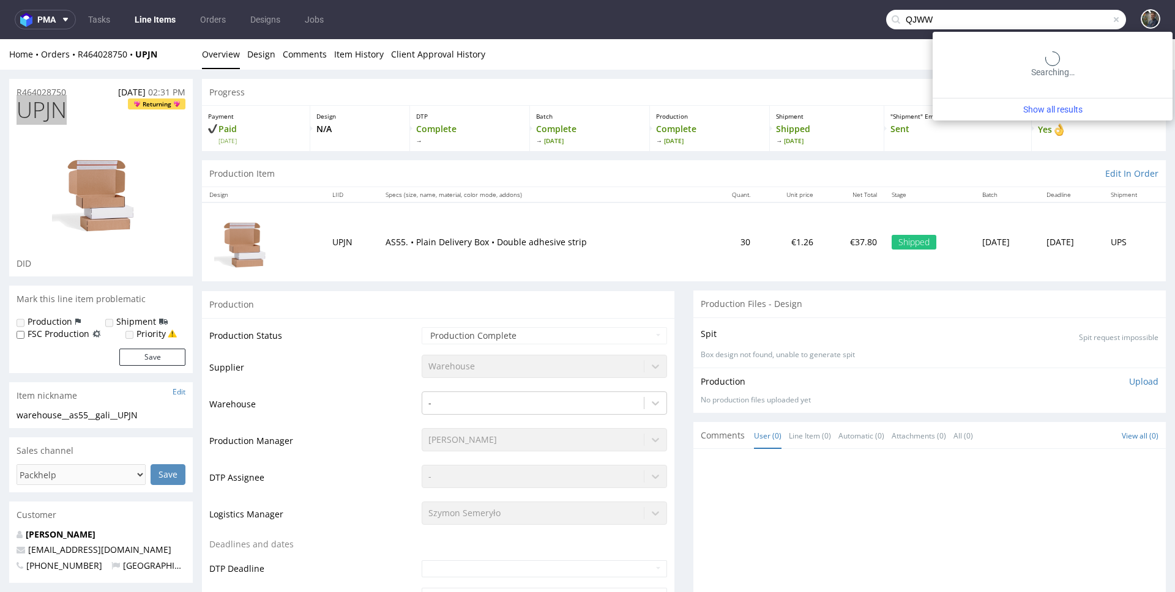
type input "QJWW"
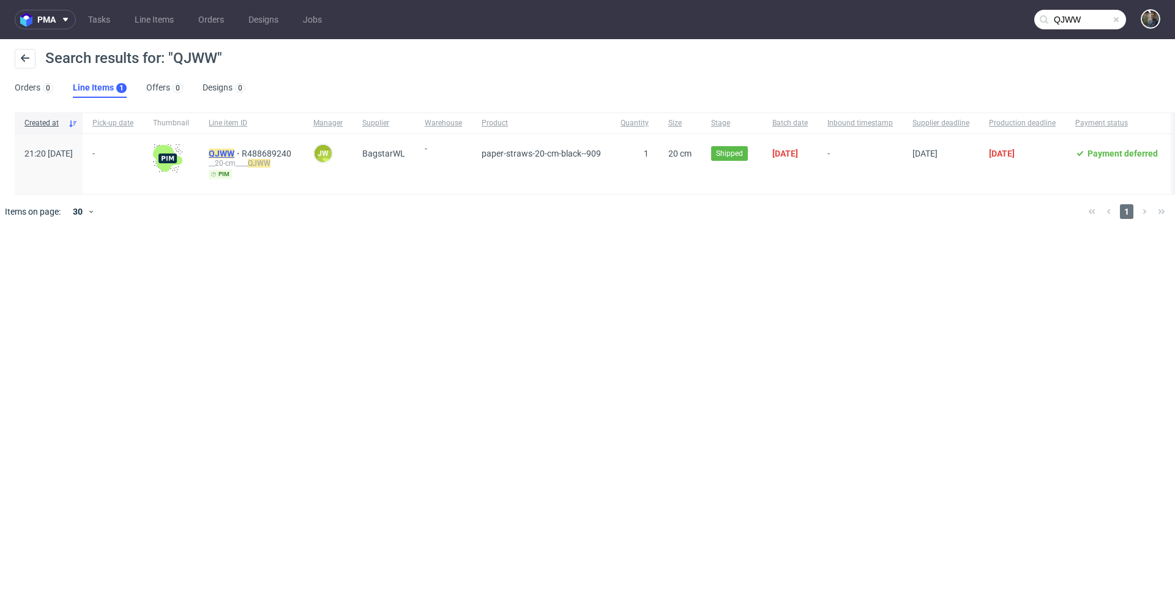
click at [234, 149] on mark "QJWW" at bounding box center [222, 154] width 26 height 10
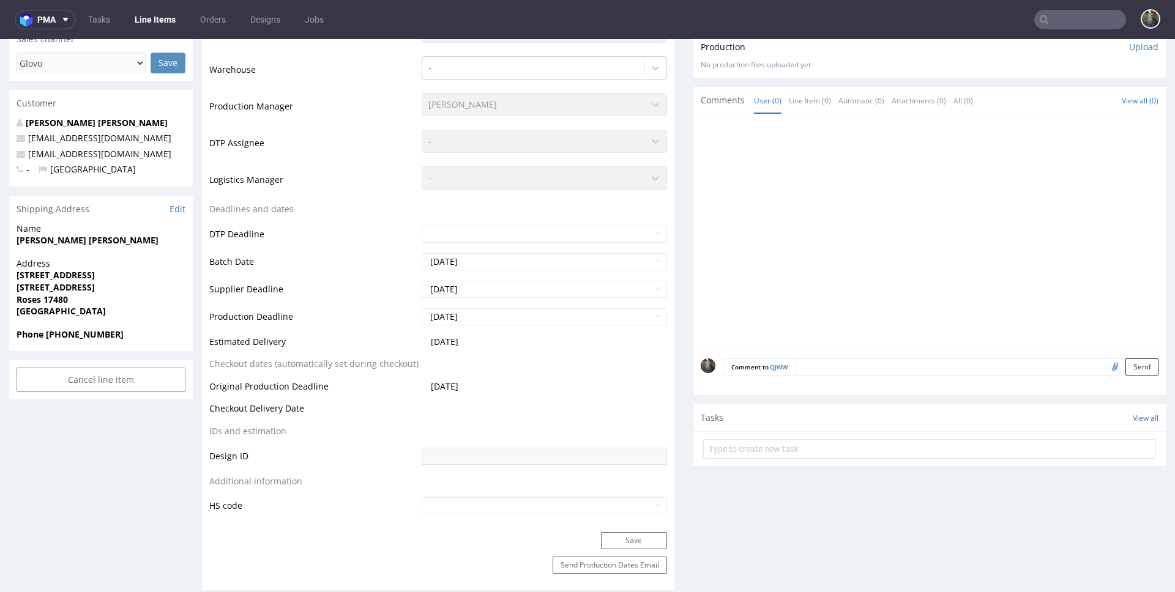
scroll to position [321, 0]
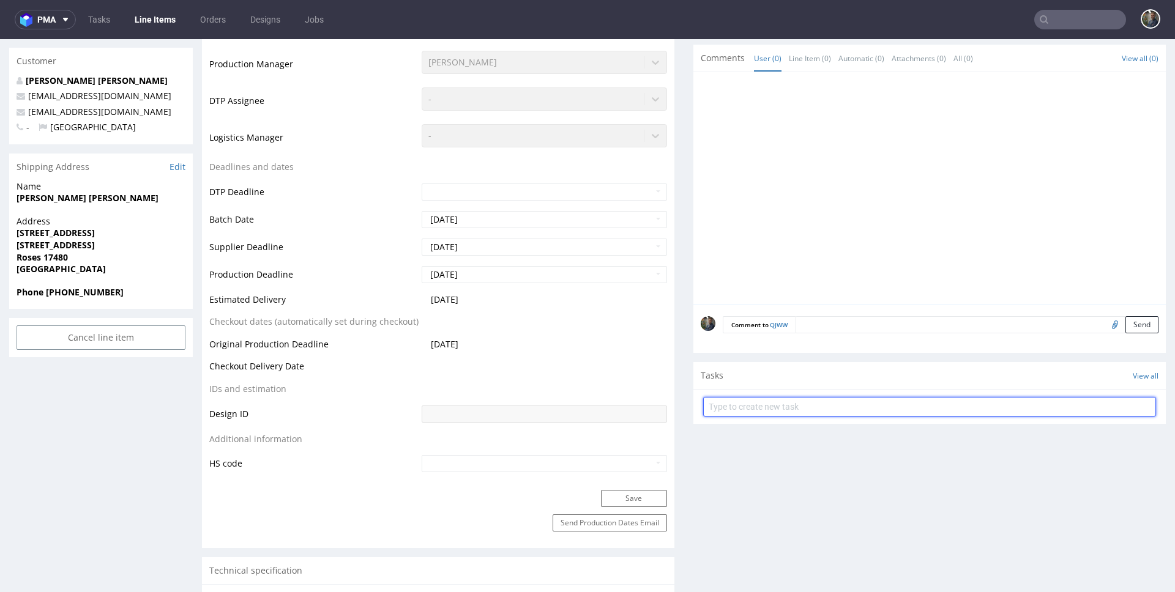
click at [752, 407] on input "text" at bounding box center [929, 407] width 453 height 20
type input "zwrot"
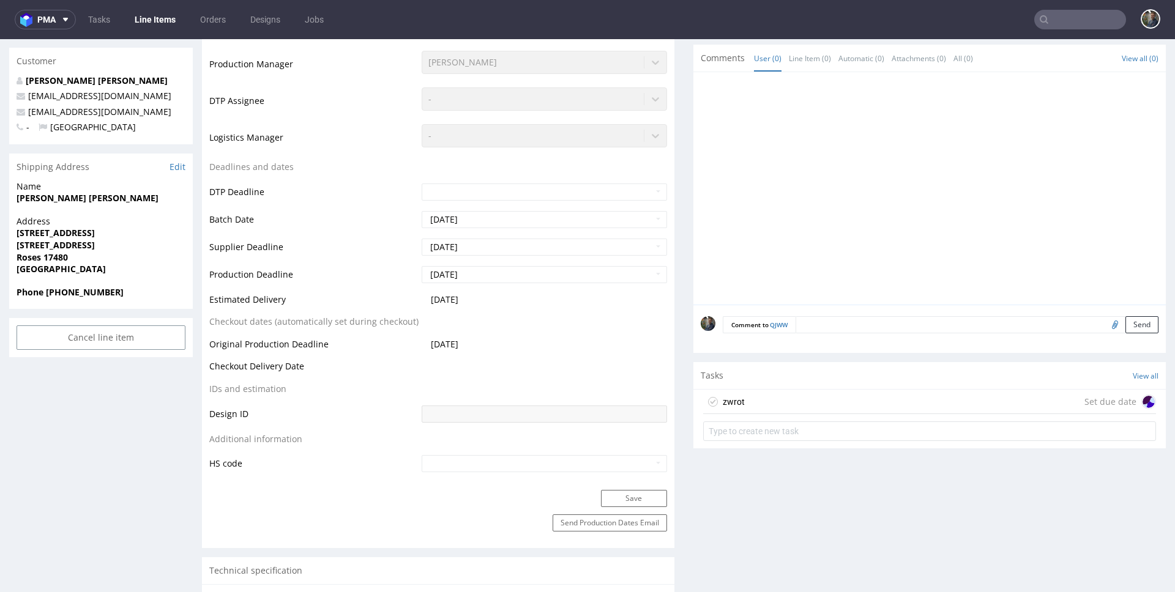
click at [766, 402] on div "zwrot Set due date" at bounding box center [929, 402] width 453 height 24
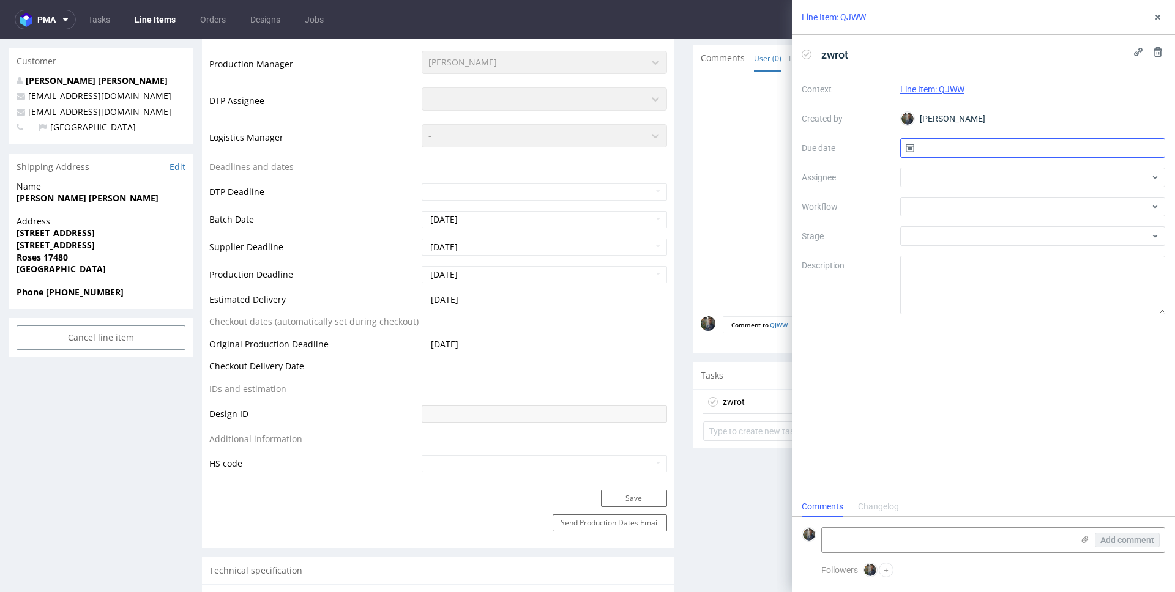
scroll to position [10, 0]
click at [950, 154] on input "text" at bounding box center [1033, 148] width 266 height 20
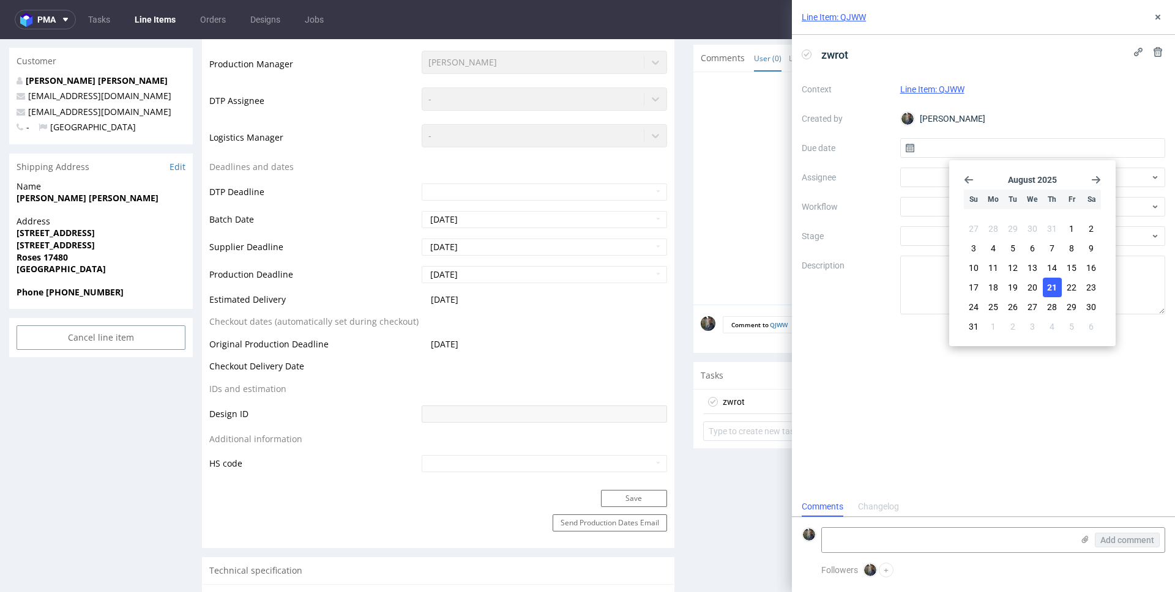
click at [1052, 291] on span "21" at bounding box center [1052, 287] width 10 height 12
type input "21/08/2025"
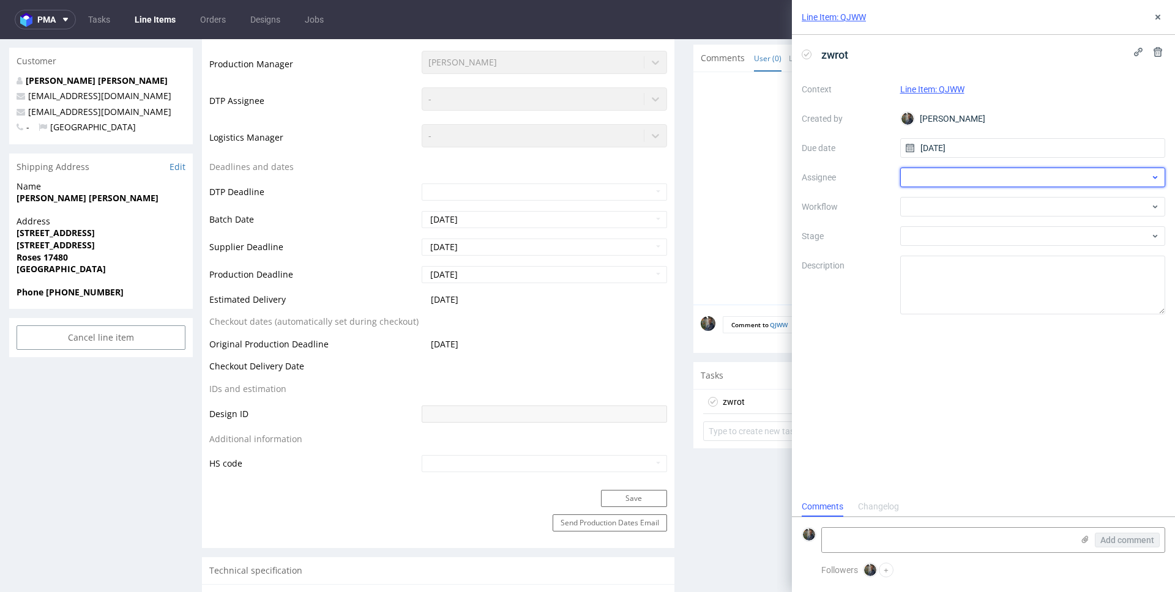
click at [955, 179] on div at bounding box center [1033, 178] width 266 height 20
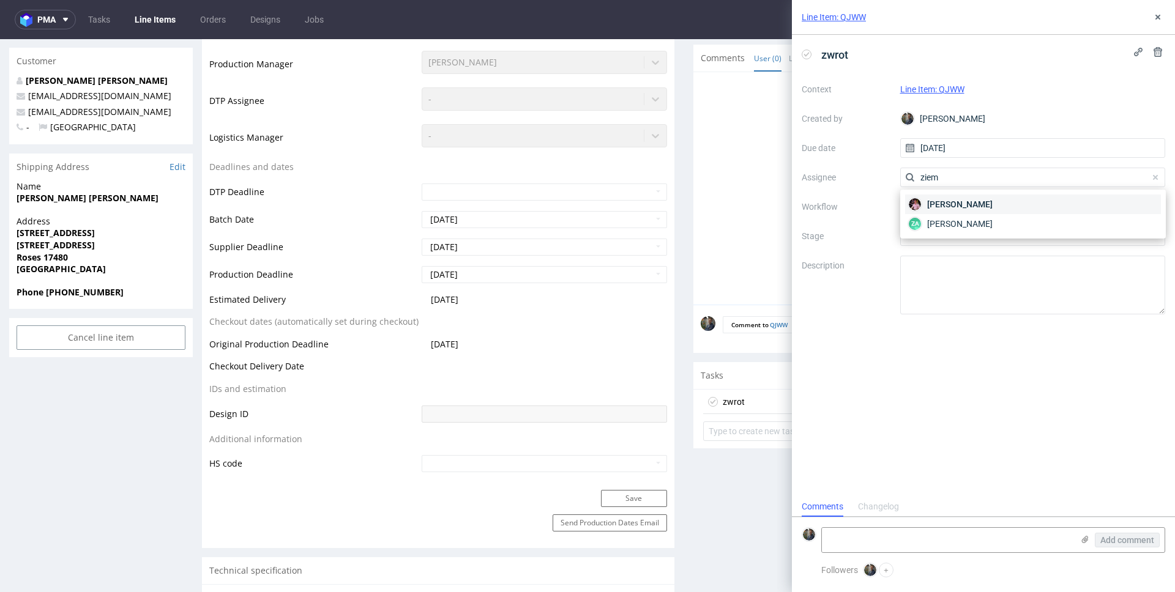
type input "ziem"
click at [937, 199] on span "Aleks Ziemkowski" at bounding box center [959, 204] width 65 height 12
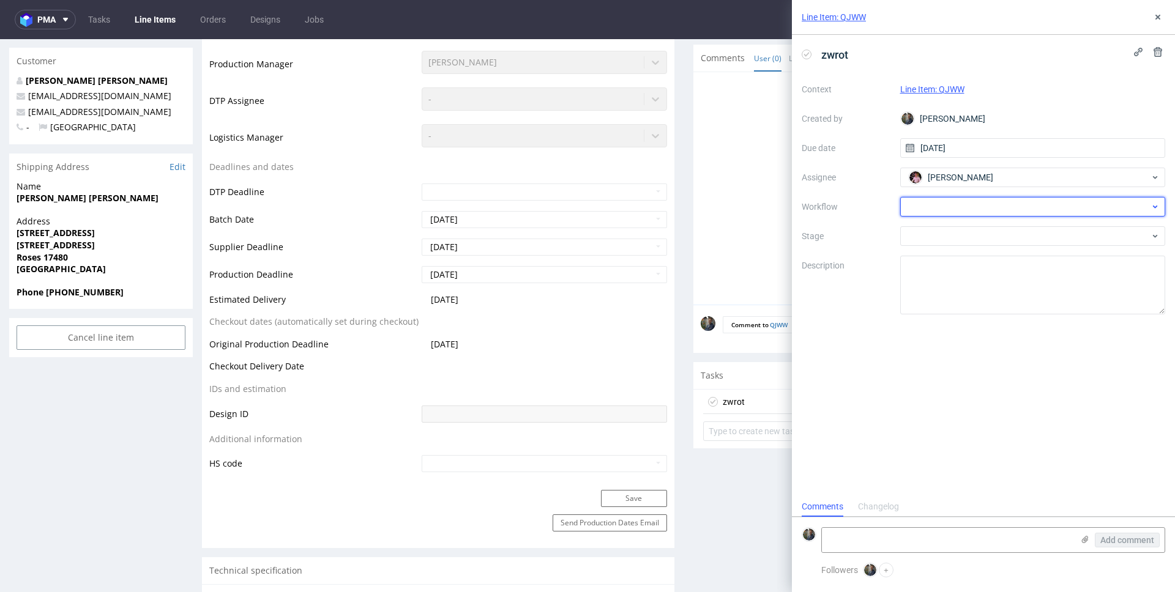
click at [940, 207] on div at bounding box center [1033, 207] width 266 height 20
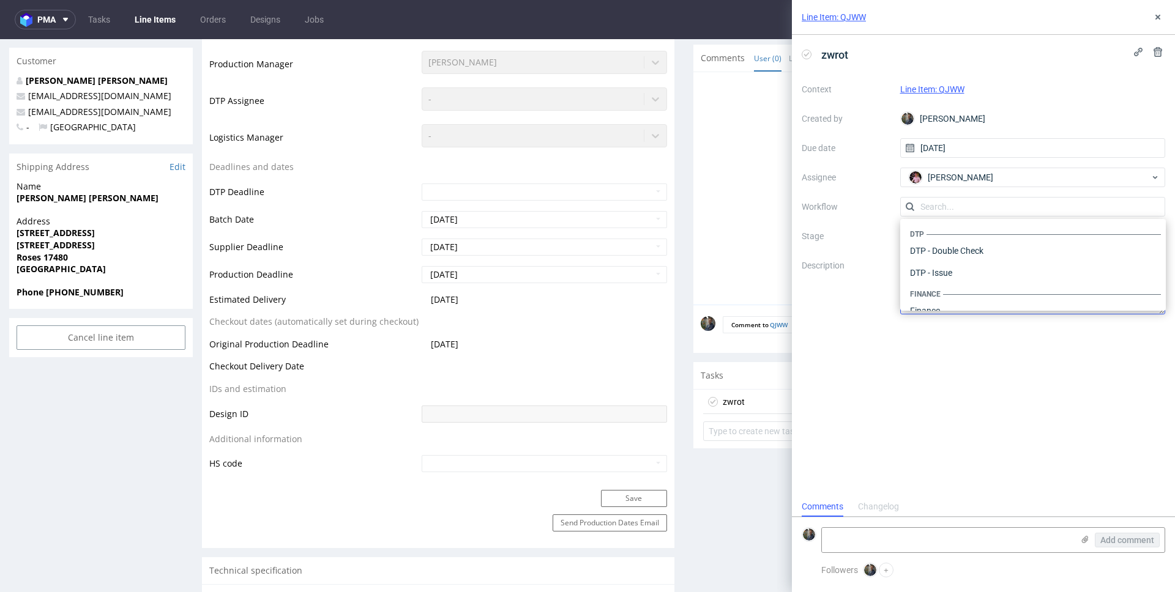
scroll to position [753, 0]
click at [953, 297] on div "Warehouse - Shipping" at bounding box center [1033, 295] width 256 height 22
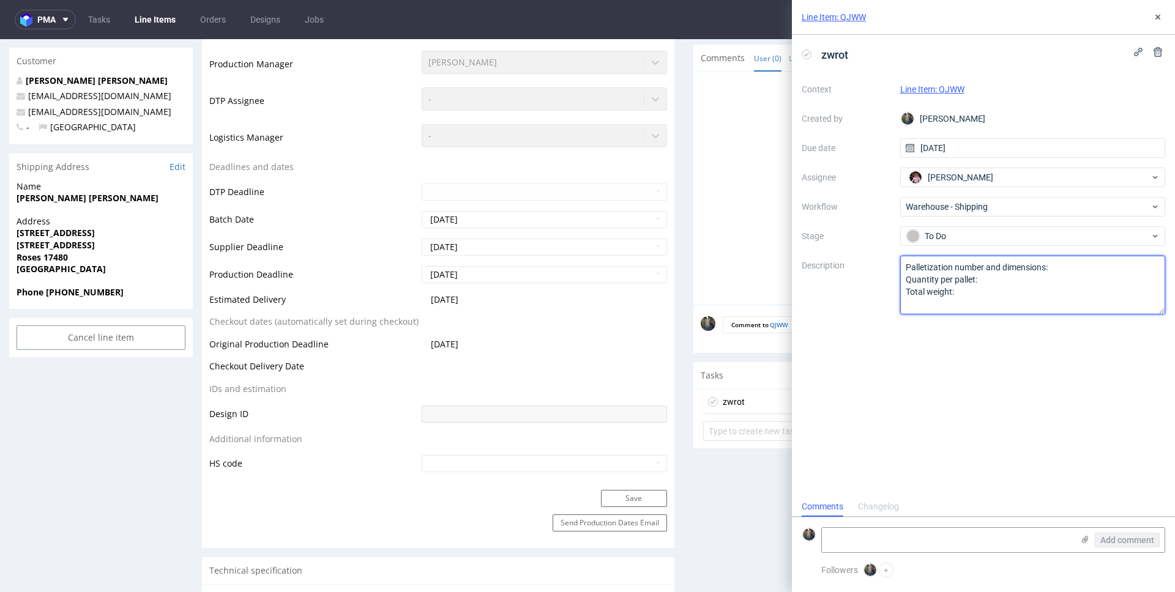
drag, startPoint x: 983, startPoint y: 303, endPoint x: 865, endPoint y: 253, distance: 128.9
click at [865, 253] on div "Context Line Item: QJWW Created by Maciej Sobola Due date 21/08/2025 Assignee A…" at bounding box center [983, 197] width 363 height 235
paste textarea "Wróciło do pęcic. Prośba o dyspo."
type textarea "Wróciło do pęcic. Prośba o dyspo."
click at [879, 339] on div "zwrot Context Line Item: QJWW Created by Maciej Sobola Due date 21/08/2025 Assi…" at bounding box center [983, 266] width 383 height 462
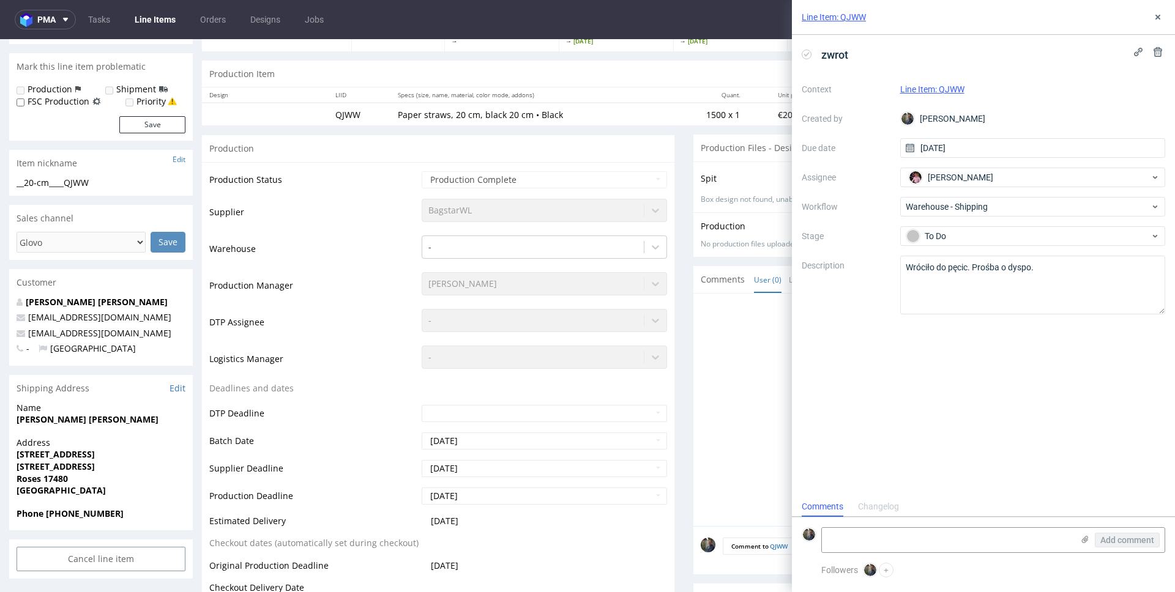
scroll to position [0, 0]
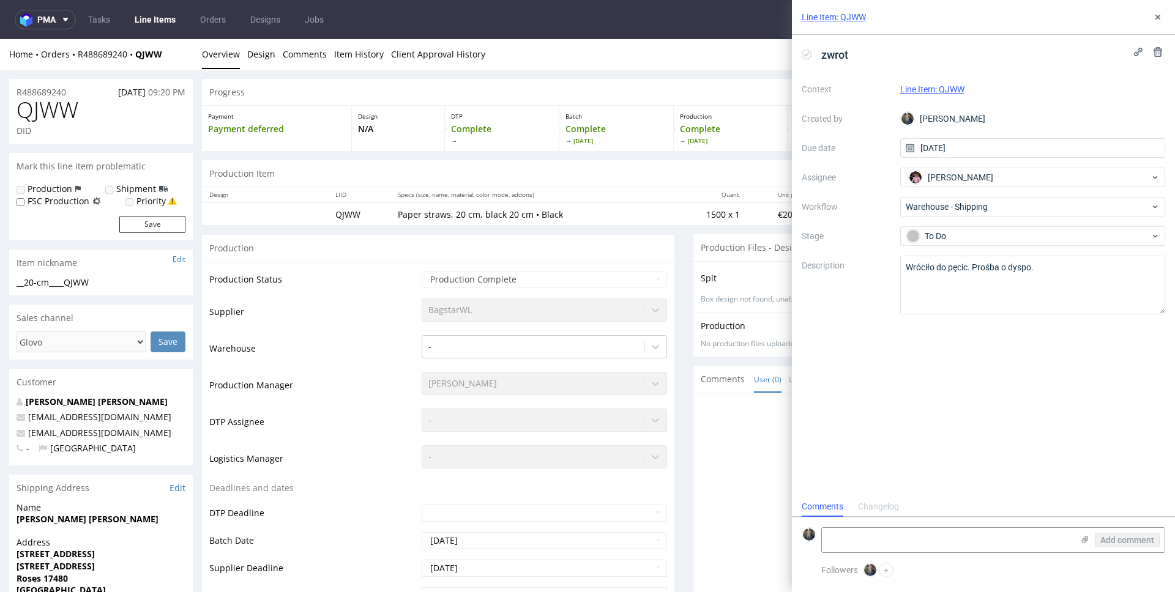
click at [693, 266] on div "Spit Spit request impossible Box design not found, unable to generate spit" at bounding box center [929, 286] width 472 height 51
click at [1147, 20] on div "Line Item: QJWW" at bounding box center [983, 17] width 383 height 35
click at [1150, 20] on button at bounding box center [1157, 17] width 15 height 15
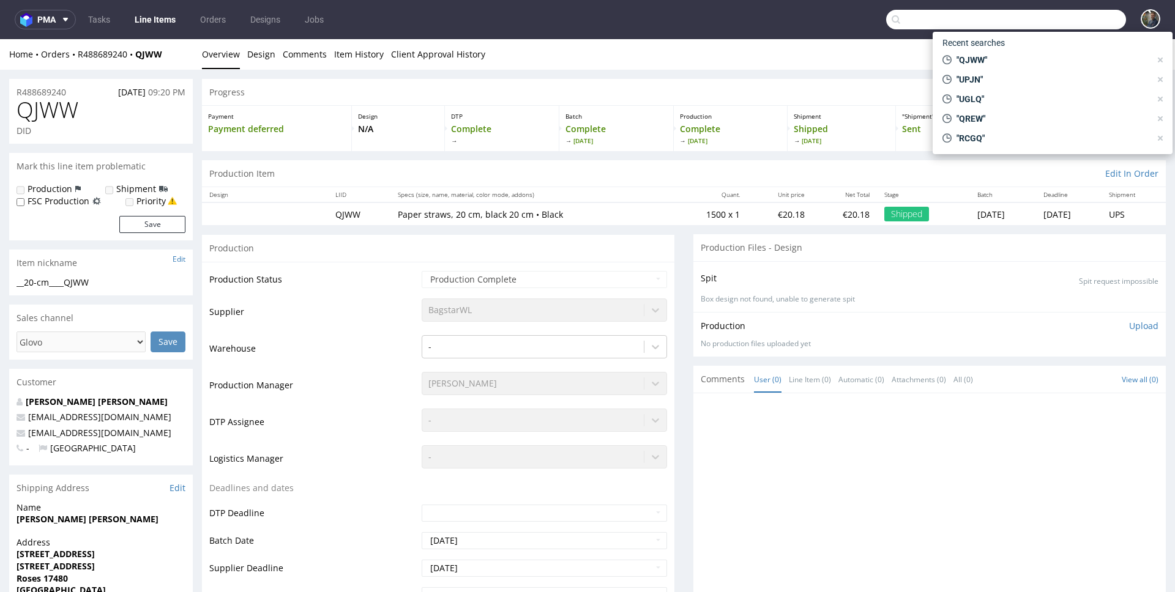
click at [1077, 23] on input "text" at bounding box center [1006, 20] width 240 height 20
paste input "QTMK"
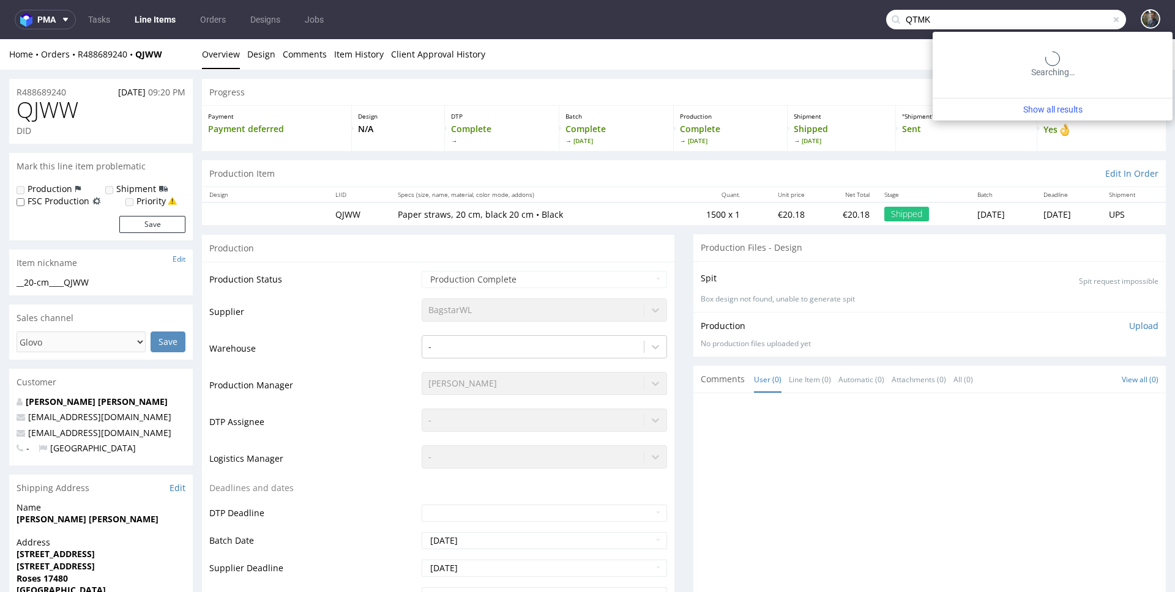
type input "QTMK"
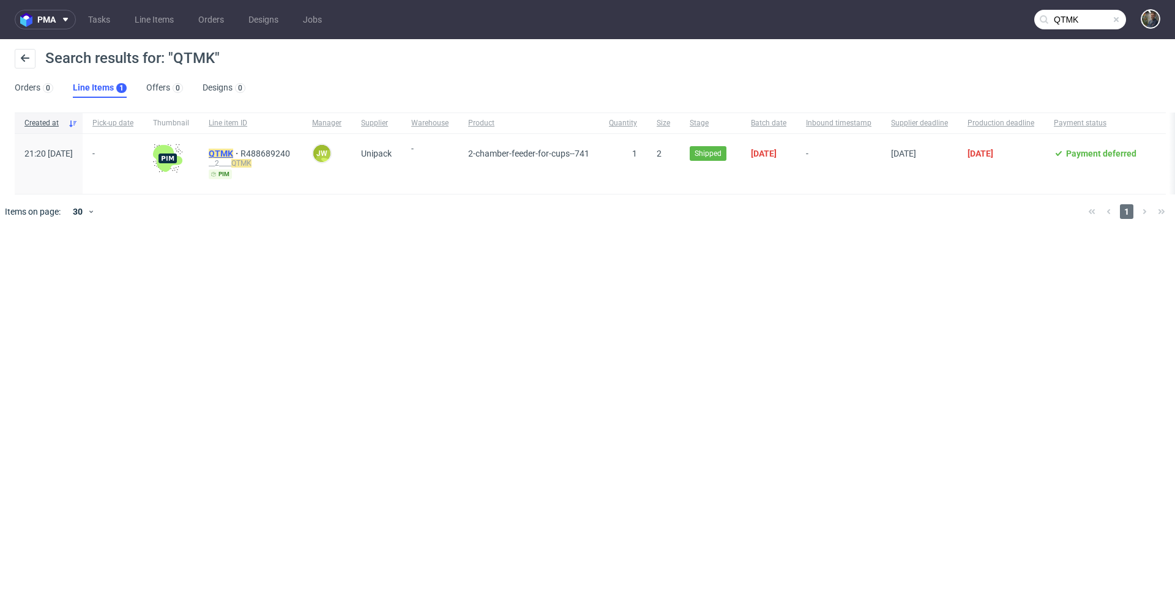
click at [233, 154] on mark "QTMK" at bounding box center [221, 154] width 24 height 10
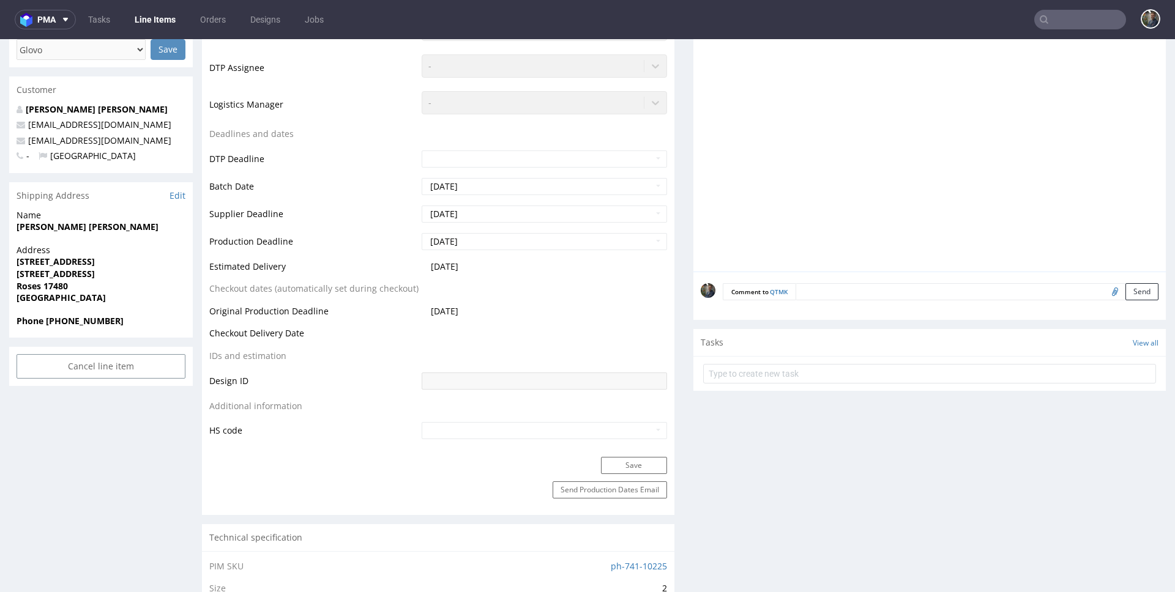
scroll to position [267, 0]
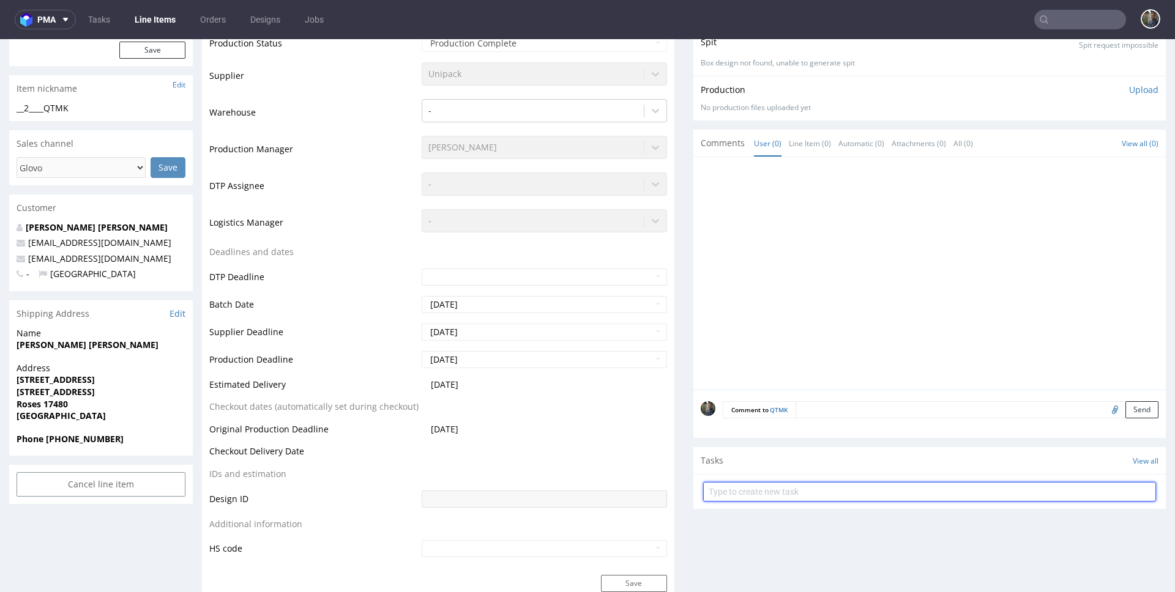
click at [761, 483] on input "text" at bounding box center [929, 492] width 453 height 20
type input "zwrot"
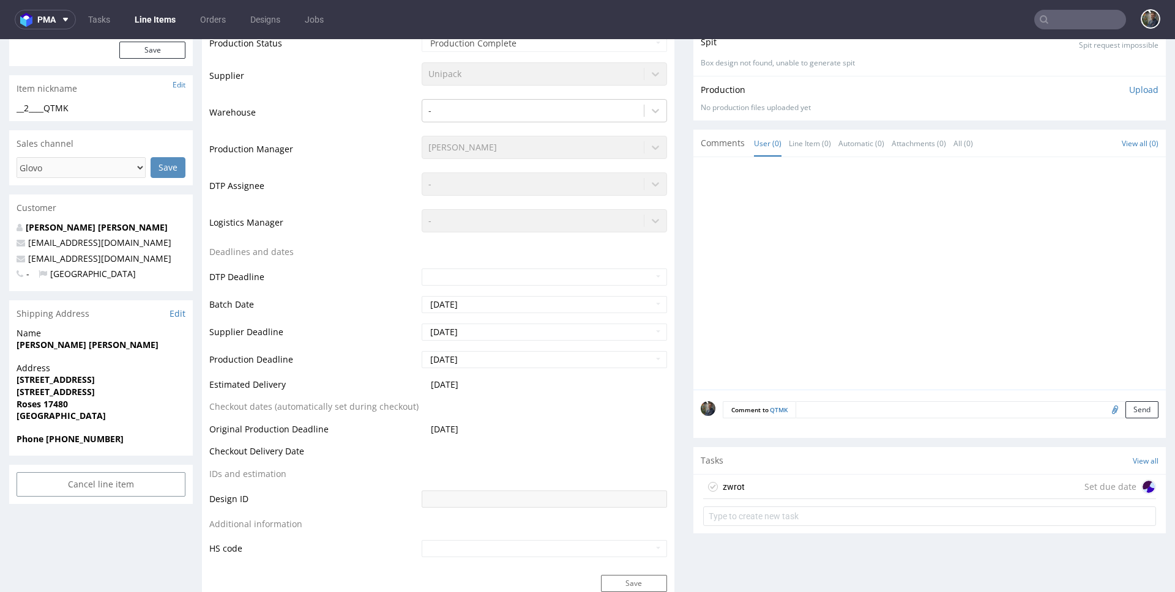
click at [758, 477] on div "zwrot Set due date" at bounding box center [929, 487] width 453 height 24
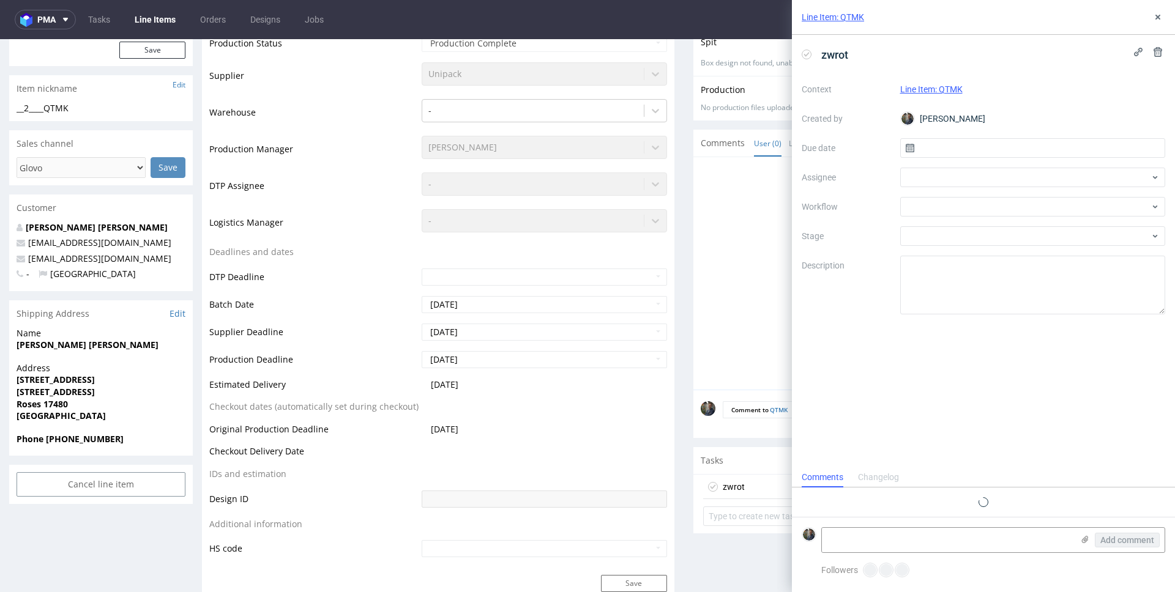
scroll to position [10, 0]
click at [947, 149] on input "text" at bounding box center [1033, 148] width 266 height 20
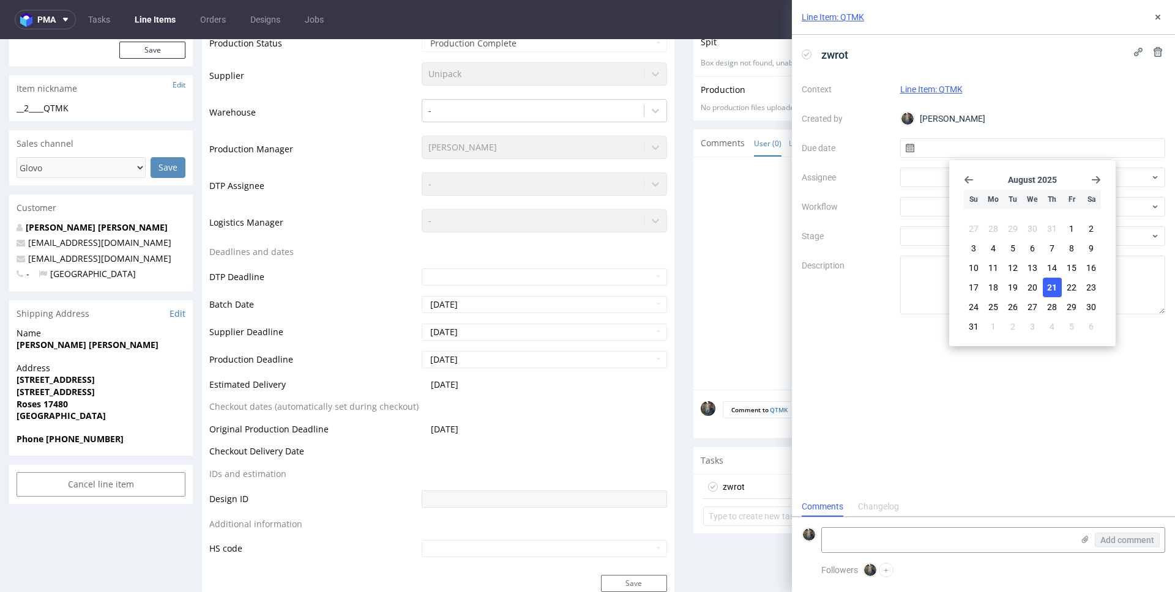
click at [1052, 282] on span "21" at bounding box center [1052, 287] width 10 height 12
type input "21/08/2025"
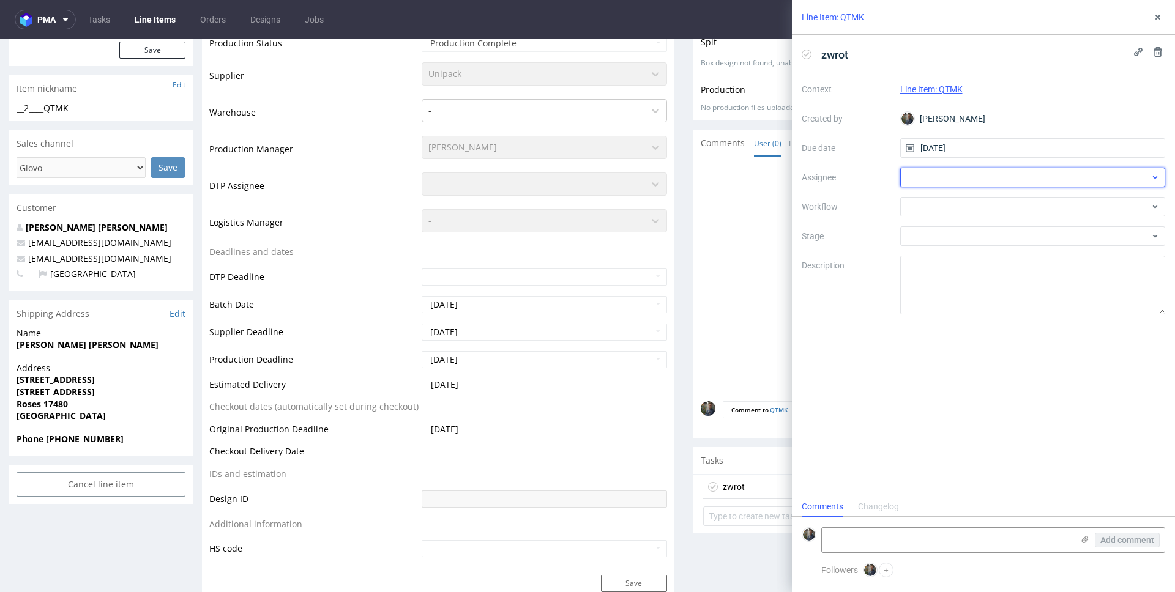
click at [965, 176] on div at bounding box center [1033, 178] width 266 height 20
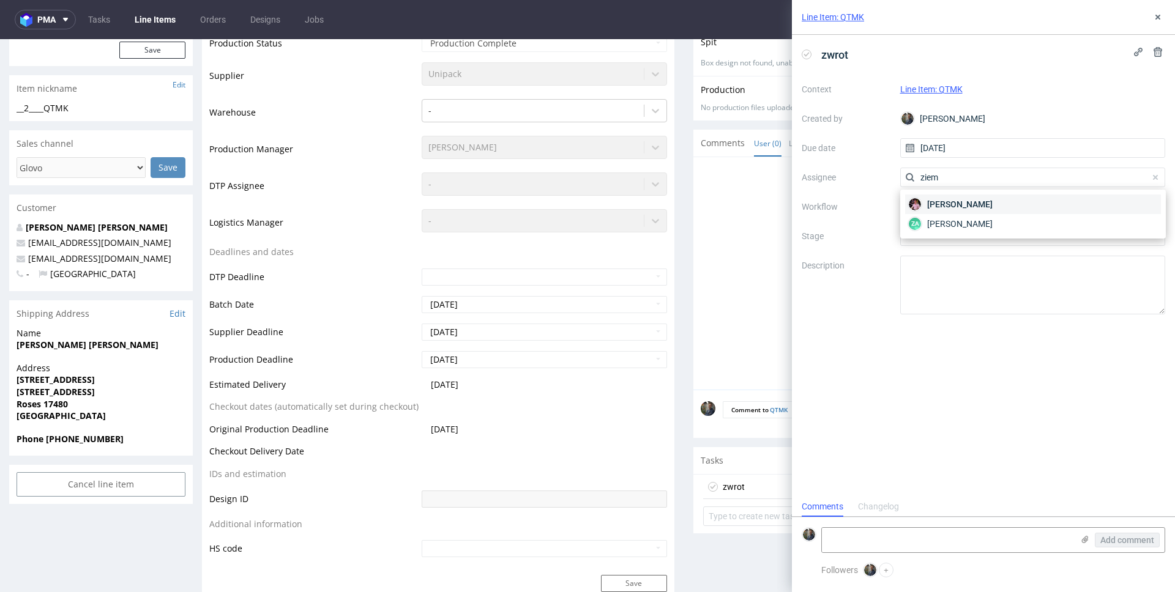
type input "ziem"
click at [939, 197] on div "Aleks Ziemkowski" at bounding box center [1033, 205] width 256 height 20
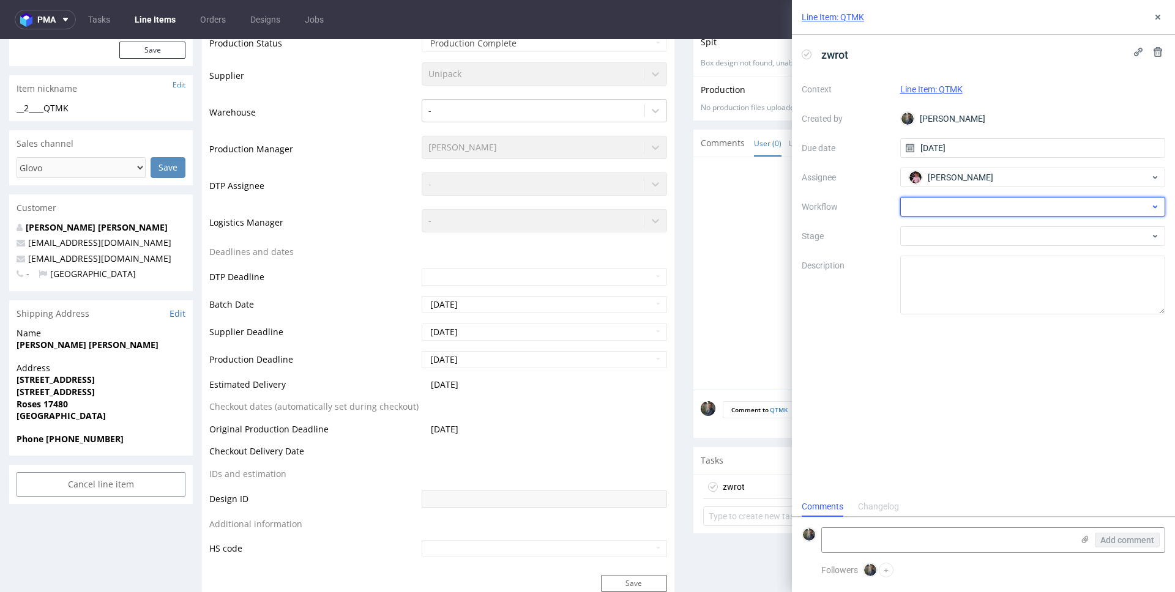
click at [938, 201] on div at bounding box center [1033, 207] width 266 height 20
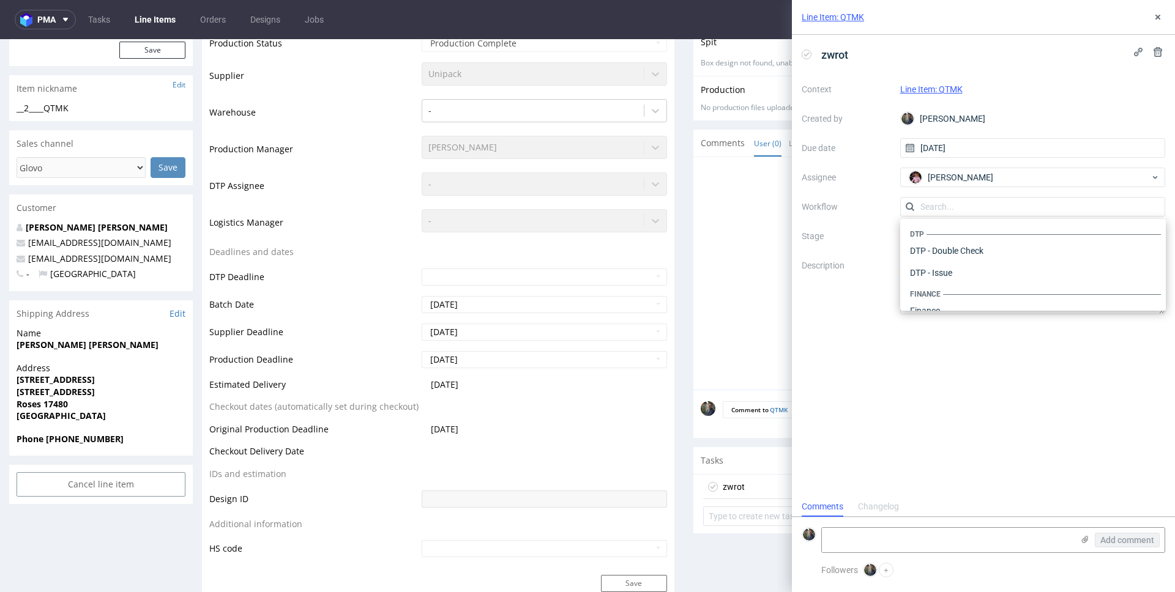
scroll to position [753, 0]
click at [954, 301] on div "Warehouse - Shipping" at bounding box center [1033, 295] width 256 height 22
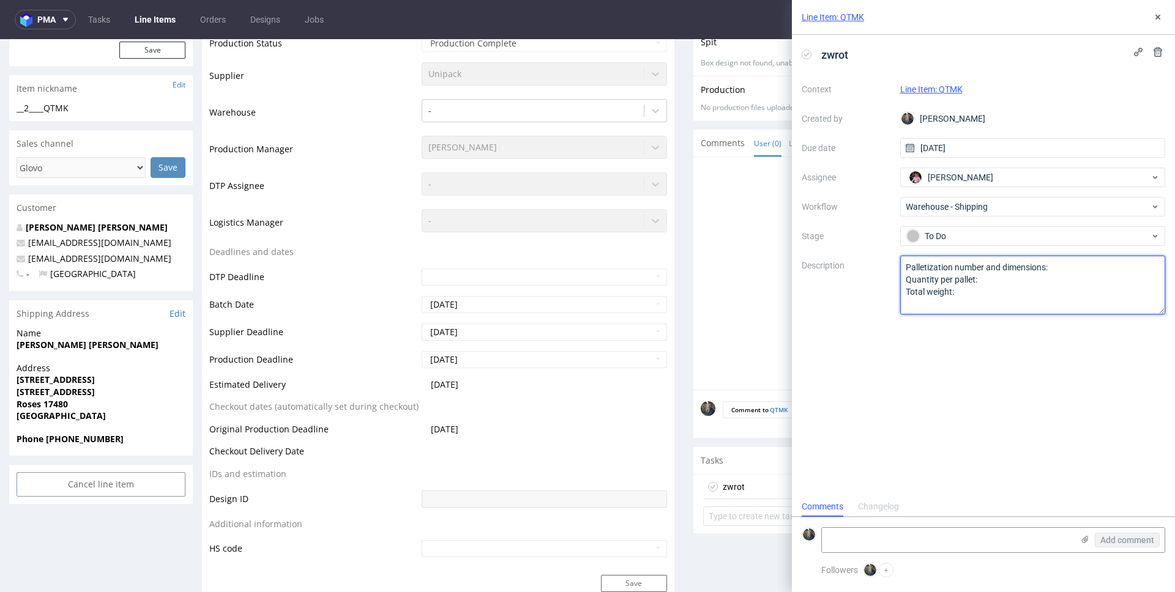
drag, startPoint x: 971, startPoint y: 301, endPoint x: 877, endPoint y: 245, distance: 109.5
click at [877, 245] on div "Context Line Item: QTMK Created by Maciej Sobola Due date 21/08/2025 Assignee A…" at bounding box center [983, 197] width 363 height 235
paste textarea "Wróciło do pęcic. Prośba o dyspo."
type textarea "Wróciło do pęcic. Prośba o dyspo."
click at [869, 349] on div "zwrot Context Line Item: QTMK Created by Maciej Sobola Due date 21/08/2025 Assi…" at bounding box center [983, 266] width 383 height 462
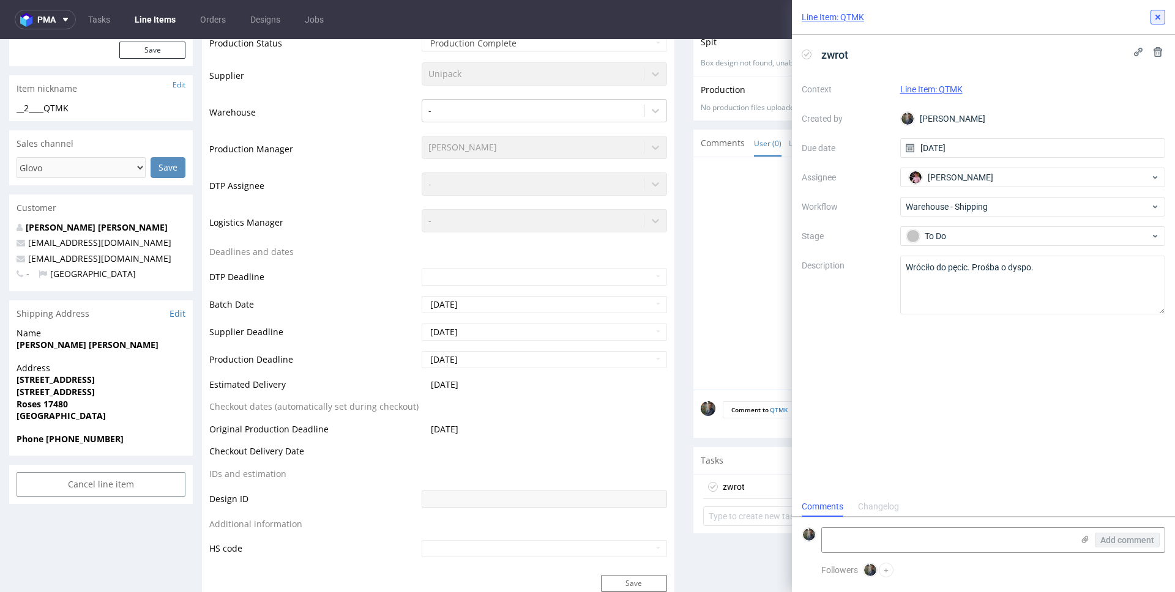
click at [1159, 17] on icon at bounding box center [1158, 17] width 10 height 10
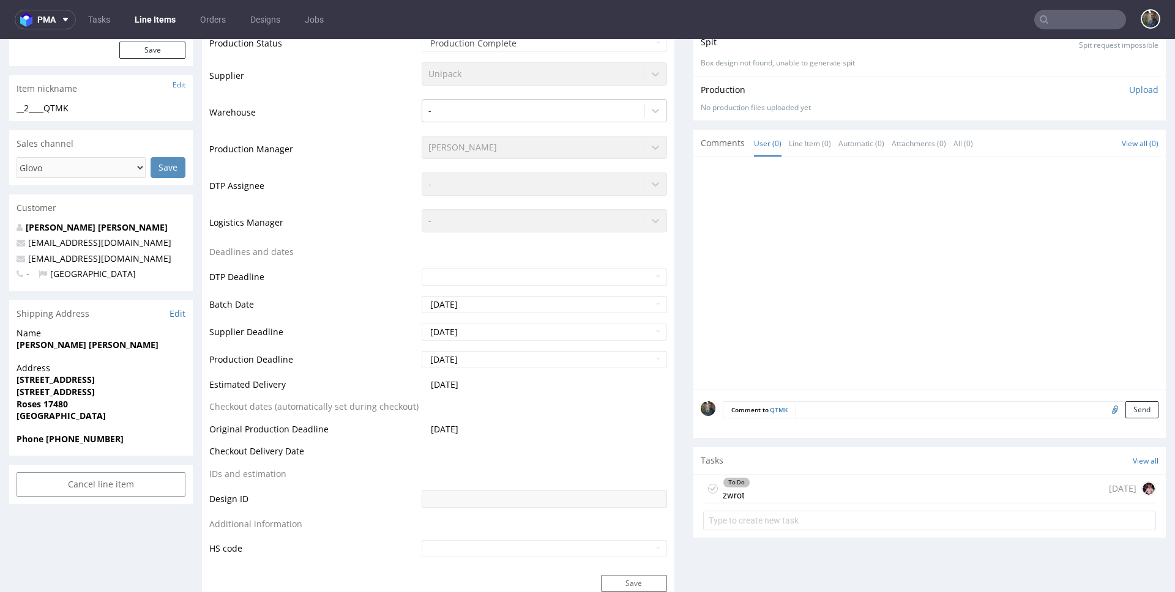
click at [1044, 20] on input "text" at bounding box center [1080, 20] width 92 height 20
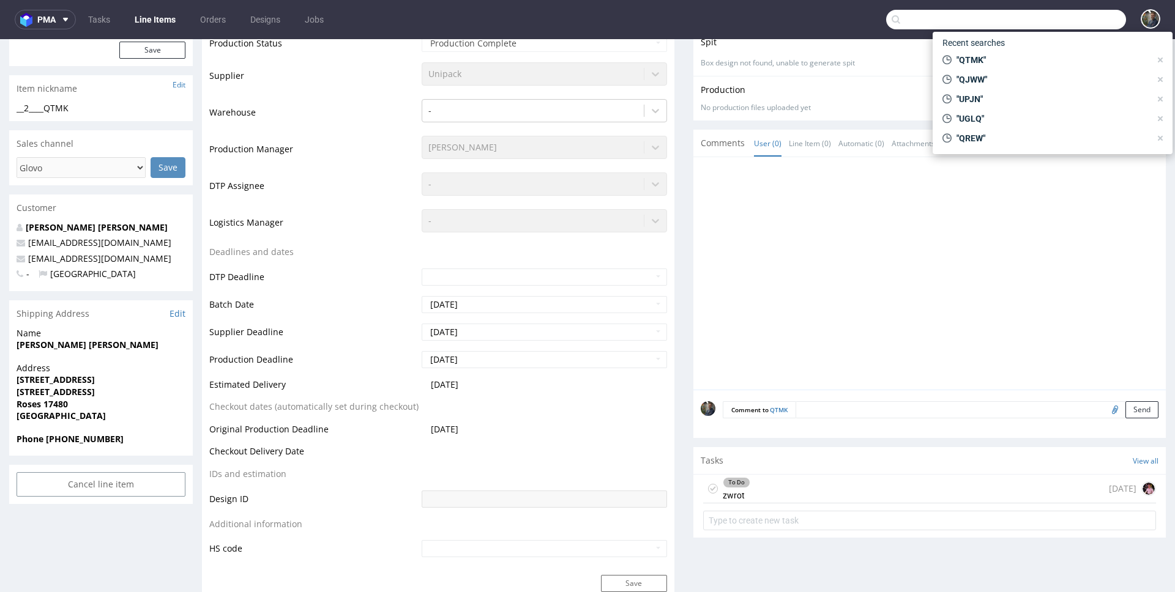
paste input "TVUE"
type input "TVUE"
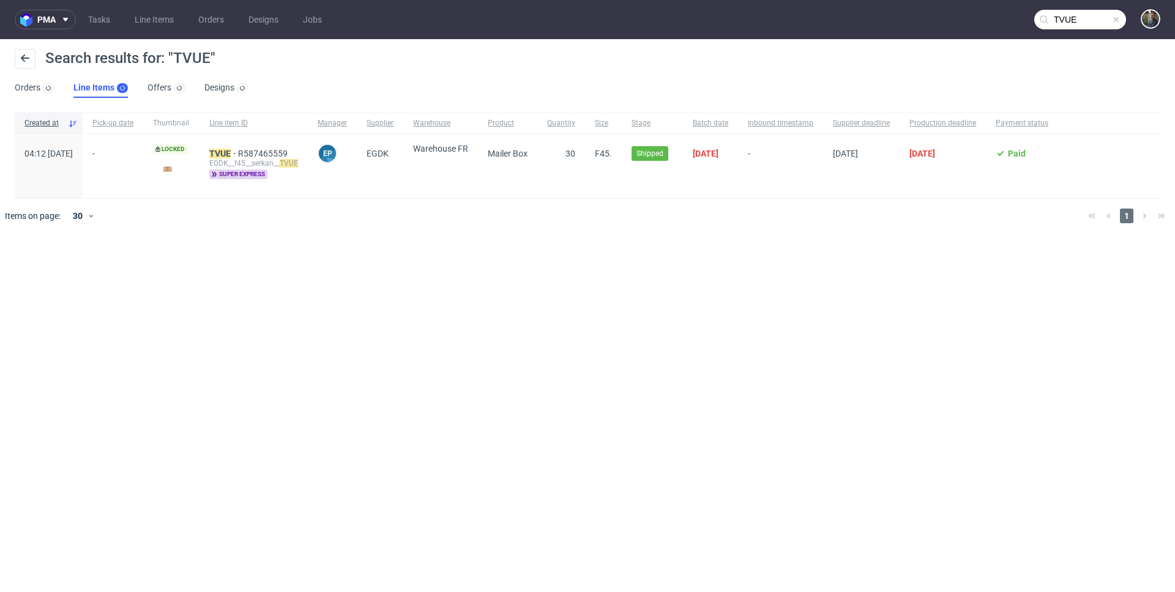
click at [255, 147] on div "TVUE R587465559 EGDK__f45__serkan__ TVUE super express" at bounding box center [253, 166] width 108 height 64
click at [231, 151] on mark "TVUE" at bounding box center [219, 154] width 21 height 10
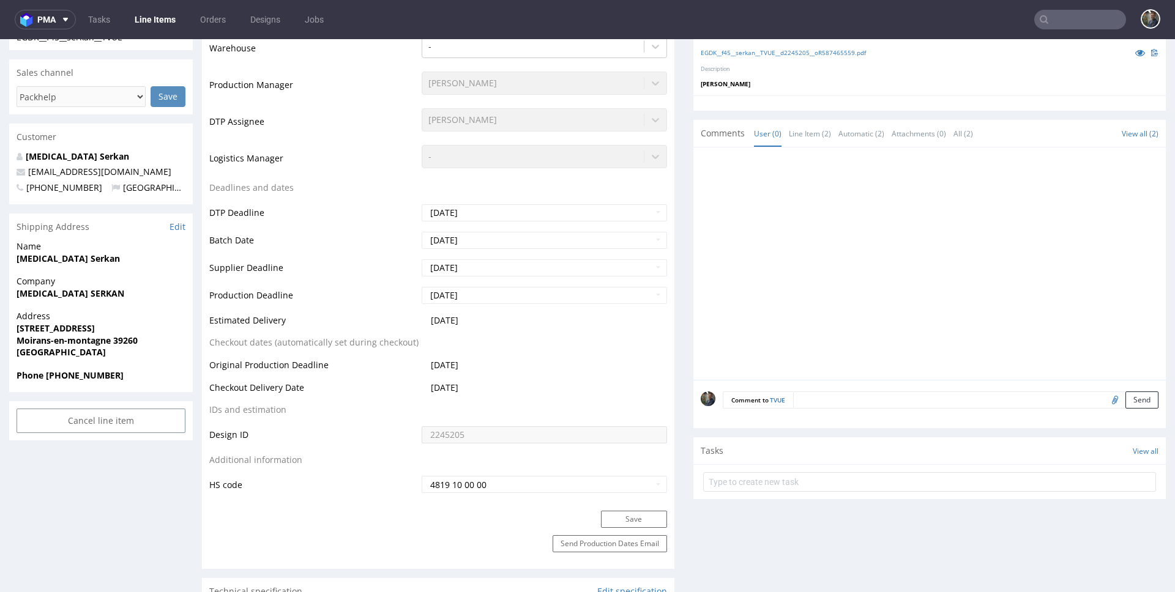
scroll to position [354, 0]
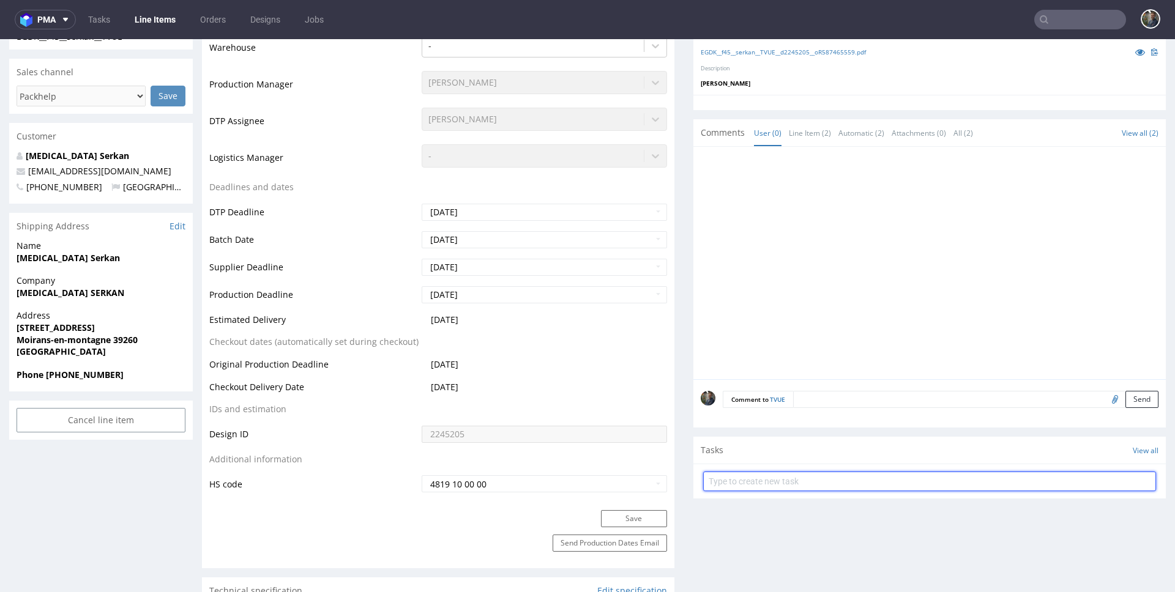
click at [755, 479] on input "text" at bounding box center [929, 482] width 453 height 20
type input "zwrot"
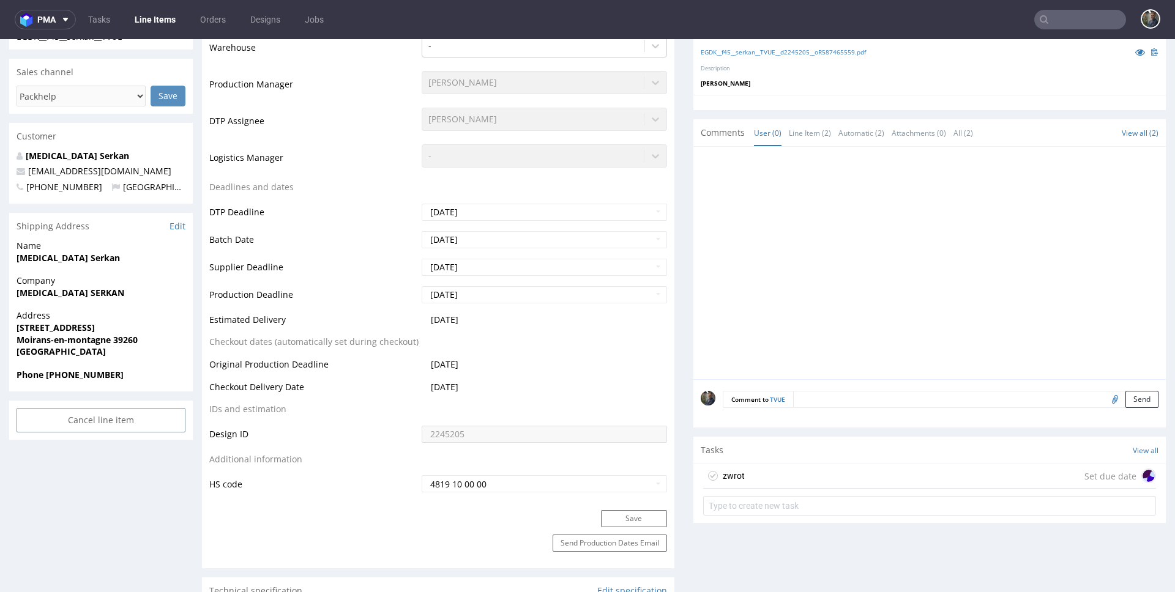
click at [759, 477] on div "zwrot Set due date" at bounding box center [929, 476] width 453 height 24
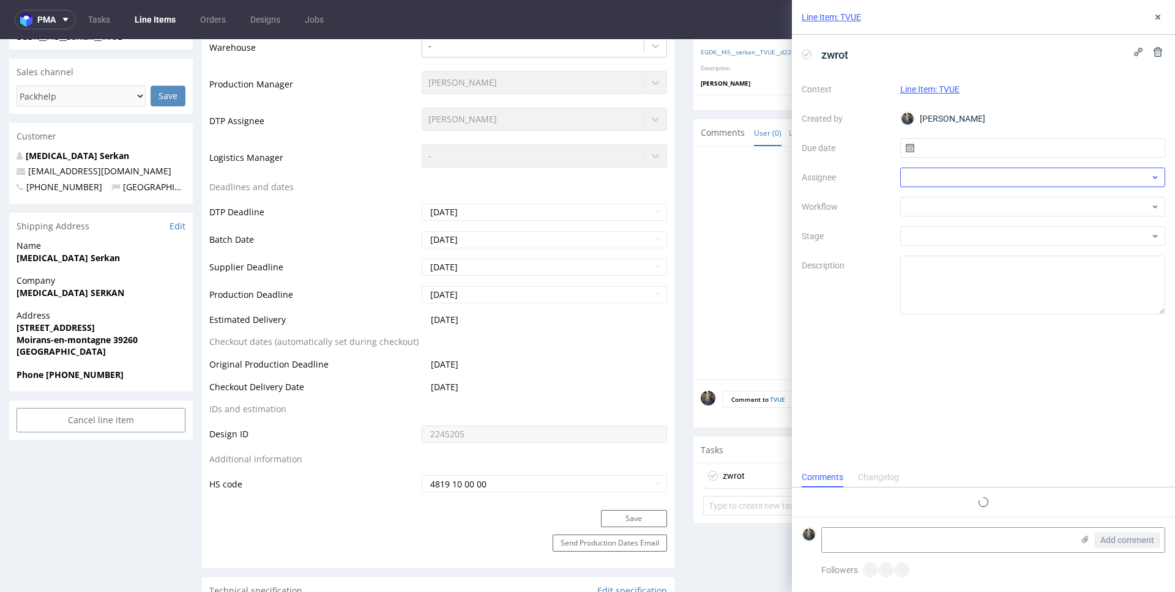
scroll to position [10, 0]
click at [959, 150] on input "text" at bounding box center [1033, 148] width 266 height 20
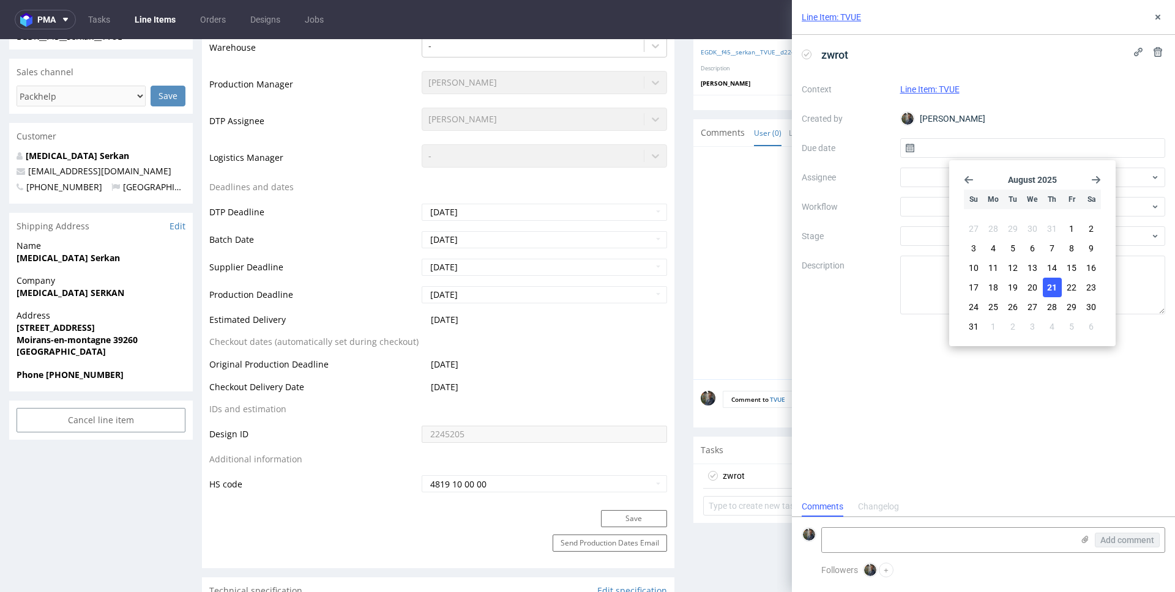
click at [1044, 287] on button "21" at bounding box center [1052, 288] width 19 height 20
type input "21/08/2025"
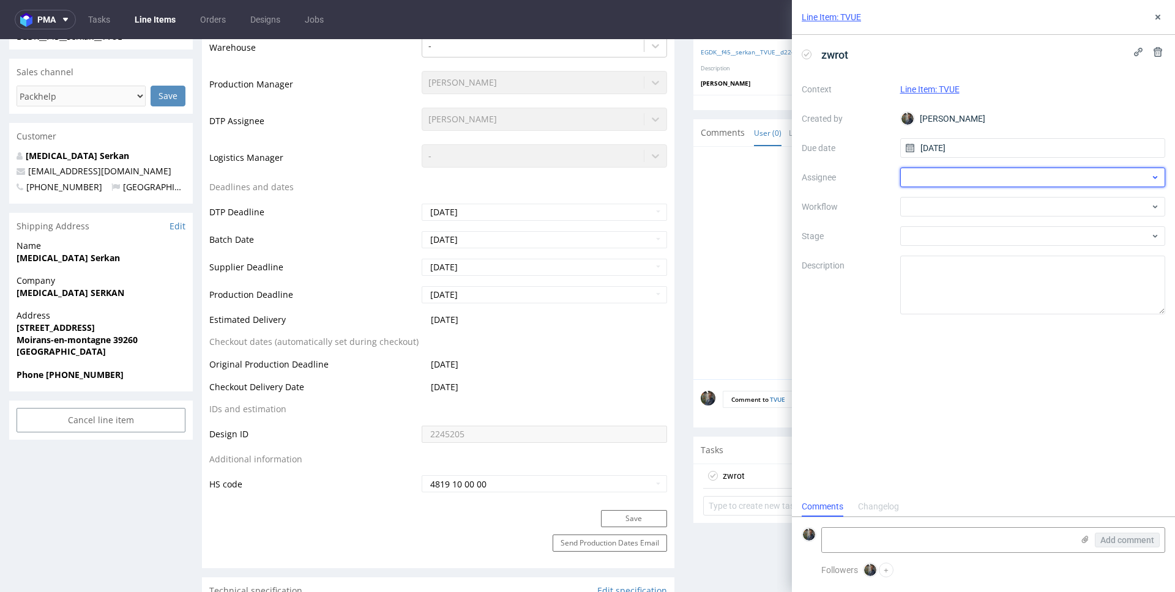
click at [954, 181] on div at bounding box center [1033, 178] width 266 height 20
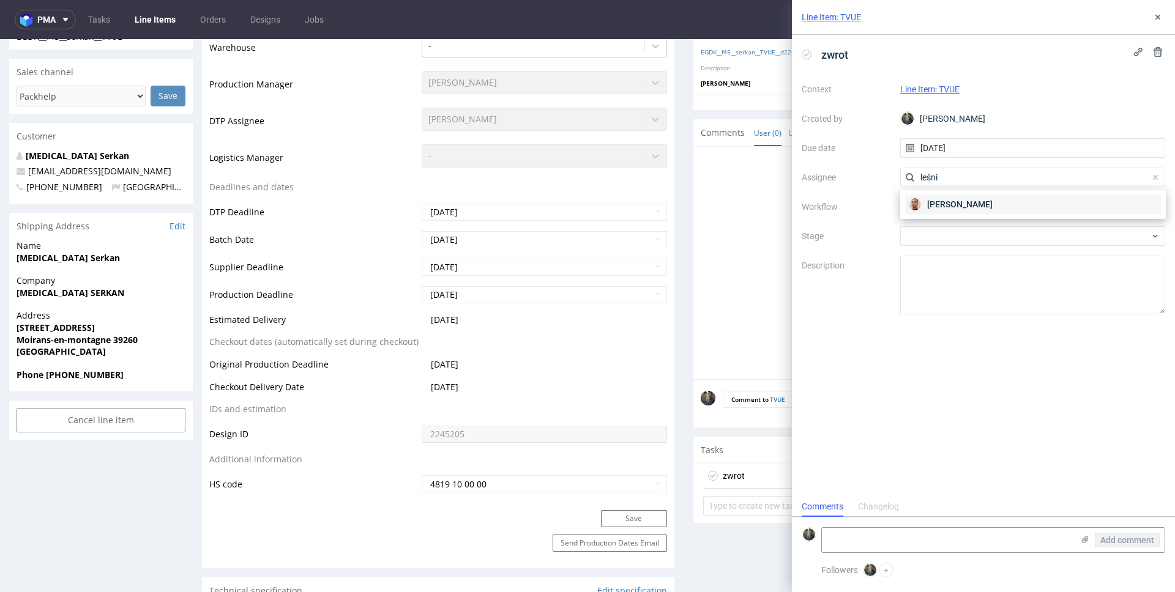
type input "leśni"
click at [958, 201] on span "Bartłomiej Leśniczuk" at bounding box center [959, 204] width 65 height 12
click at [942, 210] on div at bounding box center [1033, 207] width 266 height 20
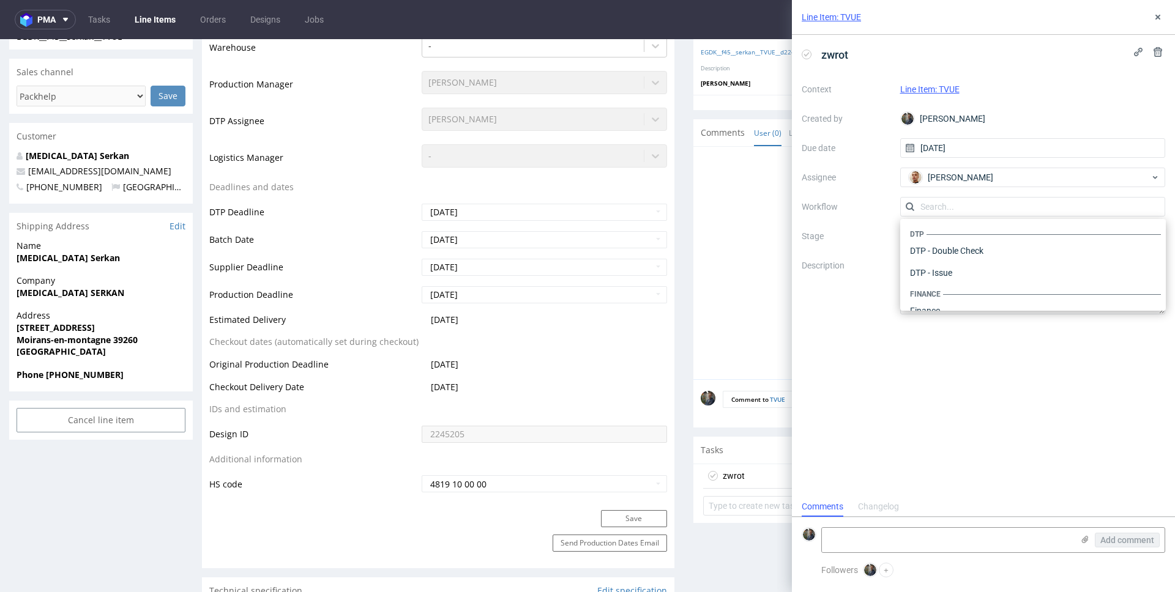
scroll to position [753, 0]
click at [962, 302] on div "Warehouse - Shipping" at bounding box center [1033, 295] width 256 height 22
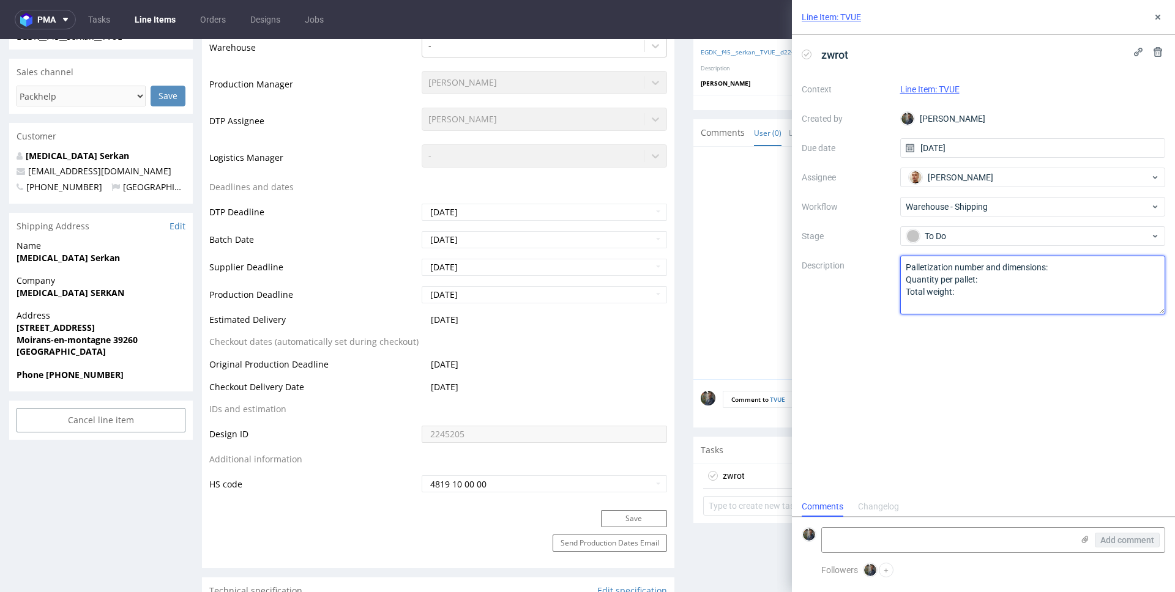
drag, startPoint x: 974, startPoint y: 295, endPoint x: 850, endPoint y: 257, distance: 129.9
click at [862, 251] on div "Context Line Item: TVUE Created by Maciej Sobola Due date 21/08/2025 Assignee B…" at bounding box center [983, 197] width 363 height 235
paste textarea "Wróciło do pęcic. Prośba o dyspo."
type textarea "Wróciło do pęcic. Prośba o dyspo."
click at [701, 300] on div at bounding box center [933, 266] width 465 height 225
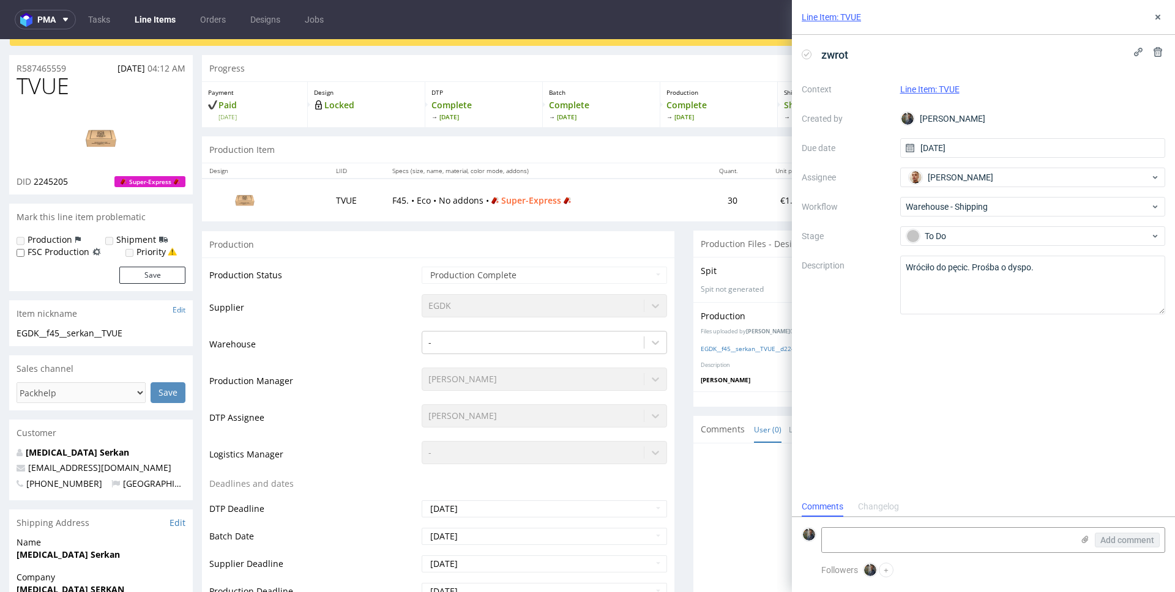
scroll to position [43, 0]
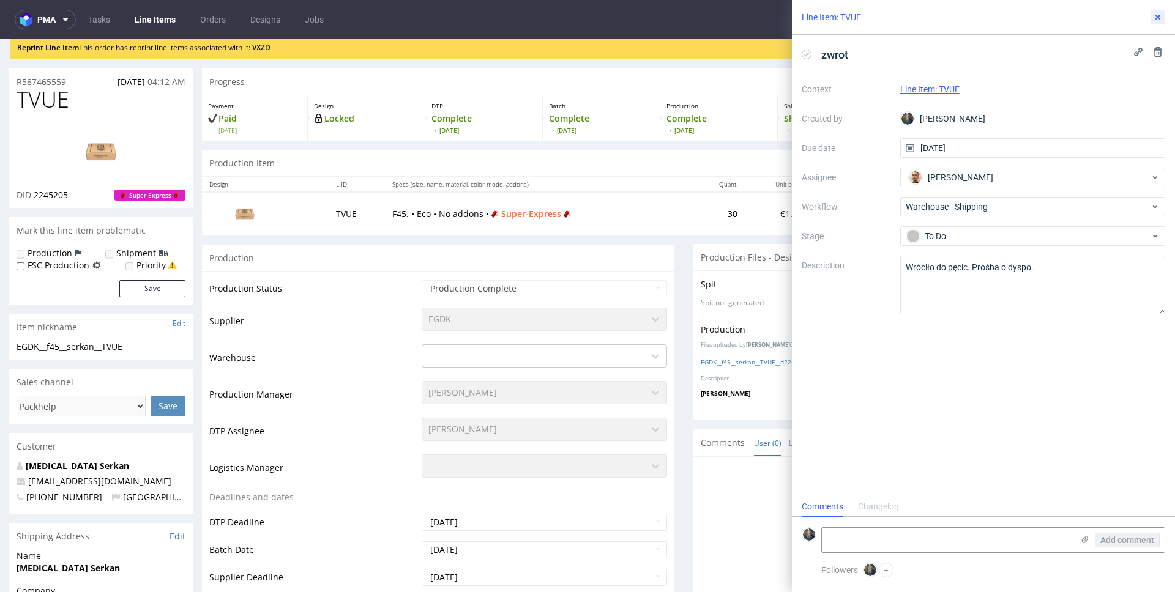
click at [1154, 15] on icon at bounding box center [1158, 17] width 10 height 10
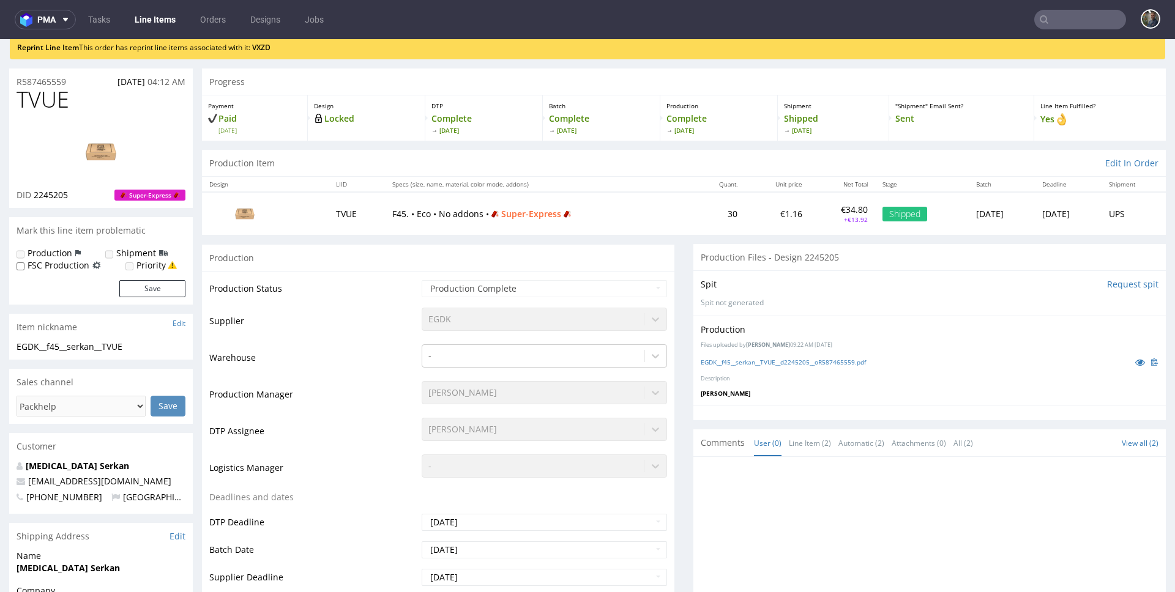
click at [1044, 26] on input "text" at bounding box center [1080, 20] width 92 height 20
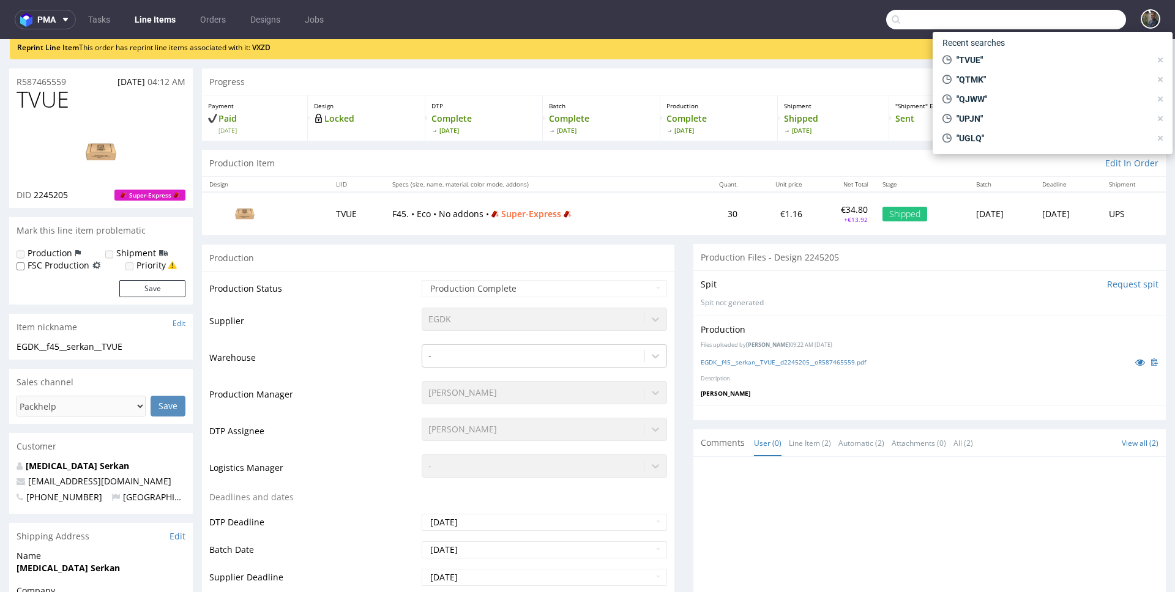
paste input "PQVX"
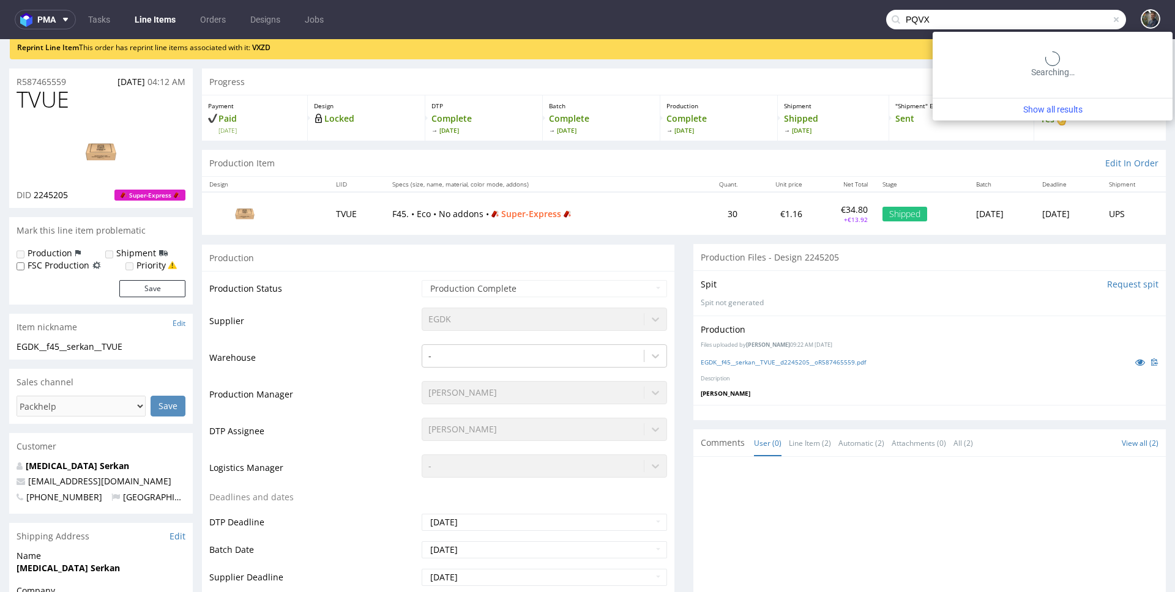
type input "PQVX"
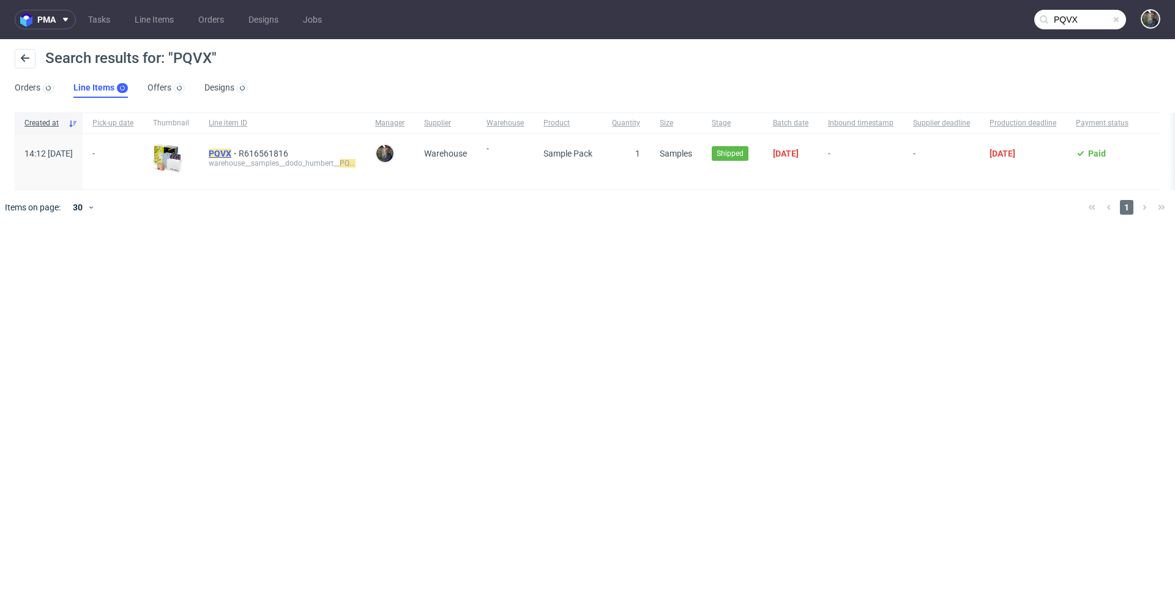
click at [231, 152] on mark "PQVX" at bounding box center [220, 154] width 23 height 10
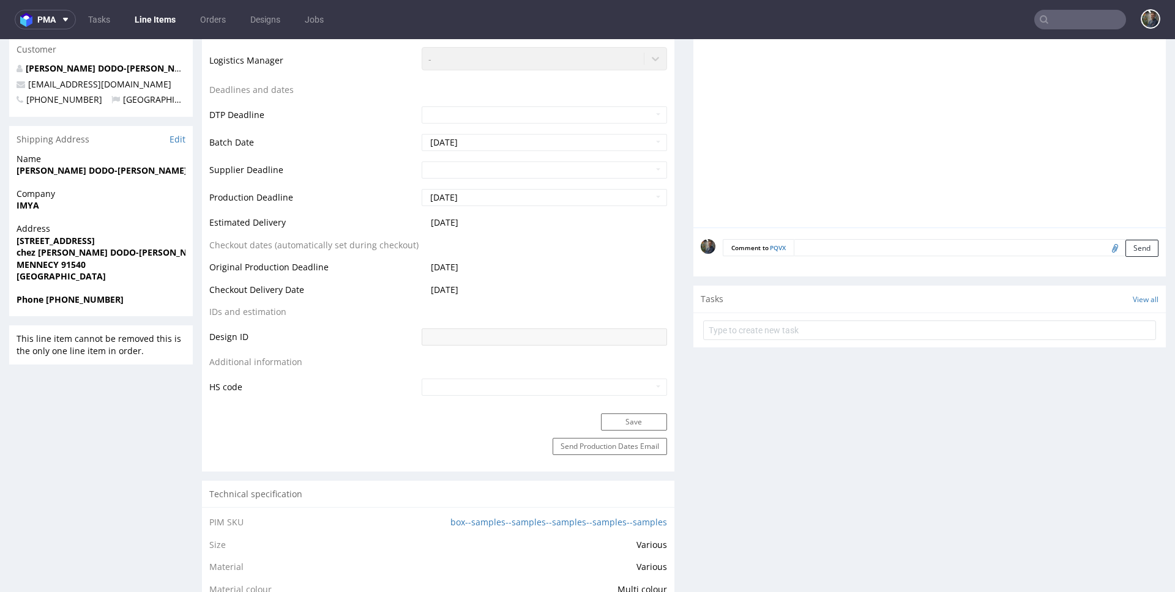
scroll to position [456, 0]
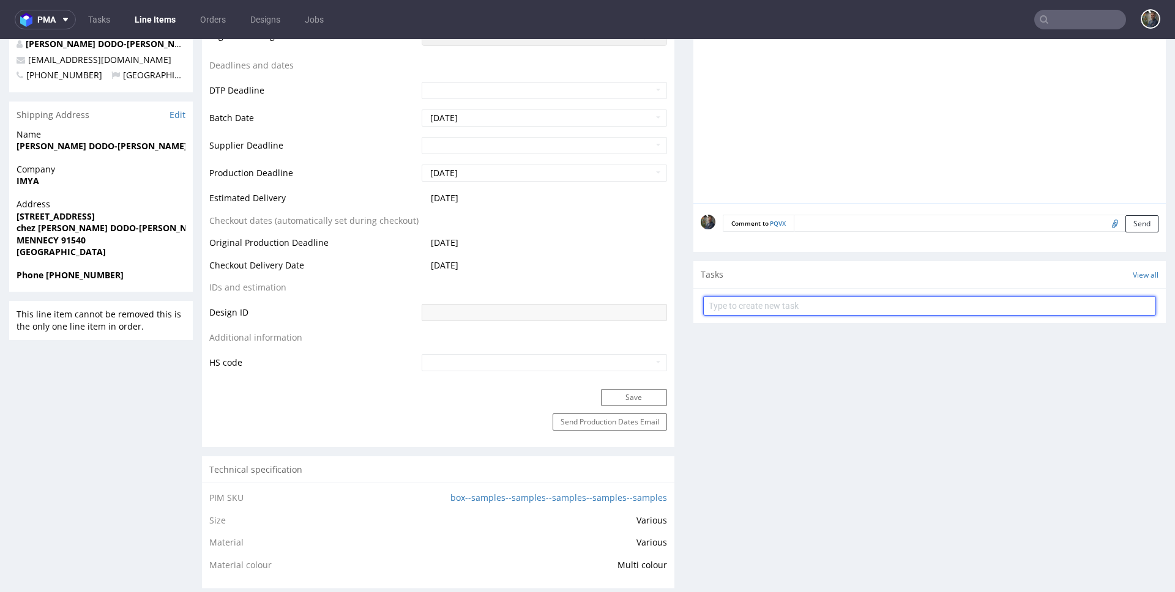
click at [759, 308] on input "text" at bounding box center [929, 306] width 453 height 20
type input "zwrot"
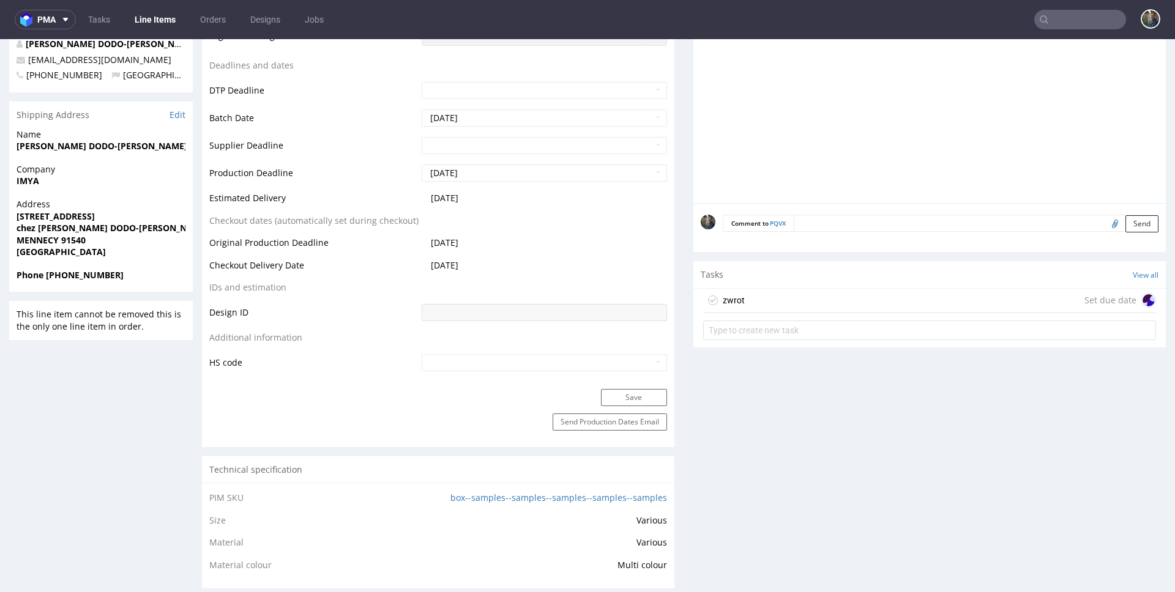
click at [818, 304] on div "zwrot Set due date" at bounding box center [929, 301] width 453 height 24
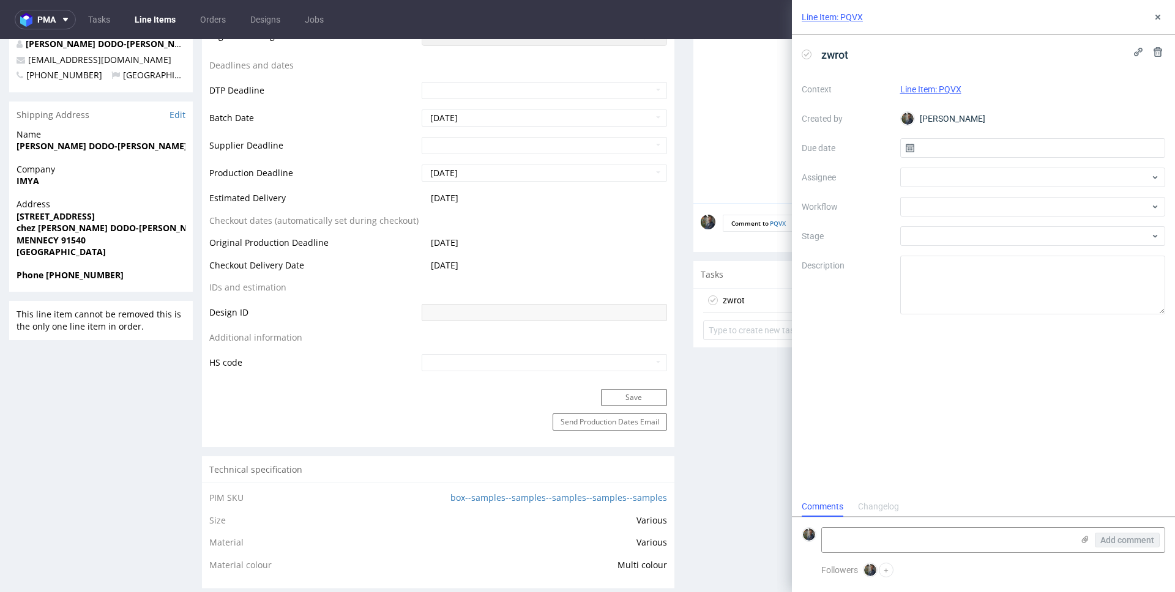
scroll to position [10, 0]
click at [948, 144] on input "text" at bounding box center [1033, 148] width 266 height 20
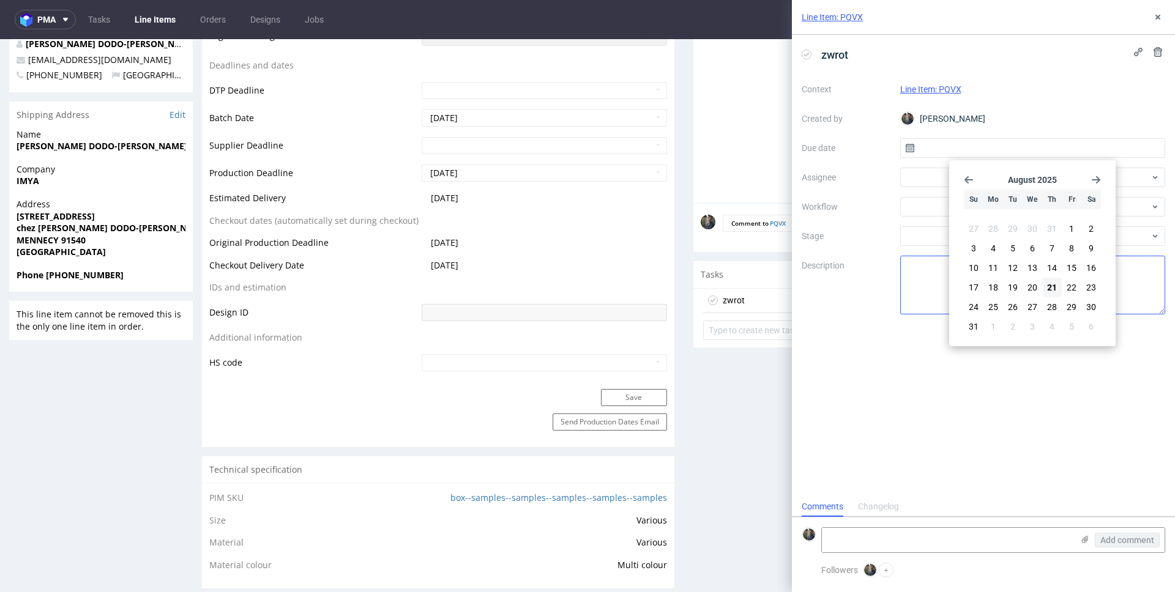
click at [1044, 288] on button "21" at bounding box center [1052, 288] width 19 height 20
type input "21/08/2025"
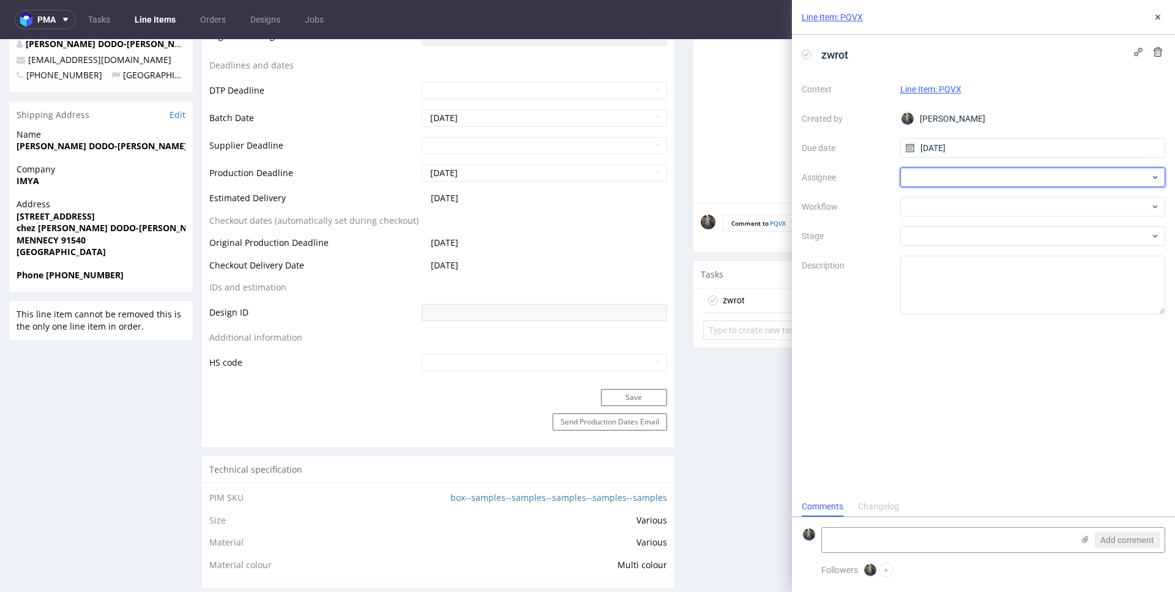
click at [947, 178] on div at bounding box center [1033, 178] width 266 height 20
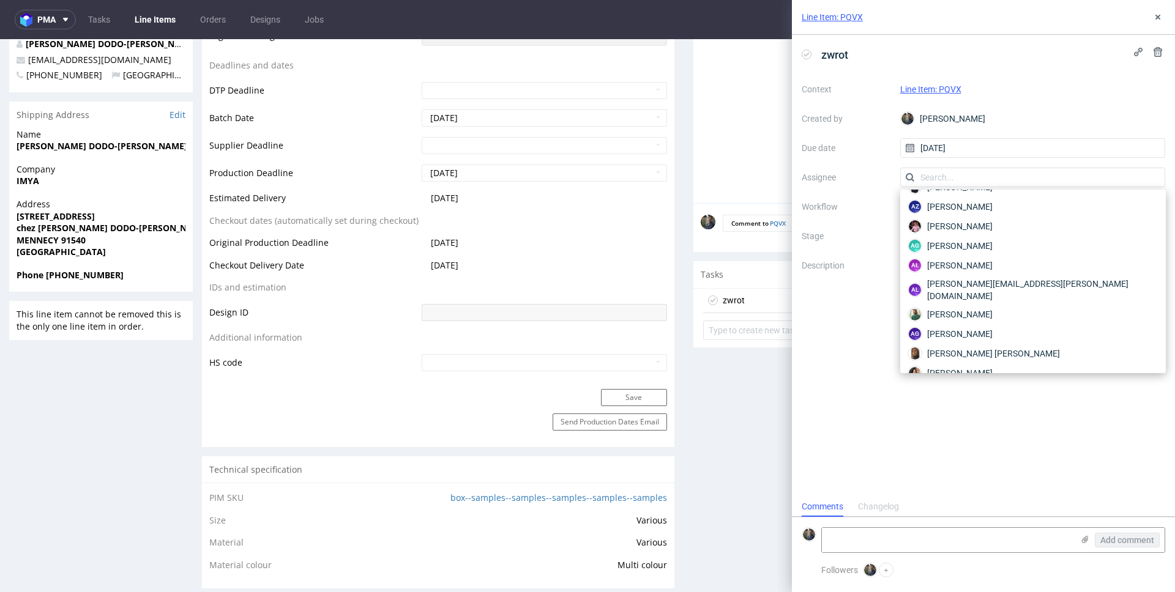
scroll to position [0, 0]
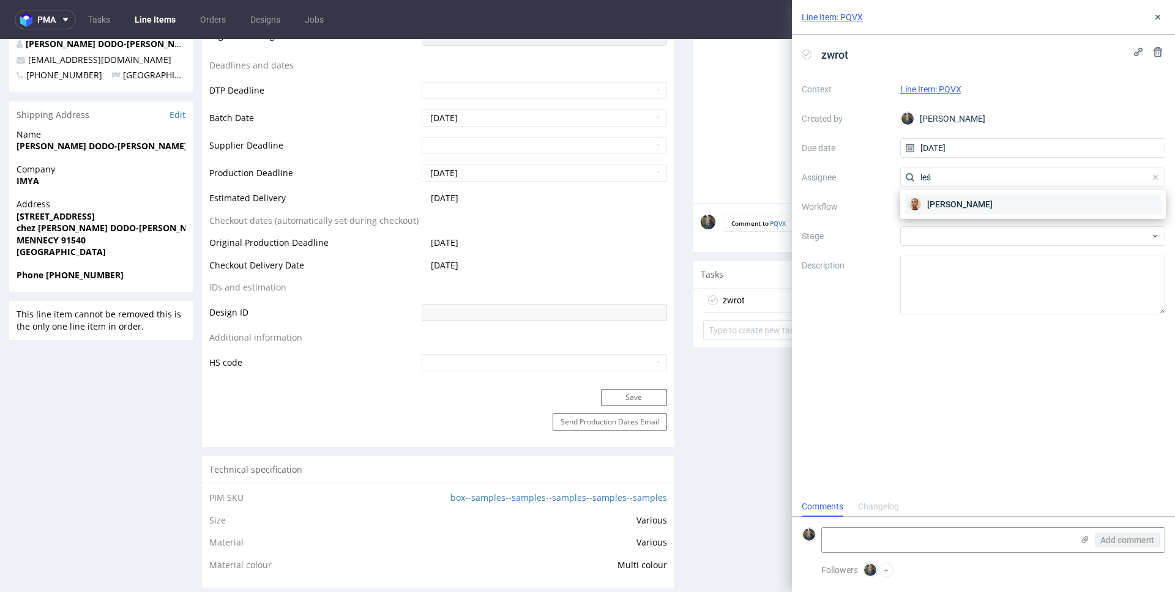
type input "leś"
click at [975, 203] on span "Bartłomiej Leśniczuk" at bounding box center [959, 204] width 65 height 12
click at [952, 215] on div at bounding box center [1033, 207] width 266 height 20
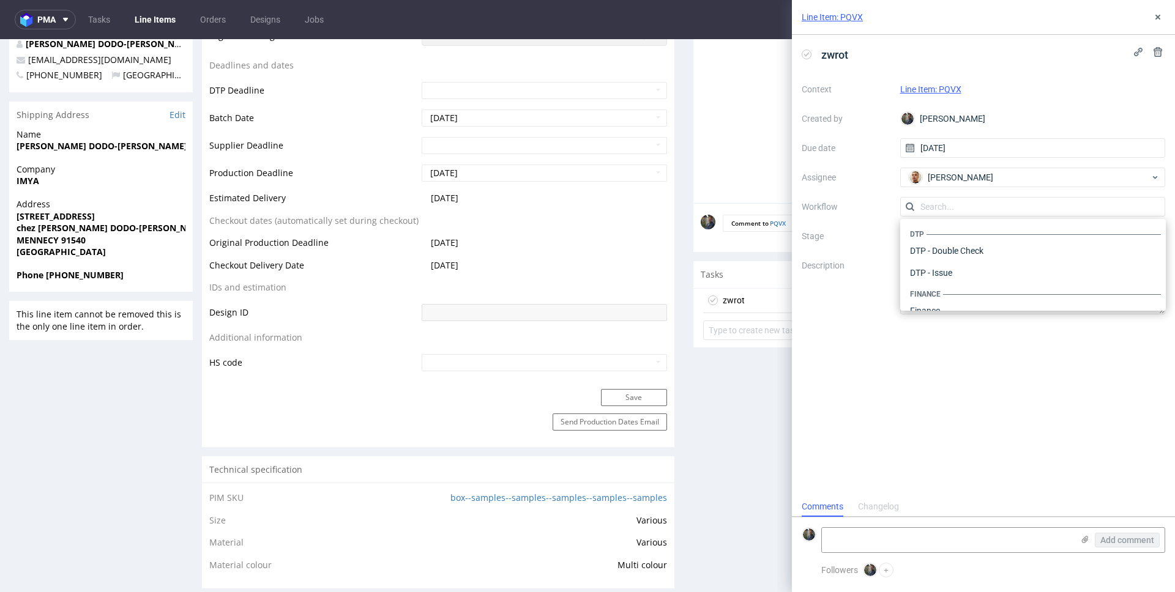
scroll to position [753, 0]
click at [962, 290] on div "Warehouse - Shipping" at bounding box center [1033, 295] width 256 height 22
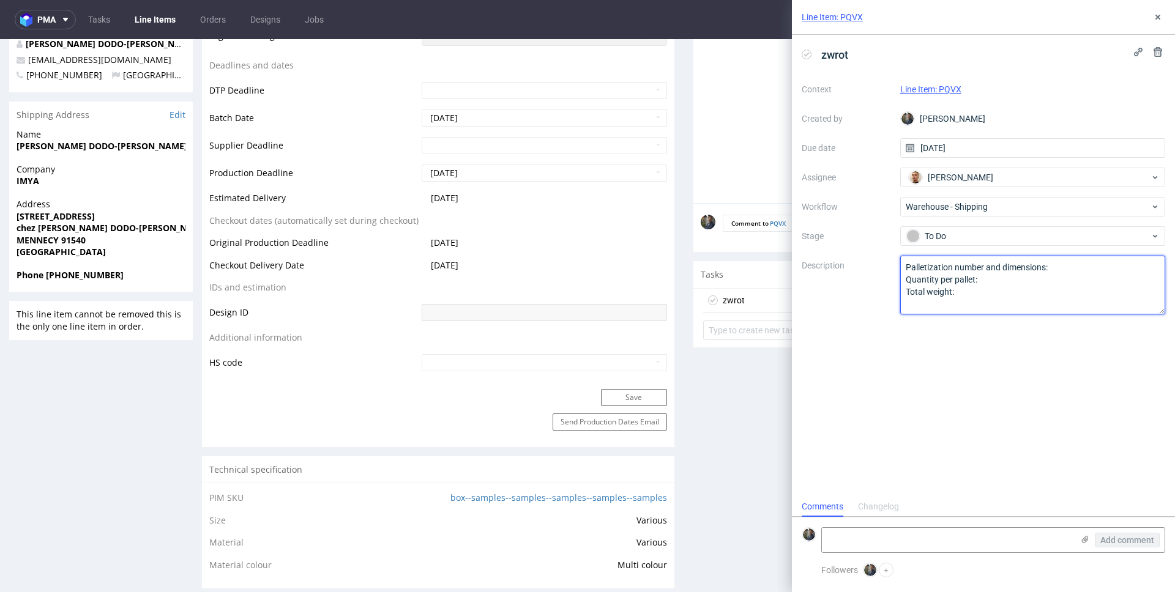
drag, startPoint x: 969, startPoint y: 291, endPoint x: 956, endPoint y: 291, distance: 12.9
click at [968, 291] on textarea "Palletization number and dimensions: Quantity per pallet: Total weight:" at bounding box center [1033, 285] width 266 height 59
drag, startPoint x: 956, startPoint y: 291, endPoint x: 863, endPoint y: 231, distance: 110.1
click at [863, 231] on div "Context Line Item: PQVX Created by Maciej Sobola Due date 21/08/2025 Assignee B…" at bounding box center [983, 197] width 363 height 235
paste textarea "Wróciło do pęcic. Prośba o dyspo."
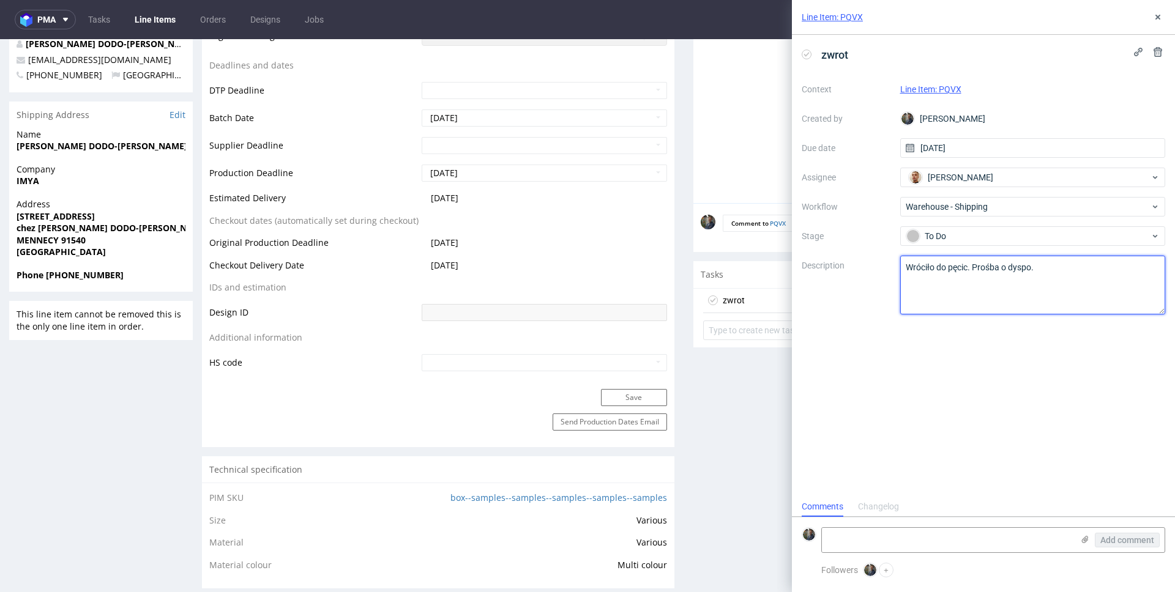
type textarea "Wróciło do pęcic. Prośba o dyspo."
click at [909, 359] on div "zwrot Context Line Item: PQVX Created by Maciej Sobola Due date 21/08/2025 Assi…" at bounding box center [983, 266] width 383 height 462
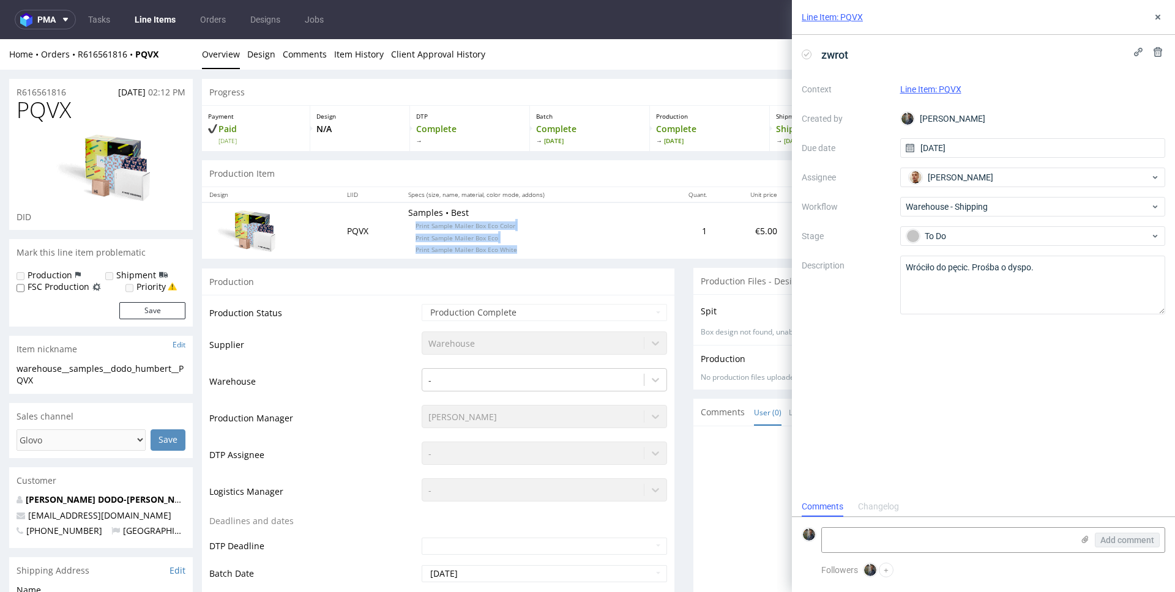
drag, startPoint x: 509, startPoint y: 253, endPoint x: 396, endPoint y: 226, distance: 116.2
click at [408, 226] on p "Samples • Best Print Sample Mailer Box Eco Color Print Sample Mailer Box Eco Pr…" at bounding box center [529, 231] width 242 height 48
copy p "Print Sample Mailer Box Eco Color Print Sample Mailer Box Eco Print Sample Mail…"
click at [1155, 17] on icon at bounding box center [1158, 17] width 10 height 10
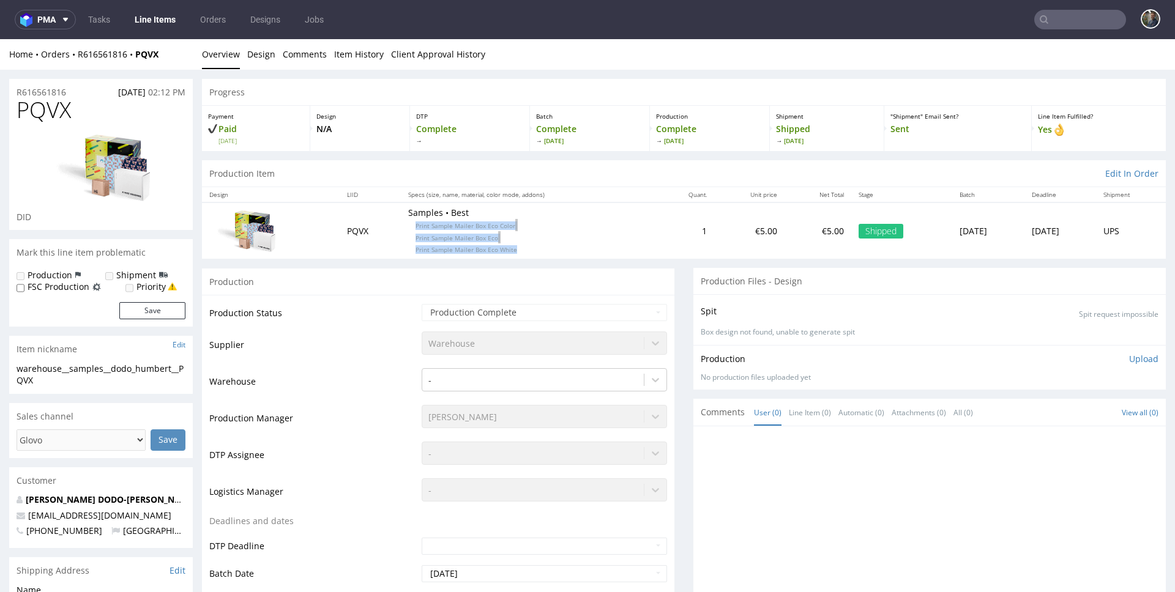
click at [1070, 15] on input "text" at bounding box center [1080, 20] width 92 height 20
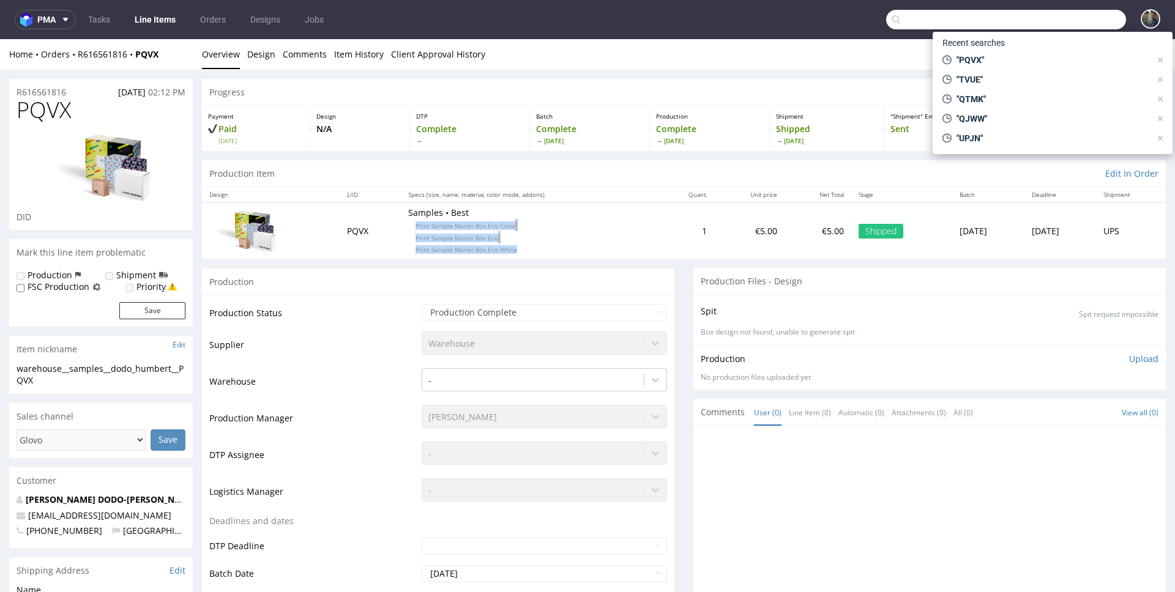
paste input "ALWC"
type input "ALWC"
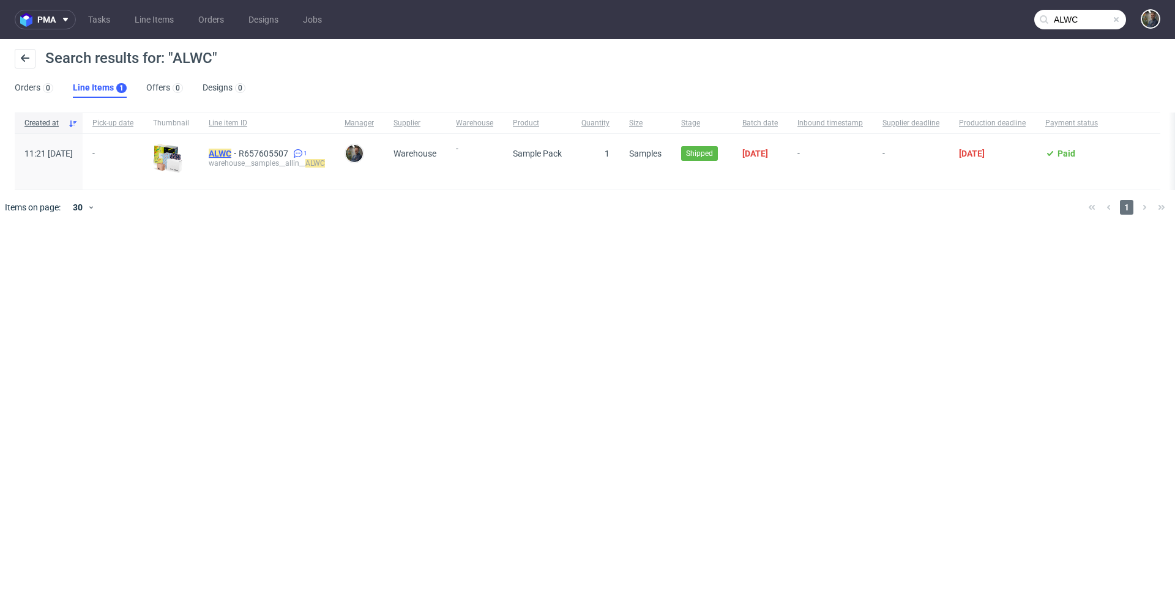
click at [231, 152] on mark "ALWC" at bounding box center [220, 154] width 23 height 10
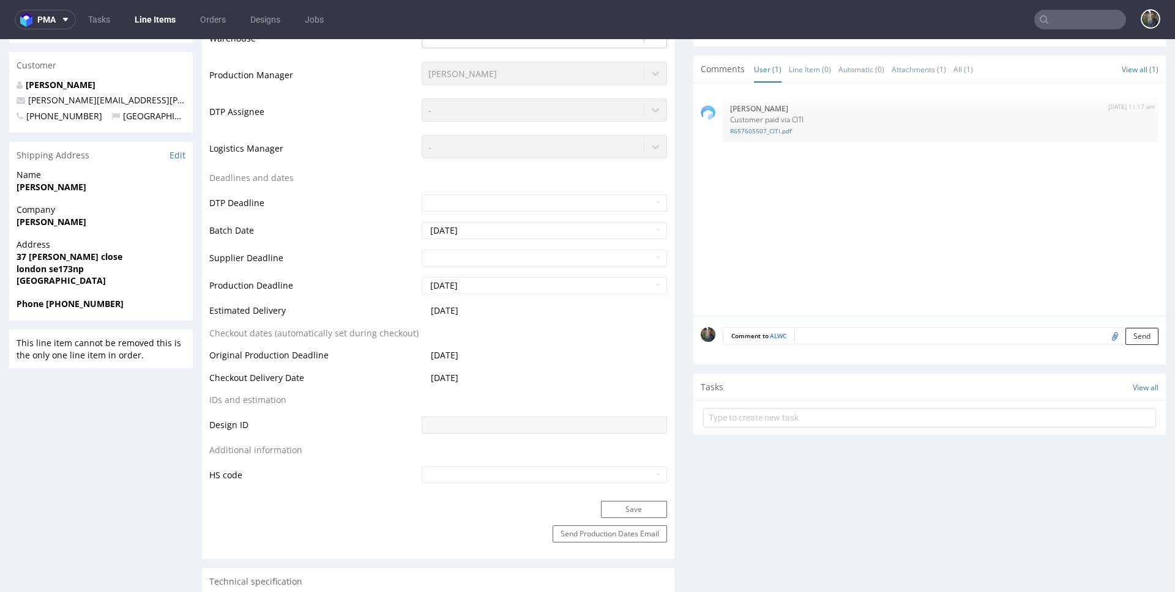
scroll to position [398, 0]
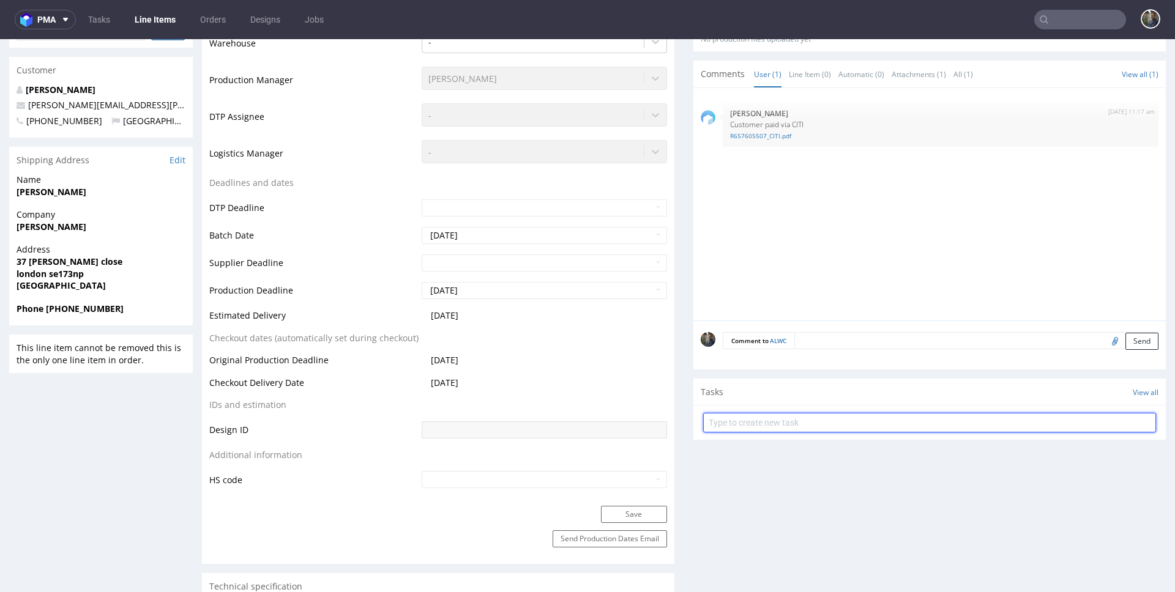
click at [745, 425] on input "text" at bounding box center [929, 423] width 453 height 20
type input "zwrot"
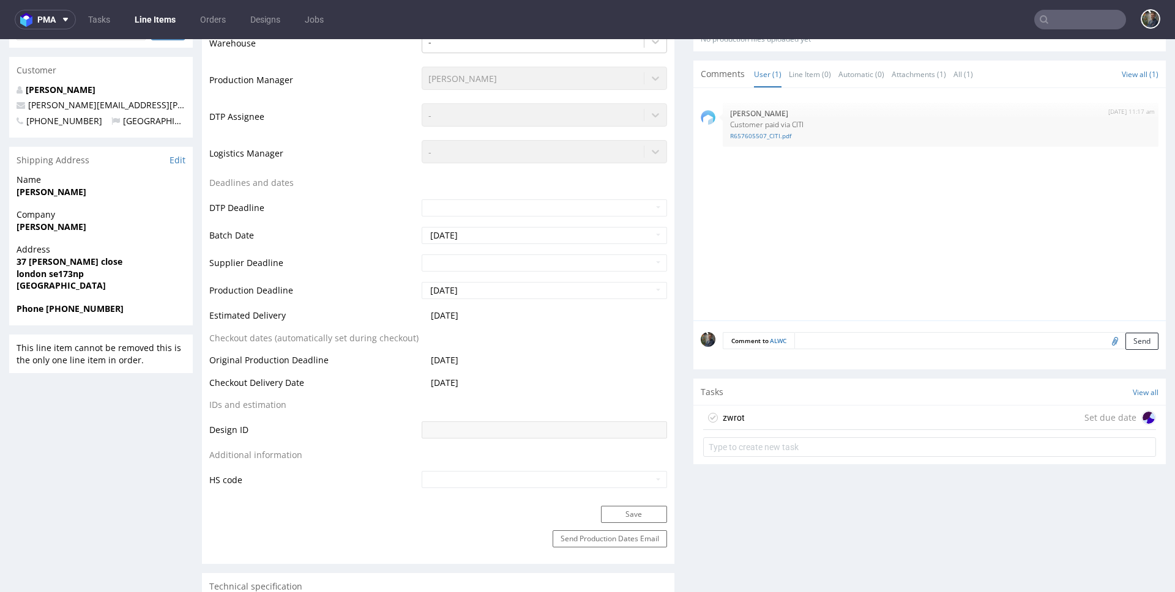
click at [750, 414] on div "zwrot Set due date" at bounding box center [929, 418] width 453 height 24
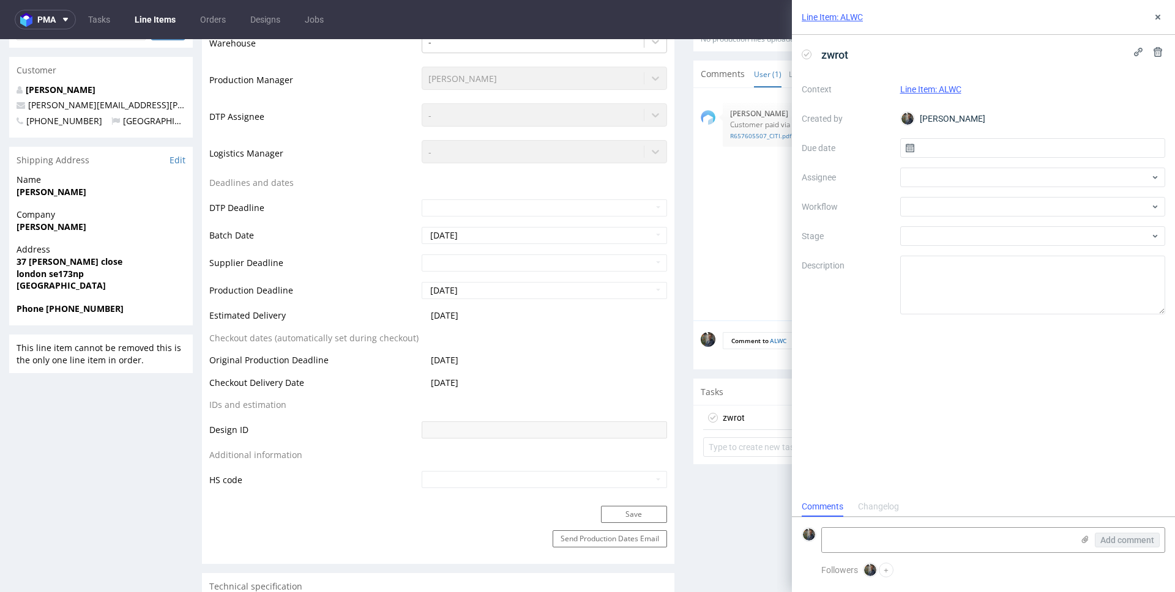
scroll to position [10, 0]
click at [966, 140] on input "text" at bounding box center [1033, 148] width 266 height 20
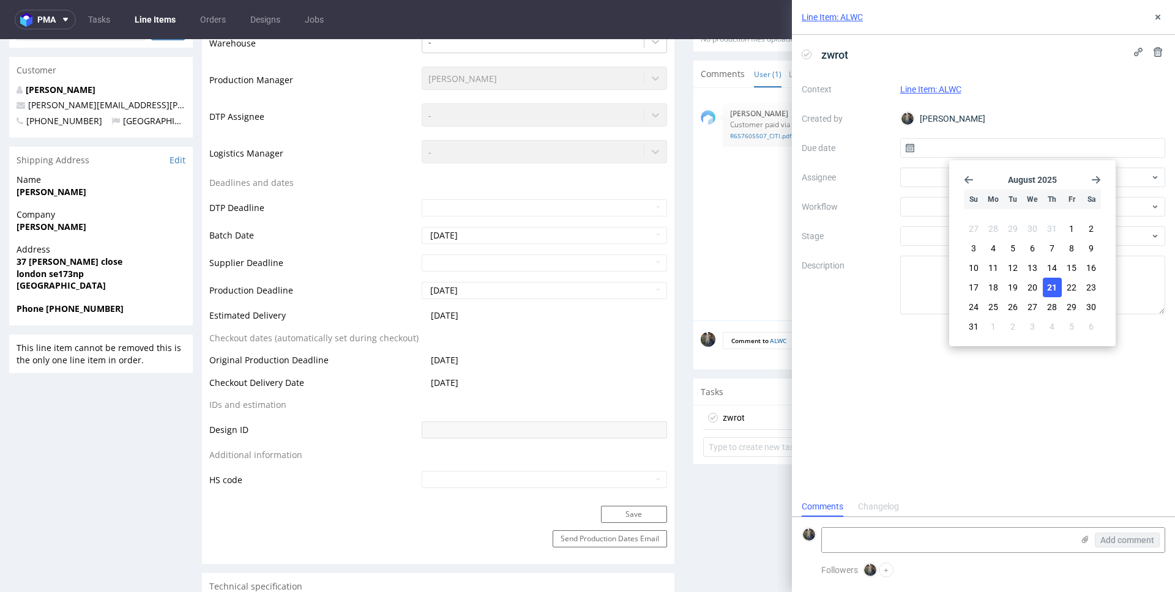
click at [1055, 289] on span "21" at bounding box center [1052, 287] width 10 height 12
type input "21/08/2025"
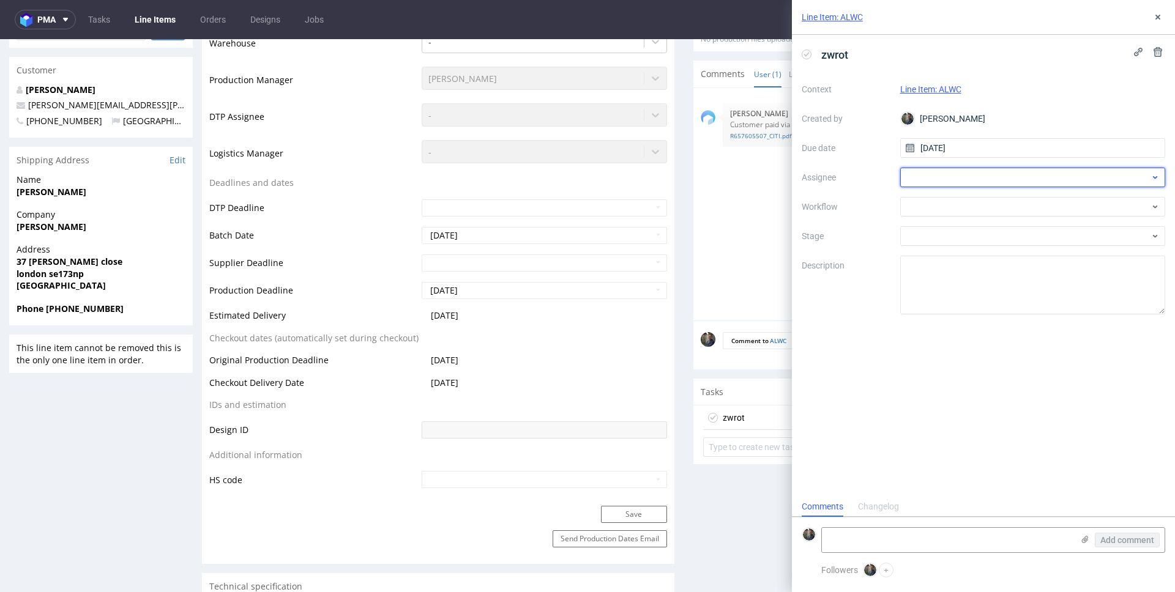
click at [962, 185] on div at bounding box center [1033, 178] width 266 height 20
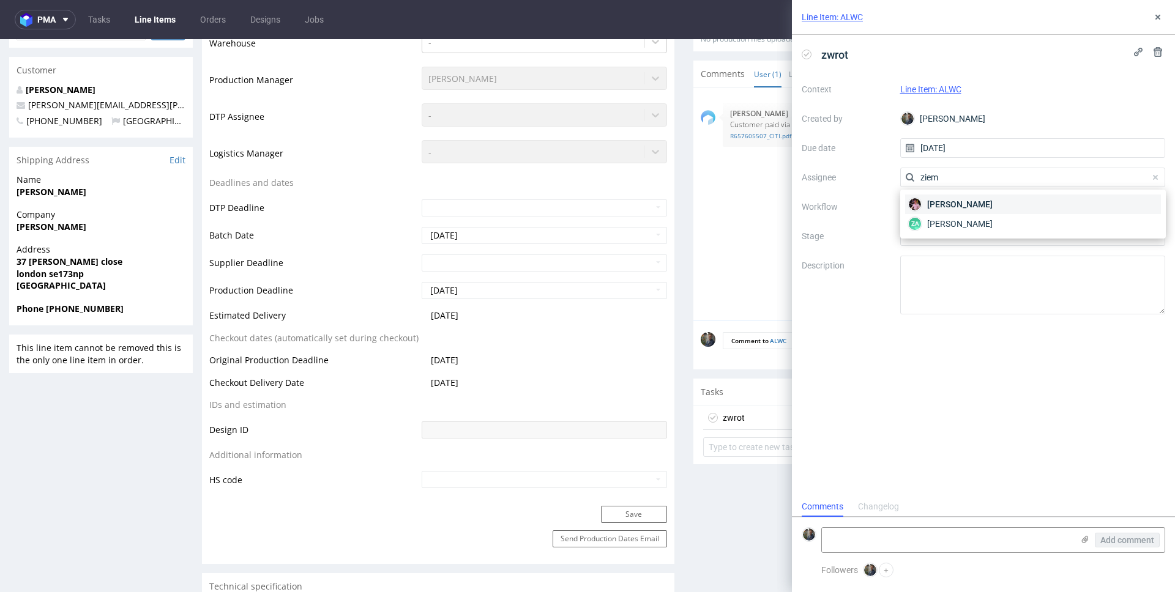
type input "ziem"
click at [953, 198] on span "Aleks Ziemkowski" at bounding box center [959, 204] width 65 height 12
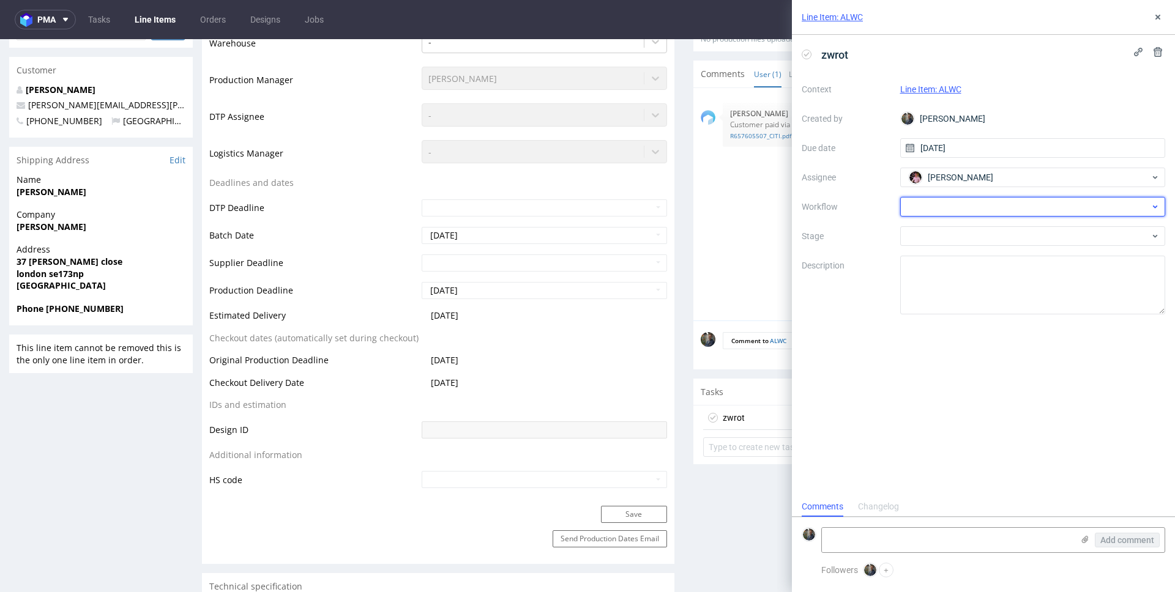
click at [942, 206] on div at bounding box center [1033, 207] width 266 height 20
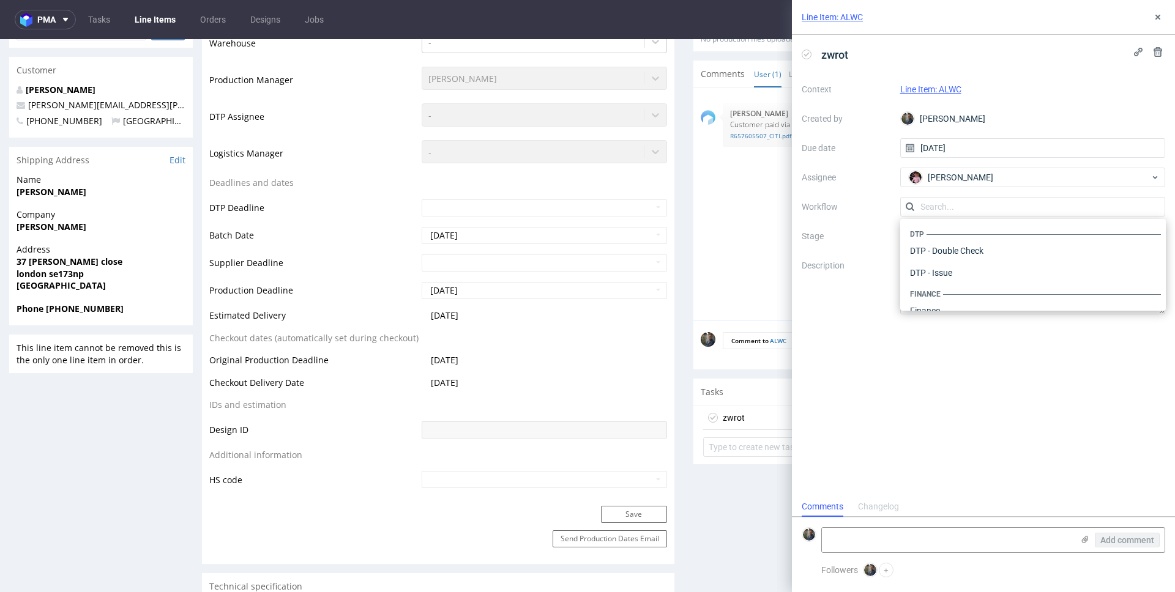
scroll to position [753, 0]
click at [955, 292] on div "Warehouse - Shipping" at bounding box center [1033, 295] width 256 height 22
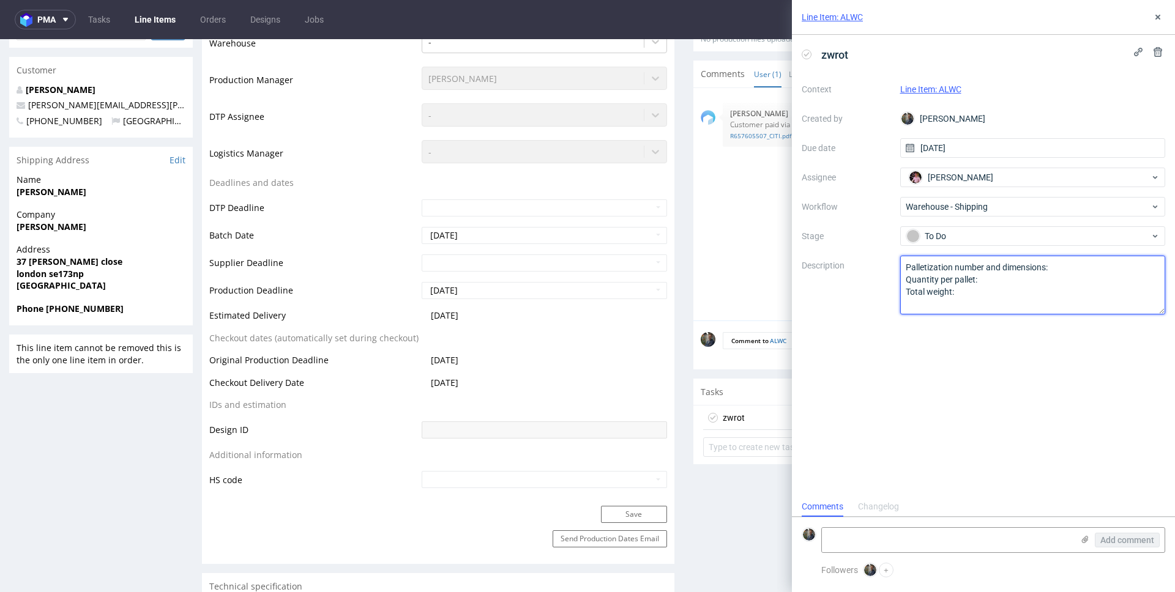
drag, startPoint x: 963, startPoint y: 300, endPoint x: 875, endPoint y: 254, distance: 99.6
click at [876, 255] on div "Context Line Item: ALWC Created by Maciej Sobola Due date 21/08/2025 Assignee A…" at bounding box center [983, 197] width 363 height 235
paste textarea "Wróciło do pęcic. Prośba o dyspo."
type textarea "Wróciło do pęcic. Prośba o dyspo."
click at [915, 365] on div "zwrot Context Line Item: ALWC Created by Maciej Sobola Due date 21/08/2025 Assi…" at bounding box center [983, 266] width 383 height 462
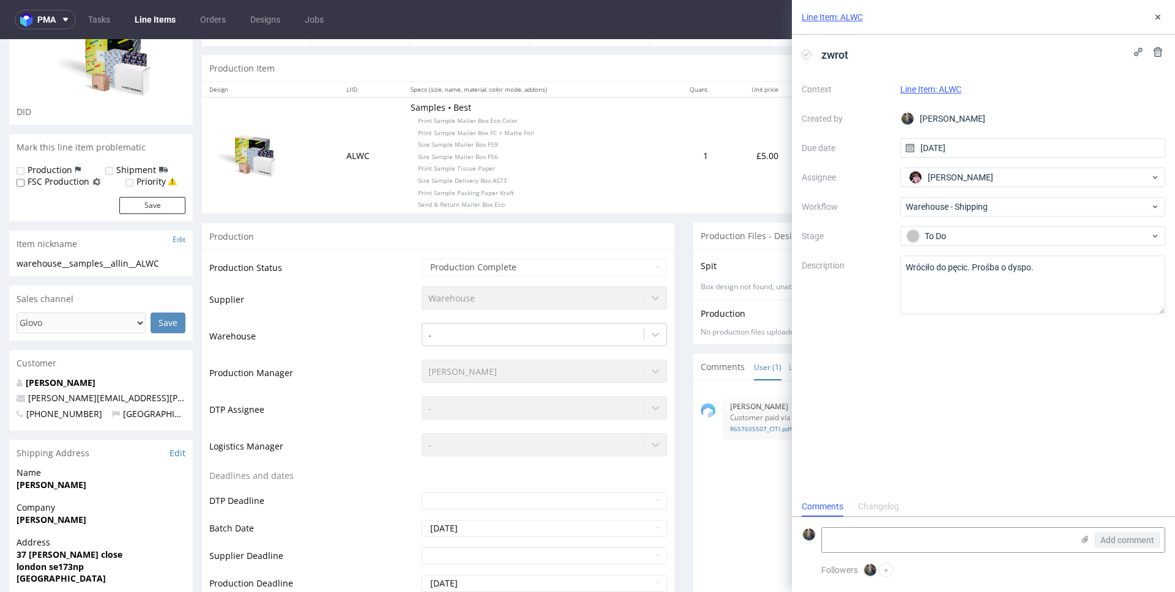
scroll to position [0, 0]
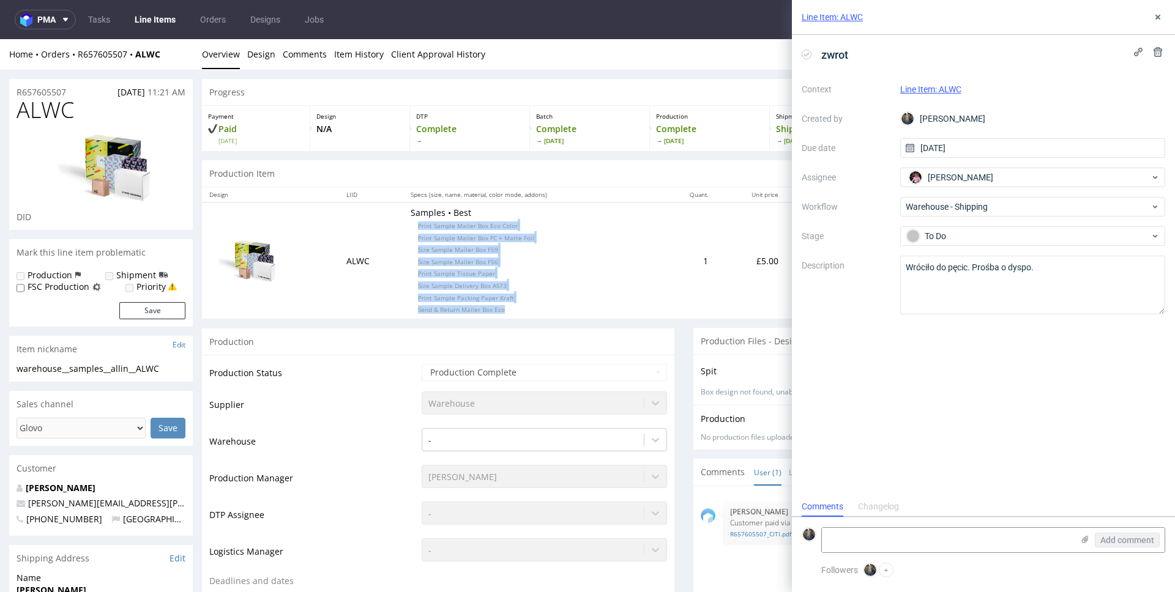
drag, startPoint x: 491, startPoint y: 315, endPoint x: 392, endPoint y: 228, distance: 131.4
click at [411, 228] on p "Samples • Best Print Sample Mailer Box Eco Color Print Sample Mailer Box FC + M…" at bounding box center [532, 261] width 242 height 108
copy p "Print Sample Mailer Box Eco Color Print Sample Mailer Box FC + Matte Foil Size …"
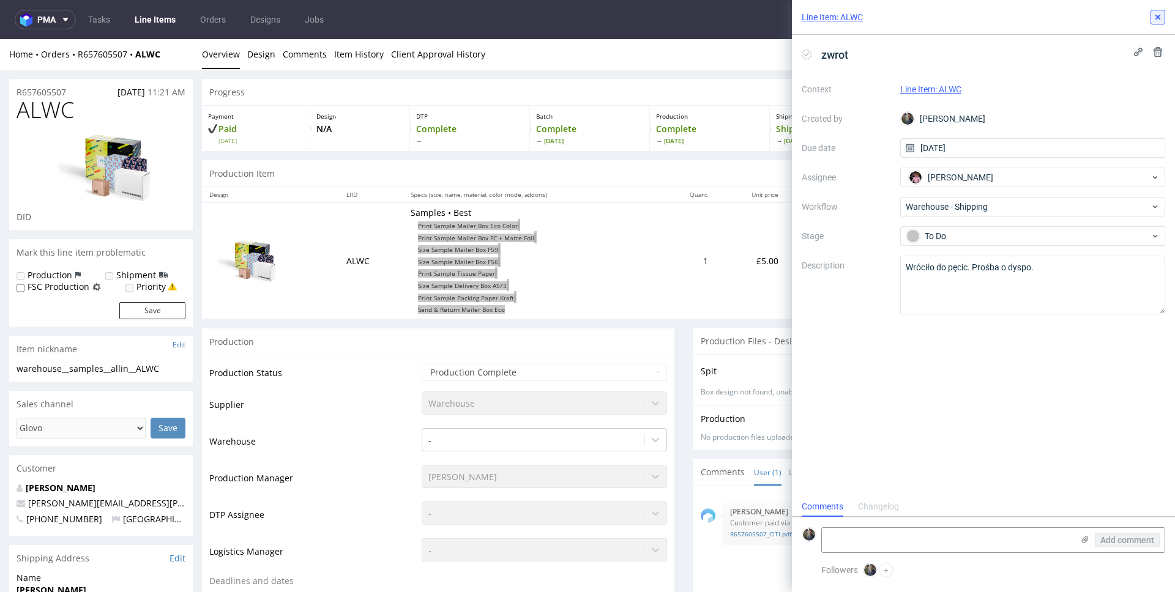
click at [1162, 14] on icon at bounding box center [1158, 17] width 10 height 10
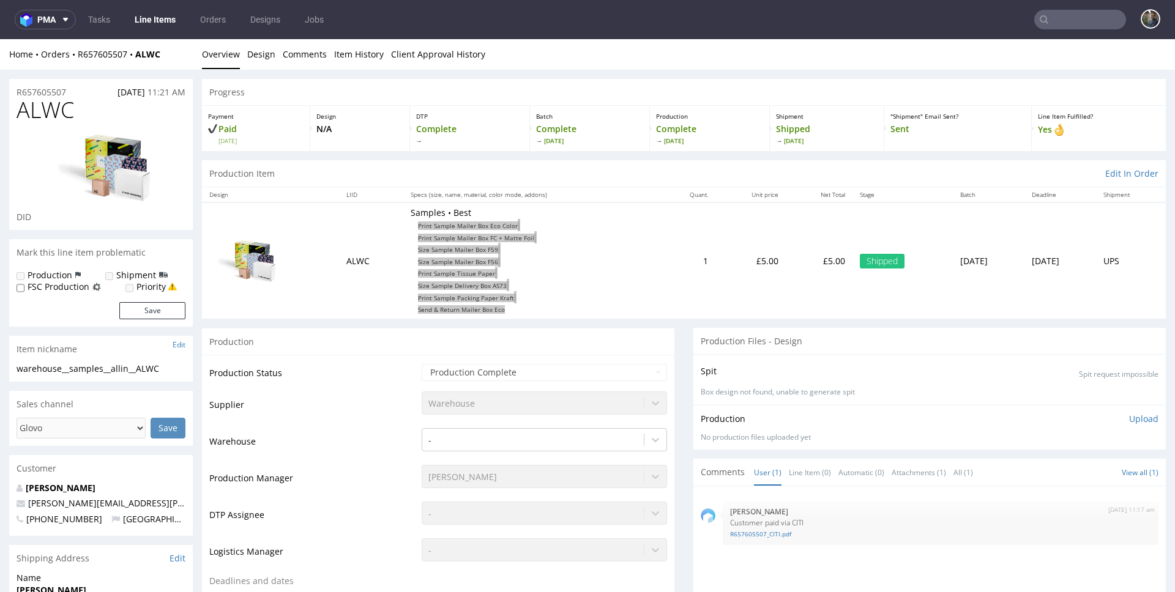
click at [1077, 21] on input "text" at bounding box center [1080, 20] width 92 height 20
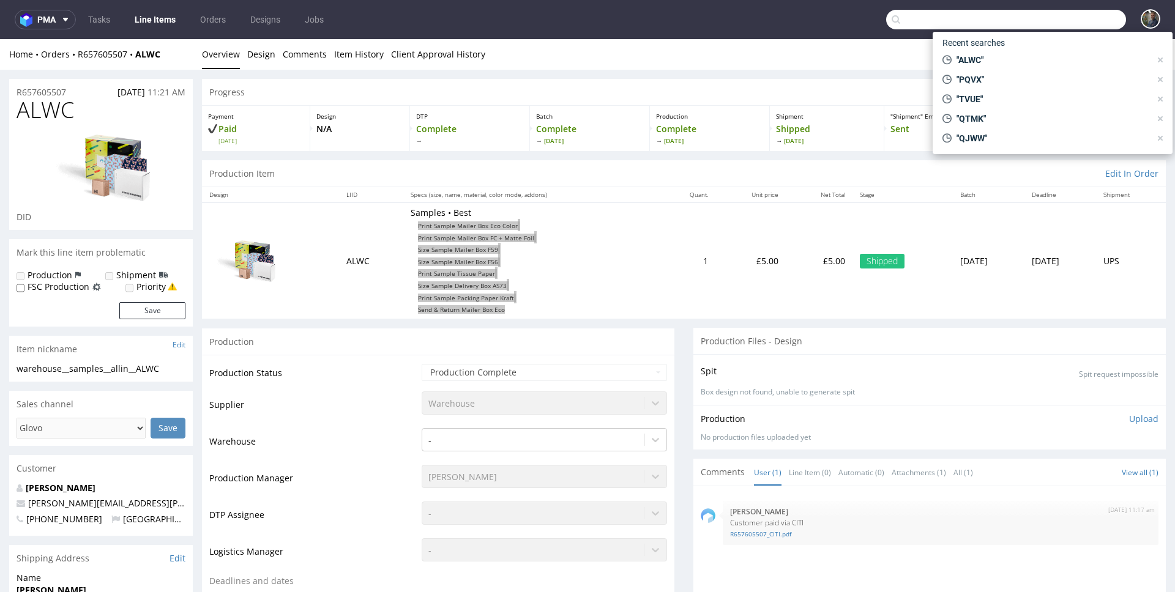
paste input "BGJK"
type input "BGJK"
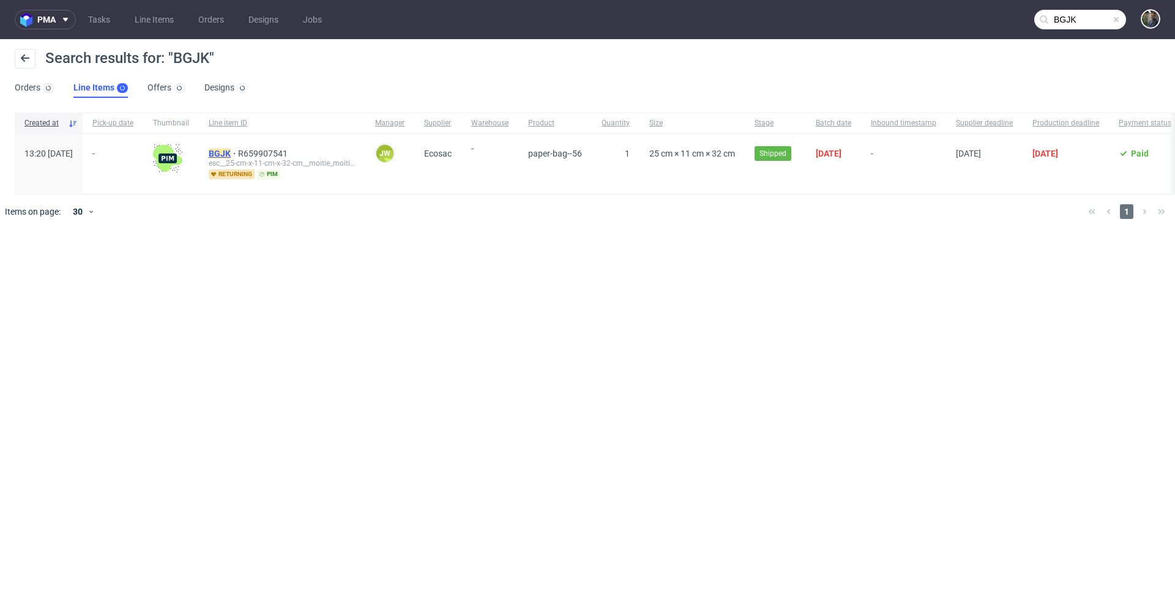
click at [231, 151] on mark "BGJK" at bounding box center [220, 154] width 22 height 10
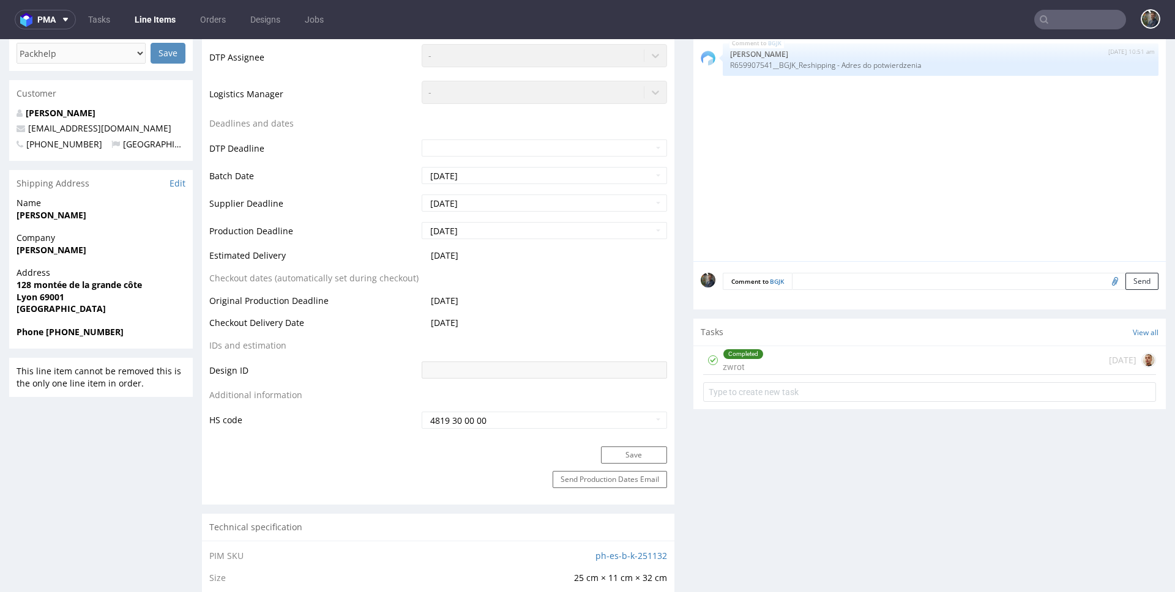
scroll to position [480, 0]
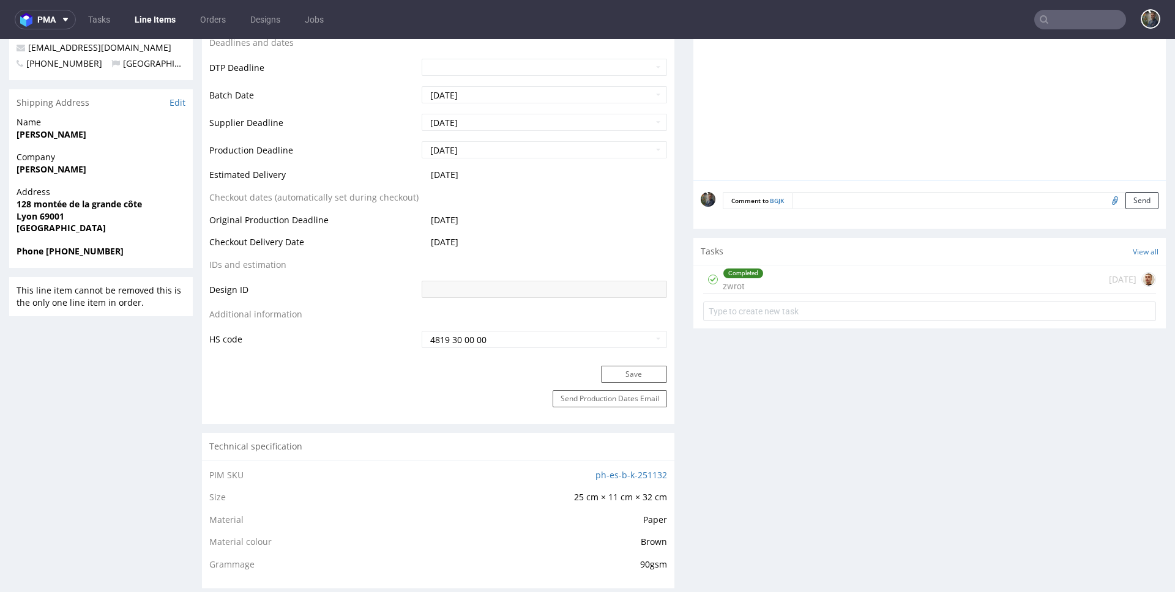
click at [771, 281] on div "Completed zwrot 28 days ago" at bounding box center [929, 280] width 453 height 29
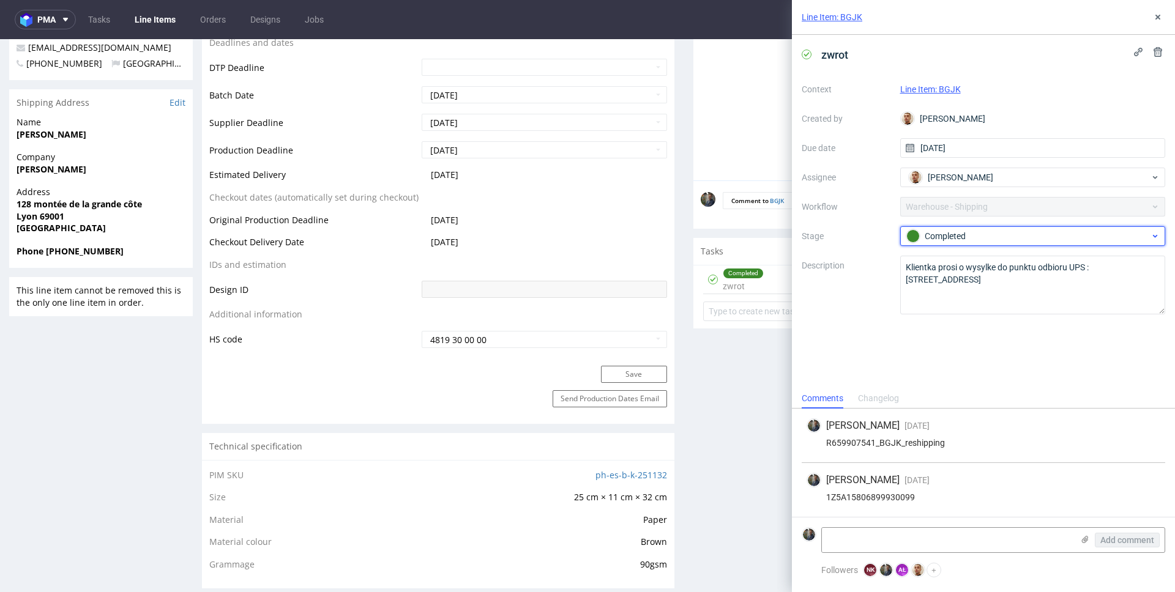
click at [943, 230] on div "Completed" at bounding box center [1028, 235] width 244 height 13
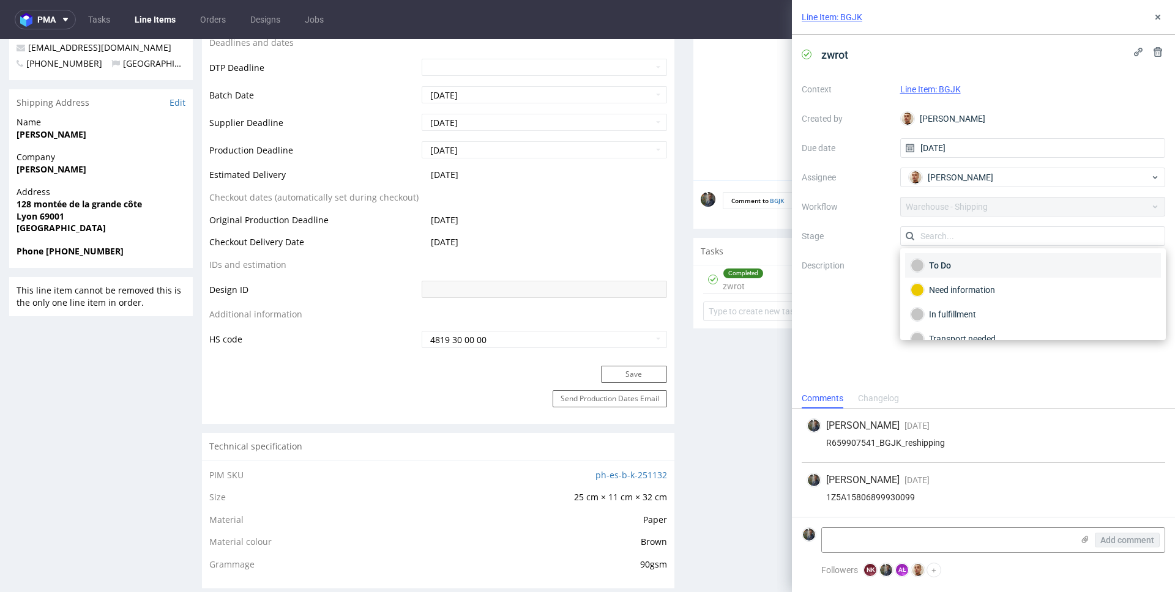
click at [949, 266] on div "To Do" at bounding box center [1032, 265] width 245 height 13
click at [953, 363] on div "zwrot Context Line Item: BGJK Created by Bartłomiej Leśniczuk Due date 24/07/20…" at bounding box center [983, 212] width 383 height 354
click at [885, 529] on textarea at bounding box center [947, 540] width 251 height 24
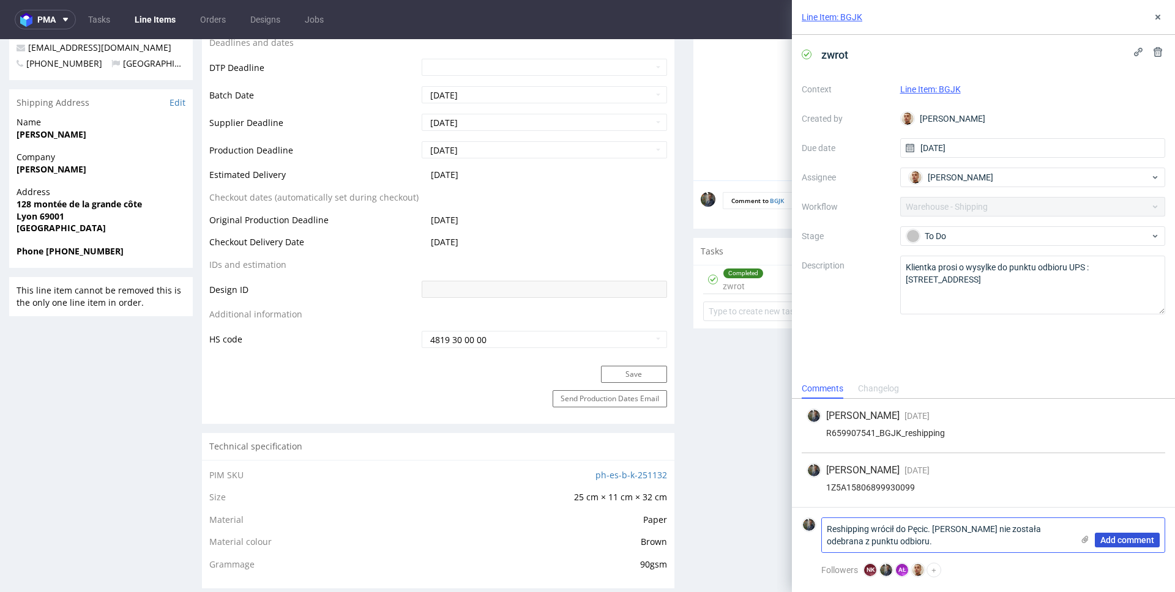
type textarea "Reshipping wrócił do Pęcic. Paczka nie została odebrana z punktu odbioru."
click at [1116, 537] on span "Add comment" at bounding box center [1127, 540] width 54 height 9
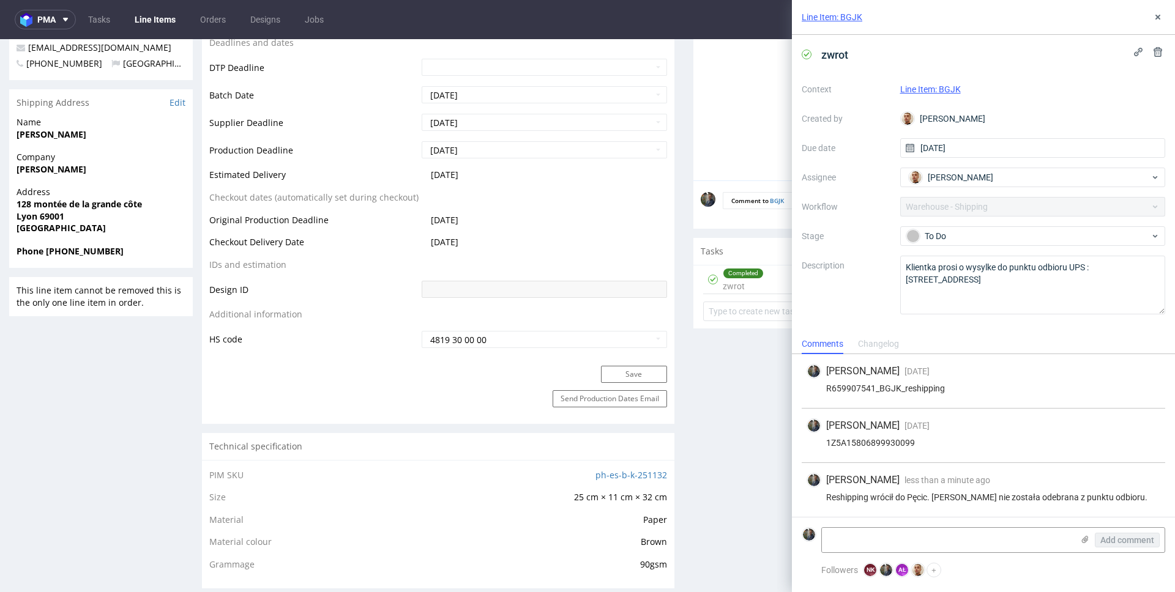
click at [989, 420] on div "Maciej Sobola 22 days ago 30th Jul 2025, 11:33" at bounding box center [983, 426] width 354 height 15
click at [996, 37] on div "zwrot Context Line Item: BGJK Created by Bartłomiej Leśniczuk Due date 24/07/20…" at bounding box center [983, 184] width 383 height 299
click at [1155, 20] on icon at bounding box center [1158, 17] width 10 height 10
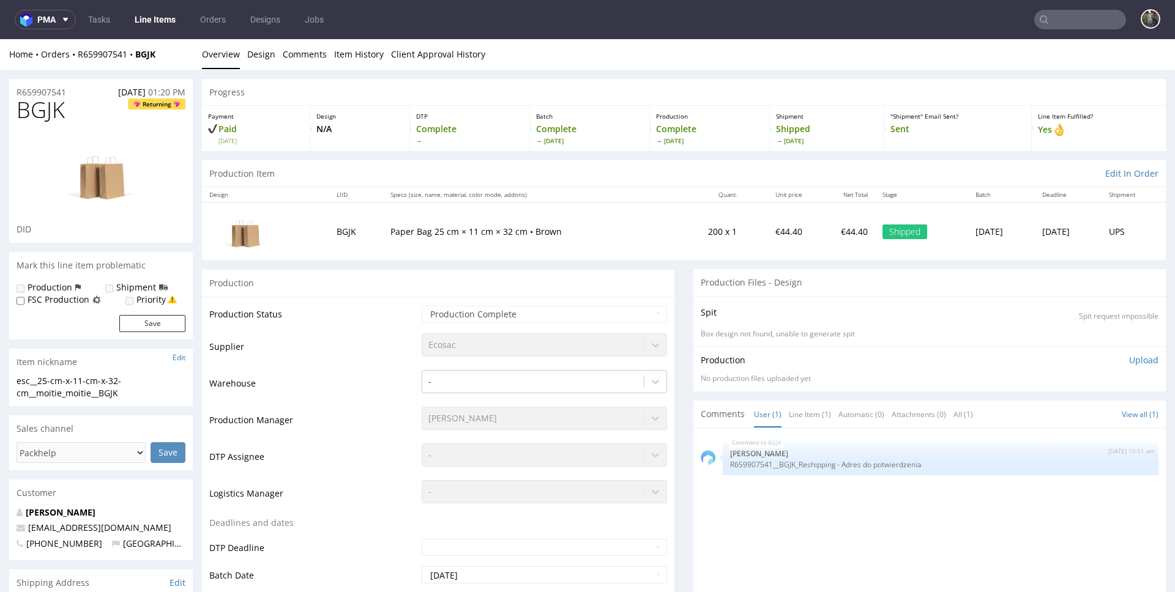
click at [1046, 32] on nav "pma Tasks Line Items Orders Designs Jobs" at bounding box center [587, 19] width 1175 height 39
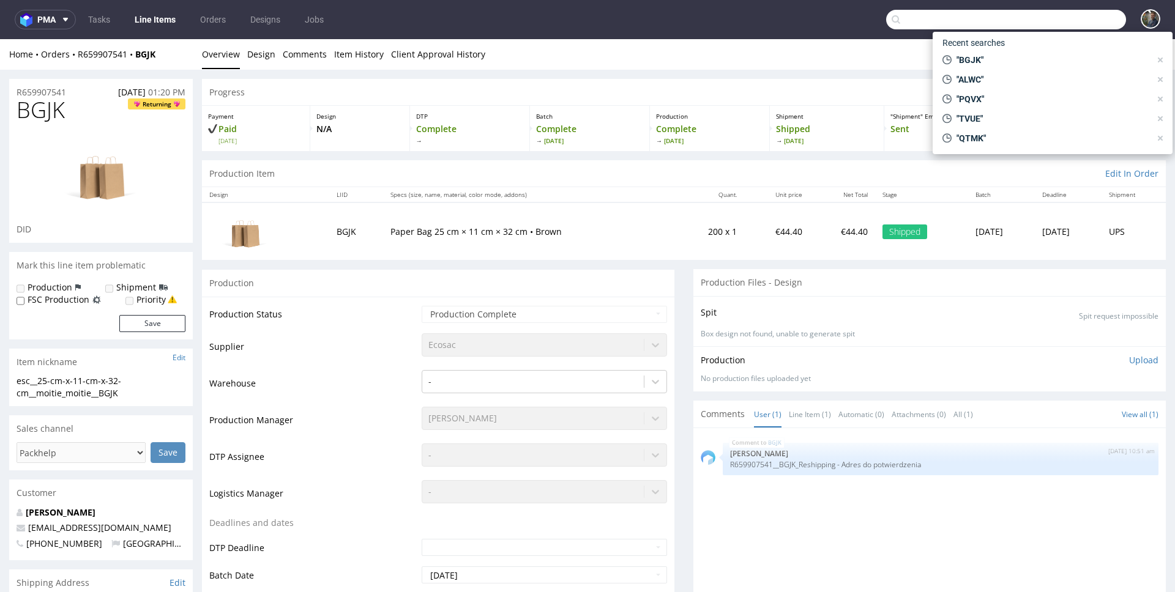
click at [1049, 23] on input "text" at bounding box center [1006, 20] width 240 height 20
paste input "DHRI"
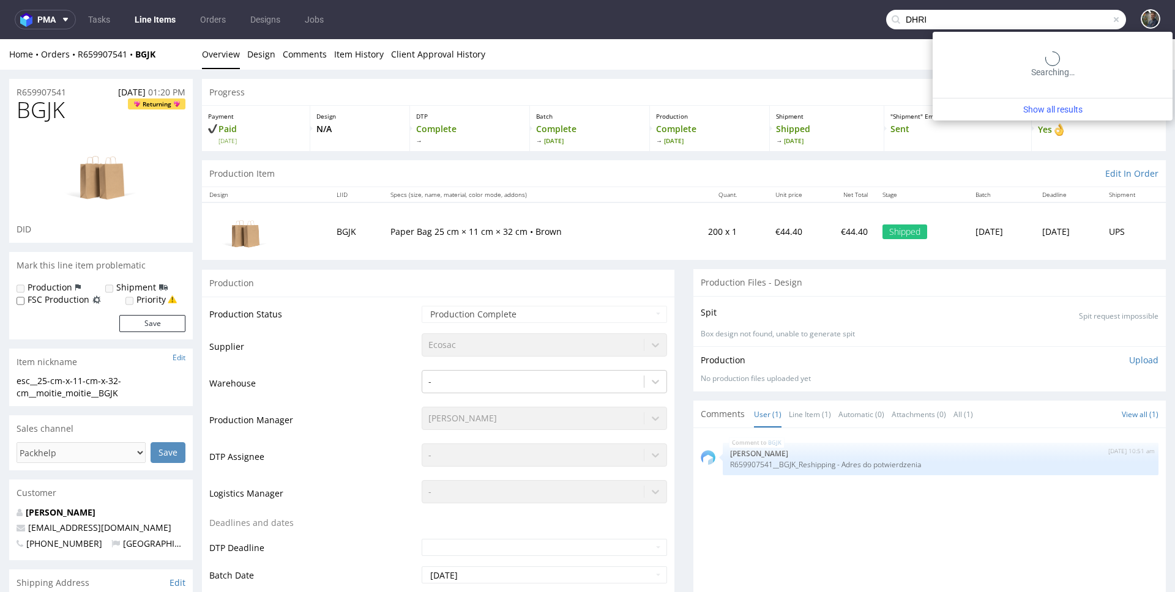
type input "DHRI"
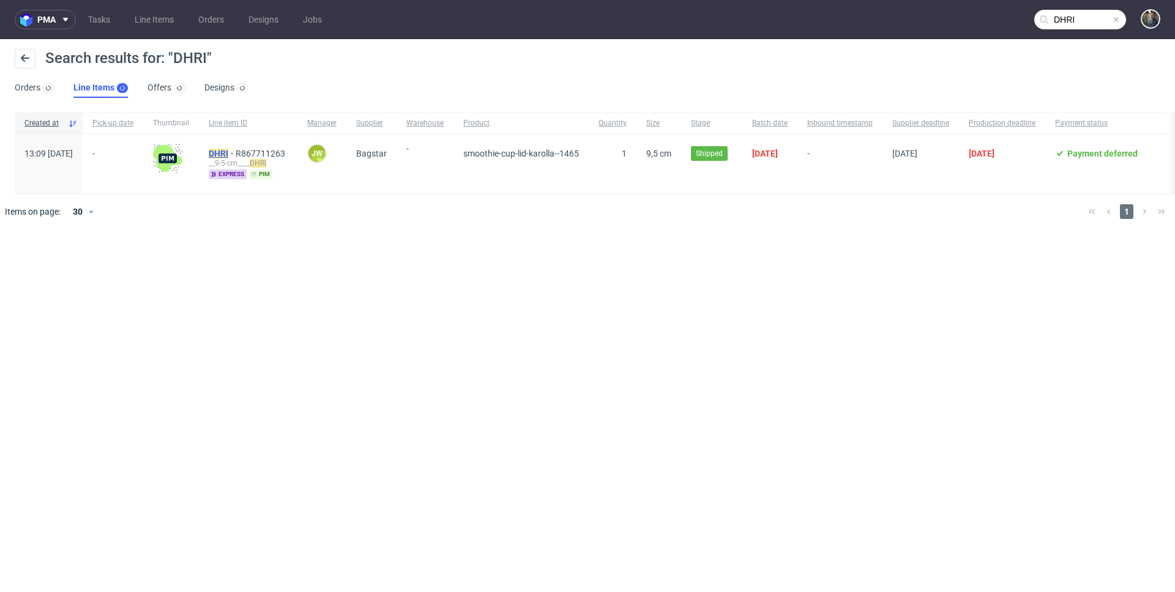
click at [228, 151] on mark "DHRI" at bounding box center [219, 154] width 20 height 10
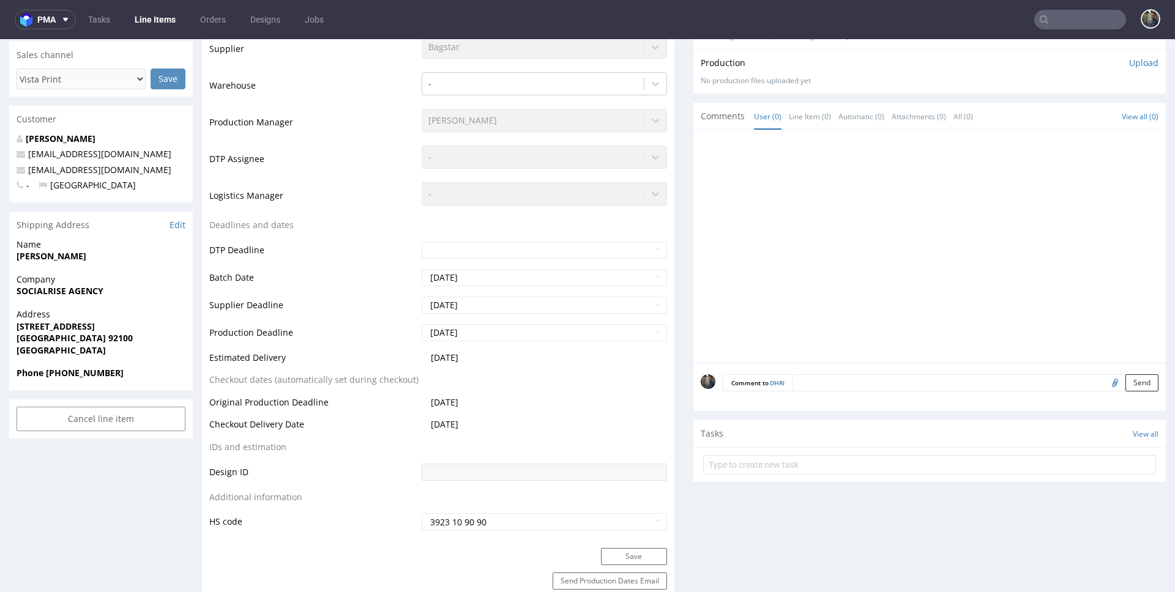
scroll to position [1, 0]
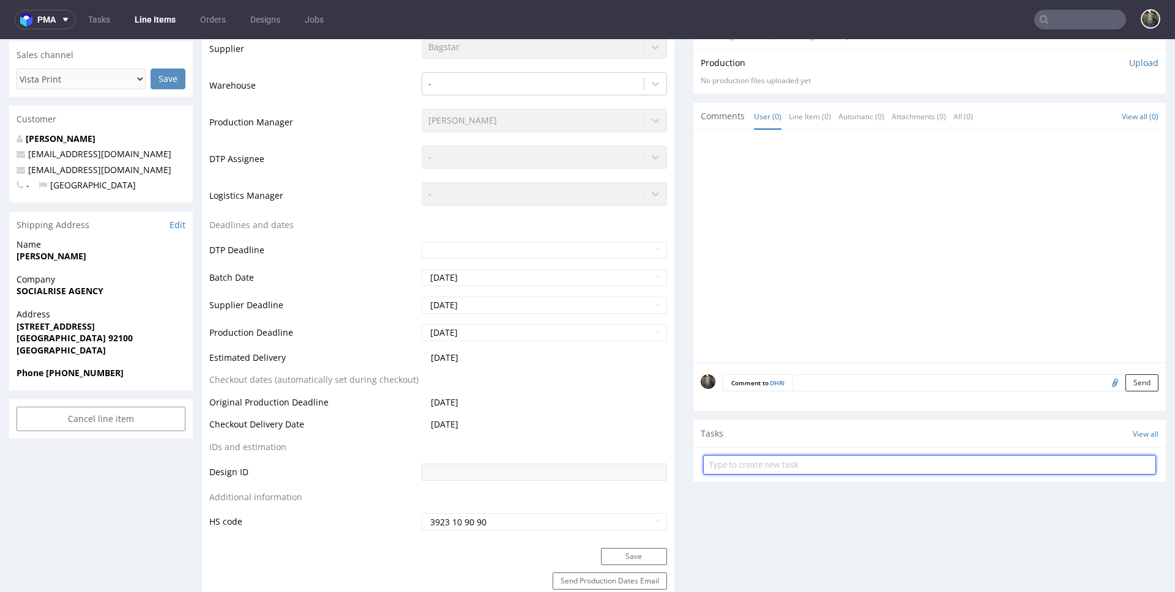
click at [781, 467] on input "text" at bounding box center [929, 465] width 453 height 20
type input "zwrot"
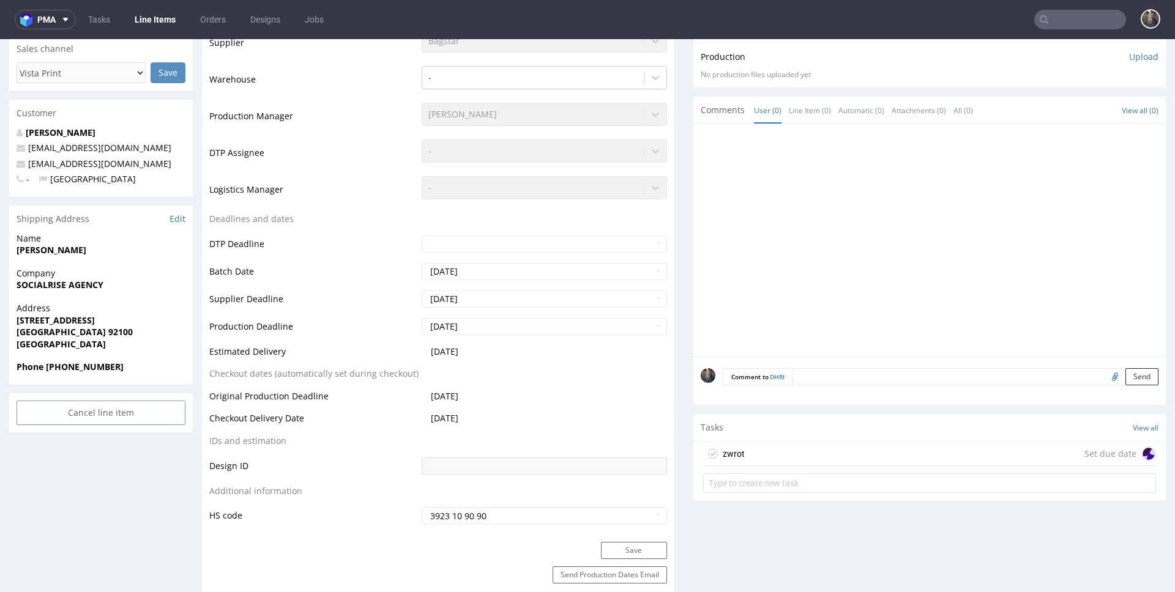
scroll to position [283, 0]
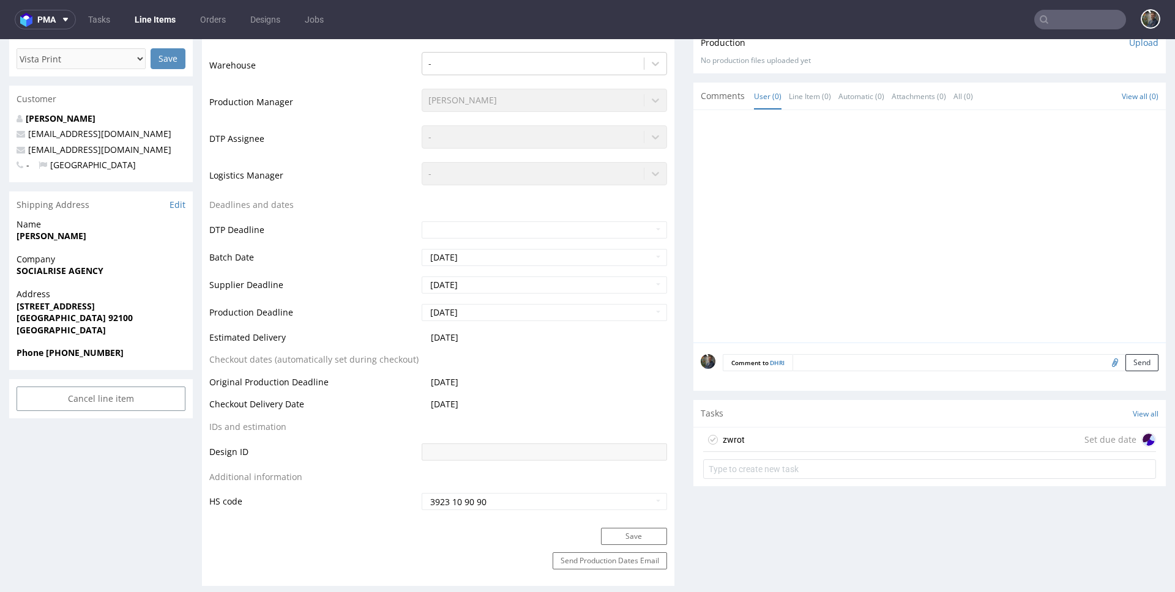
click at [789, 446] on div "zwrot Set due date" at bounding box center [929, 440] width 453 height 24
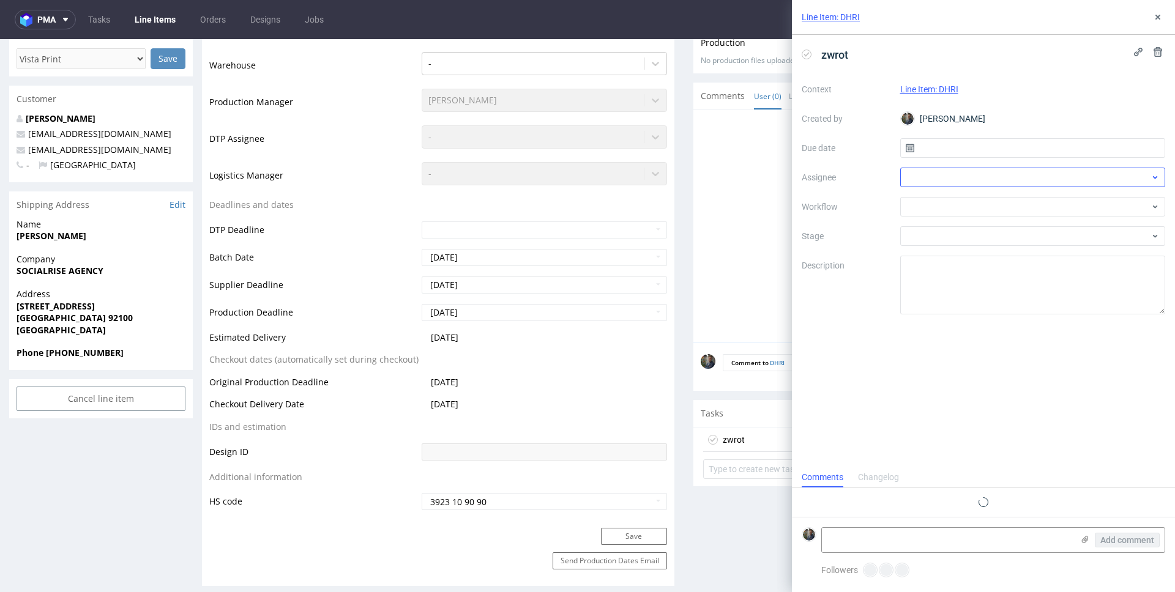
scroll to position [10, 0]
click at [964, 153] on input "text" at bounding box center [1033, 148] width 266 height 20
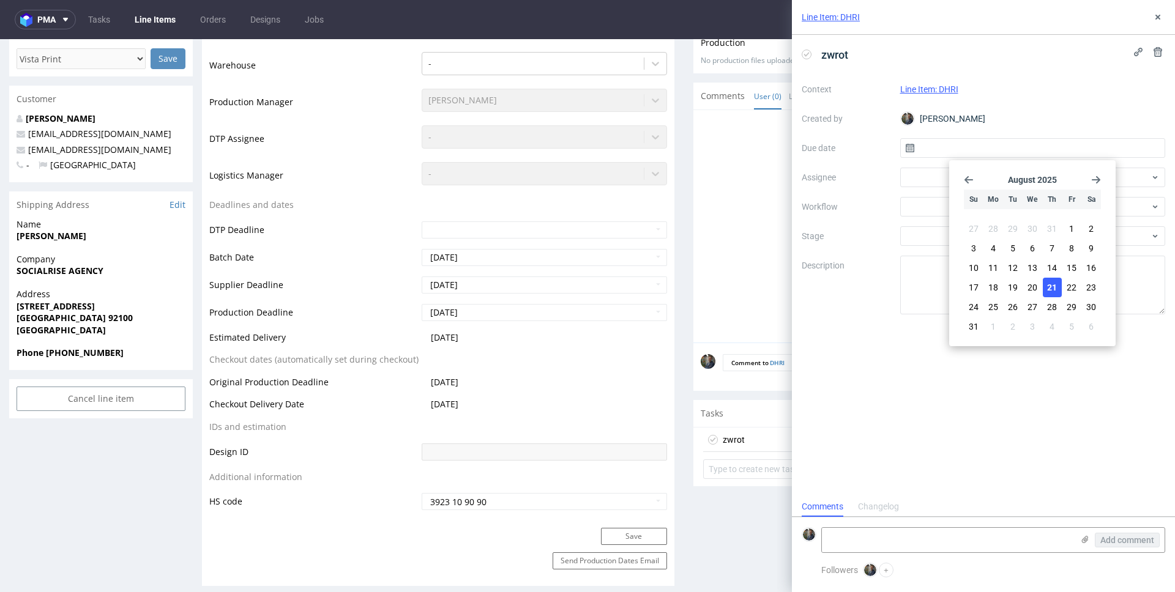
click at [1055, 285] on span "21" at bounding box center [1052, 287] width 10 height 12
type input "21/08/2025"
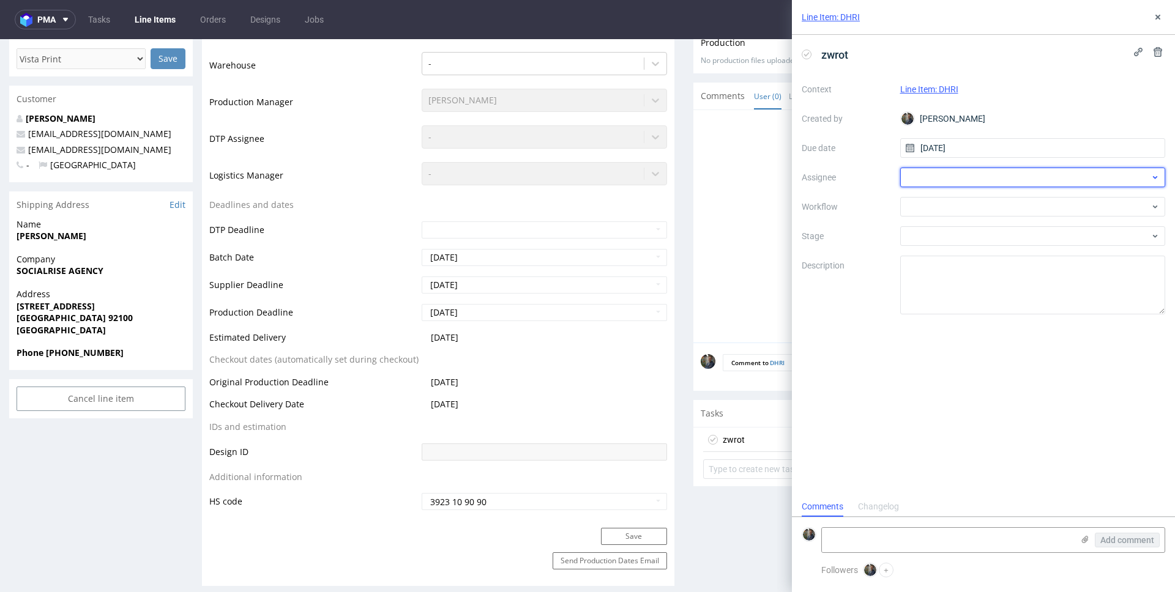
click at [969, 173] on div at bounding box center [1033, 178] width 266 height 20
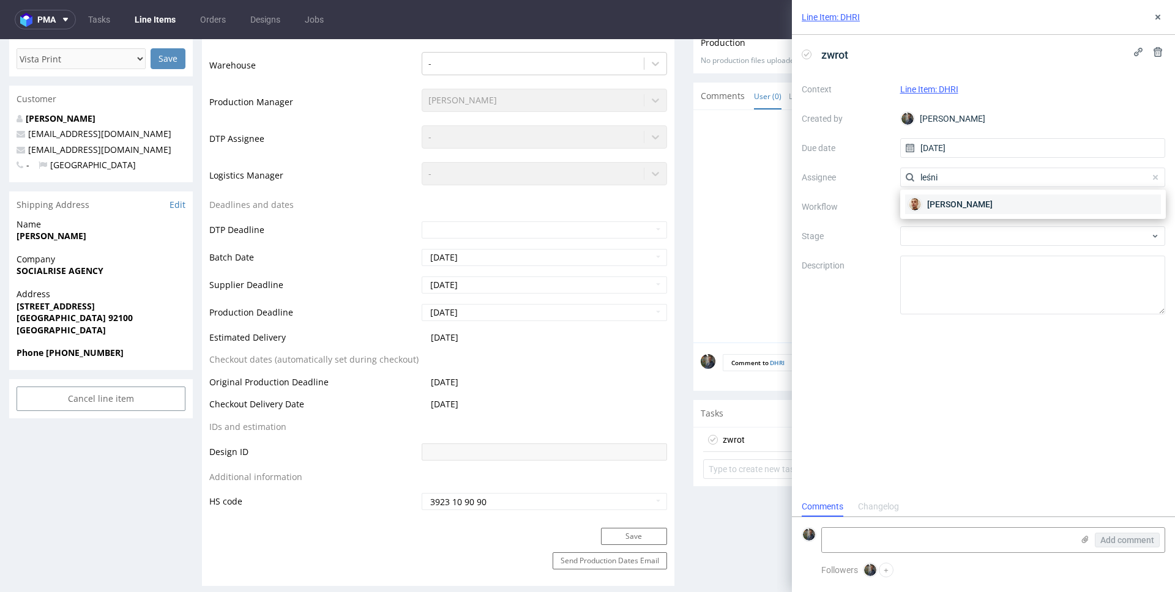
type input "leśni"
click at [969, 209] on span "Bartłomiej Leśniczuk" at bounding box center [959, 204] width 65 height 12
click at [946, 210] on div at bounding box center [1033, 207] width 266 height 20
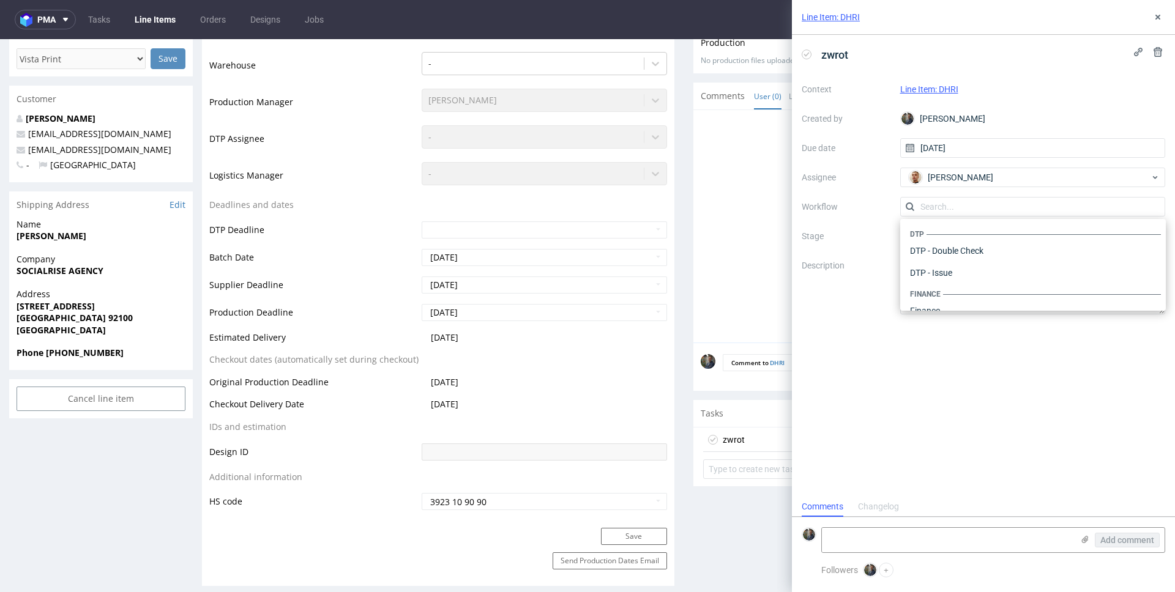
scroll to position [753, 0]
click at [951, 293] on div "Warehouse - Shipping" at bounding box center [1033, 295] width 256 height 22
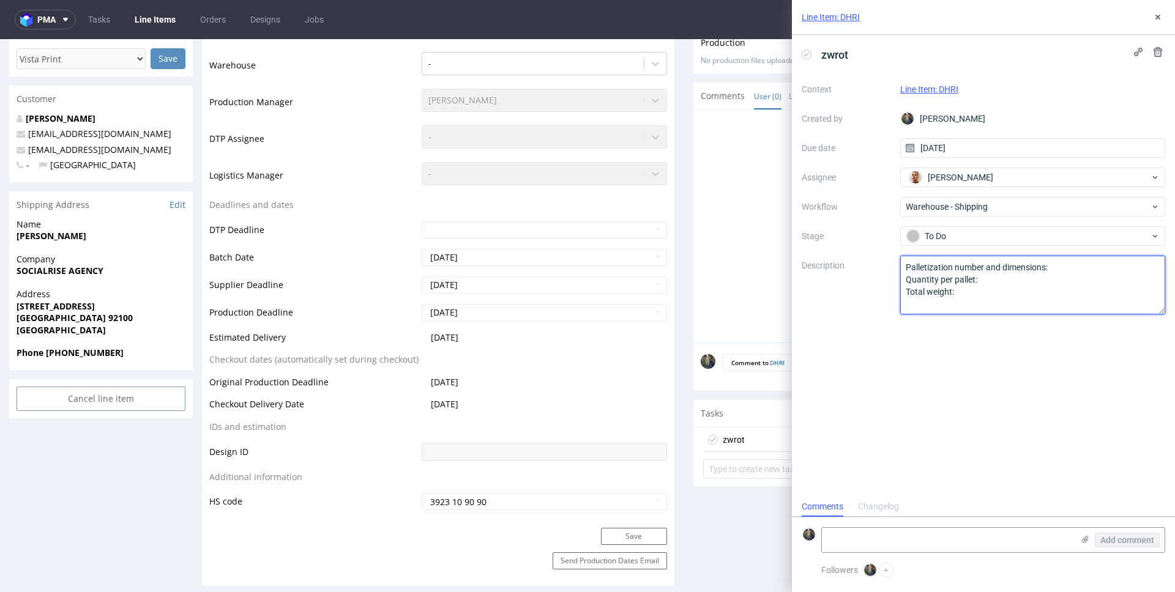
drag, startPoint x: 971, startPoint y: 300, endPoint x: 881, endPoint y: 248, distance: 104.2
click at [882, 248] on div "Context Line Item: DHRI Created by Maciej Sobola Due date 21/08/2025 Assignee B…" at bounding box center [983, 197] width 363 height 235
paste textarea "Wróciło do pęcic. Prośba o dyspo."
type textarea "Wróciło do pęcic. Prośba o dyspo."
click at [909, 357] on div "zwrot Context Line Item: DHRI Created by Maciej Sobola Due date 21/08/2025 Assi…" at bounding box center [983, 266] width 383 height 462
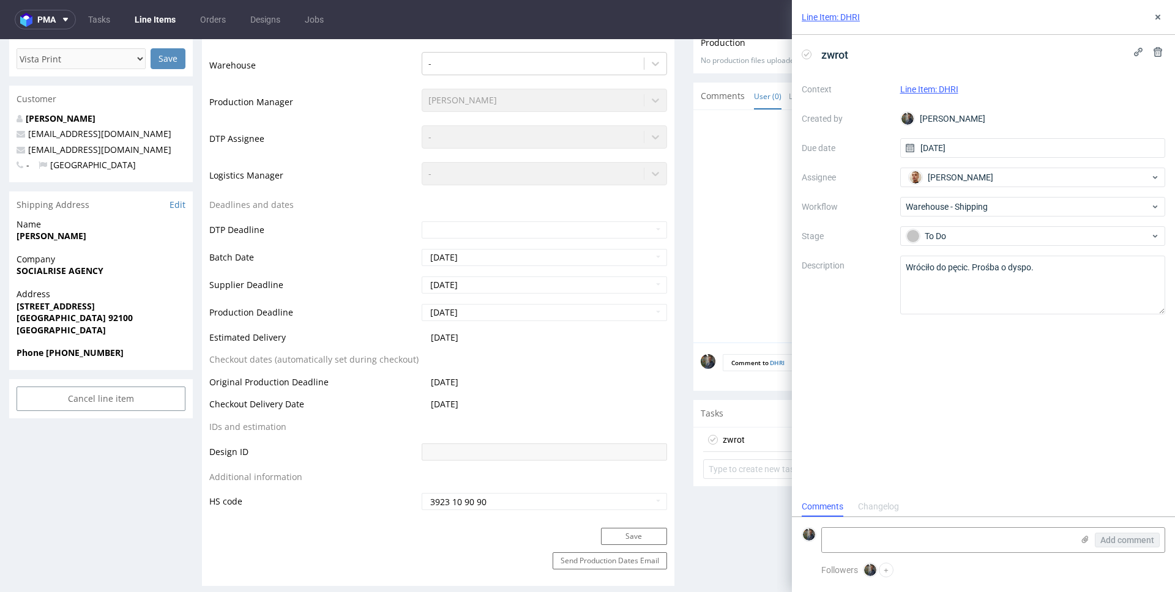
scroll to position [0, 0]
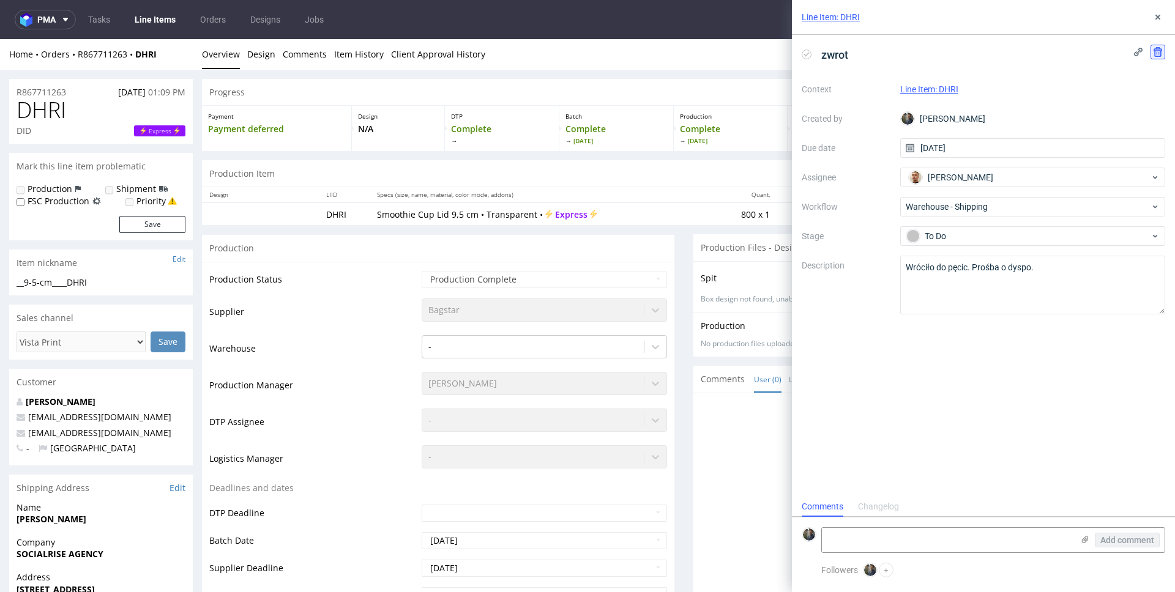
click at [1161, 48] on icon at bounding box center [1158, 52] width 10 height 10
click at [1145, 113] on span "Delete" at bounding box center [1149, 111] width 26 height 9
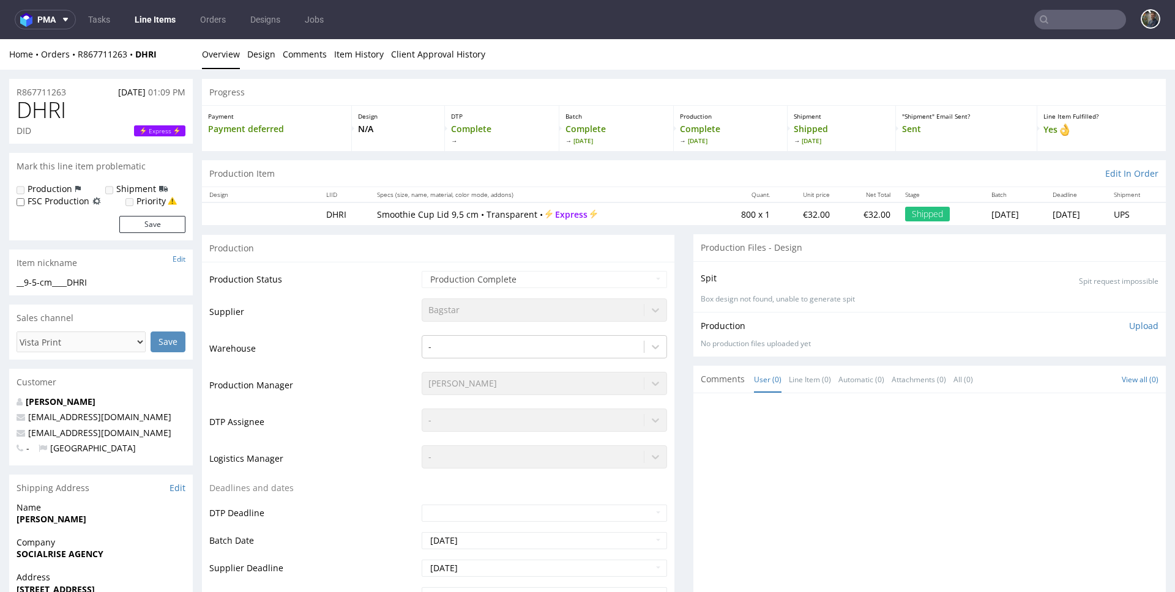
click at [436, 252] on div "Production" at bounding box center [438, 248] width 472 height 28
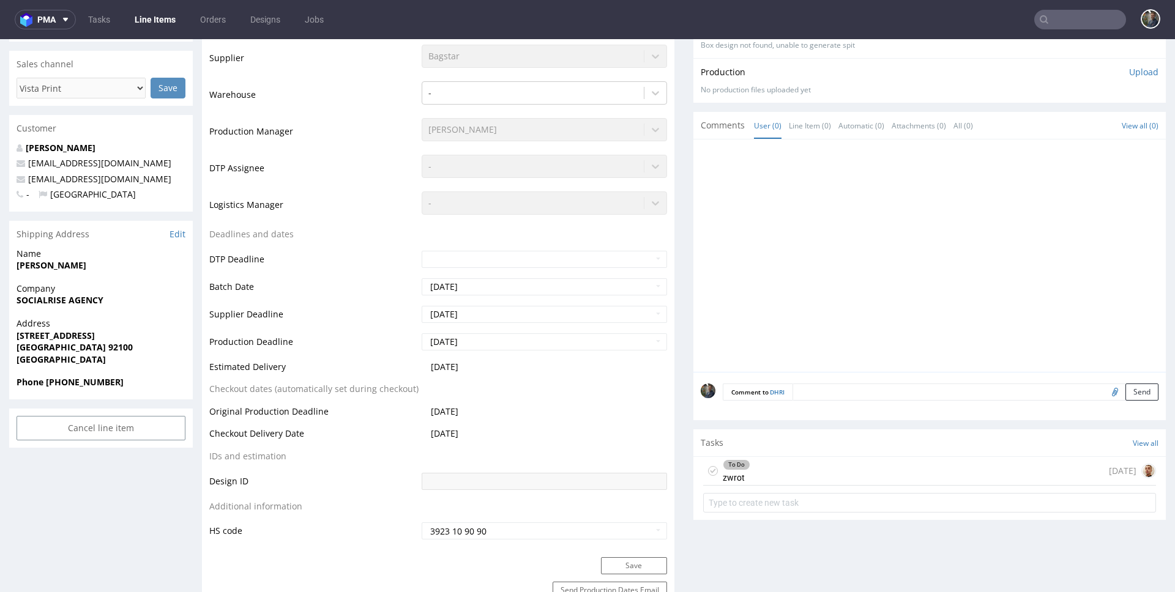
click at [770, 463] on div "To Do zwrot today" at bounding box center [929, 471] width 453 height 29
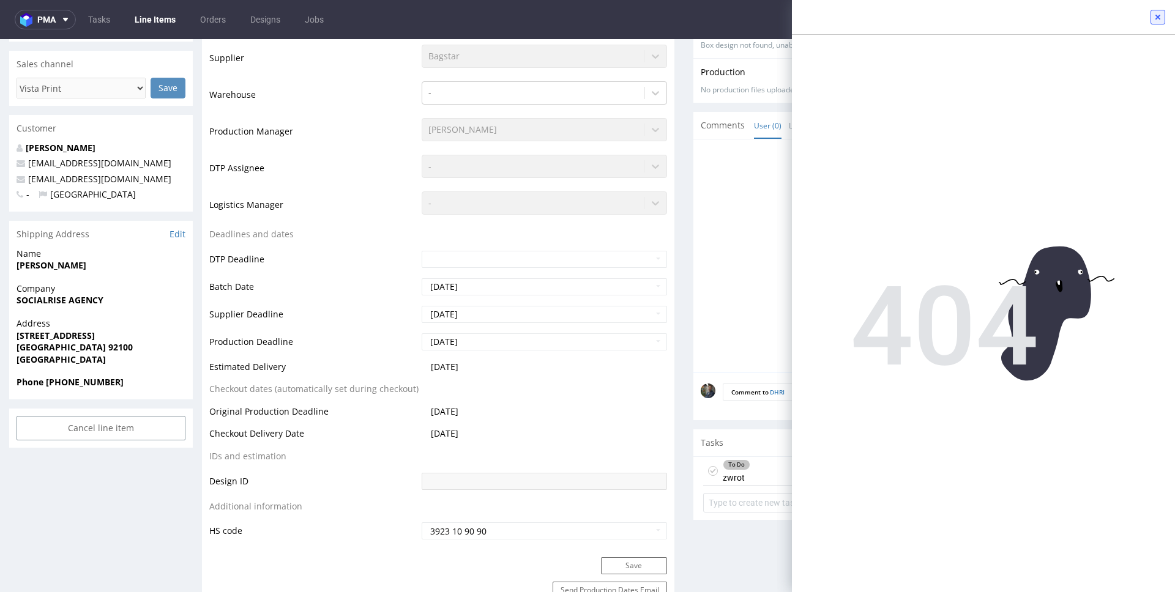
click at [1155, 14] on icon at bounding box center [1158, 17] width 10 height 10
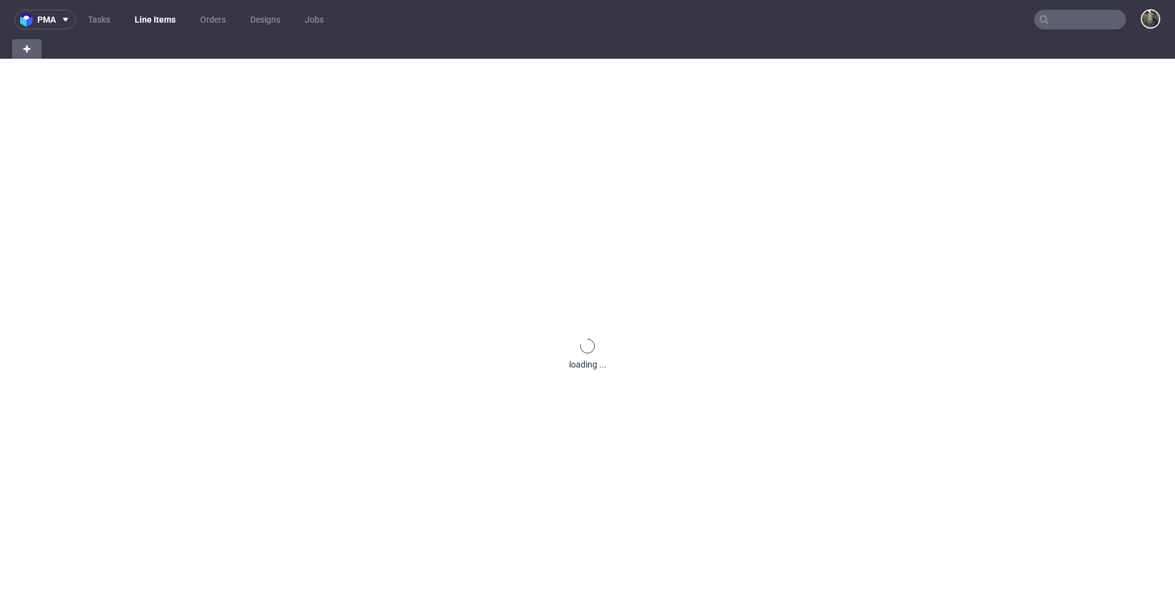
click at [1063, 21] on input "text" at bounding box center [1080, 20] width 92 height 20
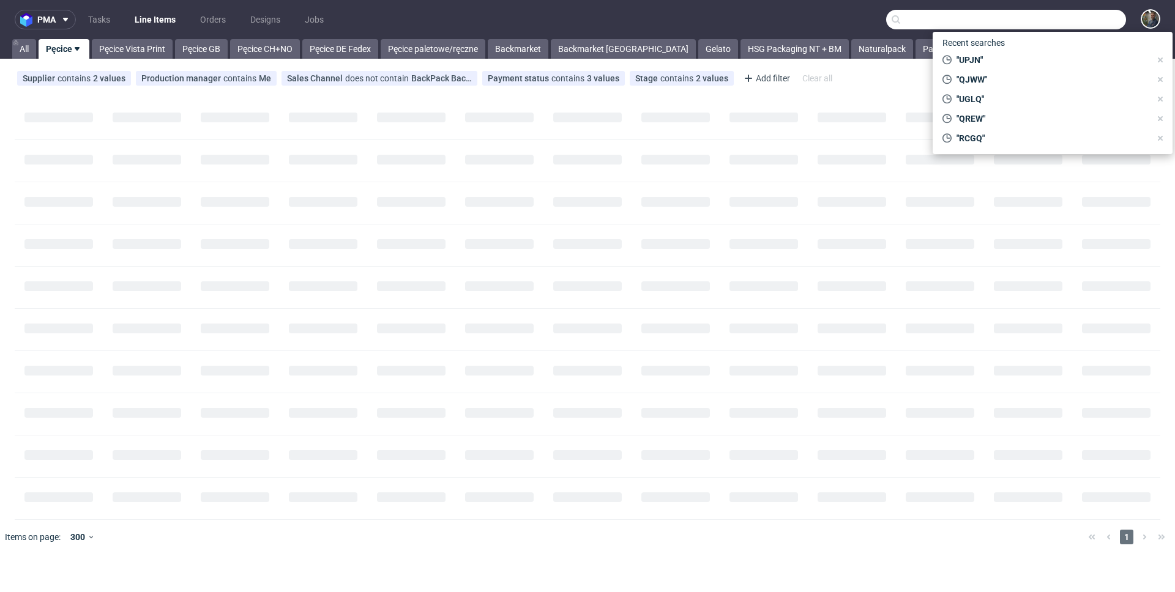
paste input "UPJN"
type input "UPJN"
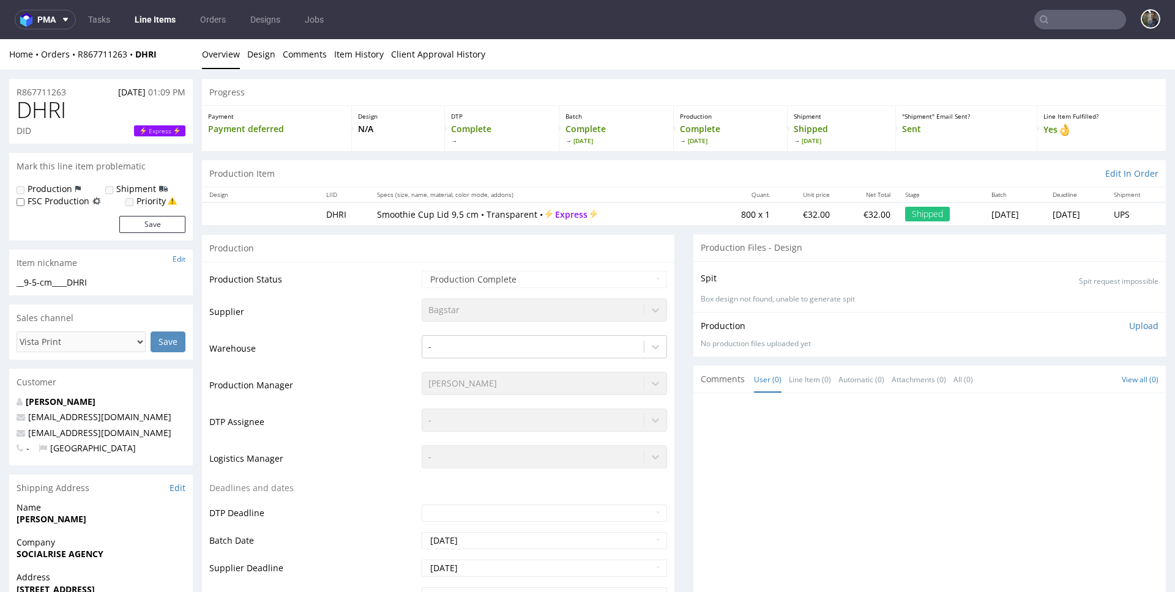
click at [1076, 2] on nav "pma Tasks Line Items Orders Designs Jobs" at bounding box center [587, 19] width 1175 height 39
click at [1064, 18] on input "text" at bounding box center [1080, 20] width 92 height 20
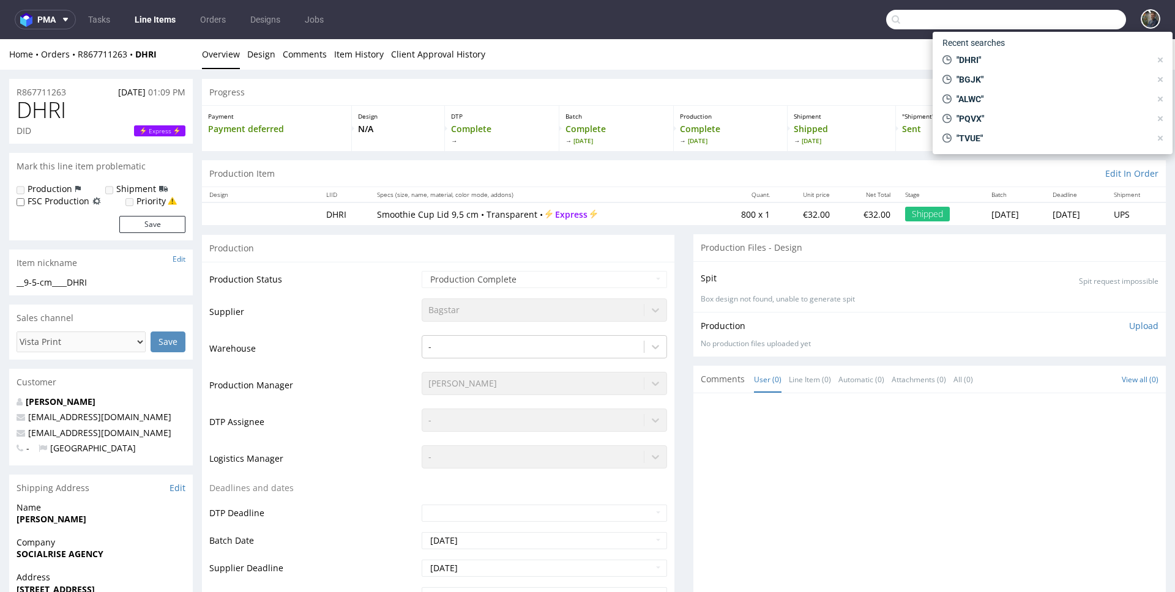
paste input "ORCB"
type input "ORCB"
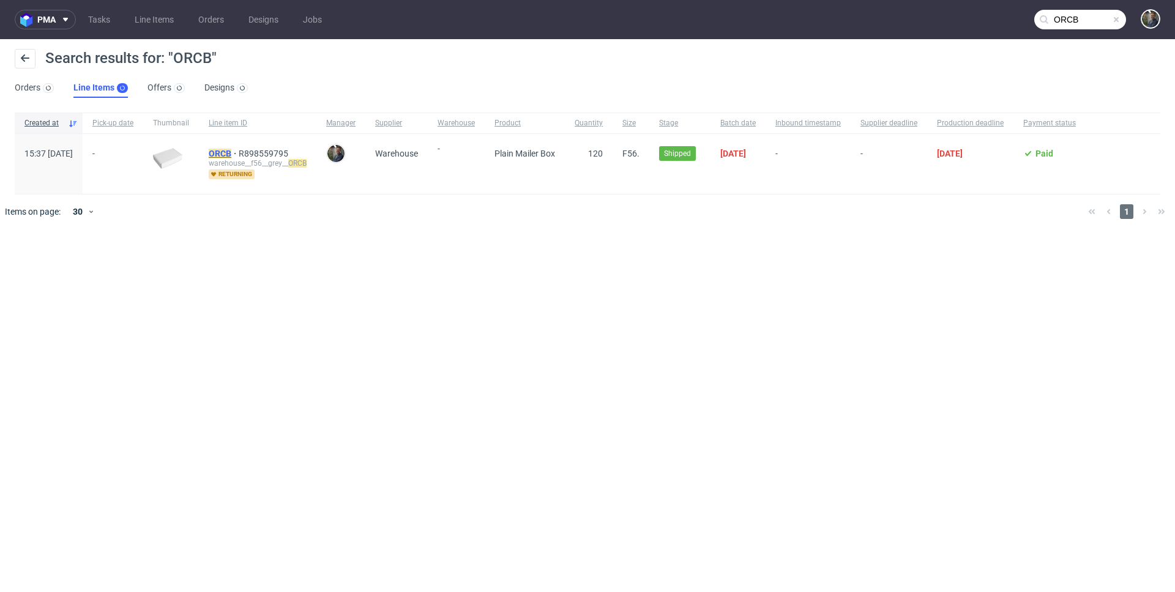
click at [231, 152] on mark "ORCB" at bounding box center [220, 154] width 23 height 10
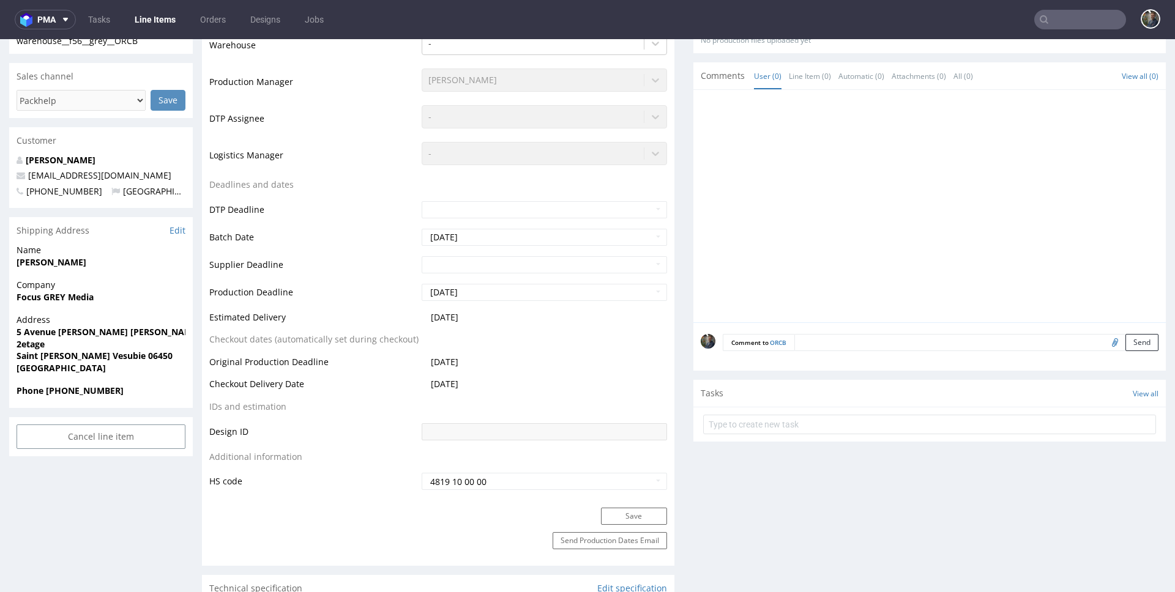
scroll to position [428, 0]
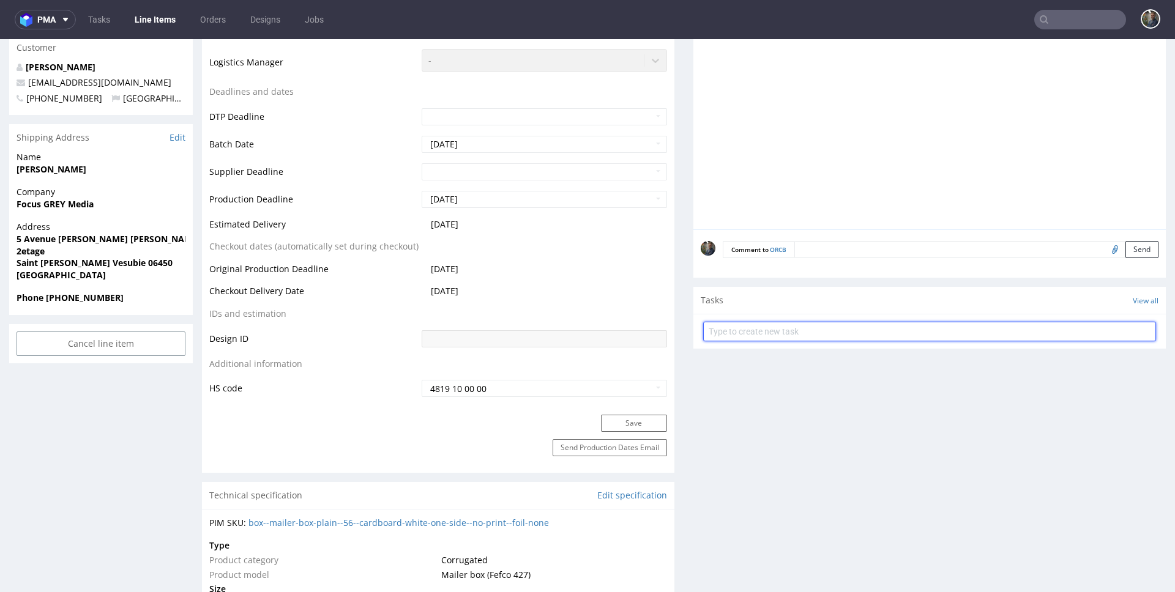
click at [780, 332] on input "text" at bounding box center [929, 332] width 453 height 20
type input "zwrot"
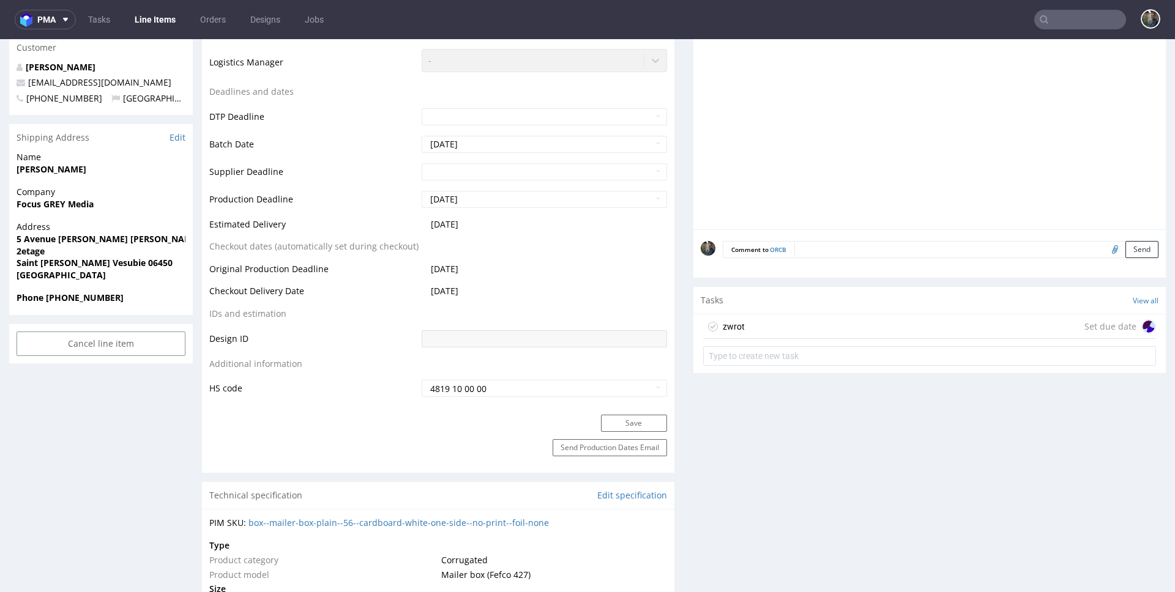
drag, startPoint x: 787, startPoint y: 325, endPoint x: 787, endPoint y: 364, distance: 39.2
click at [787, 325] on div "zwrot Set due date" at bounding box center [929, 327] width 453 height 24
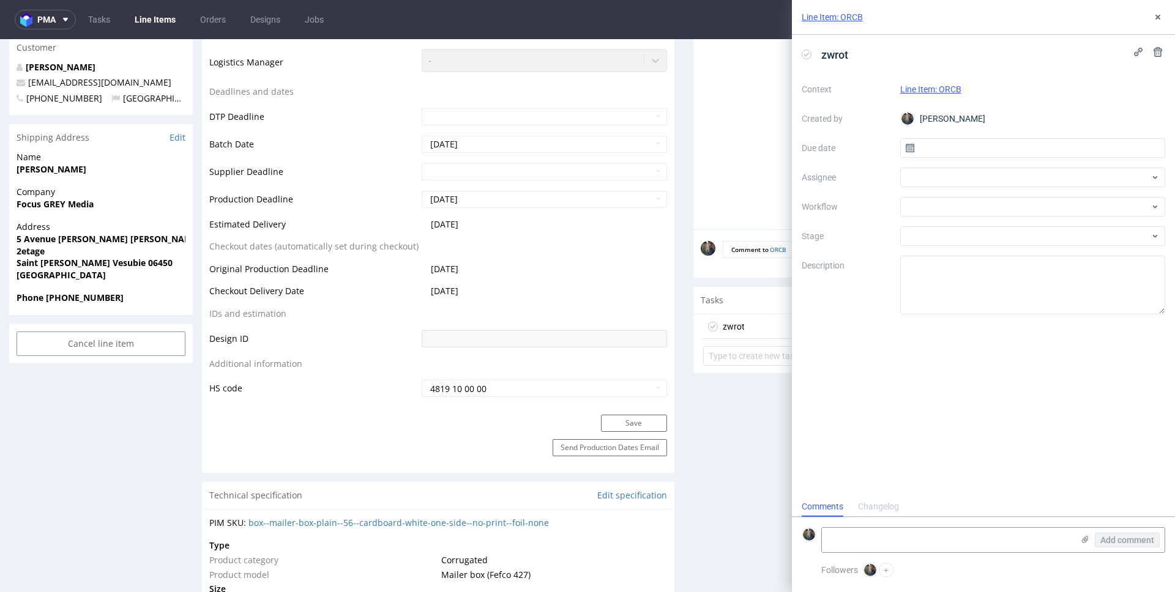
scroll to position [10, 0]
click at [971, 146] on input "text" at bounding box center [1033, 148] width 266 height 20
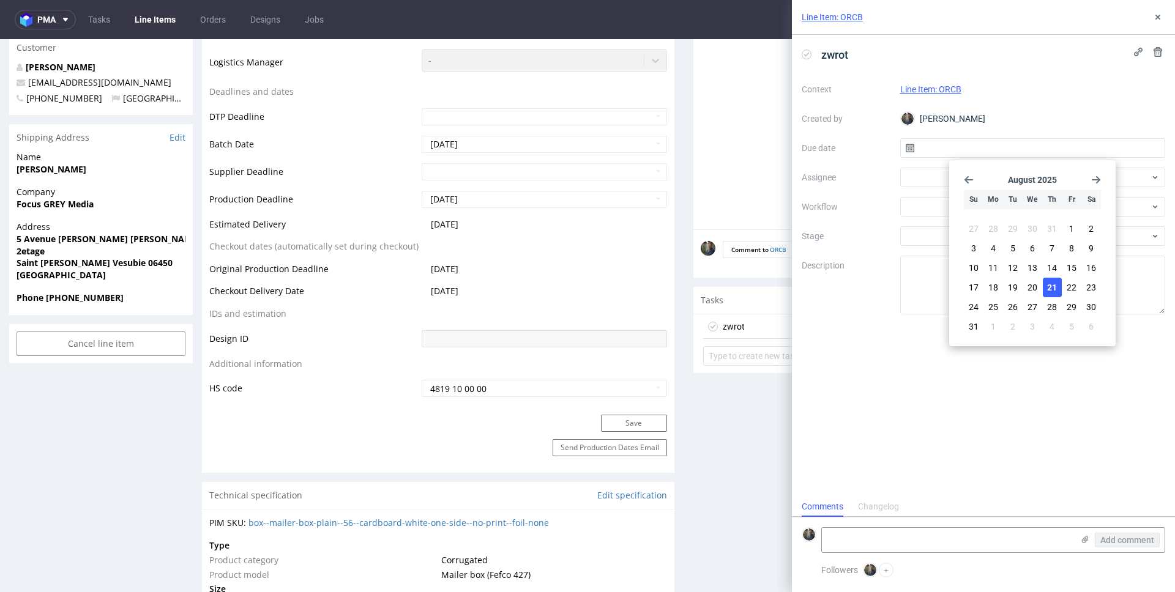
click at [1054, 288] on span "21" at bounding box center [1052, 287] width 10 height 12
type input "21/08/2025"
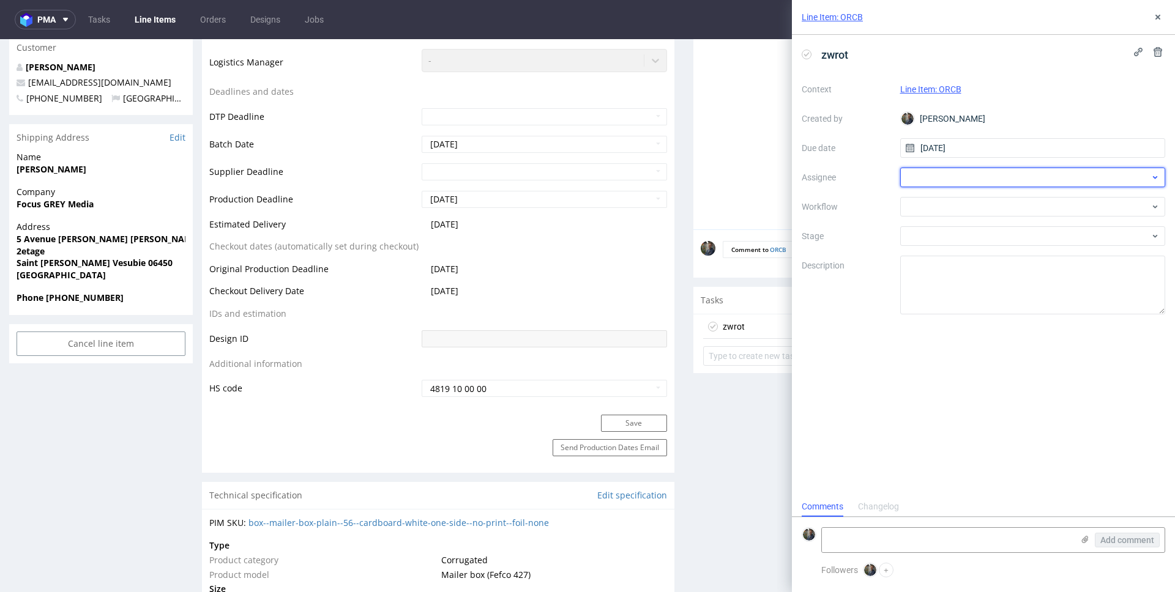
click at [947, 182] on div at bounding box center [1033, 178] width 266 height 20
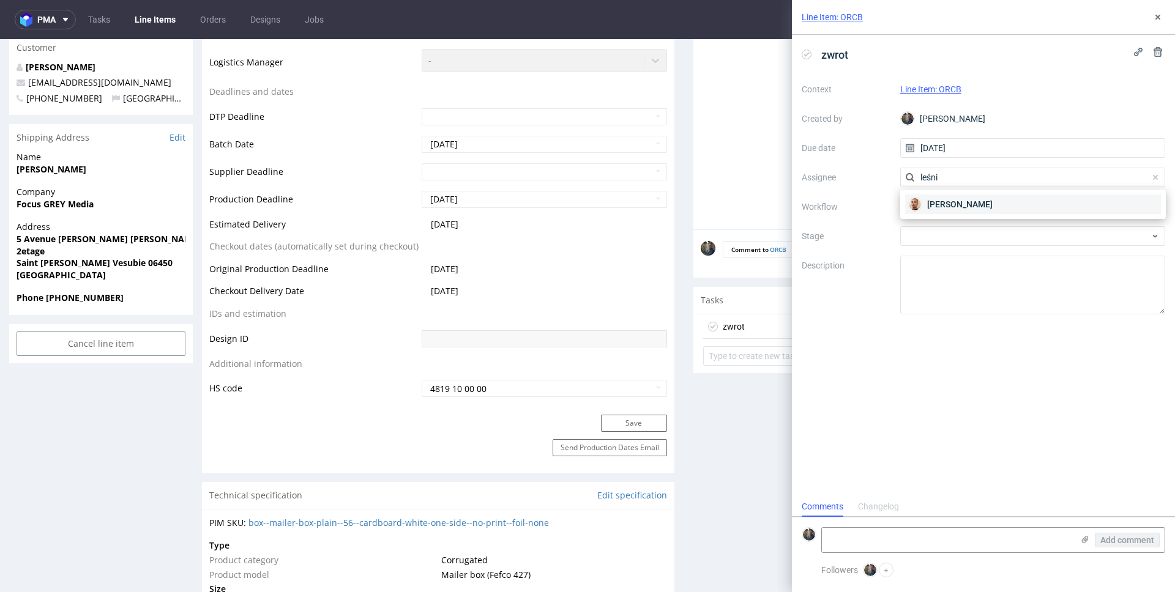
type input "leśni"
click at [957, 204] on span "Bartłomiej Leśniczuk" at bounding box center [959, 204] width 65 height 12
click at [952, 207] on div at bounding box center [1033, 207] width 266 height 20
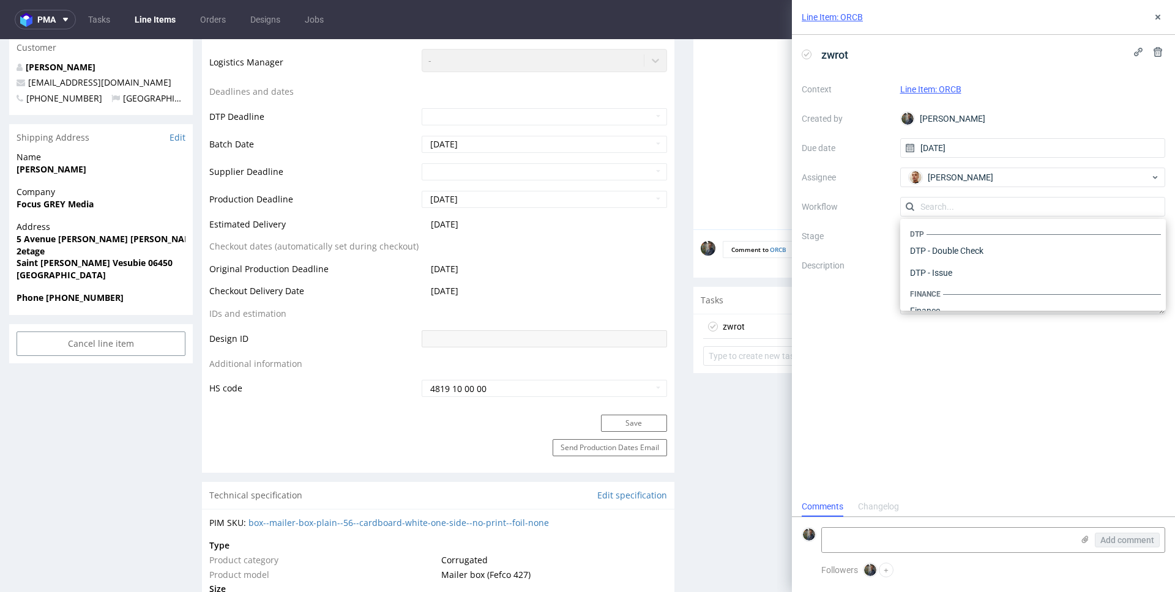
scroll to position [753, 0]
click at [965, 302] on div "Warehouse - Shipping" at bounding box center [1033, 295] width 256 height 22
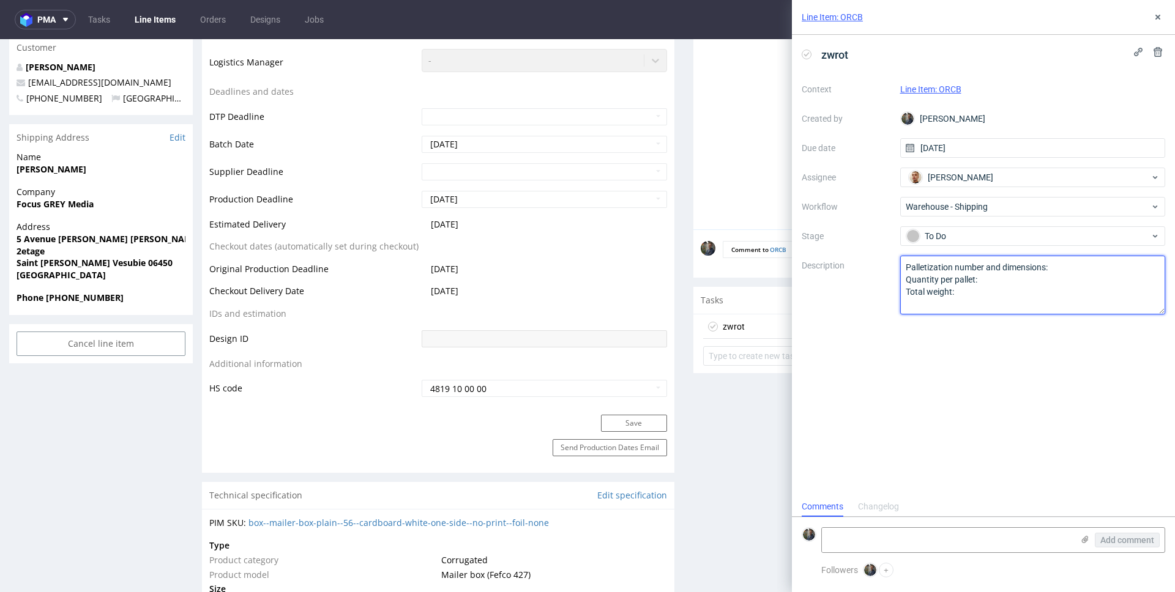
drag, startPoint x: 968, startPoint y: 301, endPoint x: 865, endPoint y: 242, distance: 118.4
click at [865, 243] on div "Context Line Item: ORCB Created by Maciej Sobola Due date 21/08/2025 Assignee B…" at bounding box center [983, 197] width 363 height 235
paste textarea "Wróciło do pęcic. Prośba o dyspo."
type textarea "Wróciło do pęcic. Prośba o dyspo."
click at [882, 327] on div "zwrot Context Line Item: ORCB Created by Maciej Sobola Due date 21/08/2025 Assi…" at bounding box center [983, 266] width 383 height 462
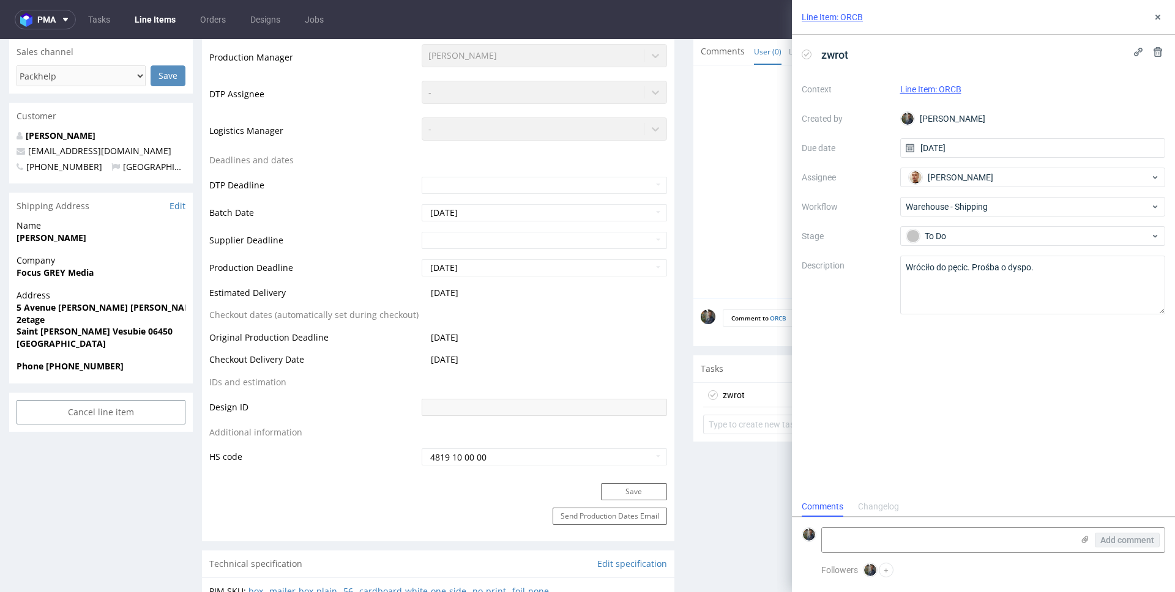
scroll to position [0, 0]
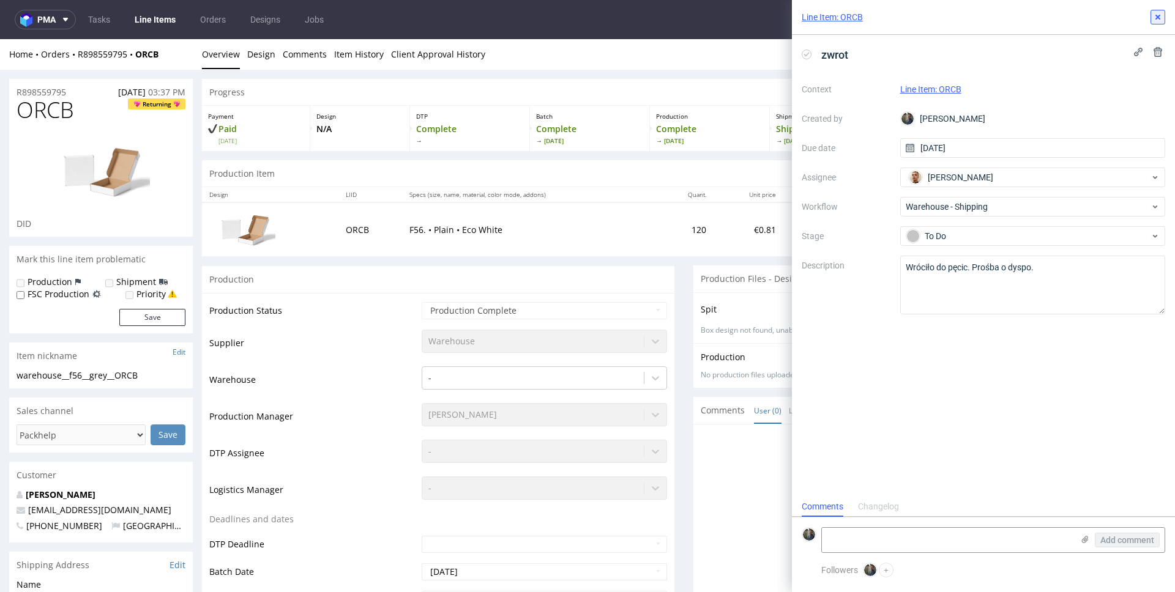
click at [1160, 12] on icon at bounding box center [1158, 17] width 10 height 10
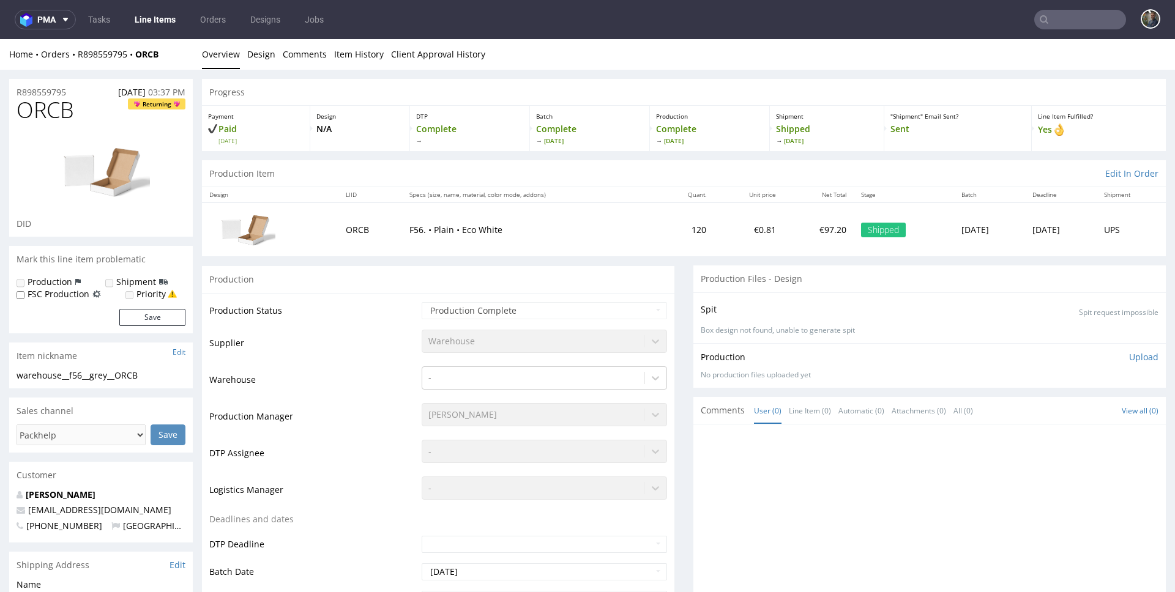
click at [1072, 23] on input "text" at bounding box center [1080, 20] width 92 height 20
paste input "DGIW"
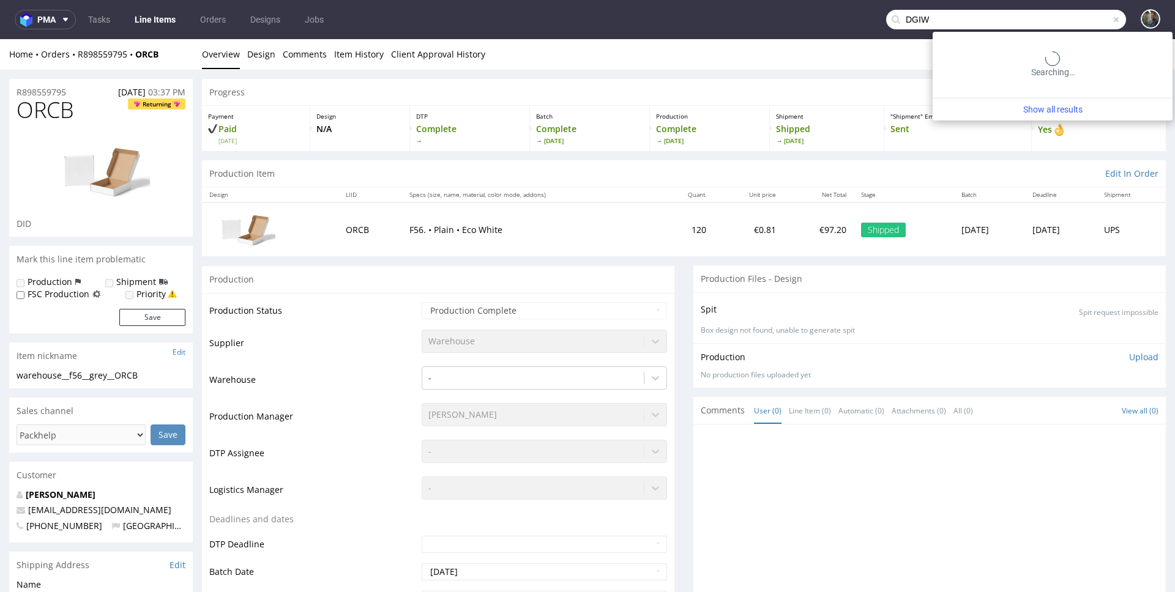
type input "DGIW"
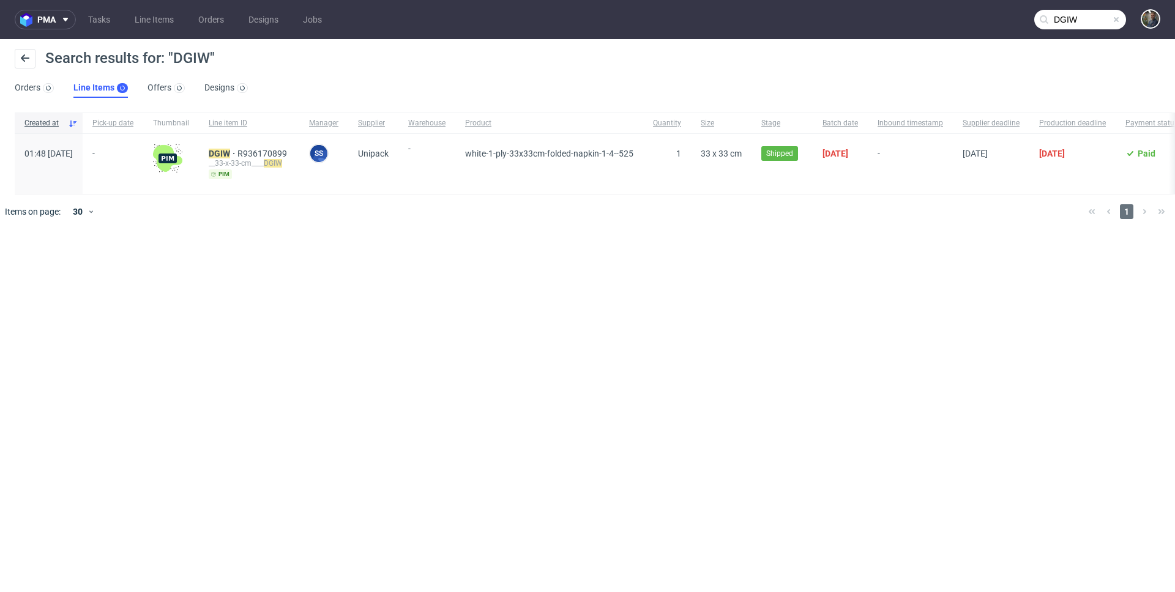
click at [240, 160] on div "__33-x-33-cm____ DGIW" at bounding box center [249, 163] width 81 height 10
click at [230, 155] on mark "DGIW" at bounding box center [219, 154] width 21 height 10
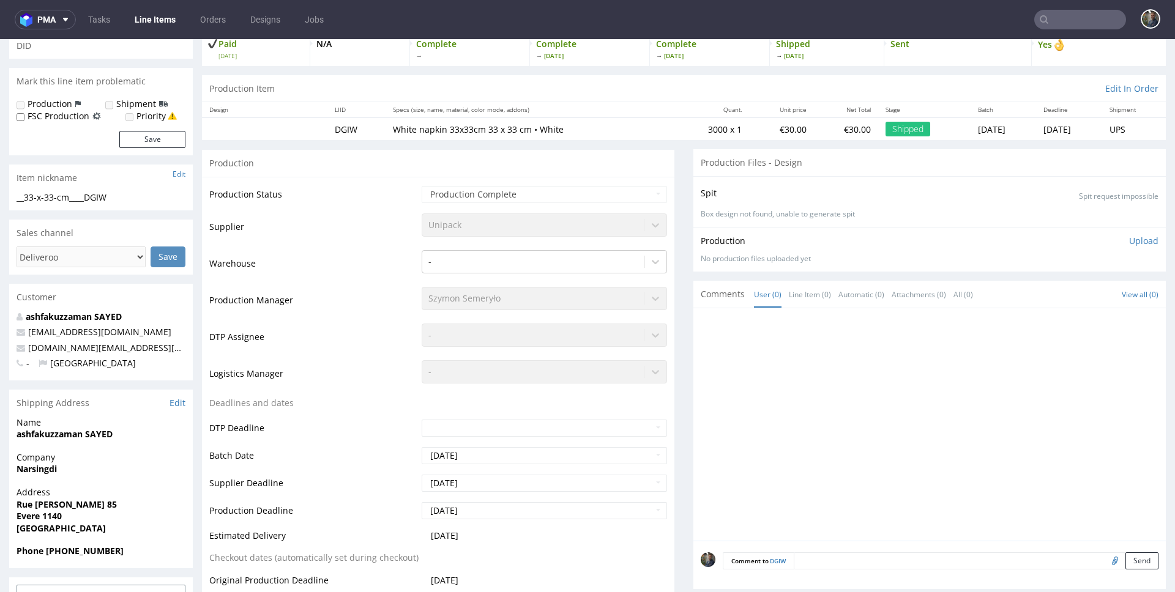
scroll to position [289, 0]
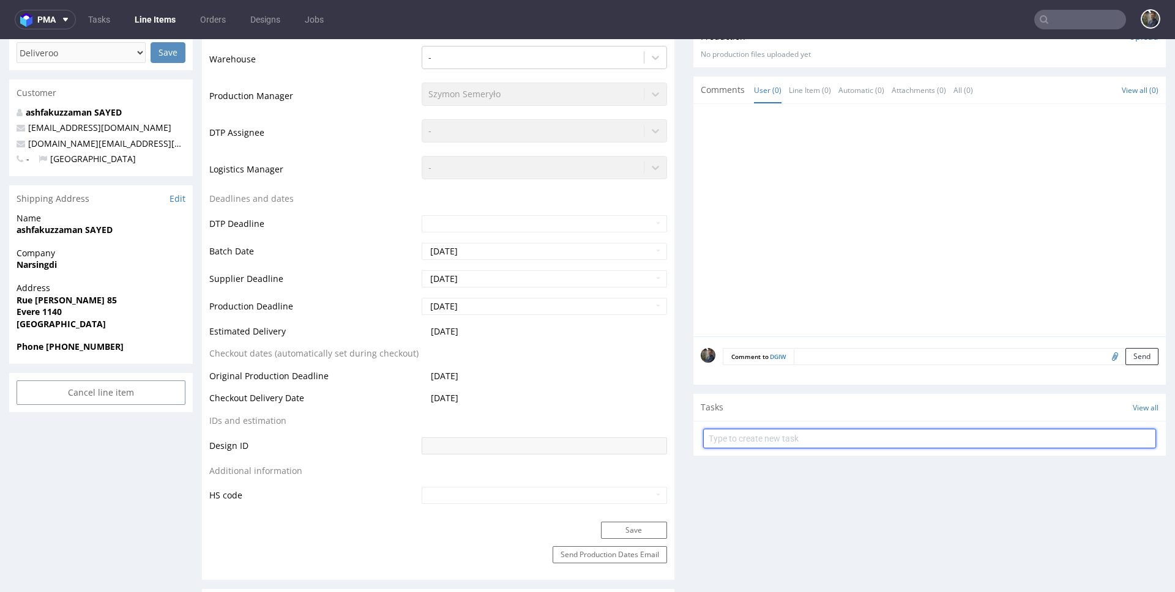
click at [773, 437] on input "text" at bounding box center [929, 439] width 453 height 20
type input "zwrot"
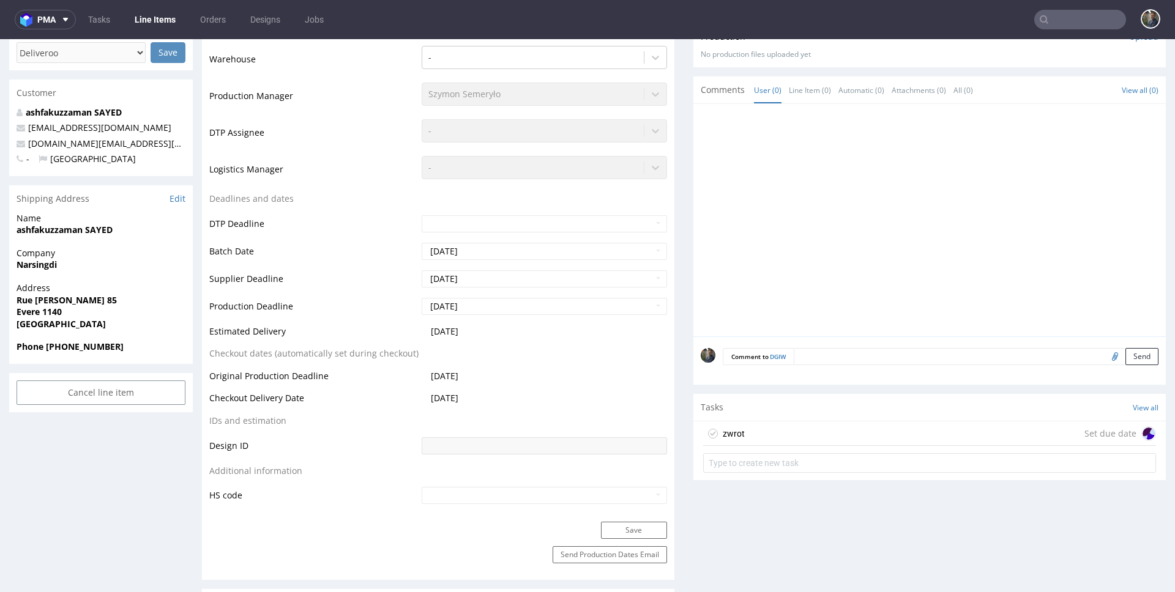
drag, startPoint x: 795, startPoint y: 441, endPoint x: 795, endPoint y: 477, distance: 36.7
click at [795, 441] on div "zwrot Set due date" at bounding box center [929, 434] width 453 height 24
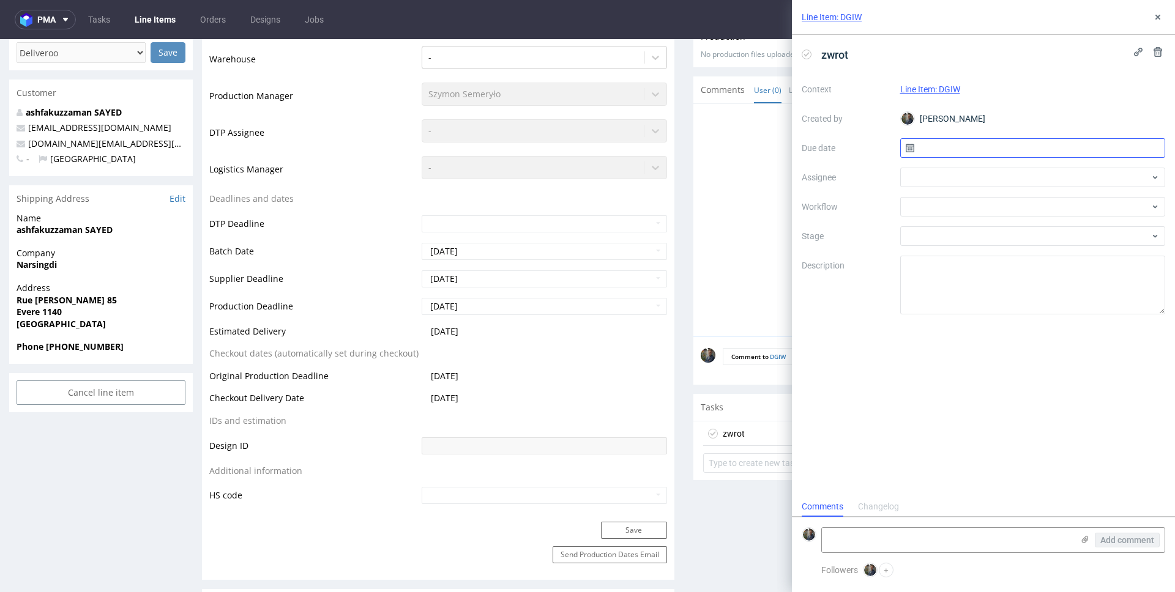
scroll to position [10, 0]
click at [969, 136] on div "Context Line Item: DGIW Created by Maciej Sobola Due date Assignee Workflow Sta…" at bounding box center [983, 197] width 363 height 235
click at [969, 140] on input "text" at bounding box center [1033, 148] width 266 height 20
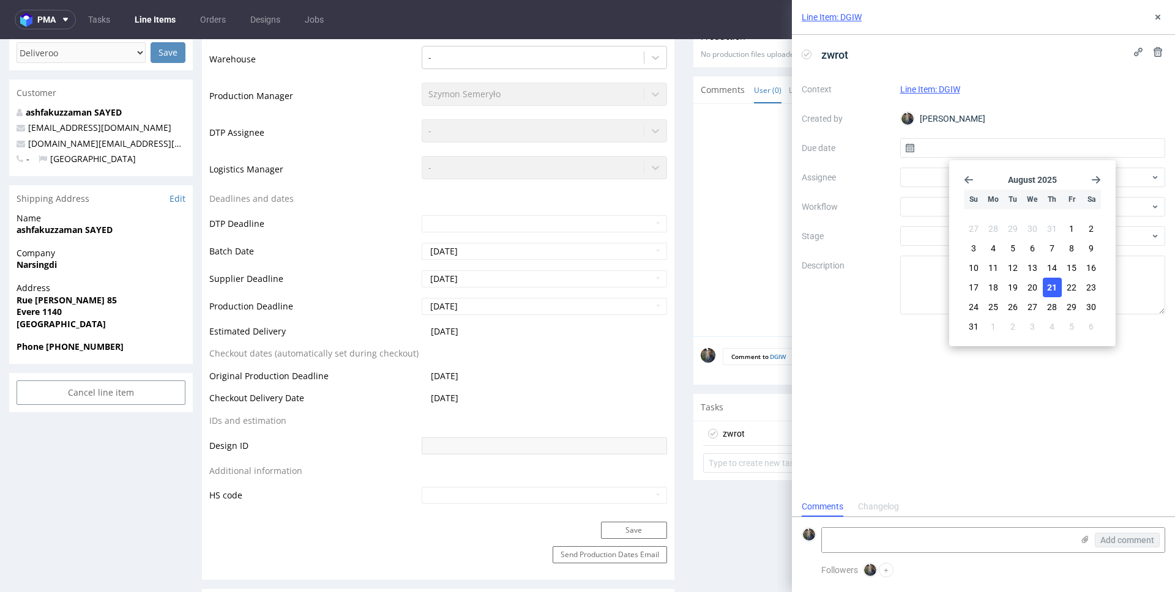
click at [1050, 285] on span "21" at bounding box center [1052, 287] width 10 height 12
type input "21/08/2025"
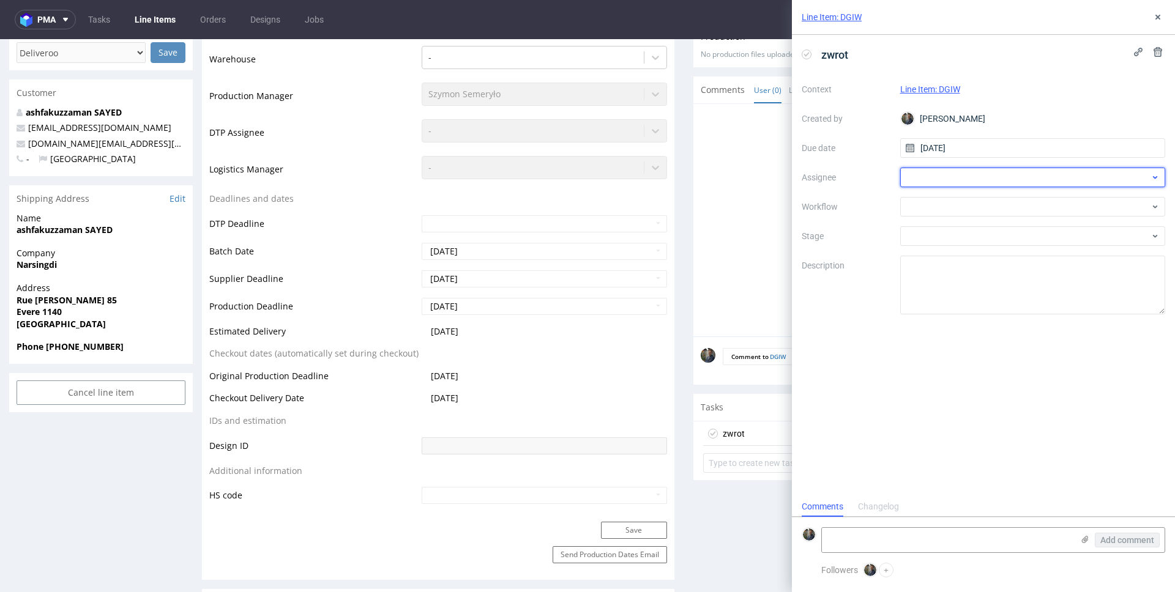
click at [948, 184] on div at bounding box center [1033, 178] width 266 height 20
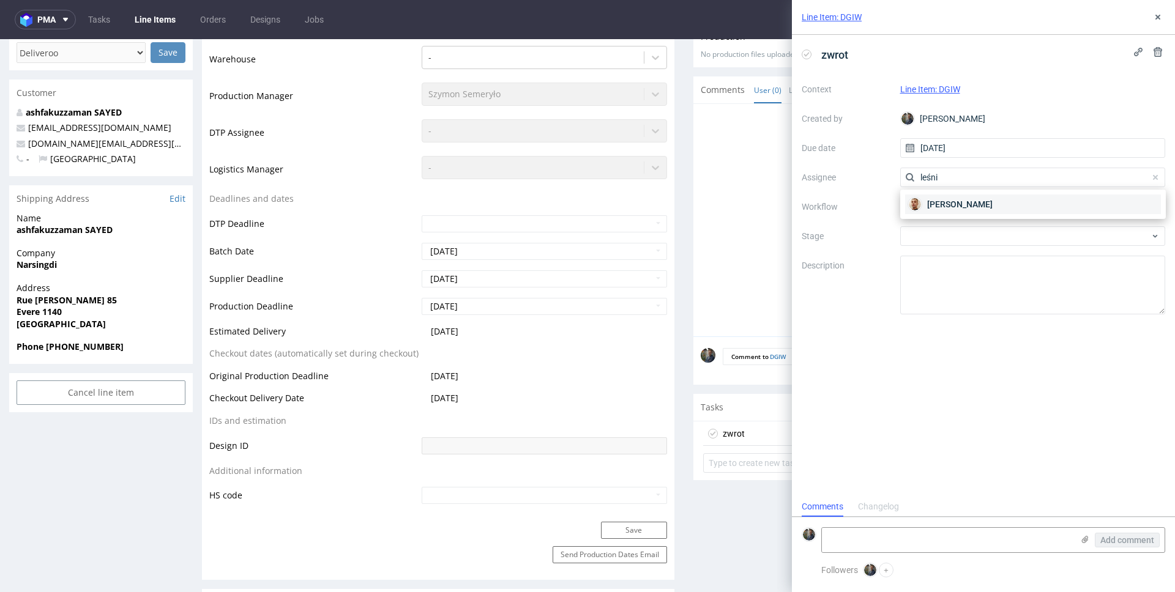
type input "leśni"
click at [961, 199] on span "Bartłomiej Leśniczuk" at bounding box center [959, 204] width 65 height 12
click at [946, 216] on div at bounding box center [1033, 207] width 266 height 20
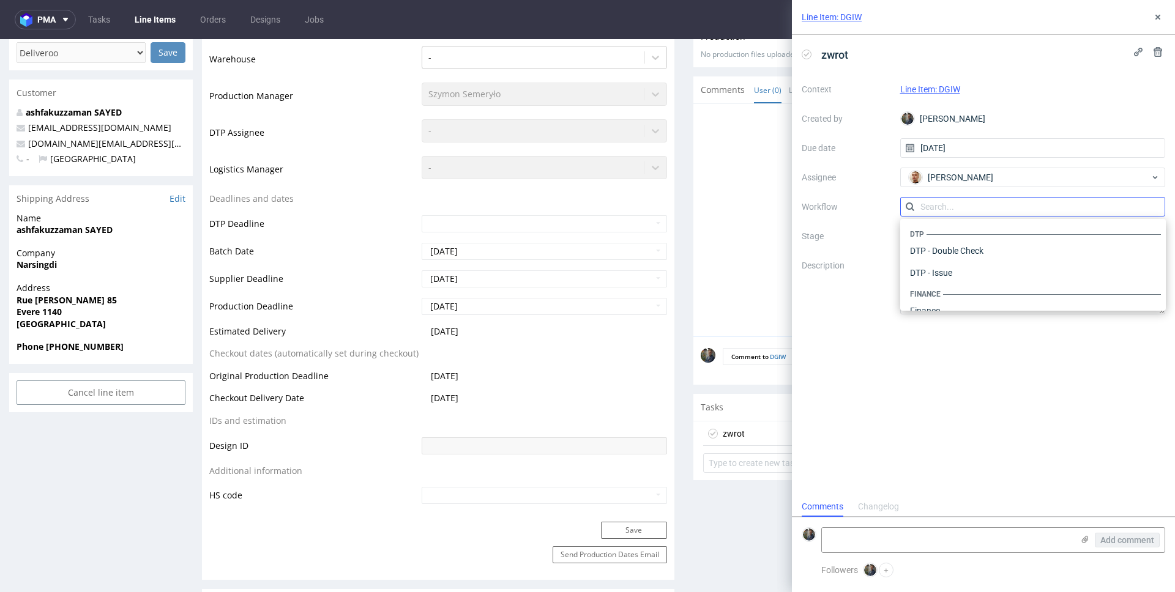
scroll to position [753, 0]
click at [960, 288] on div "Warehouse - Shipping" at bounding box center [1033, 295] width 256 height 22
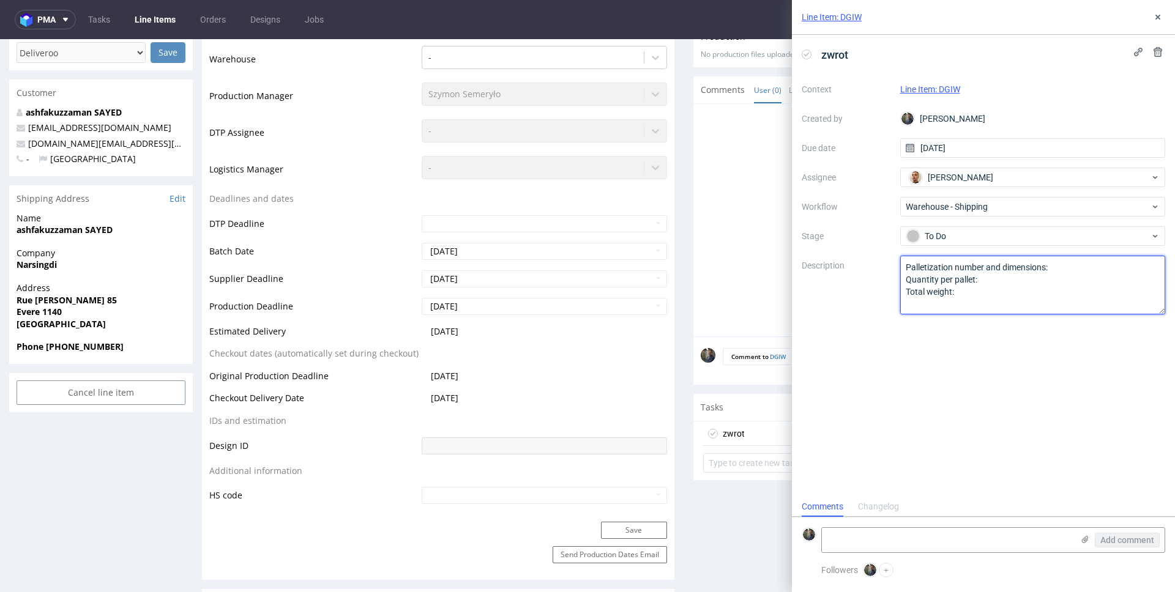
drag, startPoint x: 963, startPoint y: 297, endPoint x: 883, endPoint y: 256, distance: 89.8
click at [884, 257] on div "Context Line Item: DGIW Created by Maciej Sobola Due date 21/08/2025 Assignee B…" at bounding box center [983, 197] width 363 height 235
paste textarea "Wróciło do pęcic. Prośba o dyspo."
type textarea "Wróciło do pęcic. Prośba o dyspo."
click at [890, 348] on div "zwrot Context Line Item: DGIW Created by Maciej Sobola Due date 21/08/2025 Assi…" at bounding box center [983, 266] width 383 height 462
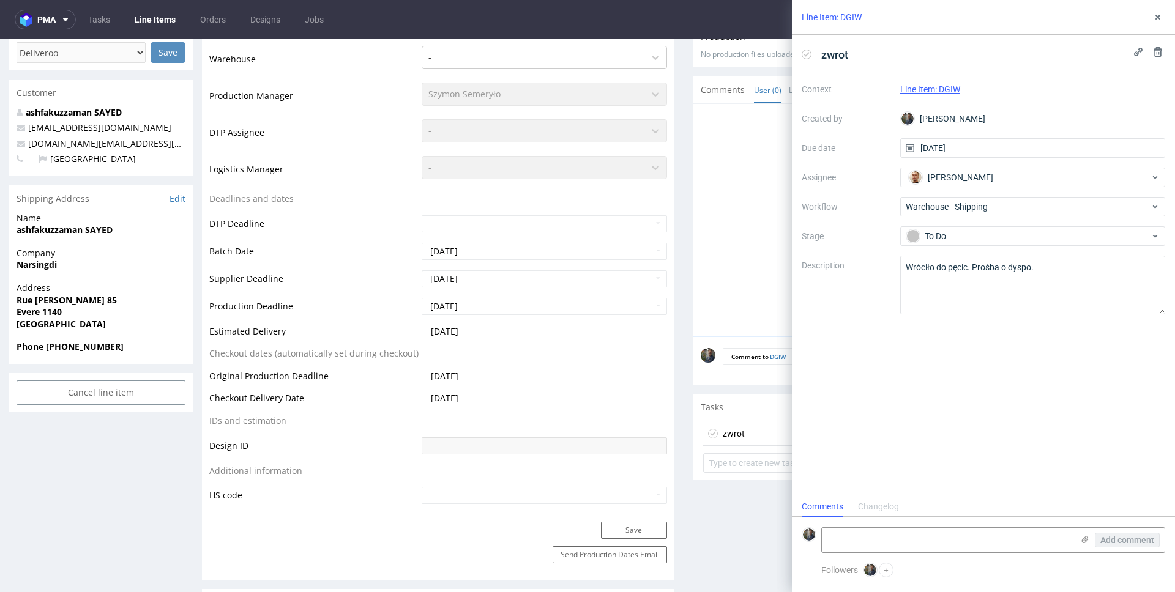
click at [899, 377] on div "zwrot Context Line Item: DGIW Created by Maciej Sobola Due date 21/08/2025 Assi…" at bounding box center [983, 266] width 383 height 462
click at [1155, 18] on icon at bounding box center [1158, 17] width 10 height 10
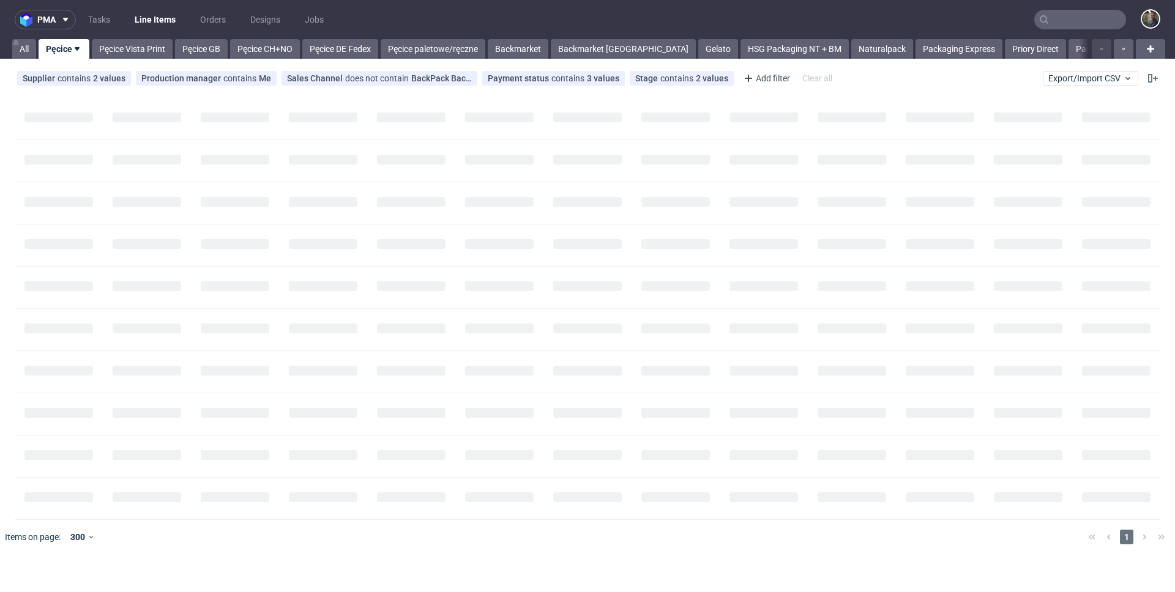
click at [1055, 26] on input "text" at bounding box center [1080, 20] width 92 height 20
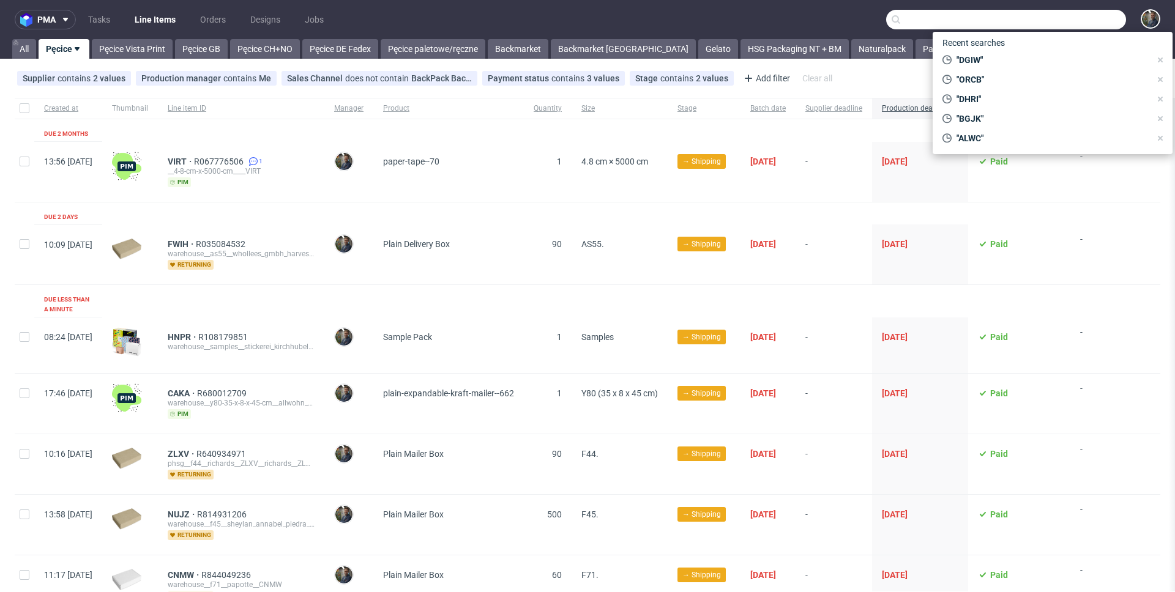
paste input "FWIH"
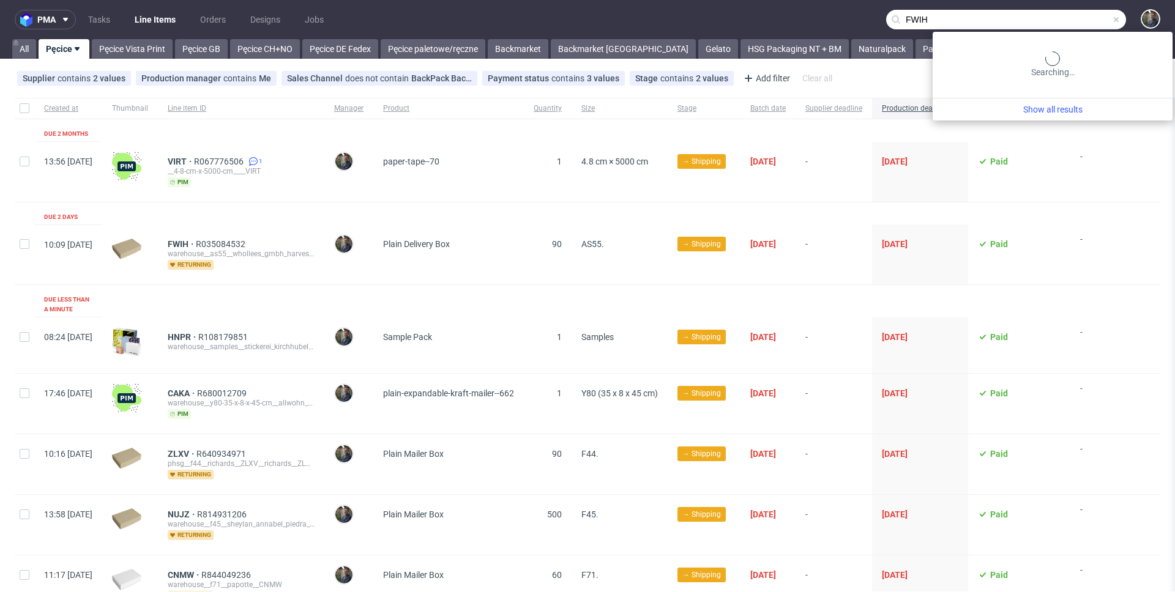
type input "FWIH"
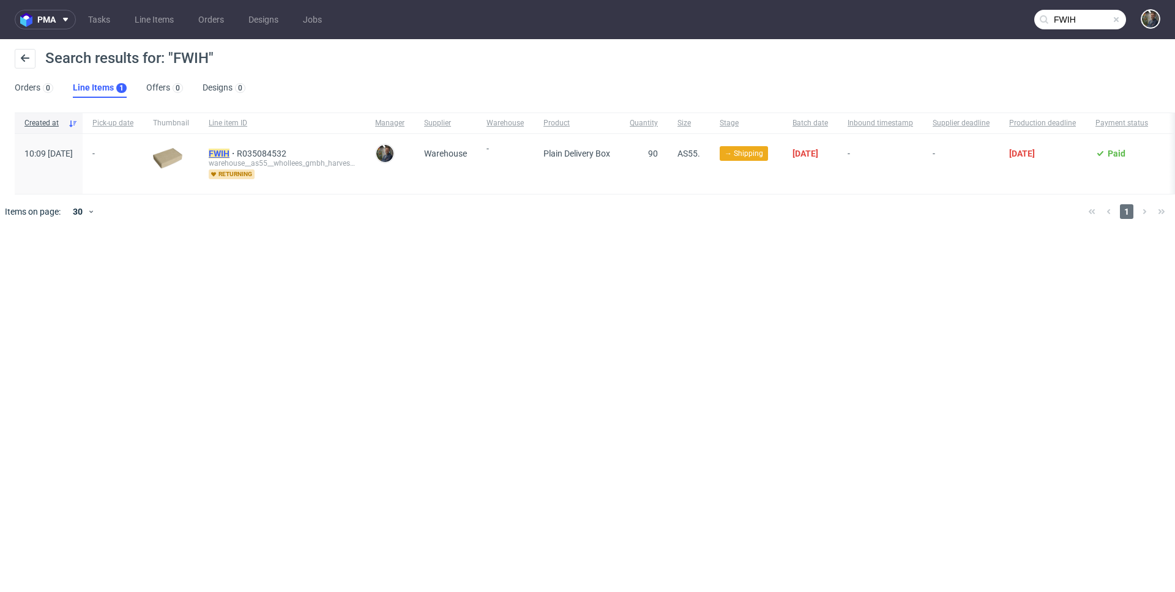
click at [229, 155] on mark "FWIH" at bounding box center [219, 154] width 21 height 10
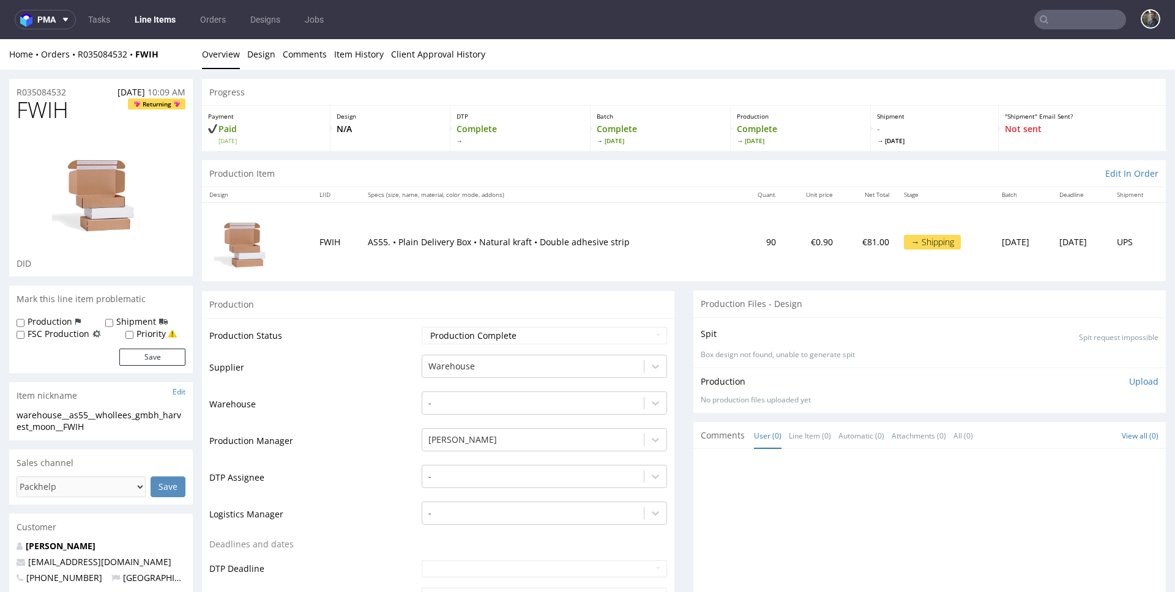
click at [42, 104] on span "FWIH" at bounding box center [43, 110] width 52 height 24
copy span "FWIH"
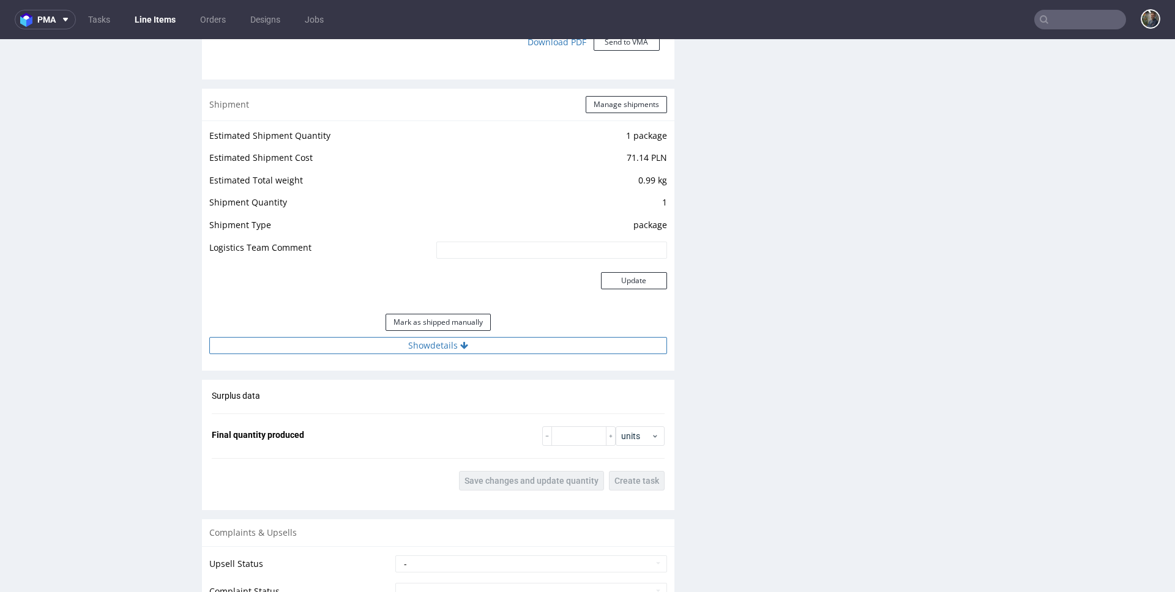
click at [433, 347] on button "Show details" at bounding box center [438, 345] width 458 height 17
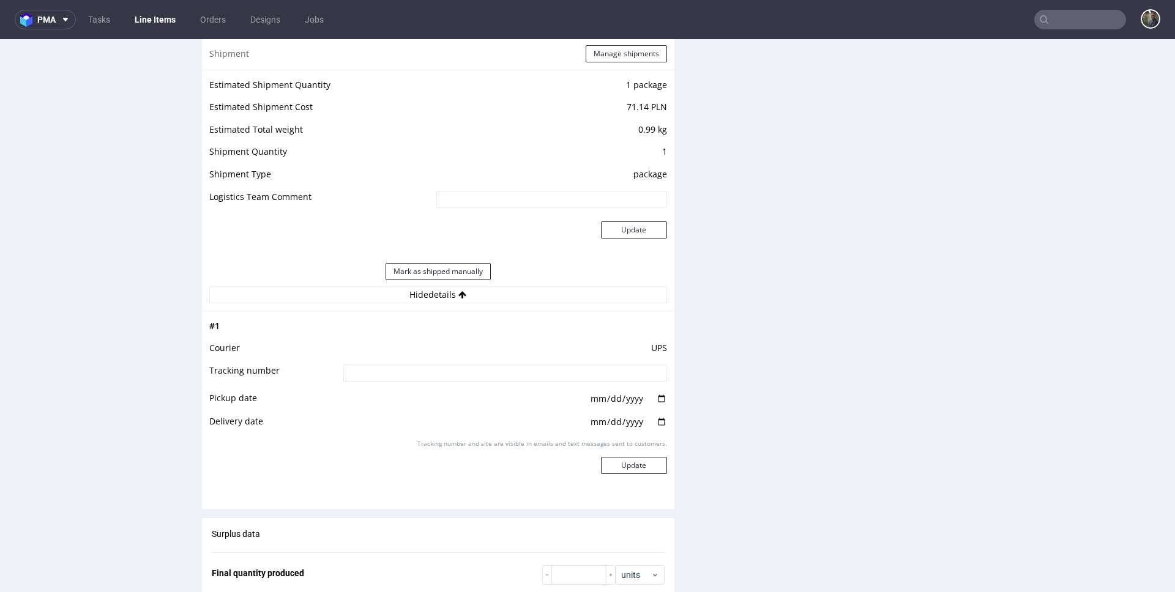
scroll to position [1325, 0]
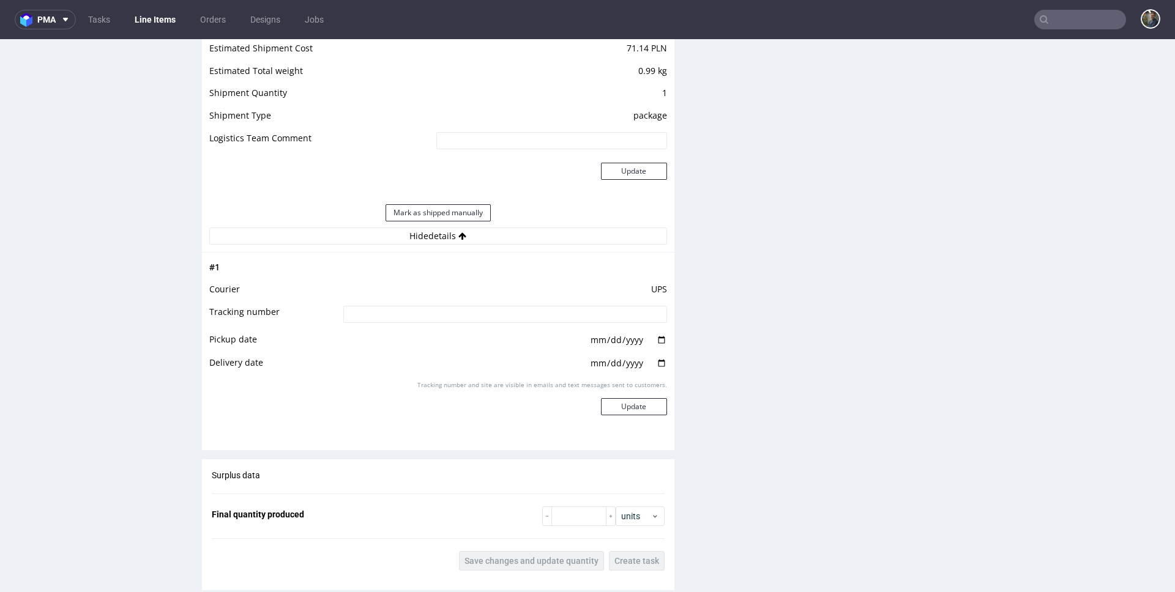
click at [432, 302] on td "UPS" at bounding box center [503, 293] width 327 height 23
click at [430, 316] on input at bounding box center [505, 314] width 324 height 17
paste input "1Z5A15806894591107"
type input "1Z5A15806894591107"
click at [620, 413] on button "Update" at bounding box center [634, 406] width 66 height 17
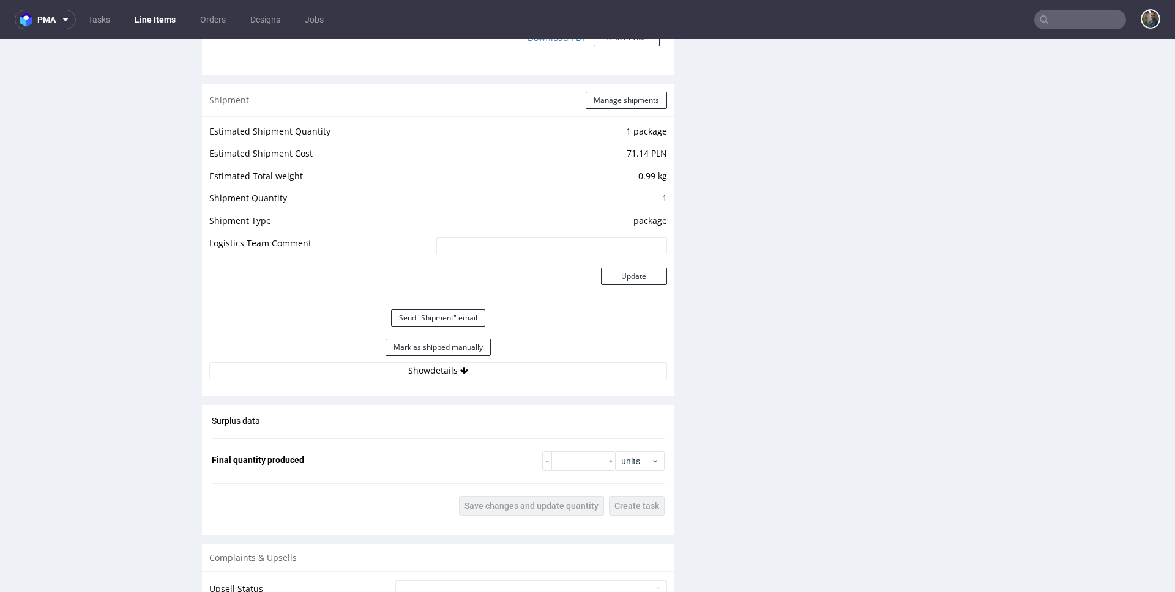
scroll to position [1448, 0]
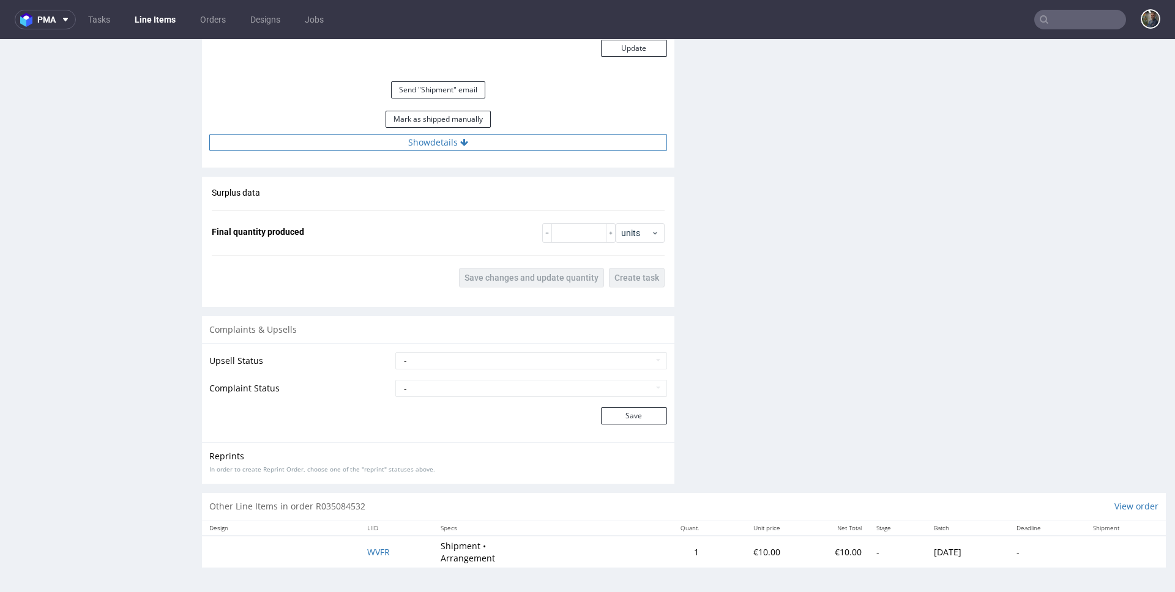
click at [464, 142] on button "Show details" at bounding box center [438, 142] width 458 height 17
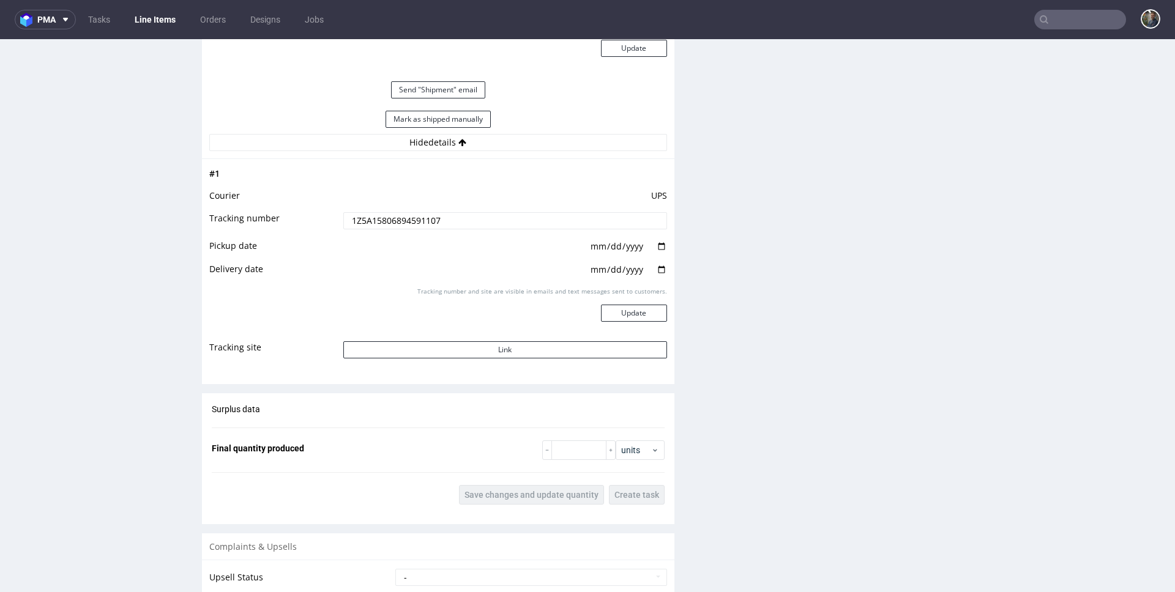
click at [649, 248] on input "date" at bounding box center [628, 246] width 78 height 13
type input "2025-08-18"
click at [605, 316] on button "Update" at bounding box center [634, 313] width 66 height 17
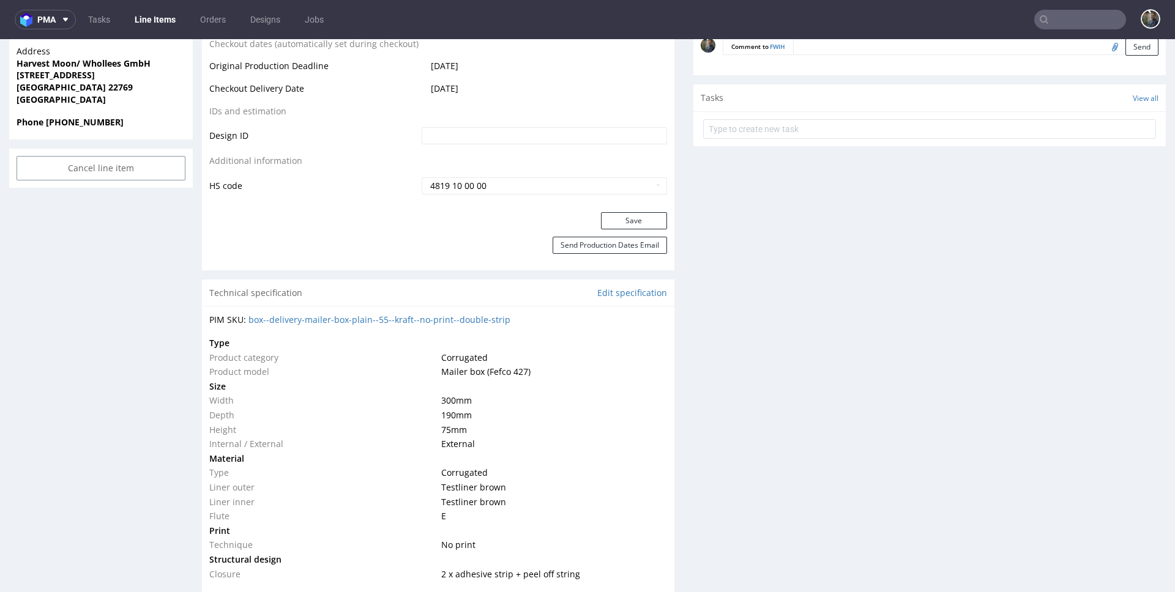
scroll to position [1260, 0]
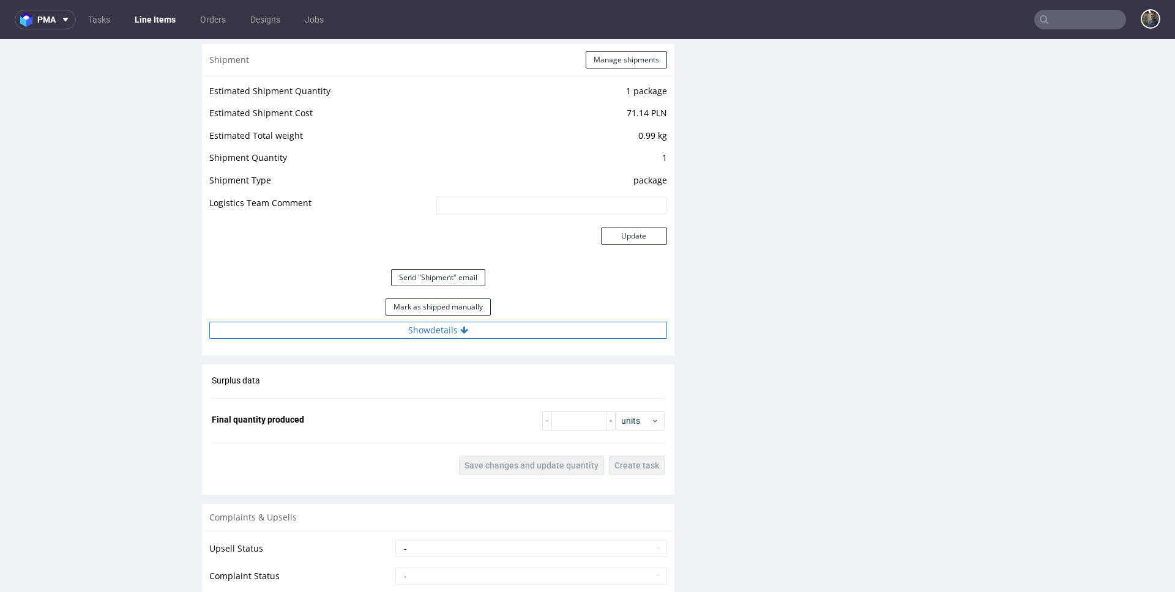
click at [438, 331] on button "Show details" at bounding box center [438, 330] width 458 height 17
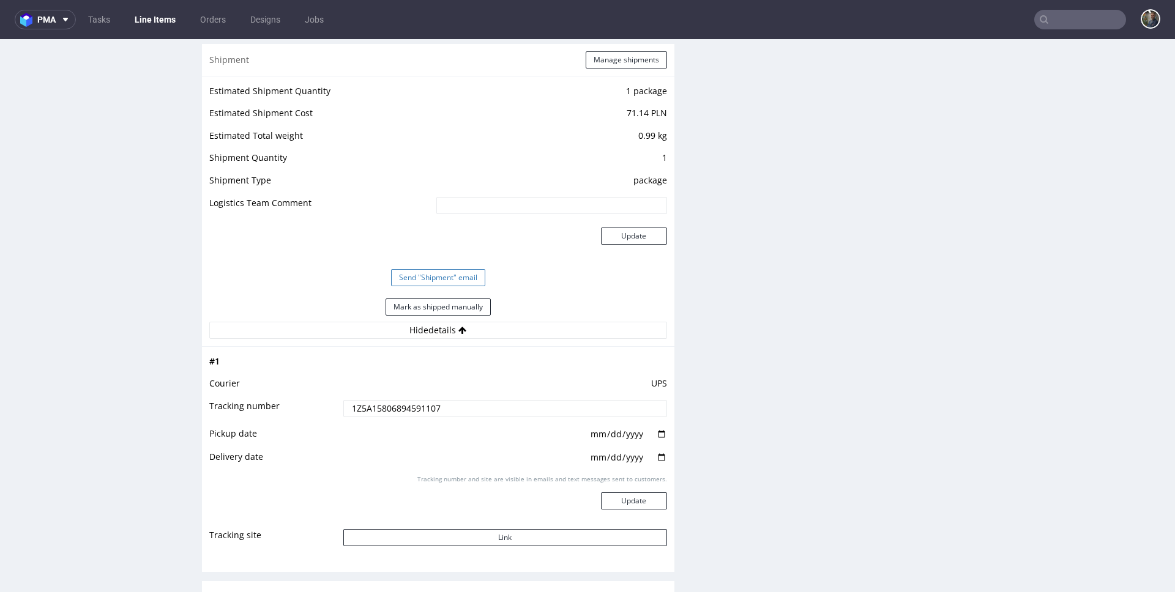
click at [437, 281] on button "Send "Shipment" email" at bounding box center [438, 277] width 94 height 17
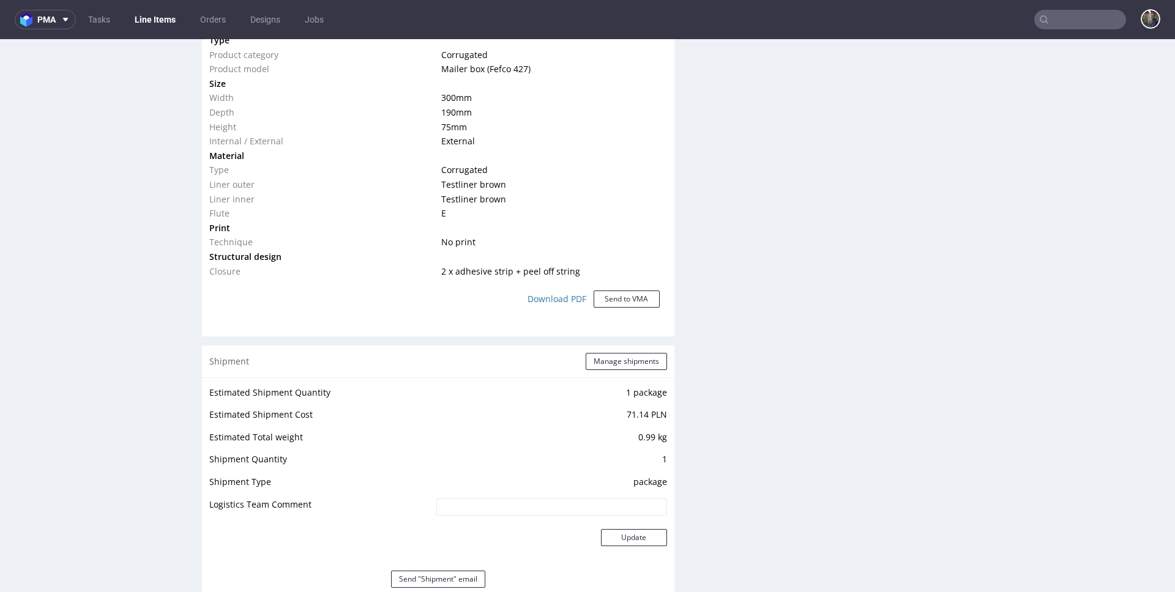
scroll to position [1092, 0]
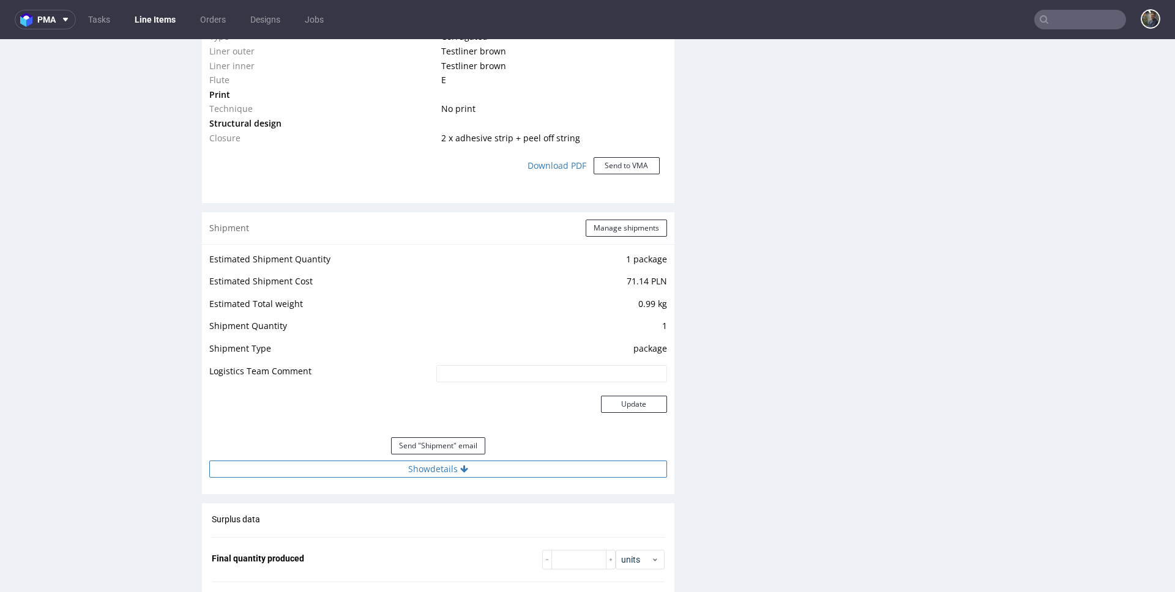
click at [422, 463] on button "Show details" at bounding box center [438, 469] width 458 height 17
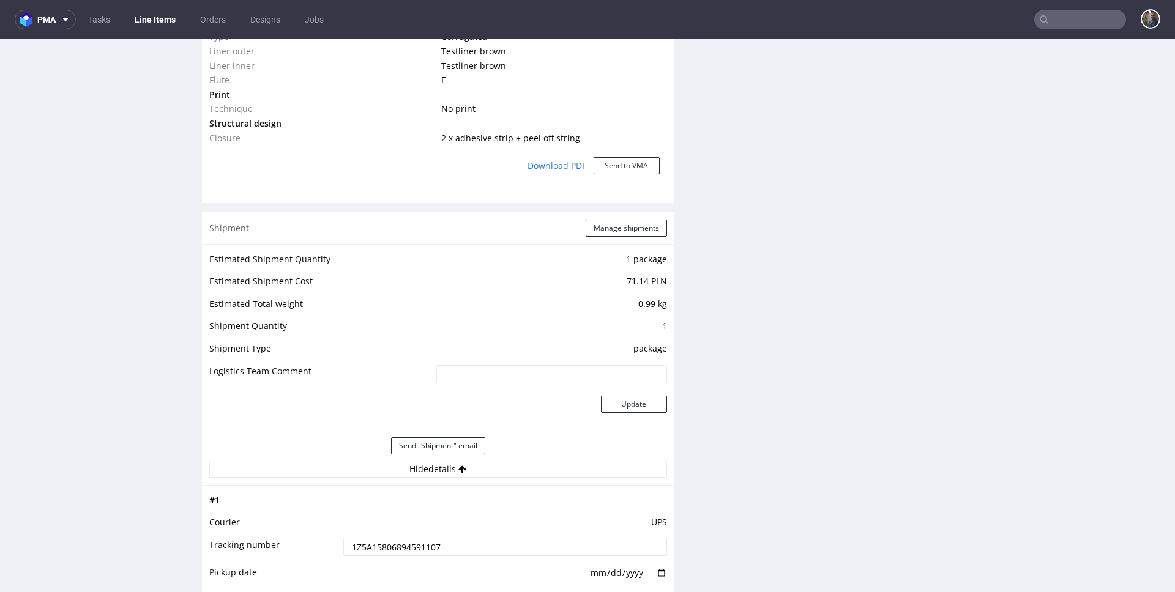
click at [403, 339] on td "Shipment Quantity" at bounding box center [321, 330] width 224 height 23
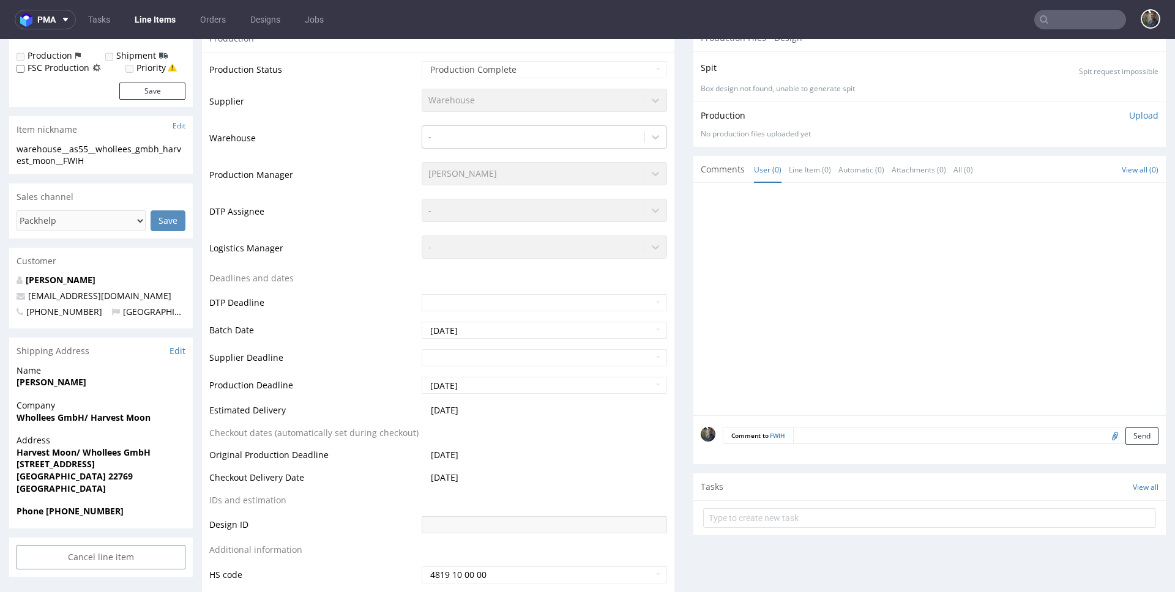
scroll to position [0, 0]
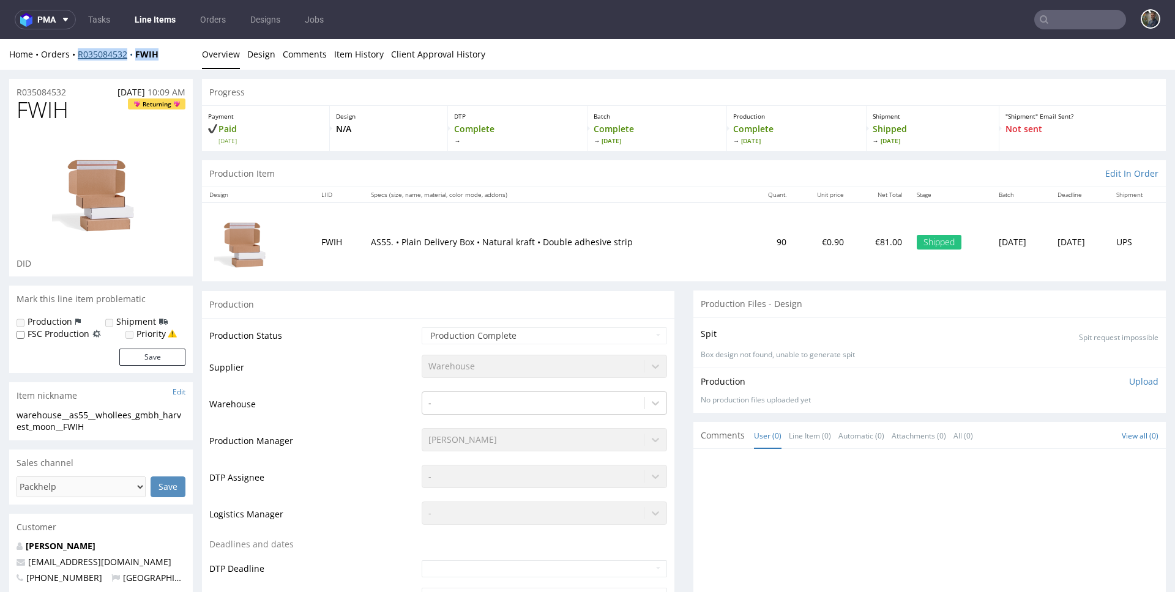
drag, startPoint x: 166, startPoint y: 53, endPoint x: 78, endPoint y: 52, distance: 88.1
click at [78, 52] on div "Home Orders R035084532 FWIH" at bounding box center [101, 54] width 184 height 12
copy div "R035084532 FWIH"
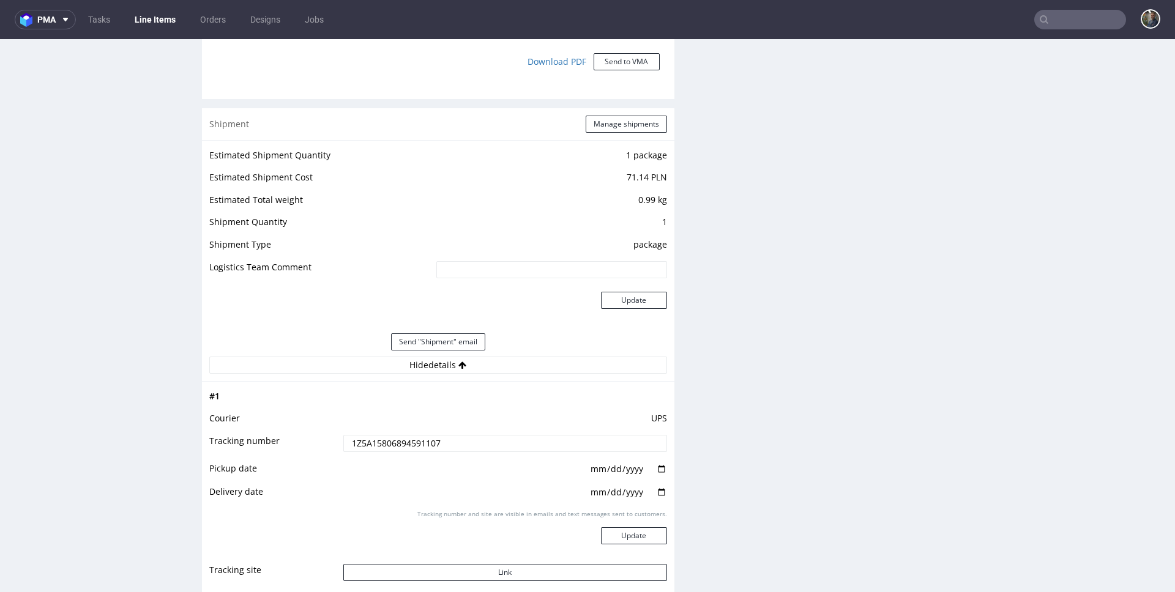
scroll to position [1259, 0]
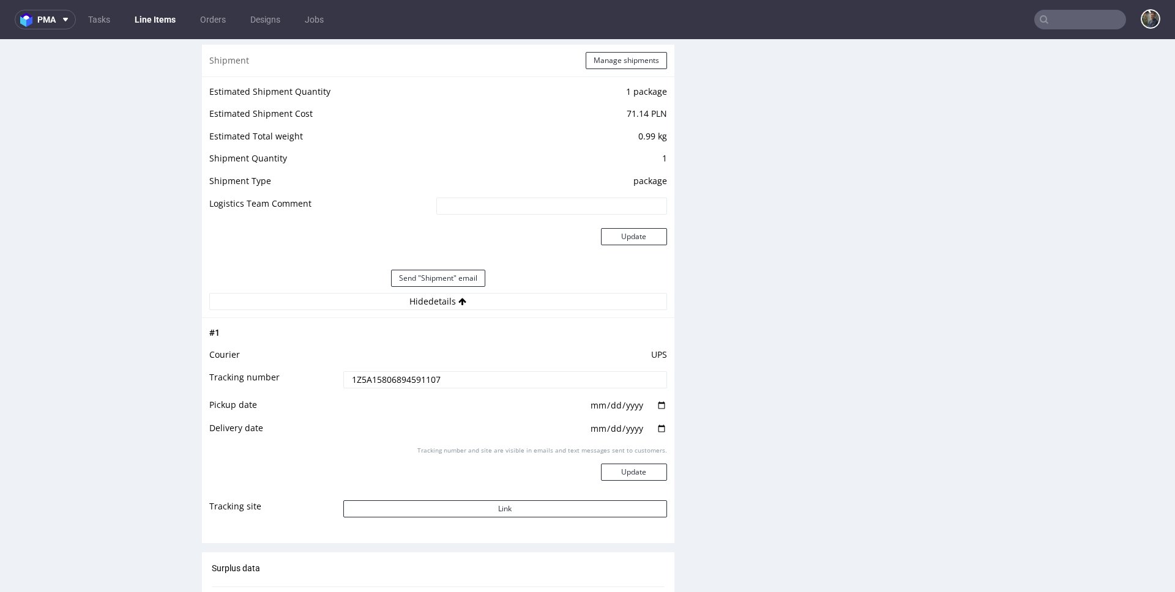
click at [394, 384] on input "1Z5A15806894591107" at bounding box center [505, 379] width 324 height 17
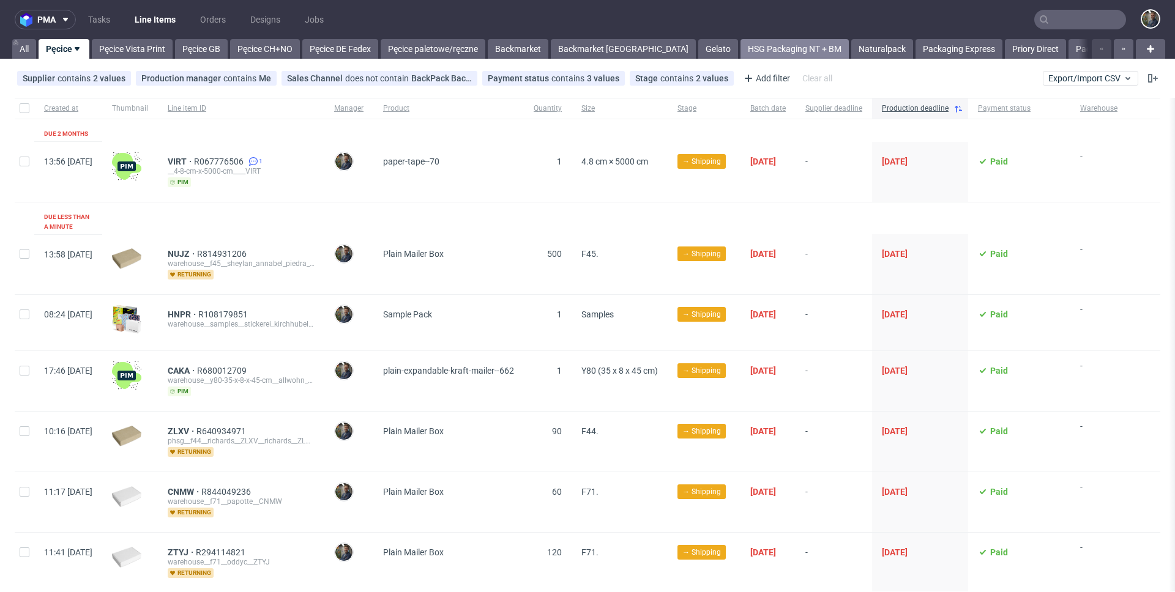
click at [748, 44] on link "HSG Packaging NT + BM" at bounding box center [794, 49] width 108 height 20
